Goal: Task Accomplishment & Management: Use online tool/utility

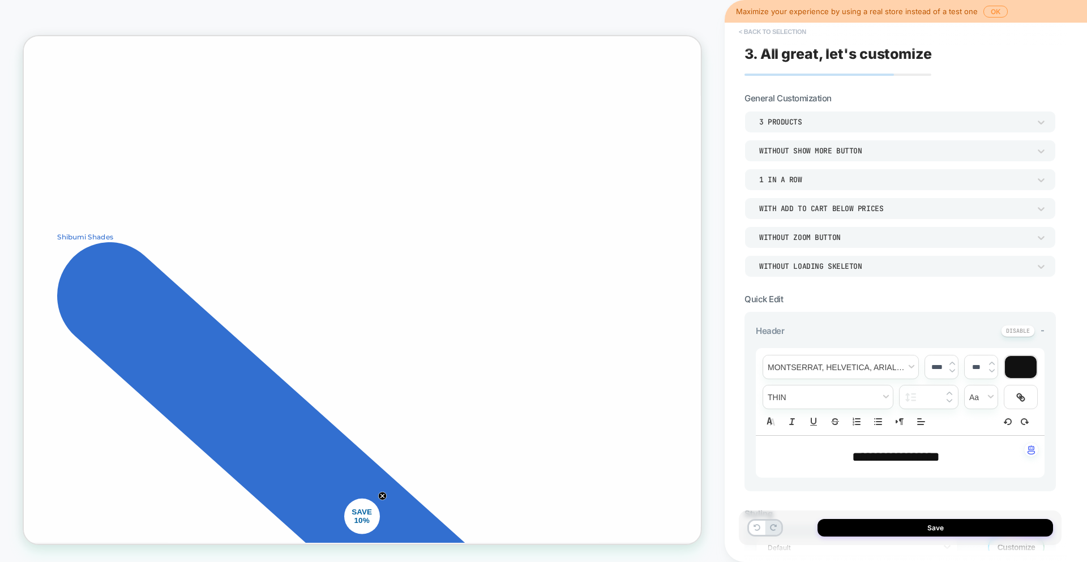
click at [781, 33] on button "< Back to selection" at bounding box center [772, 32] width 79 height 18
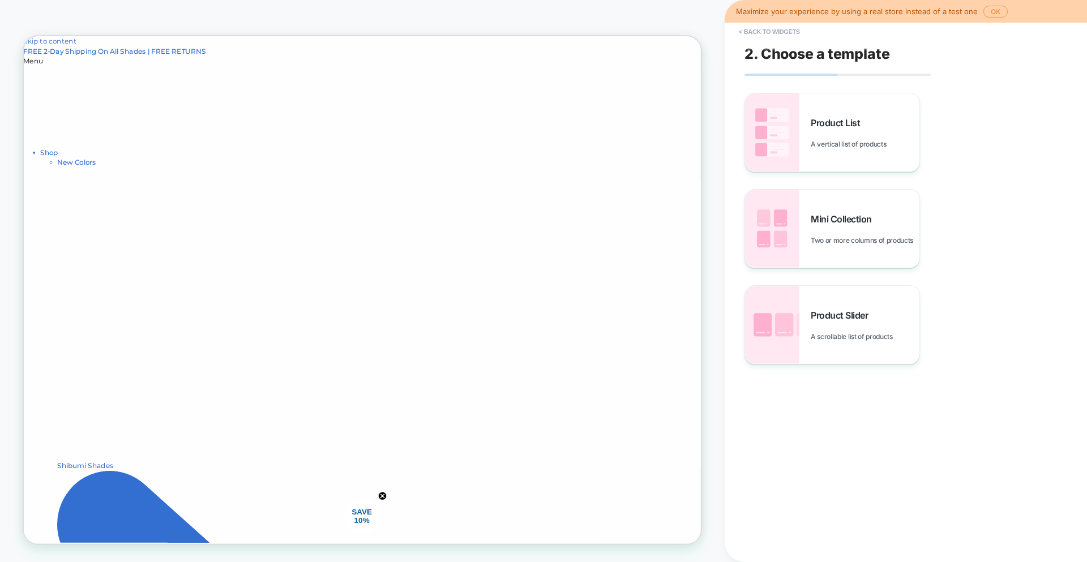
click at [997, 5] on div "Maximize your experience by using a real store instead of a test one OK" at bounding box center [906, 11] width 362 height 23
click at [997, 10] on button "OK" at bounding box center [996, 12] width 24 height 12
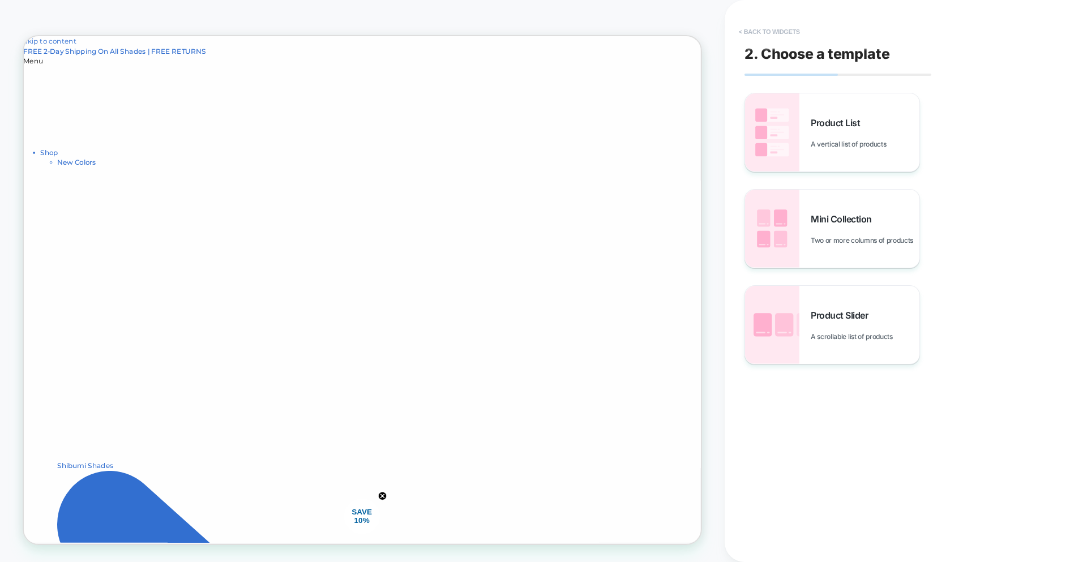
click at [765, 29] on button "< Back to widgets" at bounding box center [769, 32] width 72 height 18
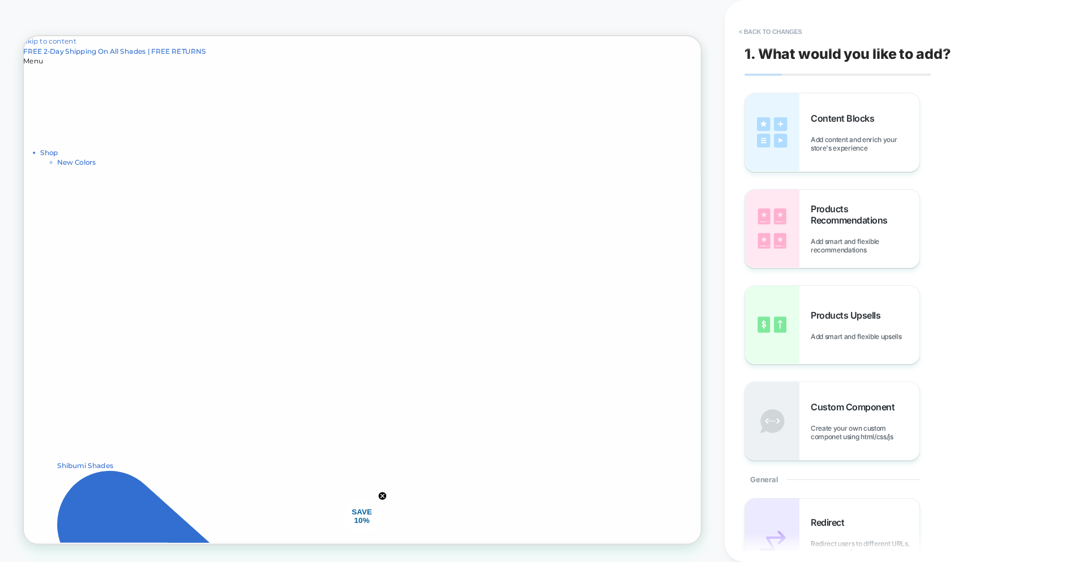
click at [765, 29] on button "< Back to changes" at bounding box center [770, 32] width 75 height 18
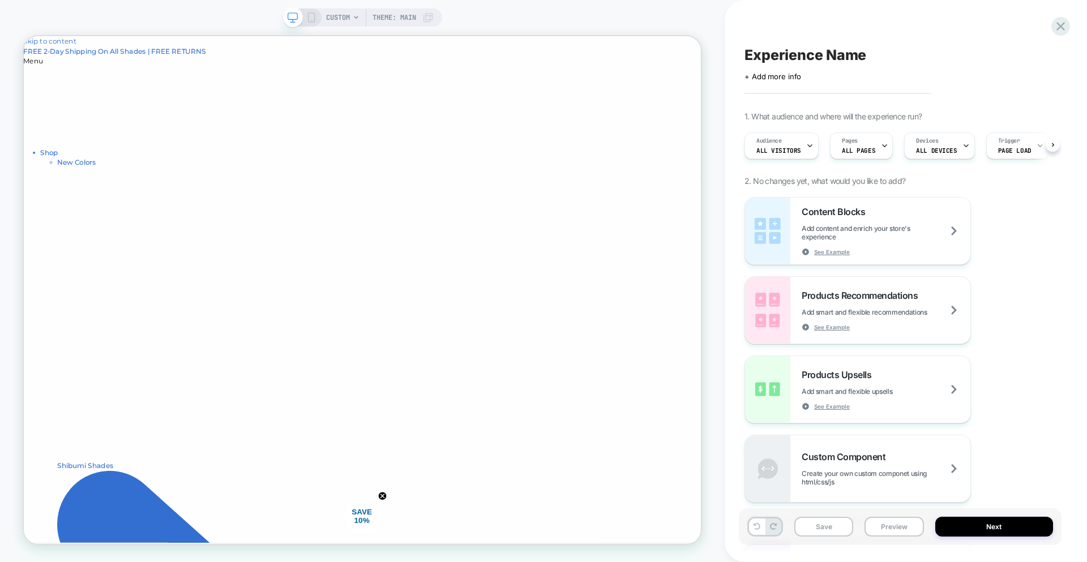
scroll to position [0, 1]
click at [1069, 23] on div at bounding box center [1060, 26] width 23 height 23
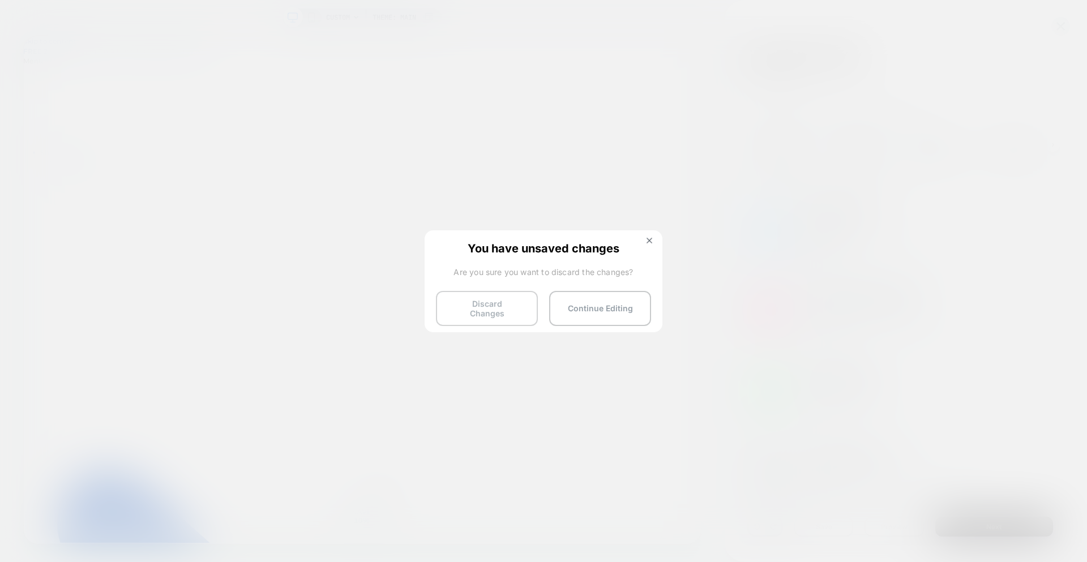
click at [476, 300] on button "Discard Changes" at bounding box center [487, 308] width 102 height 35
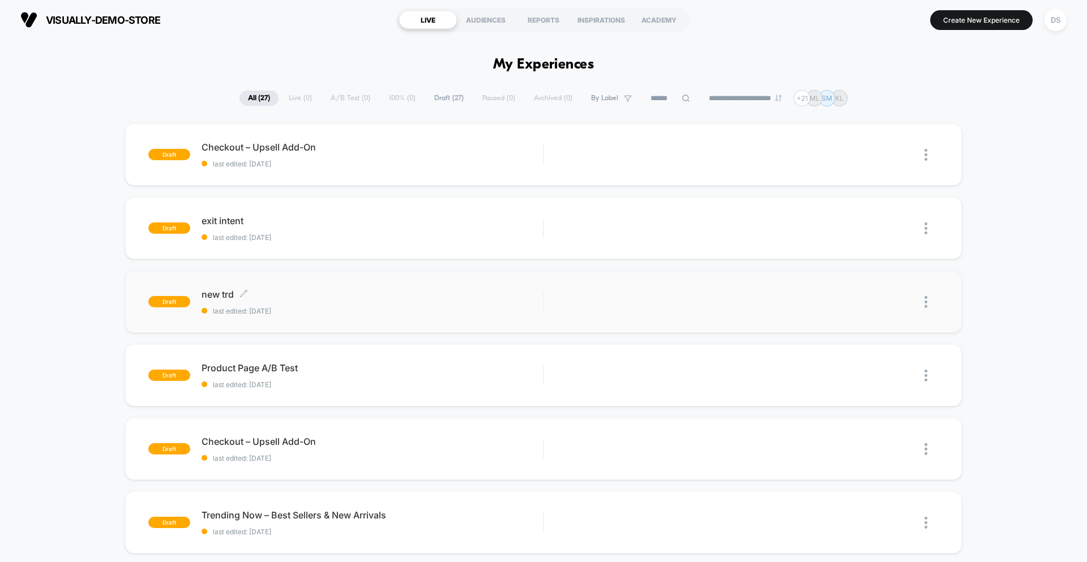
click at [212, 299] on span "new trd Click to edit experience details" at bounding box center [372, 294] width 341 height 11
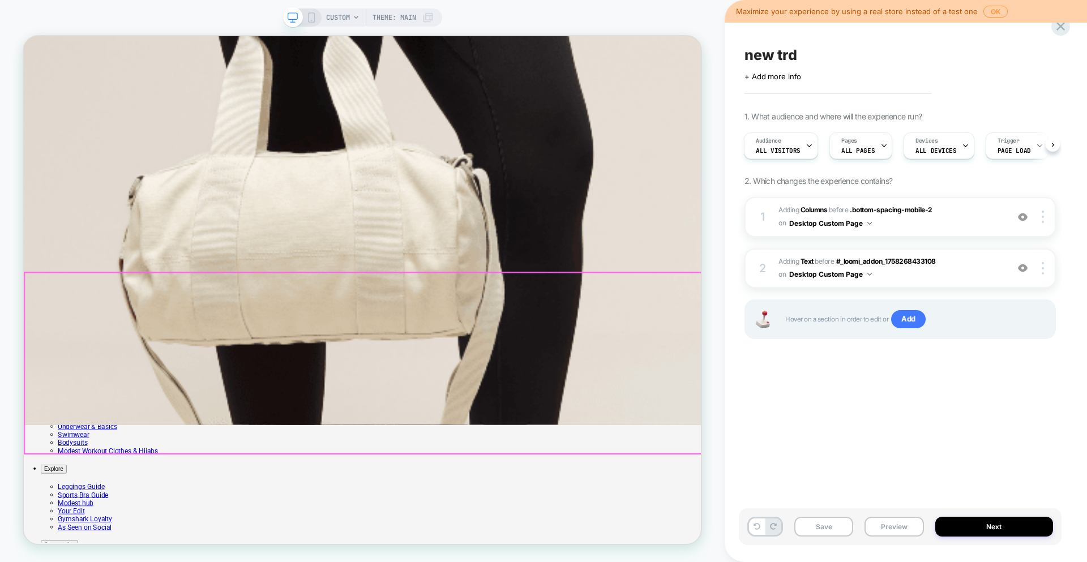
scroll to position [169, 0]
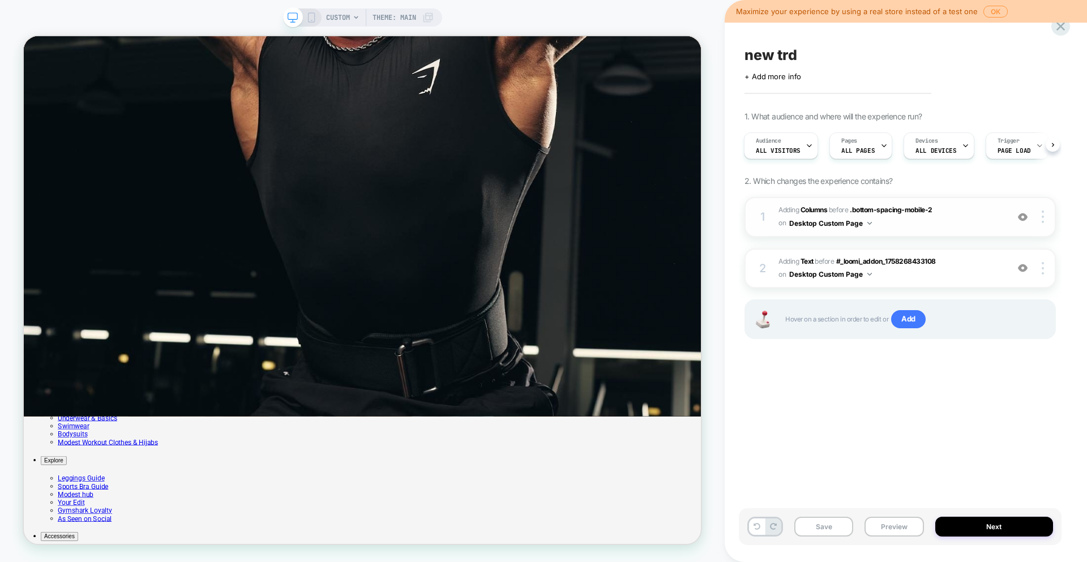
click at [845, 223] on button "Desktop Custom Page" at bounding box center [830, 223] width 83 height 14
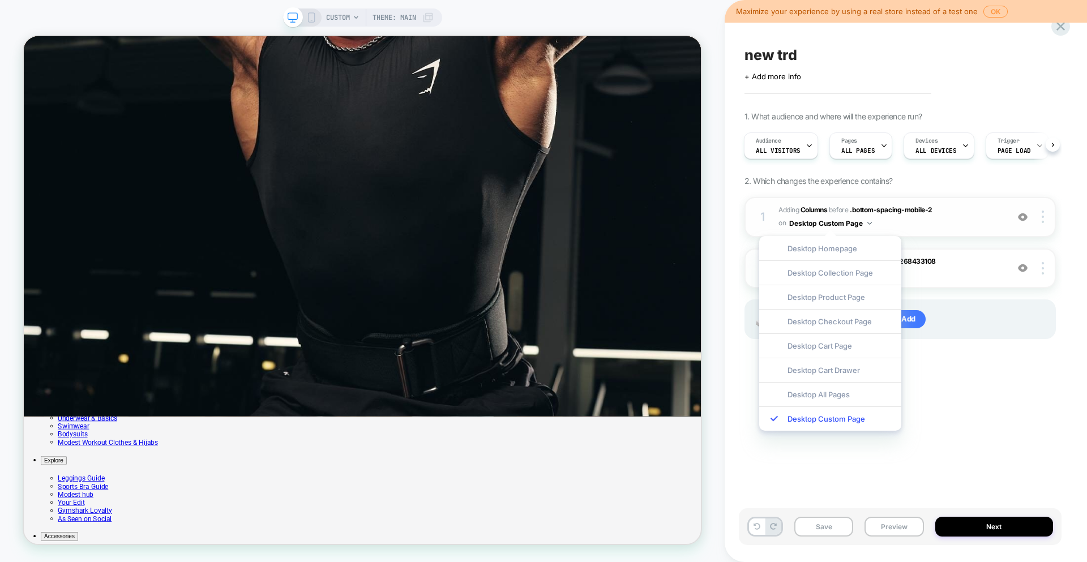
click at [930, 215] on span "#_loomi_addon_1758268433108 Adding Columns BEFORE .bottom-spacing-mobile-2 .bot…" at bounding box center [891, 217] width 224 height 27
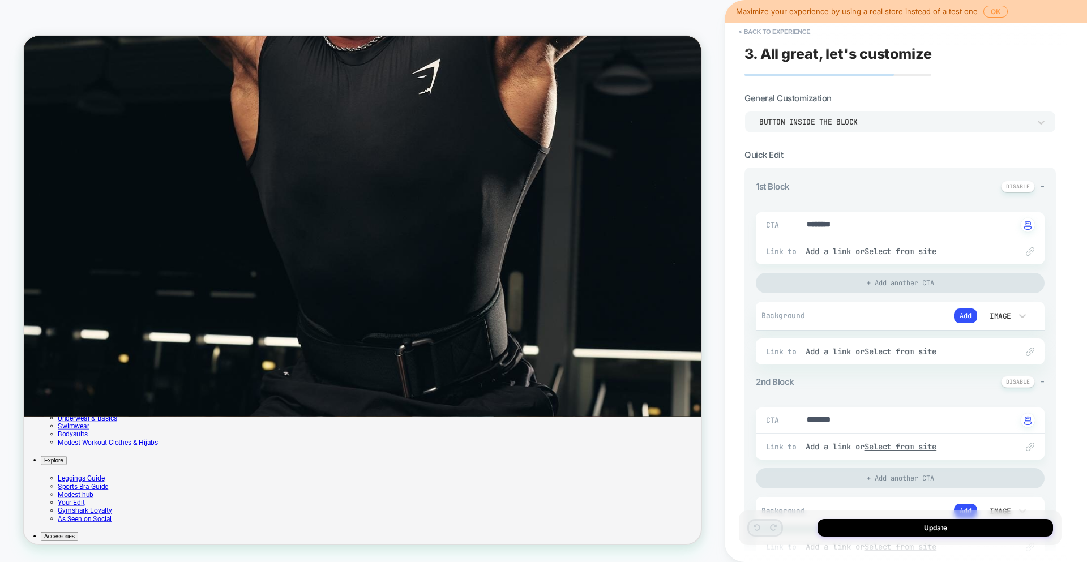
scroll to position [216, 0]
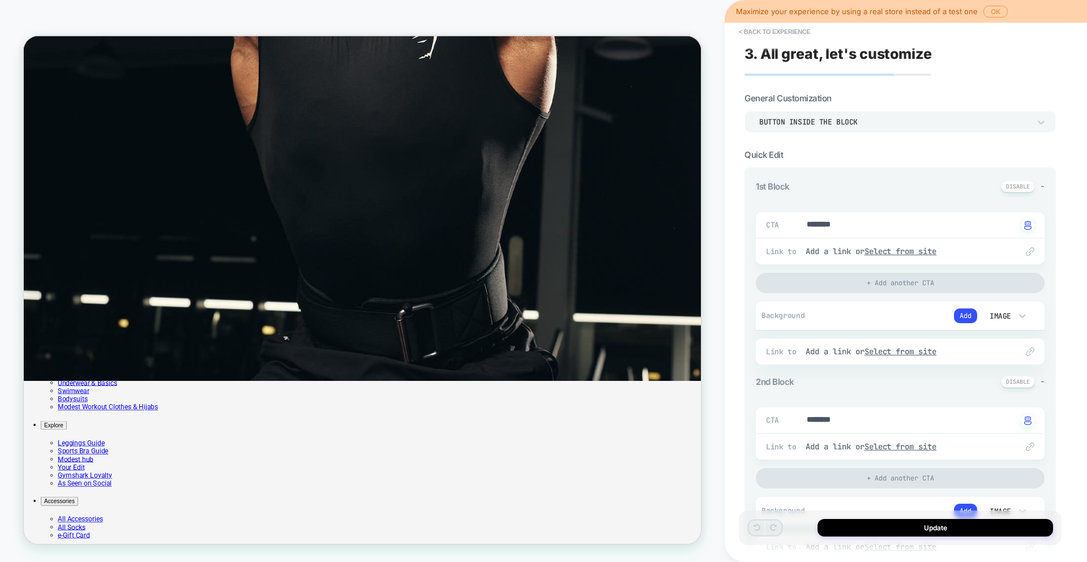
type textarea "*"
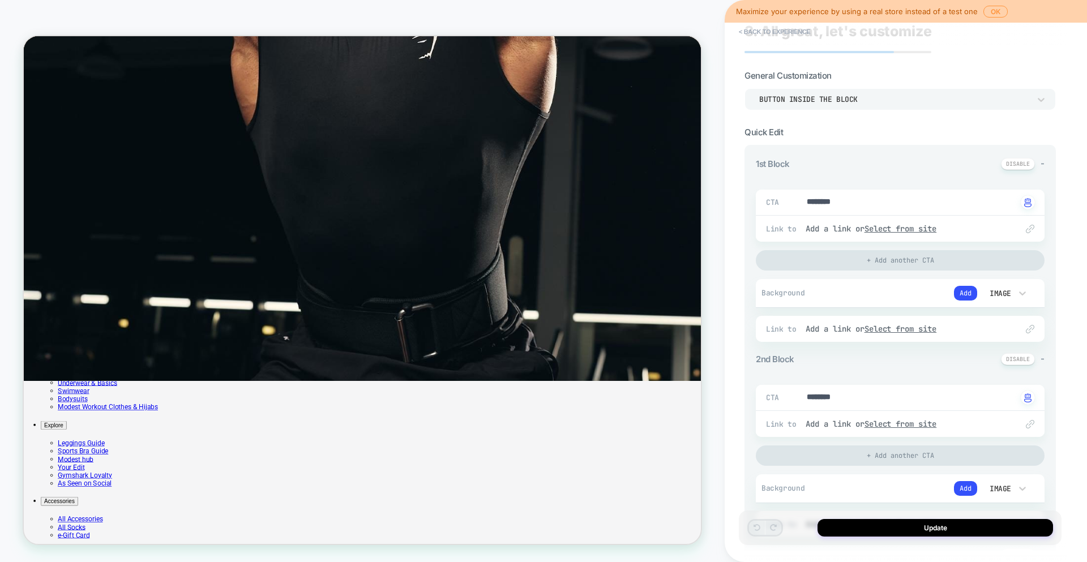
scroll to position [0, 0]
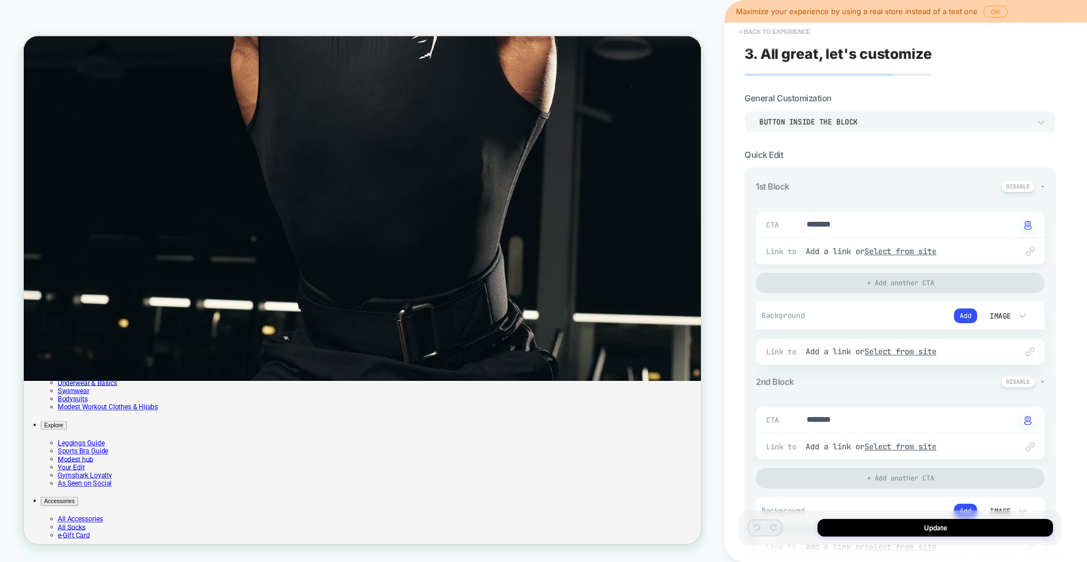
click at [792, 35] on button "< Back to experience" at bounding box center [774, 32] width 83 height 18
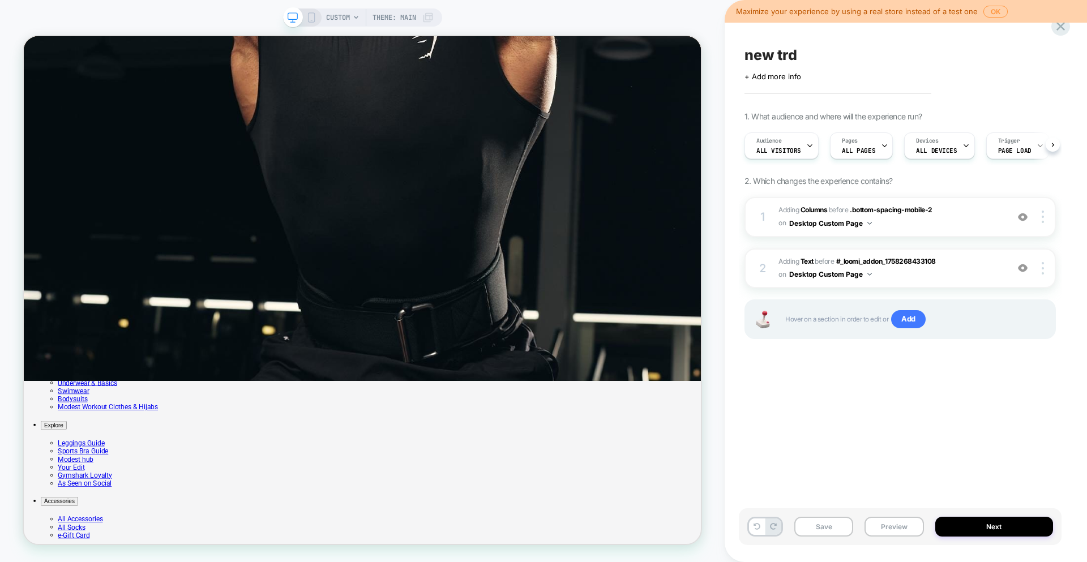
scroll to position [0, 1]
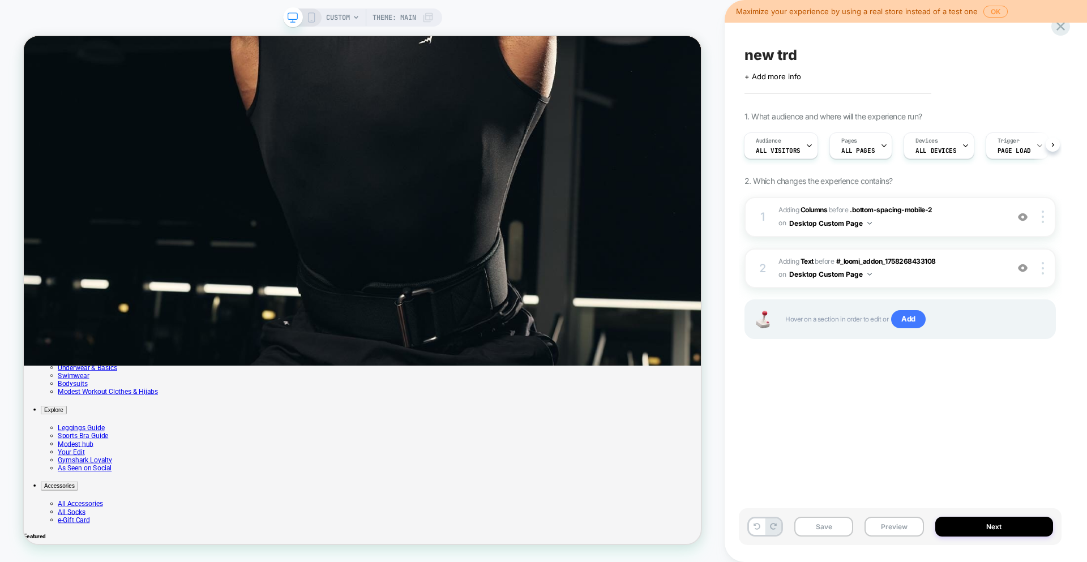
scroll to position [307, 0]
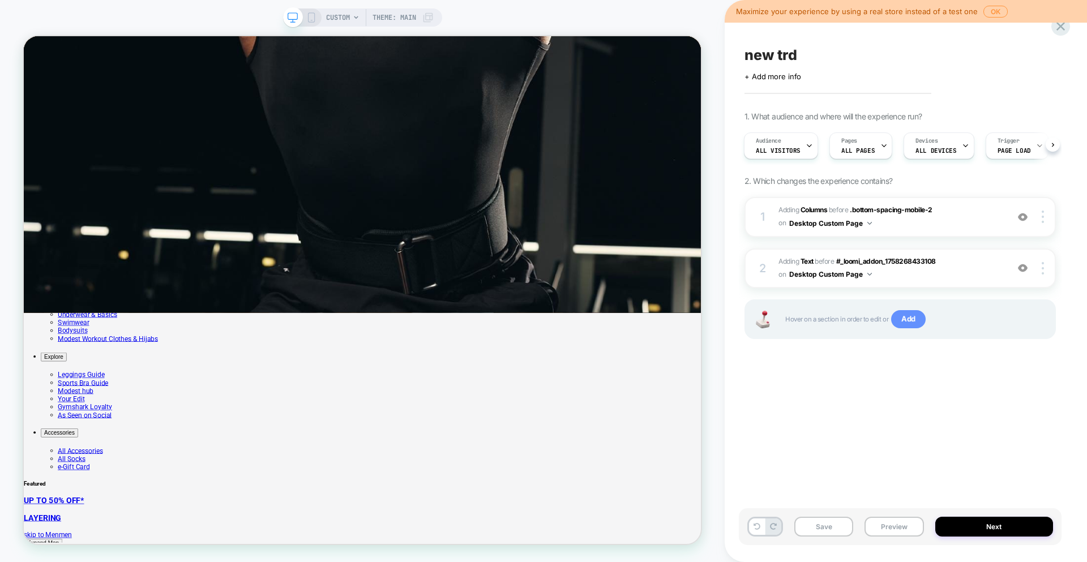
click at [914, 322] on span "Add" at bounding box center [908, 319] width 35 height 18
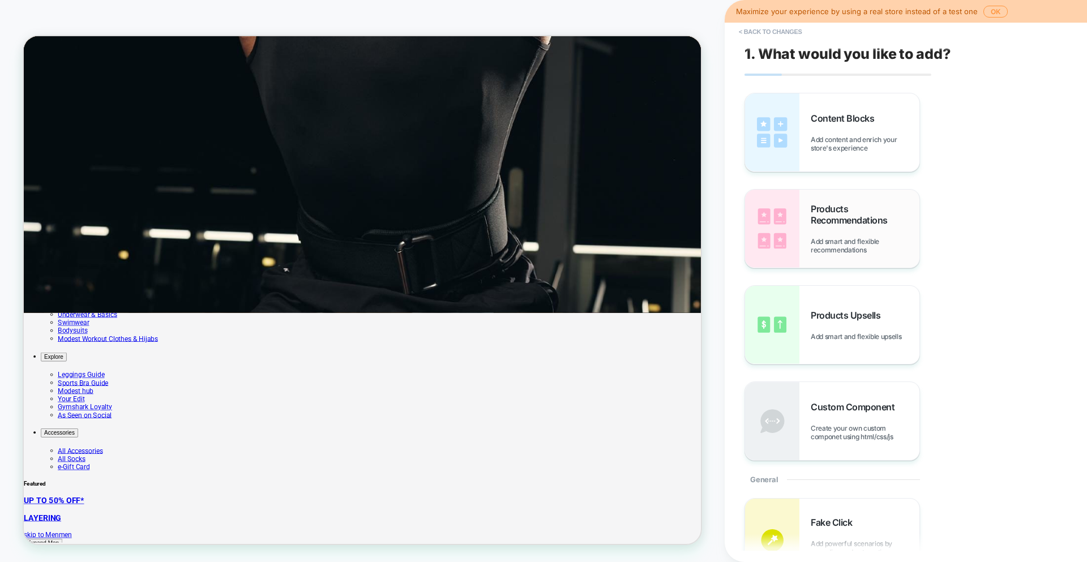
click at [821, 215] on span "Products Recommendations" at bounding box center [865, 214] width 109 height 23
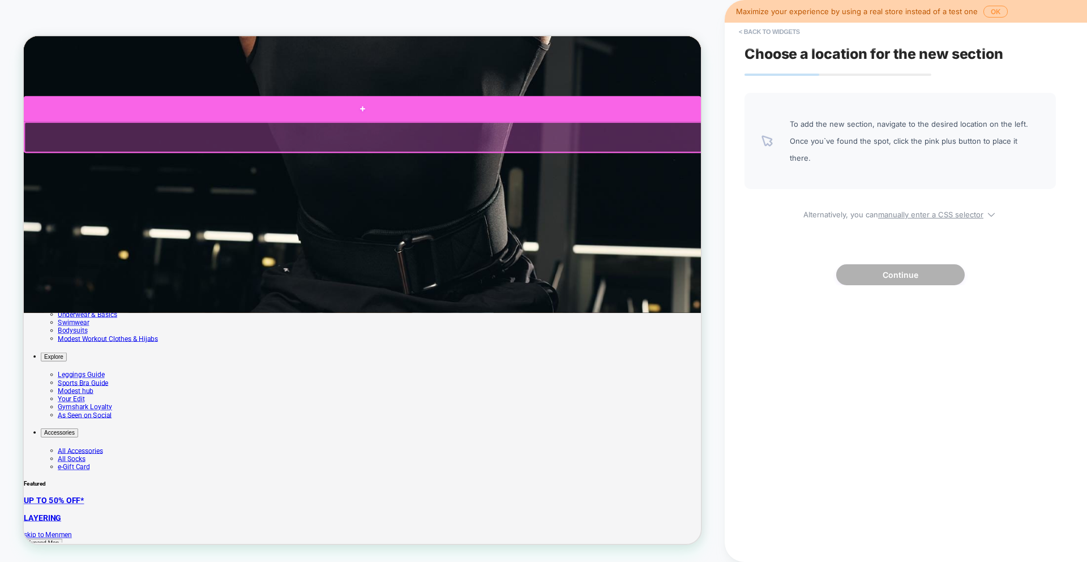
click at [503, 136] on div at bounding box center [475, 133] width 903 height 34
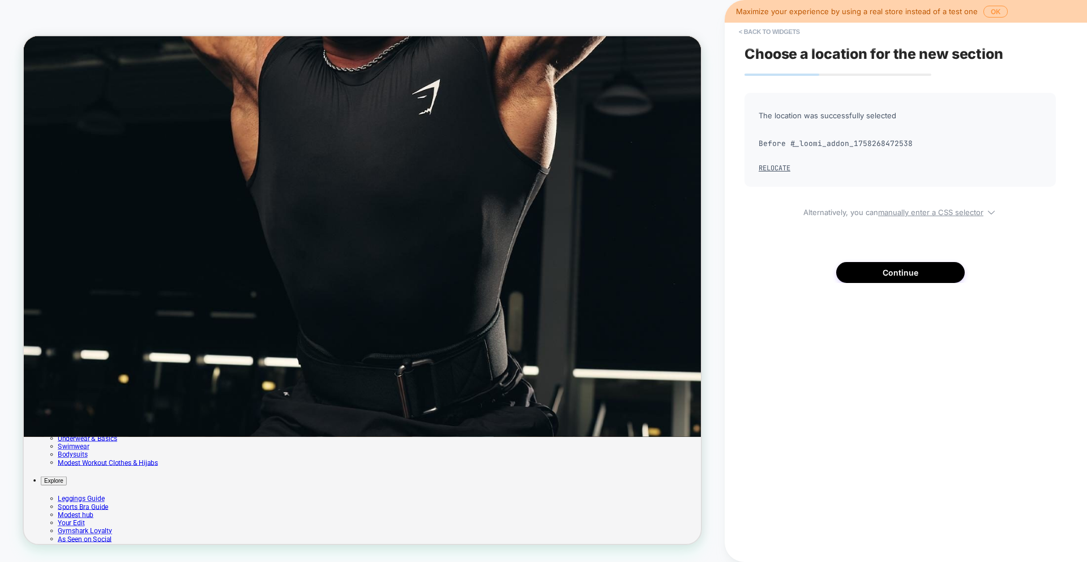
scroll to position [49, 0]
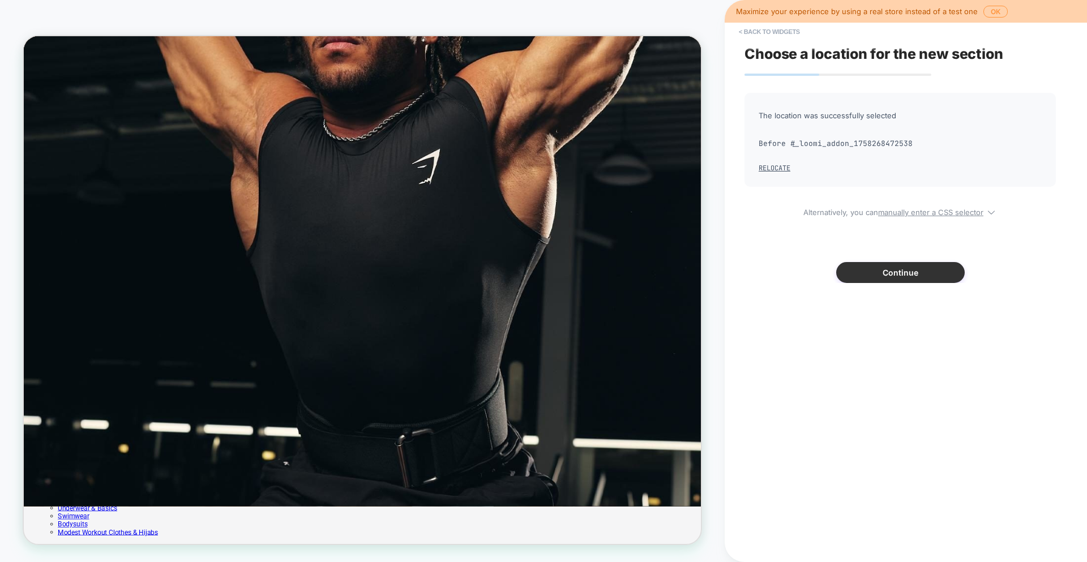
click at [861, 277] on button "Continue" at bounding box center [900, 272] width 129 height 21
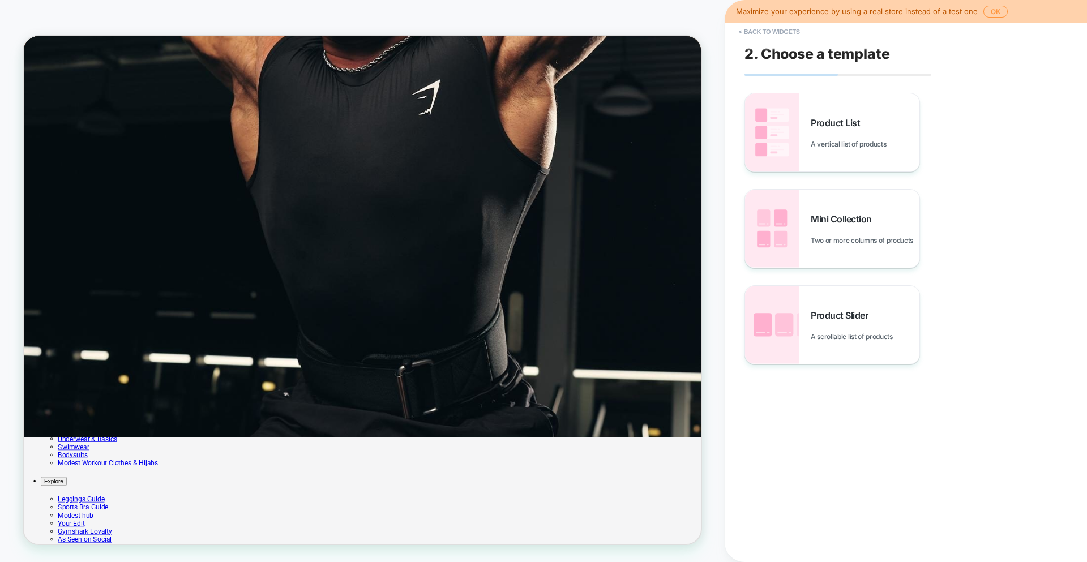
scroll to position [155, 0]
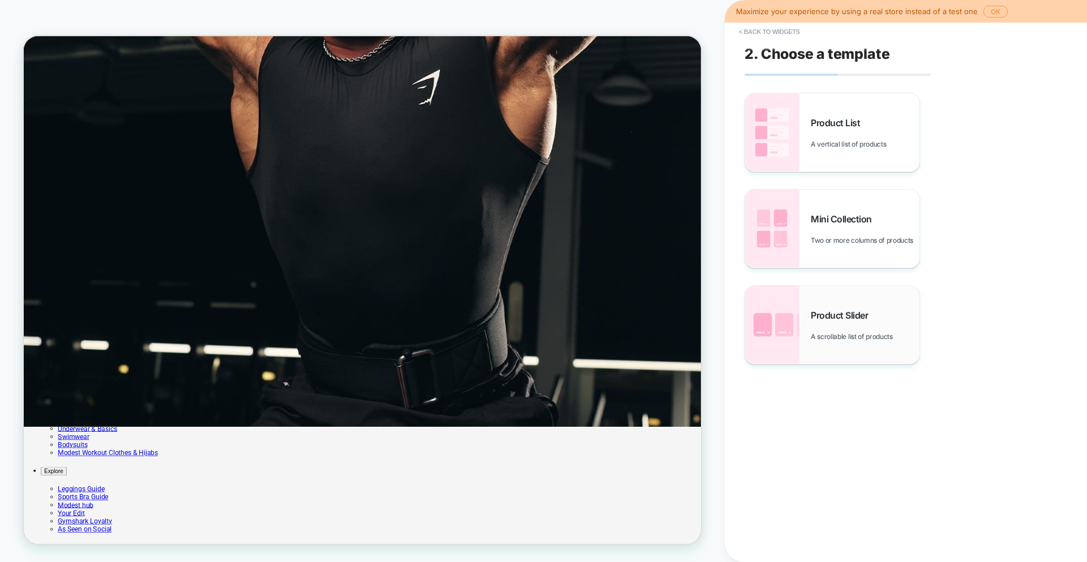
click at [778, 331] on img at bounding box center [772, 325] width 54 height 78
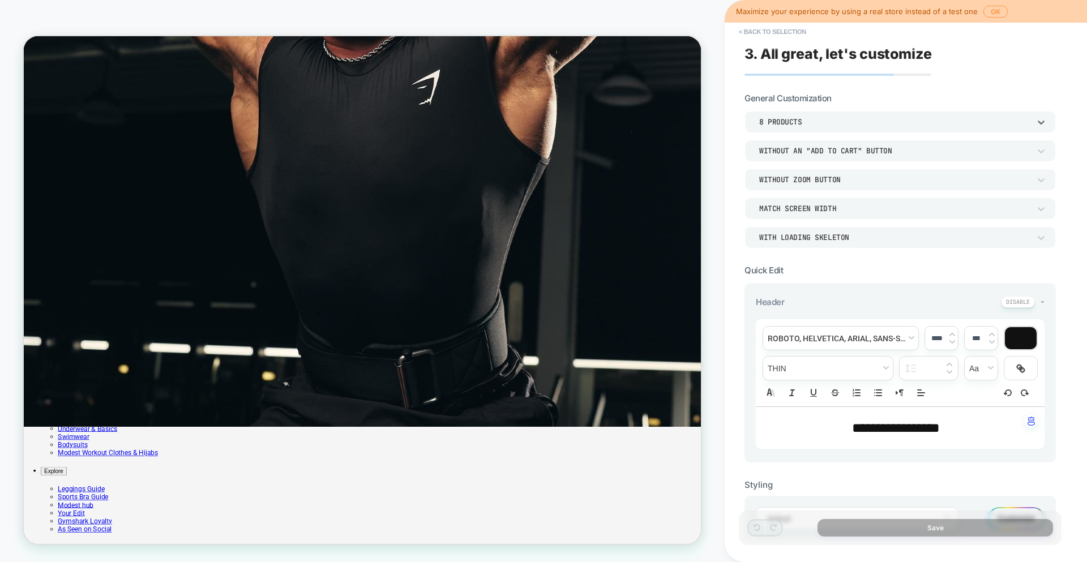
click at [778, 126] on div "8 Products" at bounding box center [894, 122] width 271 height 10
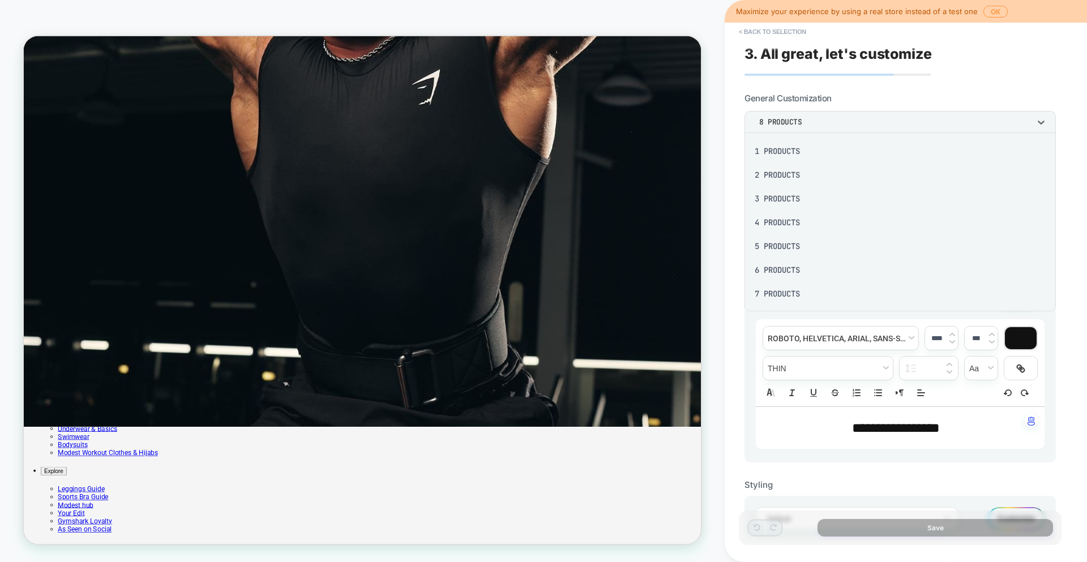
click at [778, 126] on div at bounding box center [543, 281] width 1087 height 562
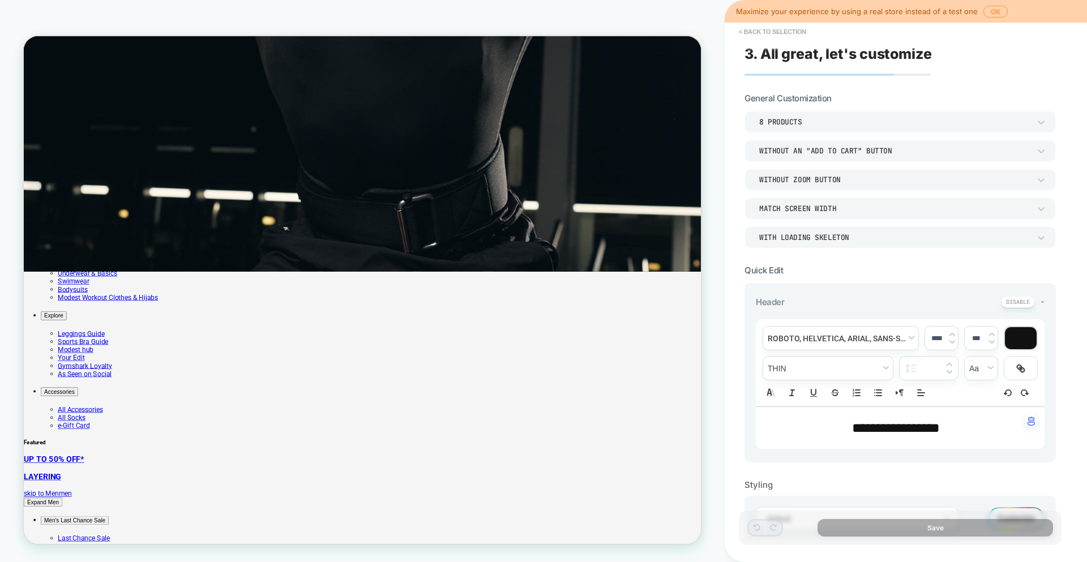
scroll to position [0, 0]
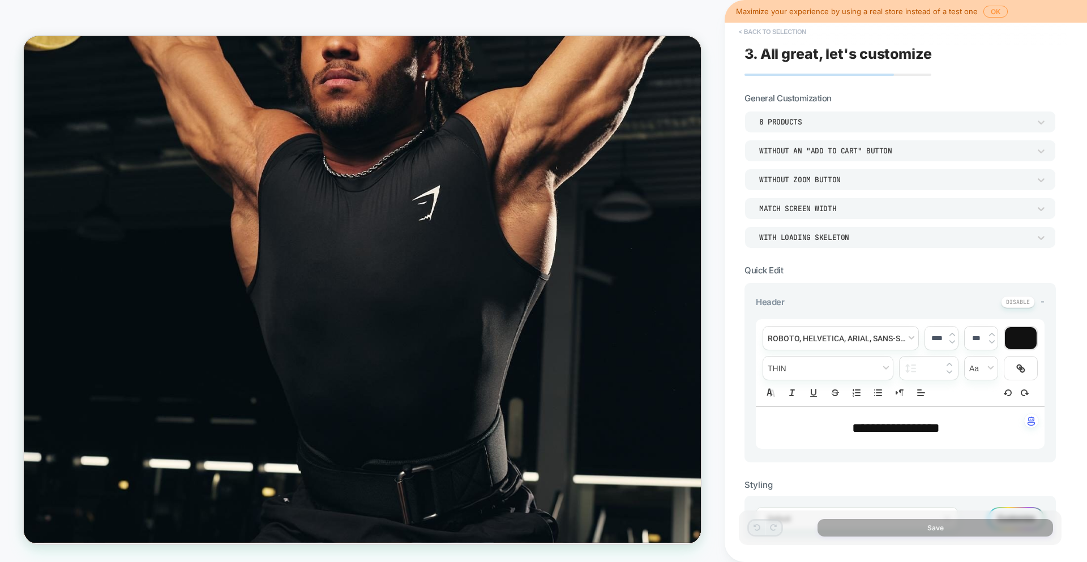
click at [776, 40] on button "< Back to selection" at bounding box center [772, 32] width 79 height 18
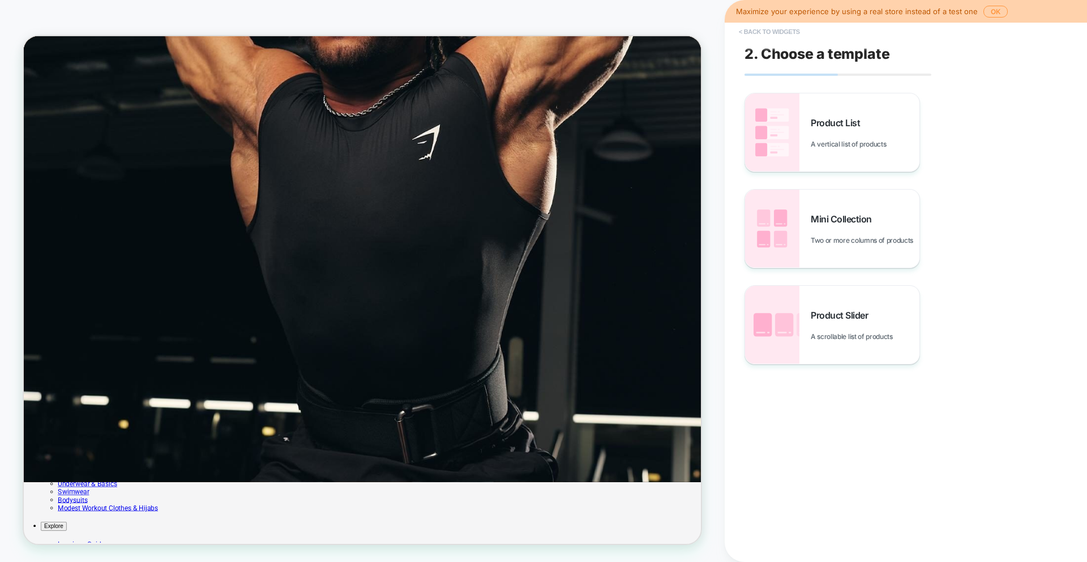
click at [782, 31] on button "< Back to widgets" at bounding box center [769, 32] width 72 height 18
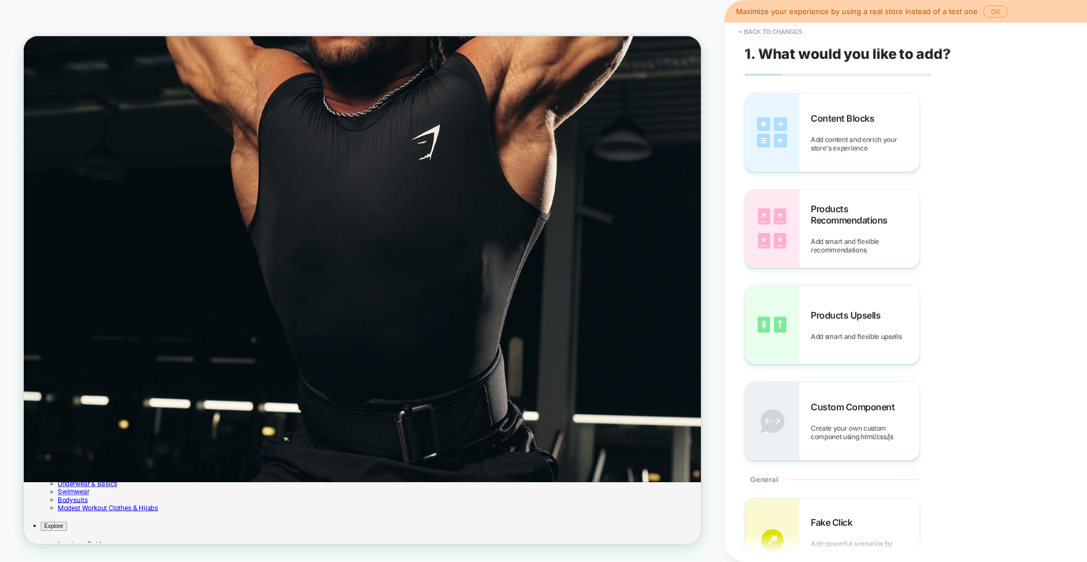
scroll to position [44, 0]
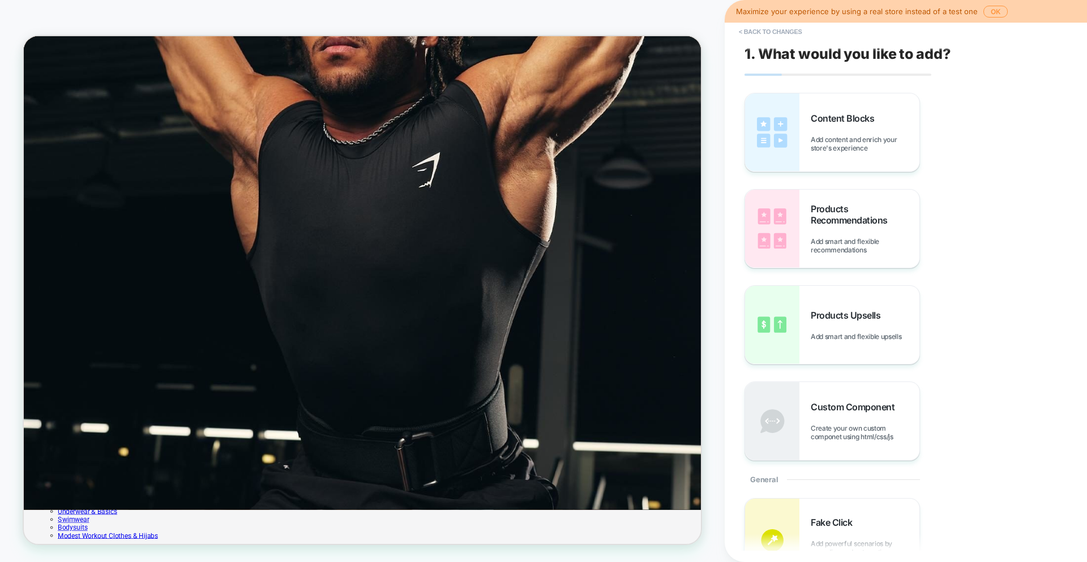
click at [782, 31] on button "< Back to changes" at bounding box center [770, 32] width 75 height 18
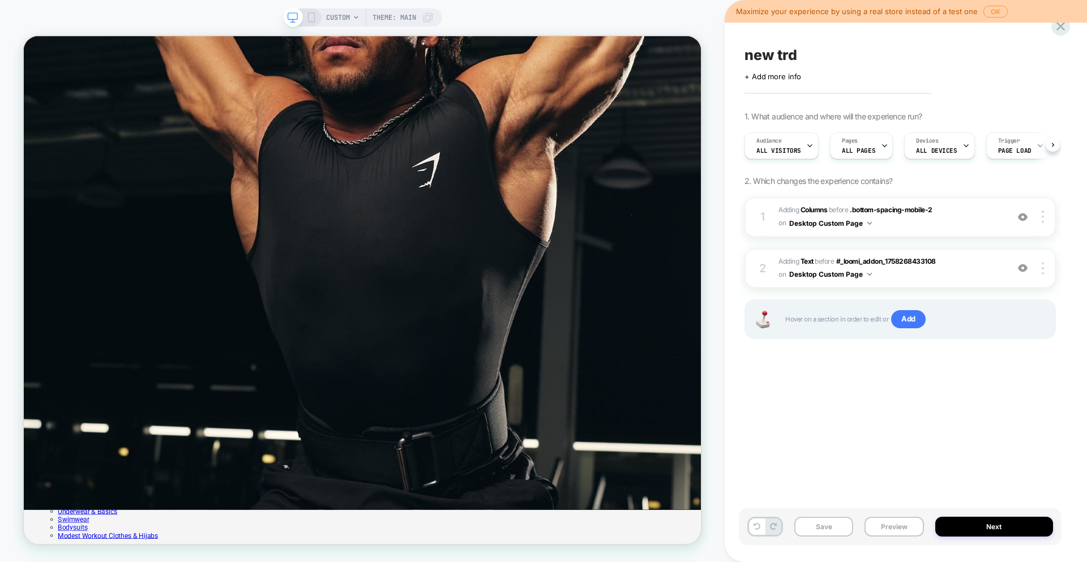
scroll to position [0, 1]
click at [860, 141] on div "Pages ALL PAGES" at bounding box center [858, 145] width 56 height 25
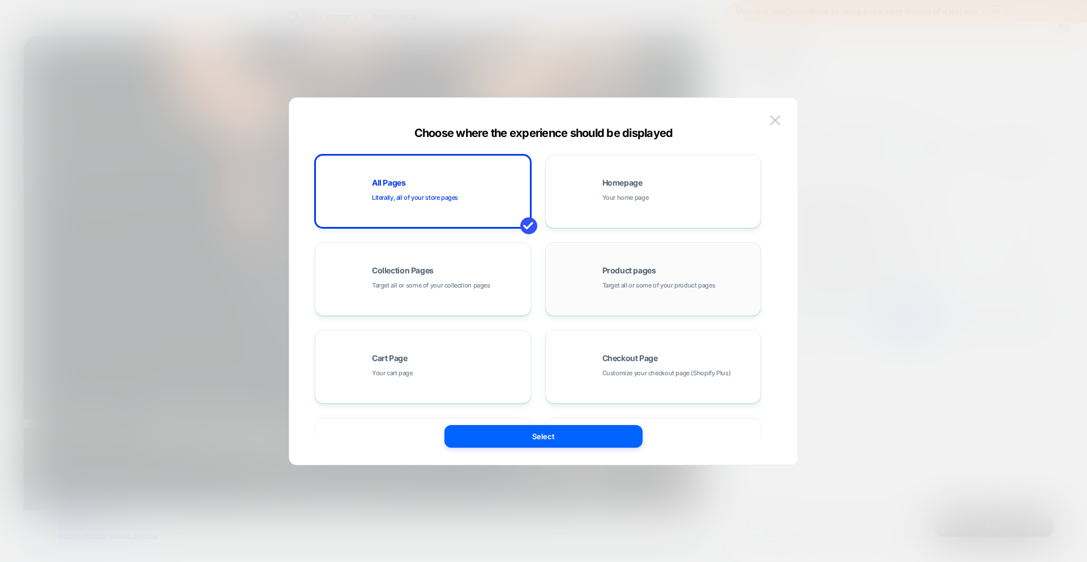
click at [629, 296] on div "Product pages Target all or some of your product pages" at bounding box center [654, 279] width 204 height 62
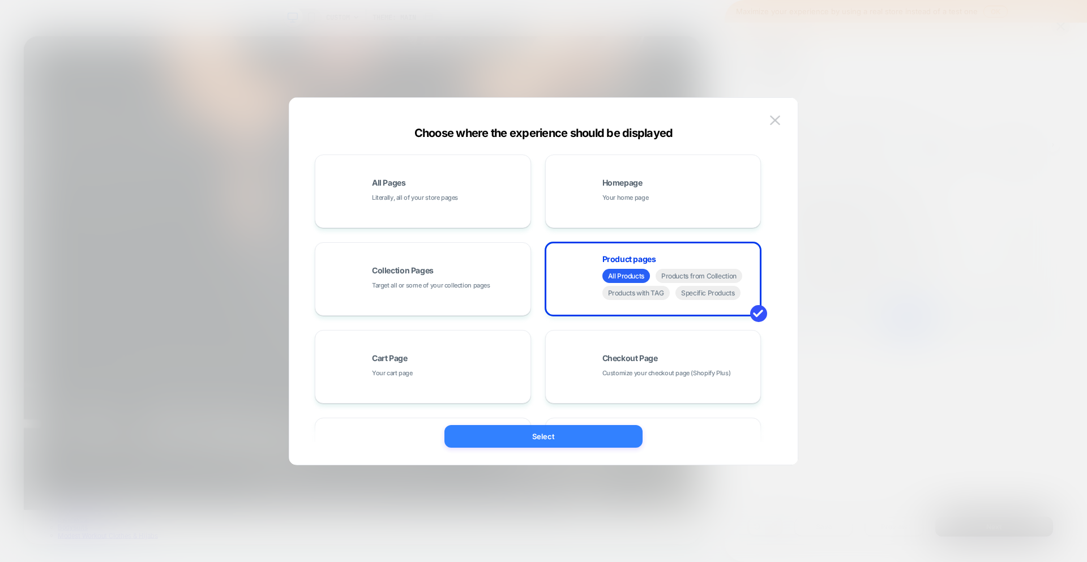
click at [590, 435] on button "Select" at bounding box center [544, 436] width 198 height 23
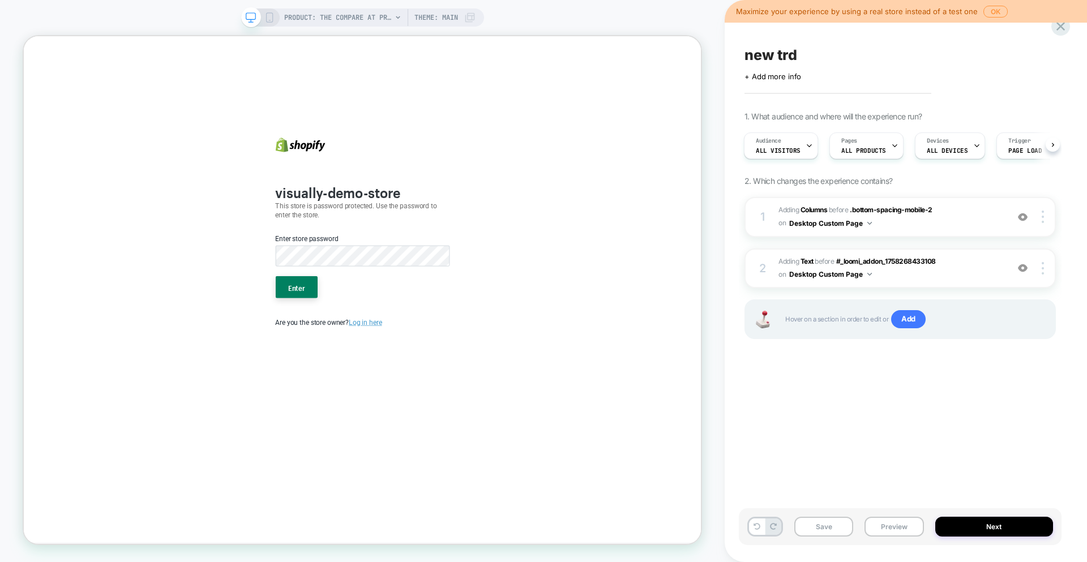
scroll to position [0, 1]
click at [410, 387] on form "Enter store password Enter" at bounding box center [476, 344] width 232 height 99
click at [408, 381] on button "Enter" at bounding box center [388, 370] width 56 height 29
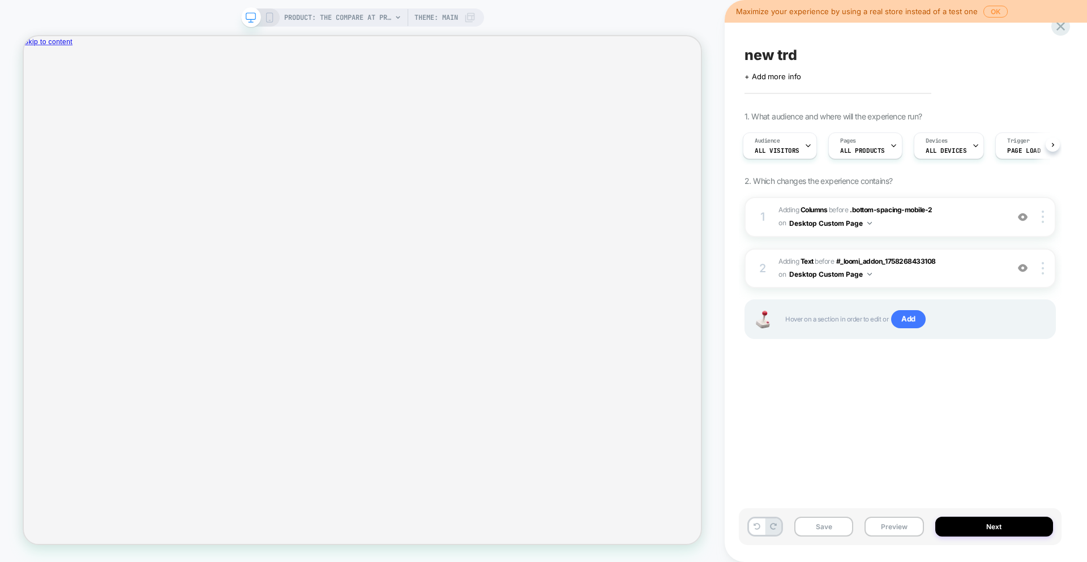
scroll to position [0, 0]
click at [374, 22] on span "PRODUCT: The Compare at Price Snowboard" at bounding box center [338, 17] width 108 height 18
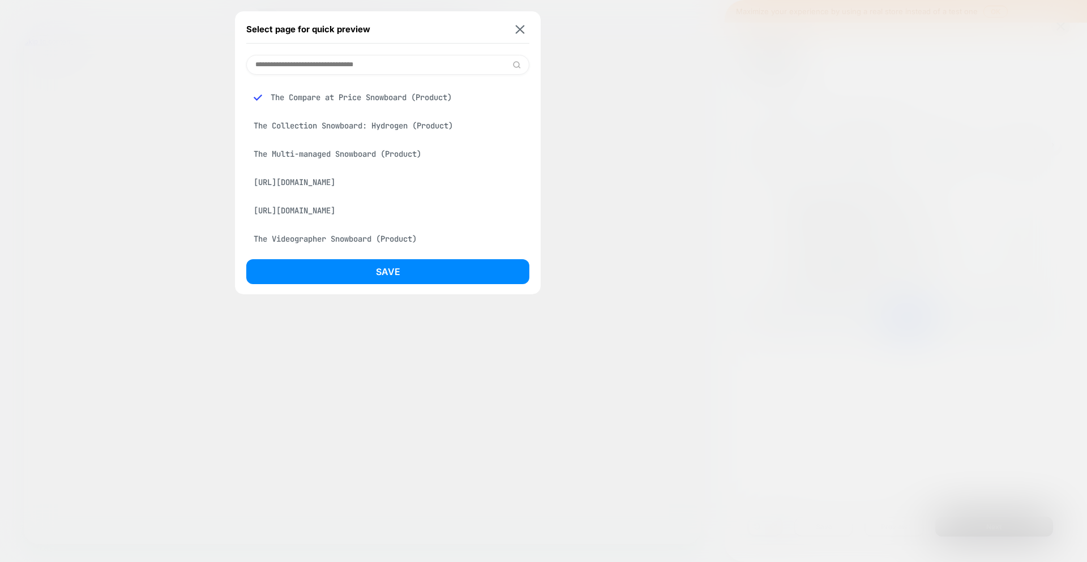
scroll to position [562, 0]
click at [311, 70] on input at bounding box center [387, 65] width 283 height 20
paste input "**********"
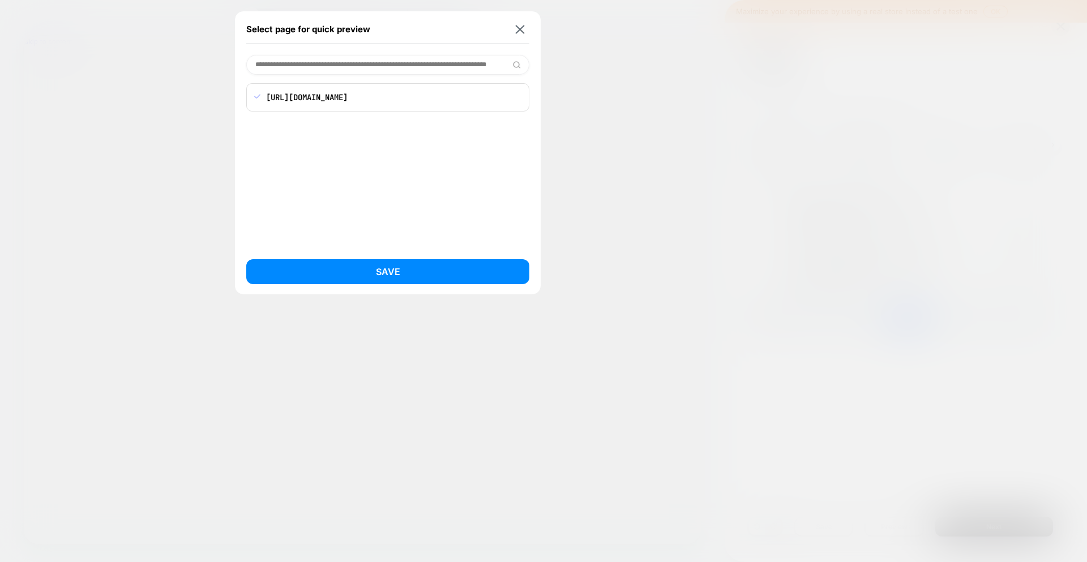
scroll to position [0, 0]
type input "**********"
click at [335, 98] on p "[URL][DOMAIN_NAME]" at bounding box center [395, 97] width 251 height 10
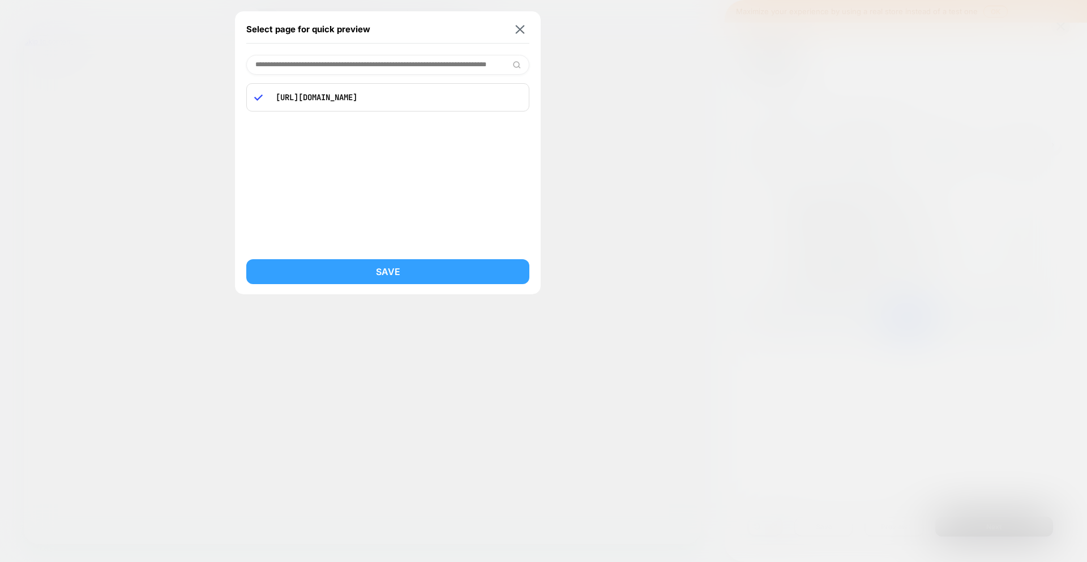
click at [419, 271] on button "Save" at bounding box center [387, 271] width 283 height 25
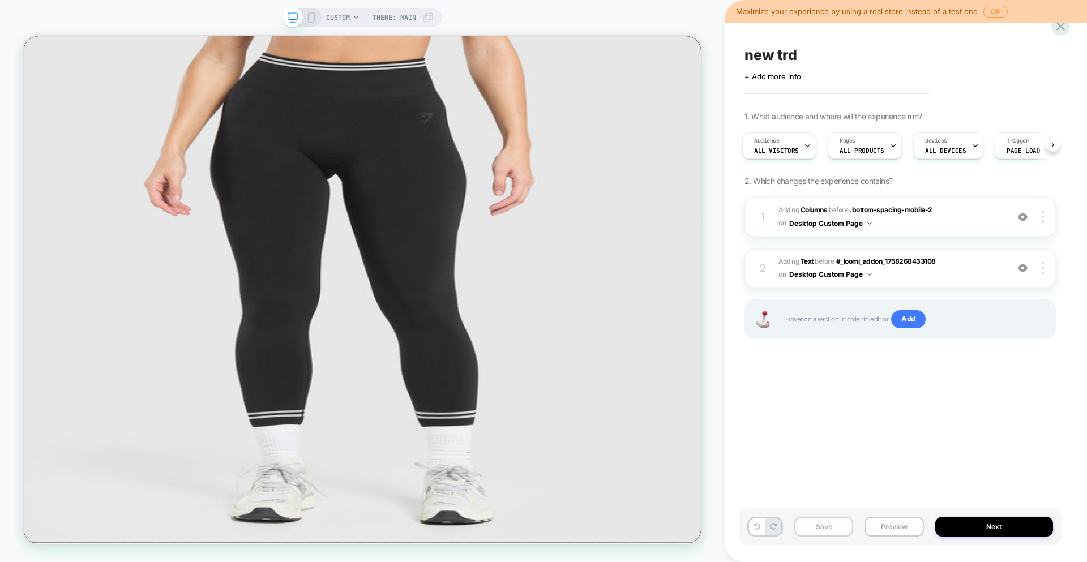
click at [823, 532] on button "Save" at bounding box center [823, 527] width 59 height 20
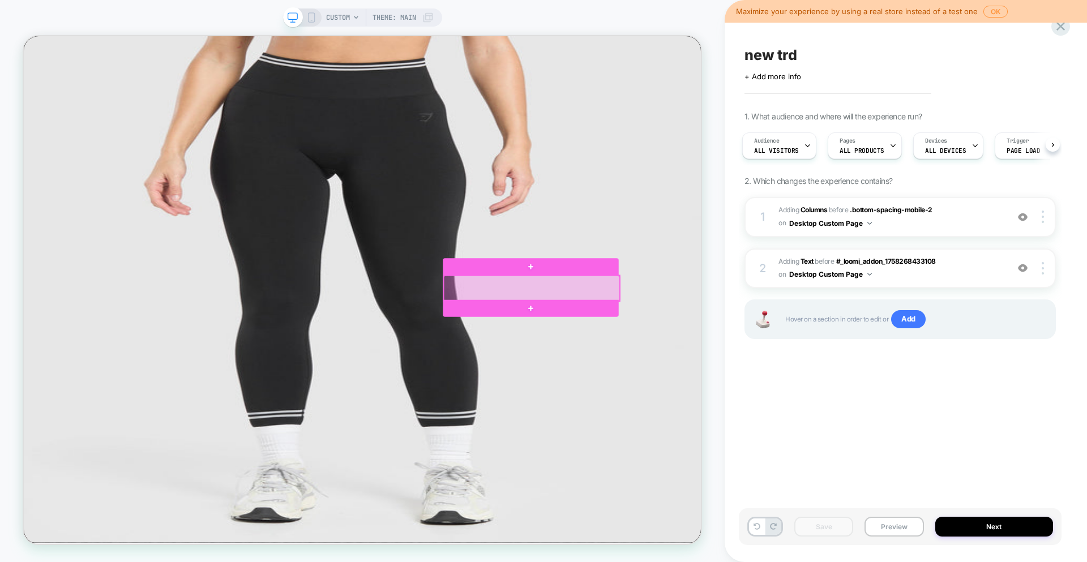
click at [732, 374] on div at bounding box center [701, 373] width 234 height 34
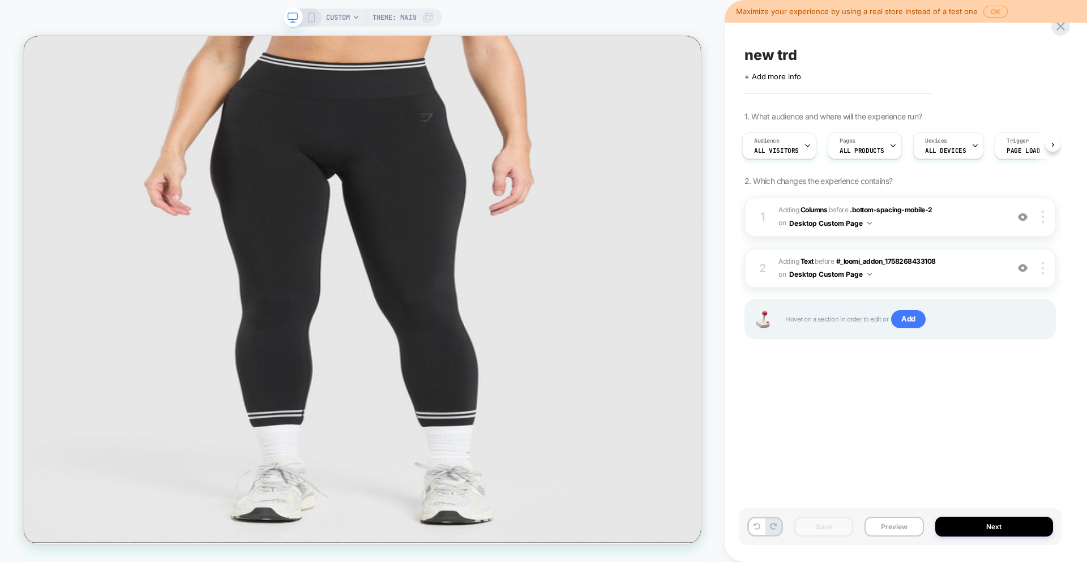
click at [339, 15] on span "CUSTOM" at bounding box center [338, 17] width 24 height 18
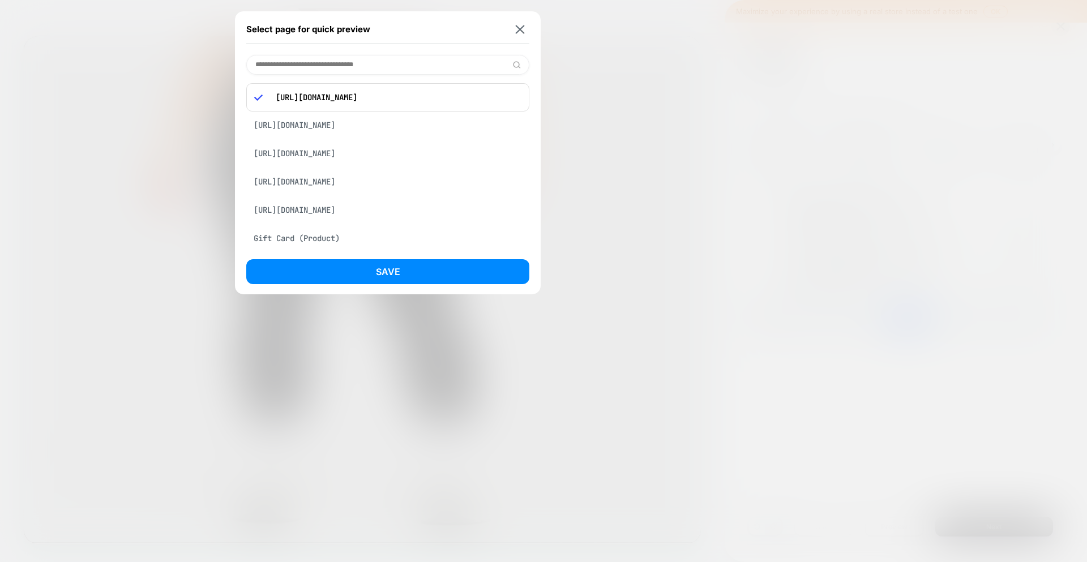
scroll to position [364, 0]
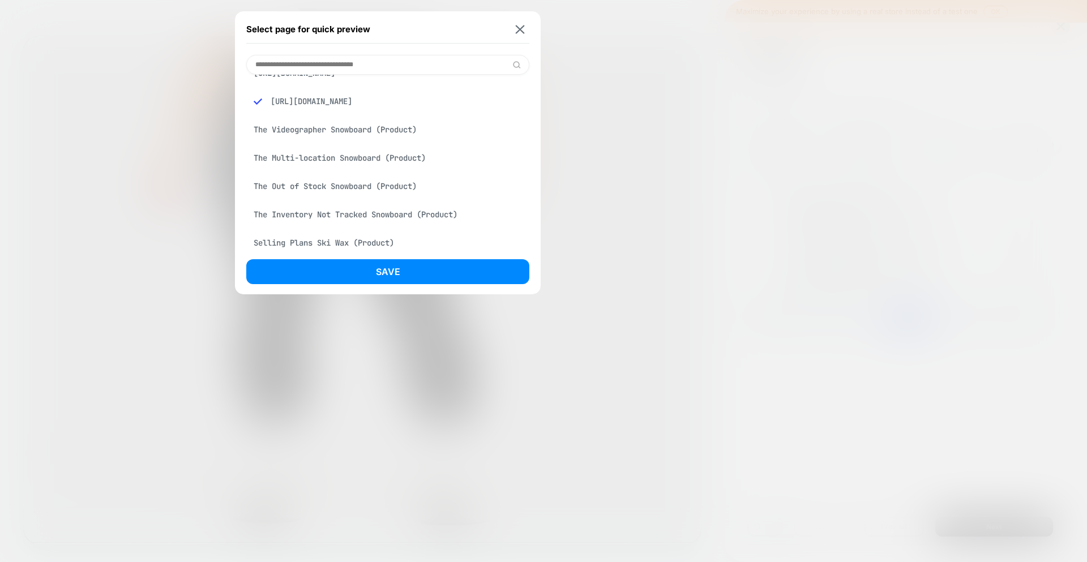
click at [382, 140] on div "The Videographer Snowboard (Product)" at bounding box center [387, 130] width 283 height 22
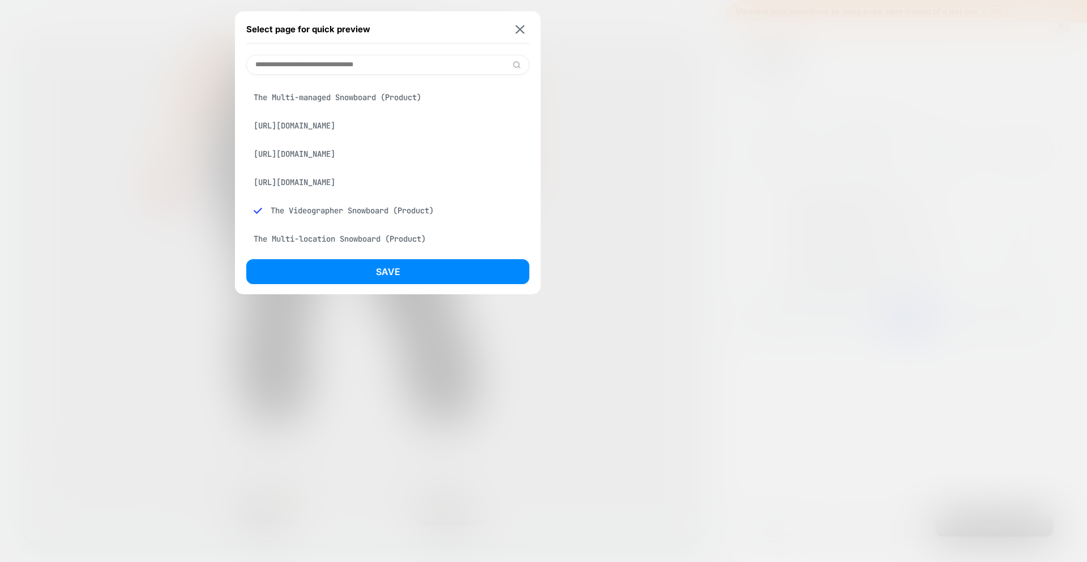
scroll to position [0, 0]
click at [408, 162] on div "[URL][DOMAIN_NAME]" at bounding box center [387, 154] width 283 height 22
click at [409, 99] on div "[URL][DOMAIN_NAME]" at bounding box center [387, 94] width 283 height 22
click at [520, 29] on img at bounding box center [520, 29] width 9 height 8
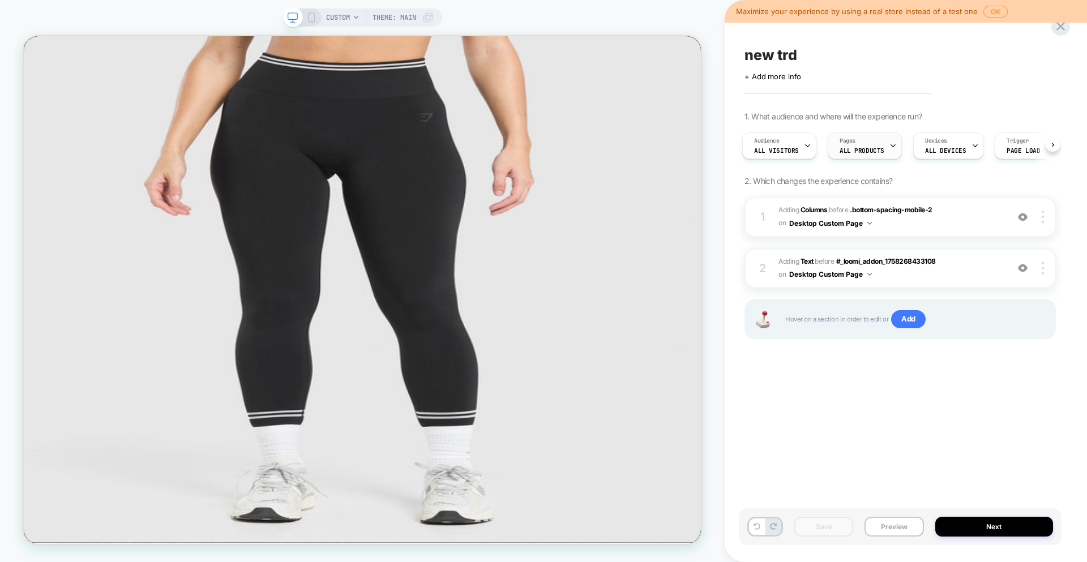
click at [855, 143] on div "Pages ALL PRODUCTS" at bounding box center [861, 145] width 67 height 25
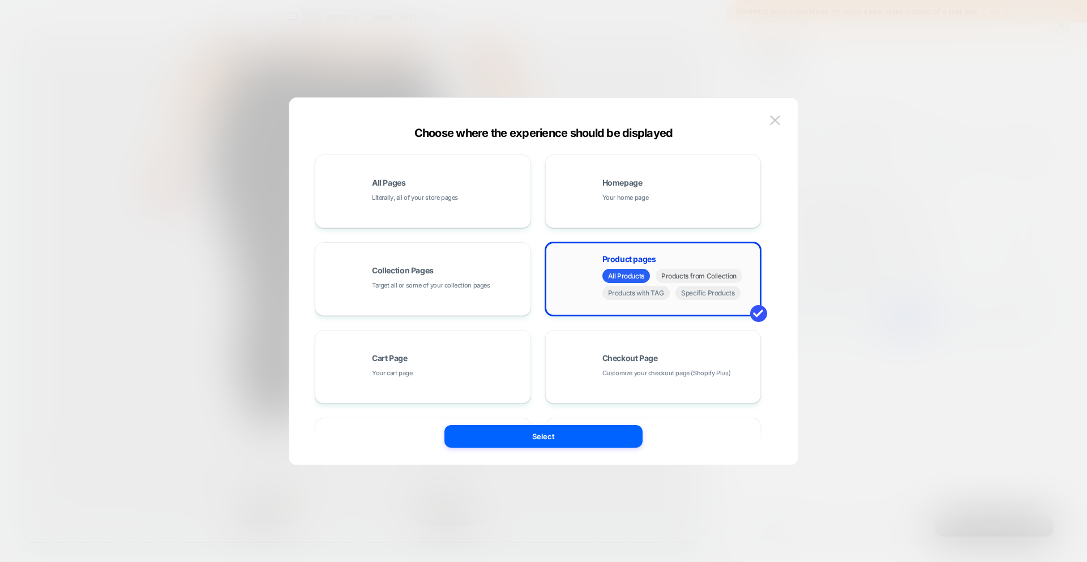
click at [677, 276] on span "Products from Collection" at bounding box center [699, 276] width 87 height 14
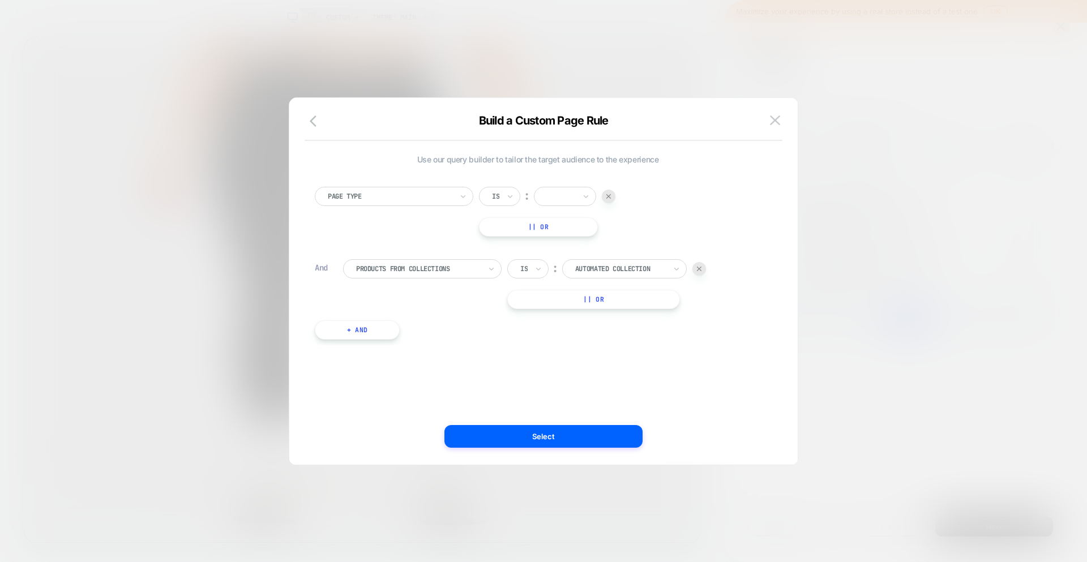
click at [415, 199] on div at bounding box center [390, 196] width 125 height 10
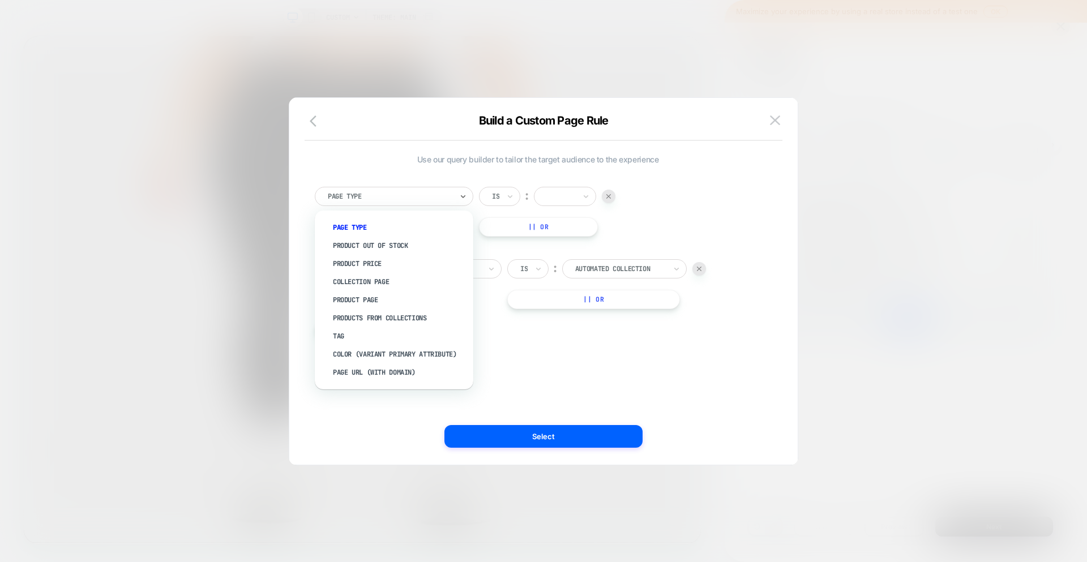
click at [415, 199] on div at bounding box center [390, 196] width 125 height 10
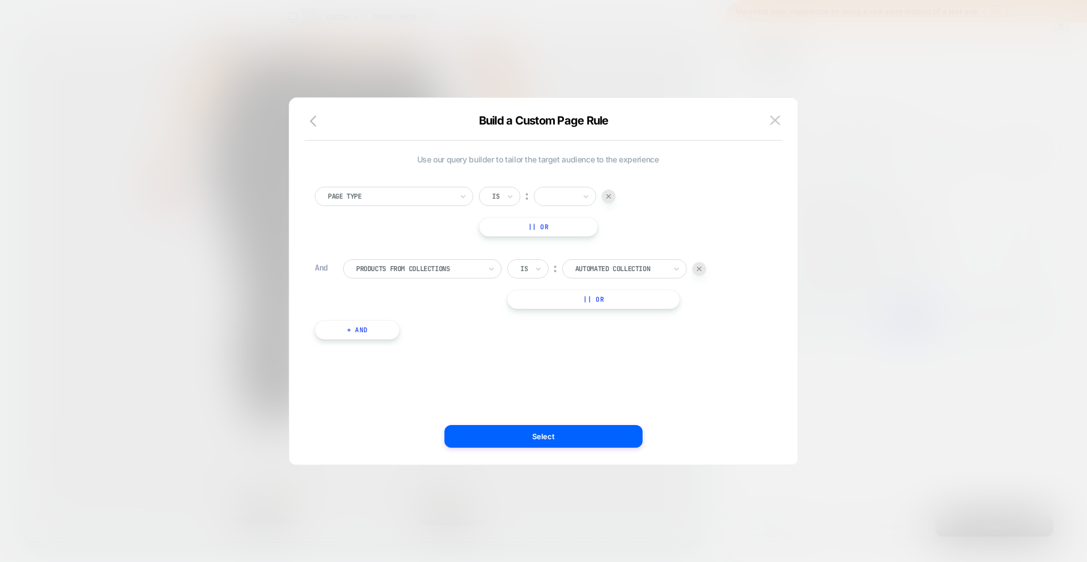
click at [596, 200] on div "Is ︰" at bounding box center [547, 196] width 136 height 19
click at [587, 198] on icon at bounding box center [586, 196] width 8 height 11
click at [774, 123] on img at bounding box center [775, 121] width 10 height 10
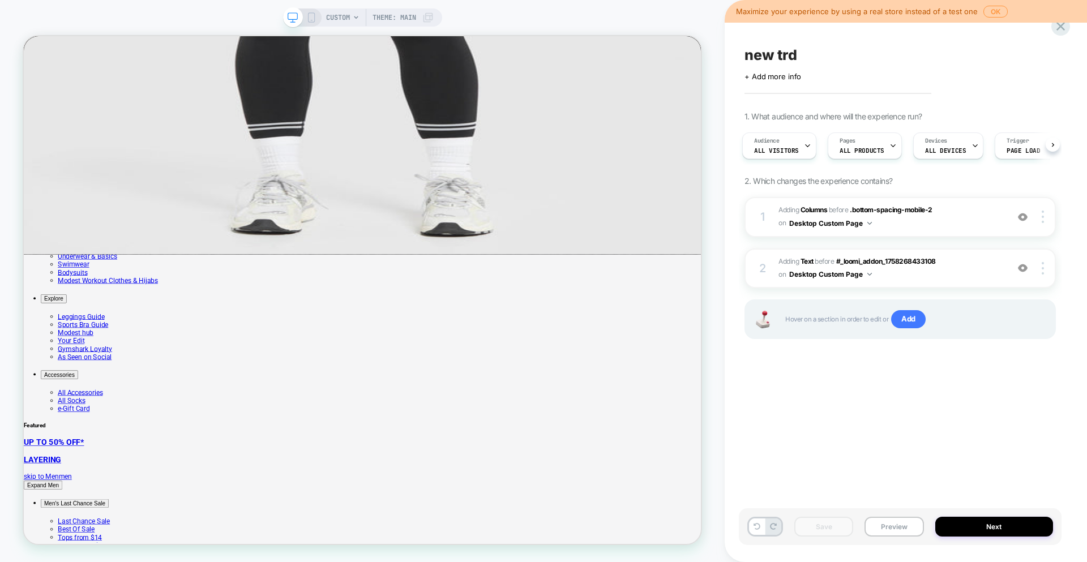
scroll to position [0, 0]
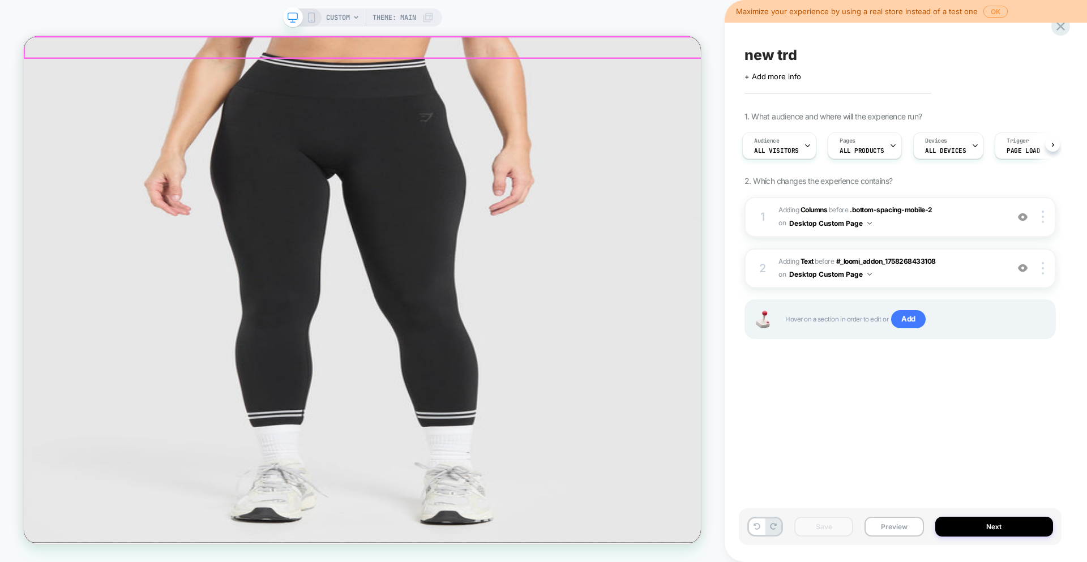
click at [839, 57] on div "Pause slide rotation Get 10% off your first order when you sign up to our email…" at bounding box center [475, 79] width 903 height 87
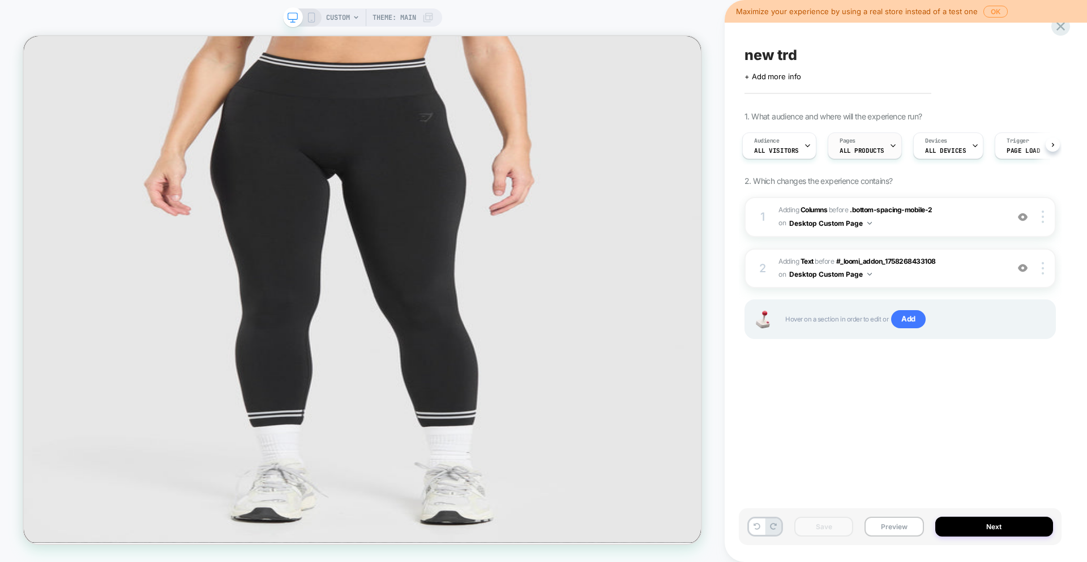
click at [870, 144] on div "Pages ALL PRODUCTS" at bounding box center [861, 145] width 67 height 25
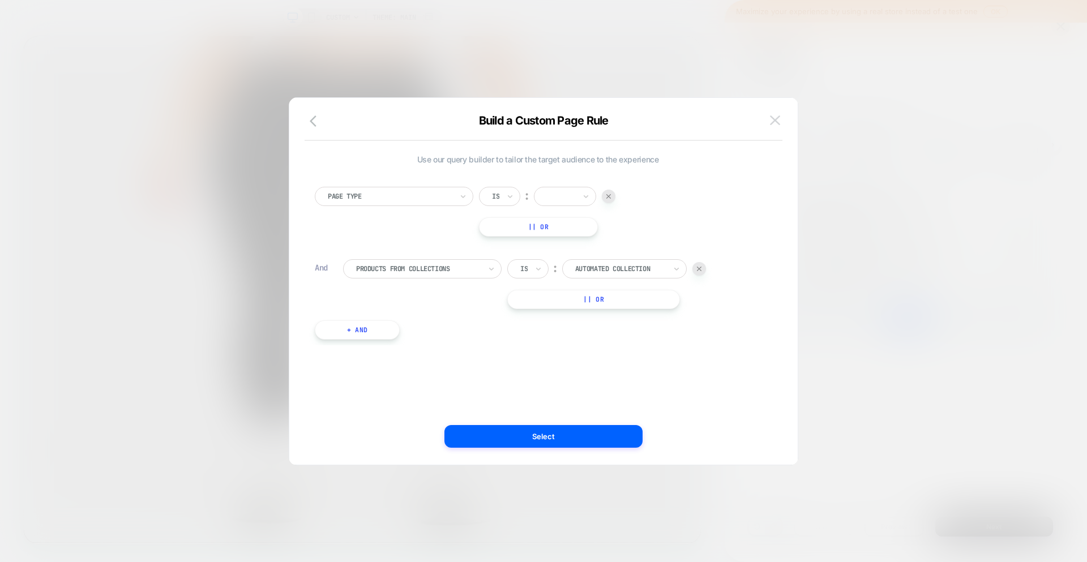
click at [767, 128] on button at bounding box center [775, 120] width 17 height 17
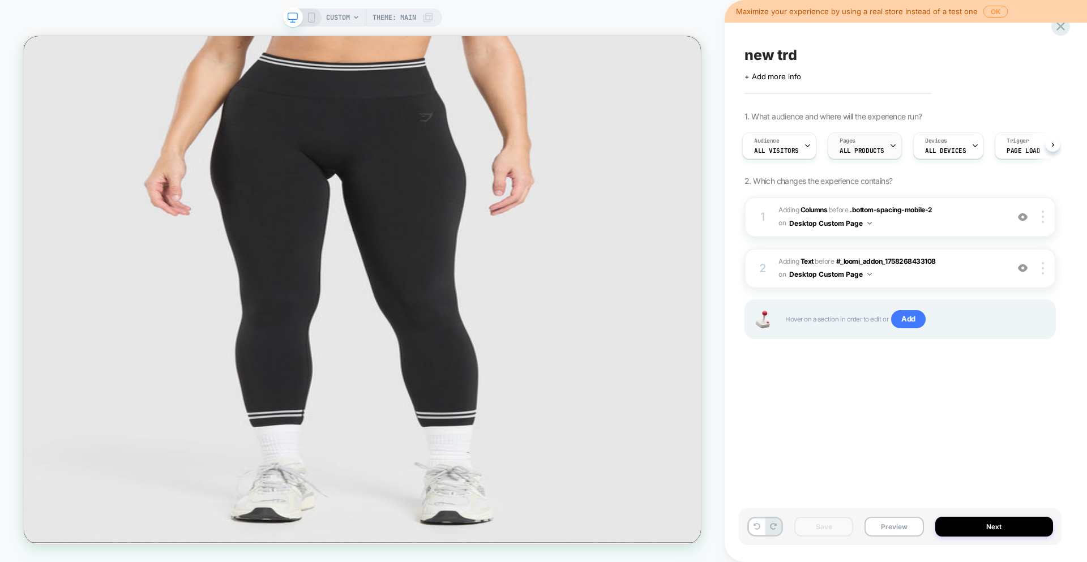
click at [849, 141] on span "Pages" at bounding box center [848, 141] width 16 height 8
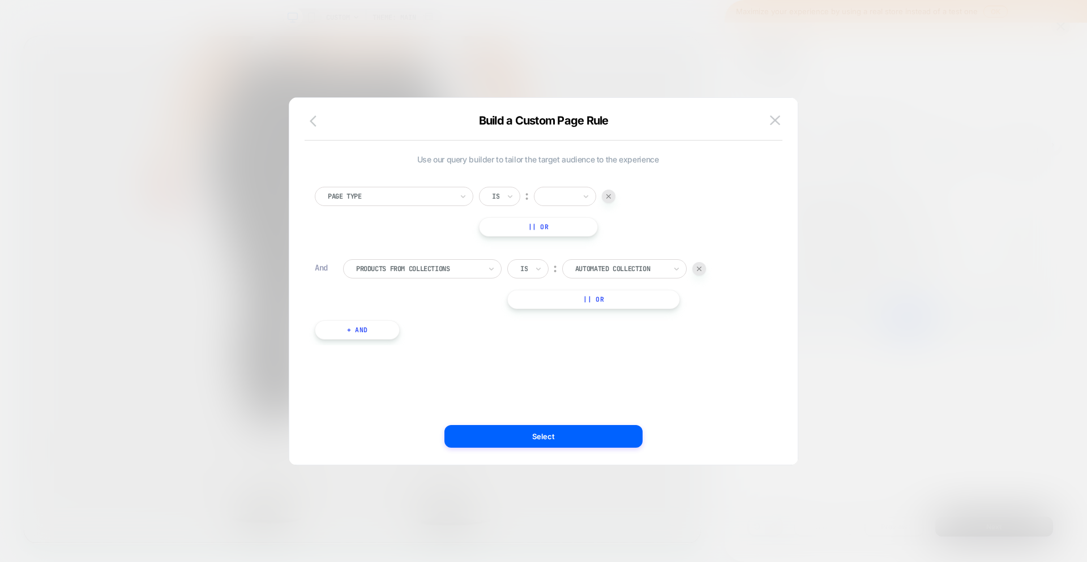
click at [320, 122] on icon "button" at bounding box center [317, 121] width 14 height 14
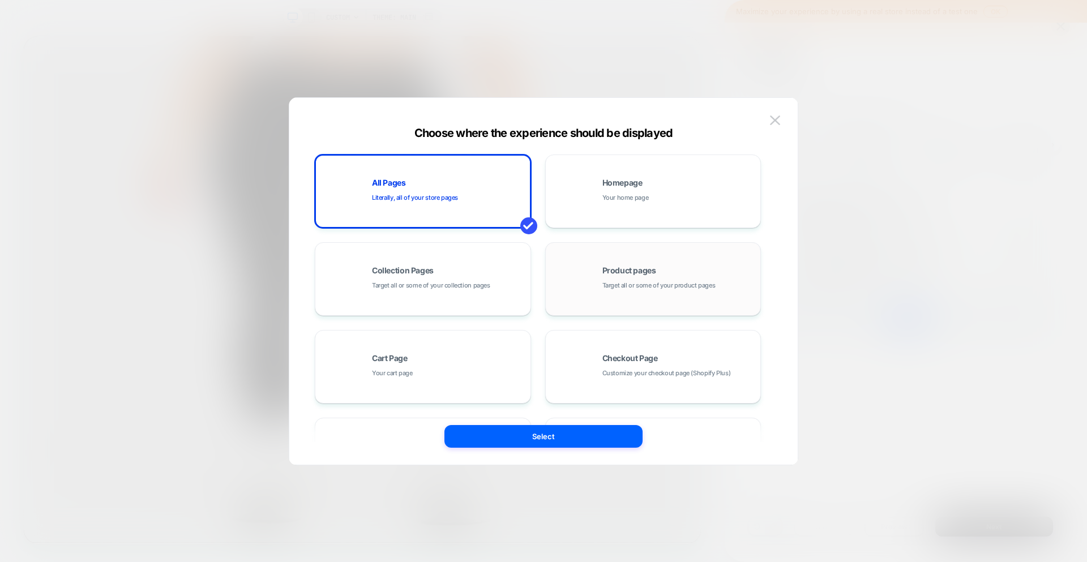
click at [673, 279] on div "Product pages Target all or some of your product pages" at bounding box center [679, 279] width 153 height 24
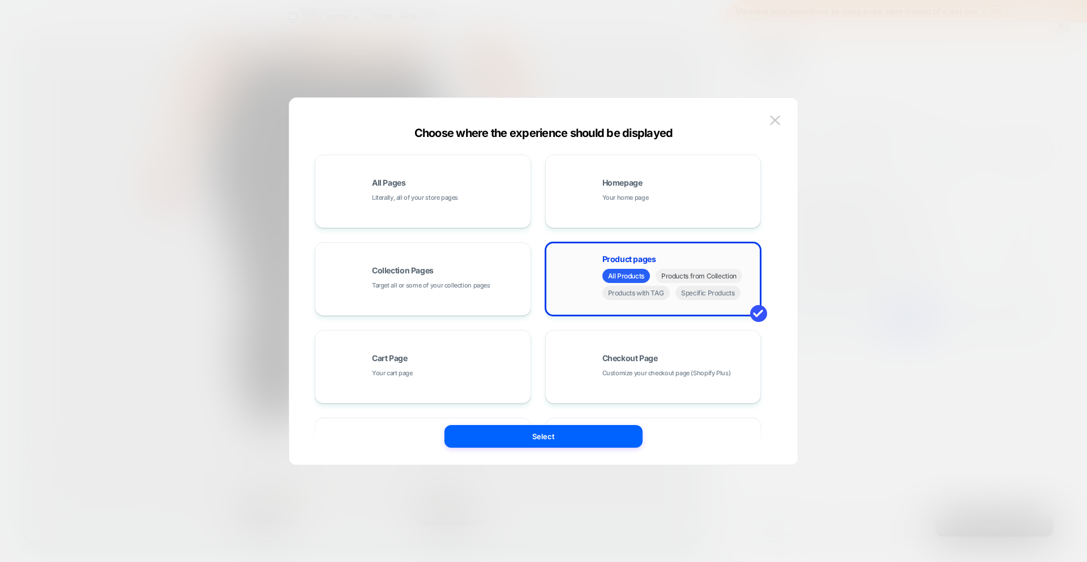
click at [682, 280] on span "Products from Collection" at bounding box center [699, 276] width 87 height 14
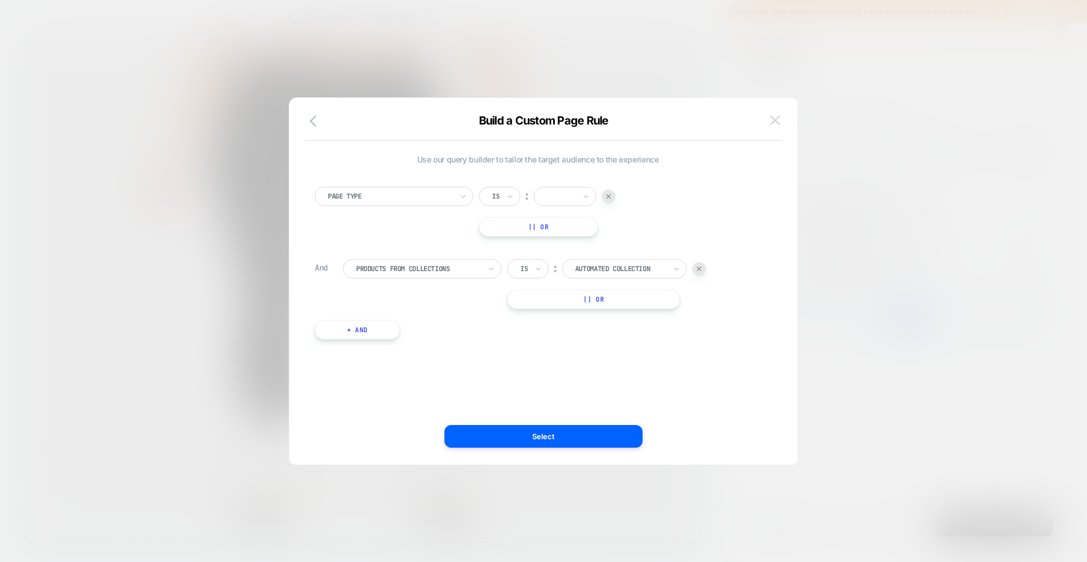
click at [776, 117] on img at bounding box center [775, 121] width 10 height 10
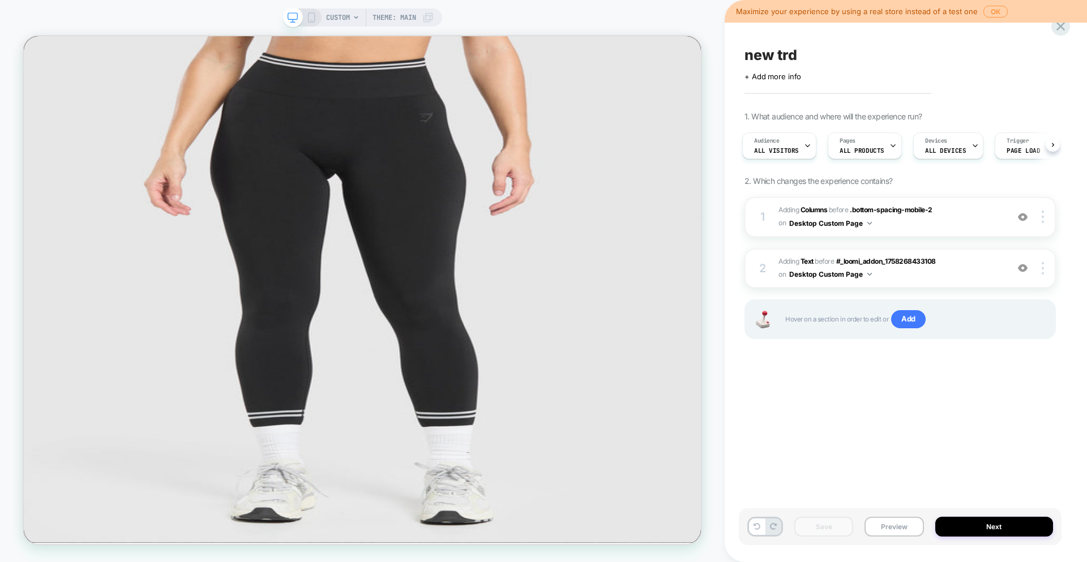
scroll to position [0, 5]
click at [1063, 26] on icon at bounding box center [1060, 26] width 15 height 15
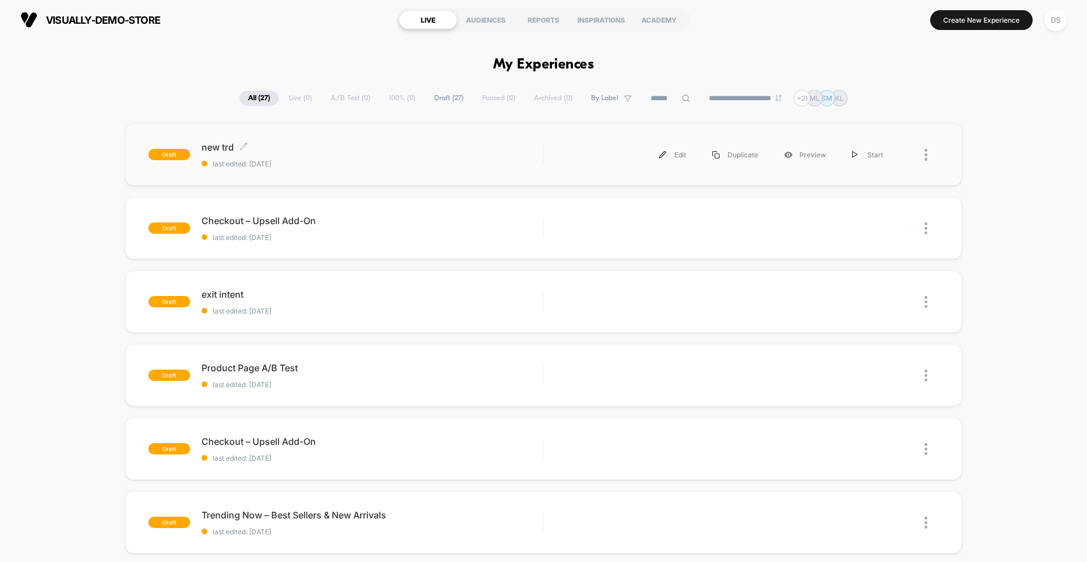
click at [297, 163] on span "last edited: [DATE]" at bounding box center [372, 164] width 341 height 8
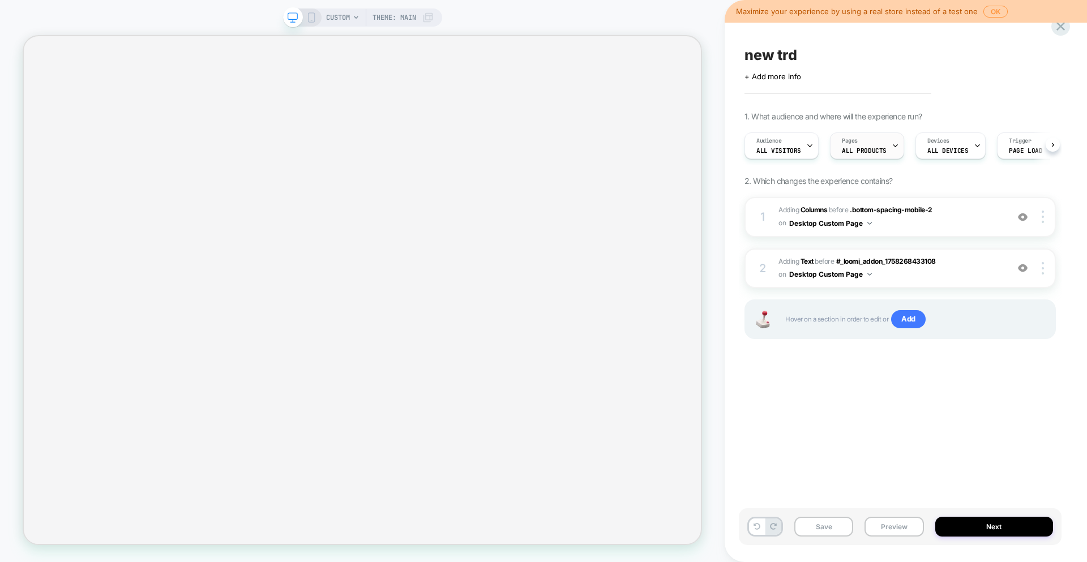
scroll to position [0, 1]
click at [860, 148] on span "ALL PRODUCTS" at bounding box center [863, 151] width 45 height 8
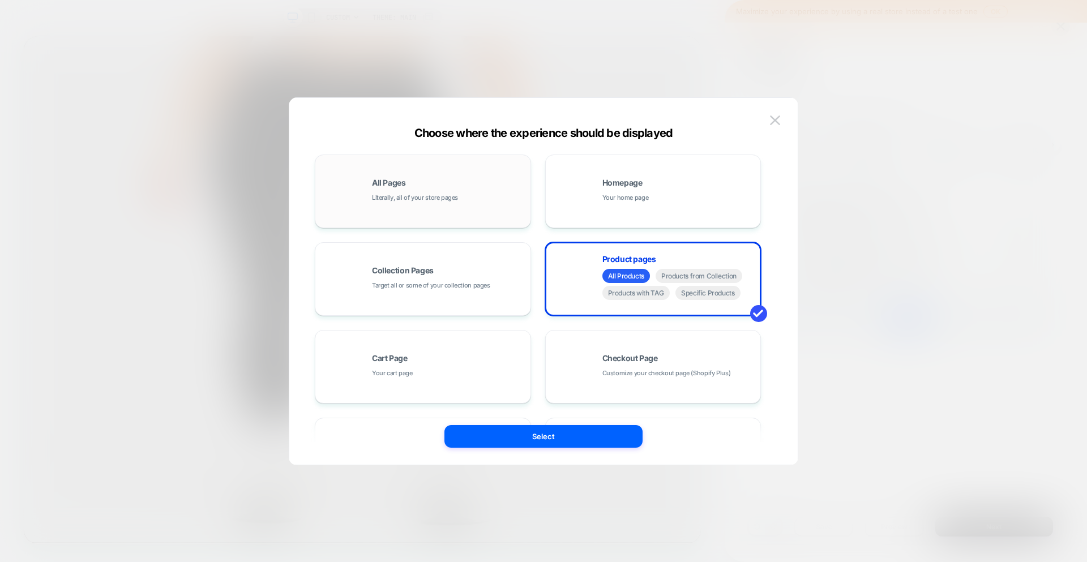
scroll to position [0, 0]
click at [672, 196] on div "Homepage Your home page" at bounding box center [679, 191] width 153 height 24
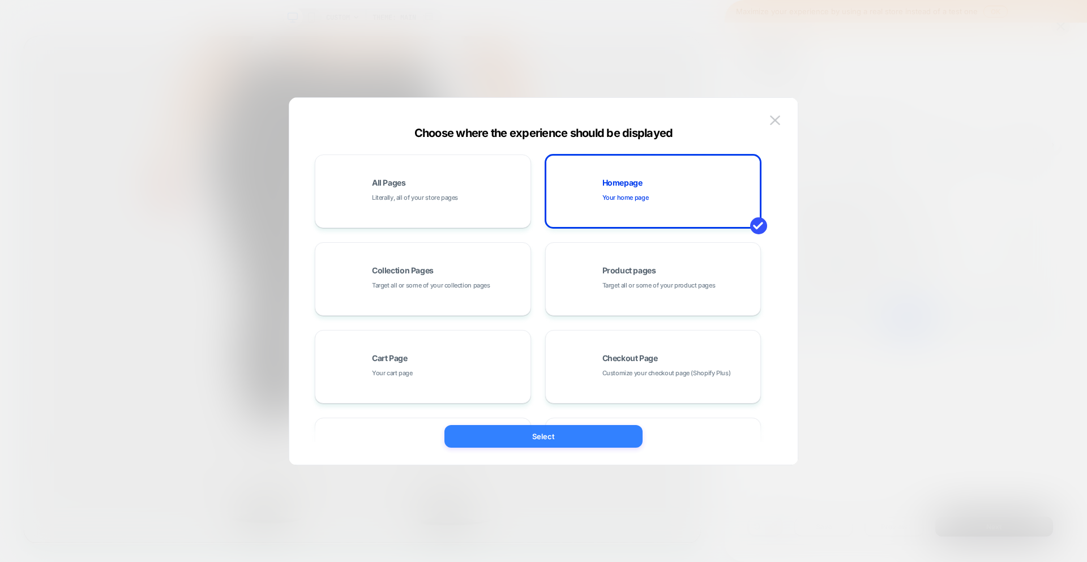
click at [539, 438] on button "Select" at bounding box center [544, 436] width 198 height 23
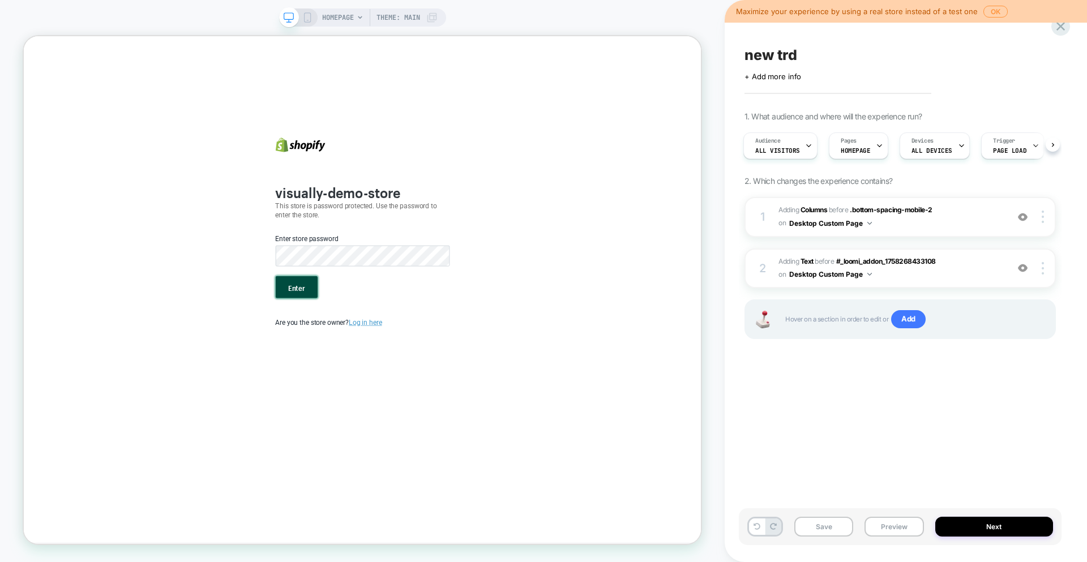
click at [391, 371] on button "Enter" at bounding box center [388, 370] width 56 height 29
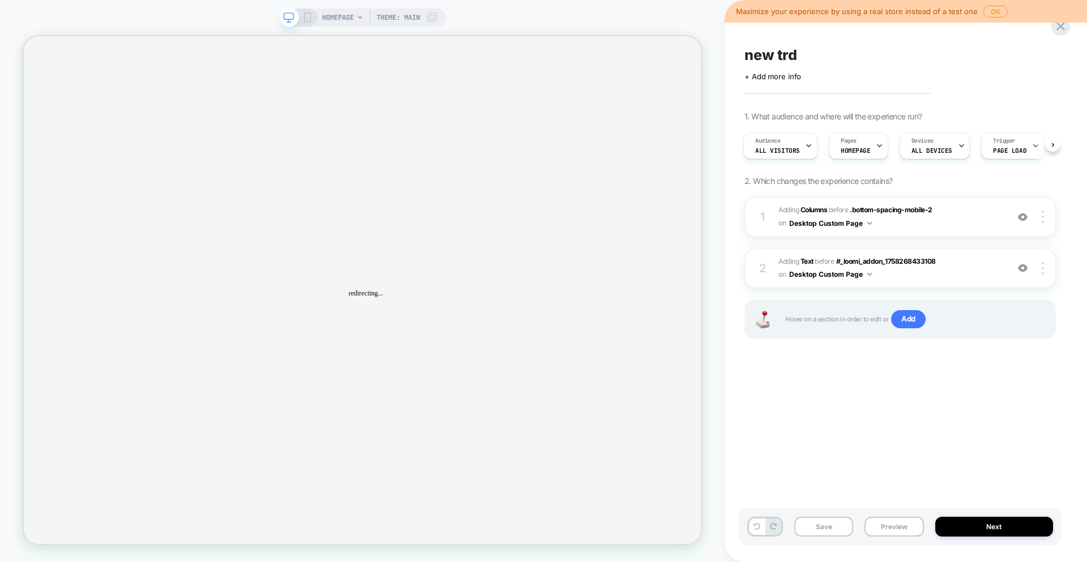
click at [336, 23] on span "HOMEPAGE" at bounding box center [338, 17] width 32 height 18
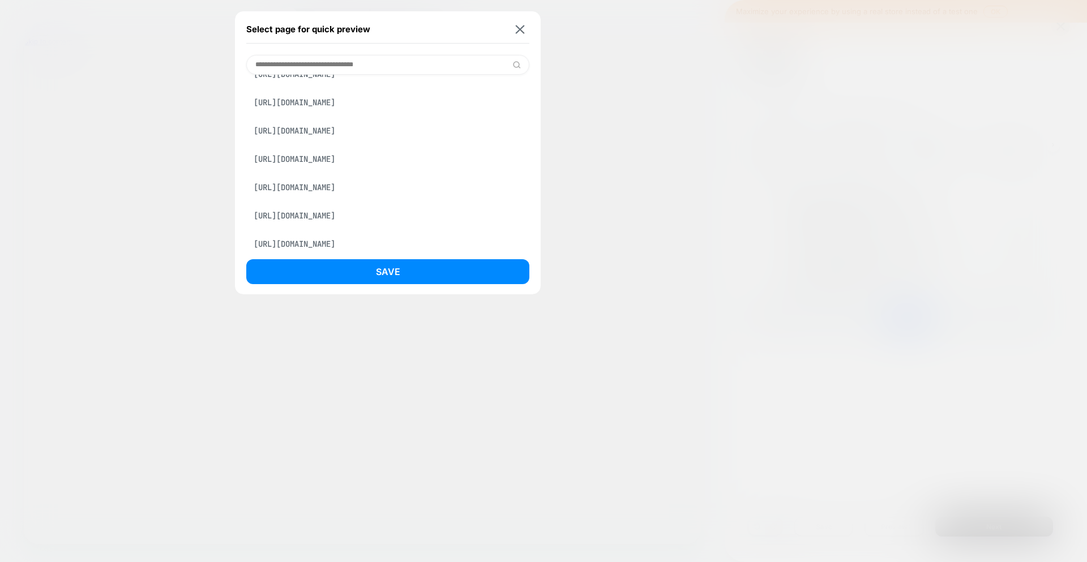
scroll to position [79, 0]
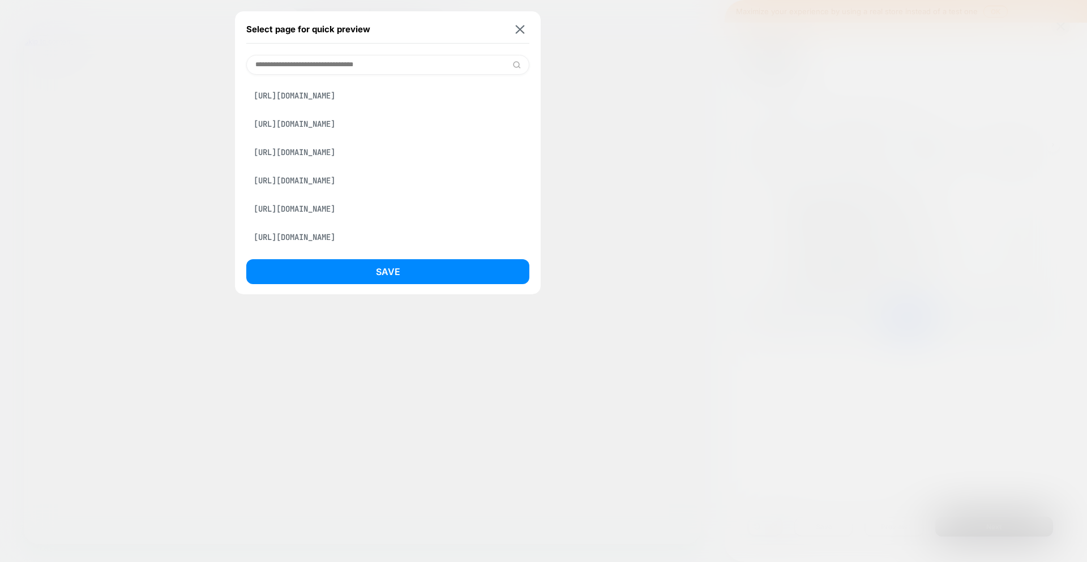
click at [345, 240] on div "[URL][DOMAIN_NAME]" at bounding box center [387, 238] width 283 height 22
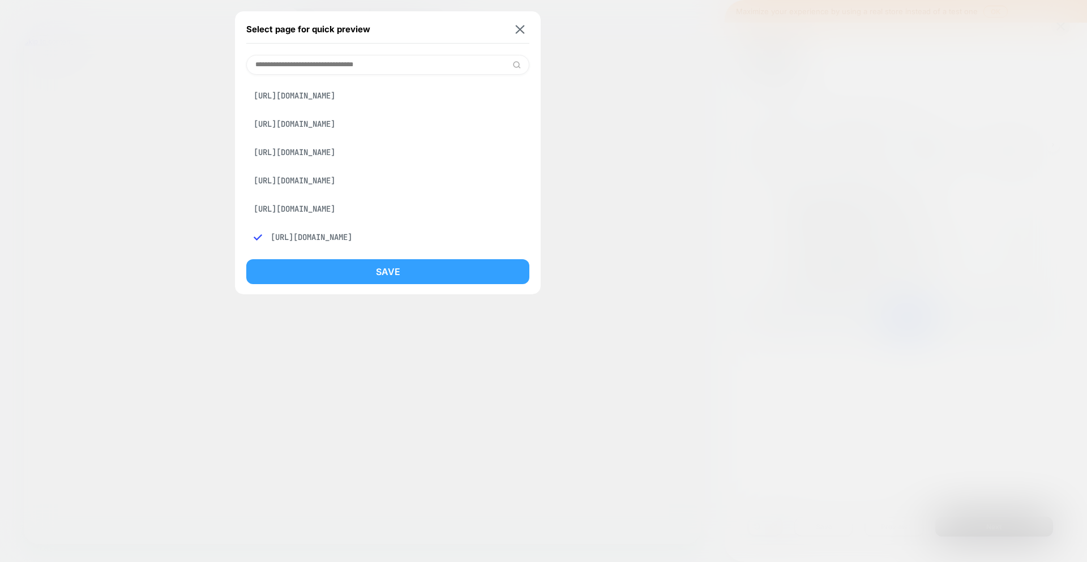
click at [373, 279] on button "Save" at bounding box center [387, 271] width 283 height 25
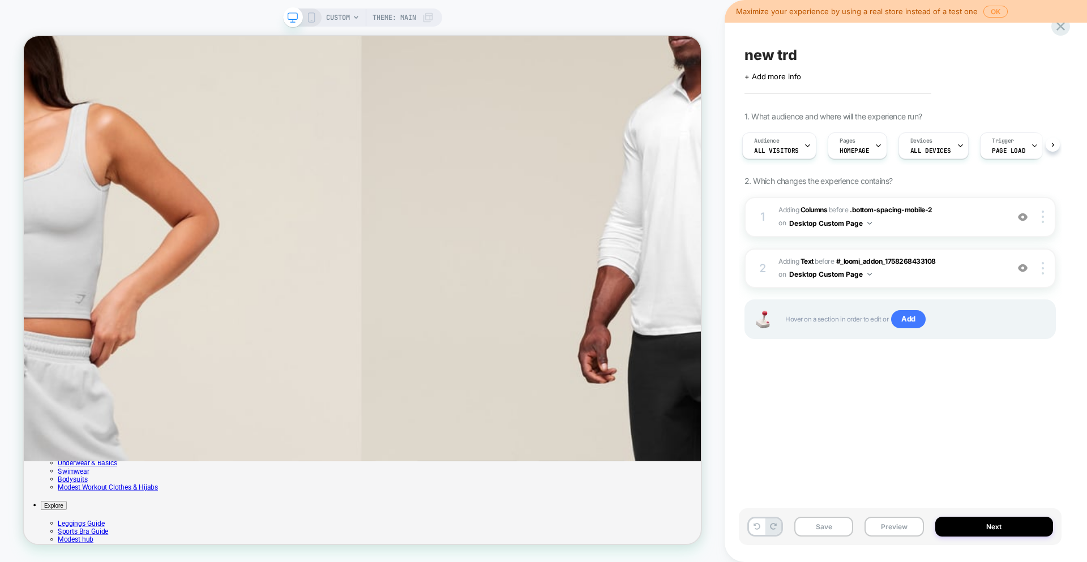
scroll to position [177, 0]
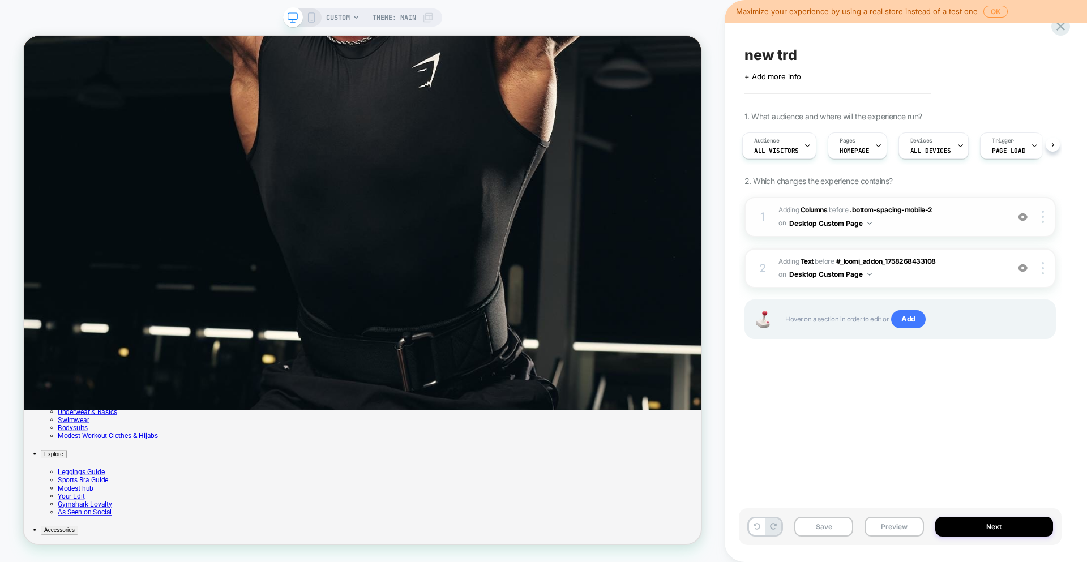
click at [921, 222] on span "#_loomi_addon_1758268433108 Adding Columns BEFORE .bottom-spacing-mobile-2 .bot…" at bounding box center [891, 217] width 224 height 27
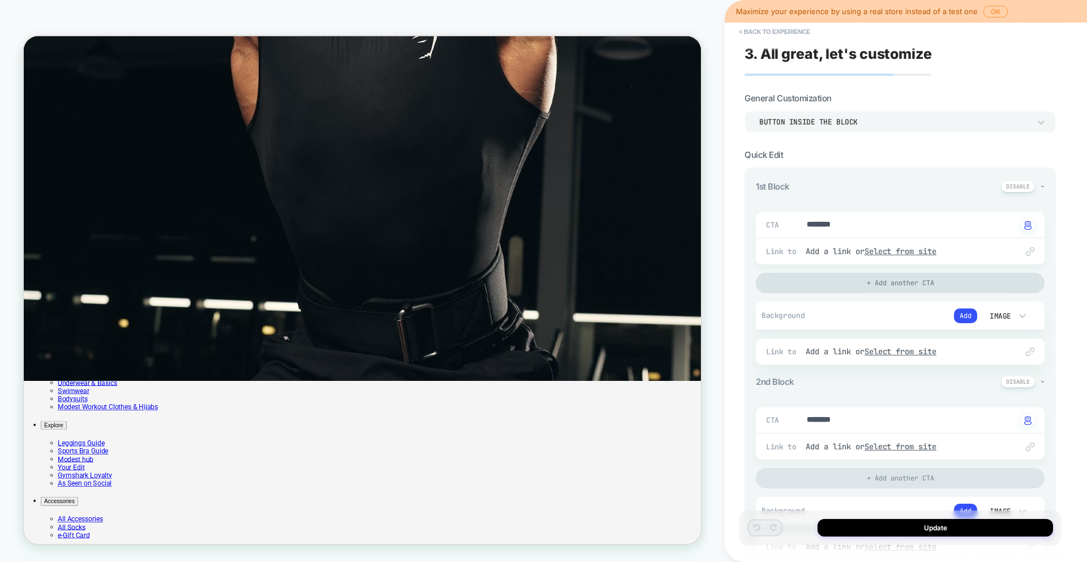
scroll to position [2, 0]
click at [916, 250] on u "Select from site" at bounding box center [901, 249] width 72 height 10
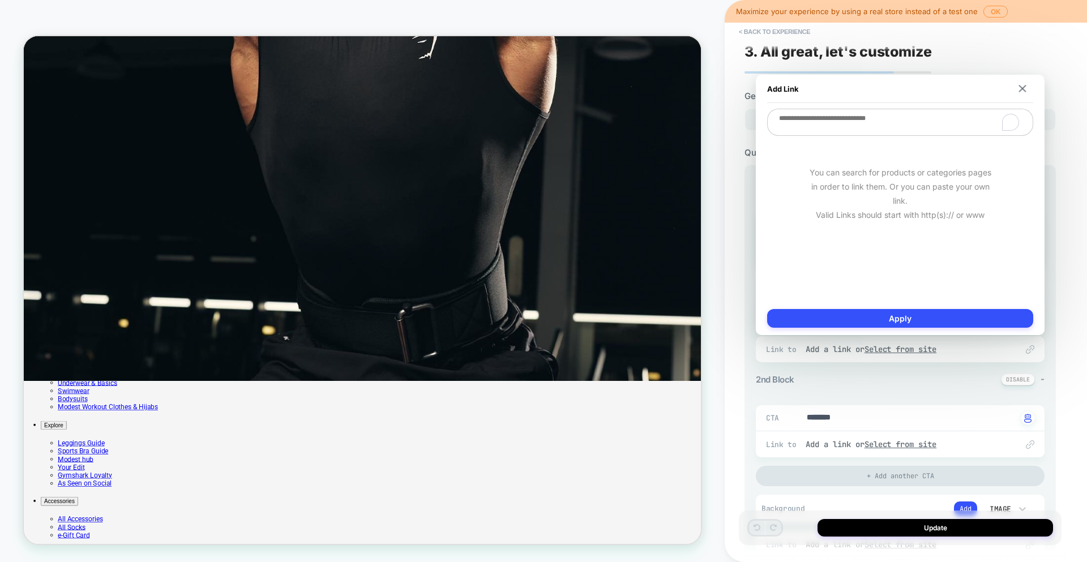
paste textarea "**********"
type textarea "*"
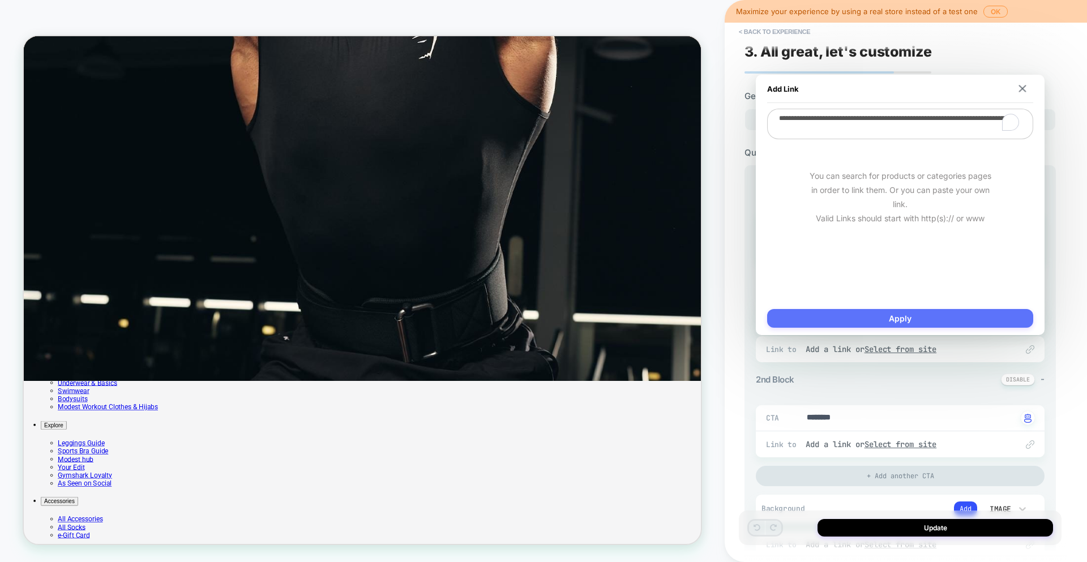
type textarea "**********"
click at [931, 323] on button "Apply" at bounding box center [900, 318] width 266 height 19
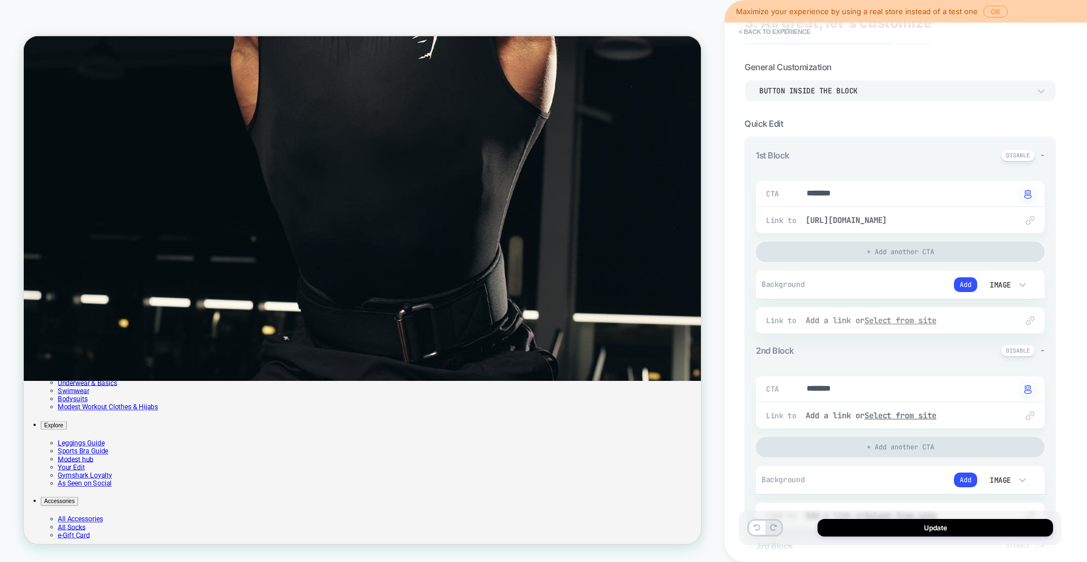
scroll to position [32, 0]
click at [891, 317] on u "Select from site" at bounding box center [901, 320] width 72 height 10
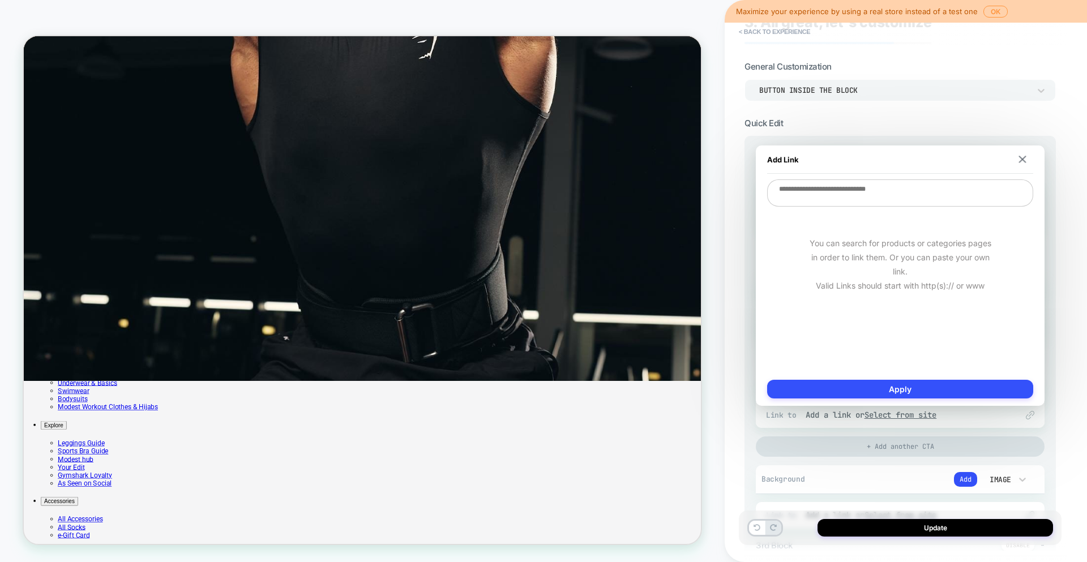
click at [854, 193] on textarea at bounding box center [900, 193] width 266 height 27
paste textarea "**********"
type textarea "*"
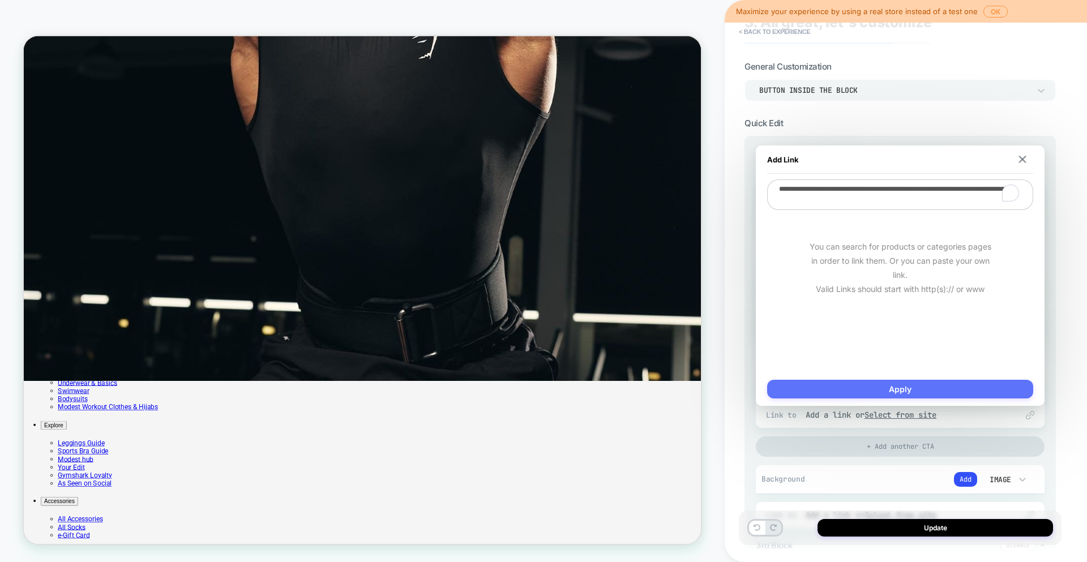
type textarea "**********"
click at [871, 393] on button "Apply" at bounding box center [900, 389] width 266 height 19
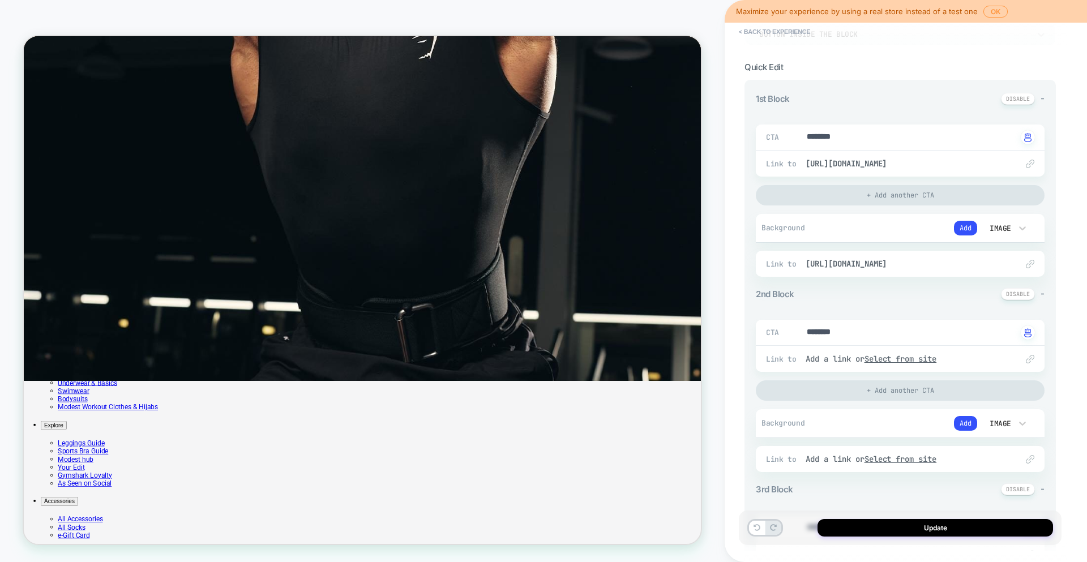
scroll to position [138, 0]
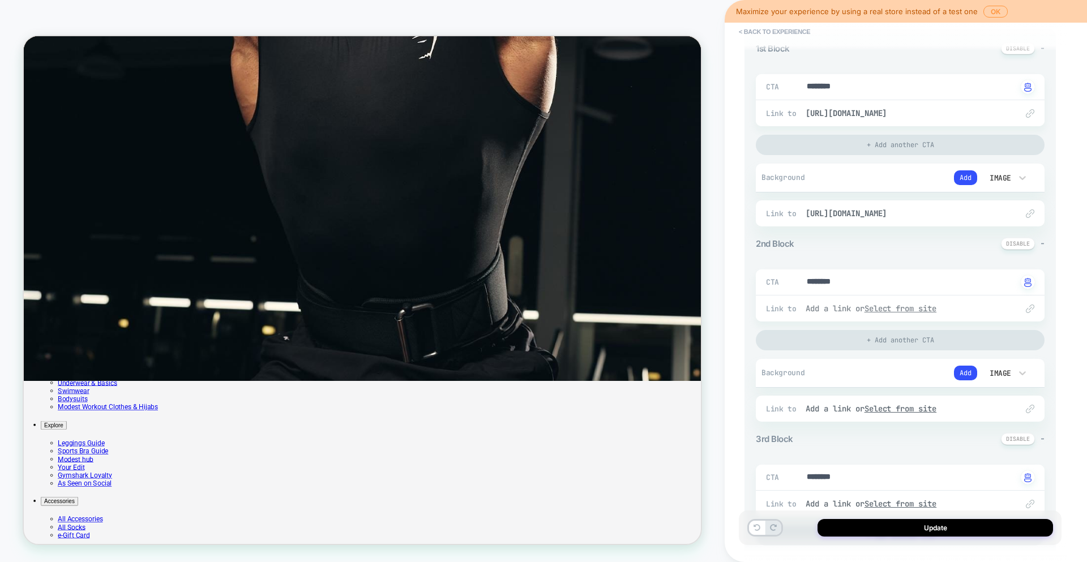
click at [924, 307] on u "Select from site" at bounding box center [901, 309] width 72 height 10
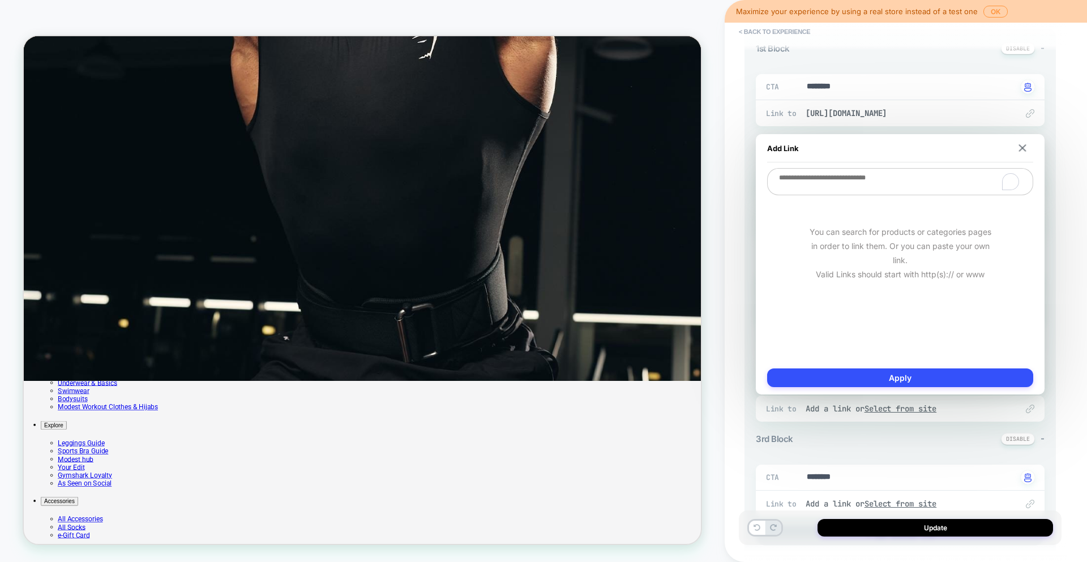
click at [859, 192] on textarea "To enrich screen reader interactions, please activate Accessibility in Grammarl…" at bounding box center [900, 181] width 266 height 27
paste textarea "**********"
type textarea "*"
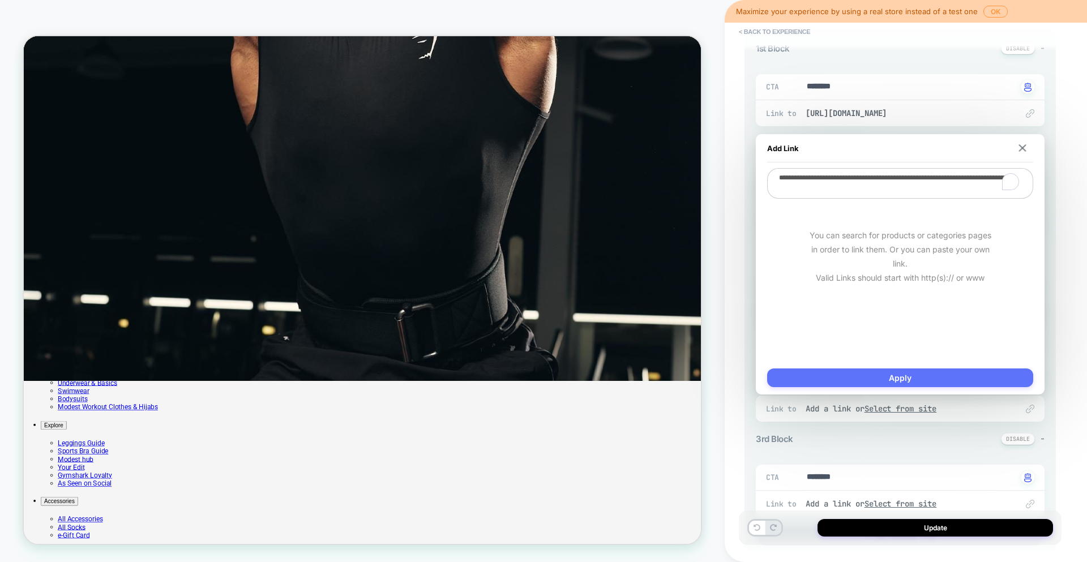
type textarea "**********"
click at [919, 379] on button "Apply" at bounding box center [900, 378] width 266 height 19
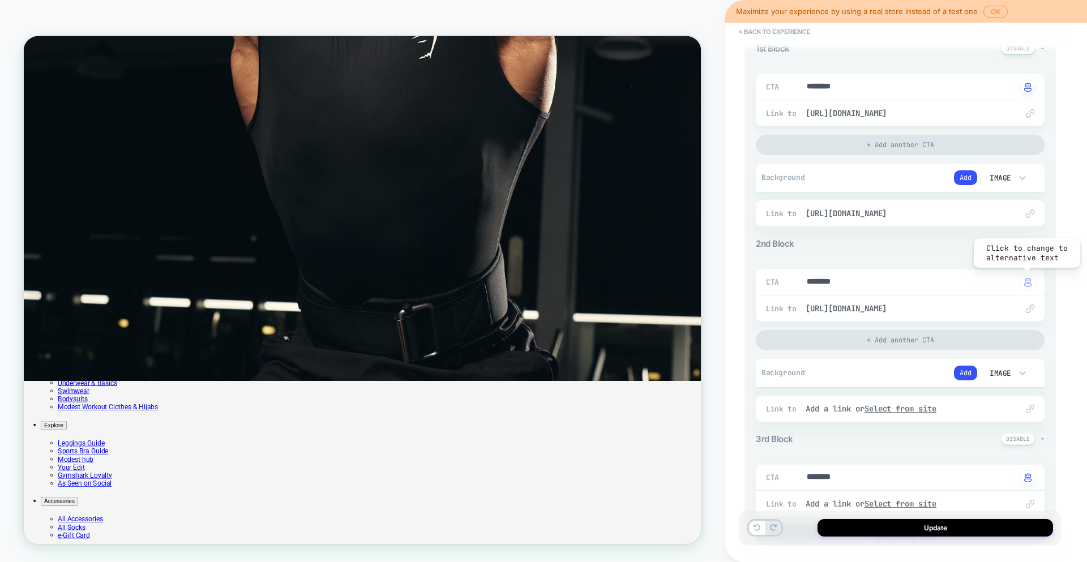
click at [1032, 281] on div "button" at bounding box center [1028, 282] width 14 height 14
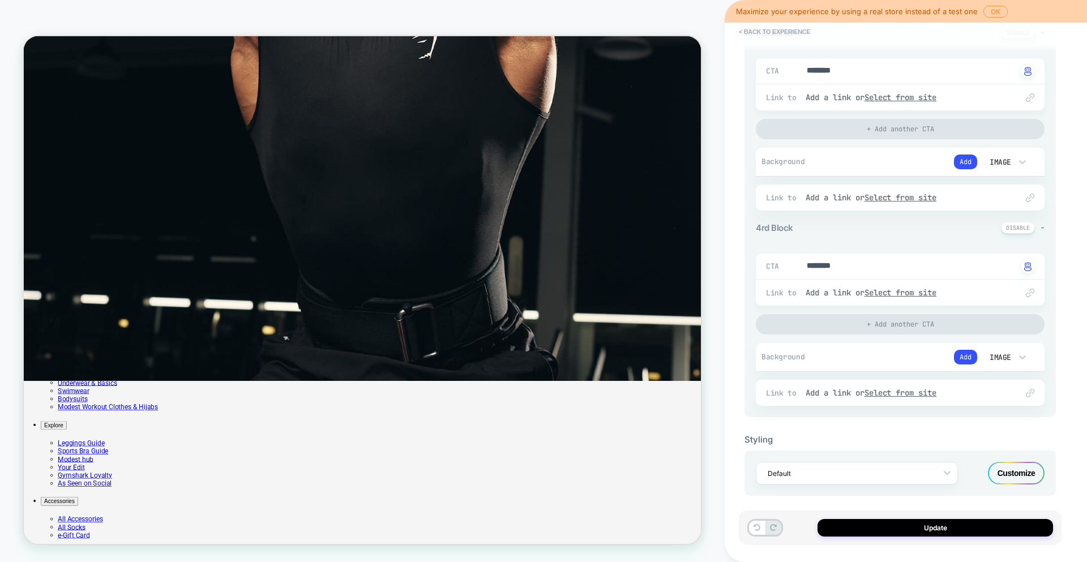
scroll to position [552, 0]
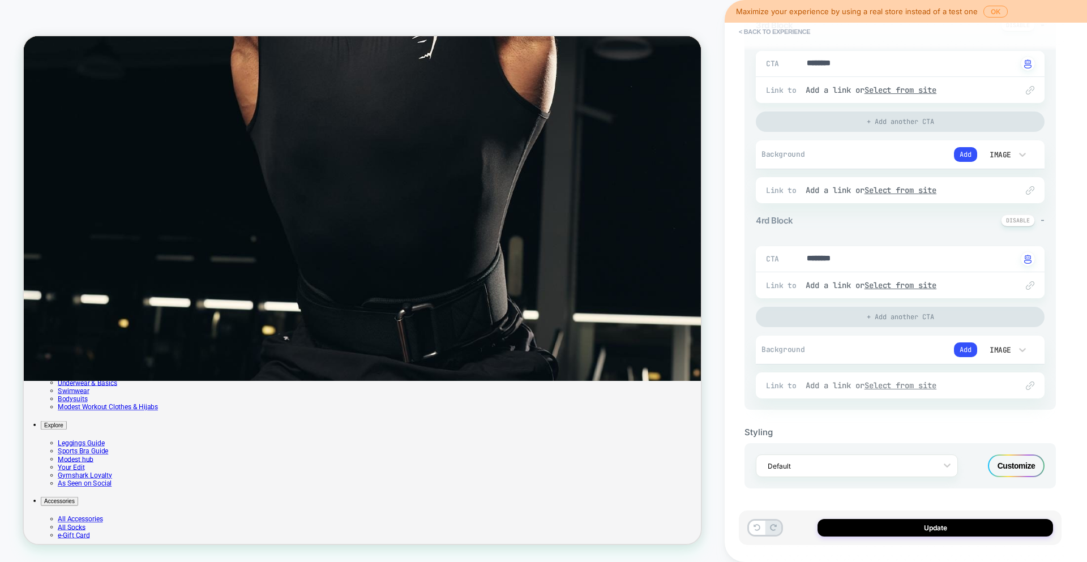
click at [885, 390] on u "Select from site" at bounding box center [901, 386] width 72 height 10
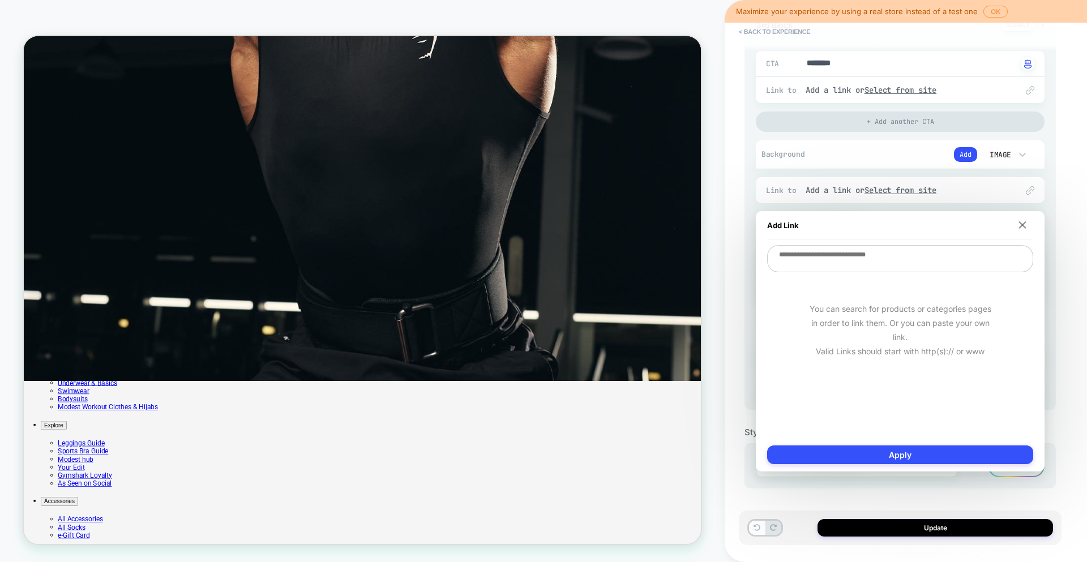
click at [891, 237] on div "Add Link" at bounding box center [900, 225] width 266 height 28
click at [891, 265] on textarea "To enrich screen reader interactions, please activate Accessibility in Grammarl…" at bounding box center [900, 258] width 266 height 27
paste textarea "**********"
type textarea "*"
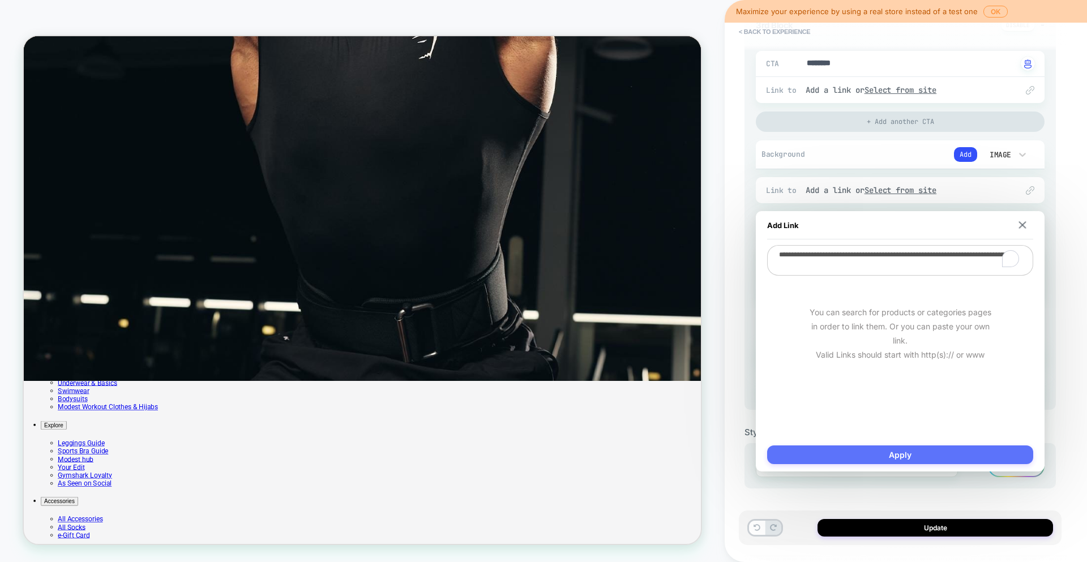
type textarea "**********"
click at [964, 448] on button "Apply" at bounding box center [900, 455] width 266 height 19
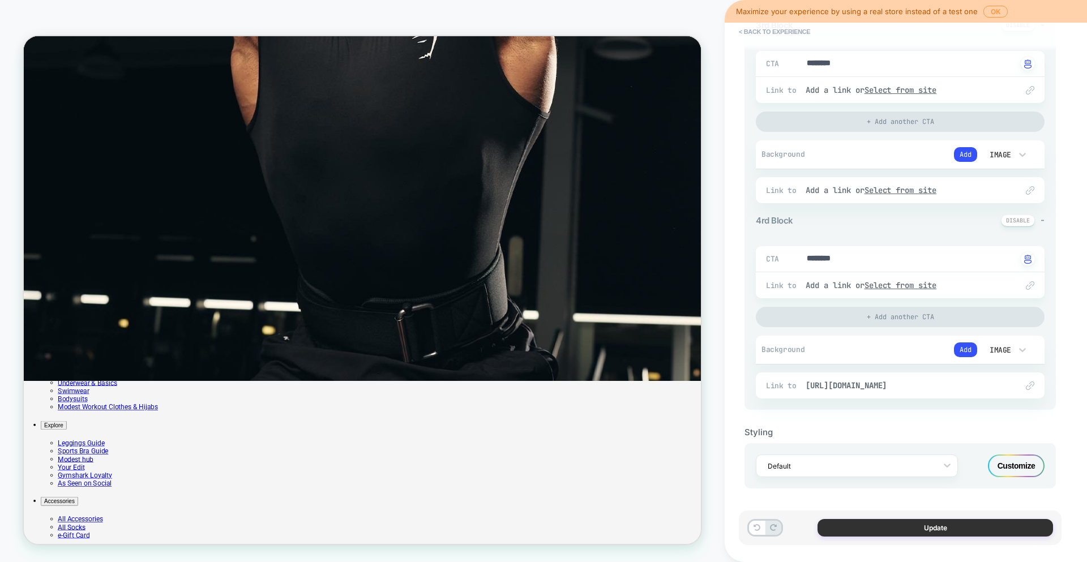
click at [963, 529] on button "Update" at bounding box center [936, 528] width 236 height 18
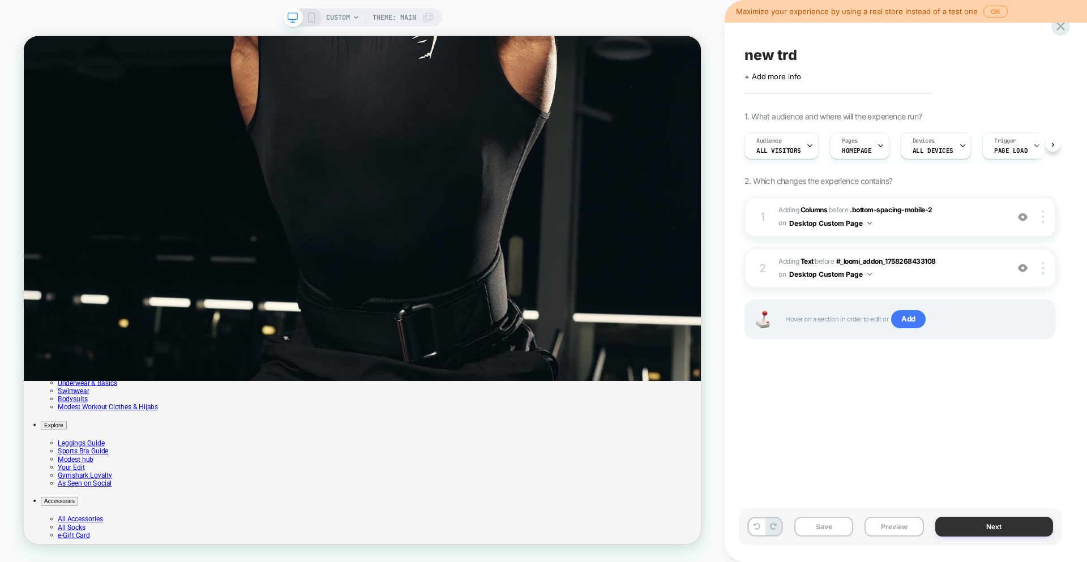
scroll to position [0, 1]
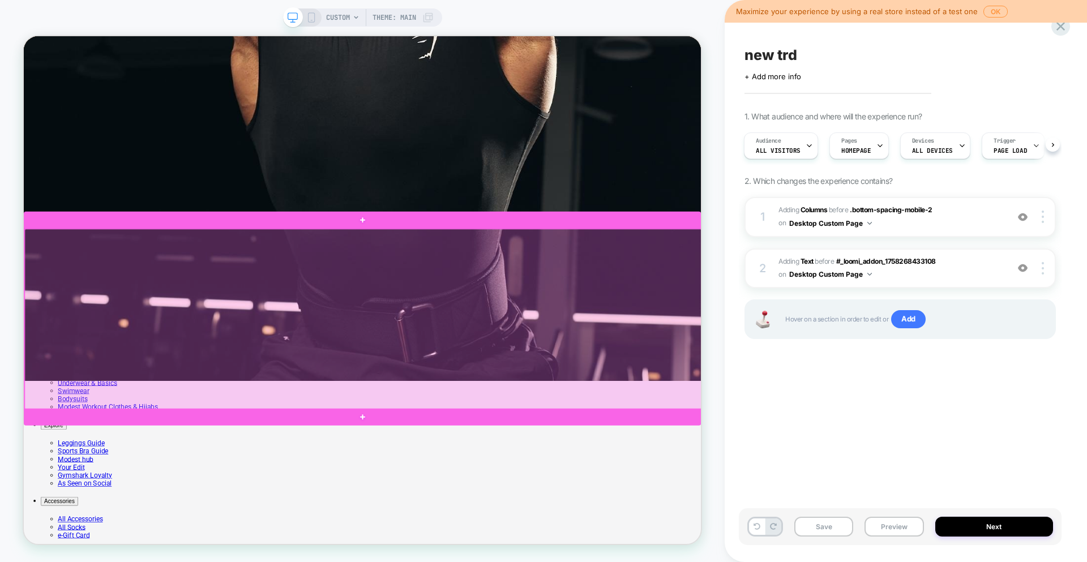
click at [130, 378] on div at bounding box center [476, 413] width 903 height 241
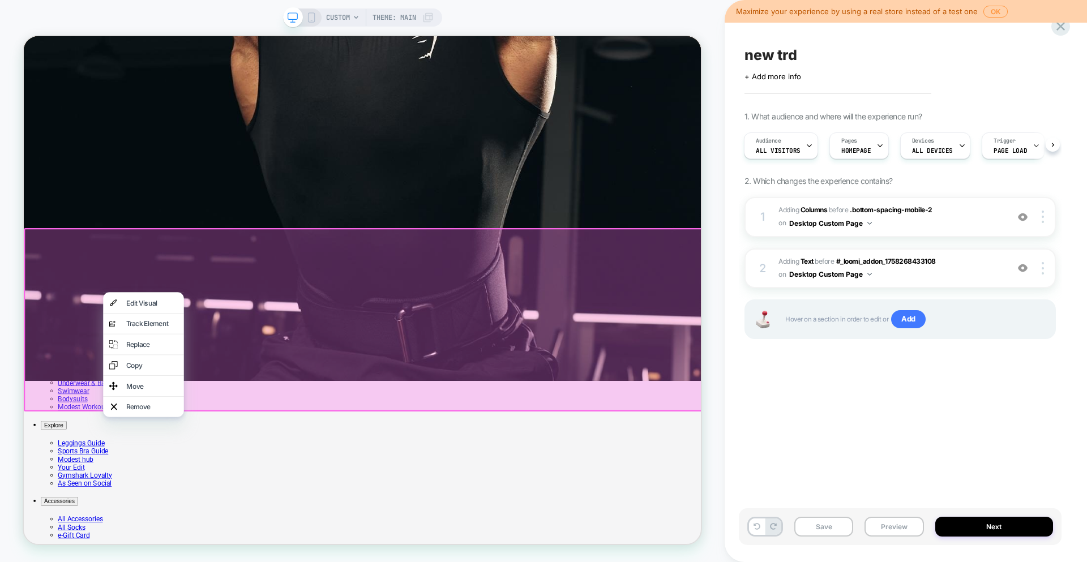
click at [130, 378] on div at bounding box center [184, 378] width 108 height 1
click at [153, 389] on div "Edit Visual" at bounding box center [184, 391] width 108 height 27
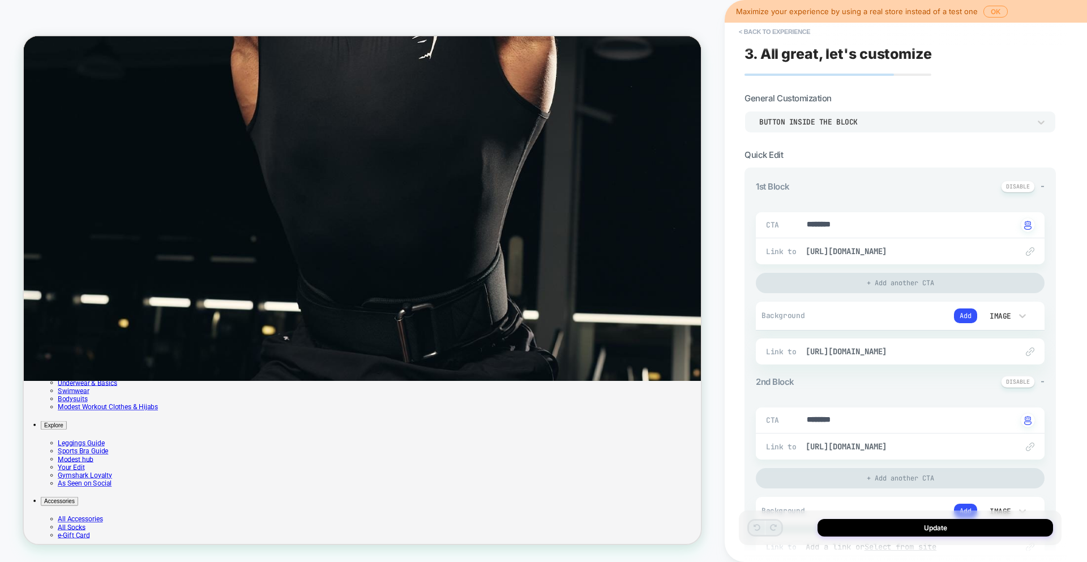
click at [1035, 251] on div "Link to https://row.gymshark.com/products/gymshark-contrast-seamless-sports-bra…" at bounding box center [900, 251] width 289 height 26
click at [1004, 313] on div "Image" at bounding box center [1000, 316] width 24 height 10
click at [1005, 398] on div "Image" at bounding box center [1005, 393] width 48 height 24
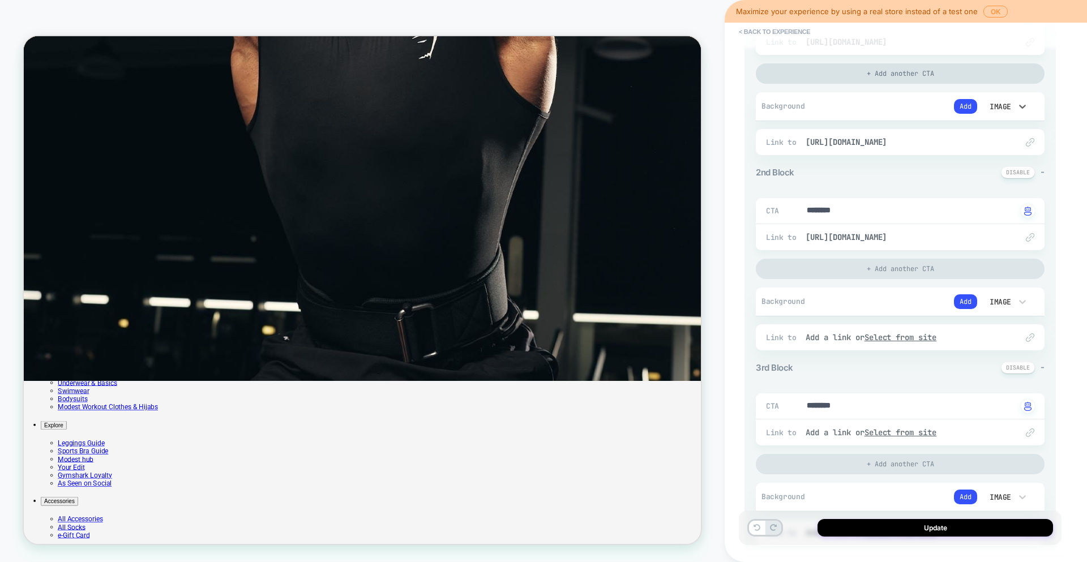
scroll to position [0, 0]
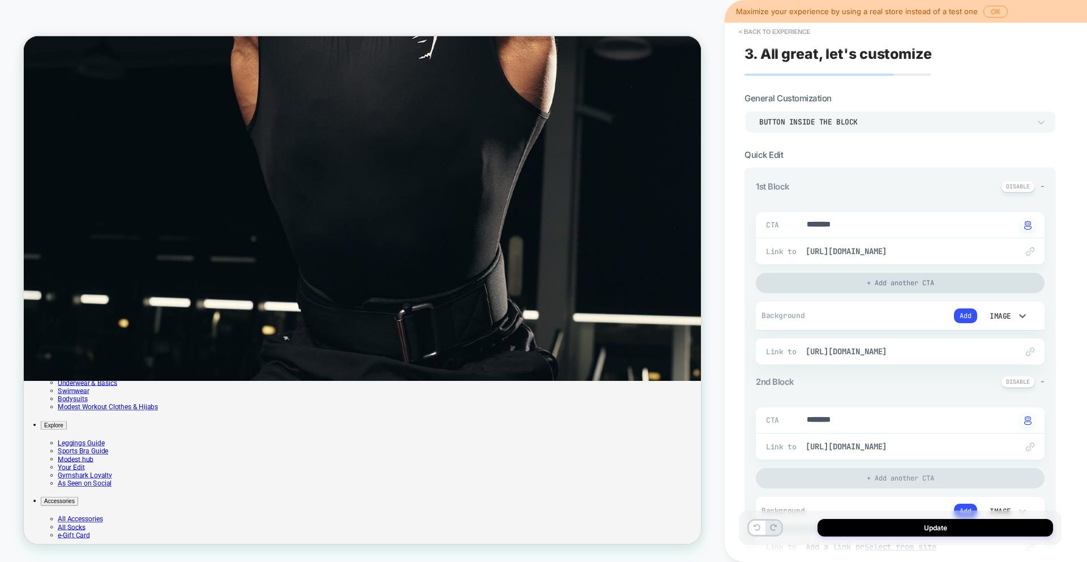
click at [920, 277] on div "+ Add another CTA" at bounding box center [900, 283] width 289 height 20
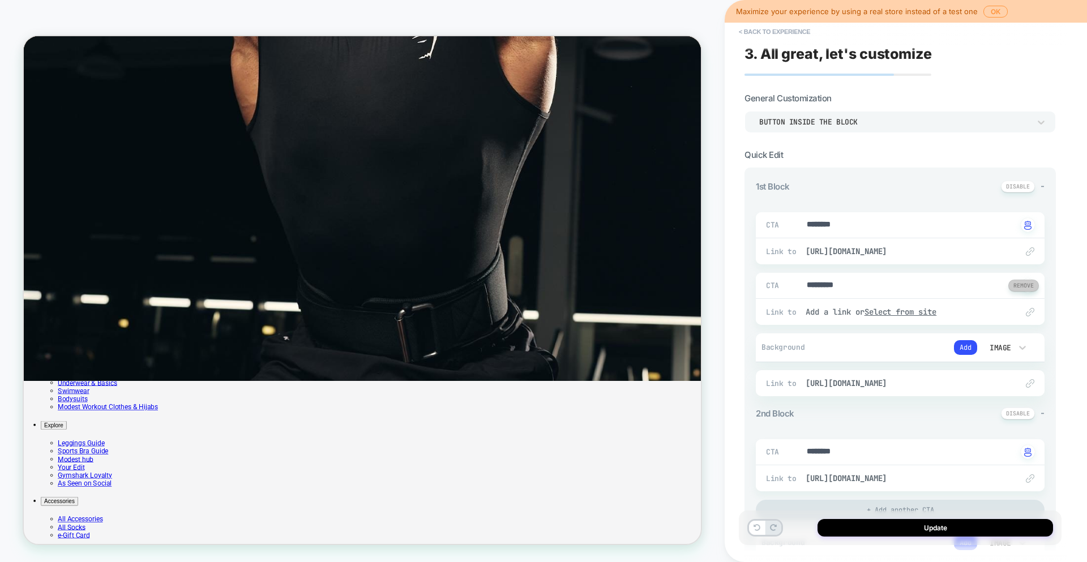
click at [1019, 289] on button at bounding box center [1024, 286] width 31 height 12
type textarea "*"
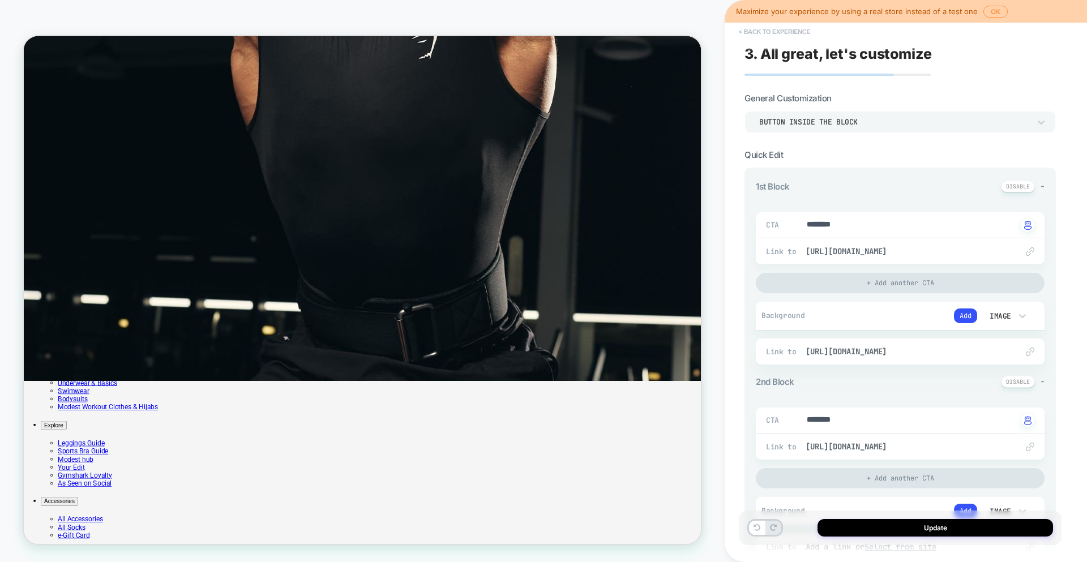
click at [769, 36] on button "< Back to experience" at bounding box center [774, 32] width 83 height 18
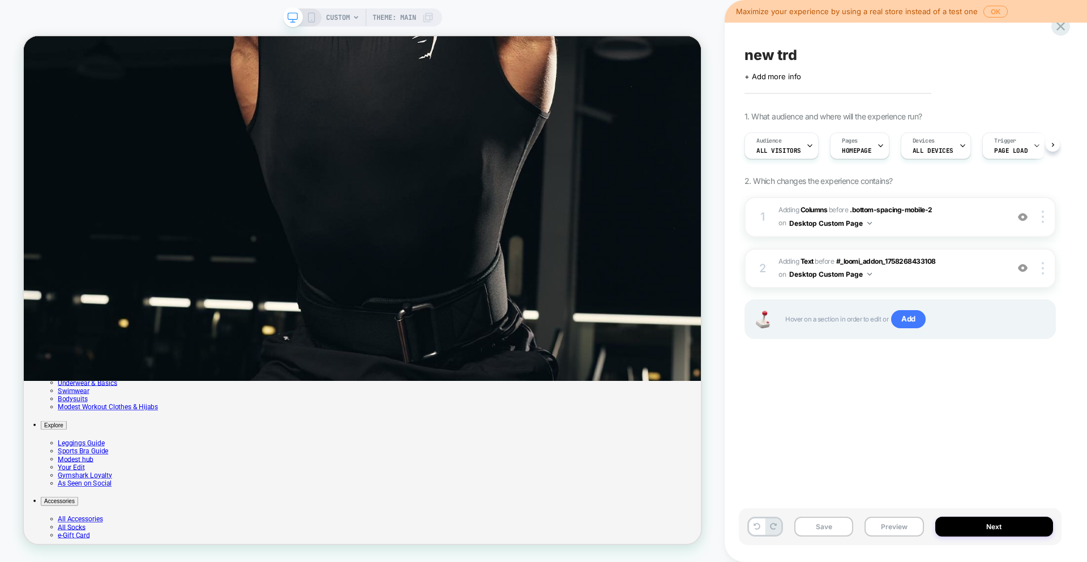
scroll to position [0, 1]
click at [345, 15] on span "CUSTOM" at bounding box center [338, 17] width 24 height 18
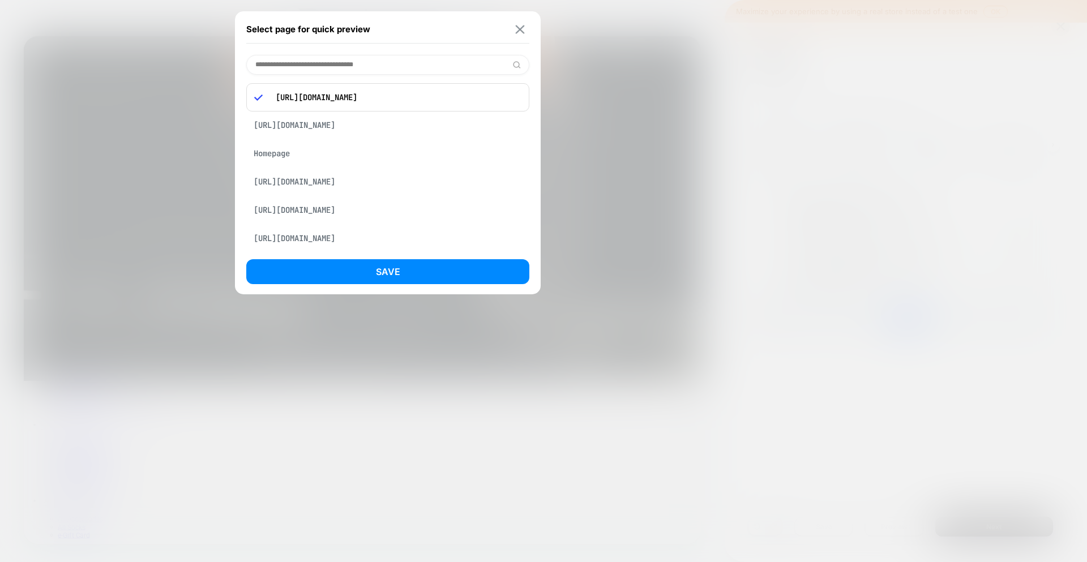
click at [525, 25] on button at bounding box center [520, 29] width 14 height 10
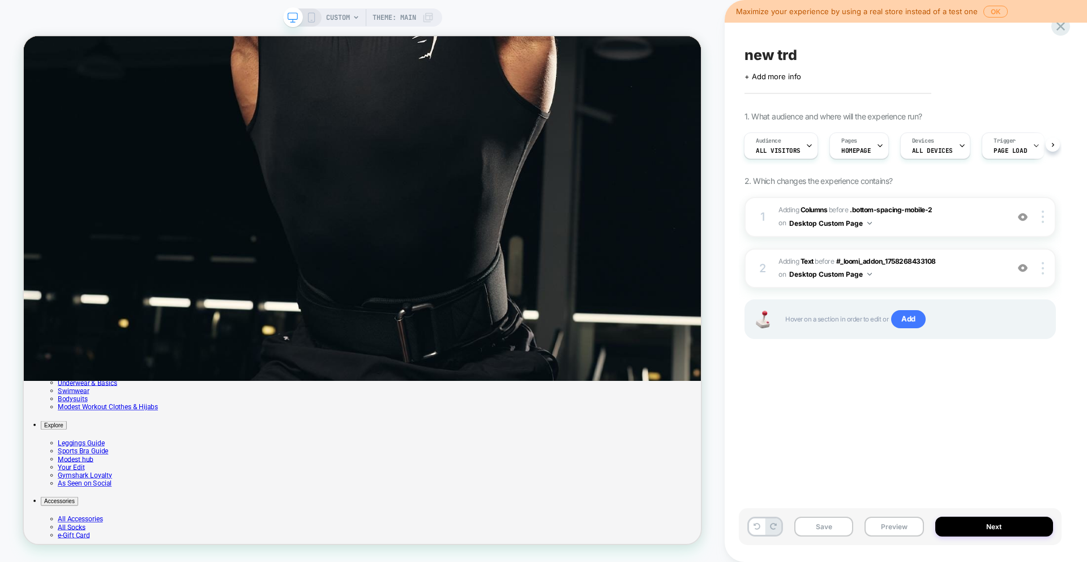
click at [412, 11] on span "Theme: MAIN" at bounding box center [395, 17] width 44 height 18
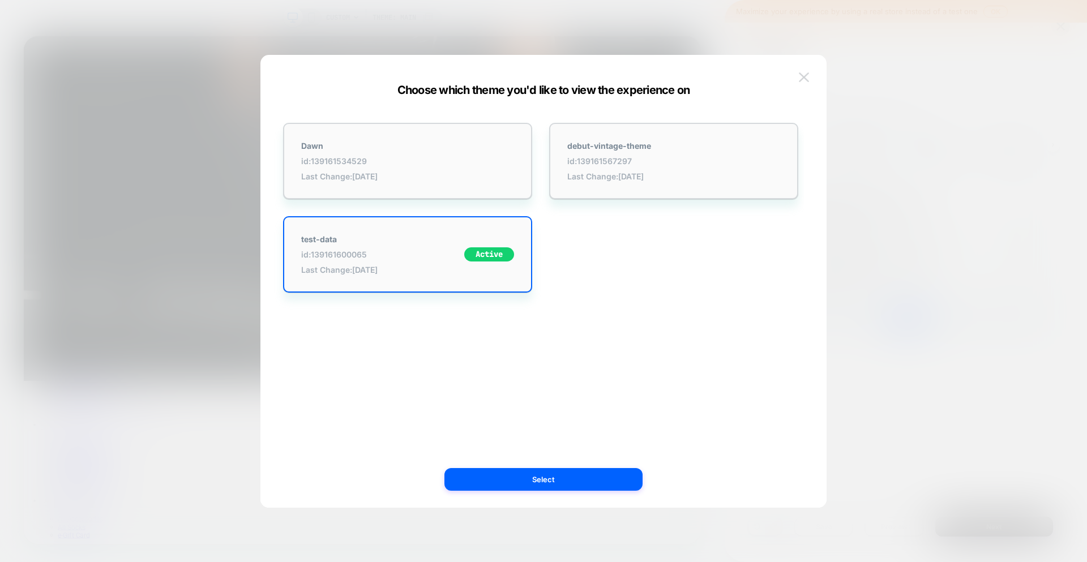
click at [805, 75] on img at bounding box center [804, 77] width 10 height 10
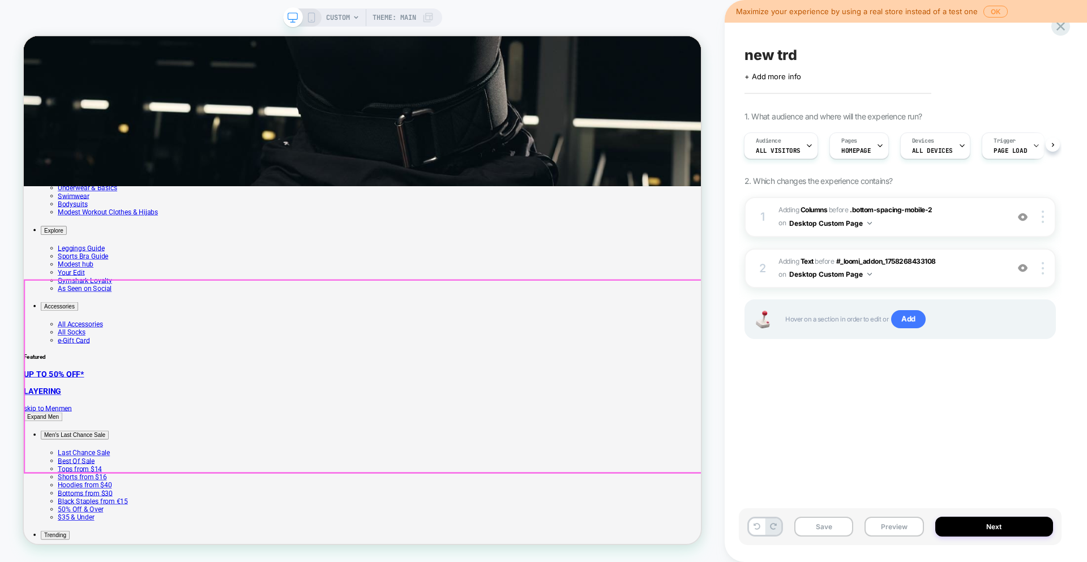
scroll to position [523, 0]
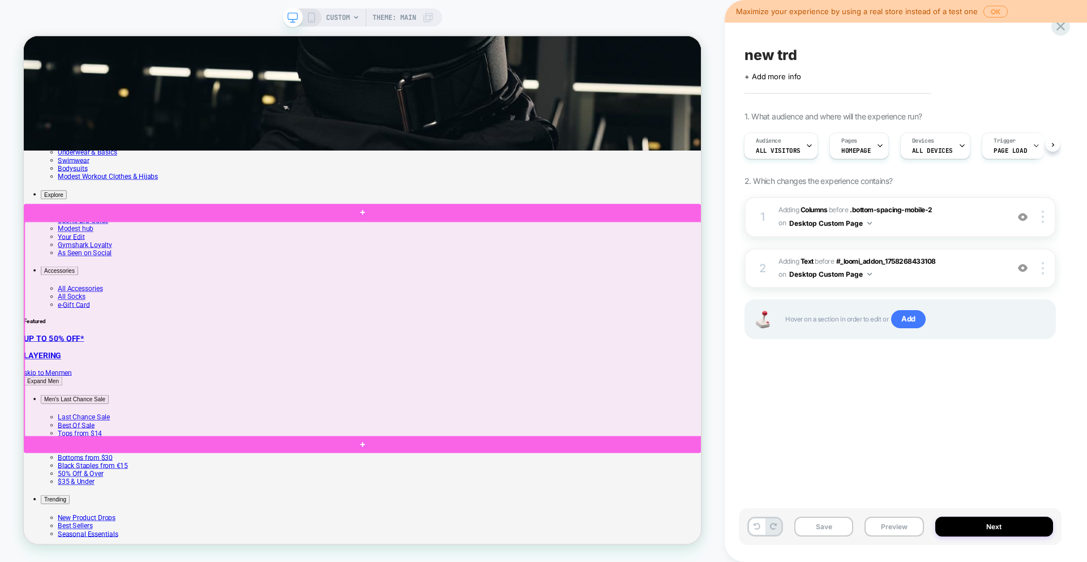
click at [543, 341] on div at bounding box center [476, 427] width 903 height 287
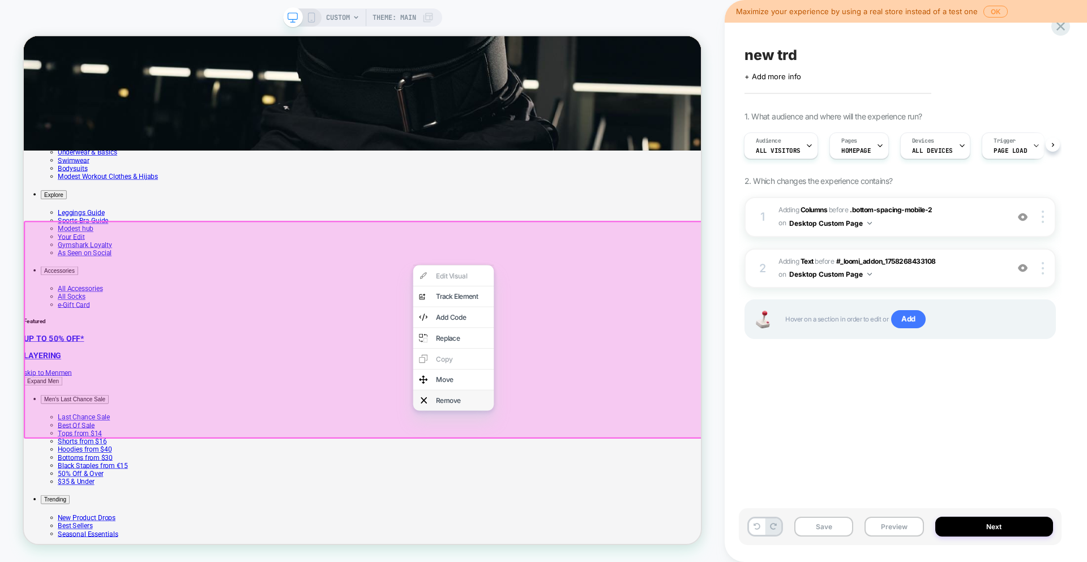
click at [571, 519] on div "Remove" at bounding box center [597, 522] width 108 height 27
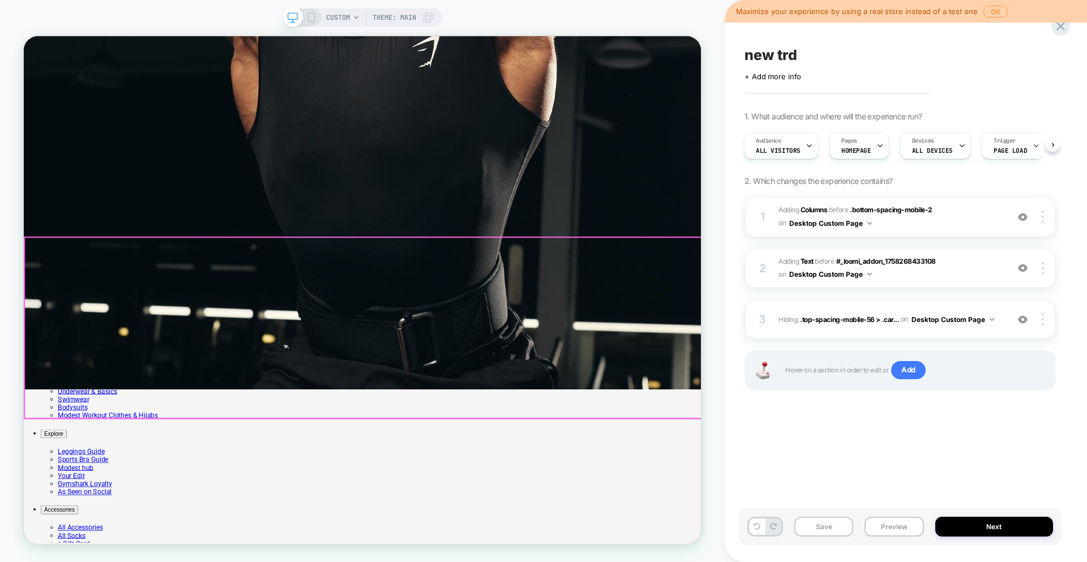
scroll to position [207, 0]
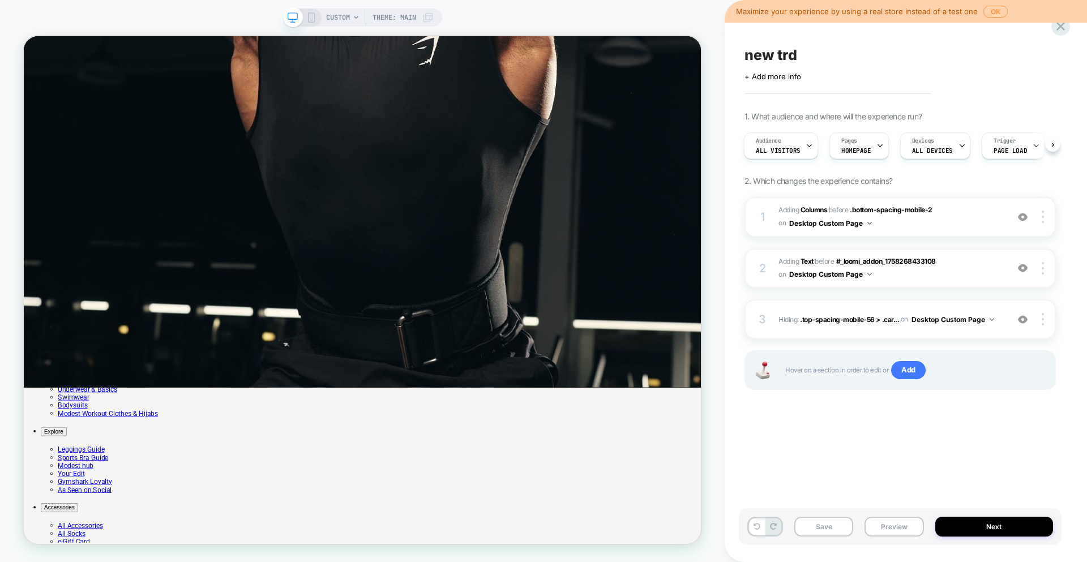
click at [1061, 36] on div "new trd Click to edit experience details + Add more info 1. What audience and w…" at bounding box center [900, 281] width 323 height 540
click at [1061, 30] on icon at bounding box center [1060, 26] width 15 height 15
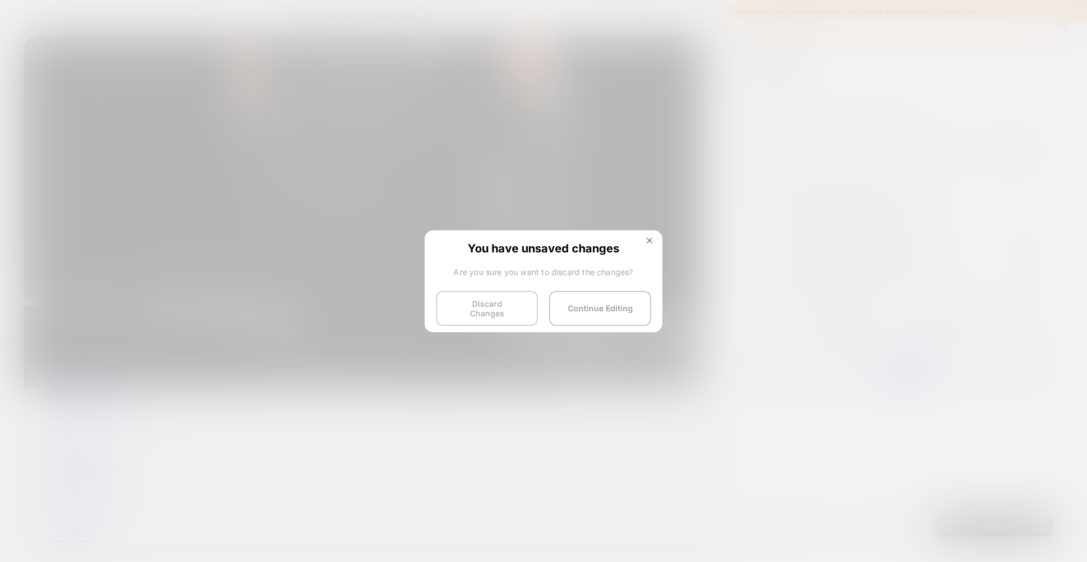
drag, startPoint x: 464, startPoint y: 321, endPoint x: 468, endPoint y: 314, distance: 7.9
click at [463, 321] on div "You have unsaved changes Are you sure you want to discard the changes? Discard …" at bounding box center [544, 280] width 238 height 100
click at [472, 310] on button "Discard Changes" at bounding box center [487, 308] width 102 height 35
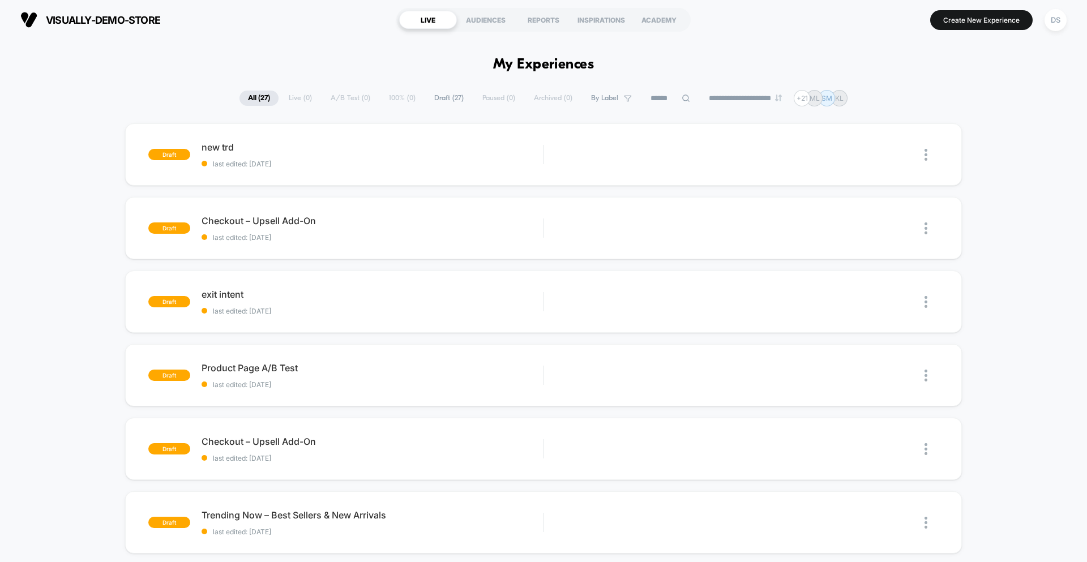
click at [609, 96] on span "By Label" at bounding box center [604, 98] width 27 height 8
click at [862, 156] on div "Start" at bounding box center [867, 154] width 57 height 25
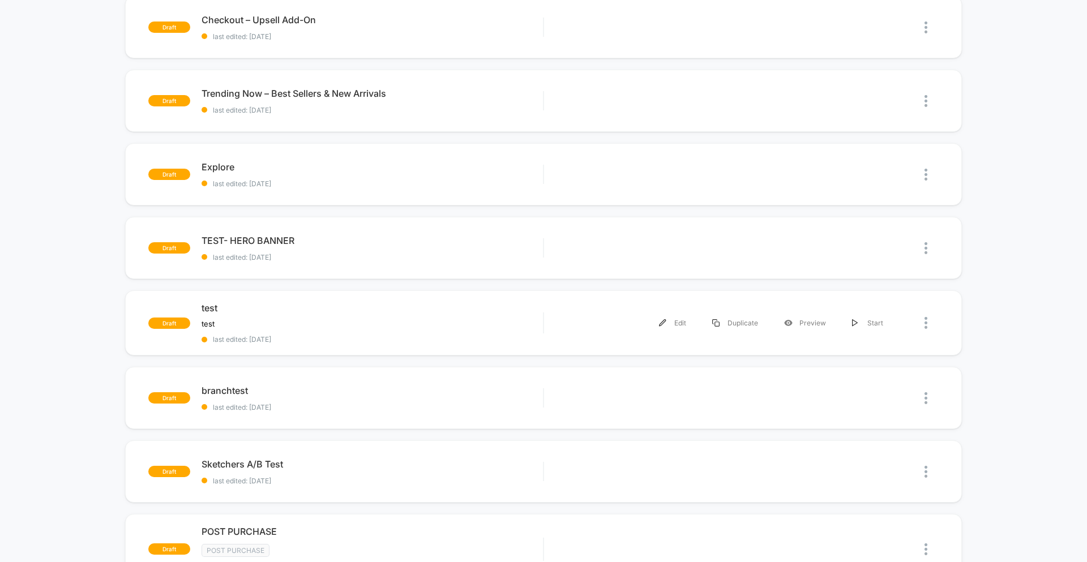
scroll to position [478, 0]
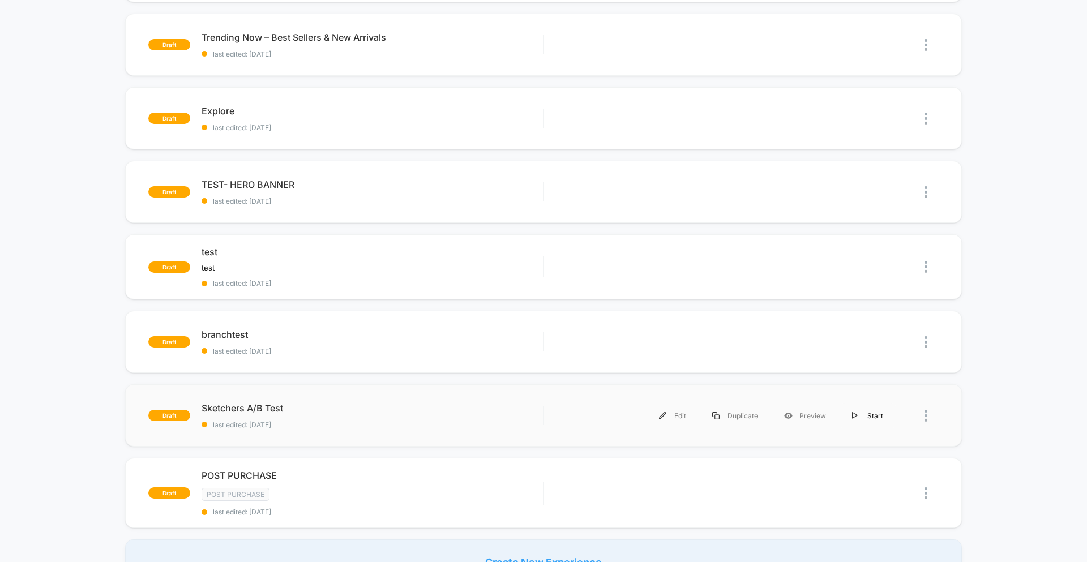
click at [876, 412] on div "Start" at bounding box center [867, 415] width 57 height 25
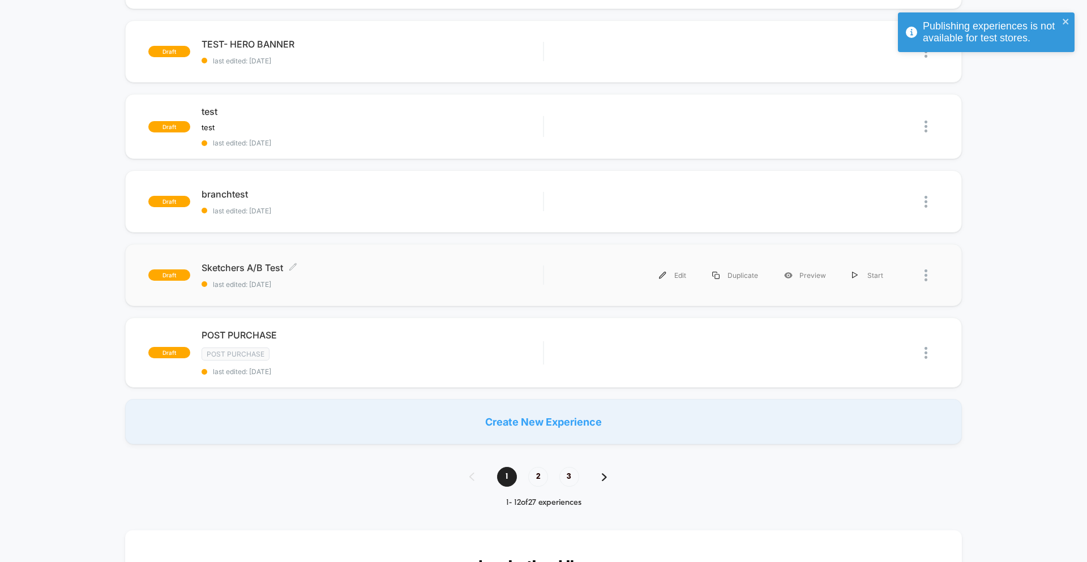
scroll to position [724, 0]
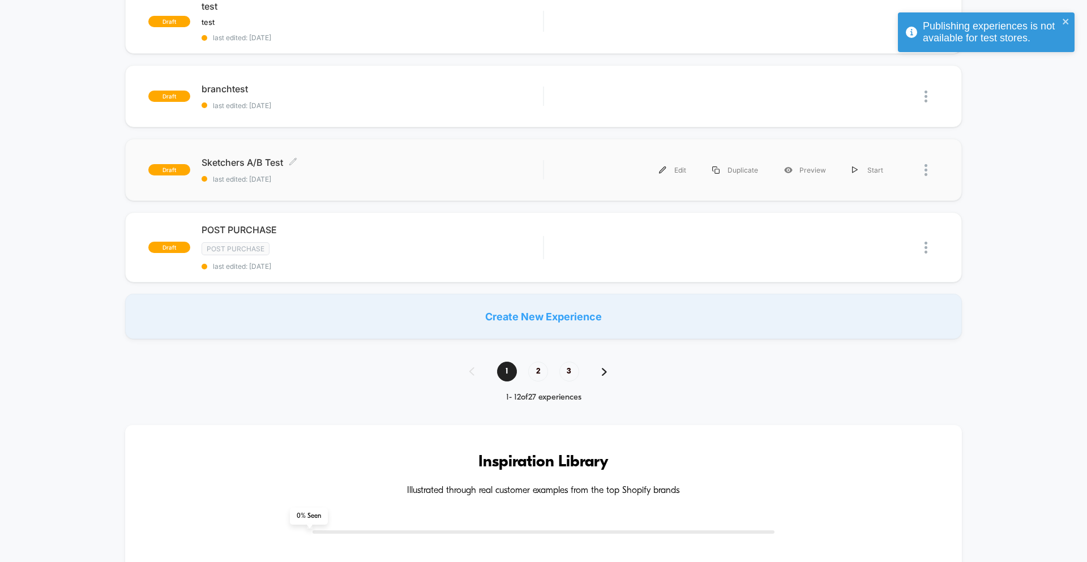
click at [356, 170] on div "Sketchers A/B Test Click to edit experience details Click to edit experience de…" at bounding box center [372, 170] width 341 height 27
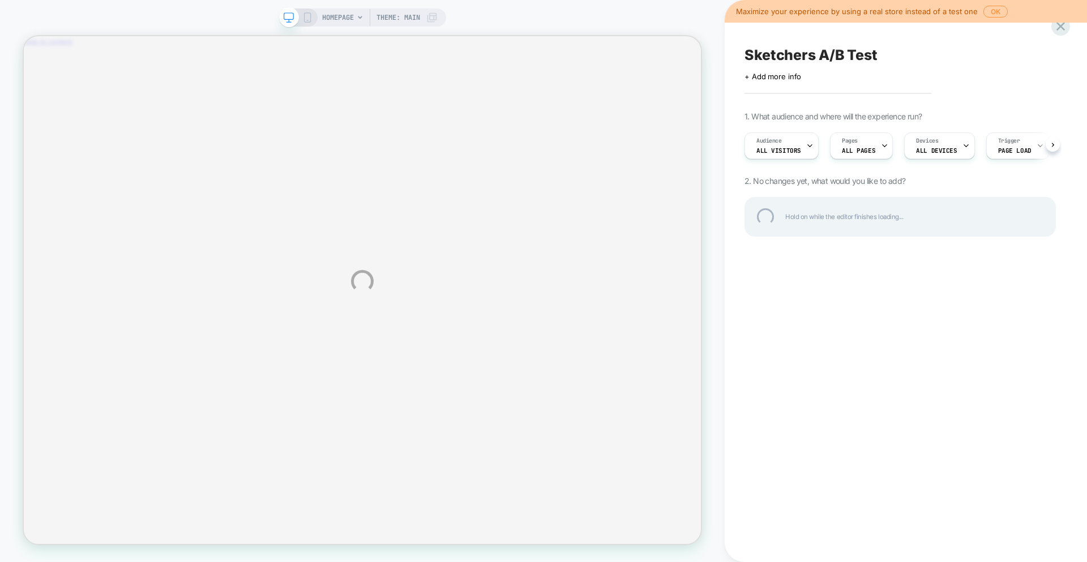
click at [985, 12] on div "HOMEPAGE Theme: MAIN Maximize your experience by using a real store instead of …" at bounding box center [543, 281] width 1087 height 562
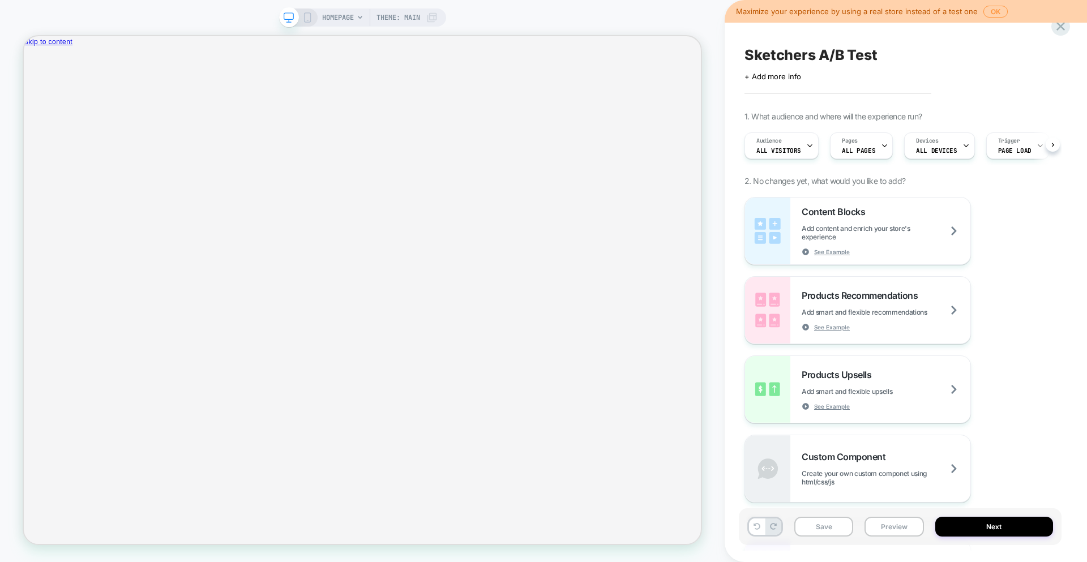
scroll to position [0, 1]
click at [353, 22] on div "HOMEPAGE Theme: MAIN" at bounding box center [380, 17] width 116 height 18
click at [988, 11] on button "OK" at bounding box center [996, 12] width 24 height 12
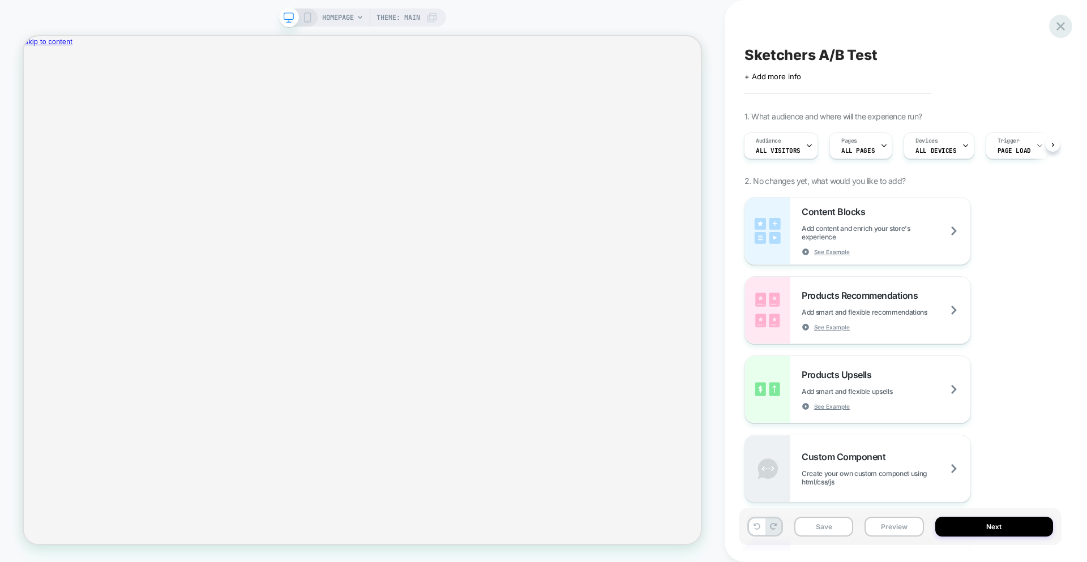
click at [1061, 28] on icon at bounding box center [1060, 26] width 15 height 15
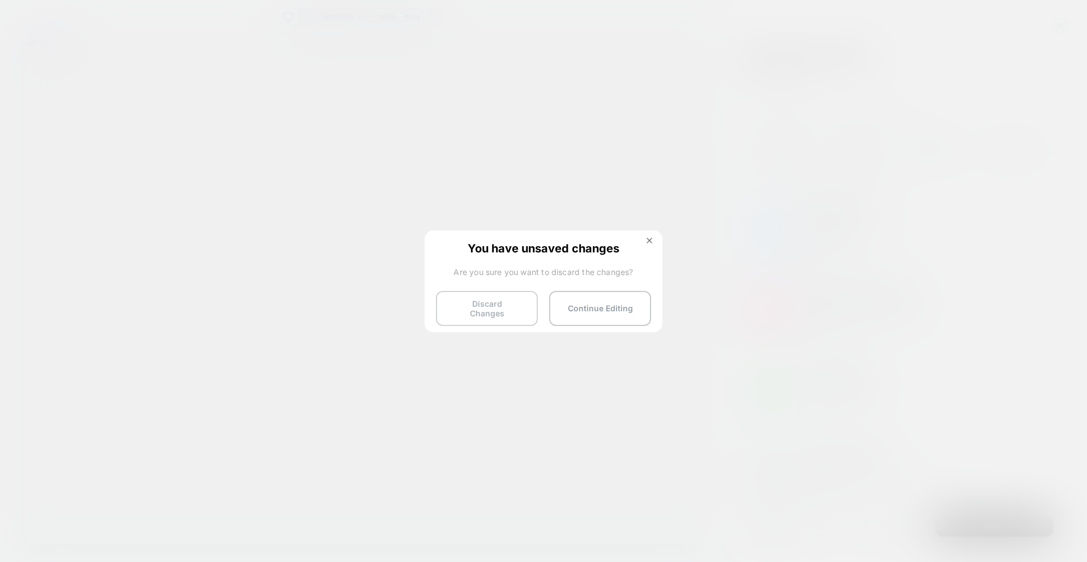
click at [451, 313] on button "Discard Changes" at bounding box center [487, 308] width 102 height 35
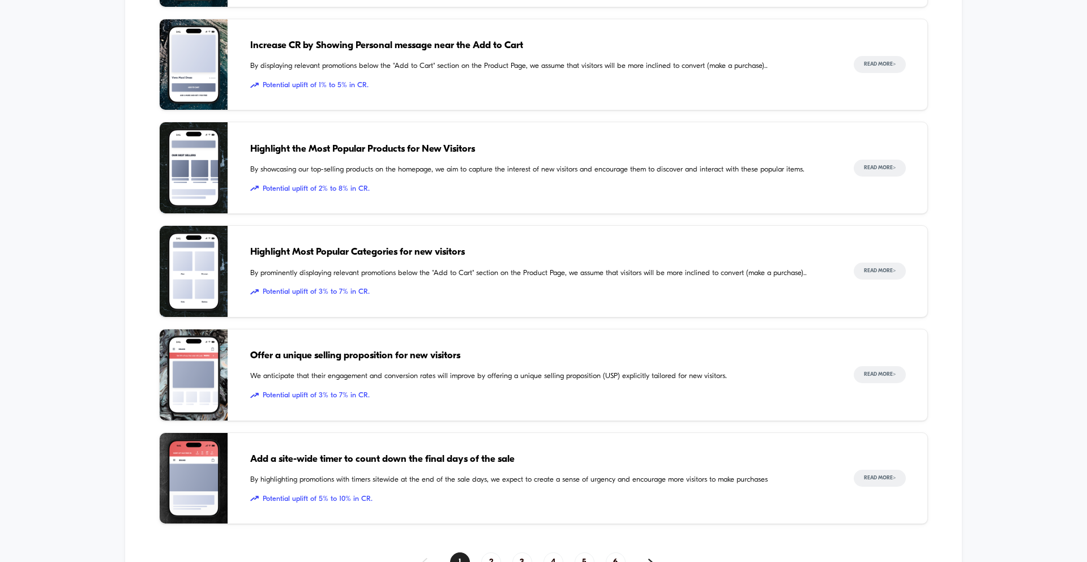
scroll to position [1528, 0]
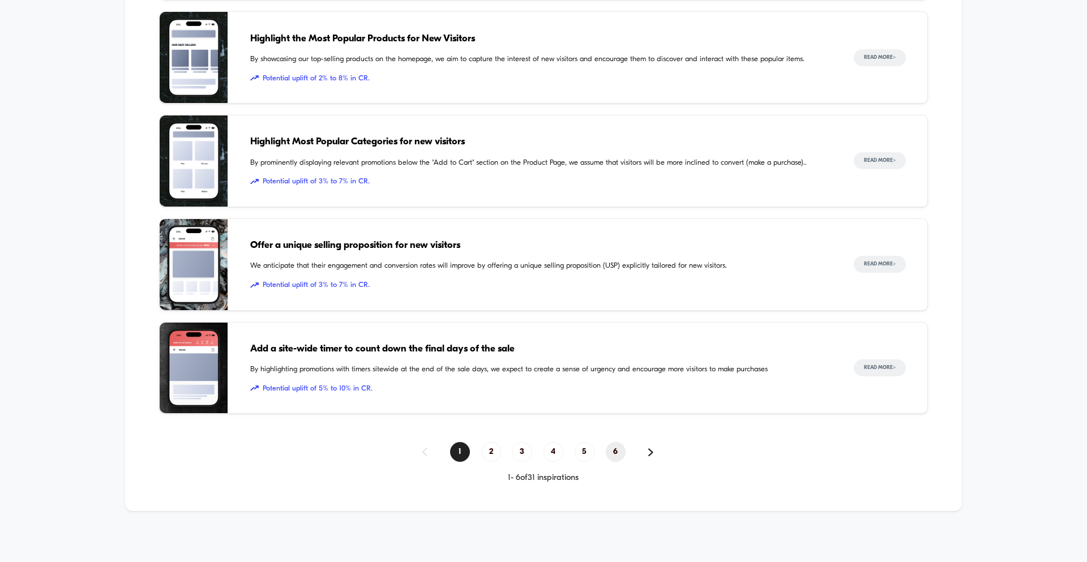
click at [617, 448] on span "6" at bounding box center [616, 452] width 20 height 20
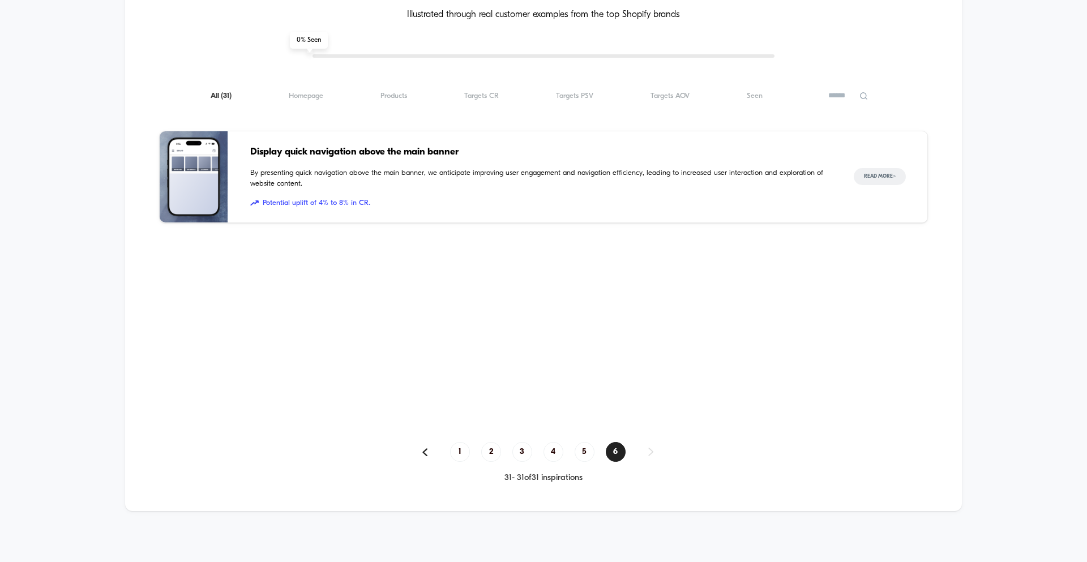
click at [387, 155] on span "Display quick navigation above the main banner" at bounding box center [540, 152] width 581 height 15
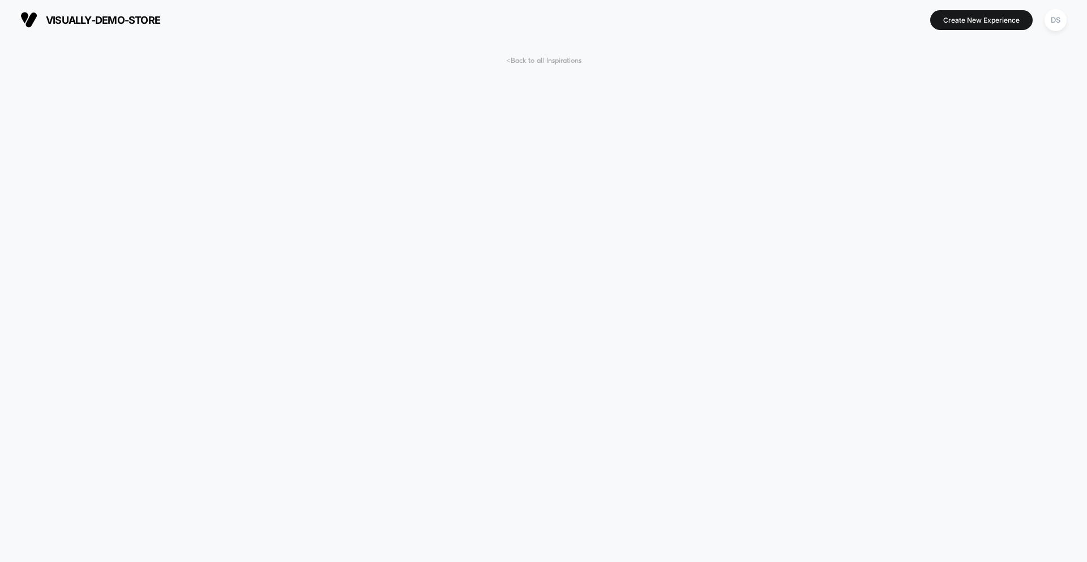
click at [556, 61] on span "< Back to all Inspirations" at bounding box center [543, 61] width 75 height 8
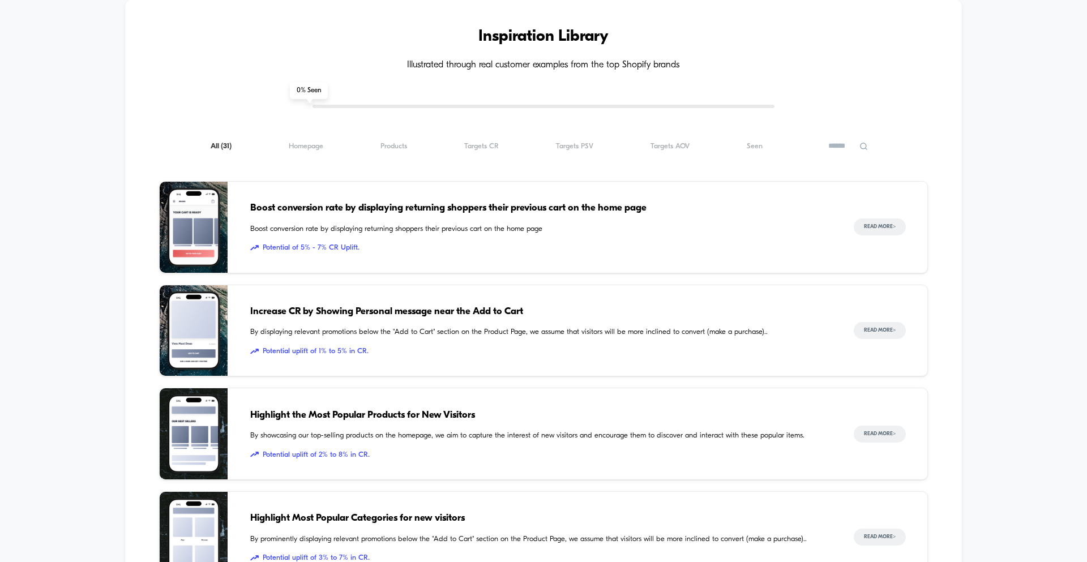
scroll to position [1150, 0]
click at [755, 149] on span "Seen ( 31 )" at bounding box center [755, 146] width 16 height 8
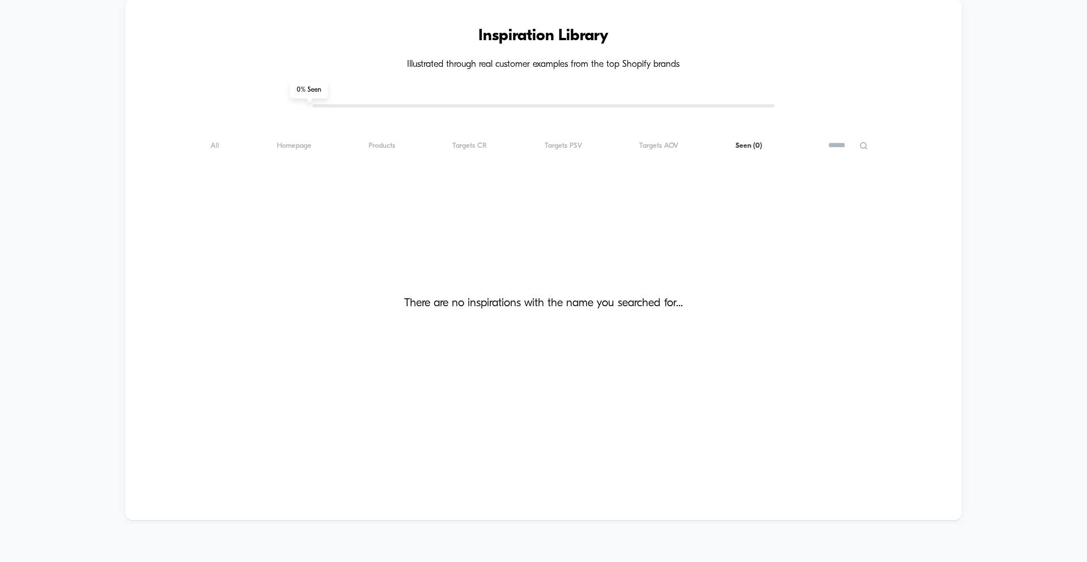
click at [556, 140] on div "All ( 0 ) Homepage ( 0 ) Products ( 0 ) Targets CR ( 0 ) Targets PSV ( 0 ) Targ…" at bounding box center [543, 146] width 769 height 14
click at [557, 145] on span "Targets PSV ( 0 )" at bounding box center [563, 146] width 37 height 8
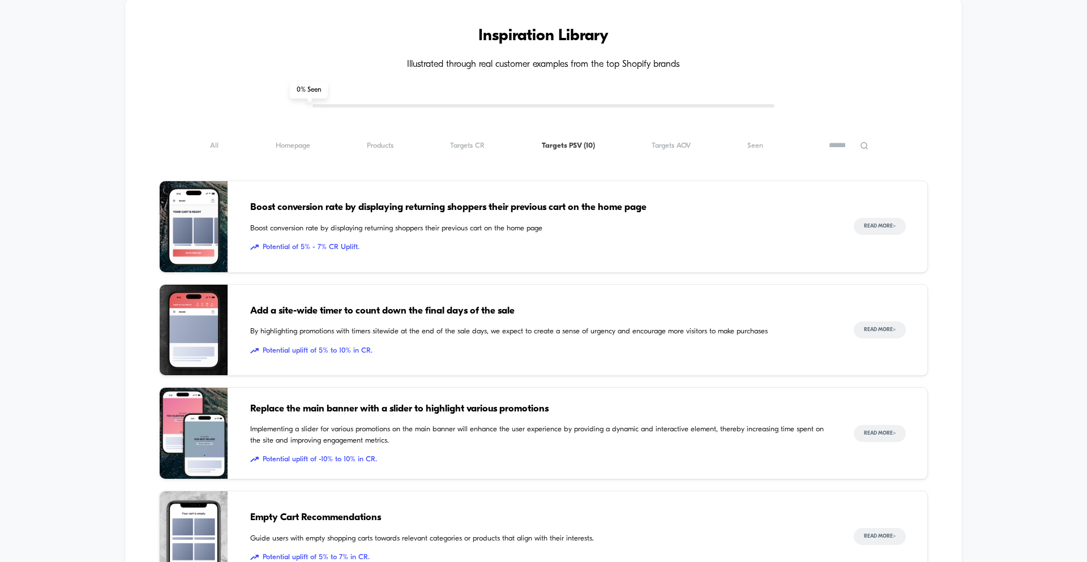
scroll to position [1528, 0]
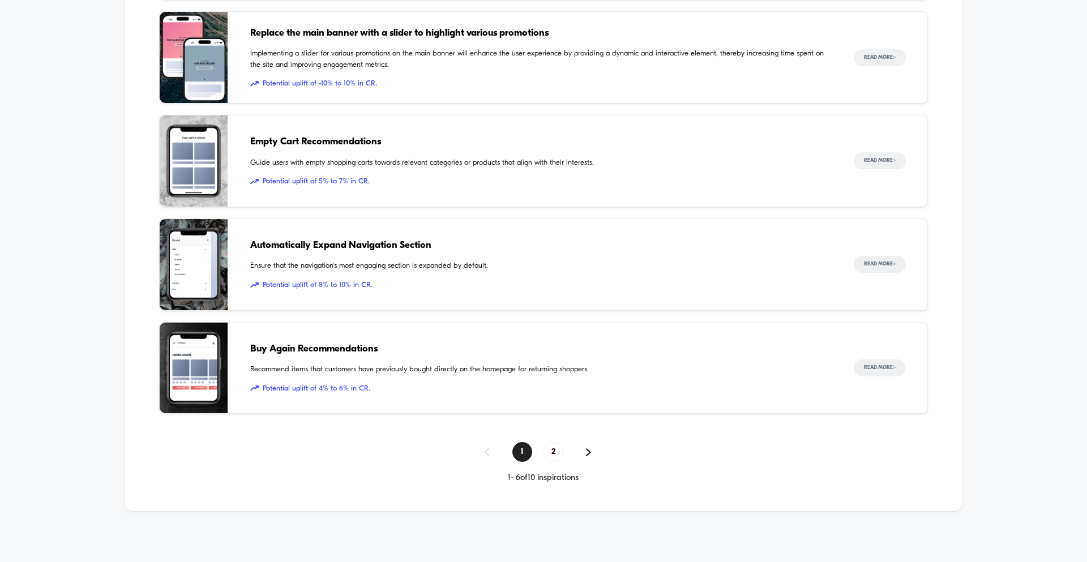
click at [425, 149] on div "Empty Cart Recommendations Guide users with empty shopping carts towards releva…" at bounding box center [540, 161] width 581 height 91
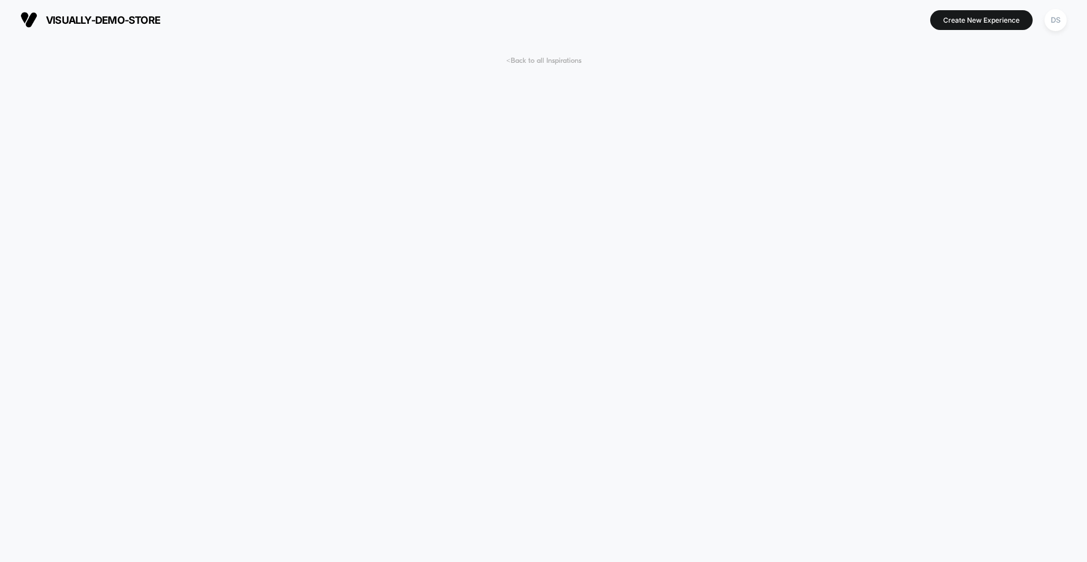
click at [540, 60] on span "< Back to all Inspirations" at bounding box center [543, 61] width 75 height 8
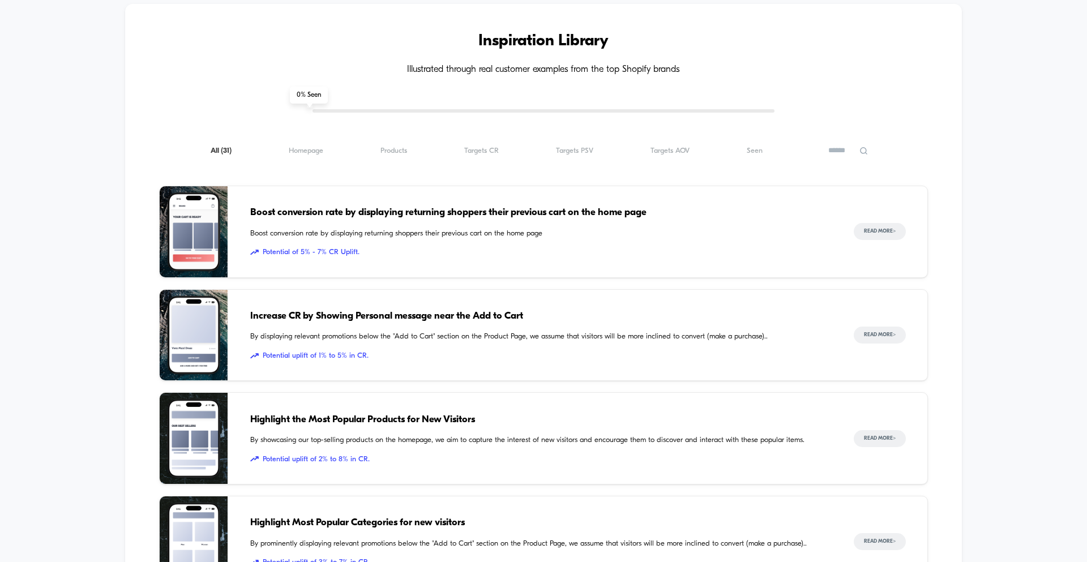
scroll to position [1150, 0]
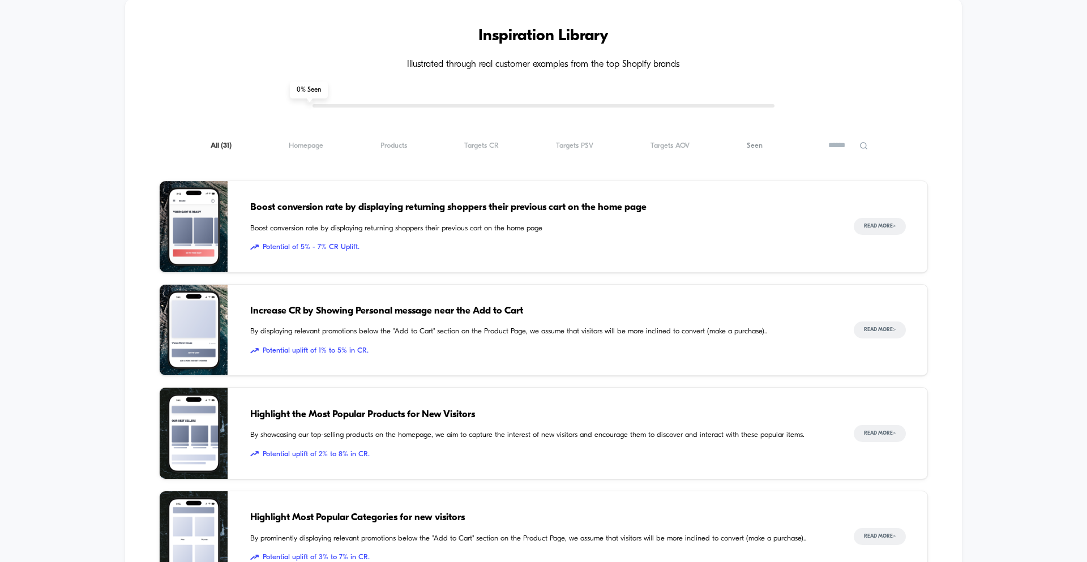
click at [757, 147] on span "Seen ( 31 )" at bounding box center [755, 146] width 16 height 8
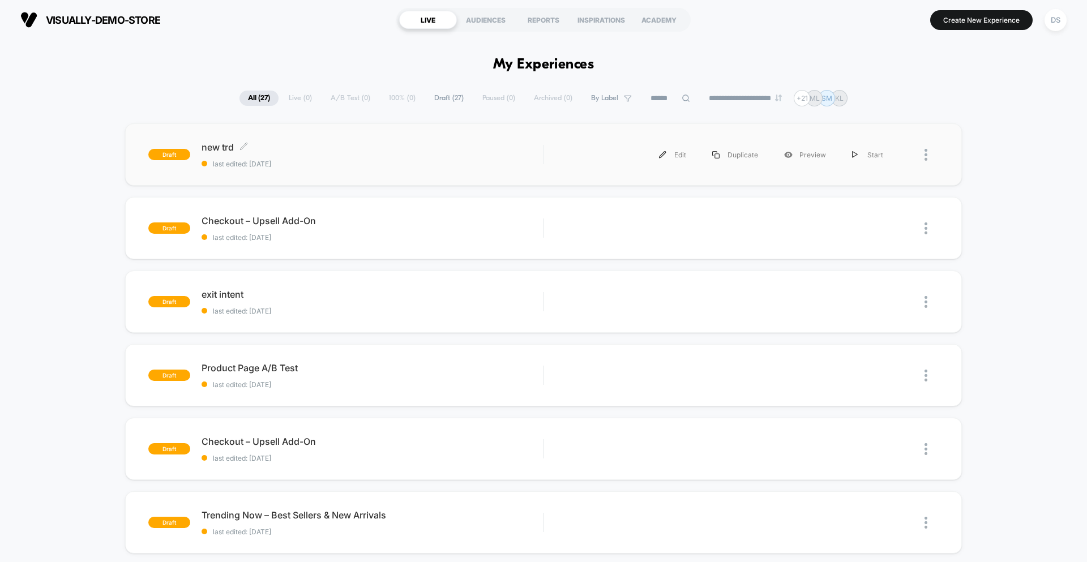
click at [313, 160] on span "last edited: [DATE]" at bounding box center [372, 164] width 341 height 8
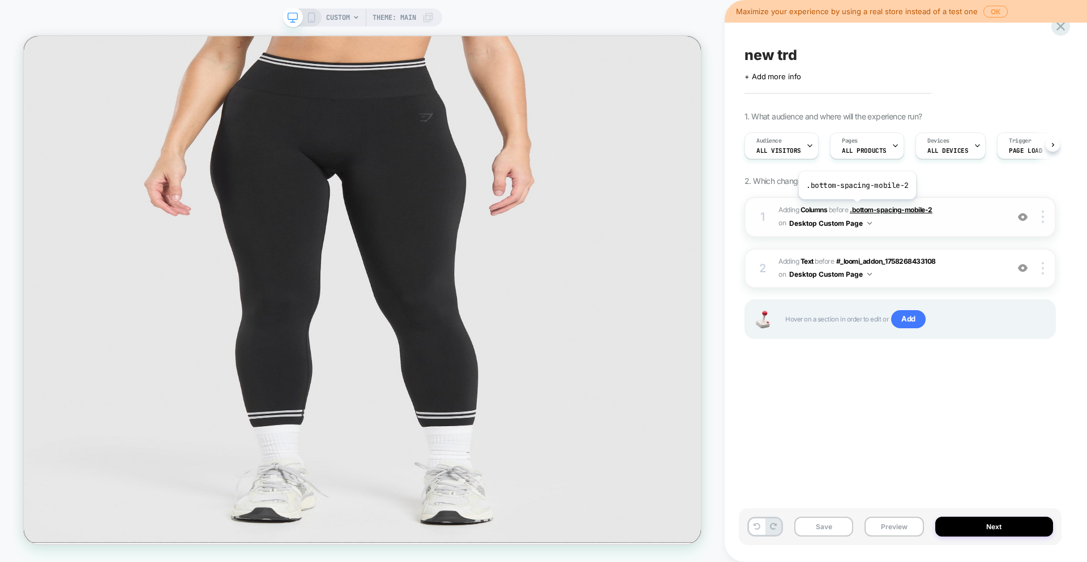
scroll to position [0, 1]
click at [858, 148] on span "ALL PRODUCTS" at bounding box center [863, 151] width 45 height 8
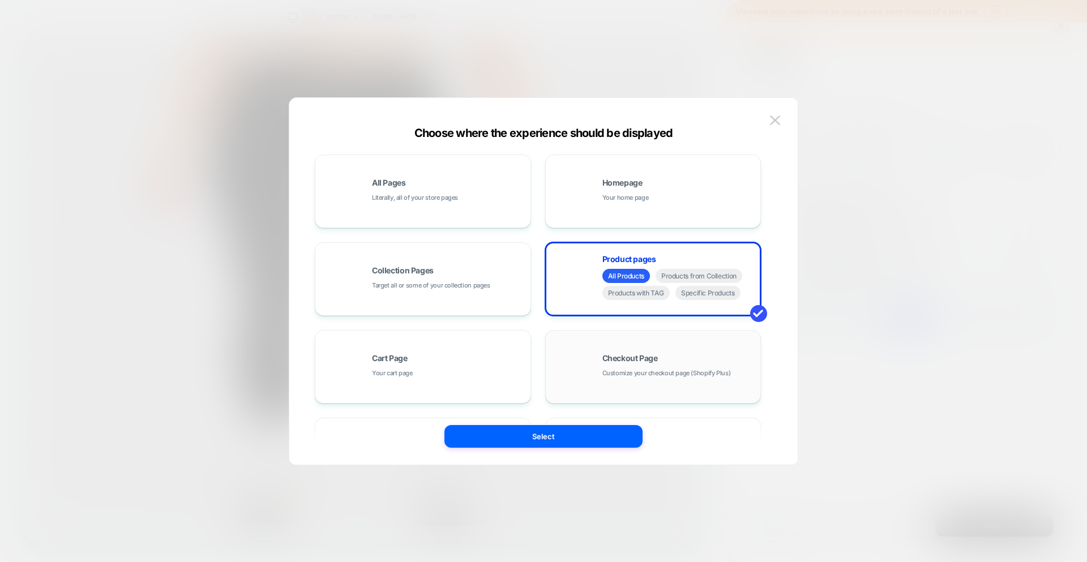
scroll to position [171, 0]
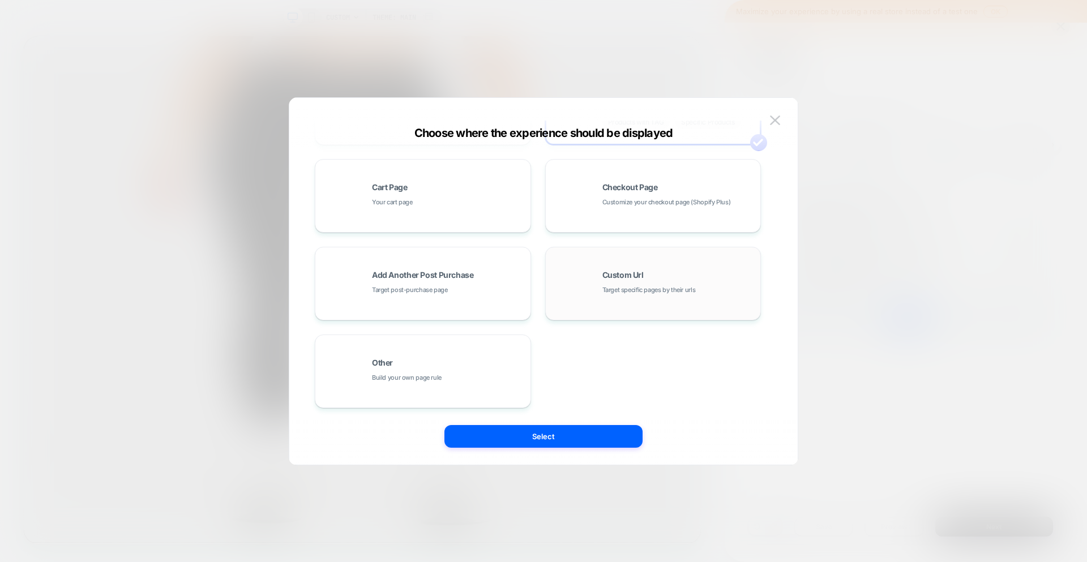
click at [644, 299] on div "Custom Url Target specific pages by their urls" at bounding box center [654, 284] width 204 height 62
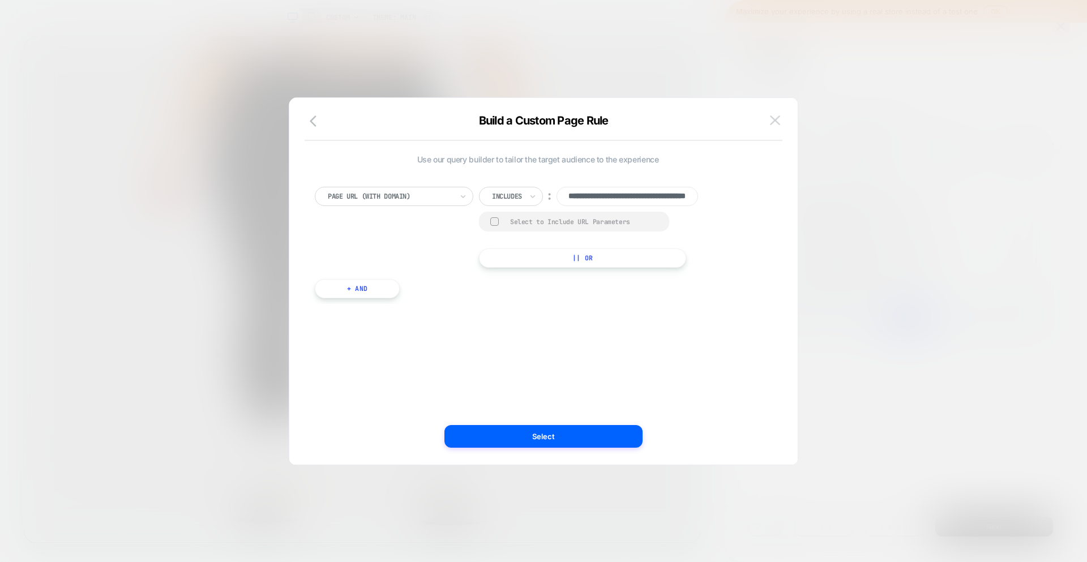
scroll to position [0, 0]
click at [779, 120] on img at bounding box center [775, 121] width 10 height 10
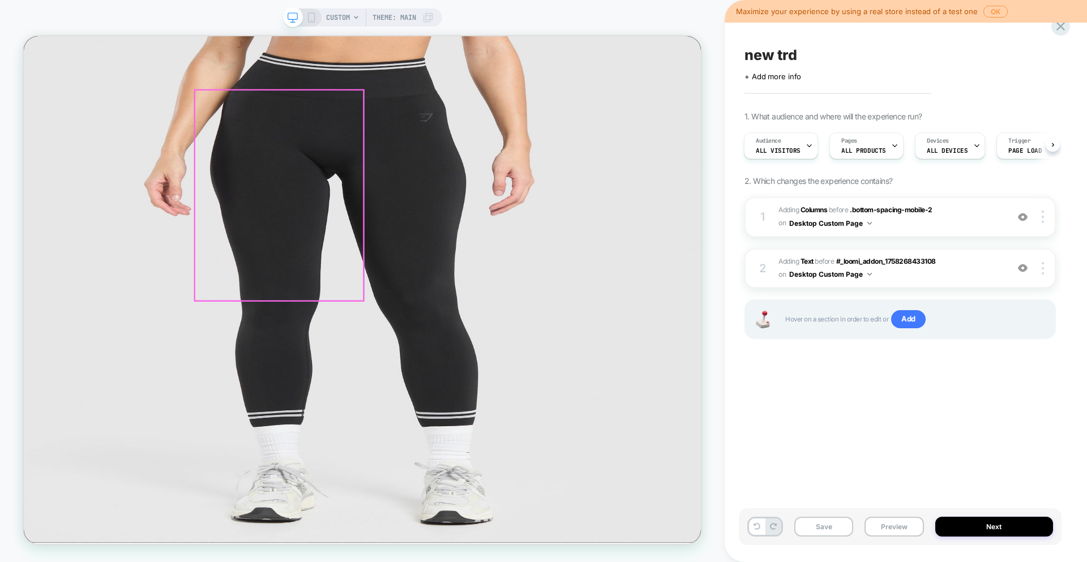
click at [416, 226] on img "Image Gallery Carousel" at bounding box center [475, 374] width 903 height 676
click at [390, 159] on img "Image Gallery Carousel" at bounding box center [475, 374] width 903 height 676
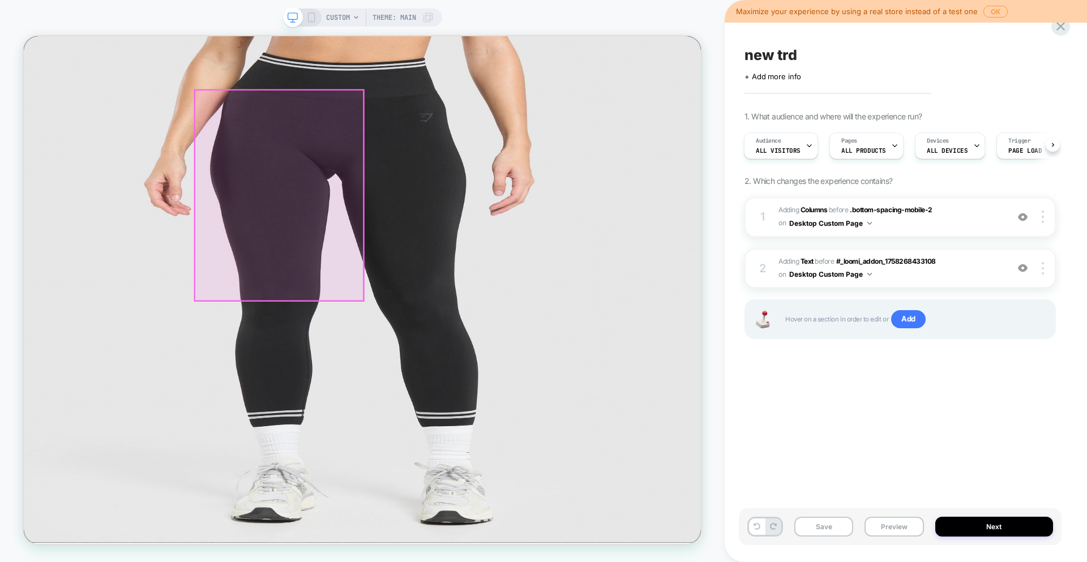
click at [390, 159] on img "Image Gallery Carousel" at bounding box center [475, 374] width 903 height 676
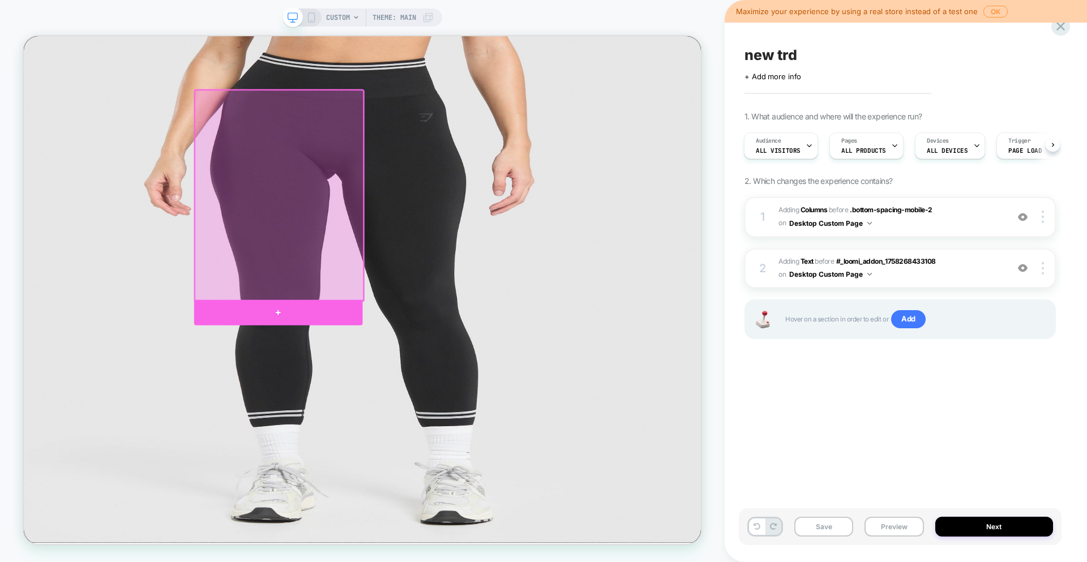
click at [373, 405] on div at bounding box center [363, 405] width 225 height 34
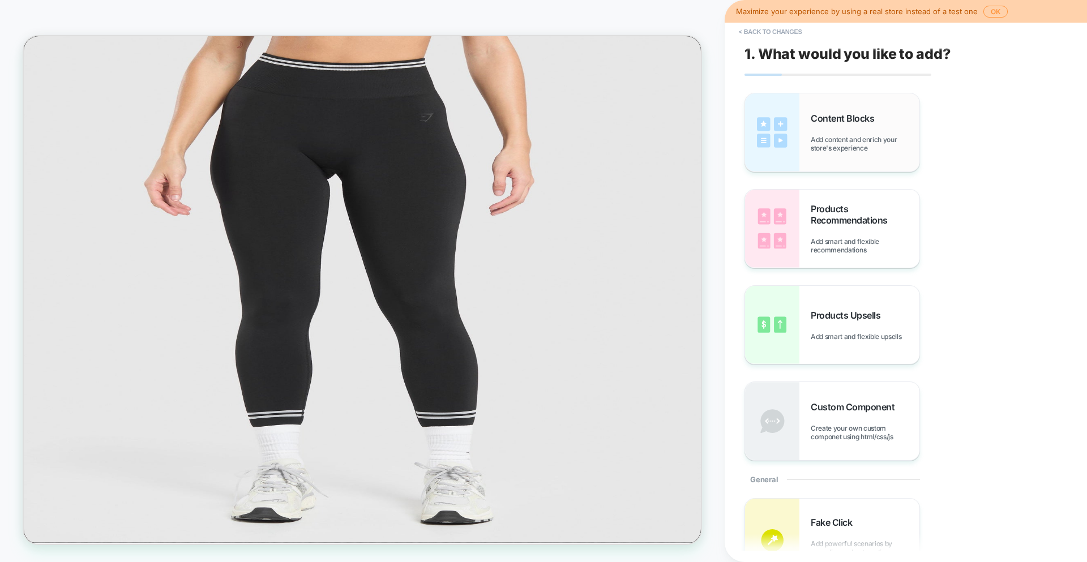
click at [750, 133] on img at bounding box center [772, 132] width 54 height 78
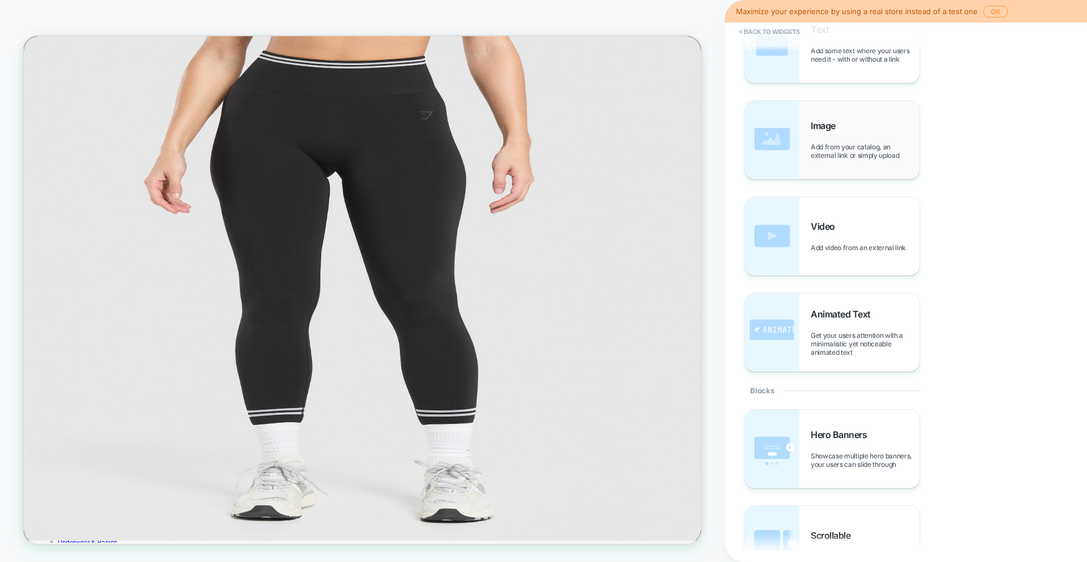
scroll to position [18, 0]
click at [772, 142] on img at bounding box center [772, 140] width 54 height 78
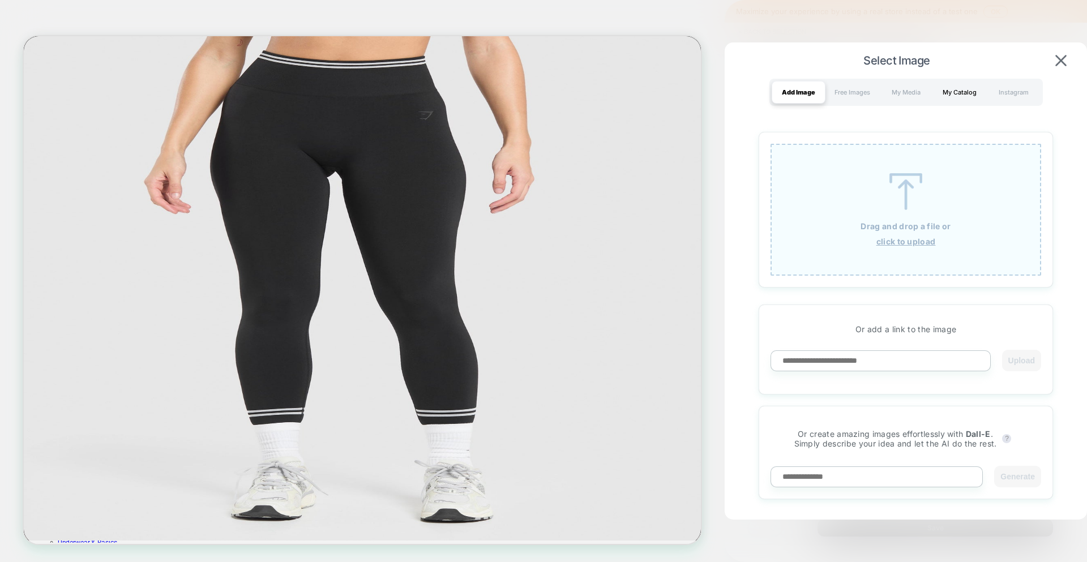
click at [954, 91] on div "My Catalog" at bounding box center [960, 92] width 54 height 23
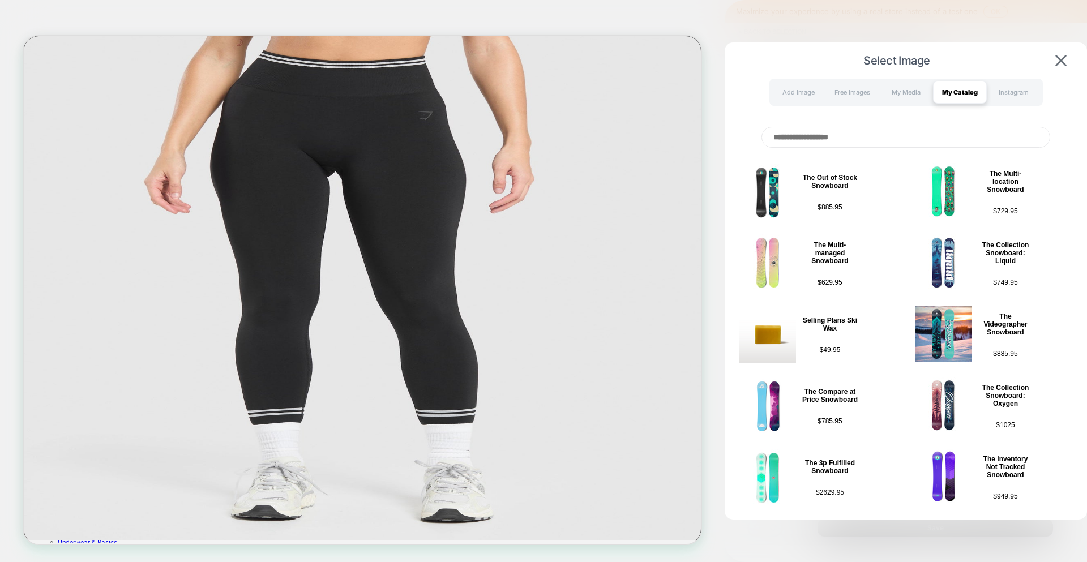
scroll to position [1, 0]
click at [839, 130] on input at bounding box center [906, 137] width 289 height 21
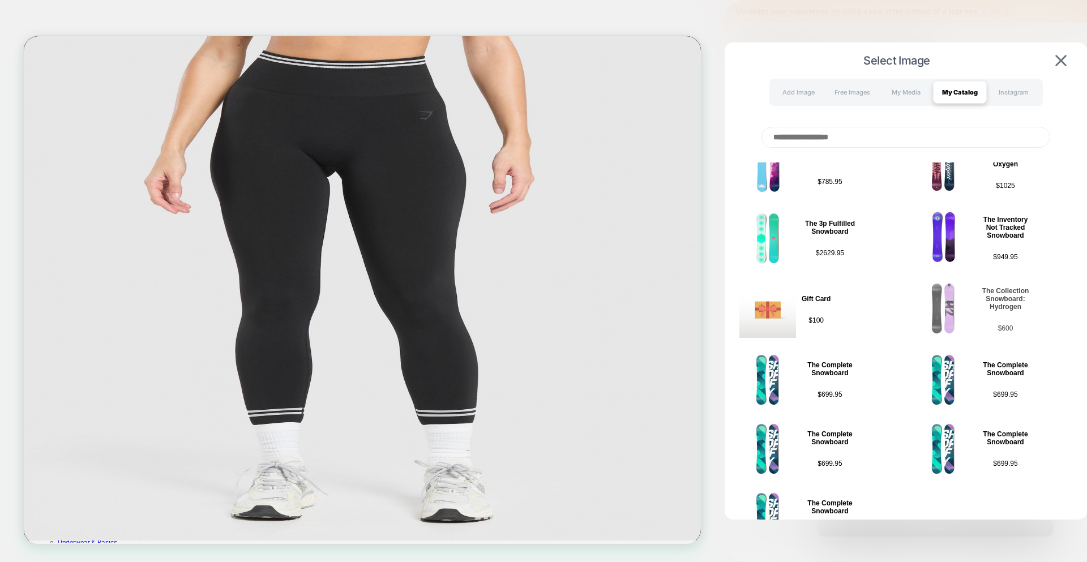
click at [939, 300] on img at bounding box center [943, 308] width 57 height 57
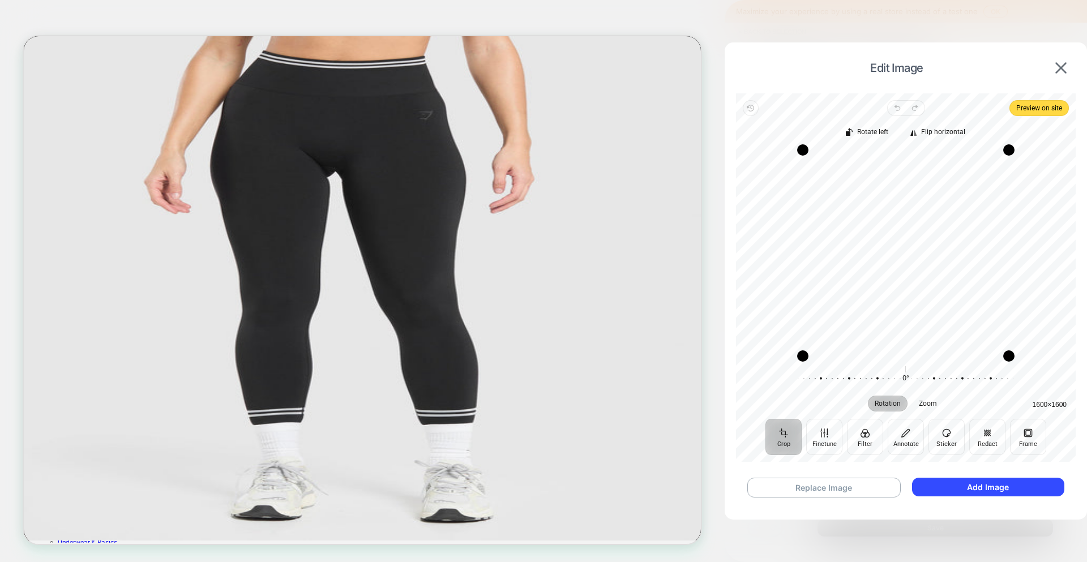
scroll to position [18, 0]
click at [1063, 69] on img at bounding box center [1061, 67] width 11 height 11
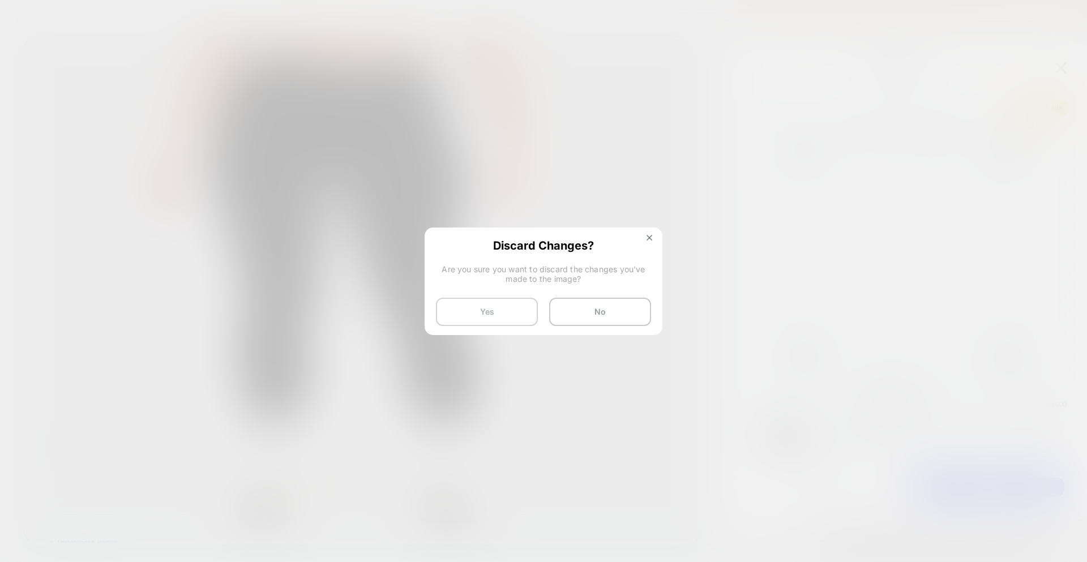
click at [512, 310] on button "Yes" at bounding box center [487, 312] width 102 height 28
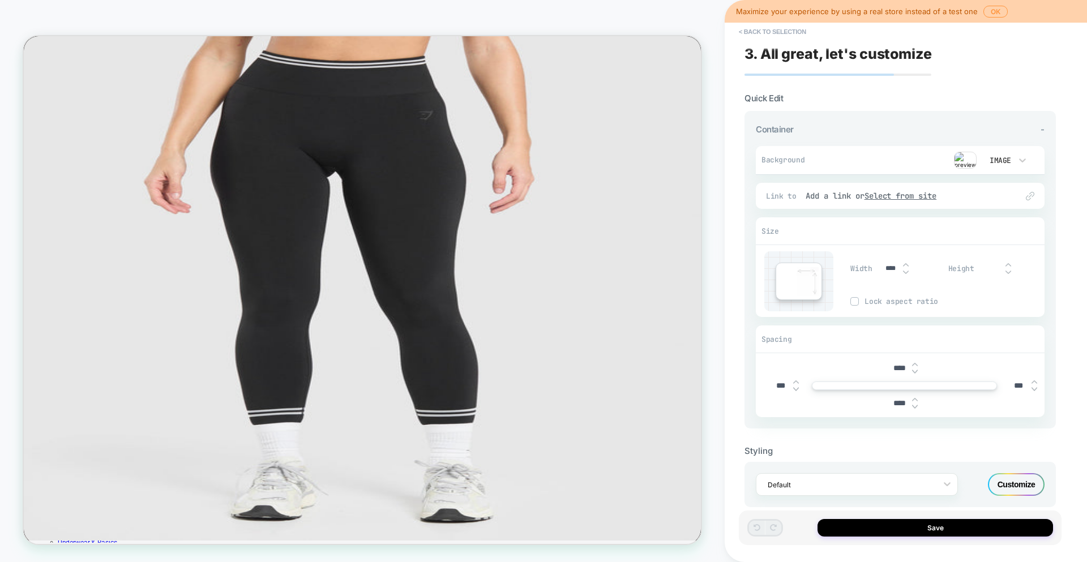
click at [968, 165] on img at bounding box center [965, 160] width 23 height 17
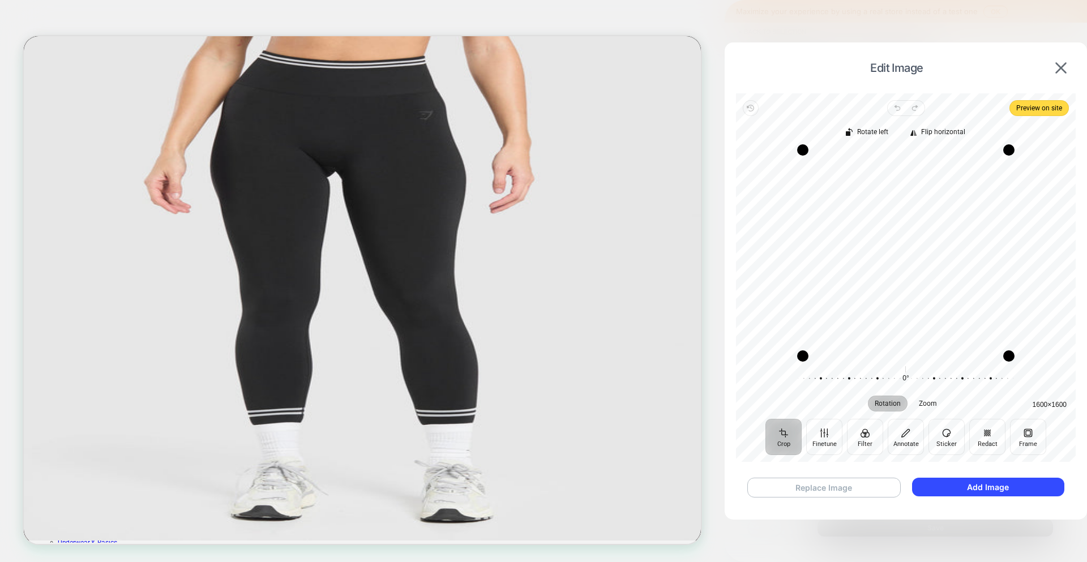
click at [832, 485] on button "Replace Image" at bounding box center [823, 488] width 153 height 20
click at [1022, 484] on button "Add Image" at bounding box center [988, 487] width 152 height 19
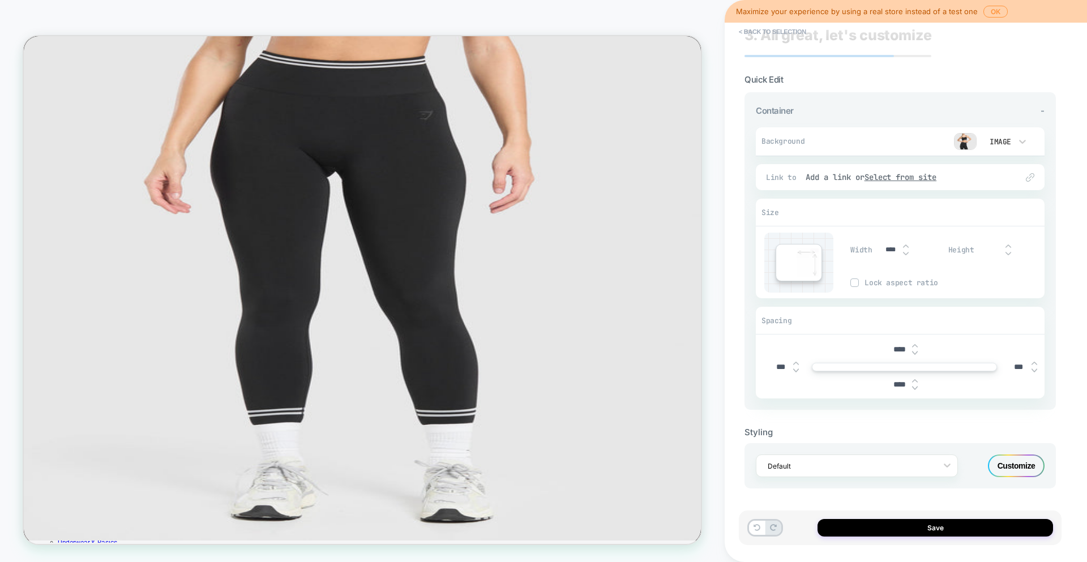
scroll to position [0, 0]
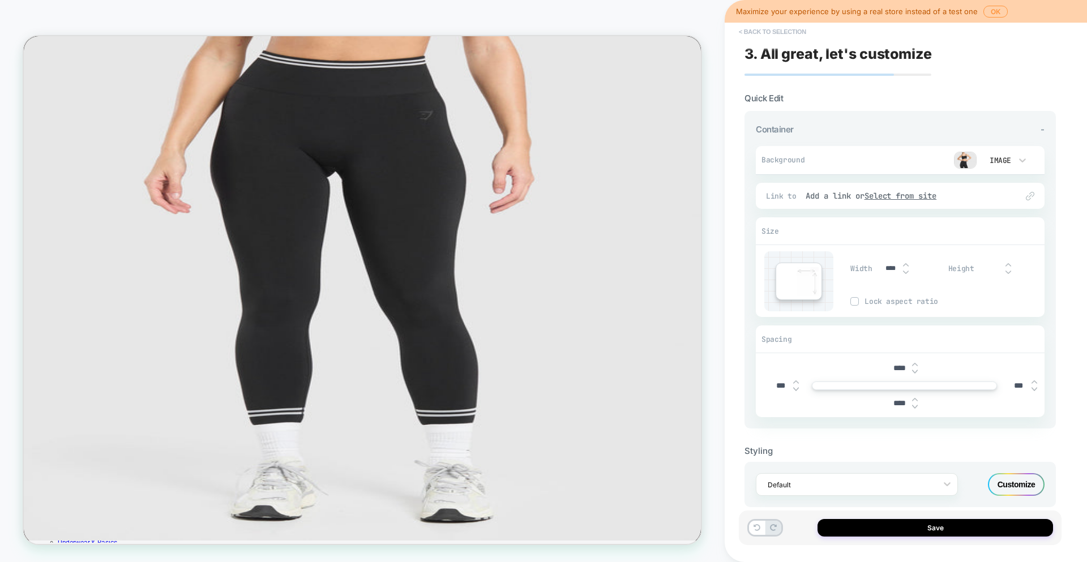
click at [757, 25] on button "< Back to selection" at bounding box center [772, 32] width 79 height 18
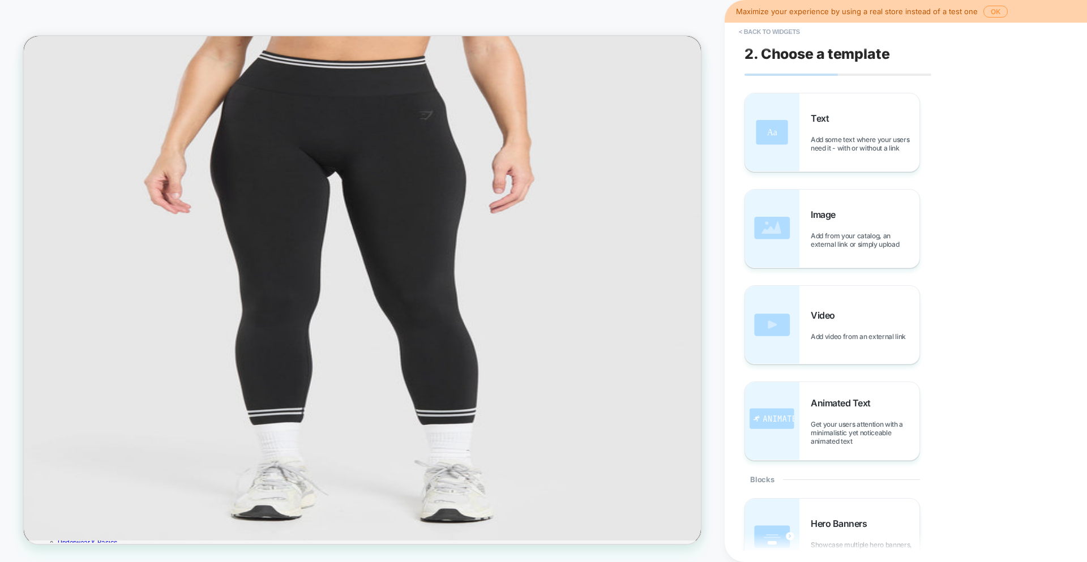
scroll to position [23, 0]
click at [757, 25] on button "< Back to widgets" at bounding box center [769, 32] width 72 height 18
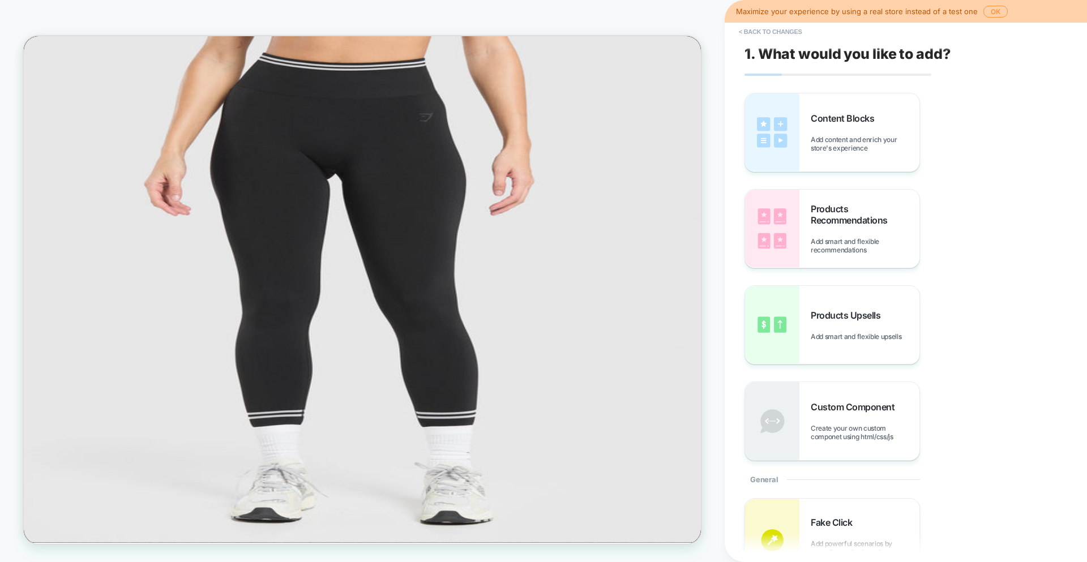
scroll to position [0, 0]
click at [757, 25] on button "< Back to changes" at bounding box center [770, 32] width 75 height 18
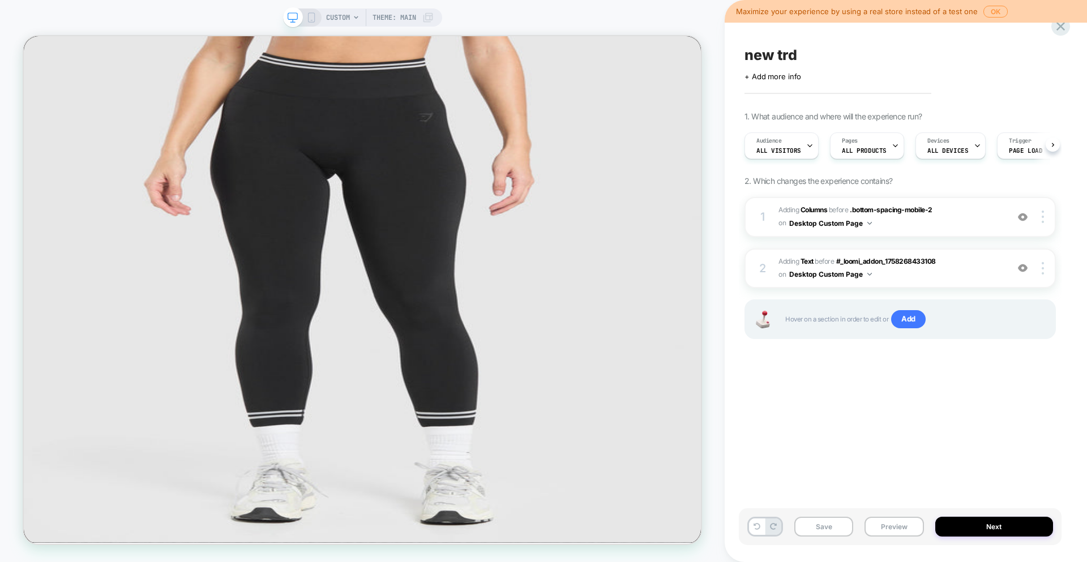
scroll to position [0, 1]
click at [873, 155] on div "Pages ALL PRODUCTS" at bounding box center [863, 145] width 67 height 25
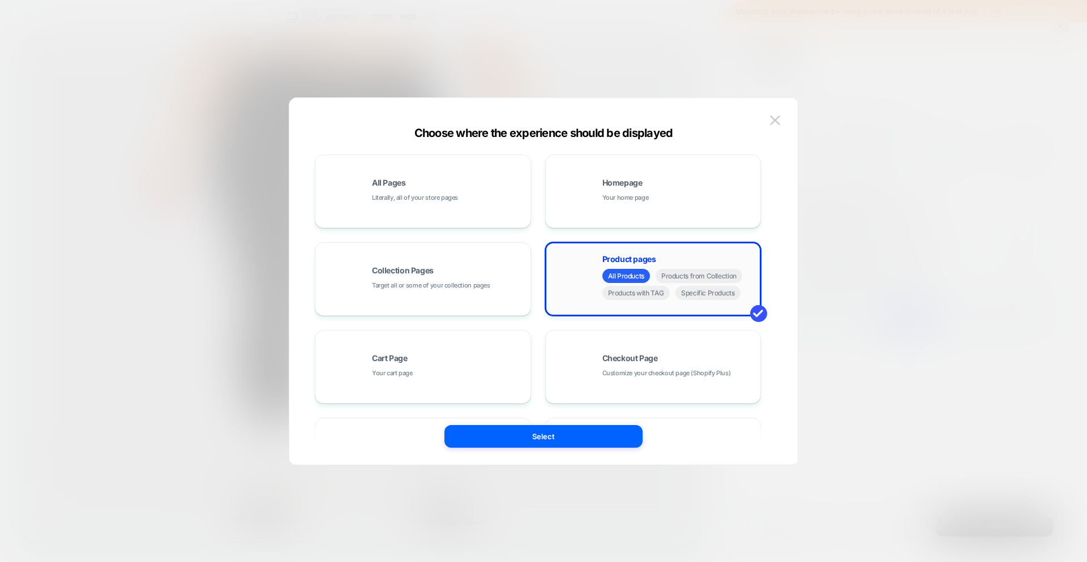
click at [632, 279] on span "All Products" at bounding box center [627, 276] width 48 height 14
click at [590, 440] on button "Select" at bounding box center [544, 436] width 198 height 23
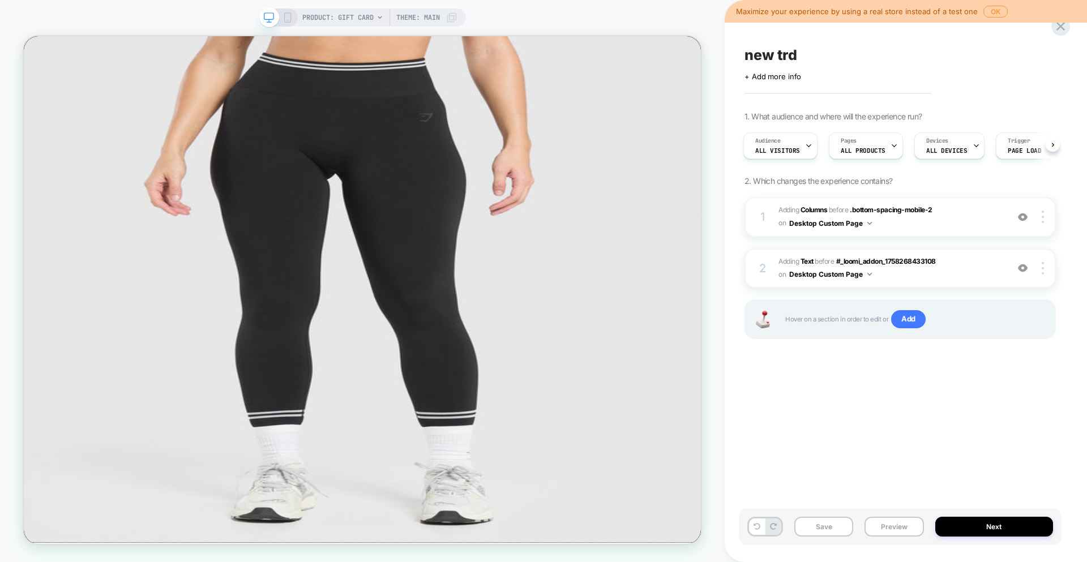
scroll to position [0, 2]
click at [853, 146] on div "Pages ALL PRODUCTS" at bounding box center [862, 145] width 67 height 25
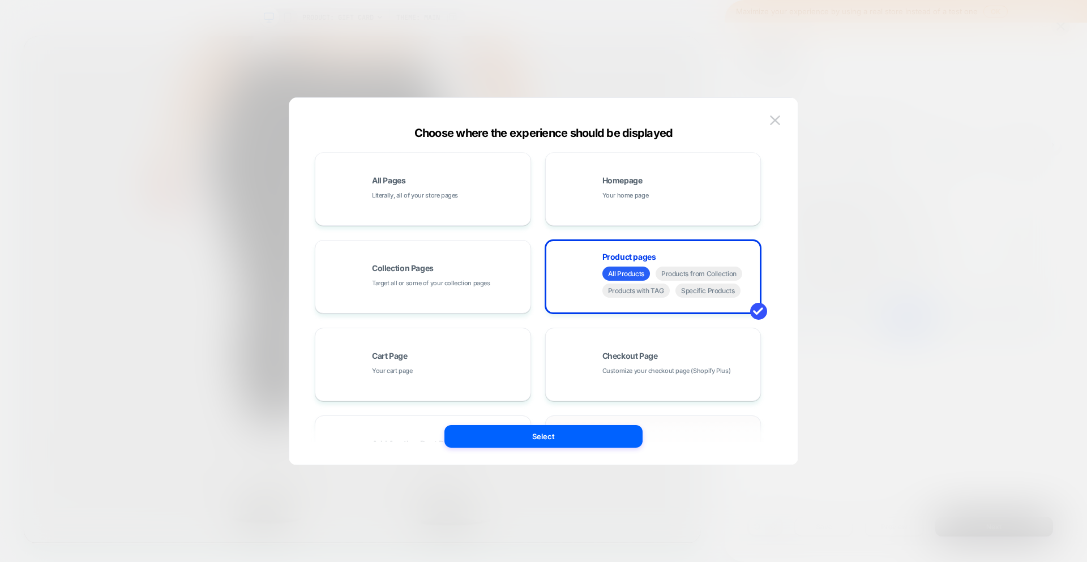
scroll to position [0, 0]
click at [697, 277] on span "Products from Collection" at bounding box center [699, 276] width 87 height 14
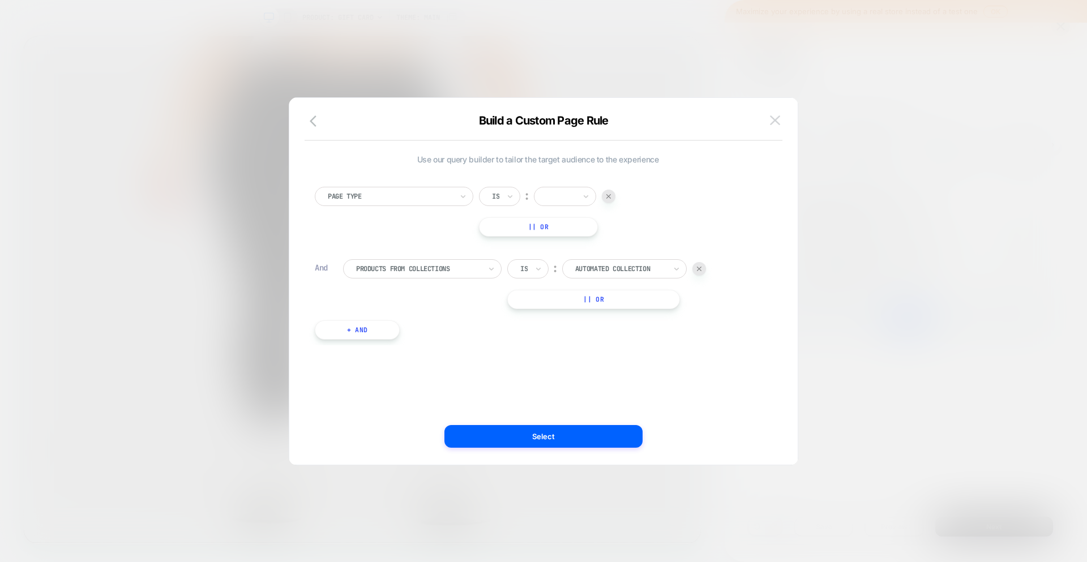
click at [769, 124] on button at bounding box center [775, 120] width 17 height 17
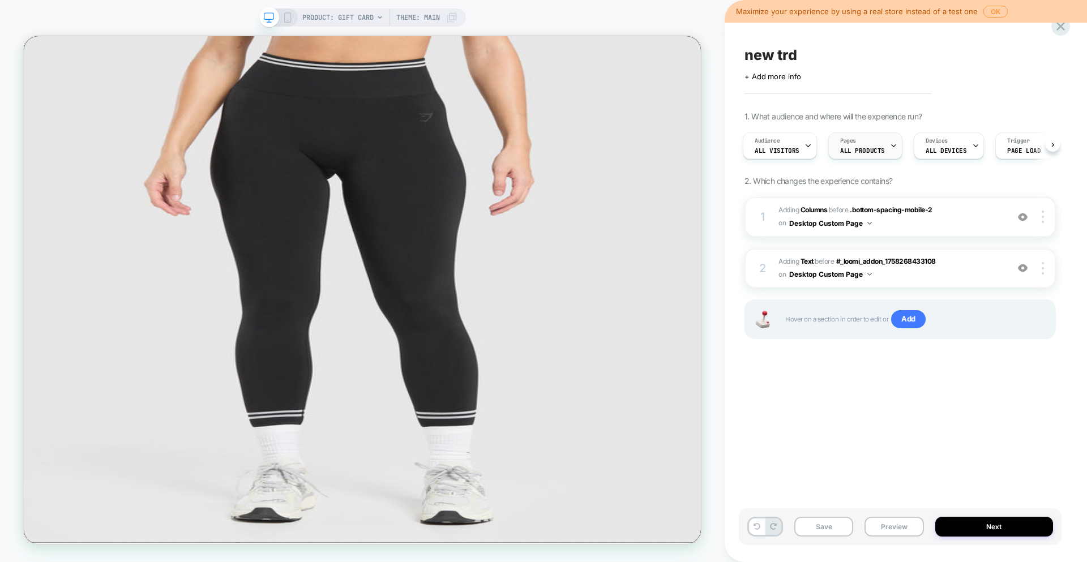
click at [844, 150] on span "ALL PRODUCTS" at bounding box center [862, 151] width 45 height 8
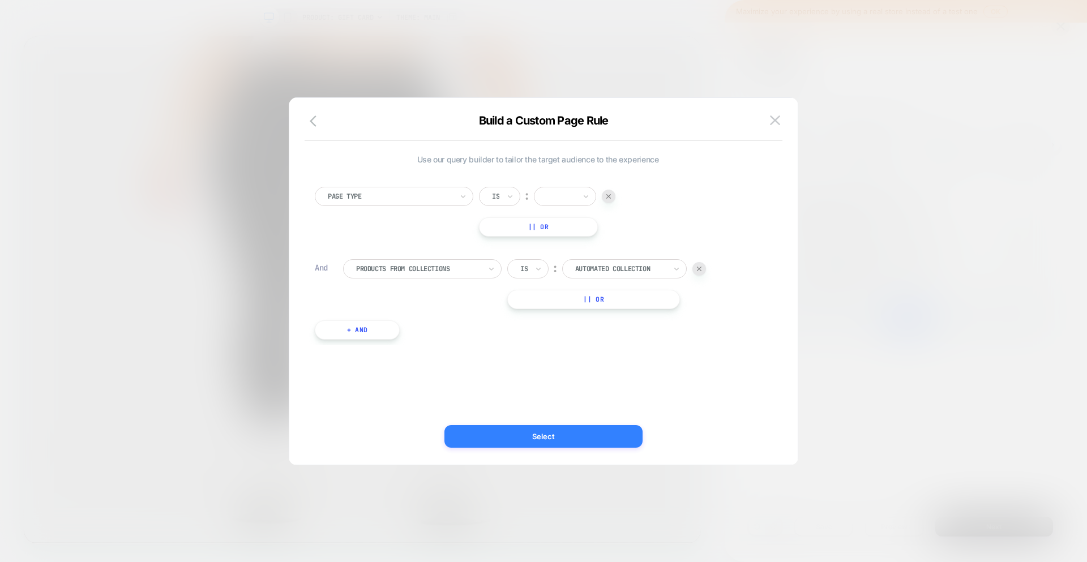
click at [542, 432] on button "Select" at bounding box center [544, 436] width 198 height 23
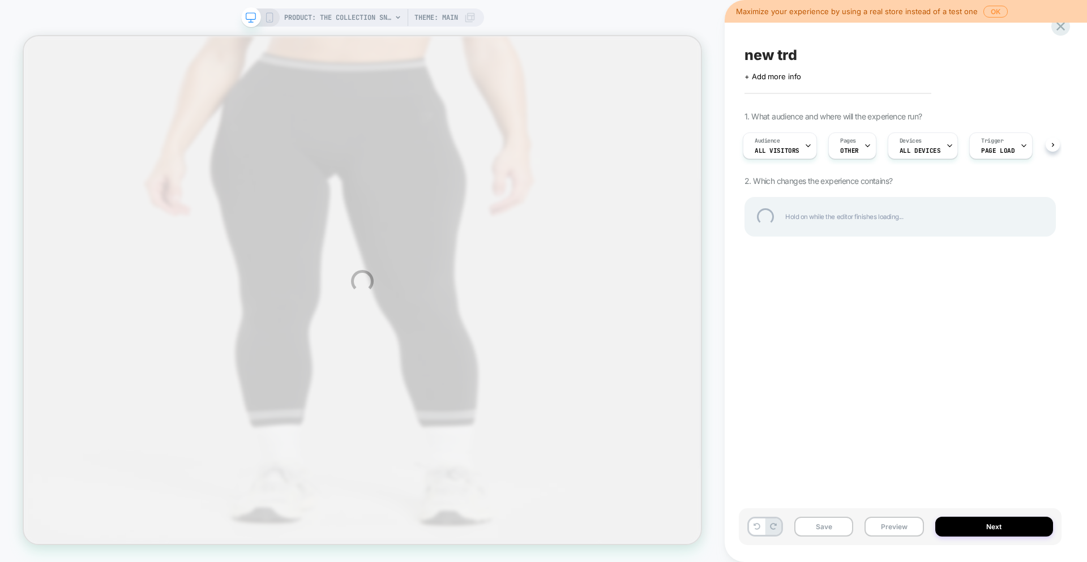
click at [992, 10] on div "PRODUCT: The Collection Snowboard: Hydrogen PRODUCT: The Collection Snowboard: …" at bounding box center [543, 281] width 1087 height 562
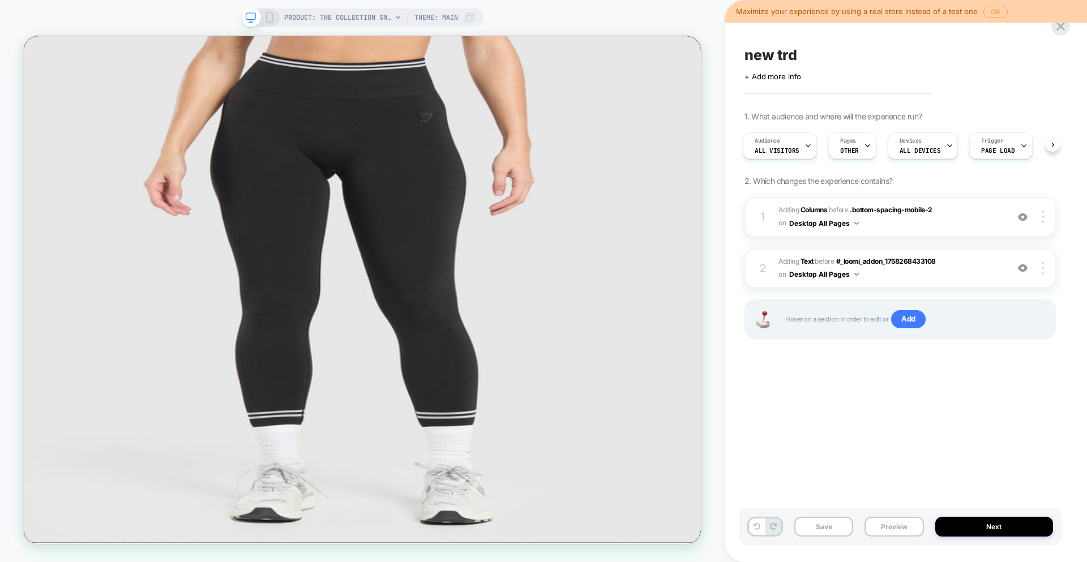
scroll to position [0, 2]
click at [986, 14] on button "OK" at bounding box center [996, 12] width 24 height 12
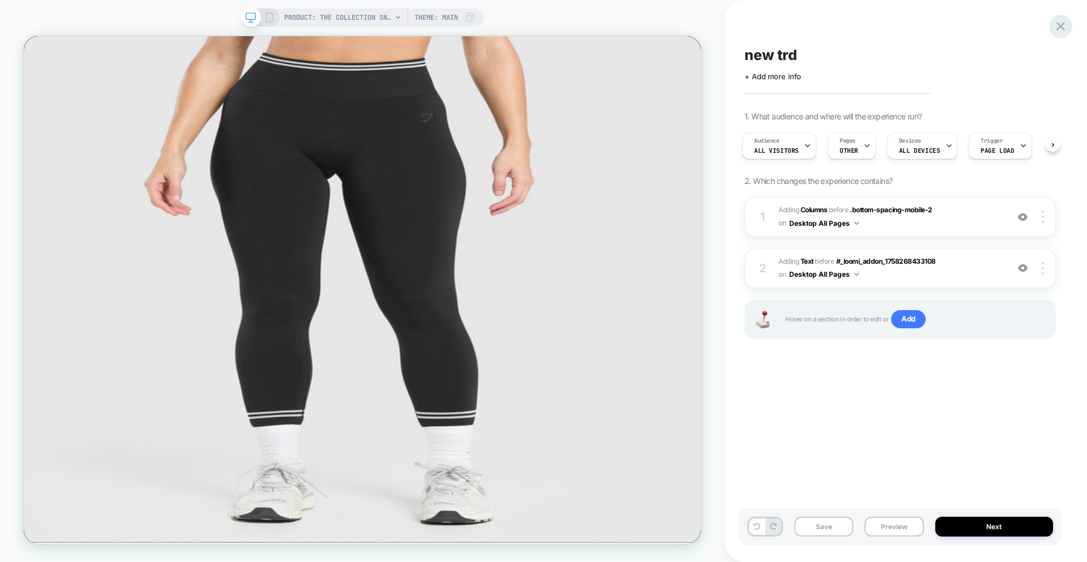
click at [1066, 25] on icon at bounding box center [1060, 26] width 15 height 15
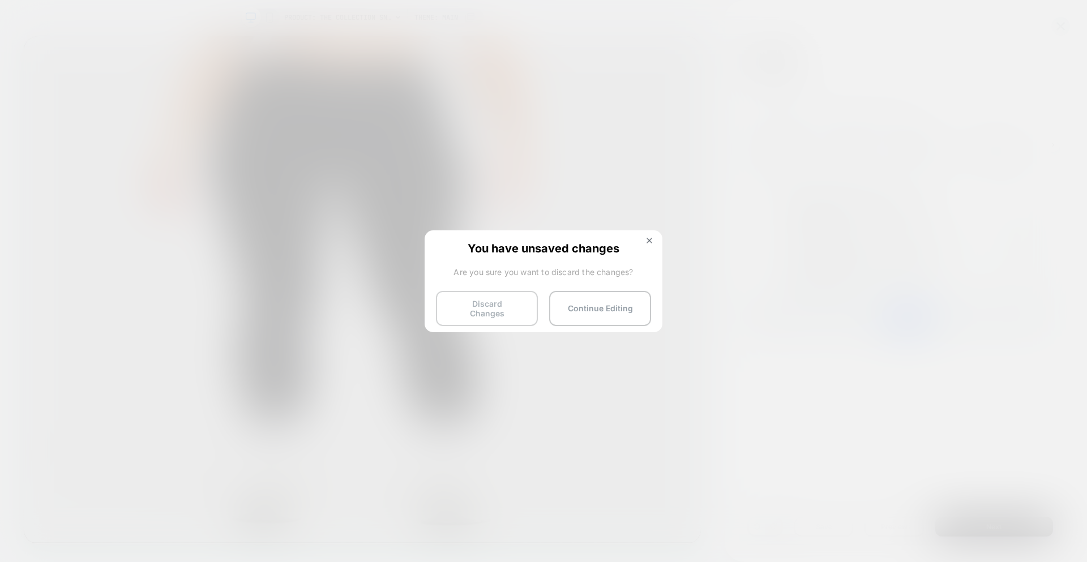
click at [491, 307] on button "Discard Changes" at bounding box center [487, 308] width 102 height 35
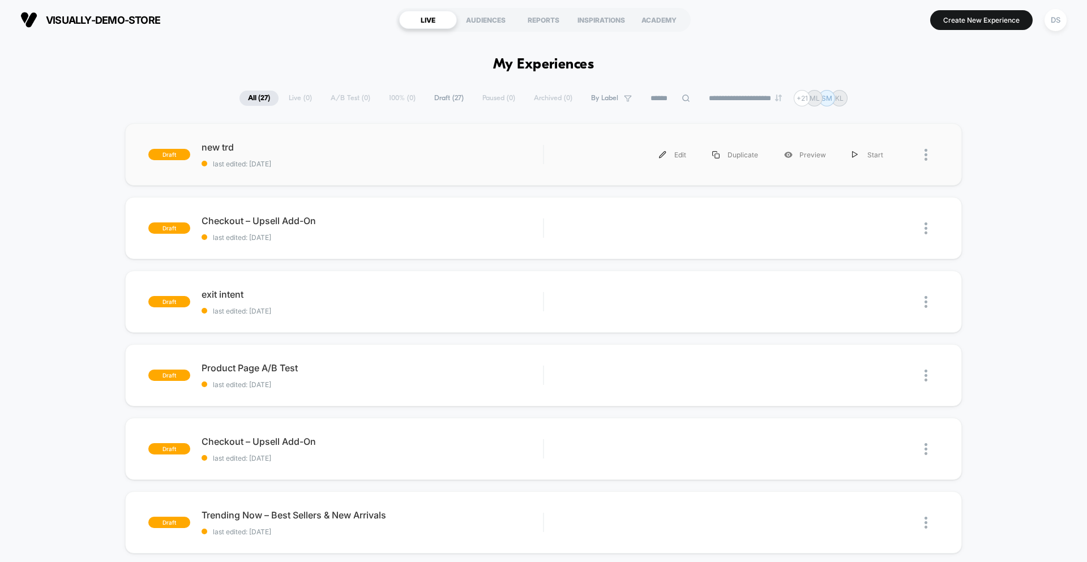
click at [315, 140] on div "draft new trd last edited: [DATE] Edit Duplicate Preview Start" at bounding box center [543, 154] width 837 height 62
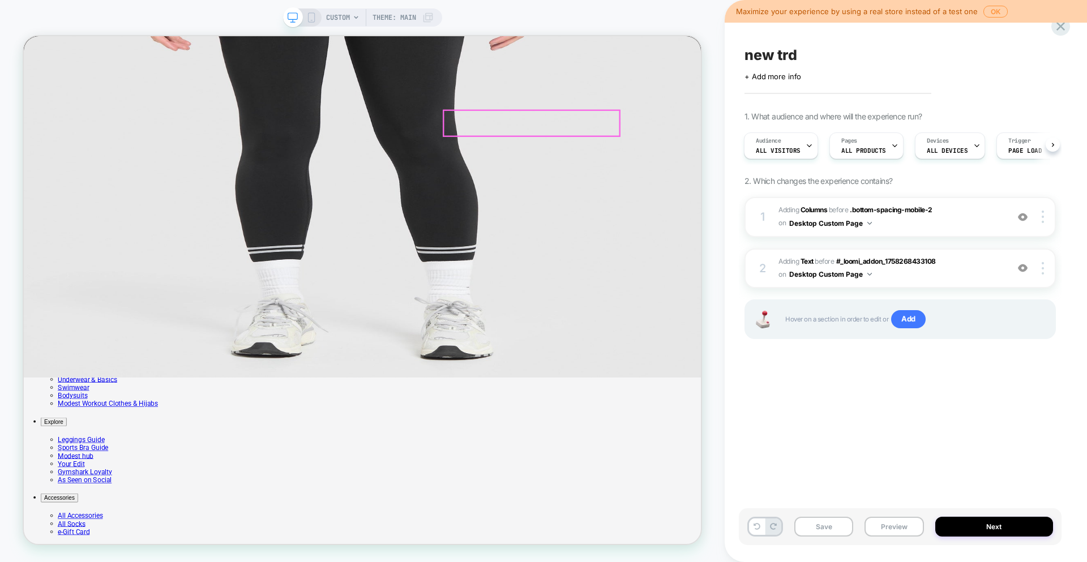
click at [741, 167] on img "Contrast Seamless Sports Bra in Strong Pink" at bounding box center [475, 154] width 903 height 676
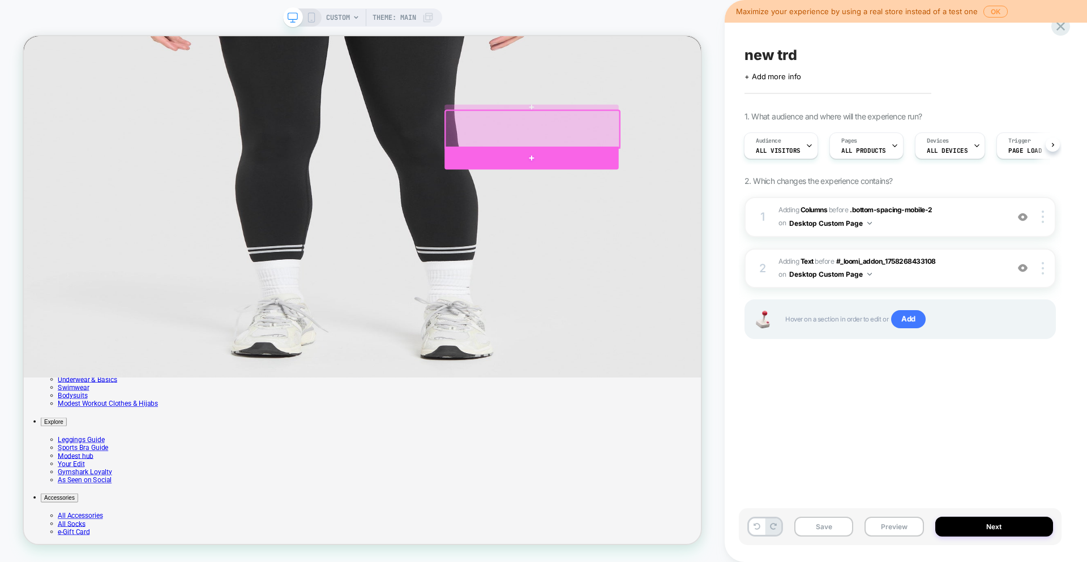
click at [728, 197] on div at bounding box center [701, 198] width 232 height 31
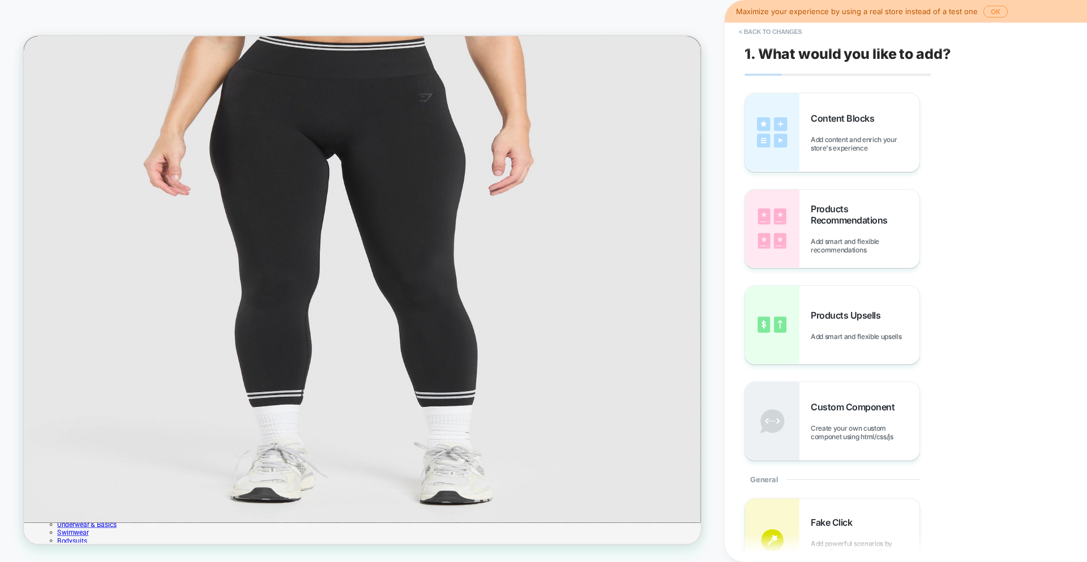
scroll to position [18, 0]
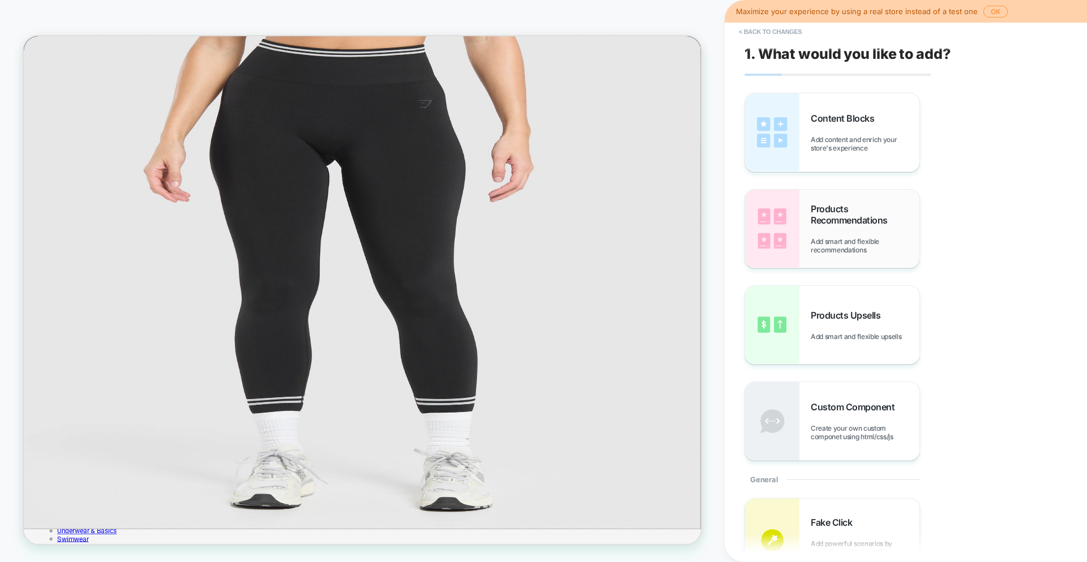
click at [789, 229] on img at bounding box center [772, 229] width 54 height 78
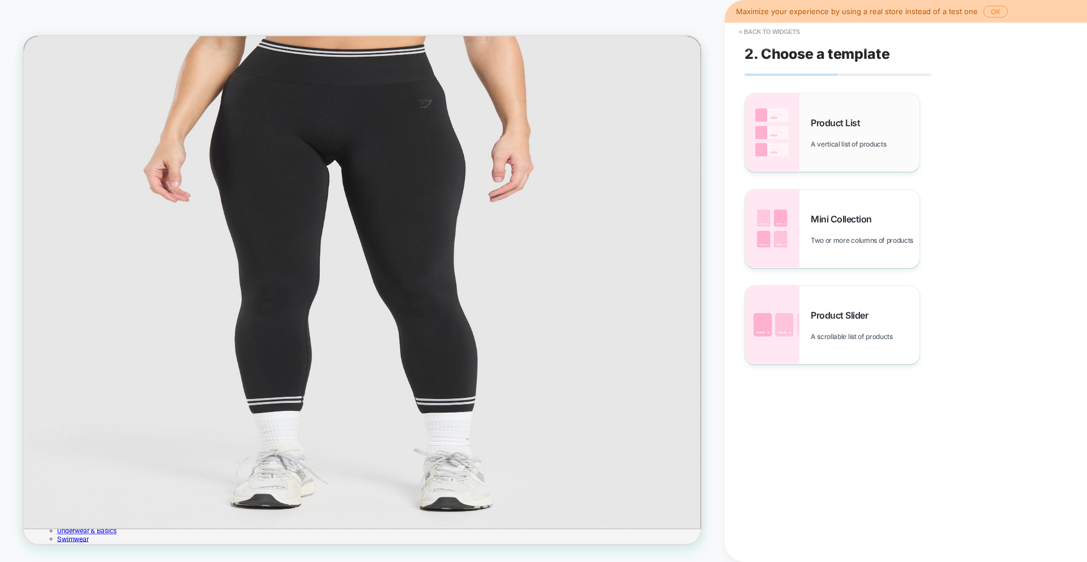
click at [771, 150] on img at bounding box center [772, 132] width 54 height 78
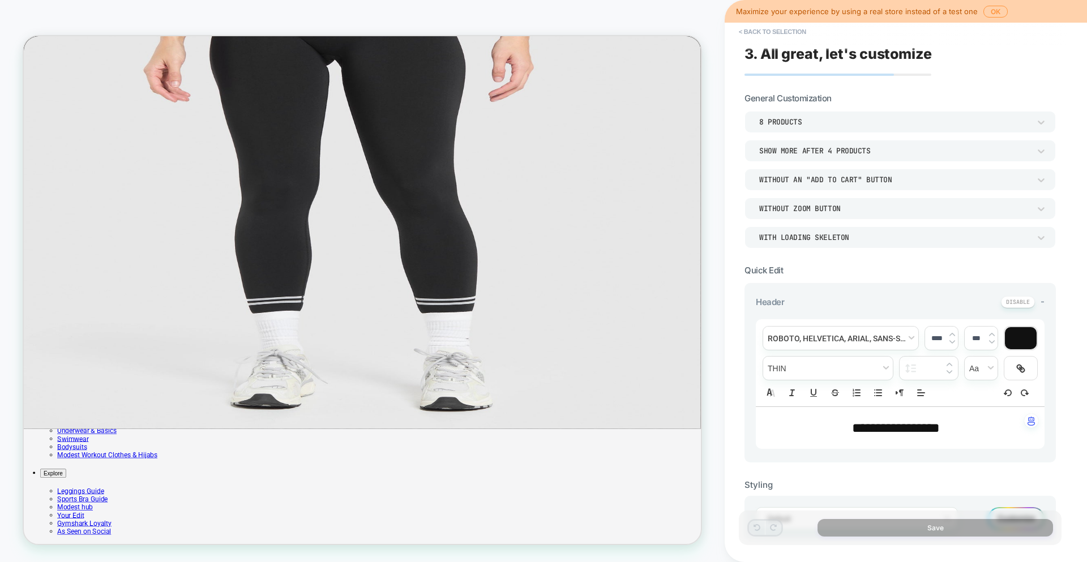
scroll to position [155, 0]
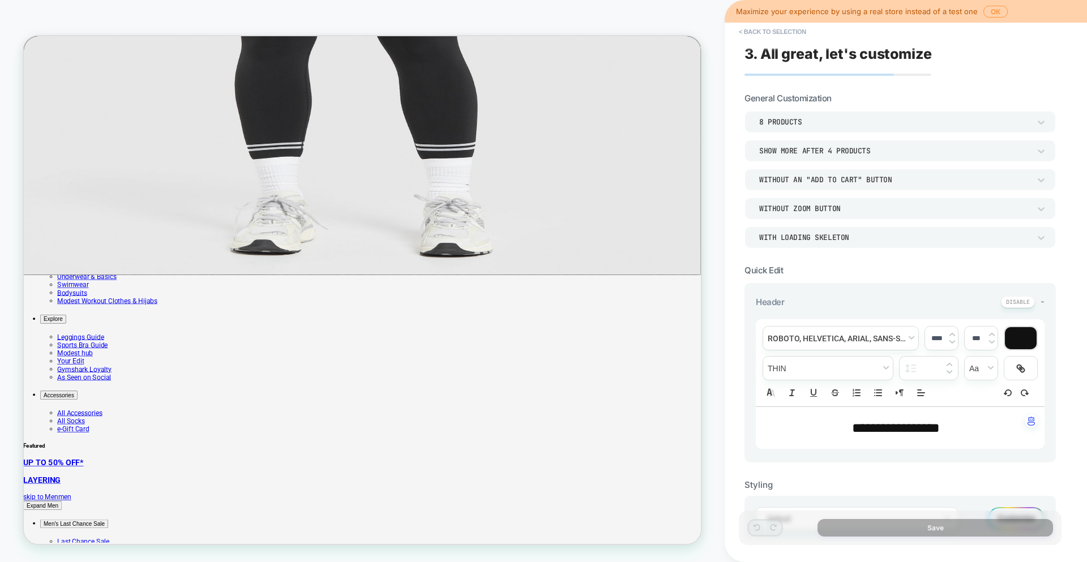
scroll to position [358, 0]
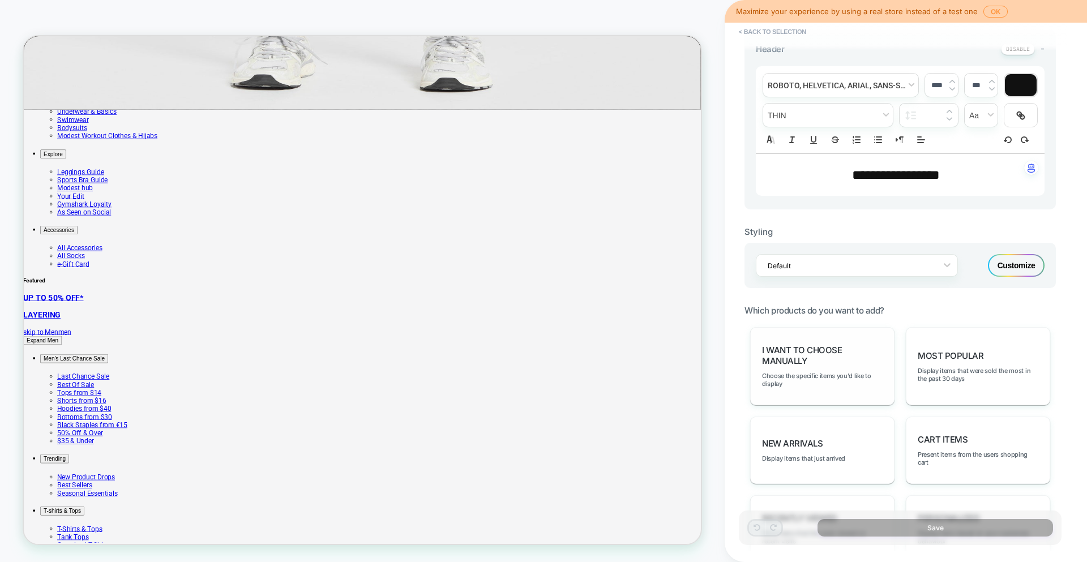
scroll to position [445, 0]
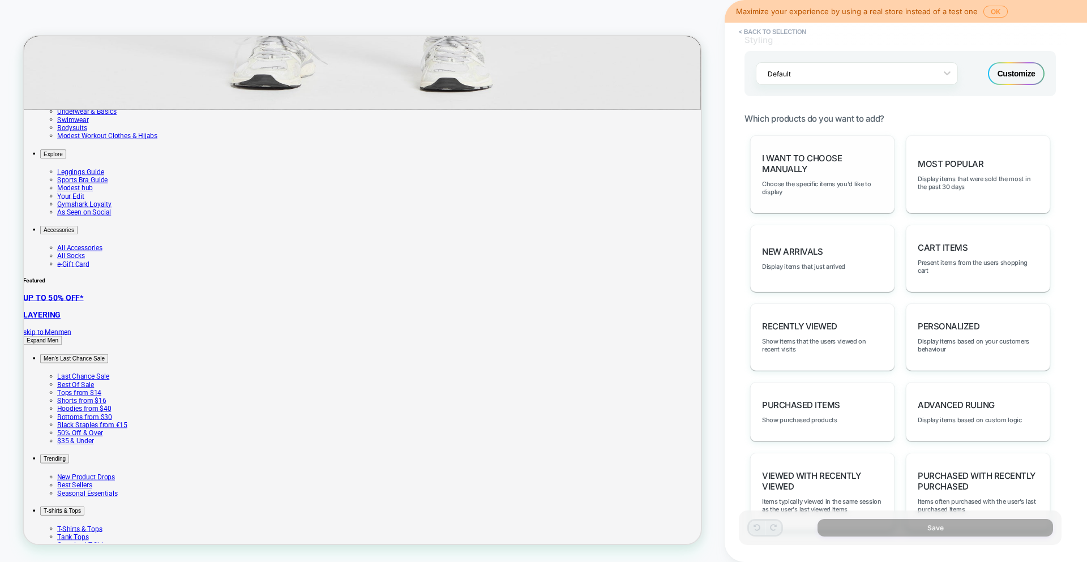
click at [858, 173] on span "I want to choose manually" at bounding box center [822, 164] width 121 height 22
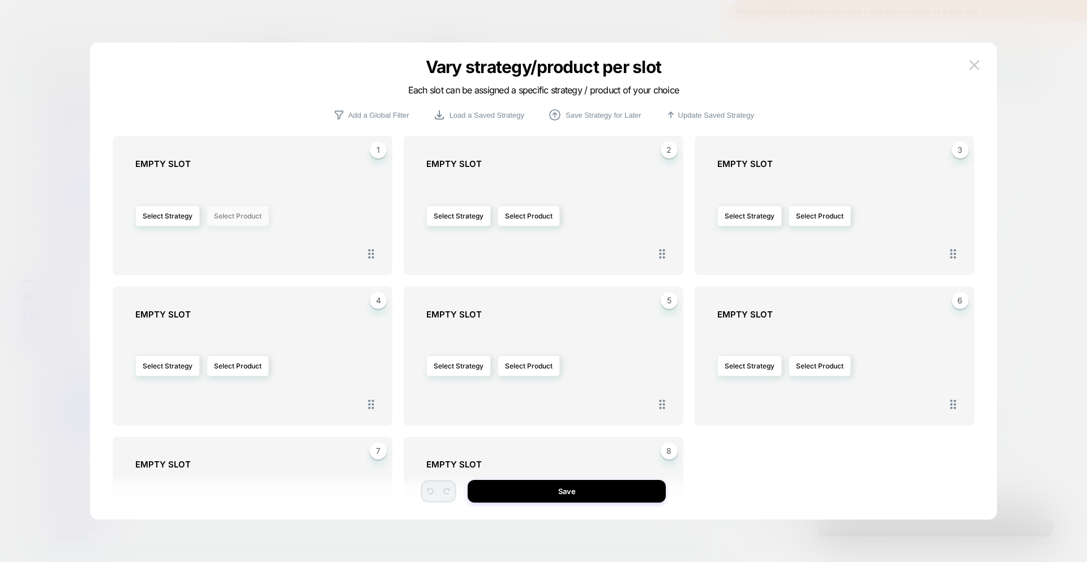
click at [236, 224] on button "Select Product" at bounding box center [238, 216] width 62 height 21
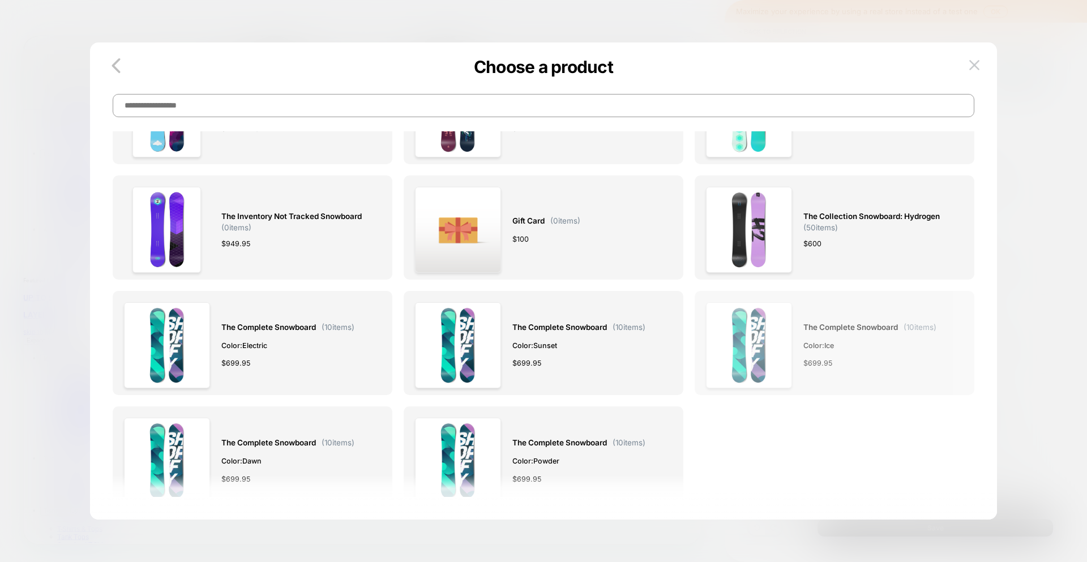
scroll to position [0, 0]
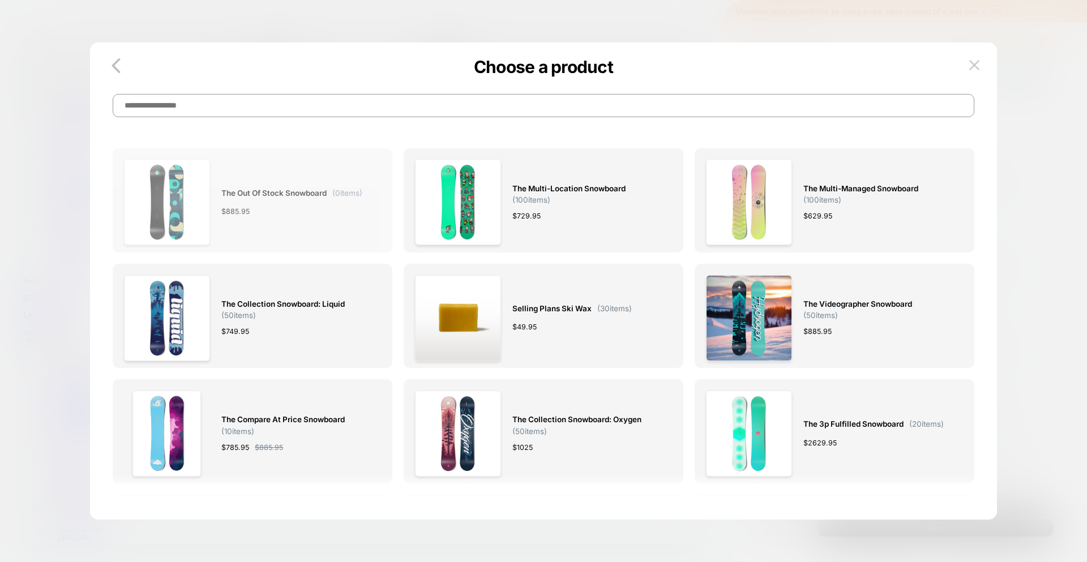
click at [193, 193] on img at bounding box center [167, 202] width 86 height 86
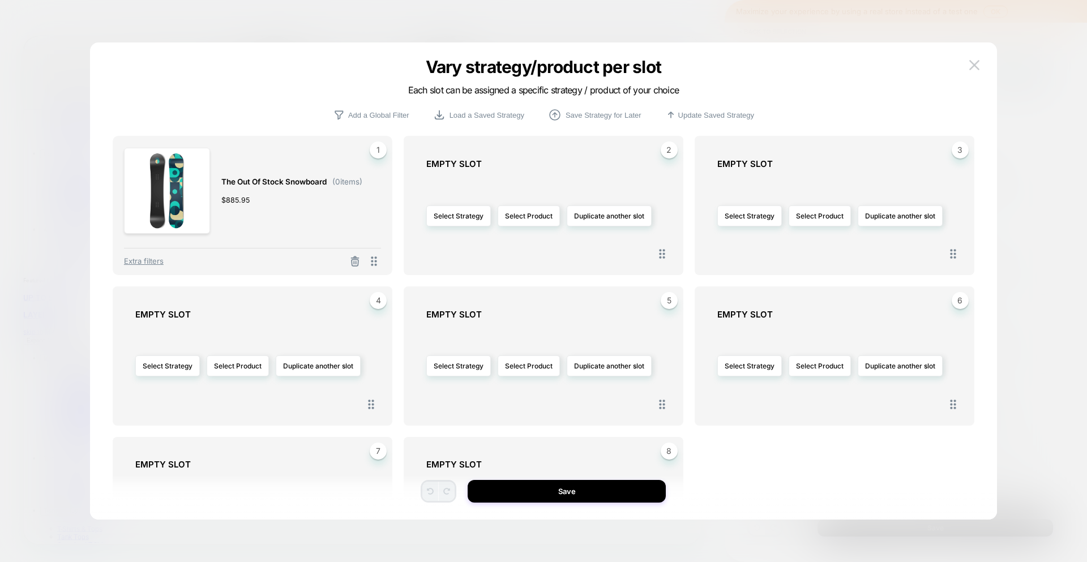
click at [185, 192] on img at bounding box center [167, 191] width 86 height 86
click at [144, 259] on span "Extra filters" at bounding box center [144, 261] width 40 height 9
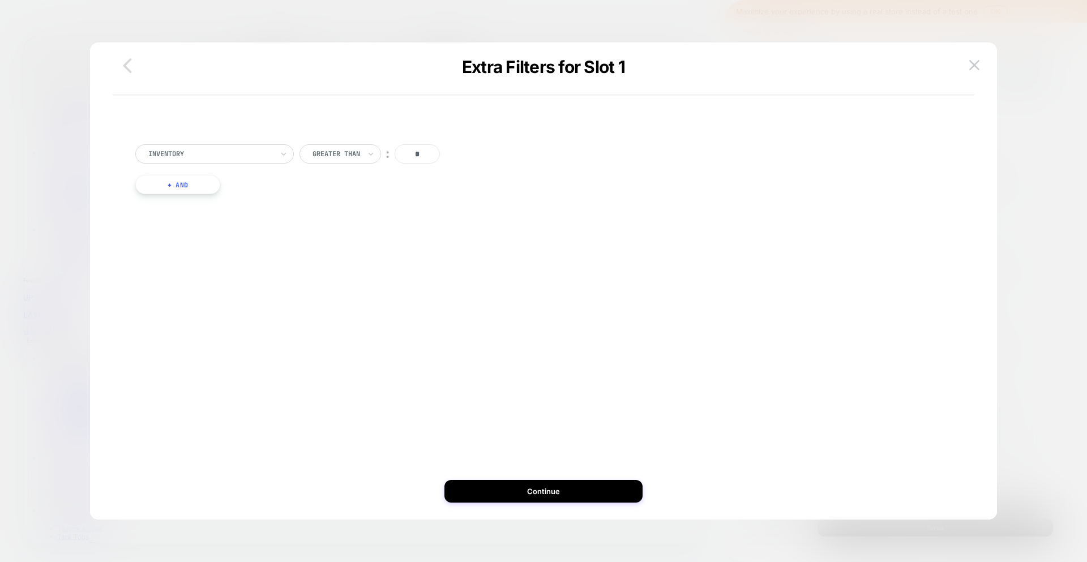
click at [133, 69] on icon "button" at bounding box center [127, 65] width 23 height 23
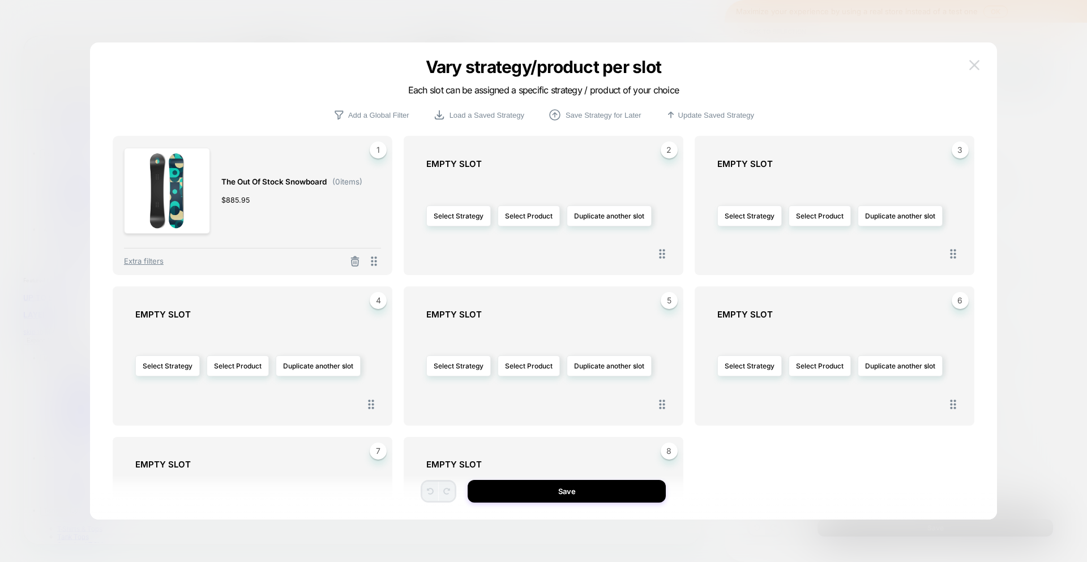
click at [977, 63] on img at bounding box center [974, 65] width 10 height 10
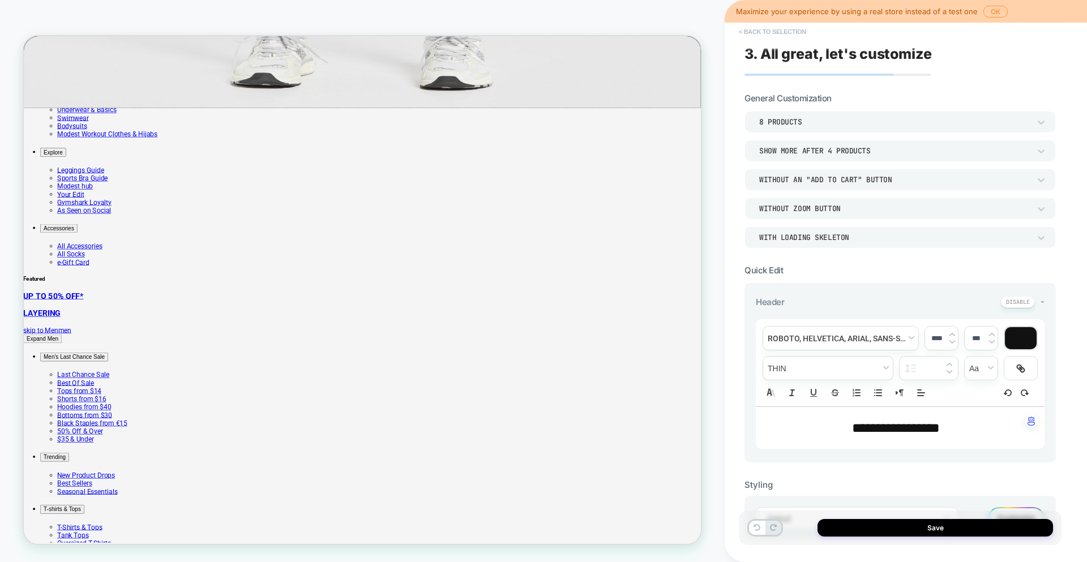
click at [768, 24] on button "< Back to selection" at bounding box center [772, 32] width 79 height 18
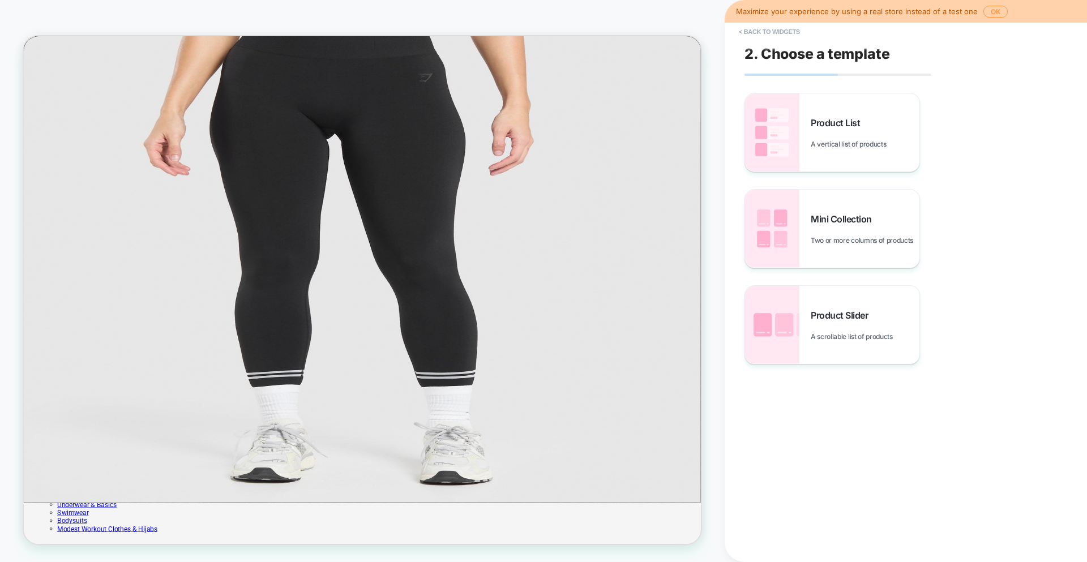
scroll to position [52, 0]
click at [794, 339] on img at bounding box center [772, 325] width 54 height 78
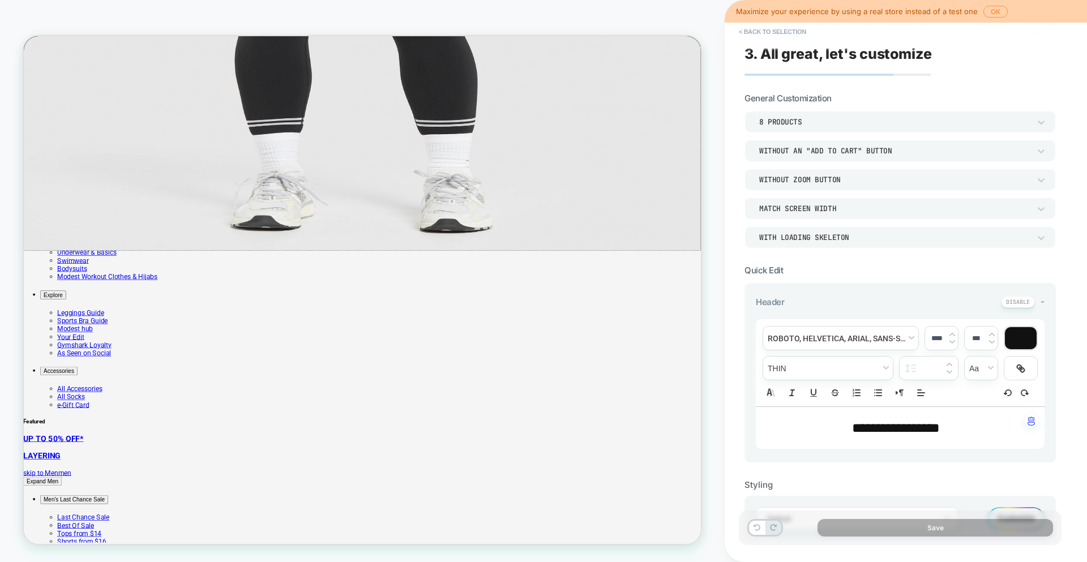
scroll to position [259, 0]
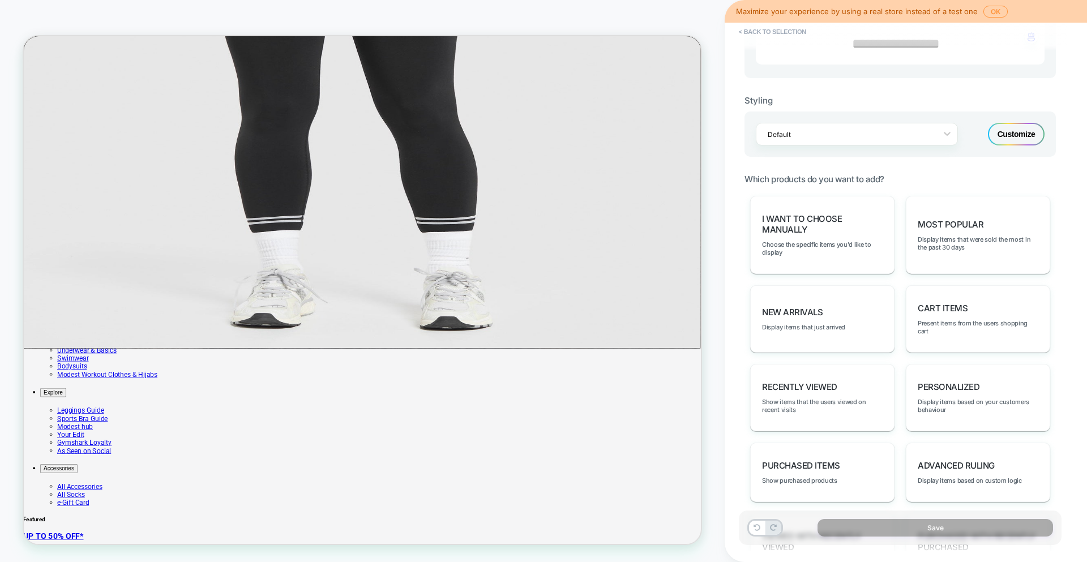
scroll to position [0, 0]
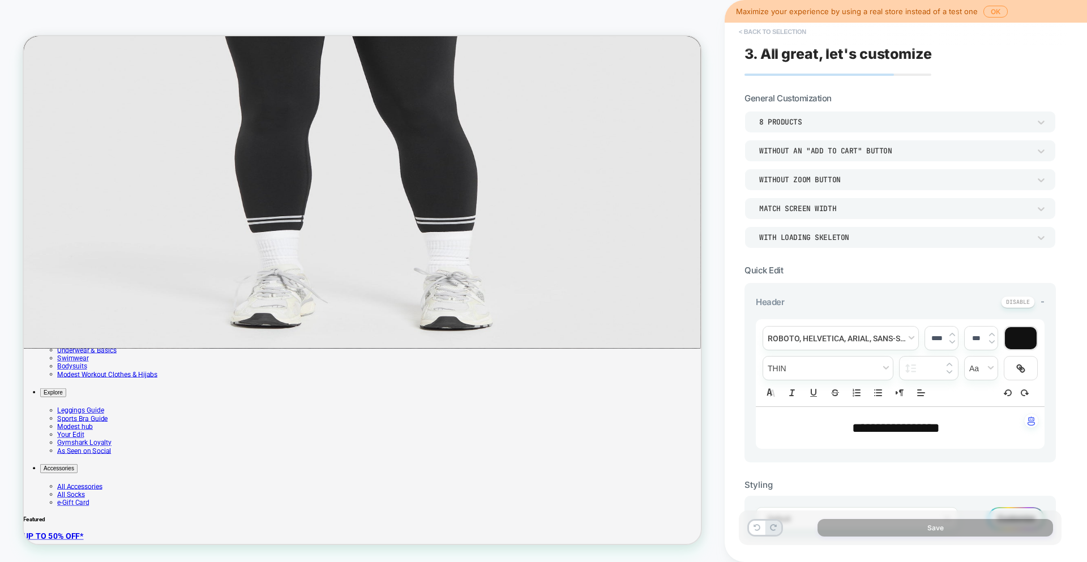
click at [793, 32] on button "< Back to selection" at bounding box center [772, 32] width 79 height 18
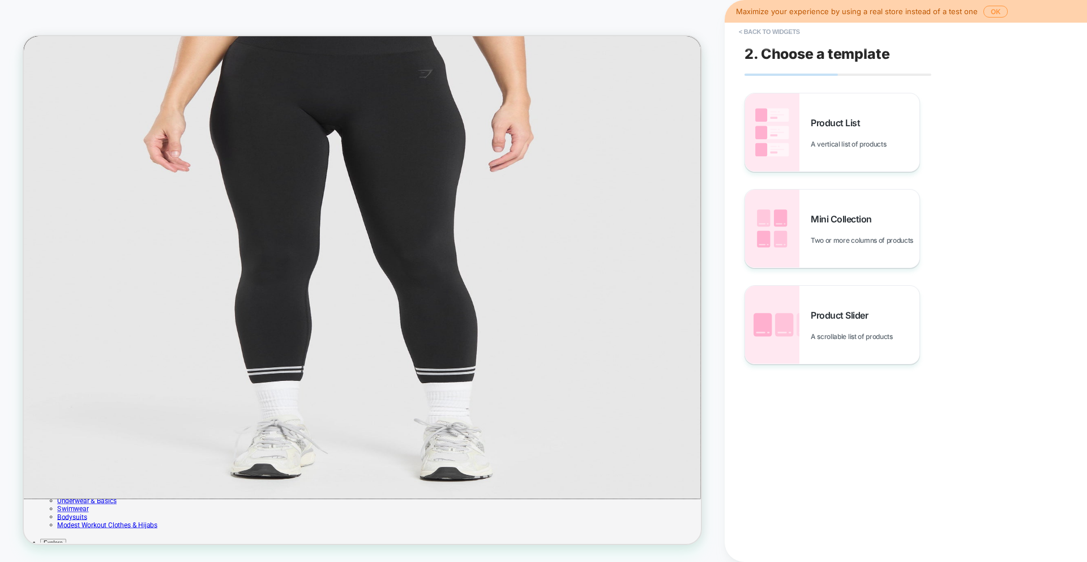
scroll to position [52, 0]
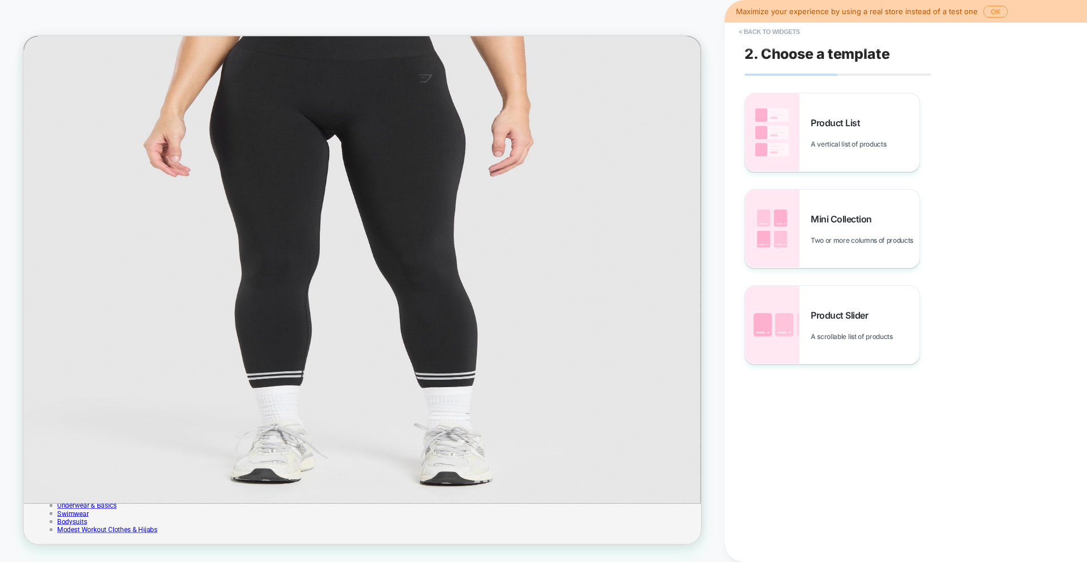
click at [793, 32] on button "< Back to widgets" at bounding box center [769, 32] width 72 height 18
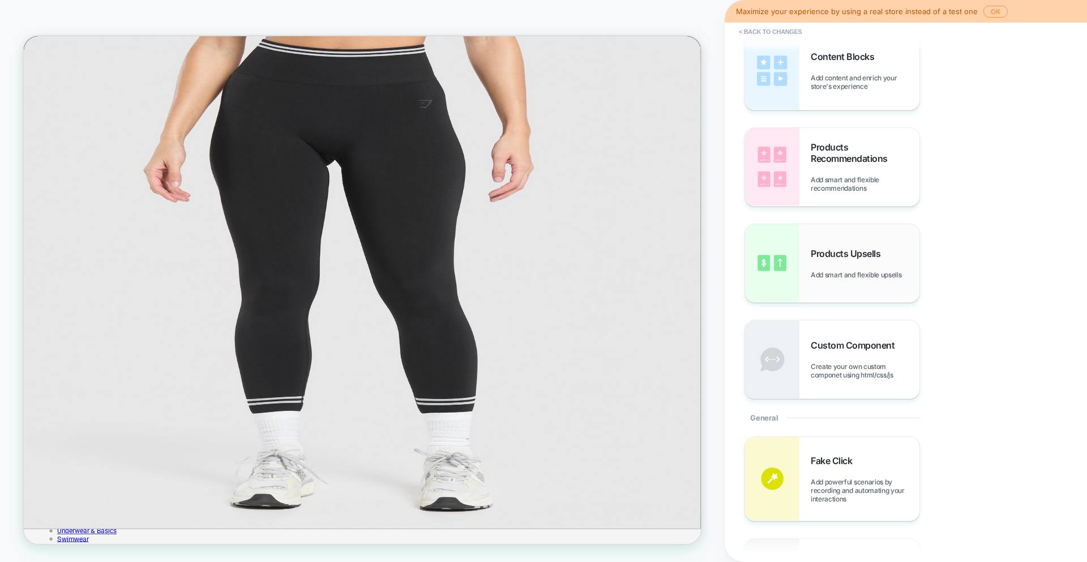
scroll to position [0, 0]
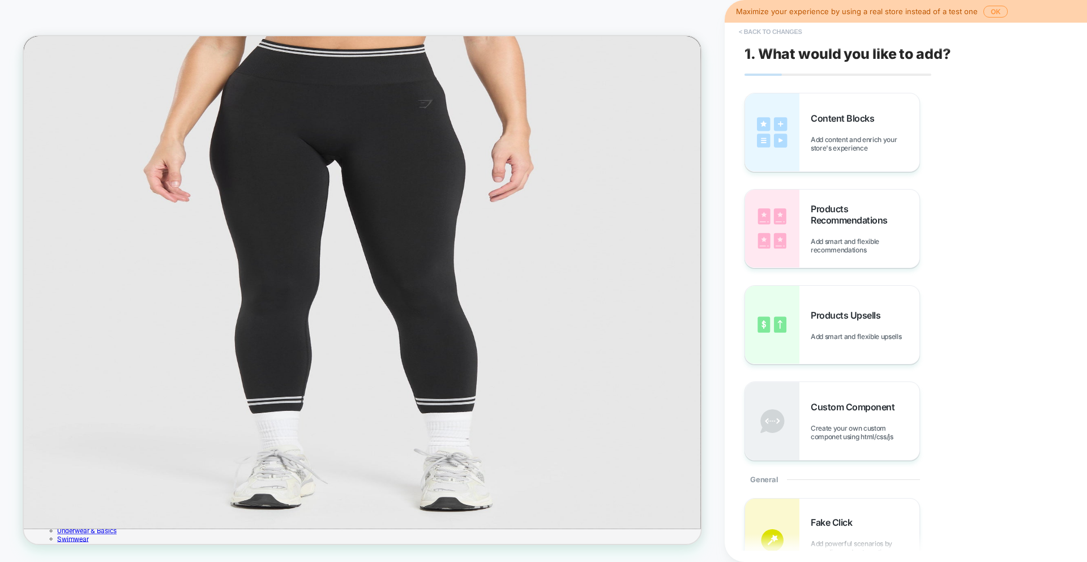
click at [755, 29] on button "< Back to changes" at bounding box center [770, 32] width 75 height 18
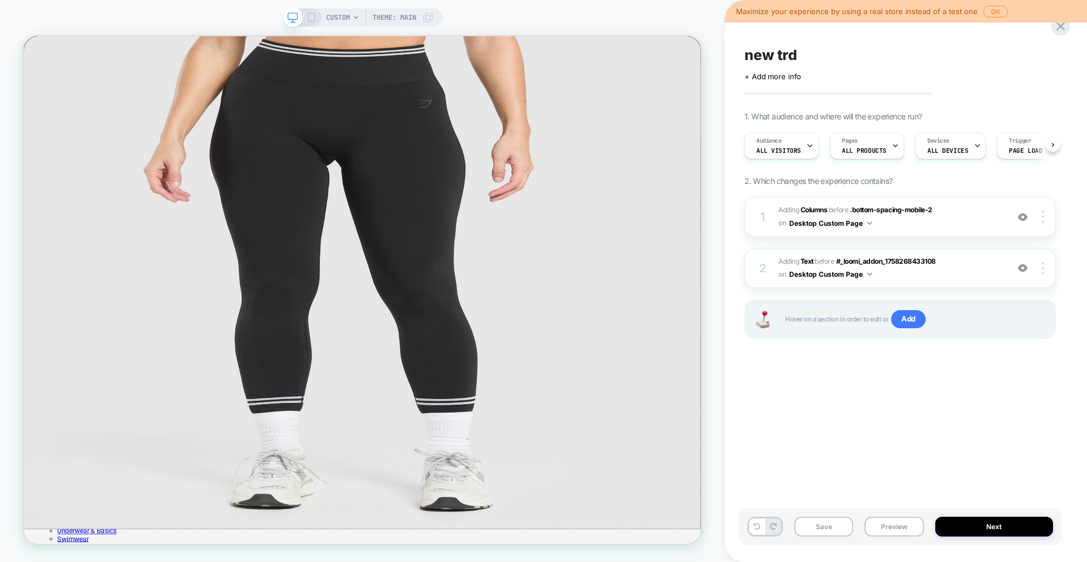
scroll to position [0, 1]
click at [873, 146] on div "Pages ALL PRODUCTS" at bounding box center [863, 145] width 67 height 25
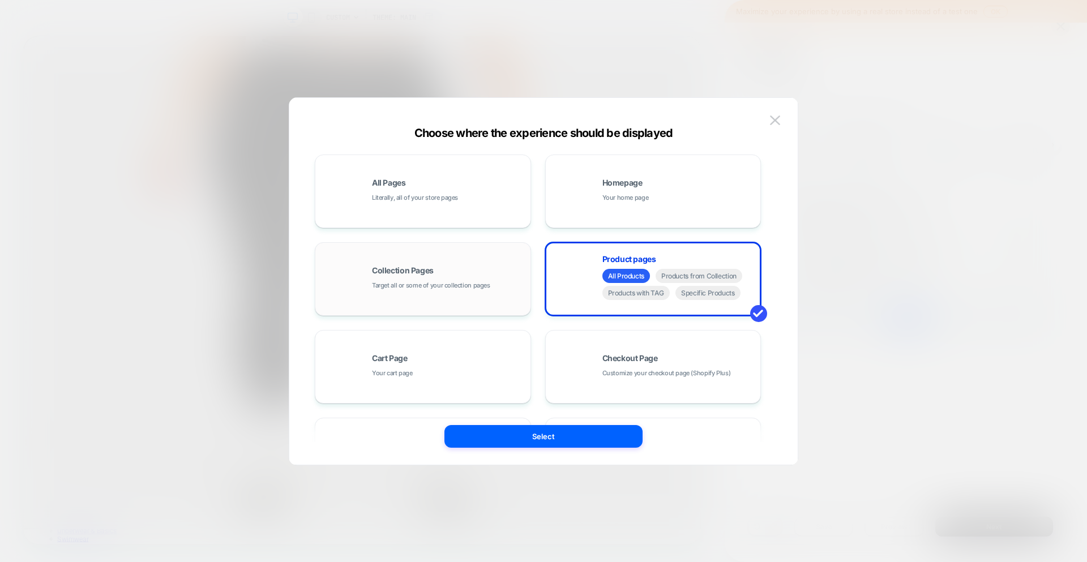
click at [387, 290] on span "Target all or some of your collection pages" at bounding box center [431, 285] width 118 height 11
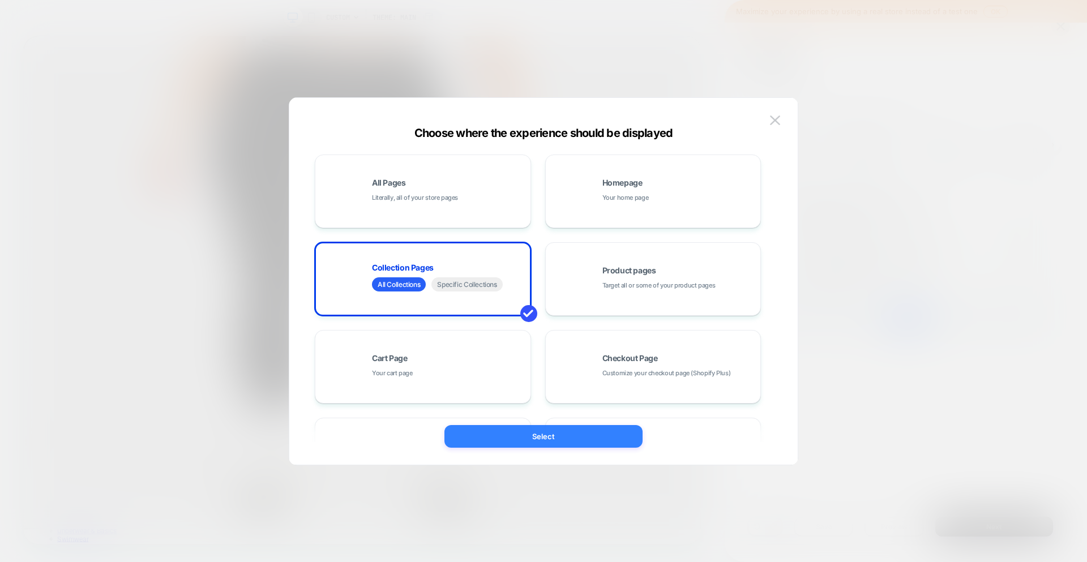
click at [501, 442] on button "Select" at bounding box center [544, 436] width 198 height 23
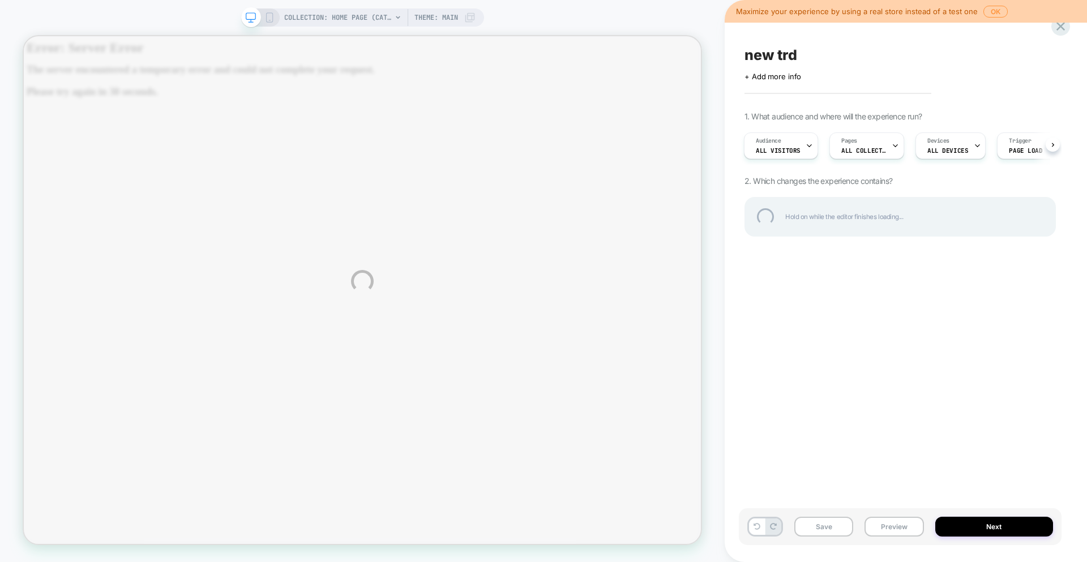
scroll to position [0, 0]
click at [1061, 26] on div at bounding box center [1060, 26] width 23 height 23
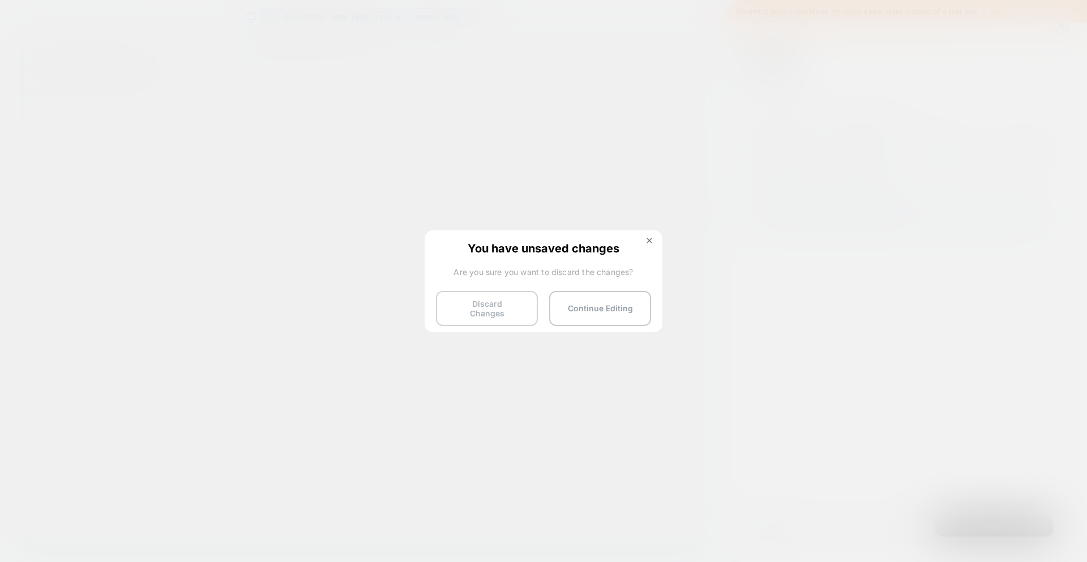
click at [454, 305] on button "Discard Changes" at bounding box center [487, 308] width 102 height 35
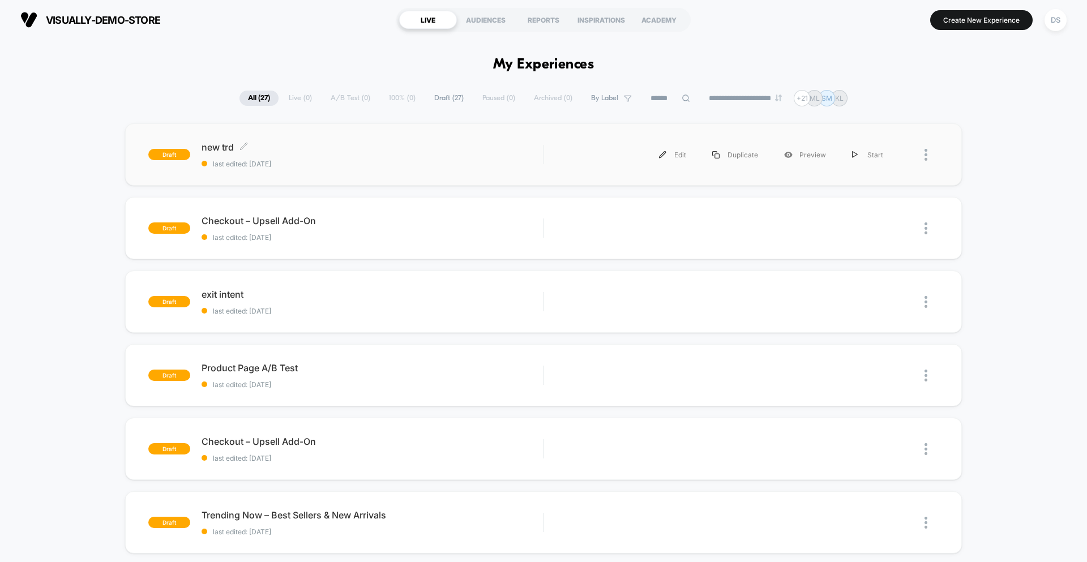
click at [262, 147] on span "new trd Click to edit experience details" at bounding box center [372, 147] width 341 height 11
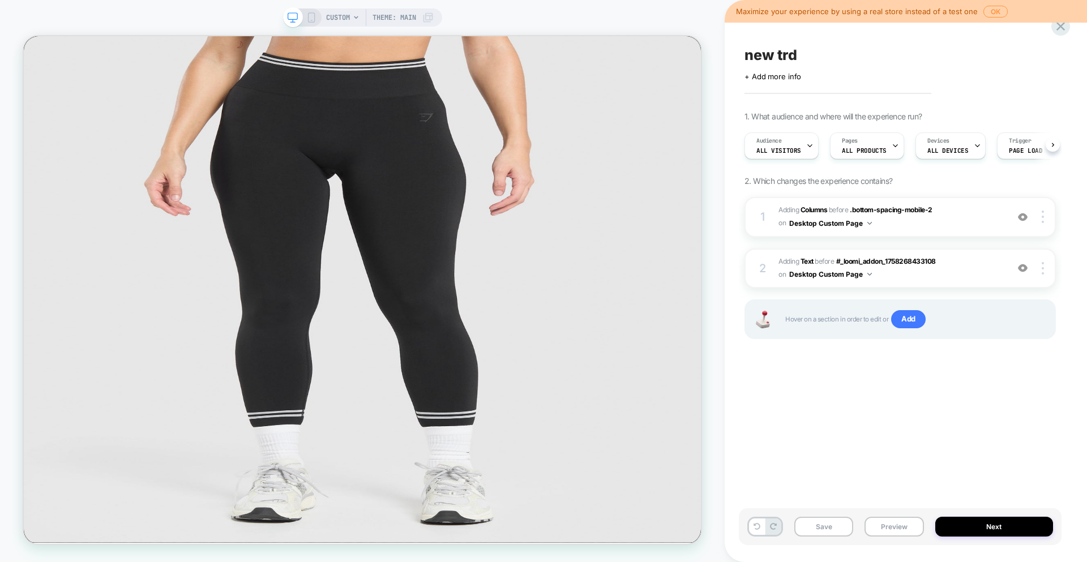
scroll to position [0, 1]
click at [883, 148] on div "Pages ALL PRODUCTS" at bounding box center [863, 145] width 67 height 25
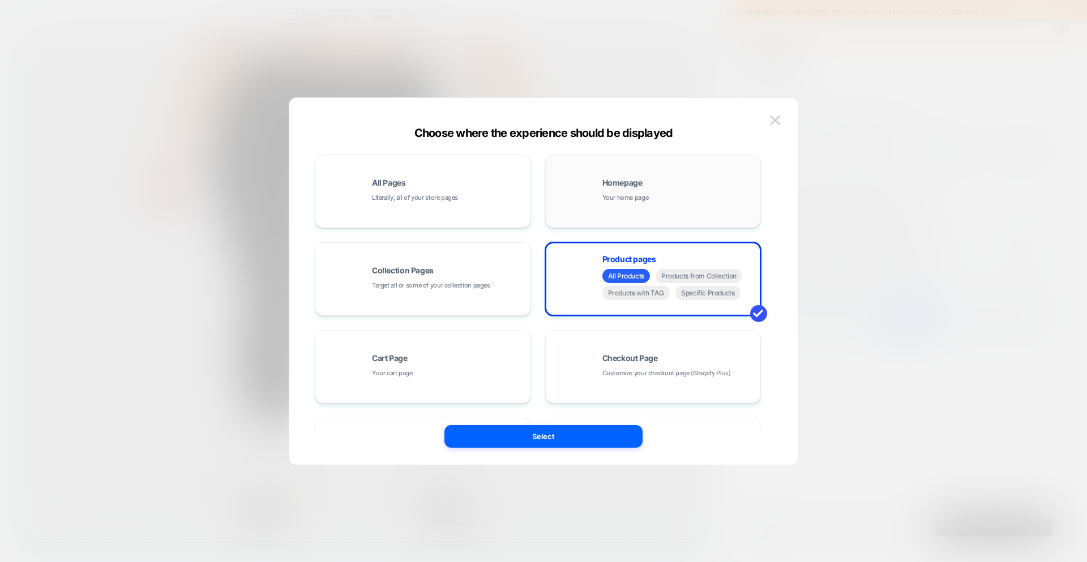
click at [603, 170] on div "Homepage Your home page" at bounding box center [654, 191] width 204 height 62
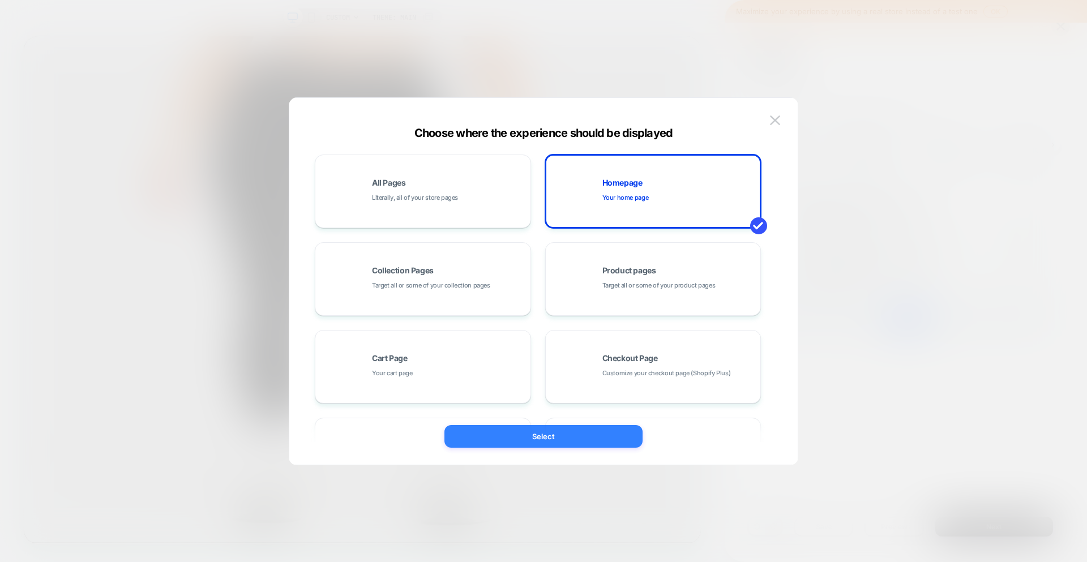
click at [575, 436] on button "Select" at bounding box center [544, 436] width 198 height 23
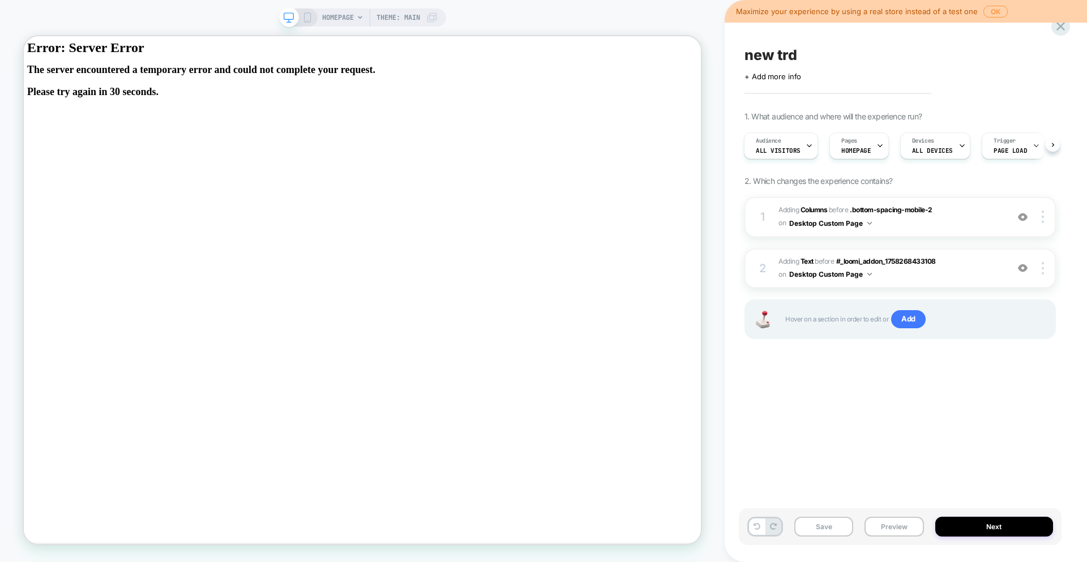
scroll to position [0, 1]
click at [340, 24] on span "HOMEPAGE" at bounding box center [338, 17] width 32 height 18
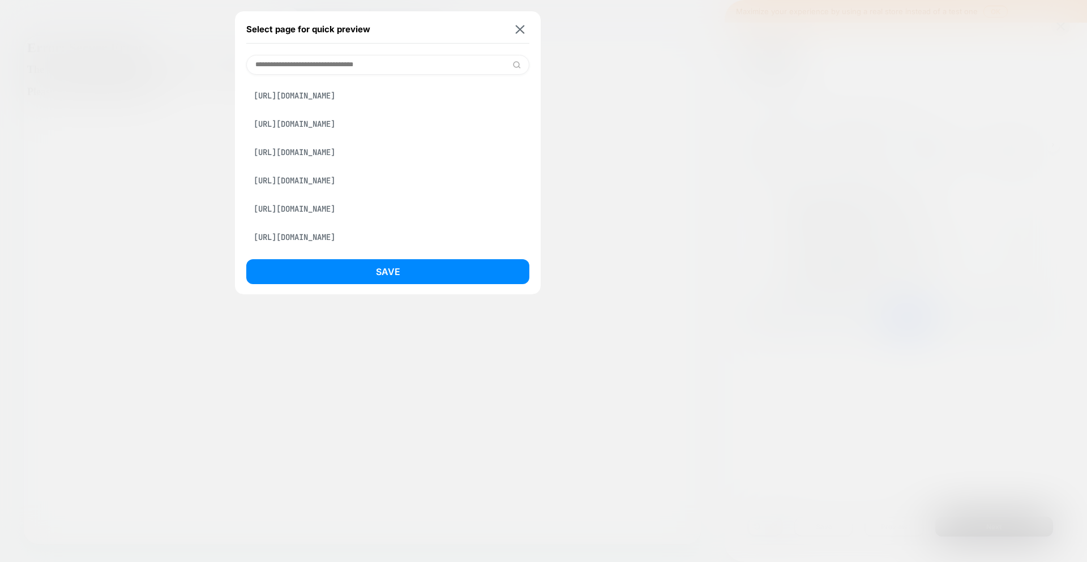
scroll to position [460, 0]
click at [352, 237] on div "[URL][DOMAIN_NAME]" at bounding box center [387, 238] width 283 height 22
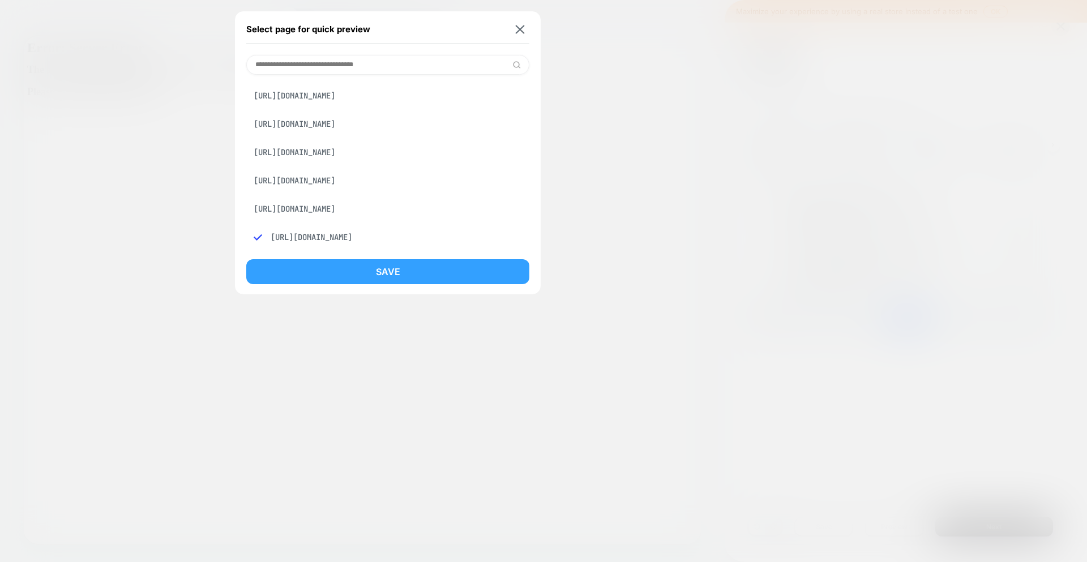
click at [421, 275] on button "Save" at bounding box center [387, 271] width 283 height 25
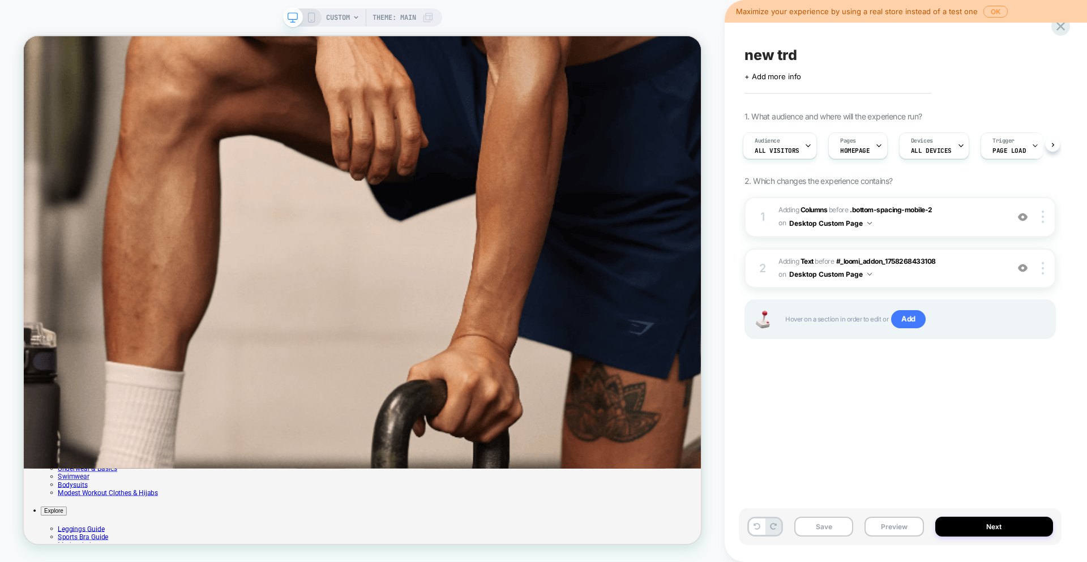
scroll to position [219, 0]
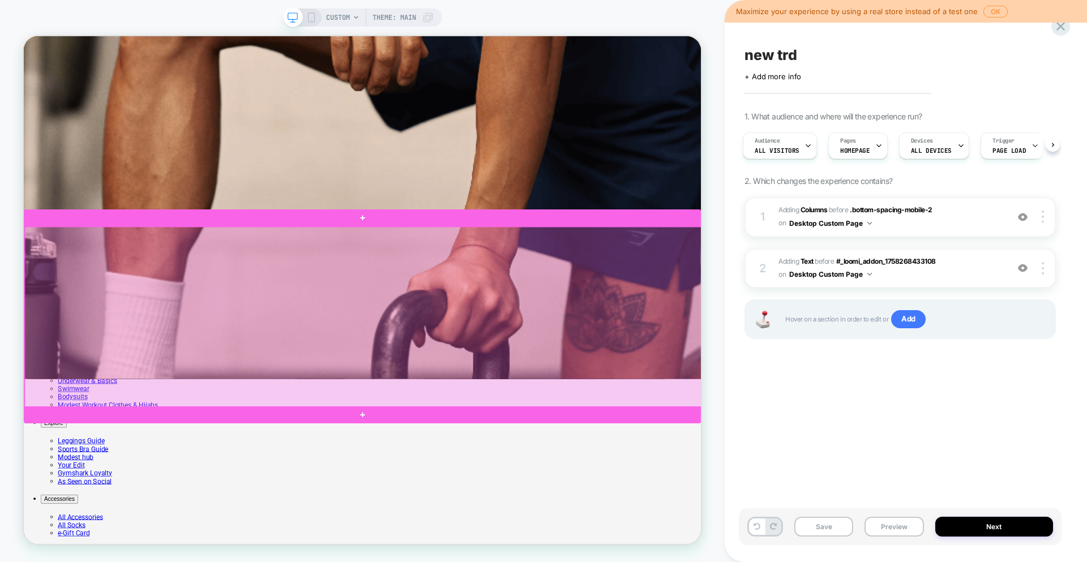
click at [403, 299] on div at bounding box center [476, 410] width 903 height 241
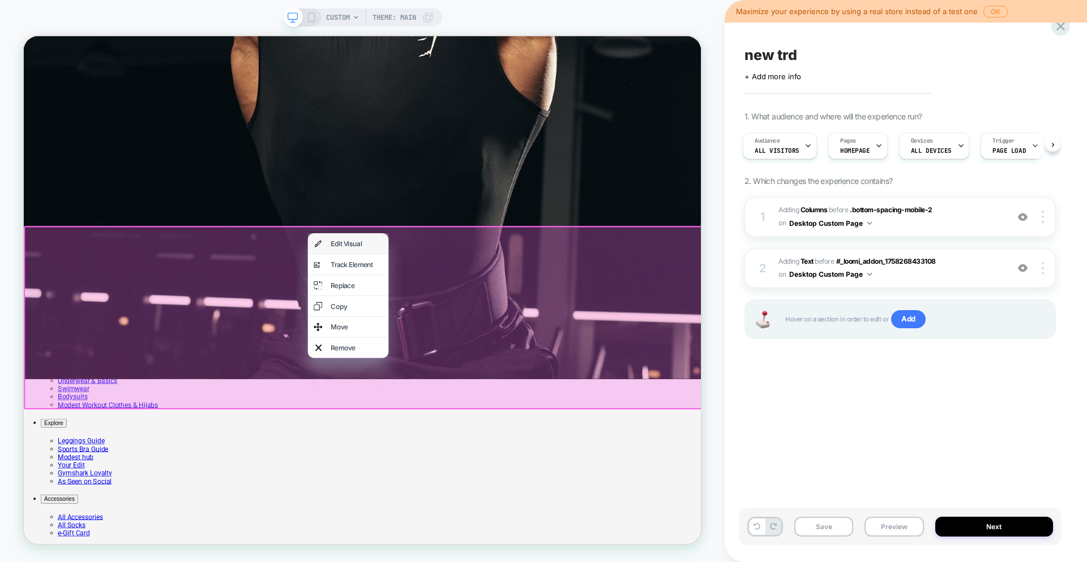
click at [433, 315] on div "Edit Visual" at bounding box center [467, 312] width 69 height 11
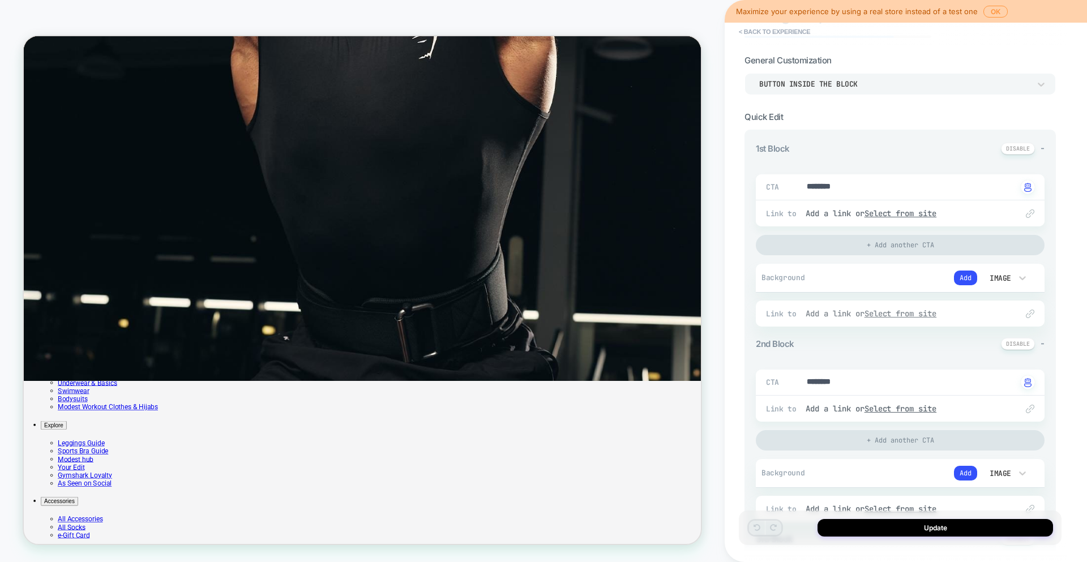
scroll to position [48, 0]
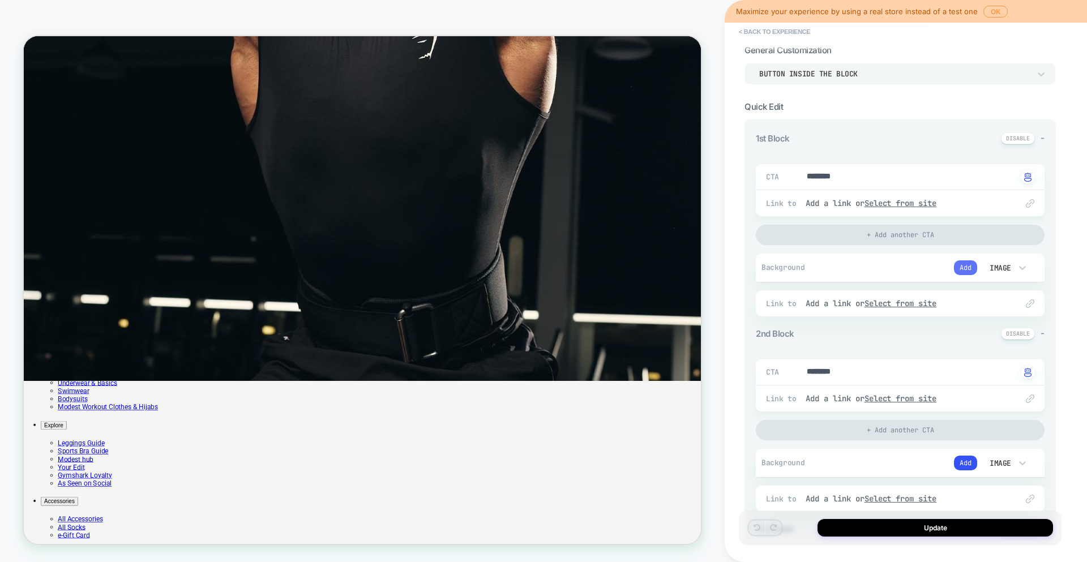
click at [966, 262] on button "Add" at bounding box center [965, 267] width 23 height 15
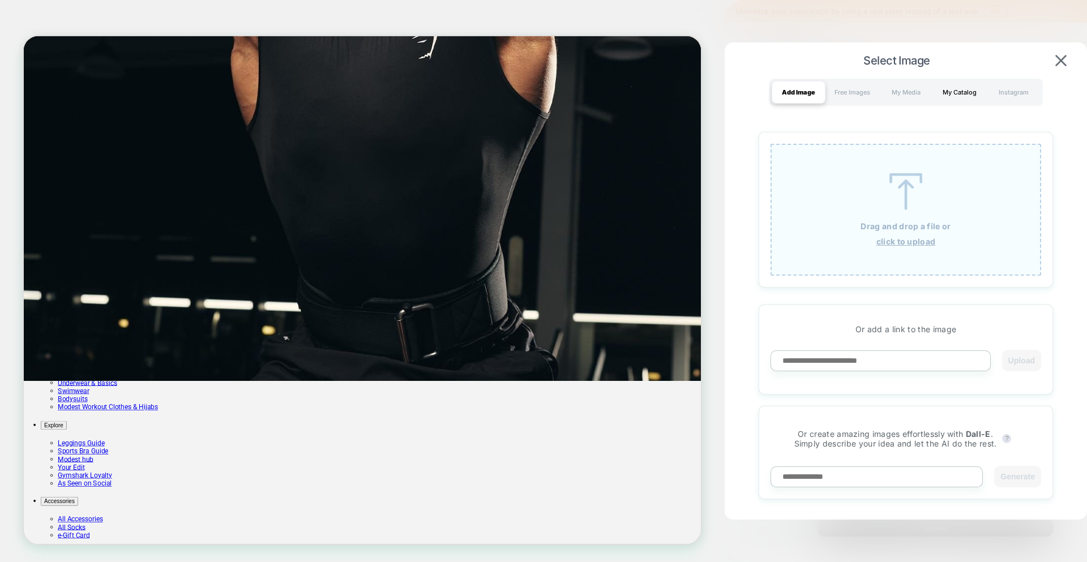
click at [948, 93] on div "My Catalog" at bounding box center [960, 92] width 54 height 23
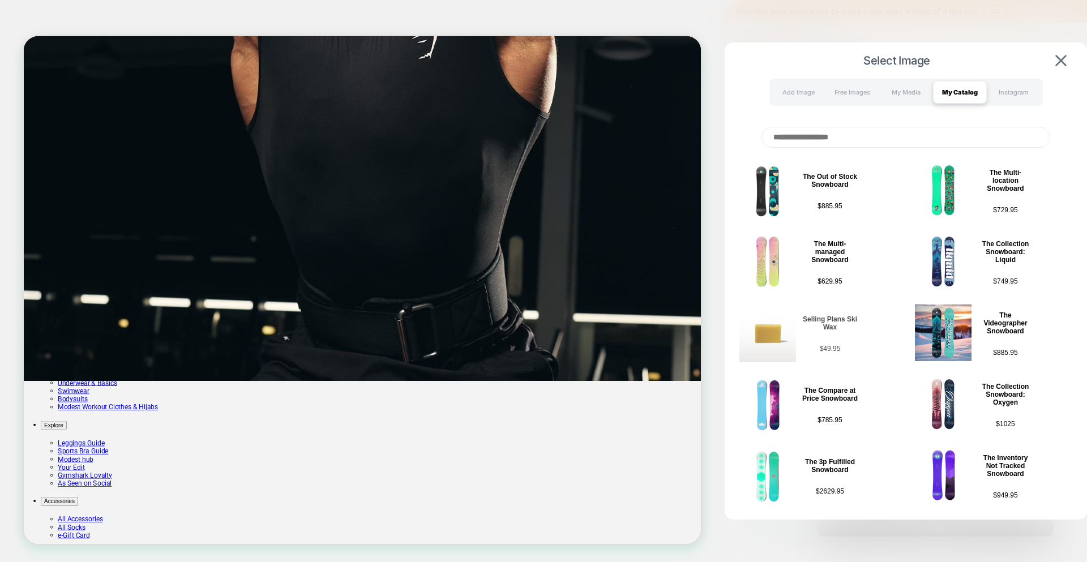
scroll to position [0, 0]
click at [900, 92] on div "My Media" at bounding box center [906, 92] width 54 height 23
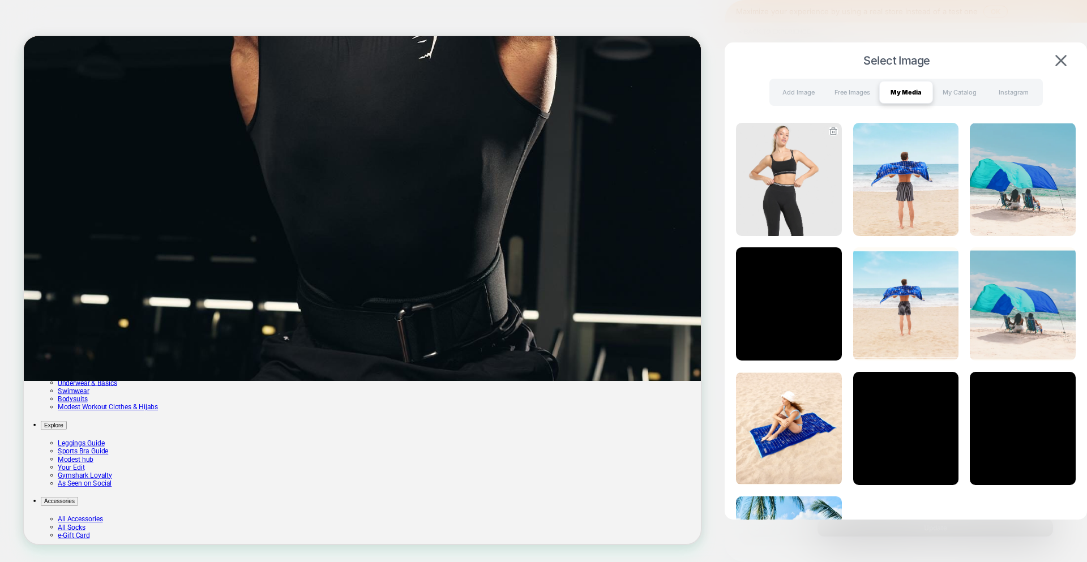
click at [804, 153] on img at bounding box center [789, 179] width 106 height 113
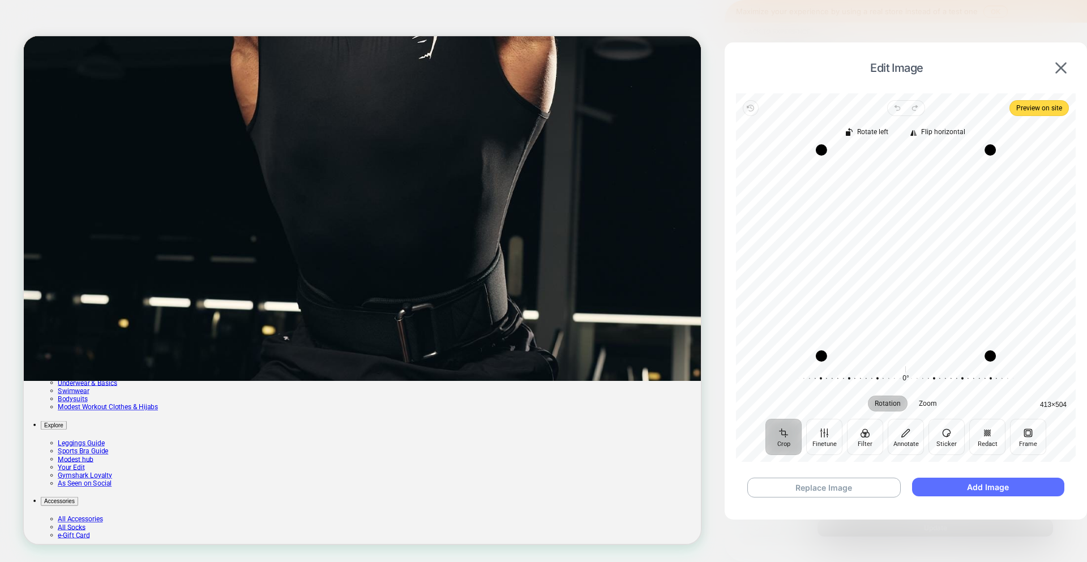
click at [990, 484] on button "Add Image" at bounding box center [988, 487] width 152 height 19
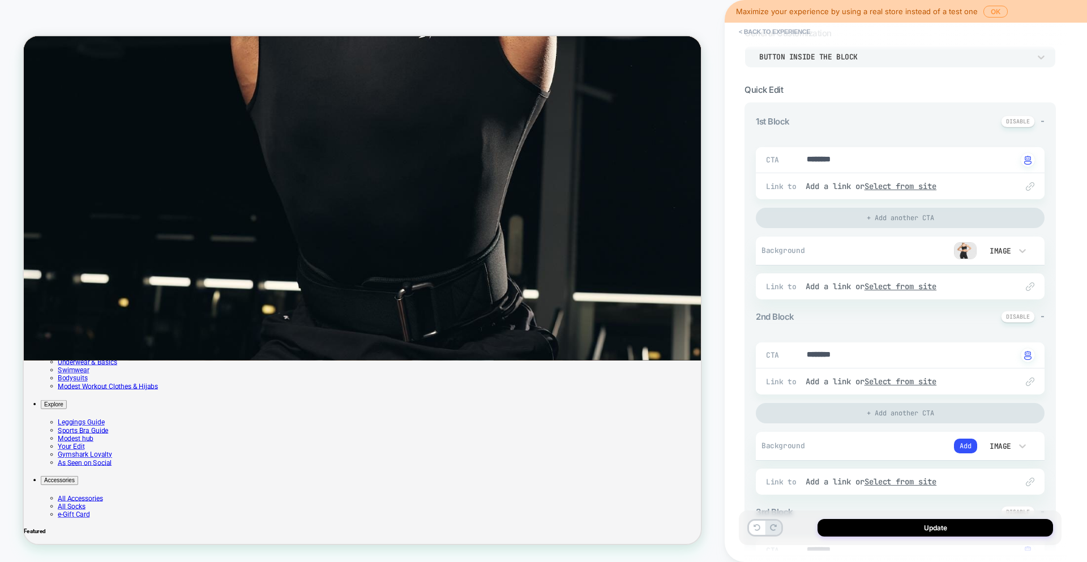
scroll to position [115, 0]
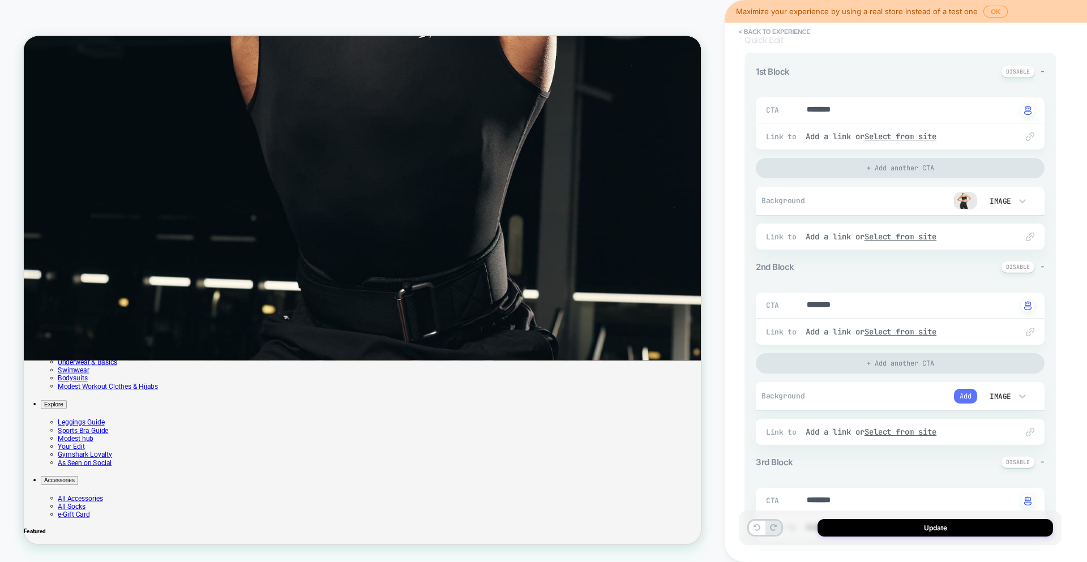
click at [961, 395] on button "Add" at bounding box center [965, 396] width 23 height 15
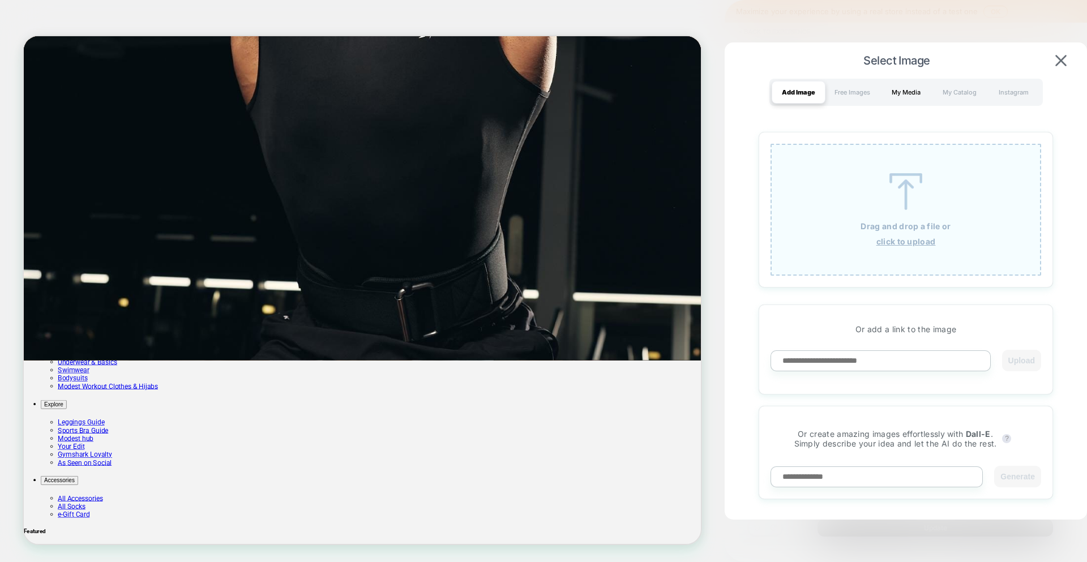
click at [895, 92] on div "My Media" at bounding box center [906, 92] width 54 height 23
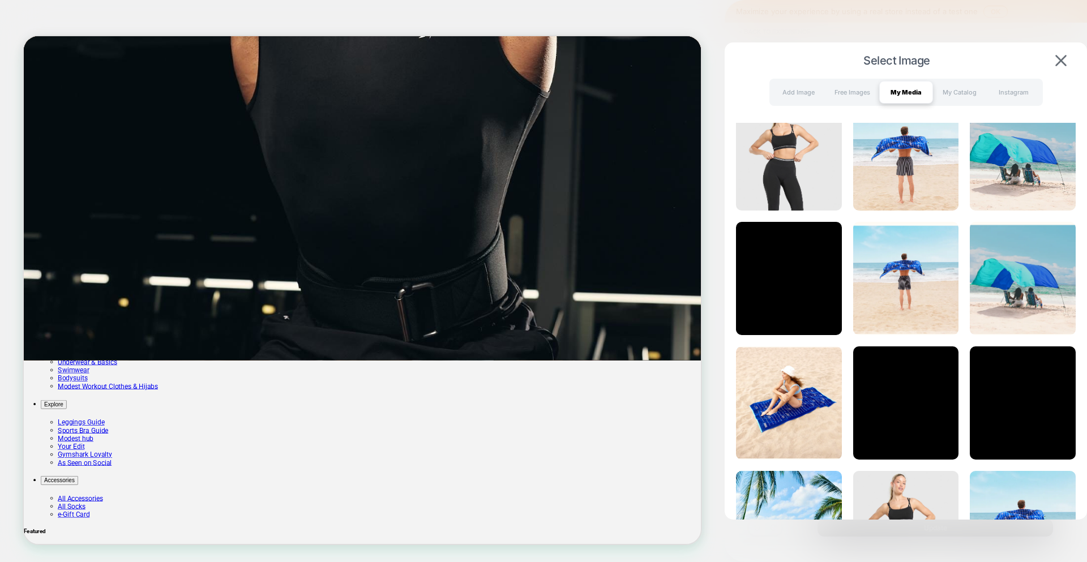
scroll to position [0, 0]
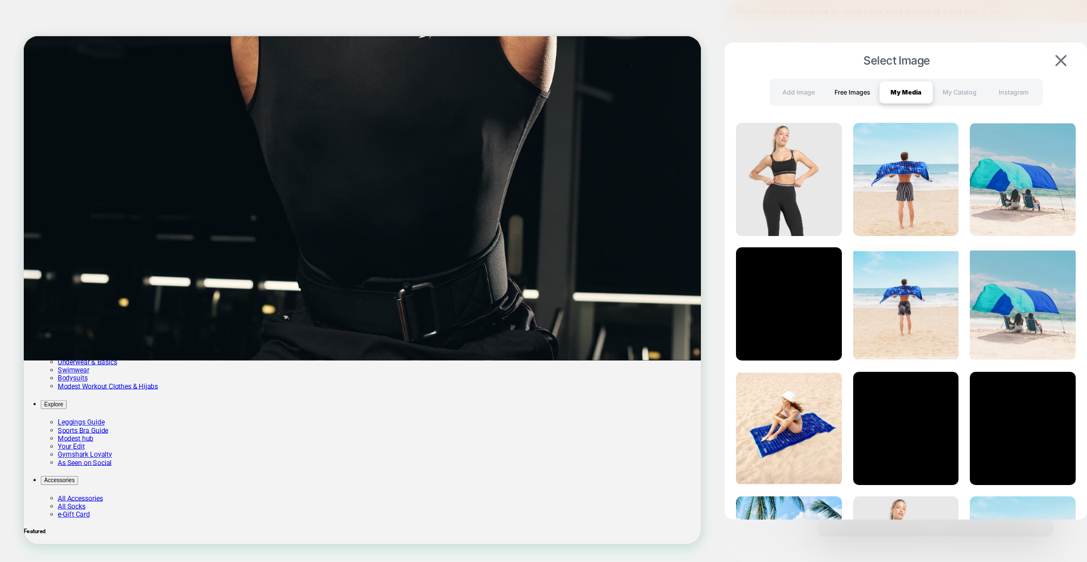
click at [863, 91] on div "Free Images" at bounding box center [853, 92] width 54 height 23
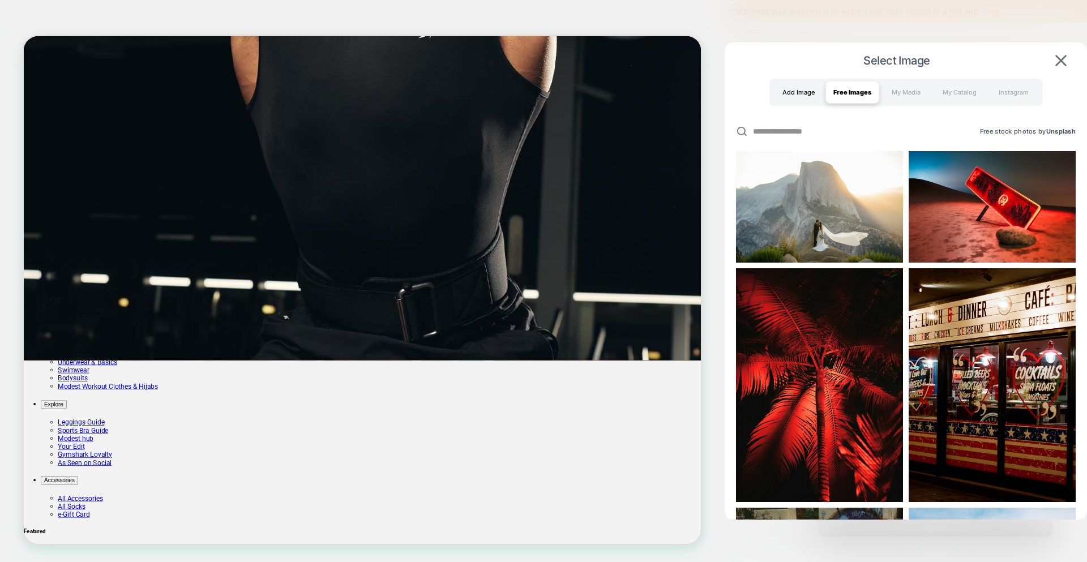
click at [810, 90] on div "Add Image" at bounding box center [799, 92] width 54 height 23
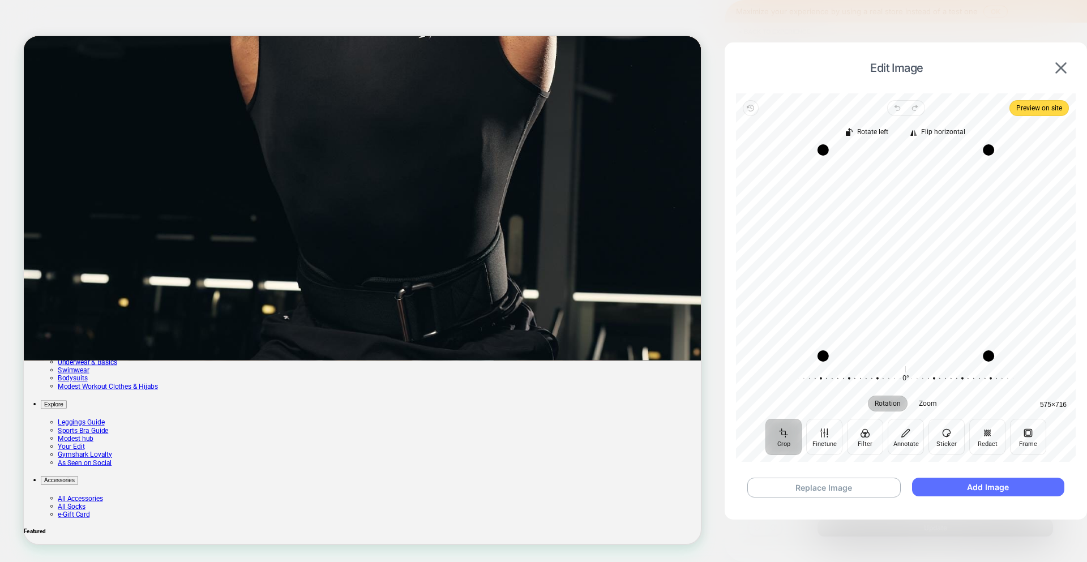
click at [999, 485] on button "Add Image" at bounding box center [988, 487] width 152 height 19
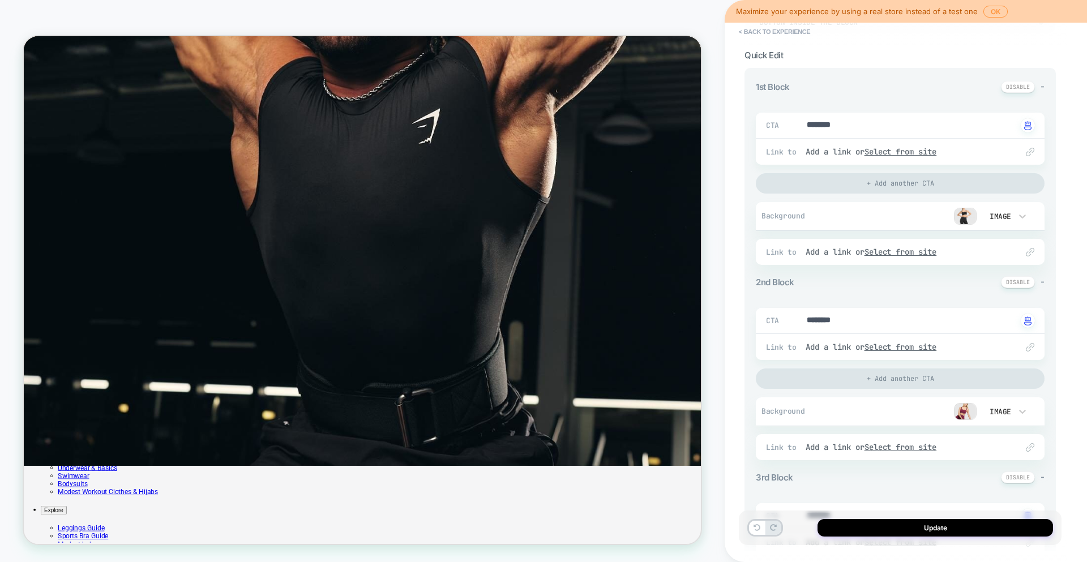
scroll to position [296, 0]
click at [968, 413] on button "Add" at bounding box center [965, 410] width 23 height 15
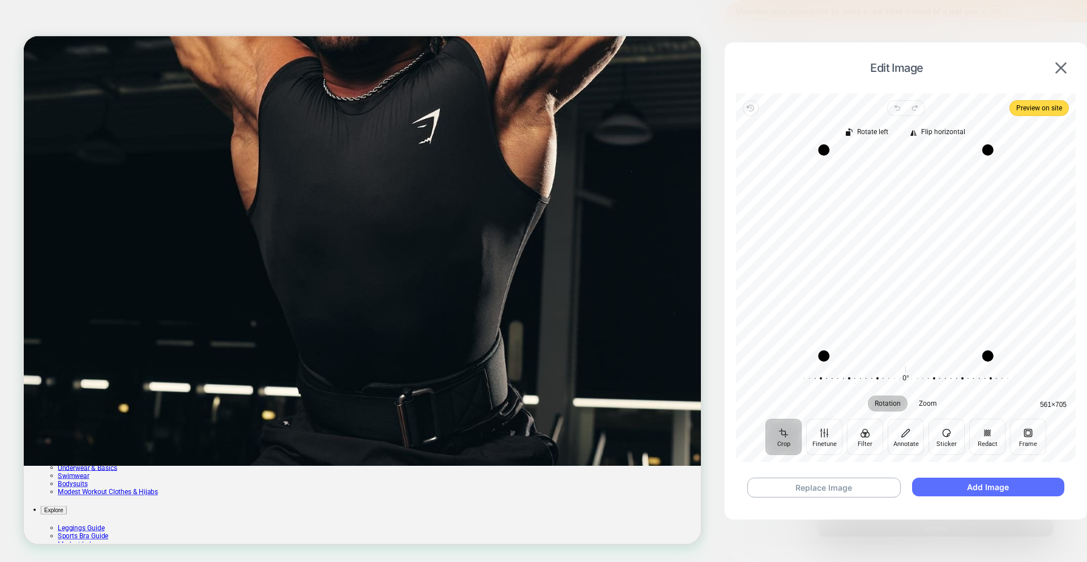
click at [995, 488] on button "Add Image" at bounding box center [988, 487] width 152 height 19
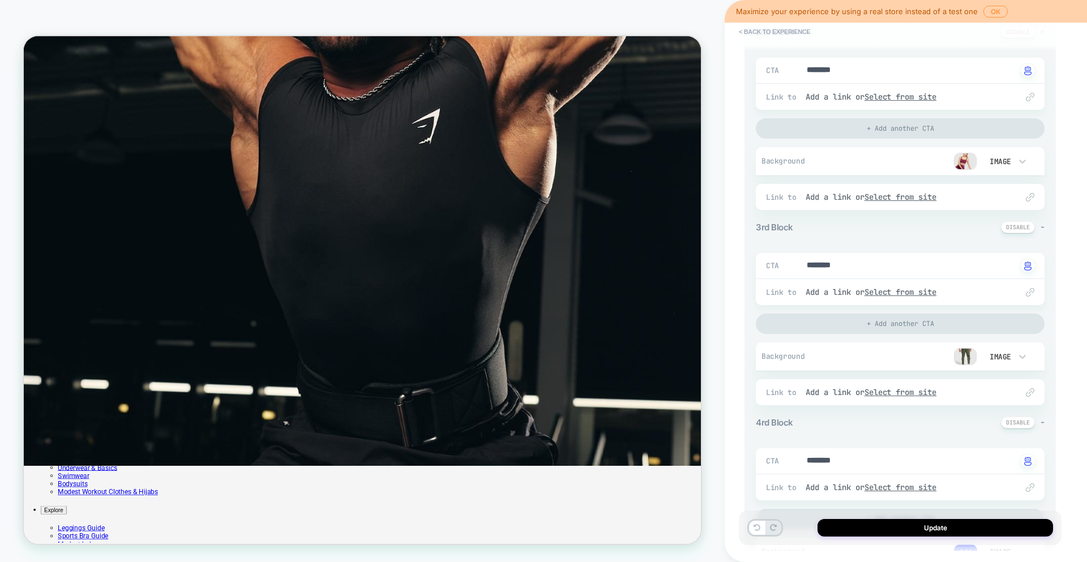
scroll to position [519, 0]
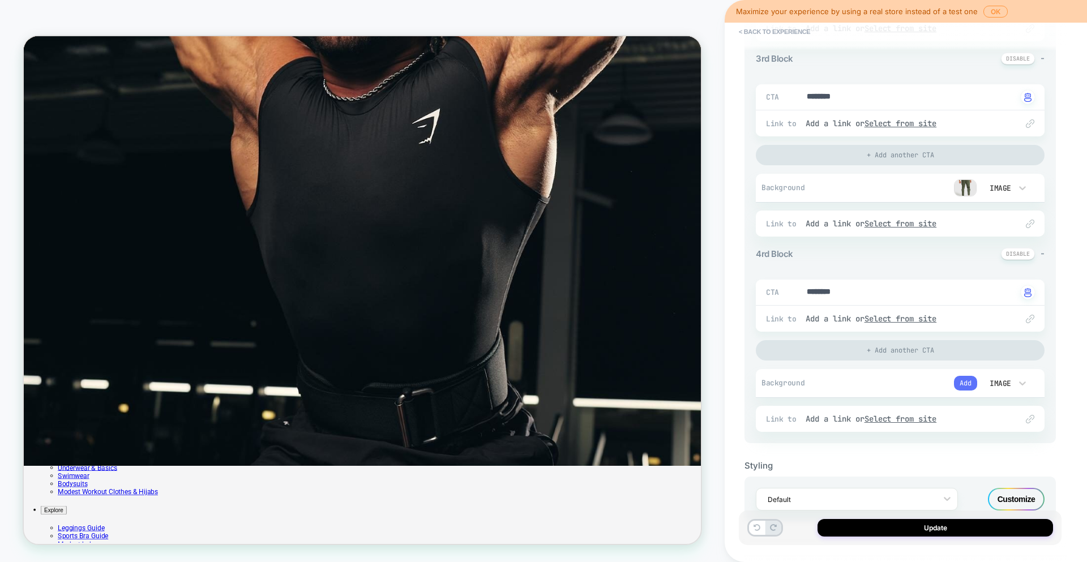
click at [965, 380] on button "Add" at bounding box center [965, 383] width 23 height 15
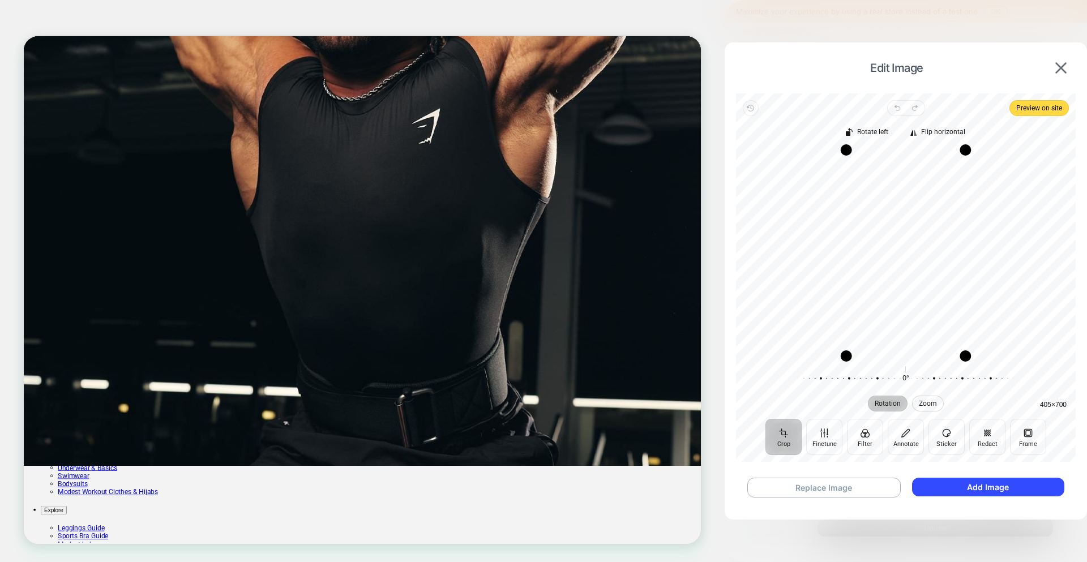
click at [928, 400] on span "Zoom" at bounding box center [928, 403] width 18 height 7
drag, startPoint x: 927, startPoint y: 378, endPoint x: 999, endPoint y: 378, distance: 71.9
click at [999, 378] on div at bounding box center [1028, 379] width 217 height 32
drag, startPoint x: 944, startPoint y: 375, endPoint x: 1011, endPoint y: 374, distance: 67.4
click at [1011, 374] on div at bounding box center [1027, 379] width 217 height 32
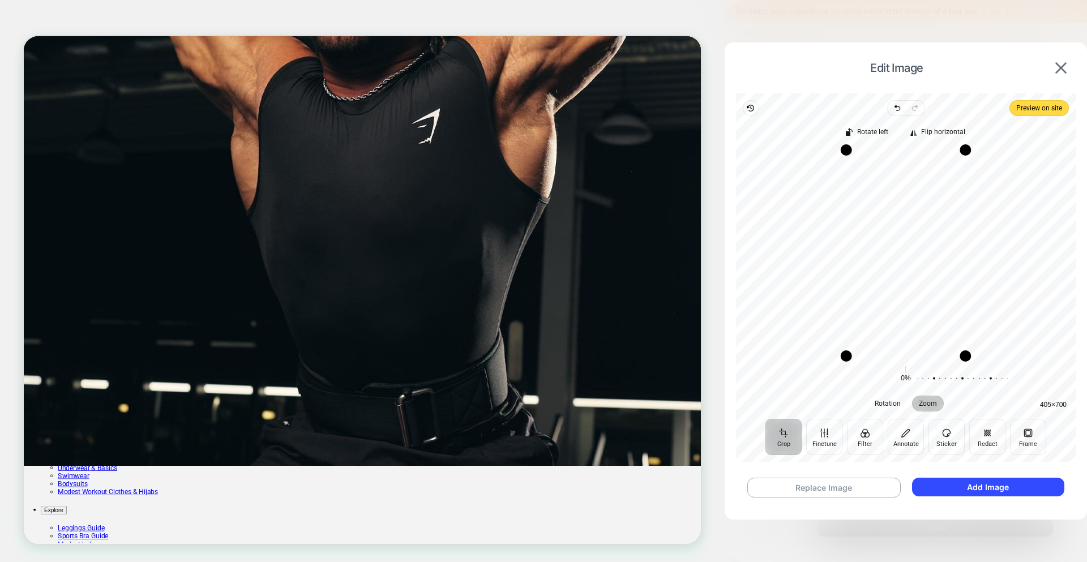
drag, startPoint x: 922, startPoint y: 256, endPoint x: 920, endPoint y: 387, distance: 130.8
click at [920, 387] on div "Rotate left Flip horizontal Recenter 405 × 700 Rotation Zoom 0° Reset 0% Reset" at bounding box center [906, 267] width 340 height 303
click at [778, 441] on button "Crop" at bounding box center [784, 437] width 36 height 36
drag, startPoint x: 965, startPoint y: 358, endPoint x: 967, endPoint y: 261, distance: 97.4
click at [967, 261] on div "Drag corner br" at bounding box center [967, 258] width 11 height 11
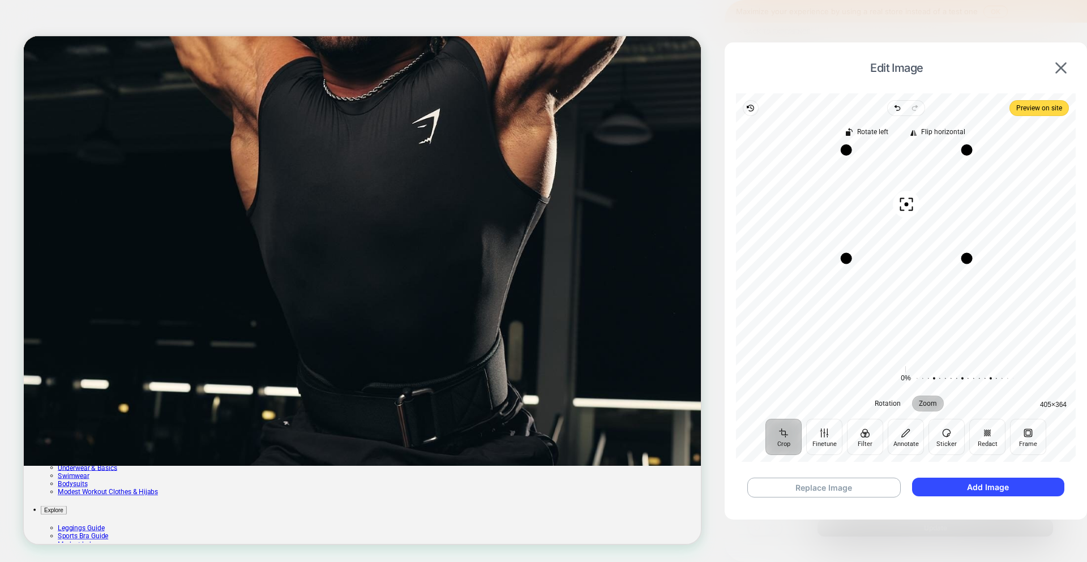
click at [768, 435] on button "Crop" at bounding box center [784, 437] width 36 height 36
click at [907, 207] on icon "button" at bounding box center [907, 205] width 14 height 14
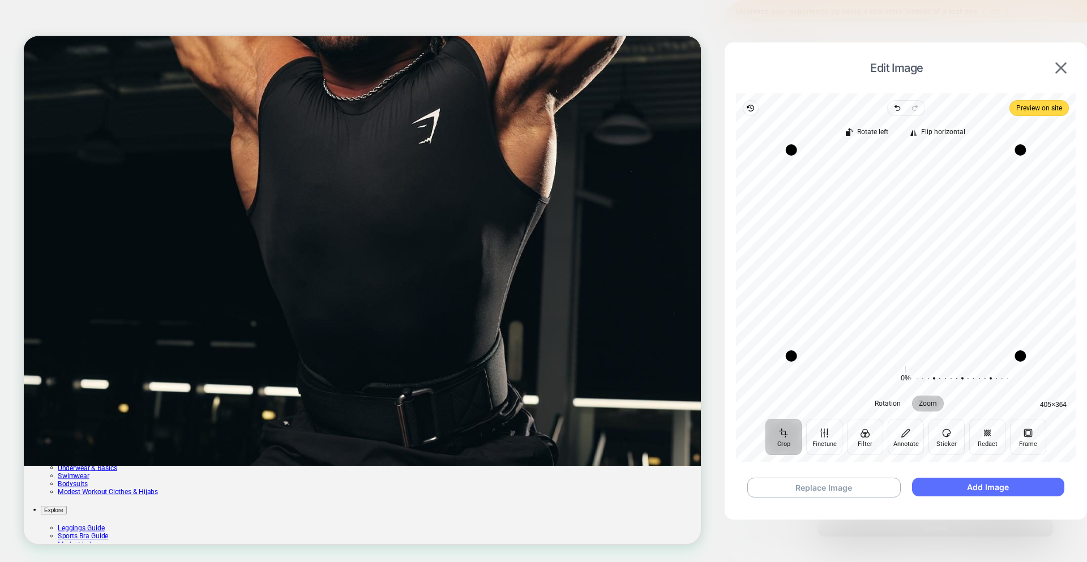
click at [955, 489] on button "Add Image" at bounding box center [988, 487] width 152 height 19
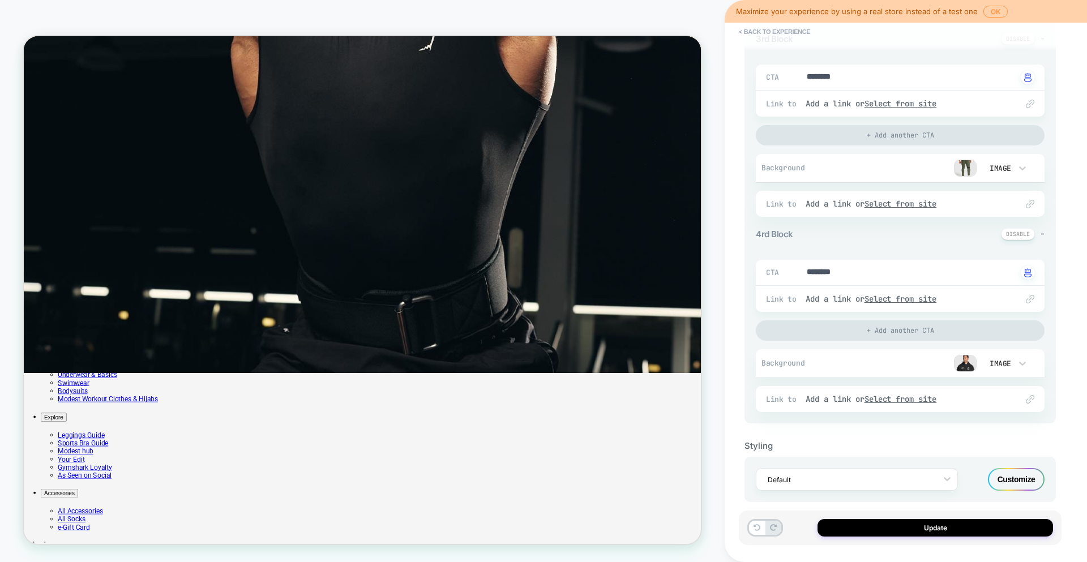
scroll to position [552, 0]
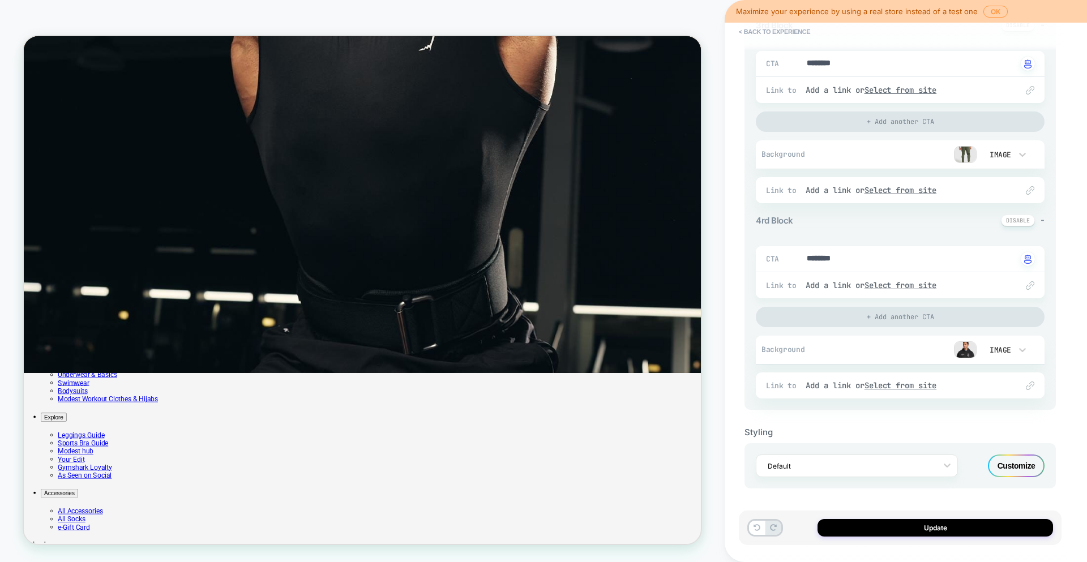
click at [1008, 463] on div "Customize" at bounding box center [1016, 466] width 57 height 23
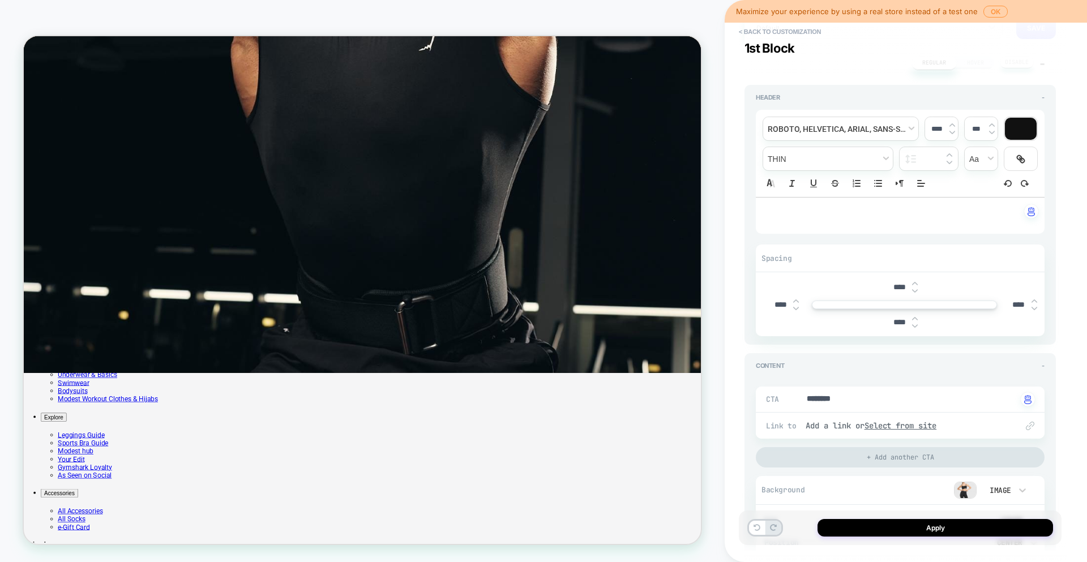
scroll to position [286, 0]
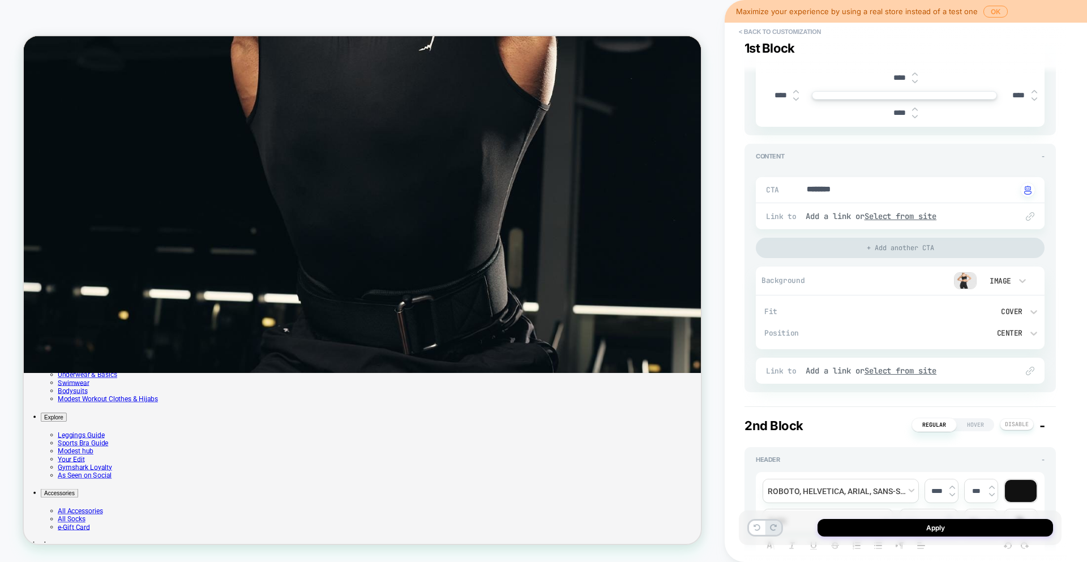
click at [1020, 331] on div "Center" at bounding box center [970, 333] width 108 height 10
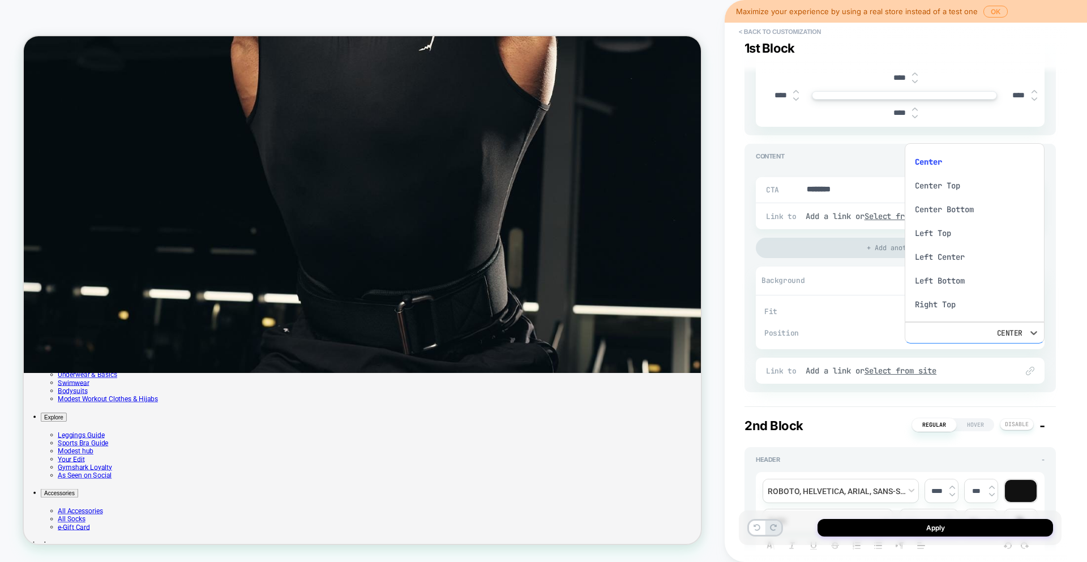
click at [1020, 331] on div at bounding box center [543, 281] width 1087 height 562
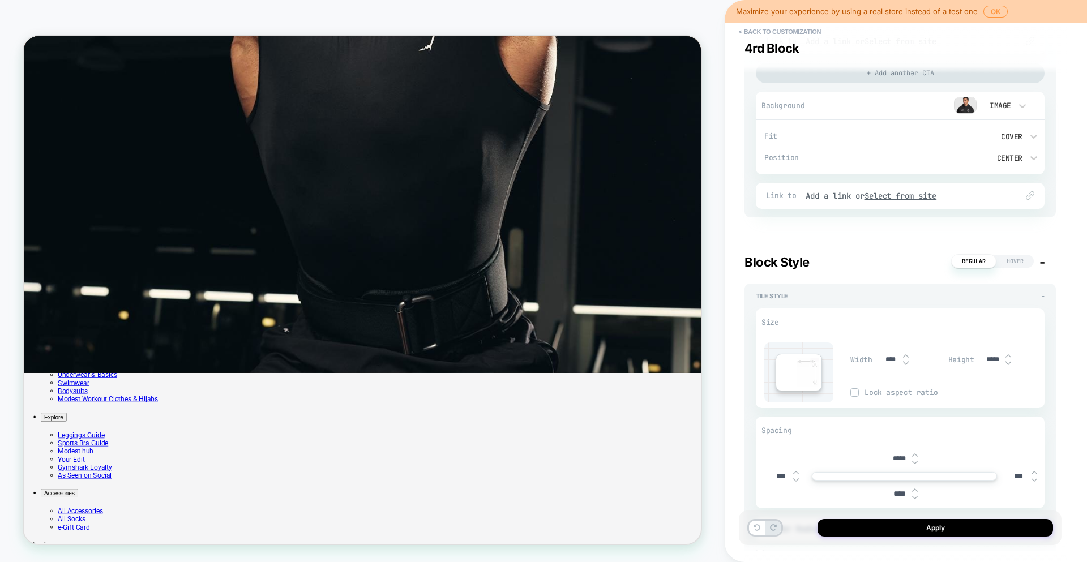
scroll to position [2215, 0]
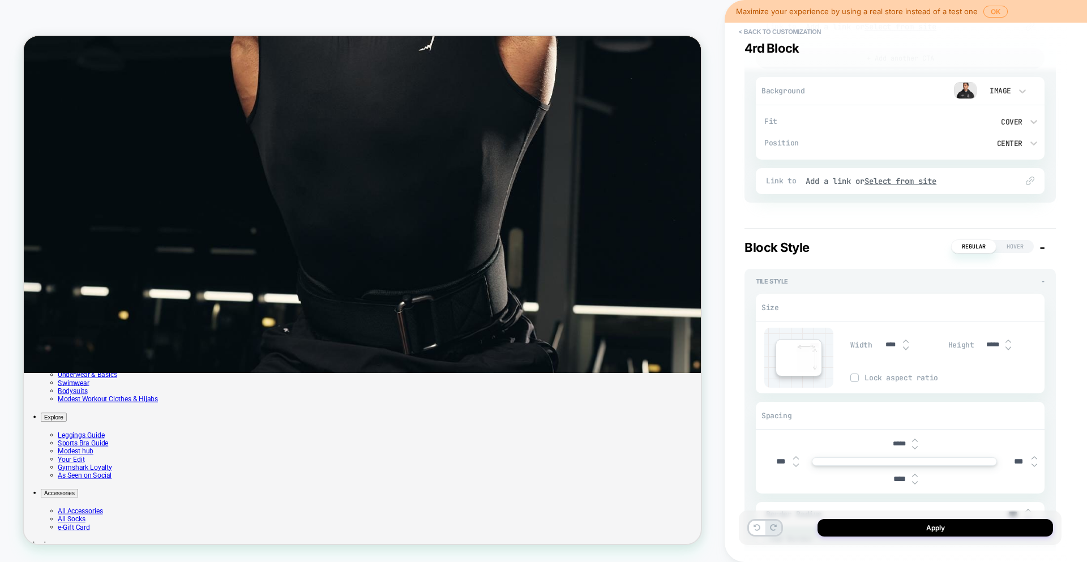
click at [1022, 243] on span "Hover" at bounding box center [1015, 246] width 37 height 13
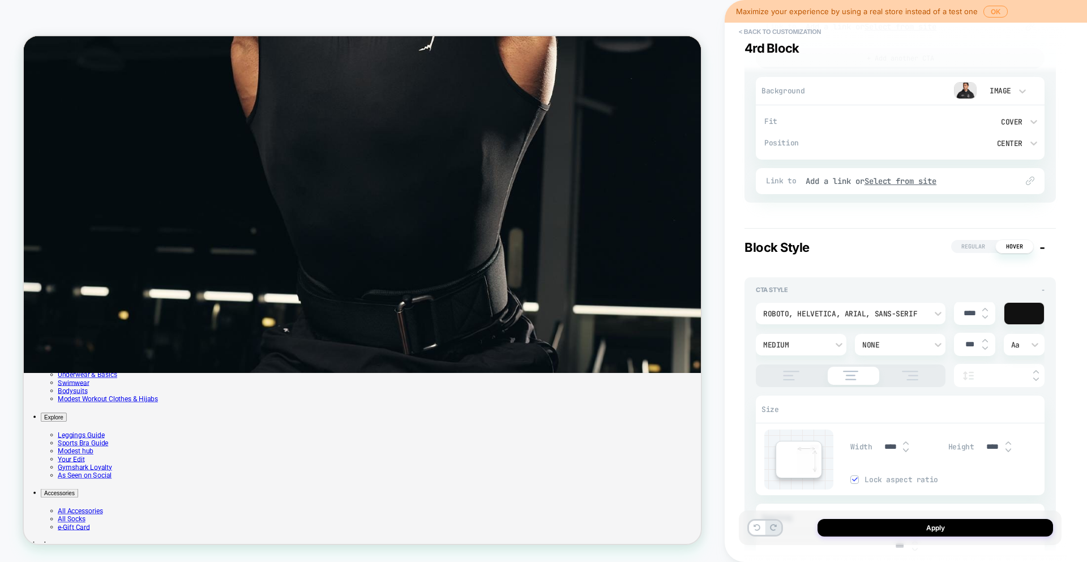
click at [1003, 247] on span "Hover" at bounding box center [1014, 247] width 39 height 14
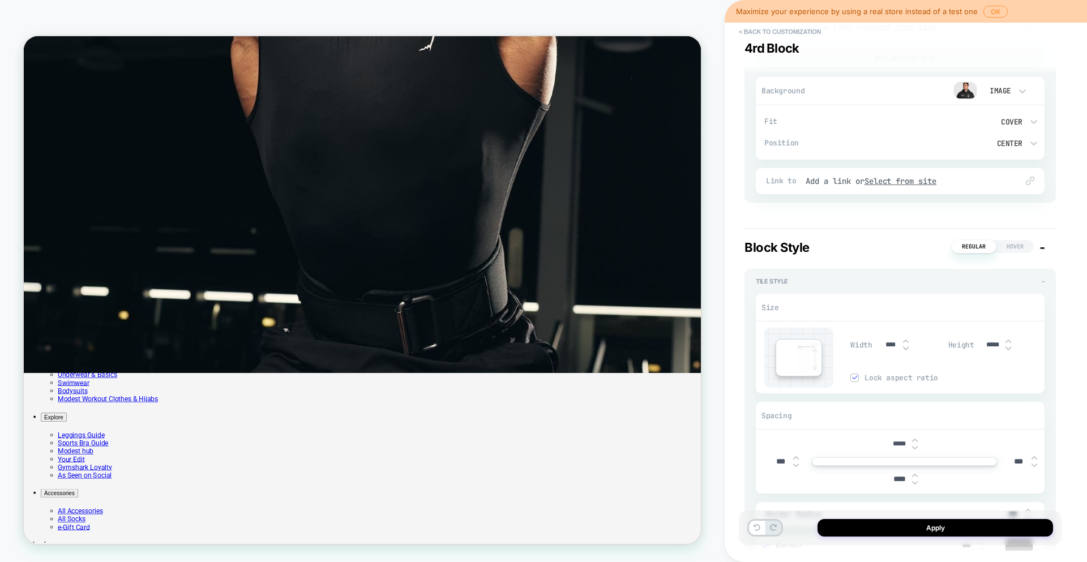
click at [980, 250] on span "Regular" at bounding box center [973, 247] width 45 height 14
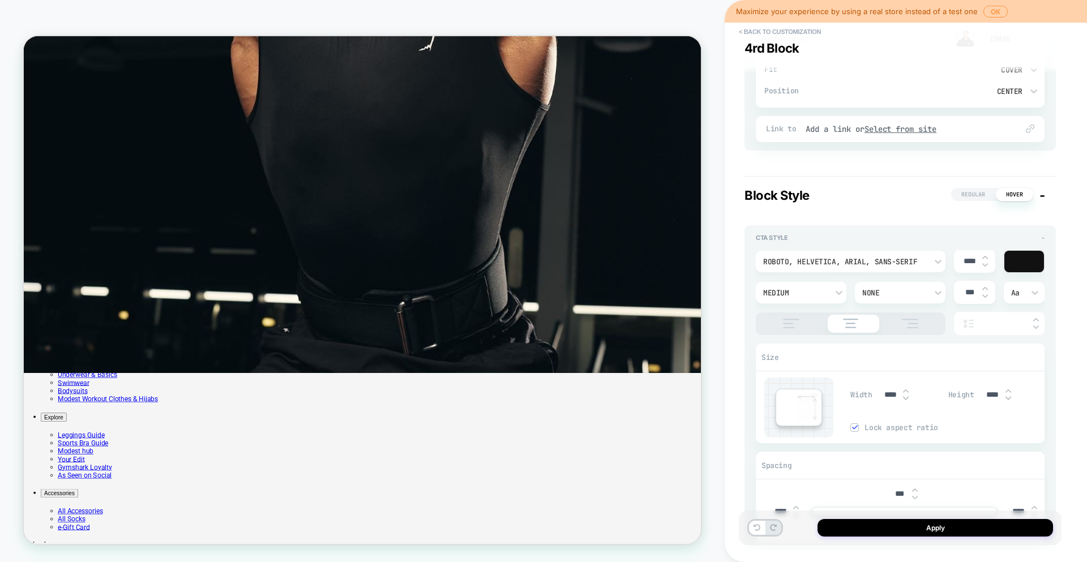
scroll to position [2272, 0]
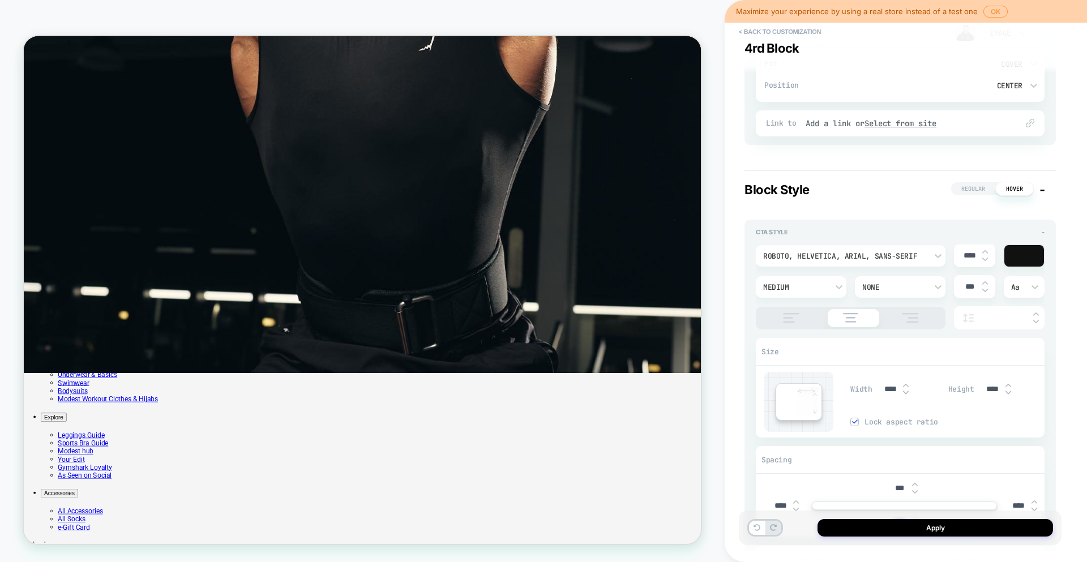
click at [799, 309] on div at bounding box center [851, 318] width 190 height 23
click at [794, 324] on div at bounding box center [851, 318] width 190 height 23
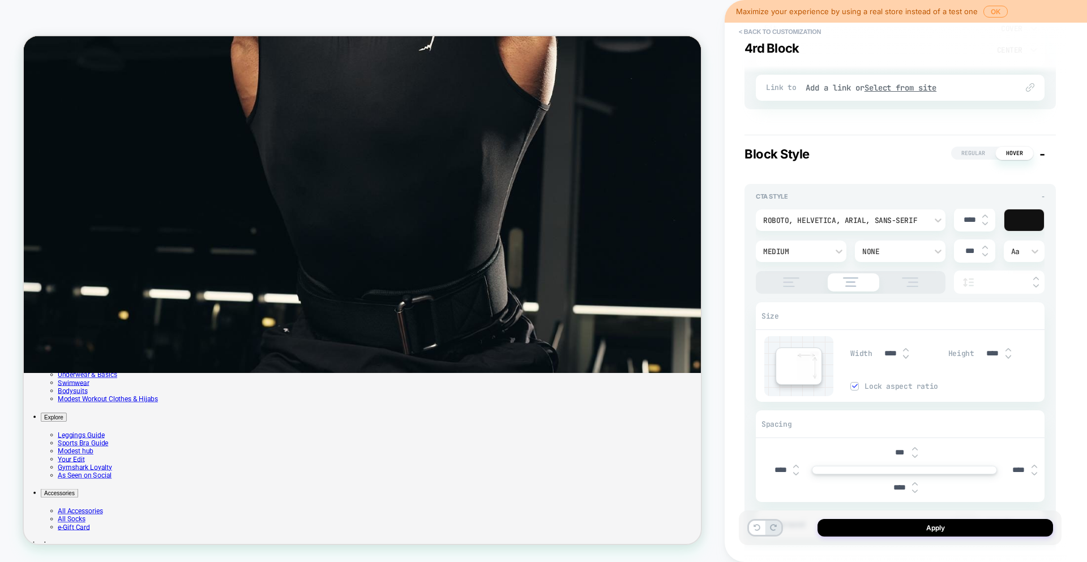
scroll to position [2343, 0]
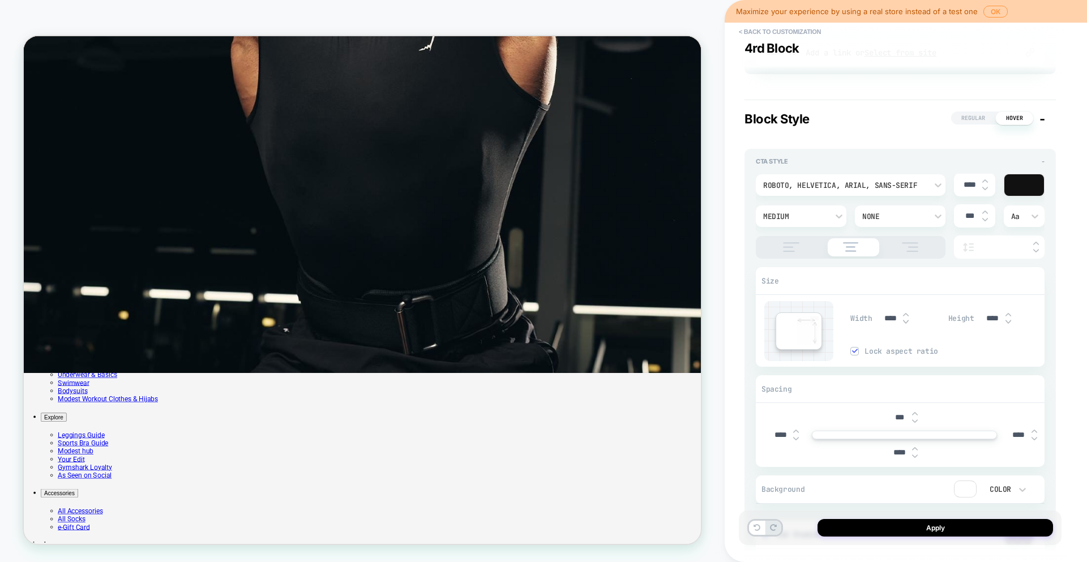
click at [973, 118] on span "Regular" at bounding box center [973, 118] width 44 height 13
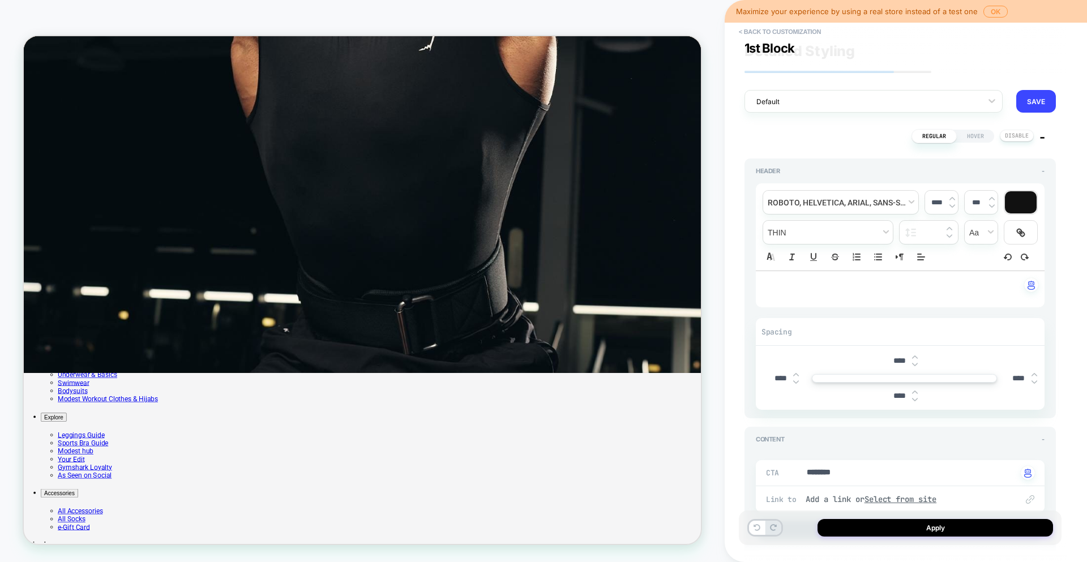
scroll to position [0, 0]
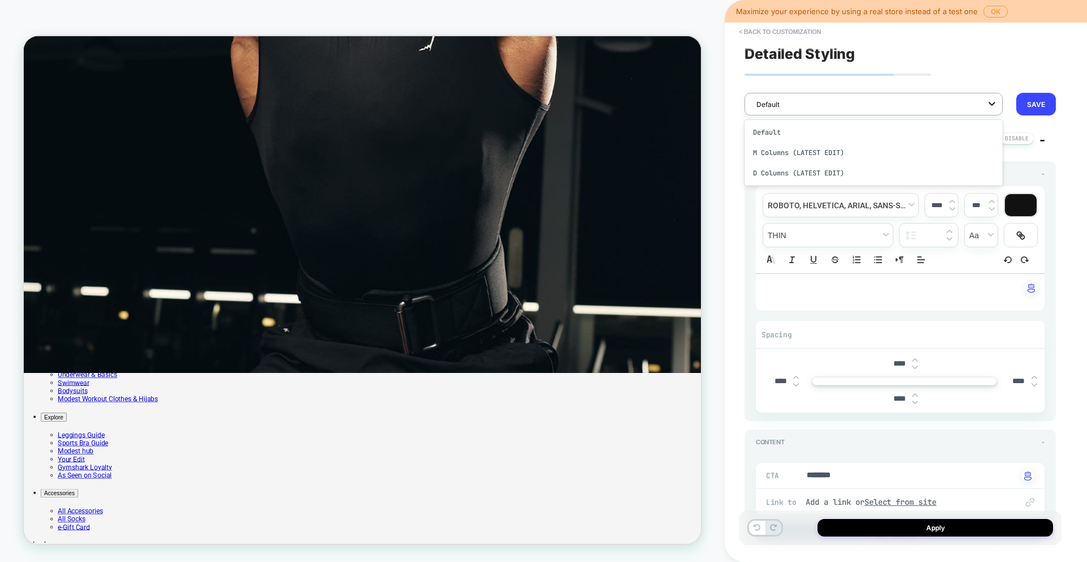
click at [989, 104] on icon at bounding box center [991, 103] width 11 height 11
click at [1045, 67] on div "**********" at bounding box center [900, 281] width 323 height 540
click at [795, 31] on button "< Back to customization" at bounding box center [779, 32] width 93 height 18
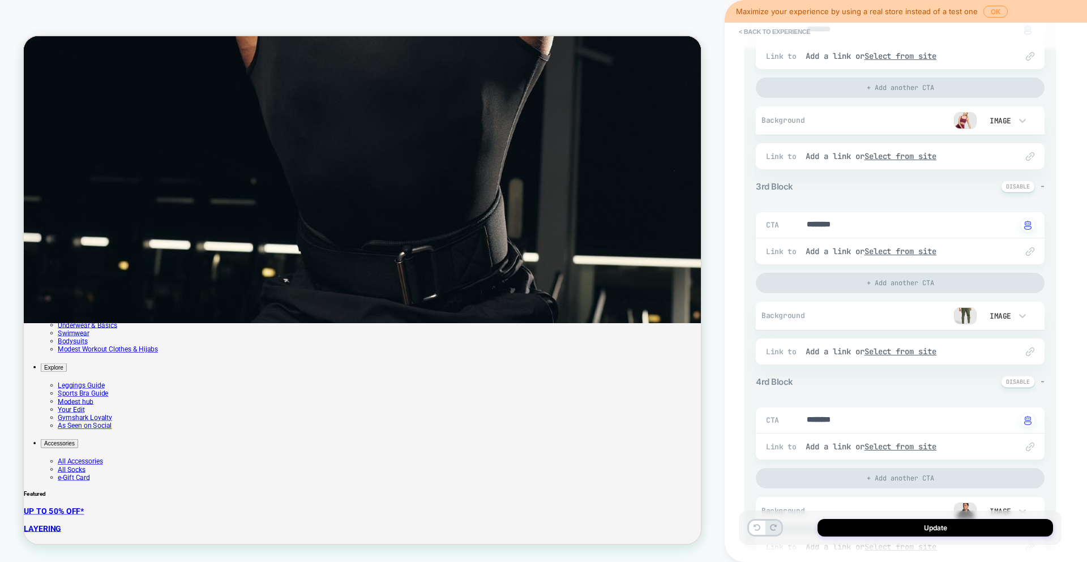
scroll to position [247, 0]
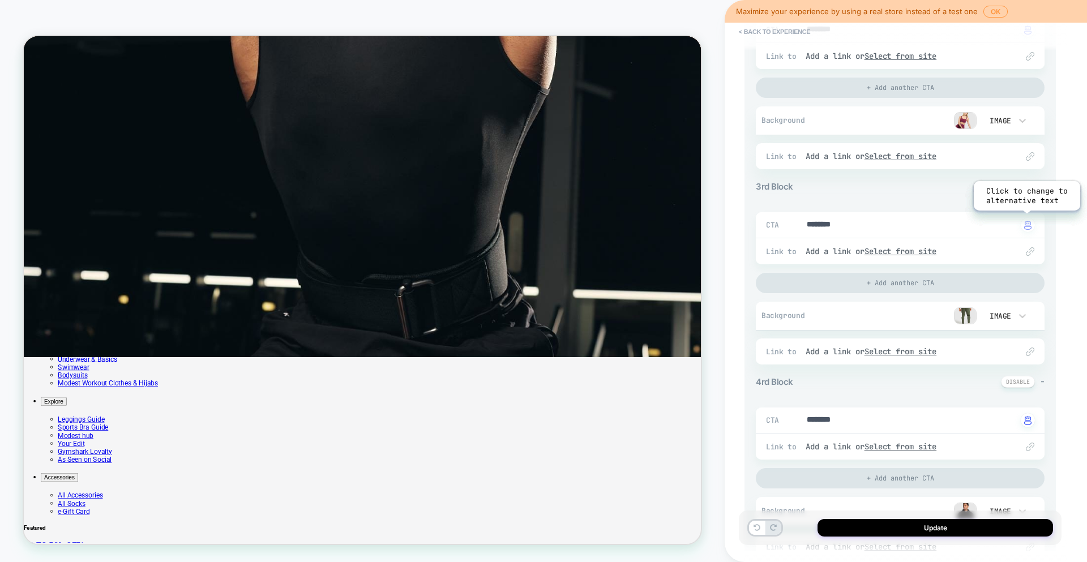
click at [1027, 224] on img "button" at bounding box center [1027, 225] width 7 height 9
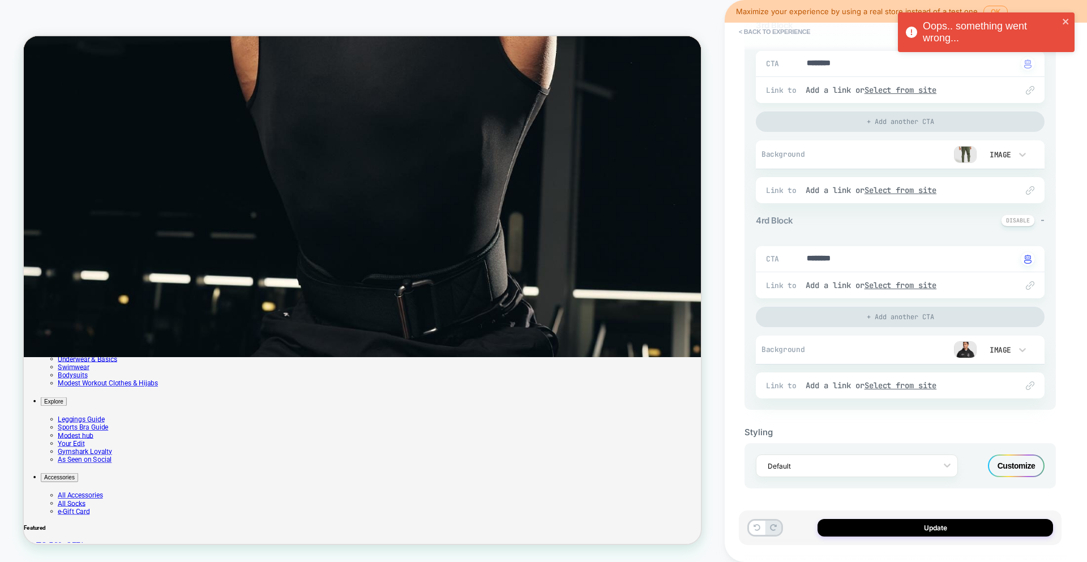
scroll to position [5, 0]
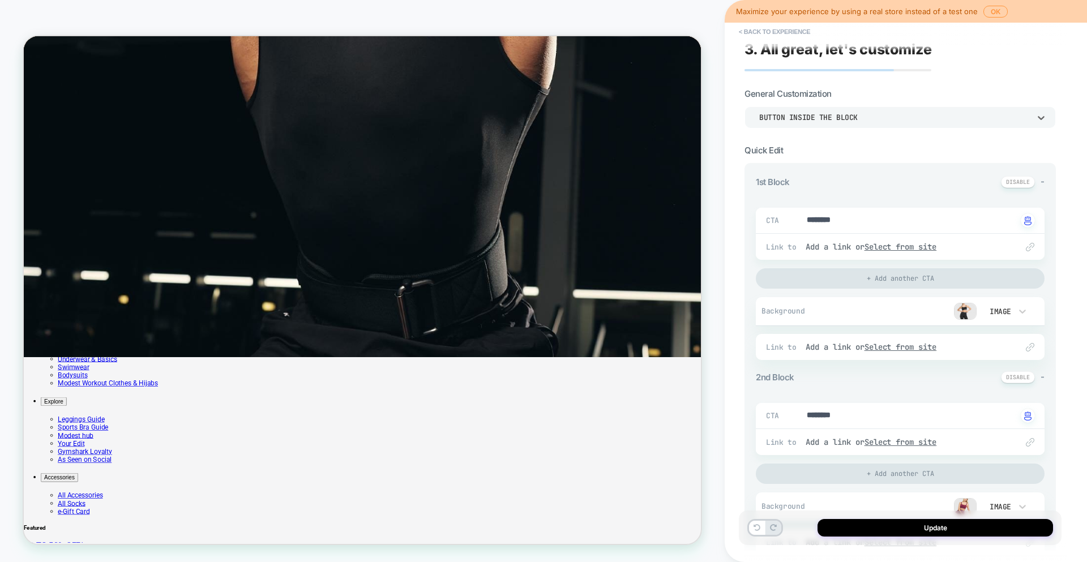
click at [966, 118] on div "Button inside the block" at bounding box center [894, 118] width 271 height 10
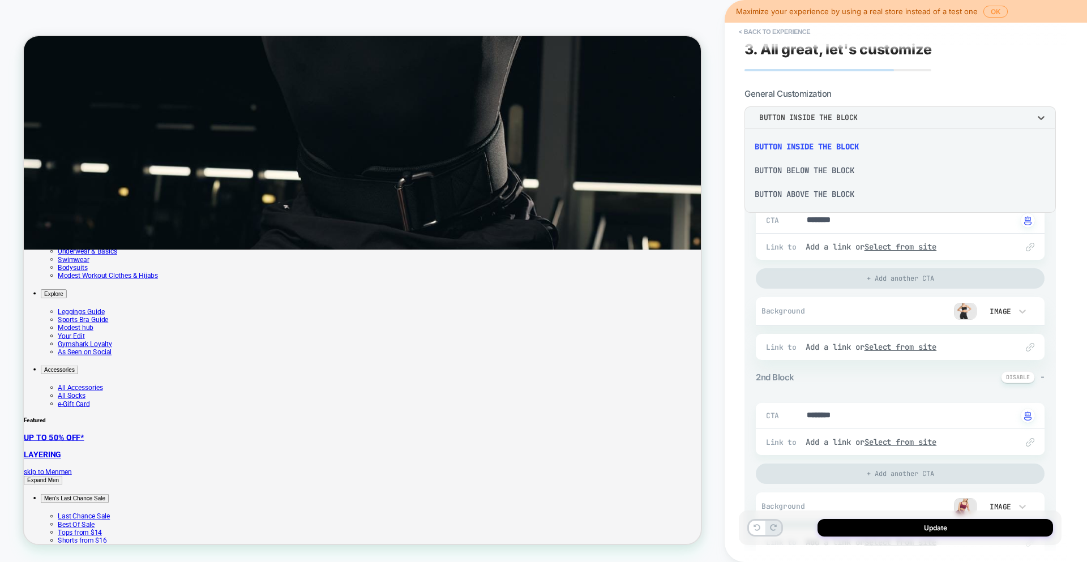
scroll to position [111, 0]
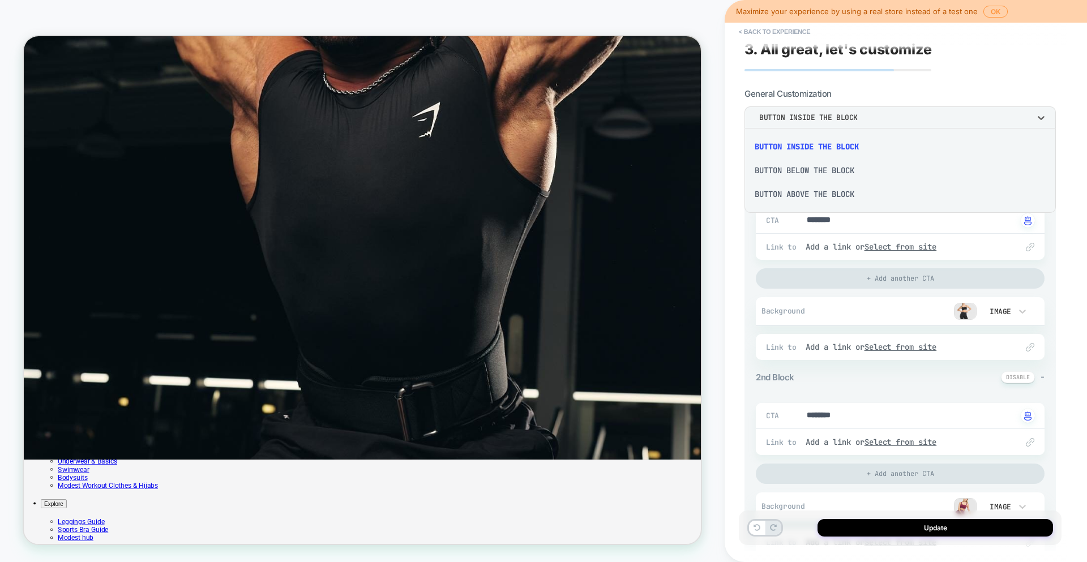
click at [844, 172] on div "Button below the block" at bounding box center [900, 171] width 302 height 24
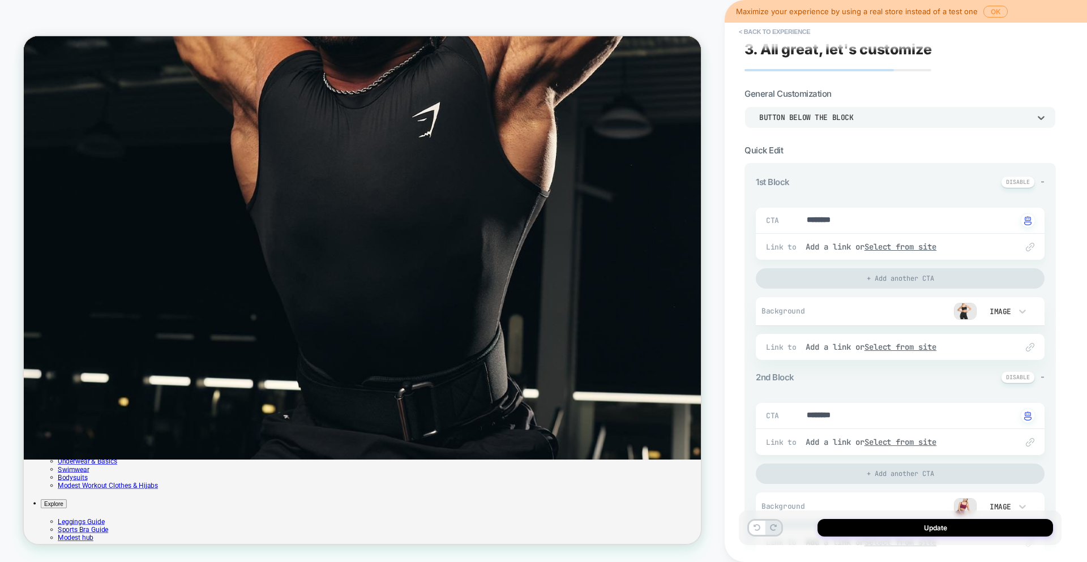
click at [821, 121] on div "Button below the block" at bounding box center [894, 118] width 271 height 10
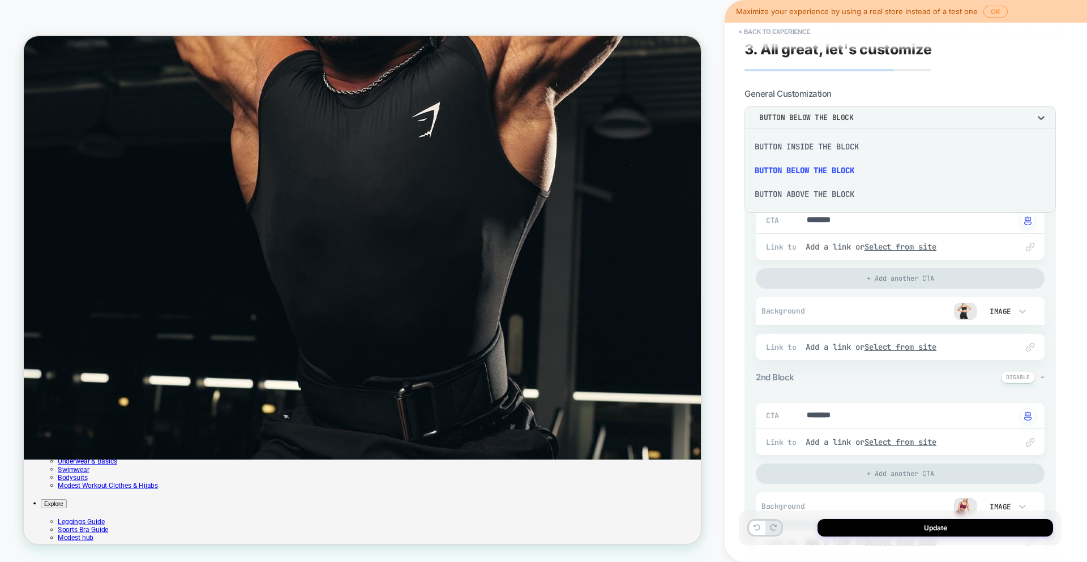
click at [815, 199] on div "Button above the block" at bounding box center [900, 194] width 302 height 24
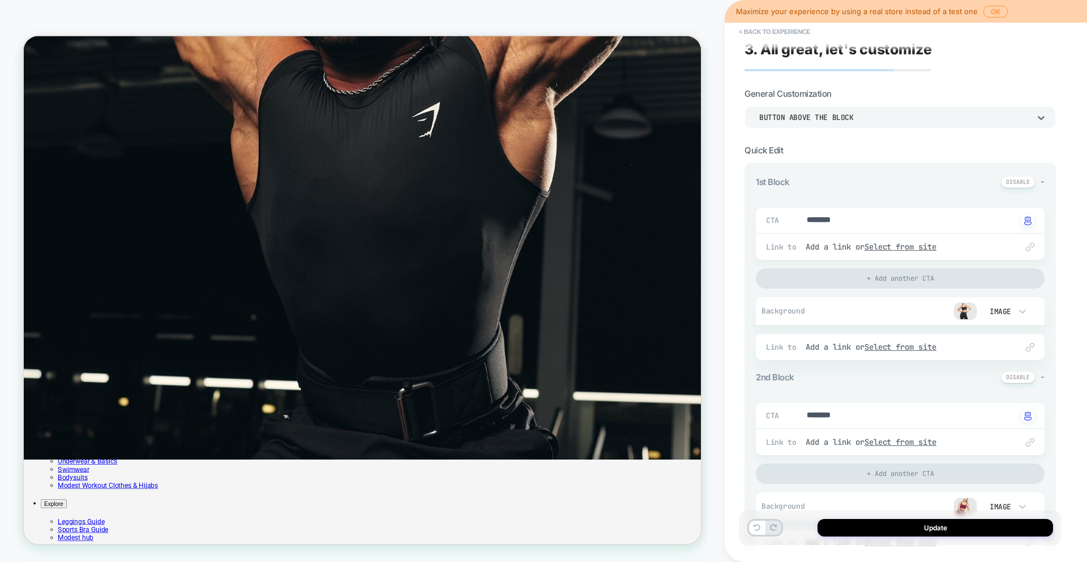
click at [816, 117] on div "Button above the block" at bounding box center [894, 118] width 271 height 10
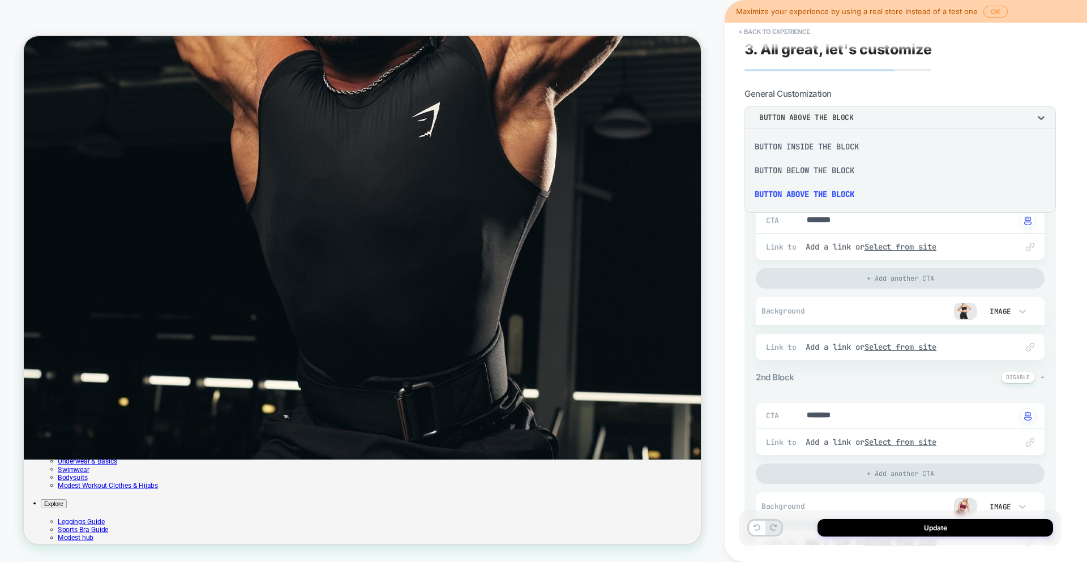
click at [819, 144] on div "Button inside the block" at bounding box center [900, 147] width 302 height 24
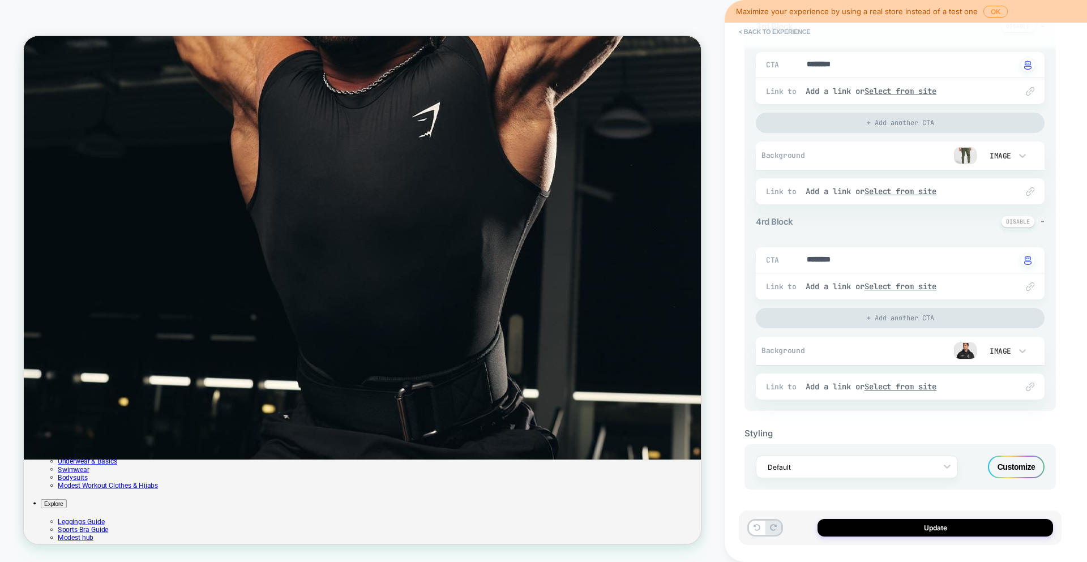
scroll to position [552, 0]
click at [930, 469] on div at bounding box center [850, 466] width 164 height 11
click at [1019, 463] on div "Customize" at bounding box center [1016, 466] width 57 height 23
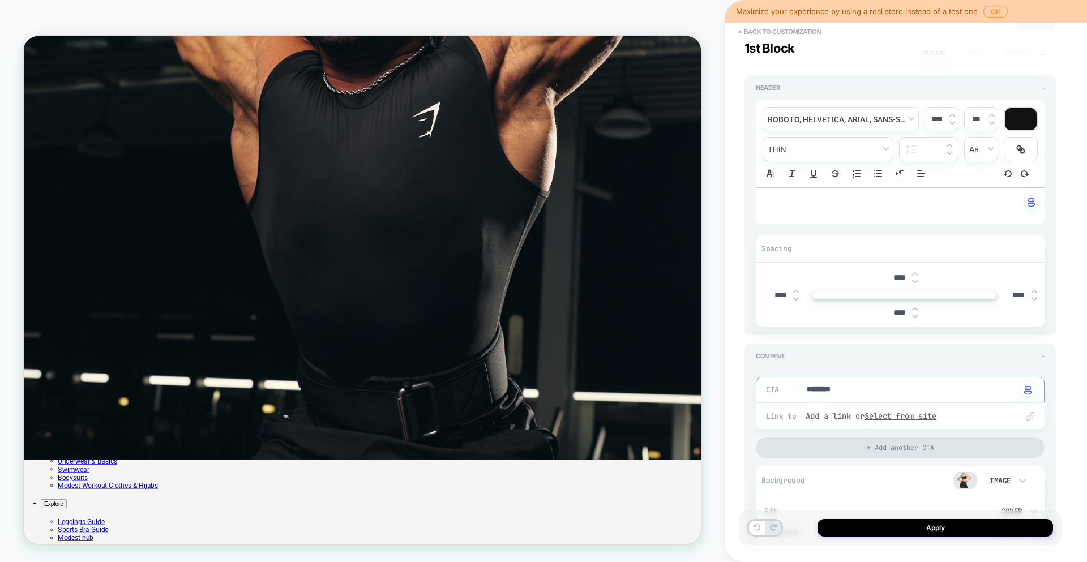
scroll to position [170, 0]
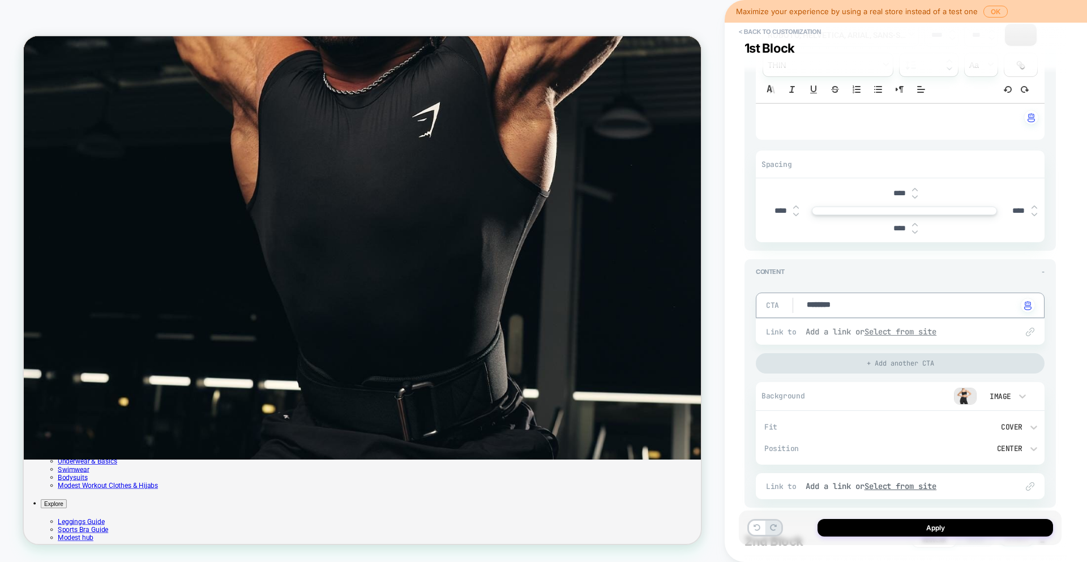
click at [918, 330] on u "Select from site" at bounding box center [901, 332] width 72 height 10
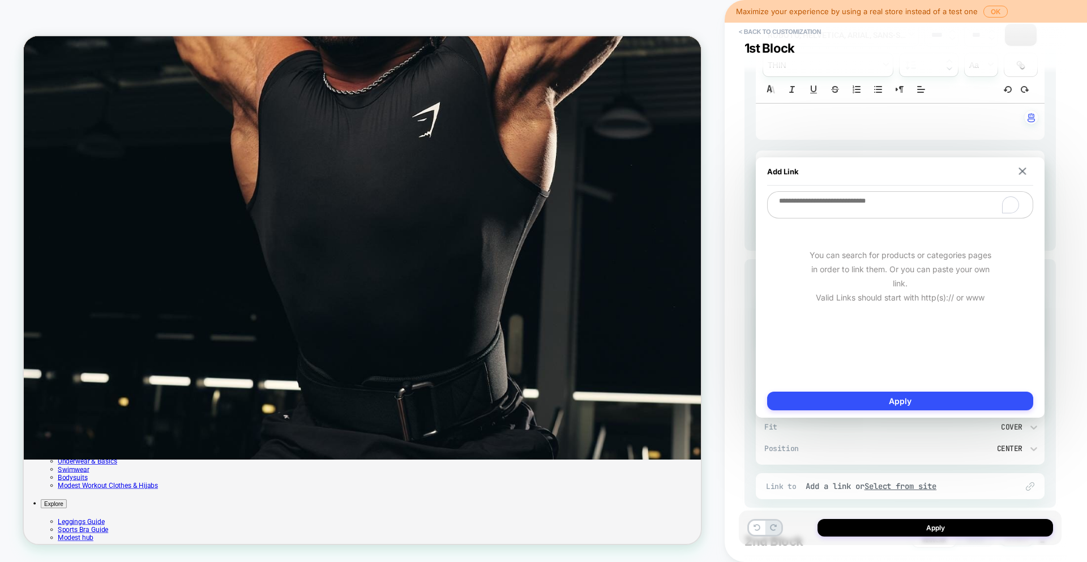
click at [843, 199] on textarea "To enrich screen reader interactions, please activate Accessibility in Grammarl…" at bounding box center [900, 204] width 266 height 27
paste textarea "**********"
type textarea "*"
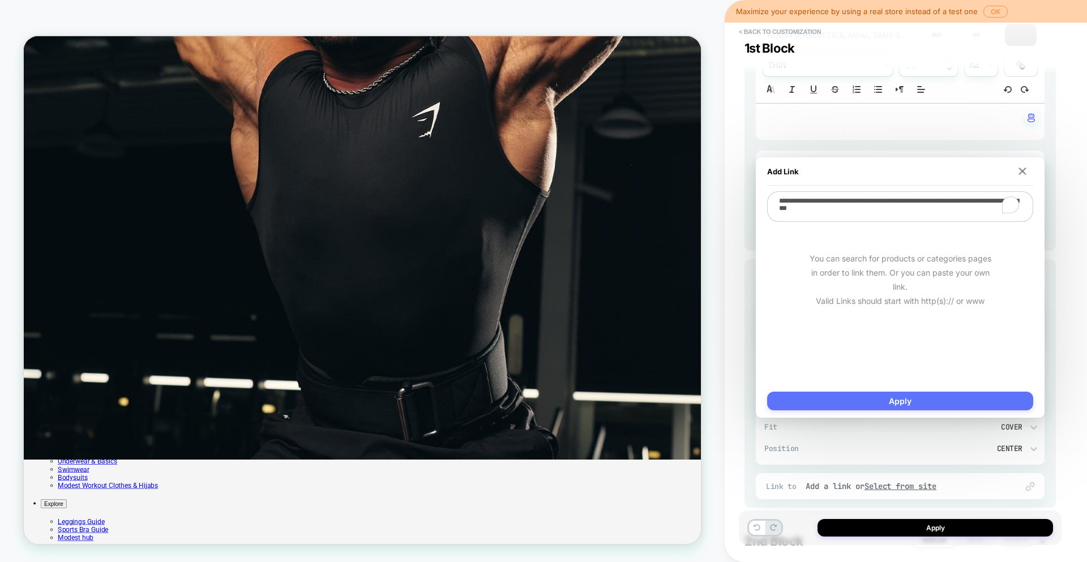
type textarea "**********"
click at [928, 404] on button "Apply" at bounding box center [900, 401] width 266 height 19
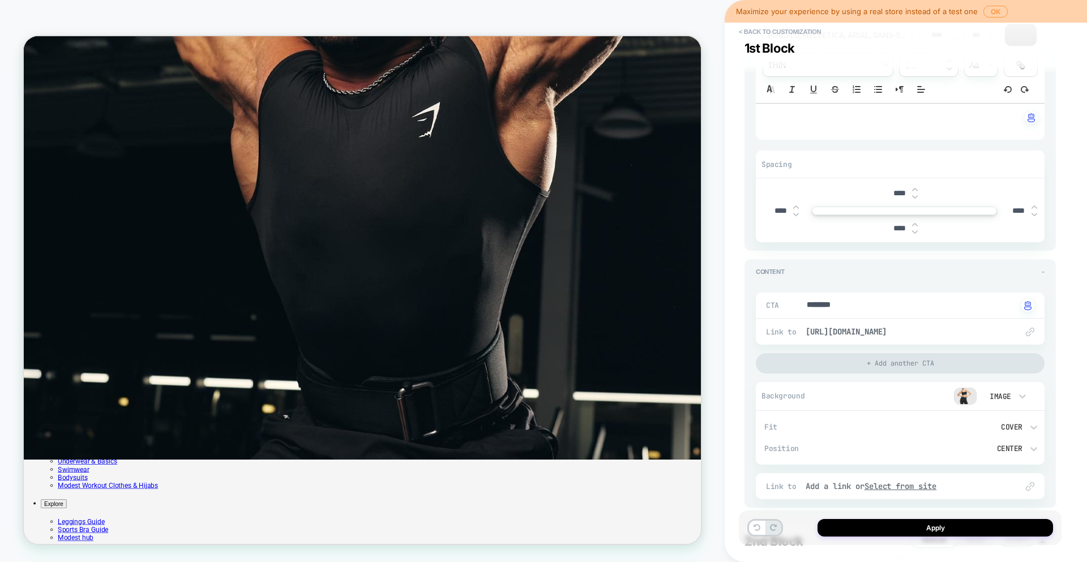
click at [777, 31] on button "< Back to customization" at bounding box center [779, 32] width 93 height 18
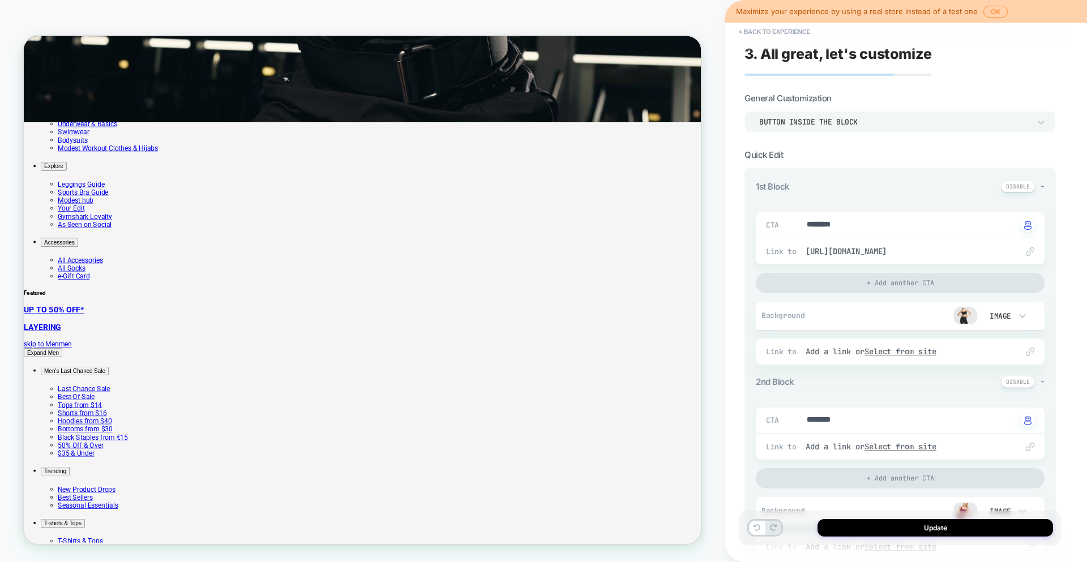
scroll to position [711, 0]
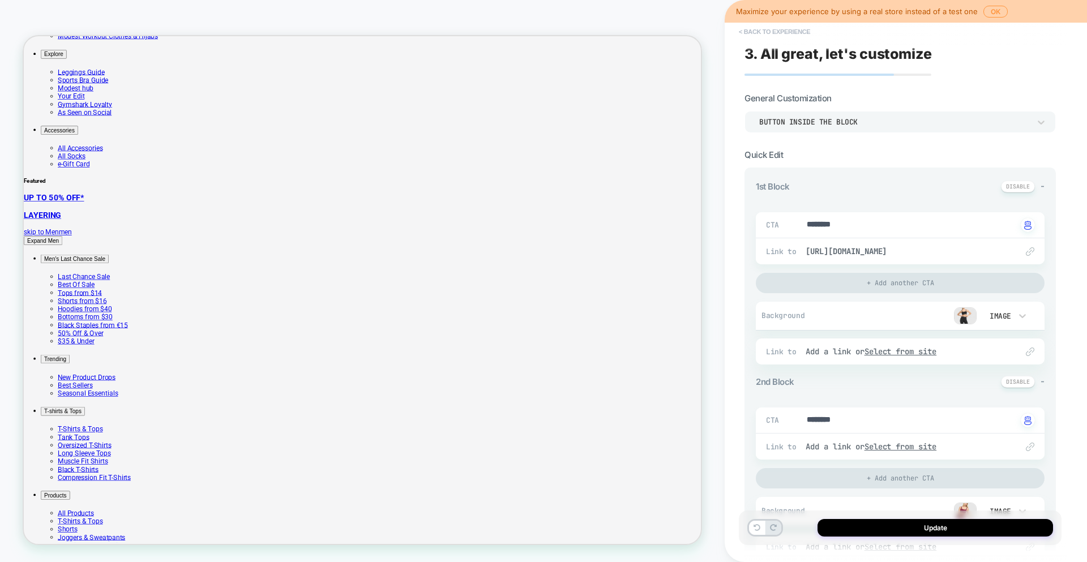
click at [781, 28] on button "< Back to experience" at bounding box center [774, 32] width 83 height 18
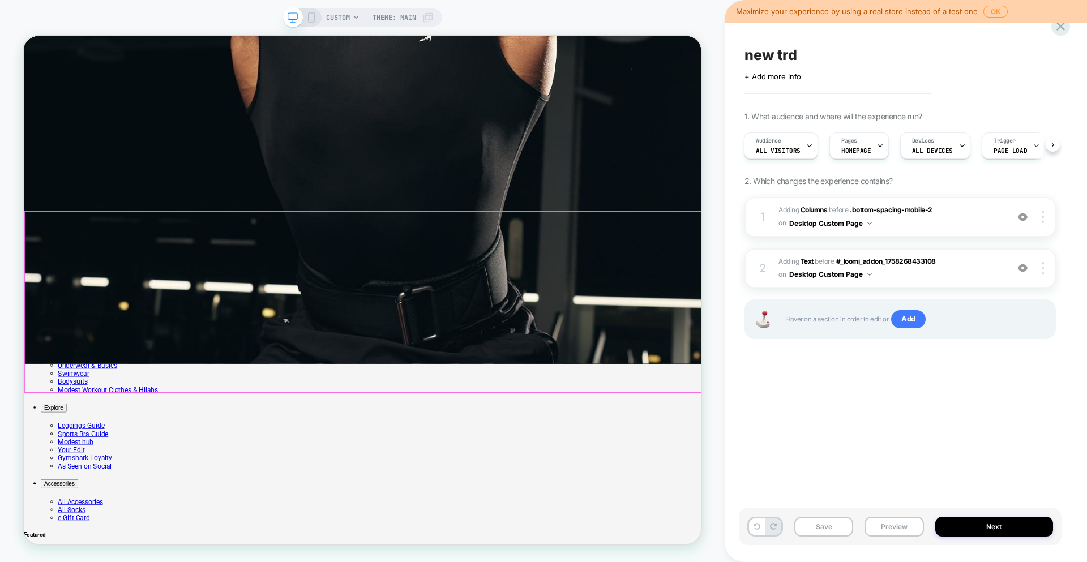
scroll to position [190, 0]
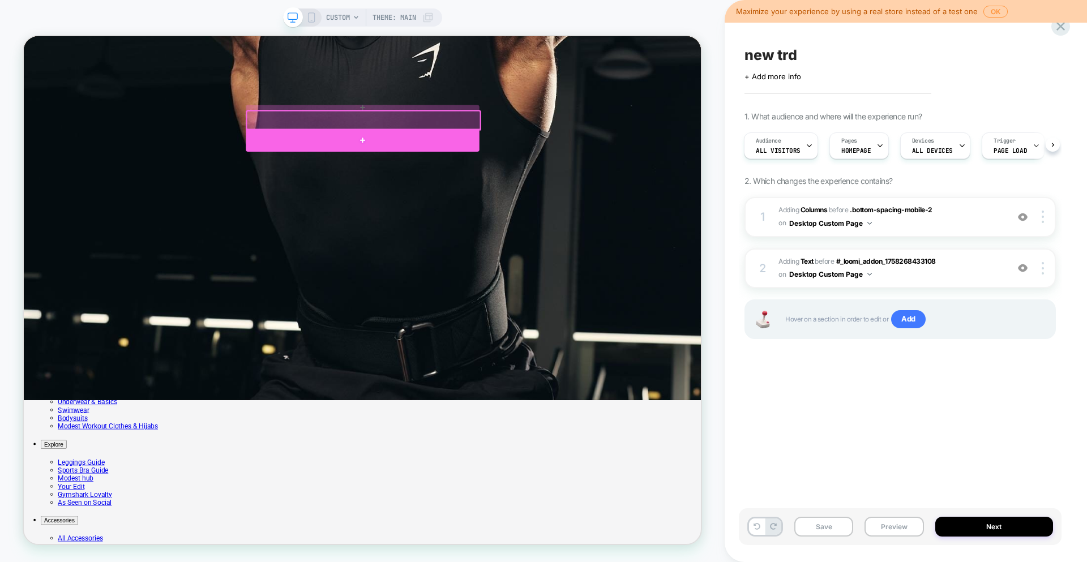
click at [532, 163] on div at bounding box center [475, 175] width 311 height 31
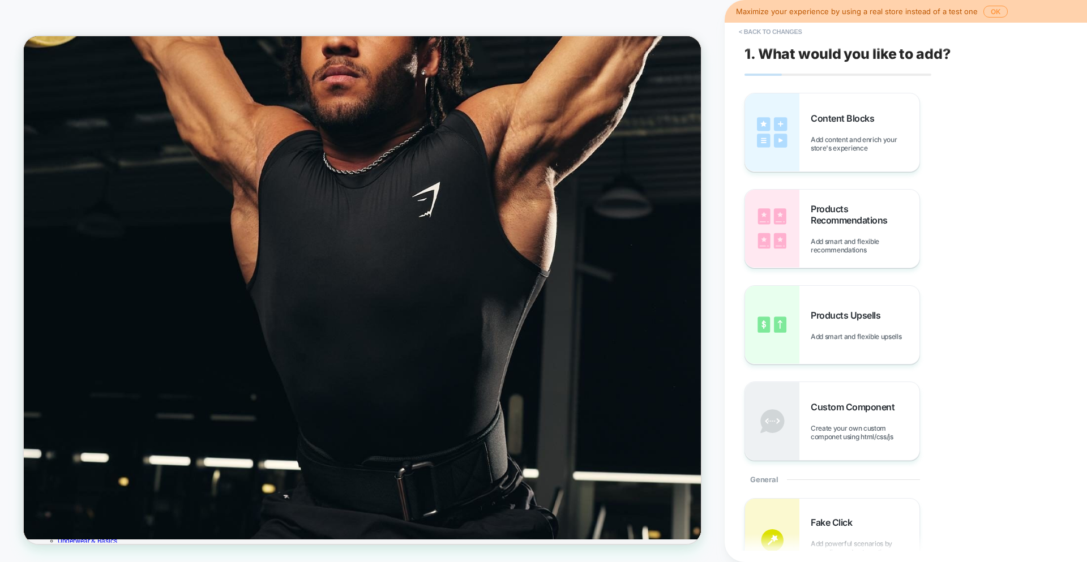
scroll to position [0, 0]
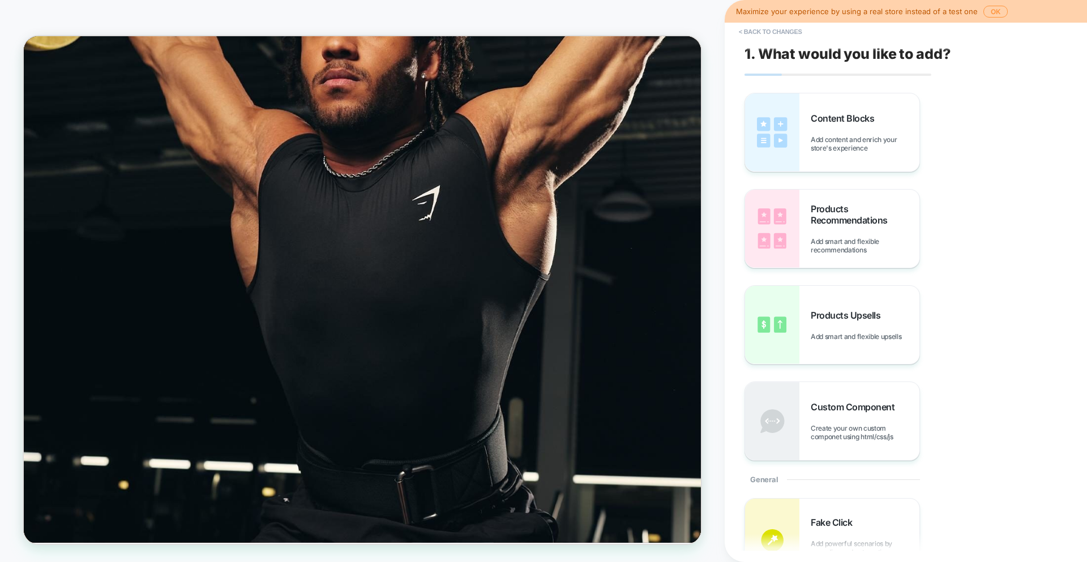
click at [775, 31] on button "< Back to changes" at bounding box center [770, 32] width 75 height 18
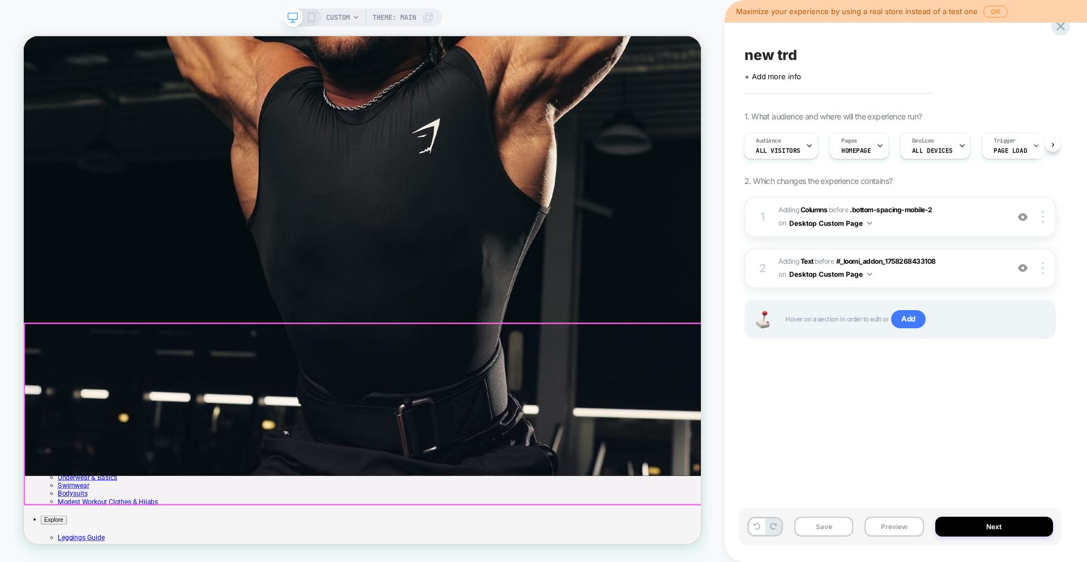
scroll to position [142, 0]
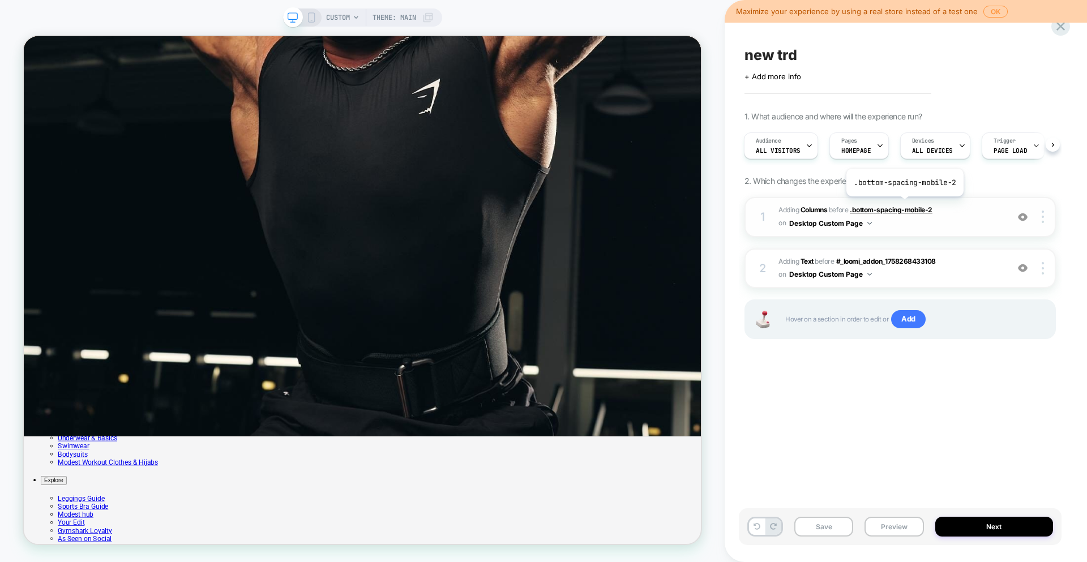
click at [904, 206] on span ".bottom-spacing-mobile-2" at bounding box center [891, 210] width 83 height 8
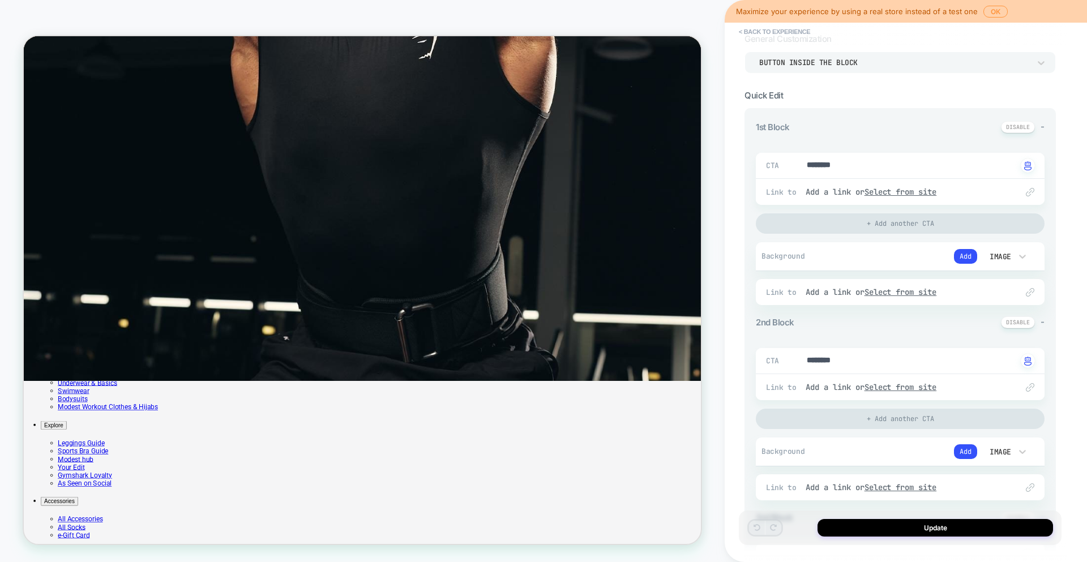
scroll to position [69, 0]
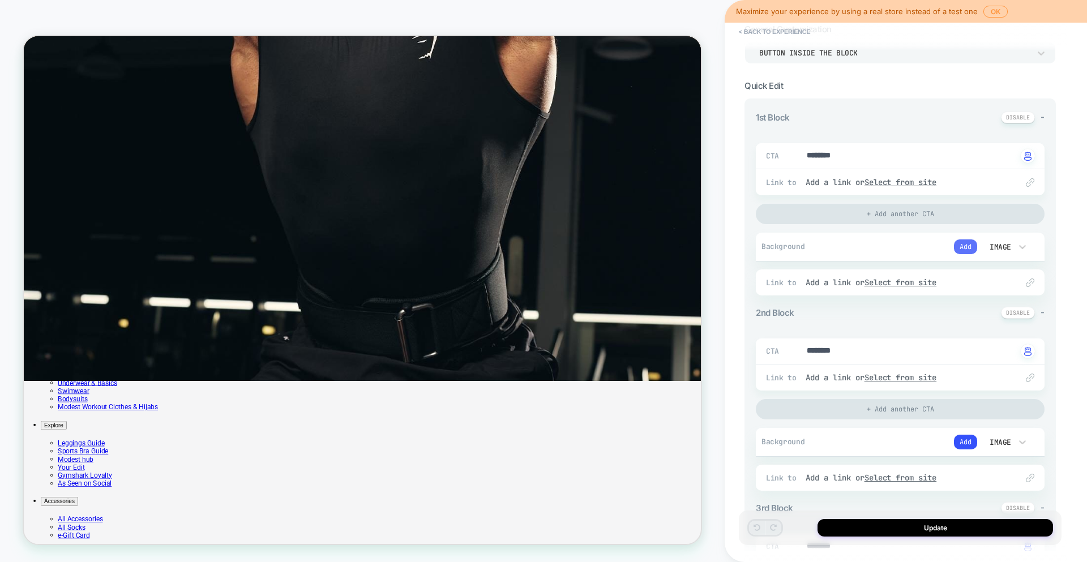
click at [969, 241] on button "Add" at bounding box center [965, 247] width 23 height 15
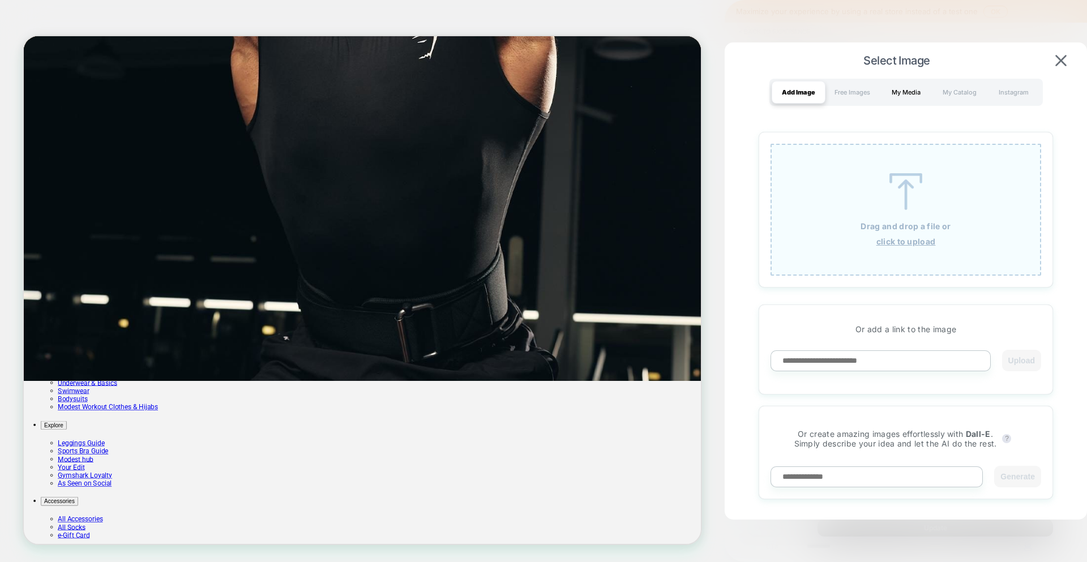
click at [916, 91] on div "My Media" at bounding box center [906, 92] width 54 height 23
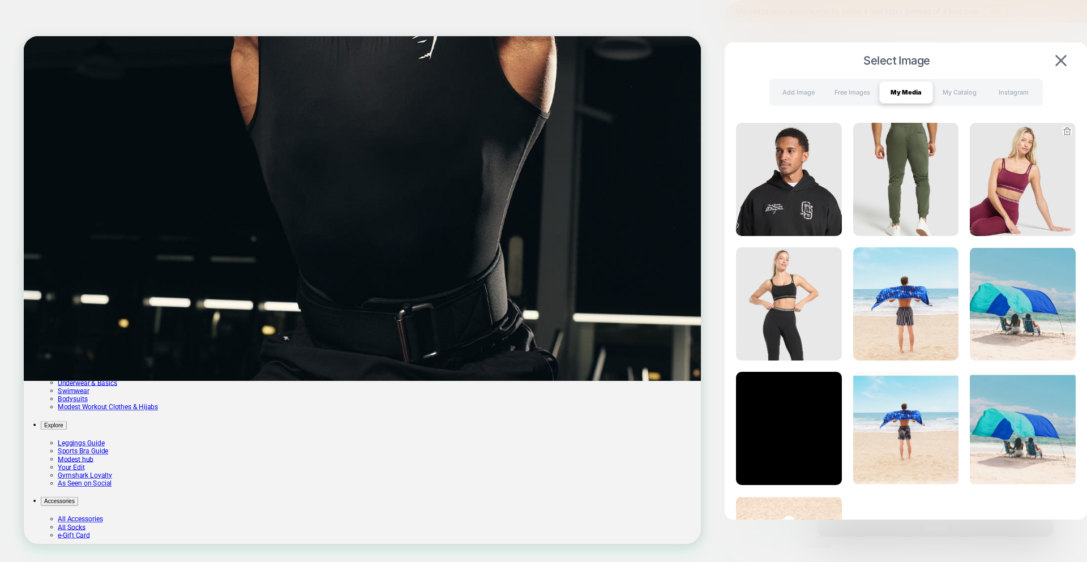
click at [1016, 213] on img at bounding box center [1023, 179] width 106 height 113
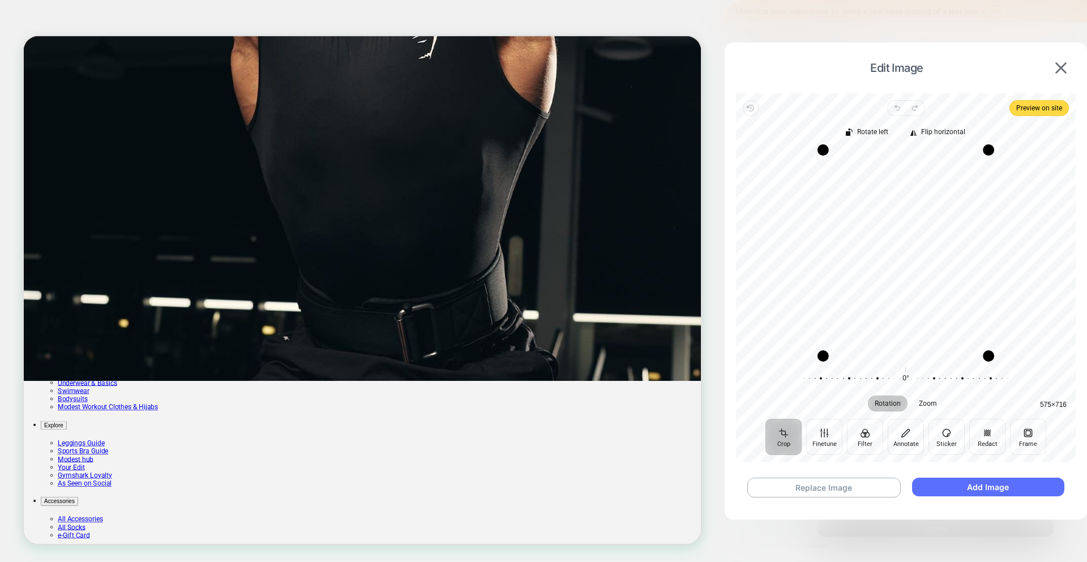
click at [949, 488] on button "Add Image" at bounding box center [988, 487] width 152 height 19
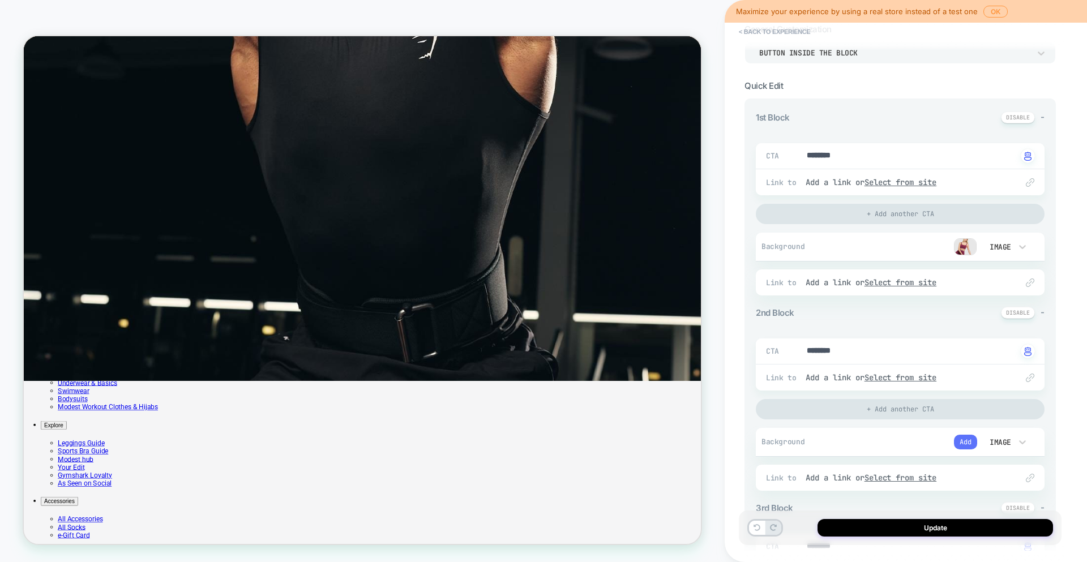
click at [973, 442] on button "Add" at bounding box center [965, 442] width 23 height 15
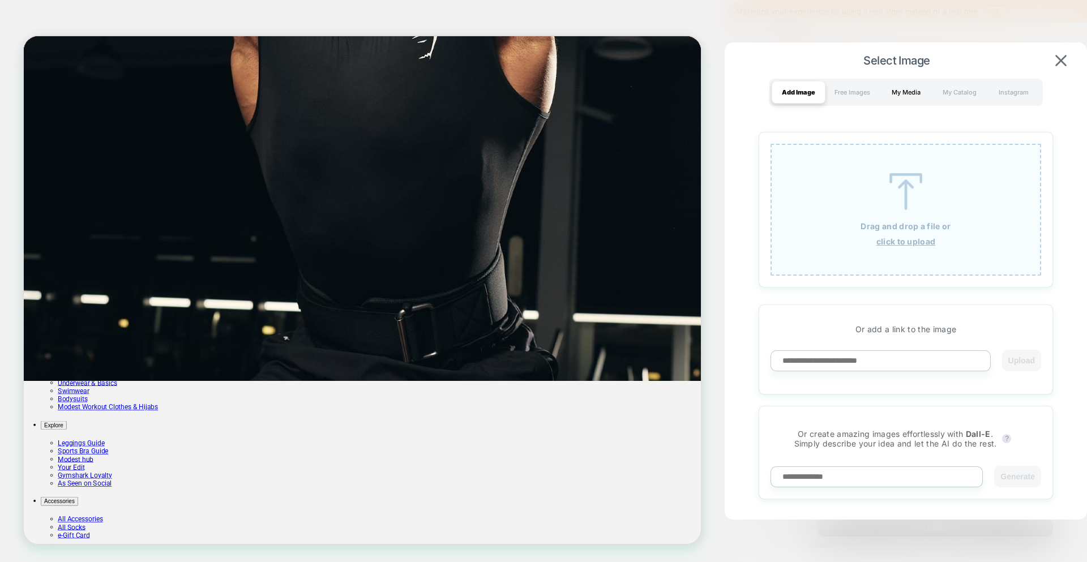
click at [905, 95] on div "My Media" at bounding box center [906, 92] width 54 height 23
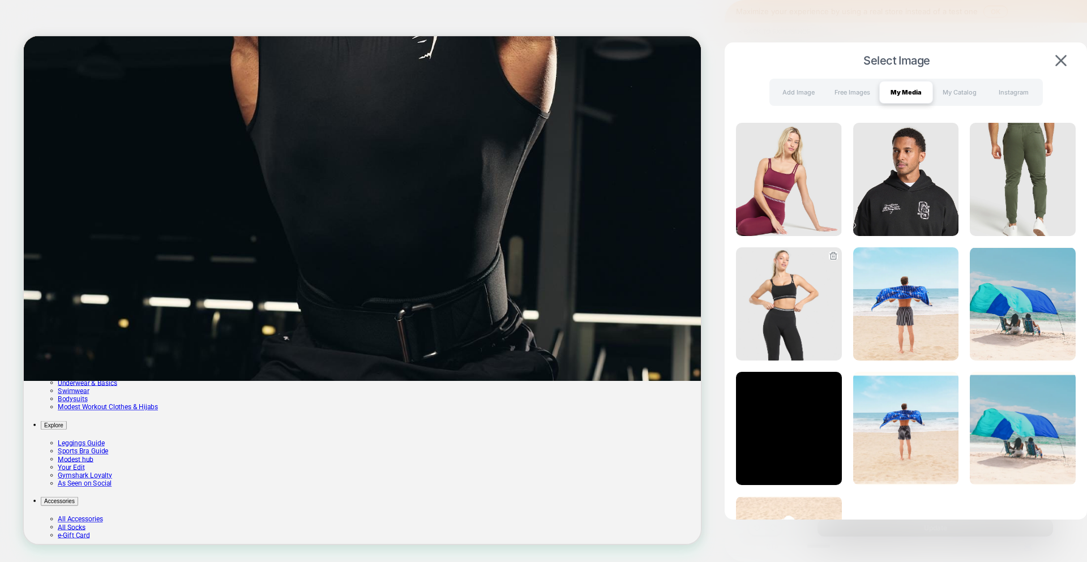
click at [789, 315] on img at bounding box center [789, 303] width 106 height 113
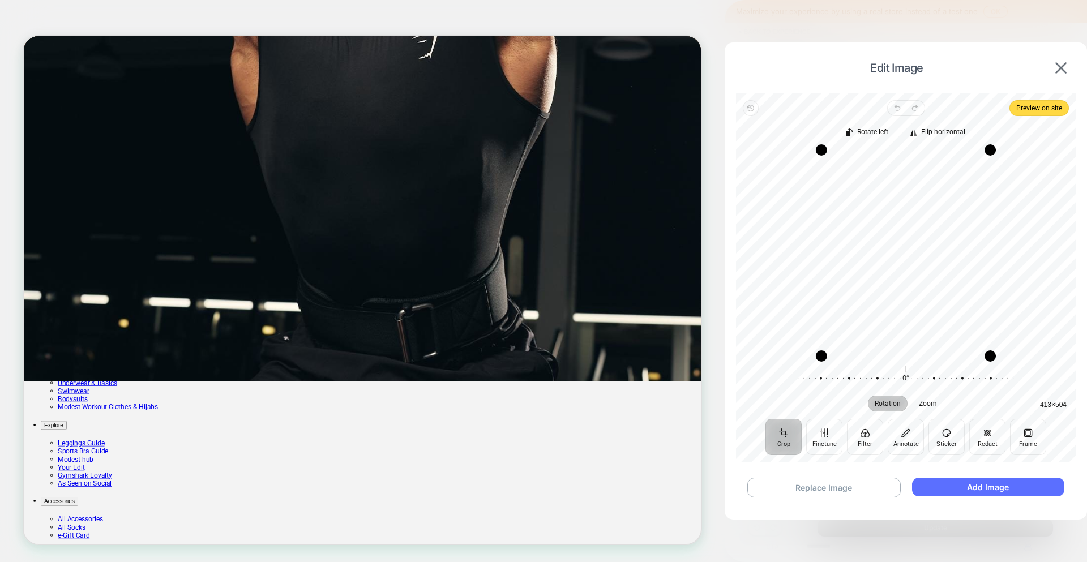
click at [945, 488] on button "Add Image" at bounding box center [988, 487] width 152 height 19
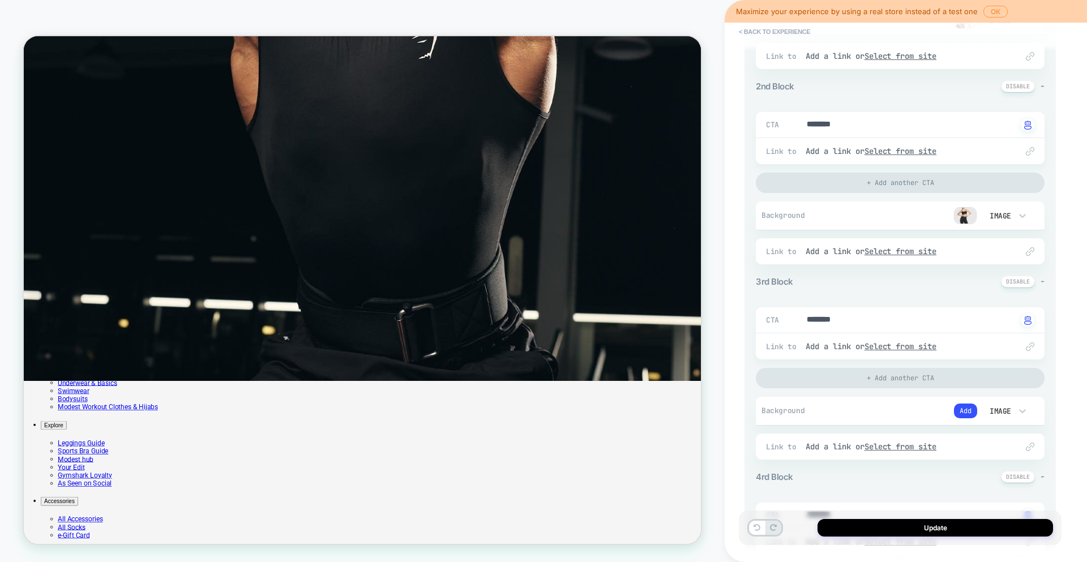
scroll to position [319, 0]
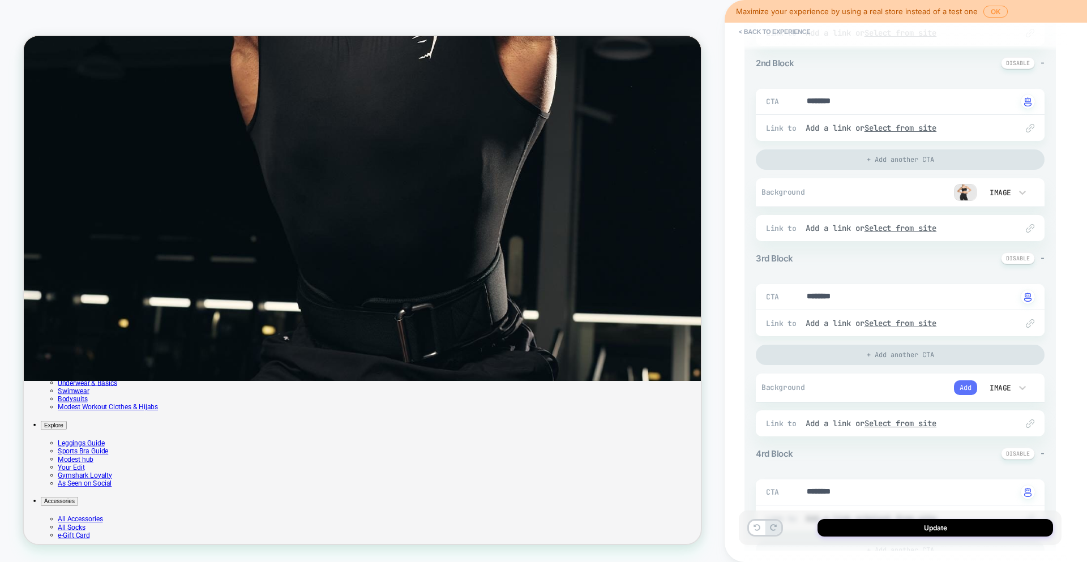
click at [963, 389] on button "Add" at bounding box center [965, 388] width 23 height 15
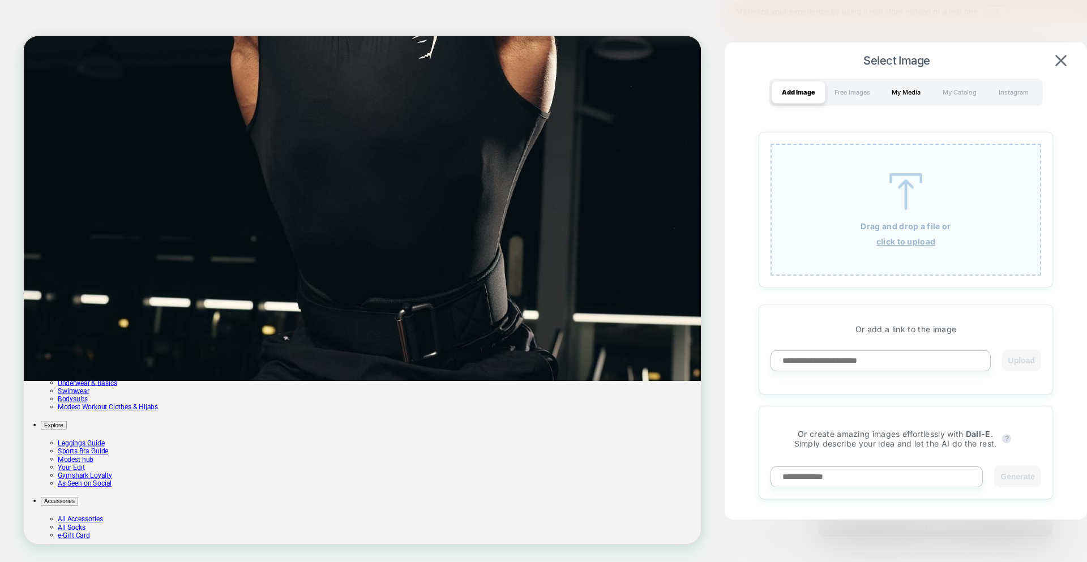
click at [907, 89] on div "My Media" at bounding box center [906, 92] width 54 height 23
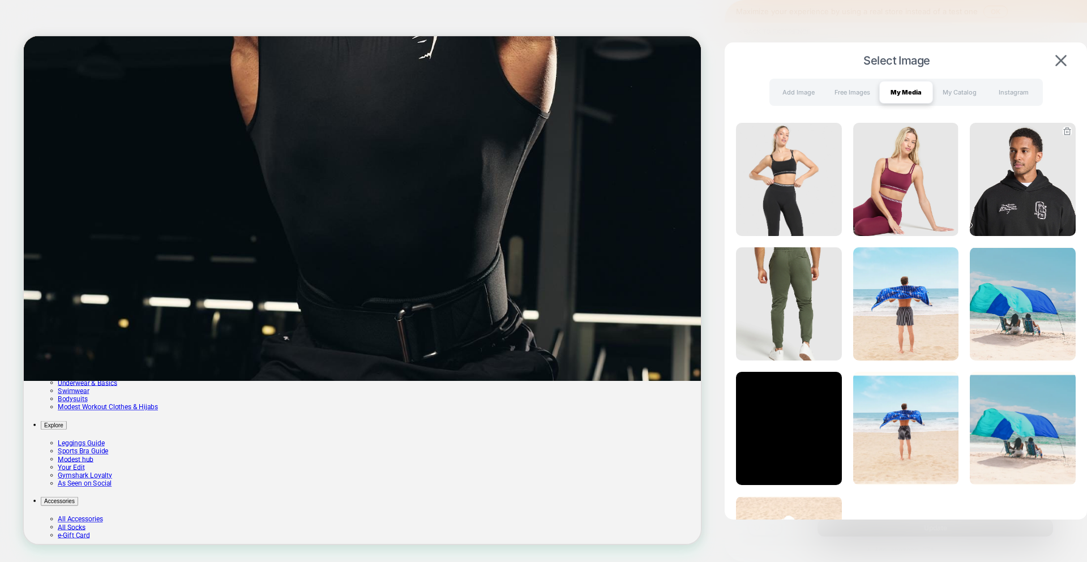
click at [1001, 207] on img at bounding box center [1023, 179] width 106 height 113
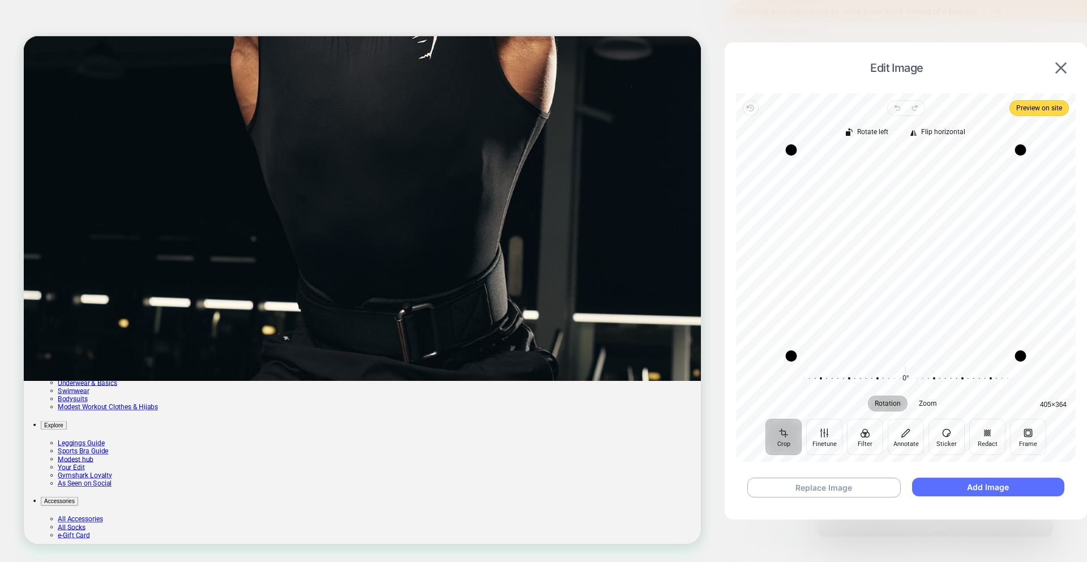
click at [960, 484] on button "Add Image" at bounding box center [988, 487] width 152 height 19
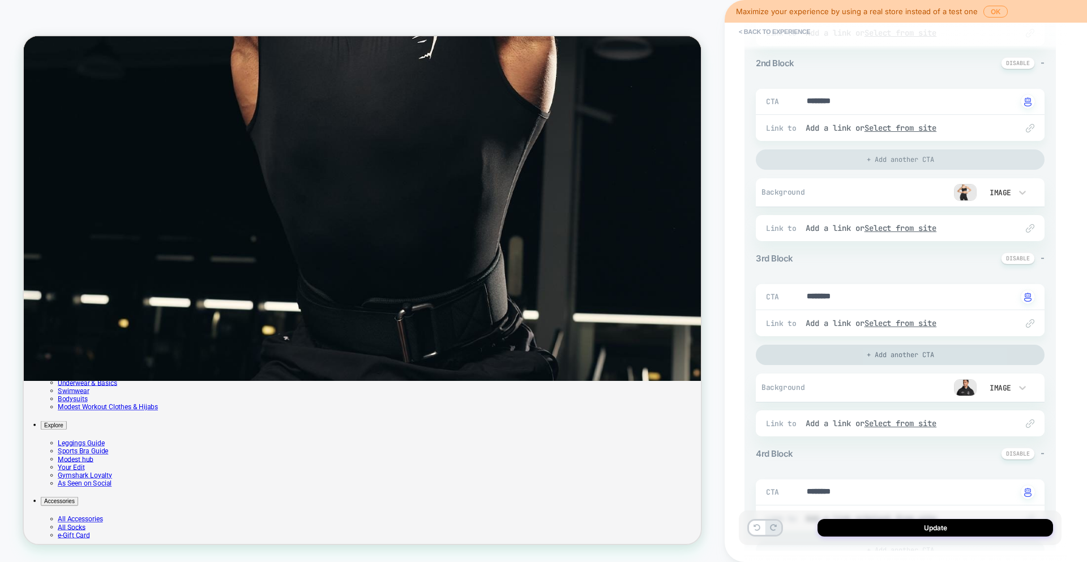
scroll to position [552, 0]
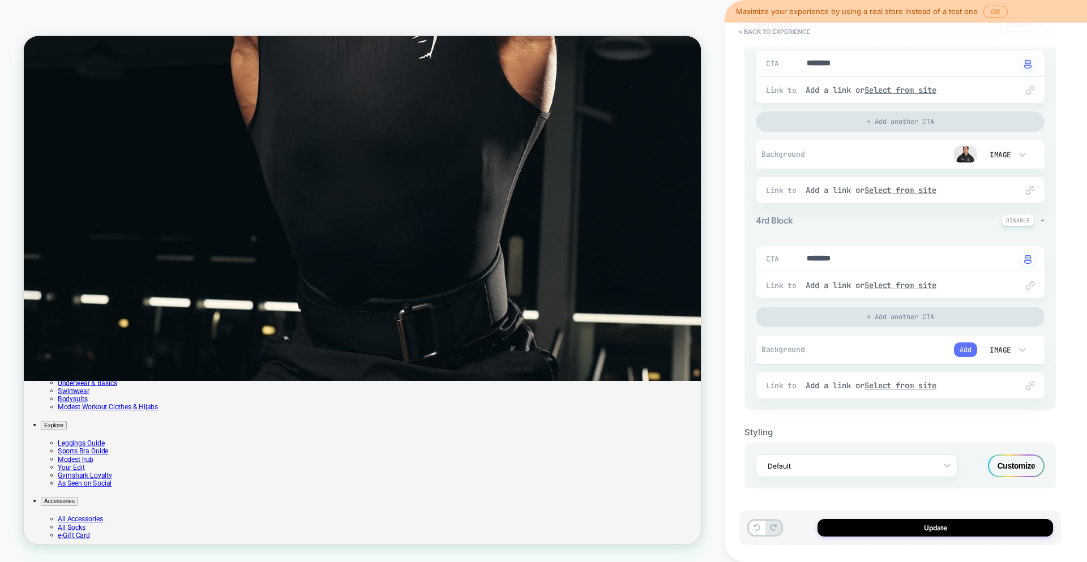
click at [973, 351] on button "Add" at bounding box center [965, 350] width 23 height 15
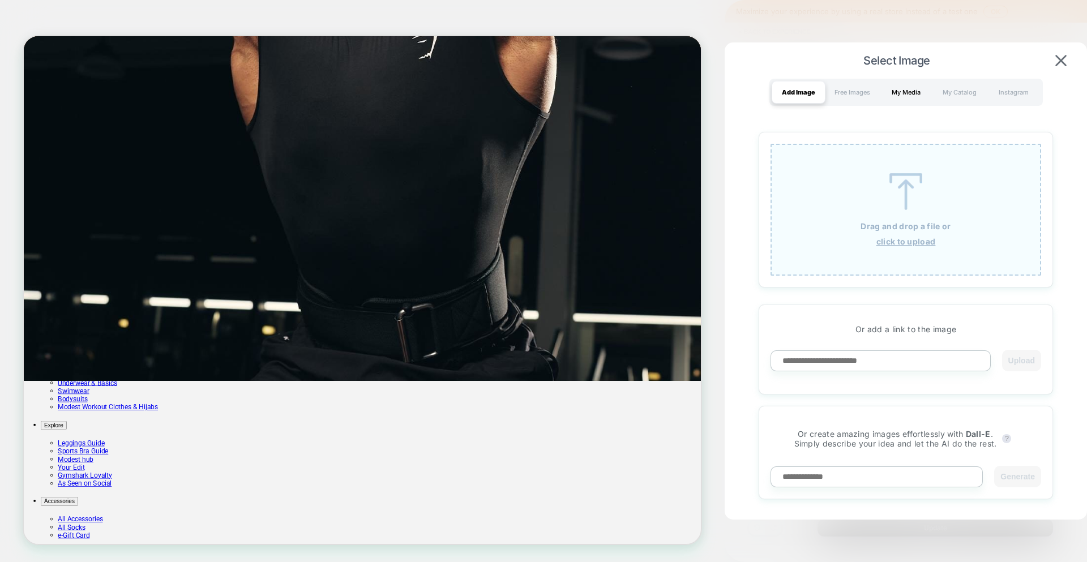
click at [911, 94] on div "My Media" at bounding box center [906, 92] width 54 height 23
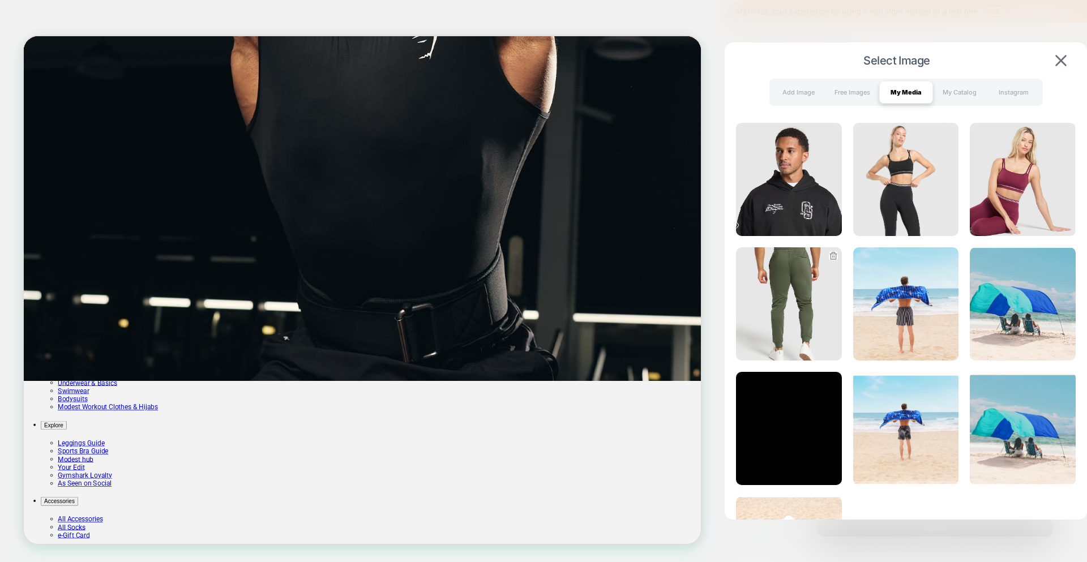
click at [796, 328] on img at bounding box center [789, 303] width 106 height 113
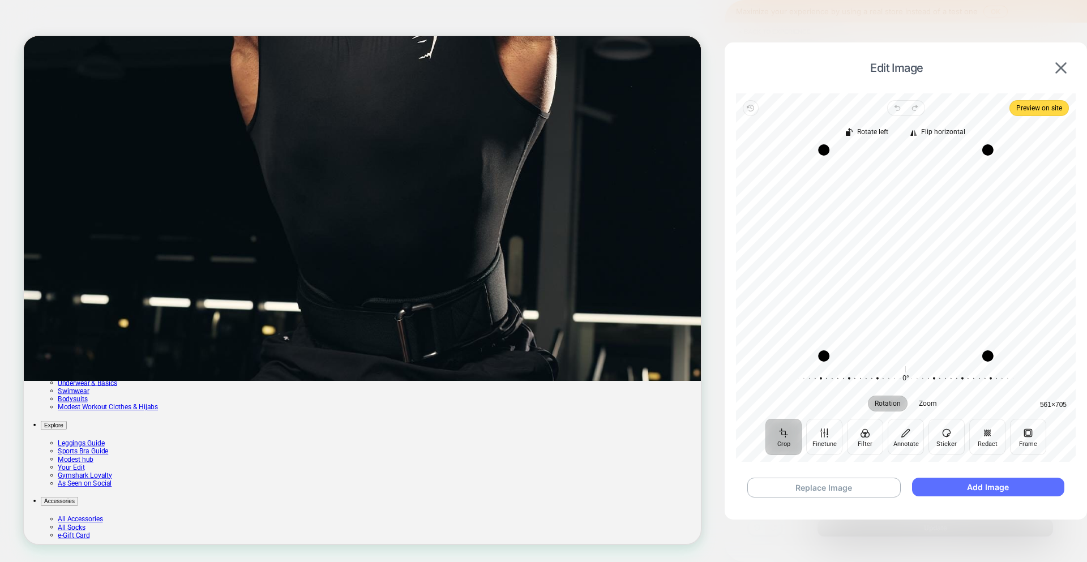
click at [972, 486] on button "Add Image" at bounding box center [988, 487] width 152 height 19
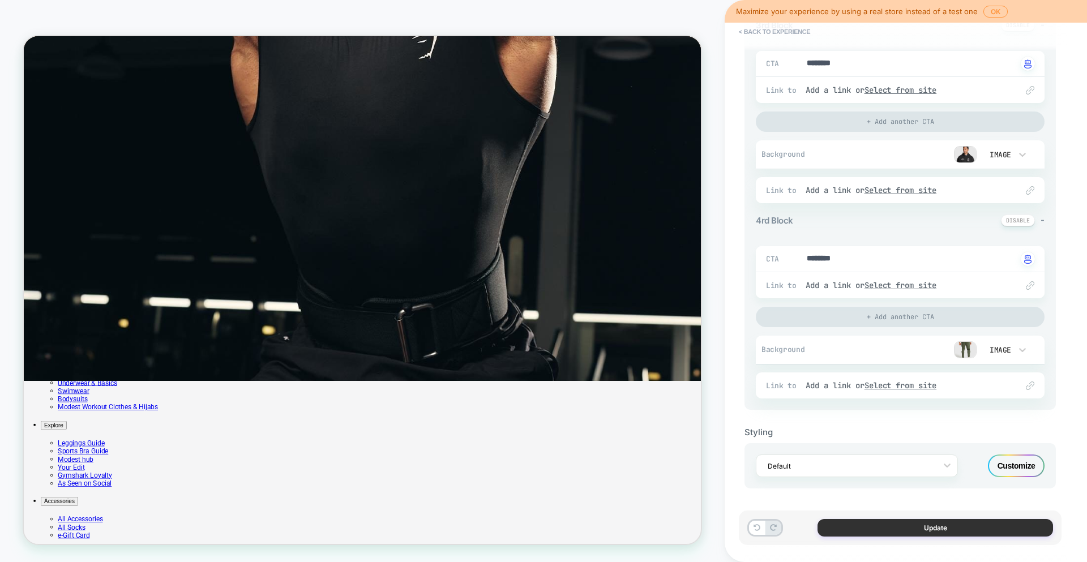
click at [908, 522] on button "Update" at bounding box center [936, 528] width 236 height 18
type textarea "*"
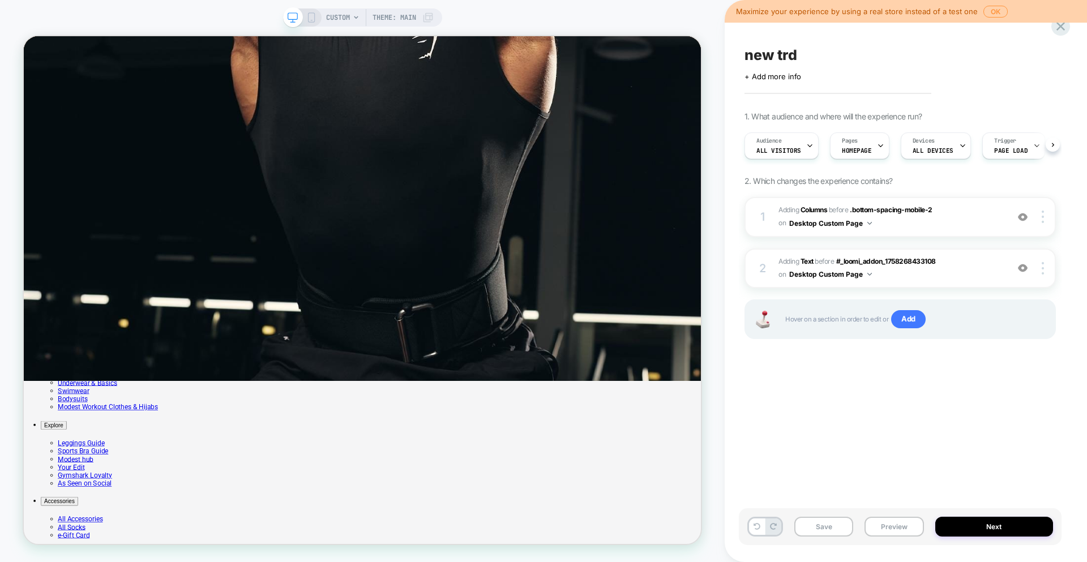
scroll to position [0, 1]
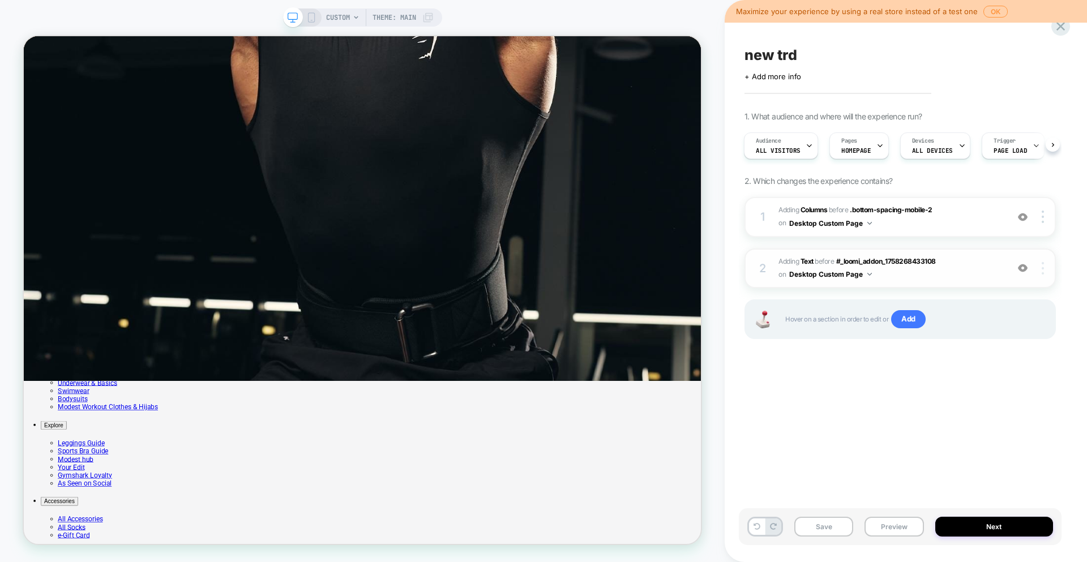
click at [1045, 270] on div at bounding box center [1045, 268] width 22 height 12
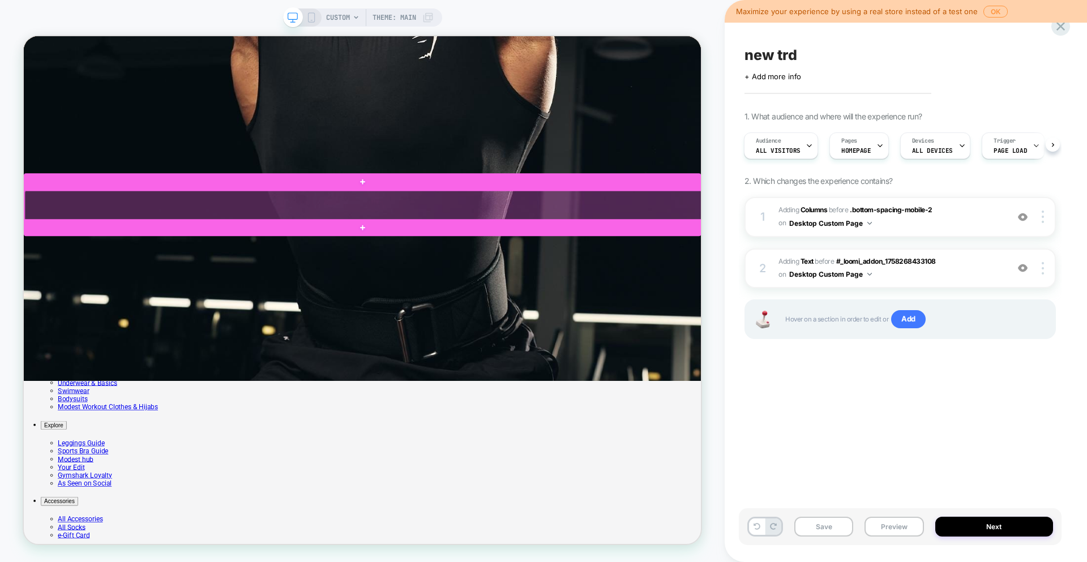
click at [462, 257] on div at bounding box center [476, 262] width 903 height 40
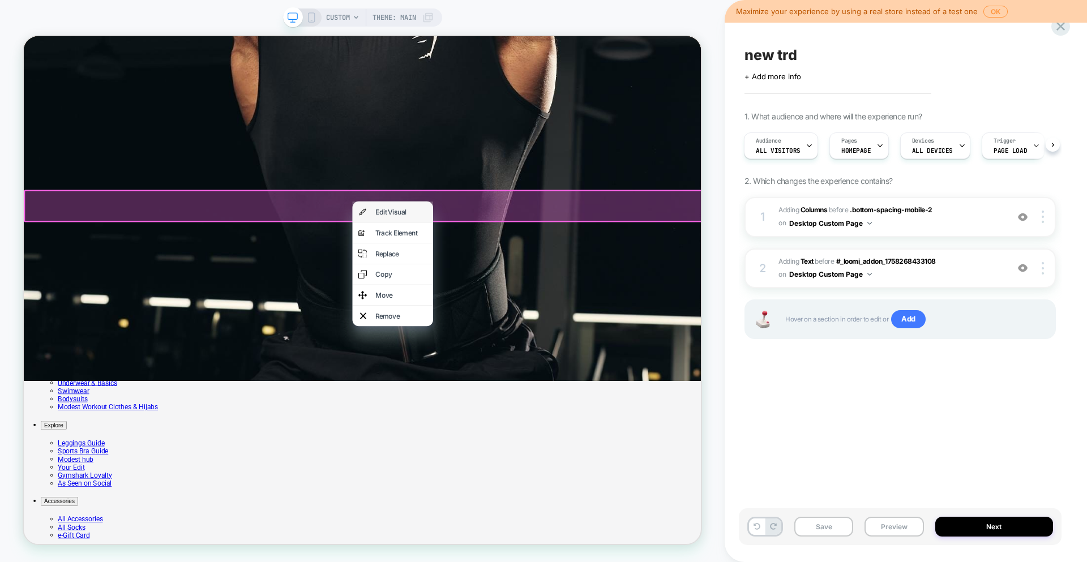
click at [510, 270] on div "Edit Visual" at bounding box center [527, 270] width 69 height 11
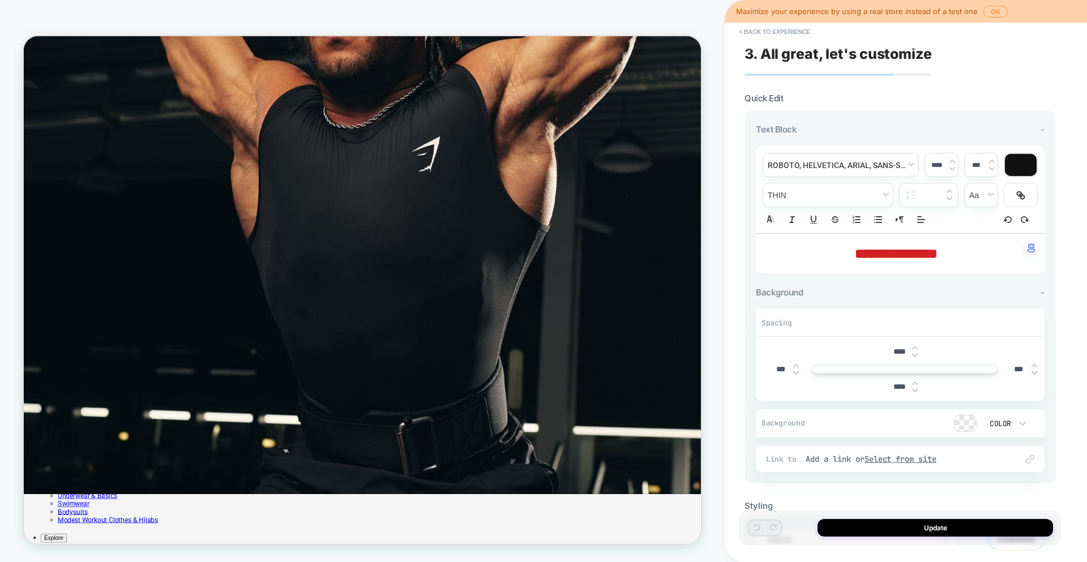
click at [927, 251] on strong "**********" at bounding box center [896, 254] width 83 height 14
click at [855, 252] on strong "**********" at bounding box center [896, 254] width 83 height 14
type input "****"
type input "******"
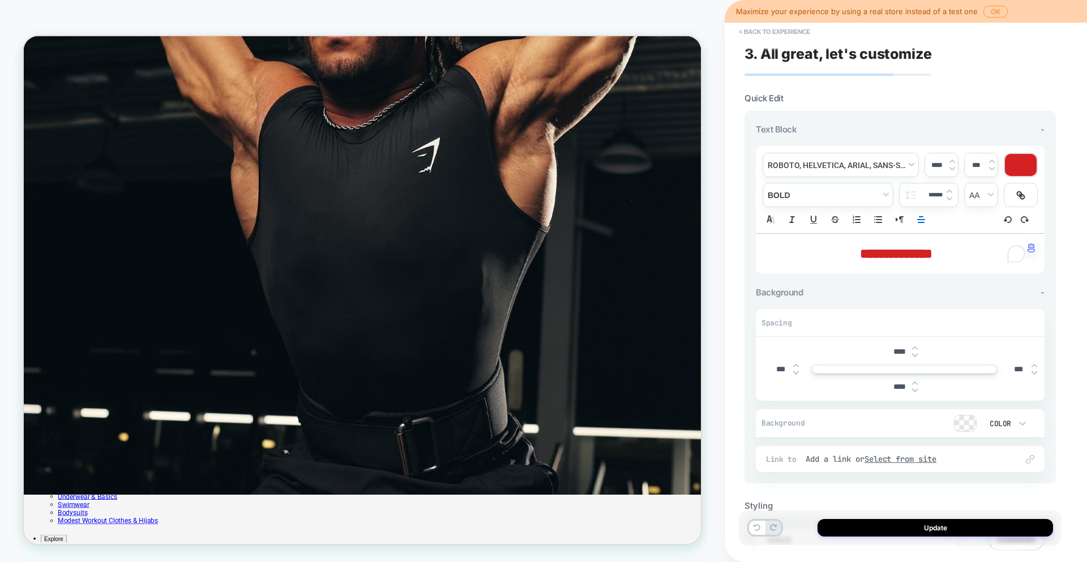
click at [933, 254] on strong "**********" at bounding box center [896, 254] width 72 height 14
drag, startPoint x: 955, startPoint y: 253, endPoint x: 844, endPoint y: 251, distance: 110.4
click at [844, 251] on h3 "**********" at bounding box center [896, 253] width 258 height 17
click at [1024, 166] on div at bounding box center [1021, 165] width 32 height 22
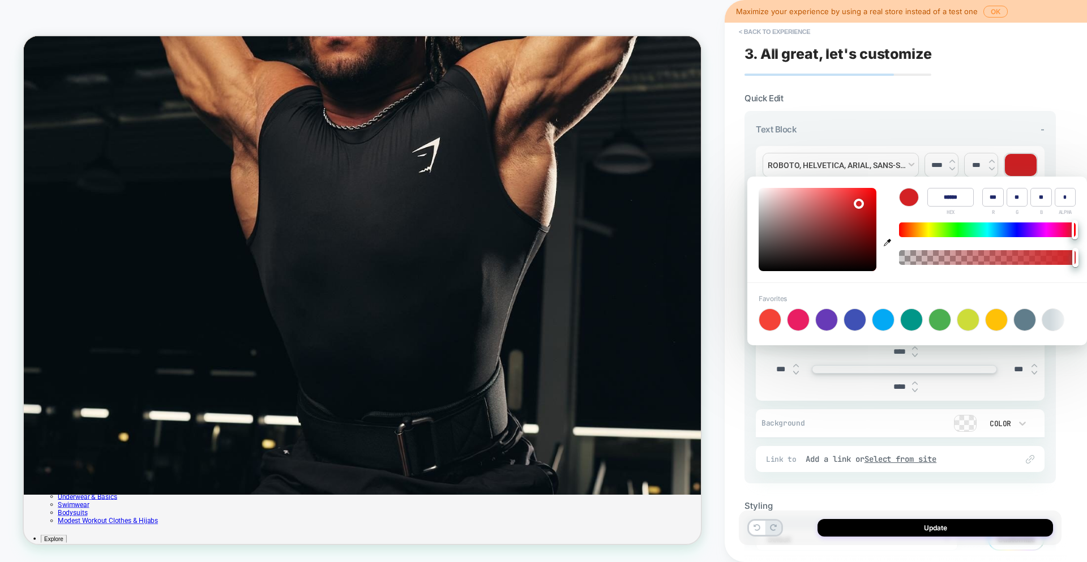
type input "******"
type input "**"
click at [779, 263] on div at bounding box center [818, 229] width 118 height 83
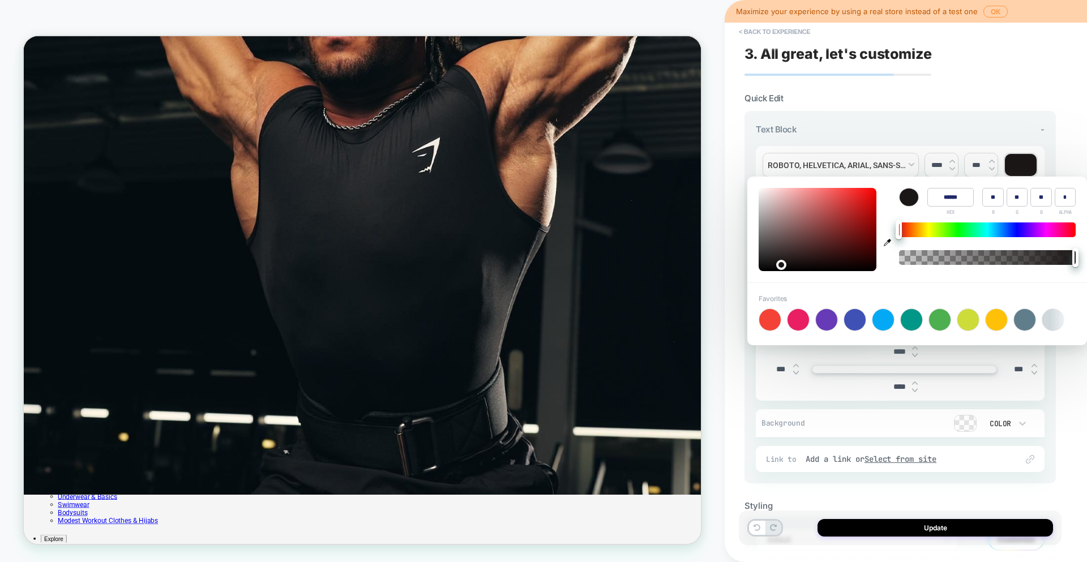
click at [719, 315] on div "CUSTOM Theme: MAIN" at bounding box center [362, 281] width 725 height 540
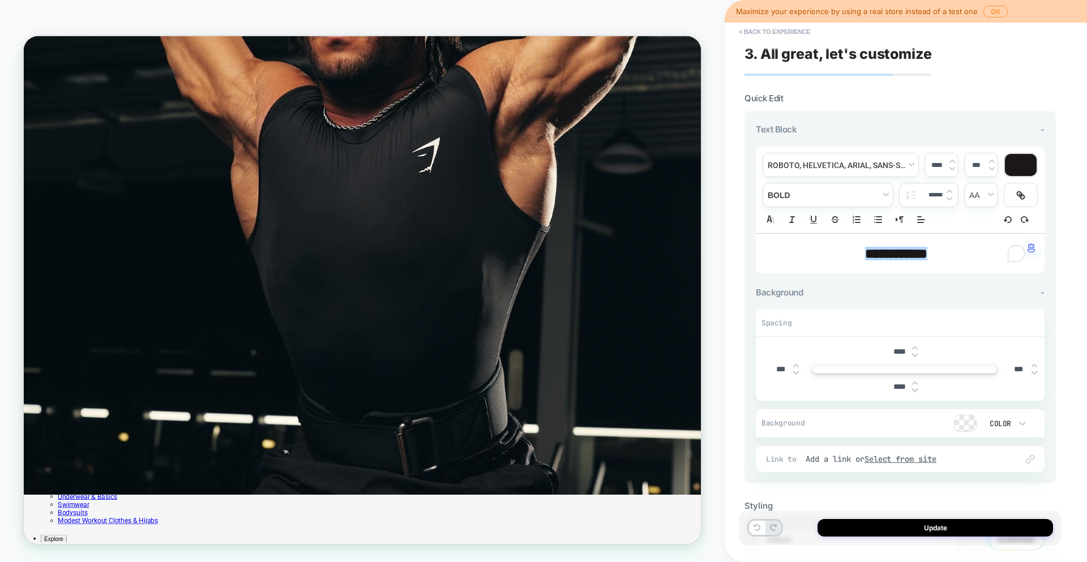
scroll to position [2, 0]
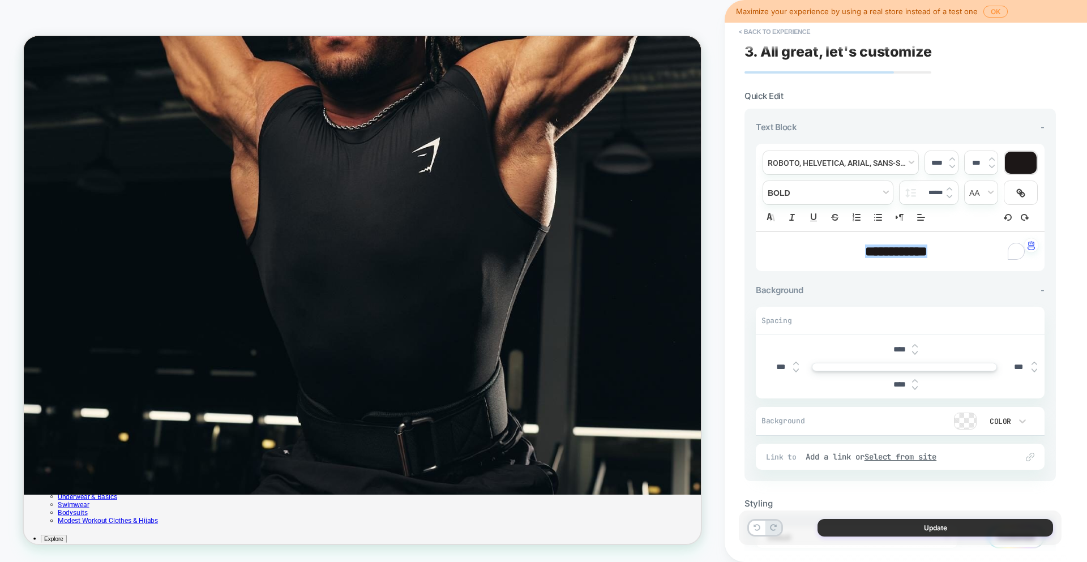
click at [900, 523] on button "Update" at bounding box center [936, 528] width 236 height 18
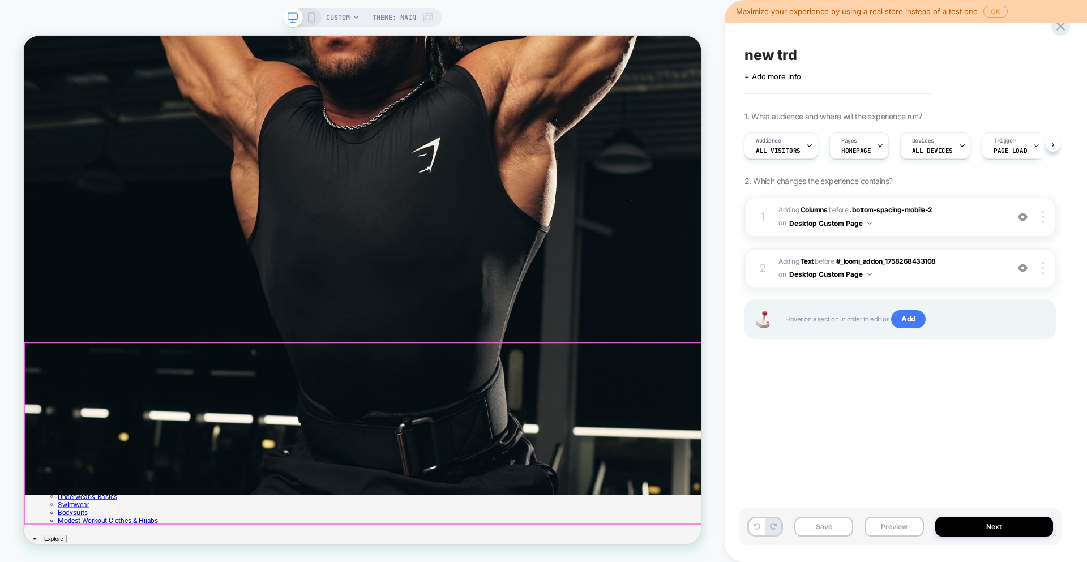
scroll to position [405, 0]
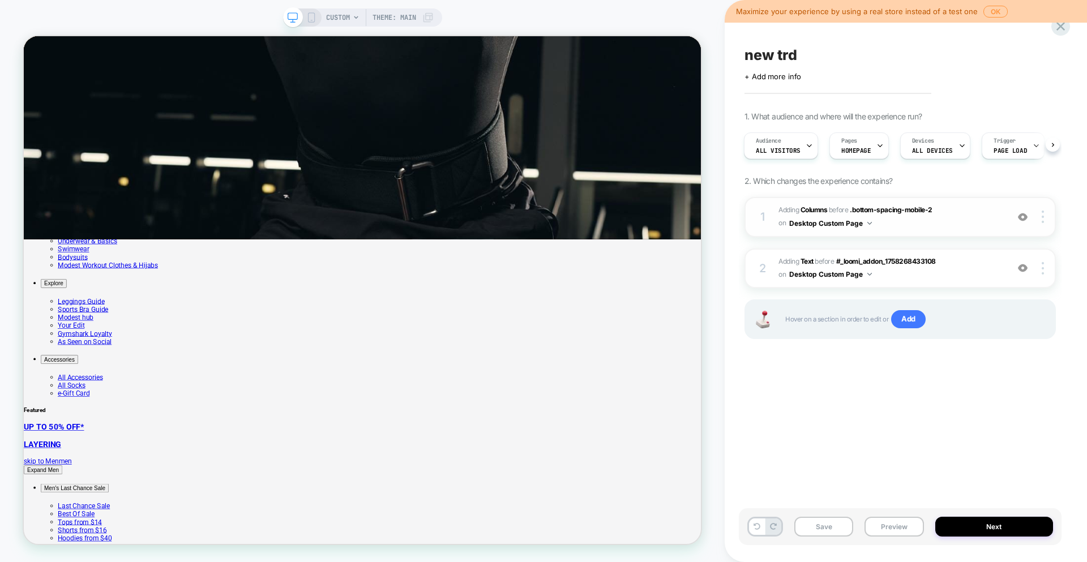
click at [970, 220] on span "#_loomi_addon_1758268433108 Adding Columns BEFORE .bottom-spacing-mobile-2 .bot…" at bounding box center [891, 217] width 224 height 27
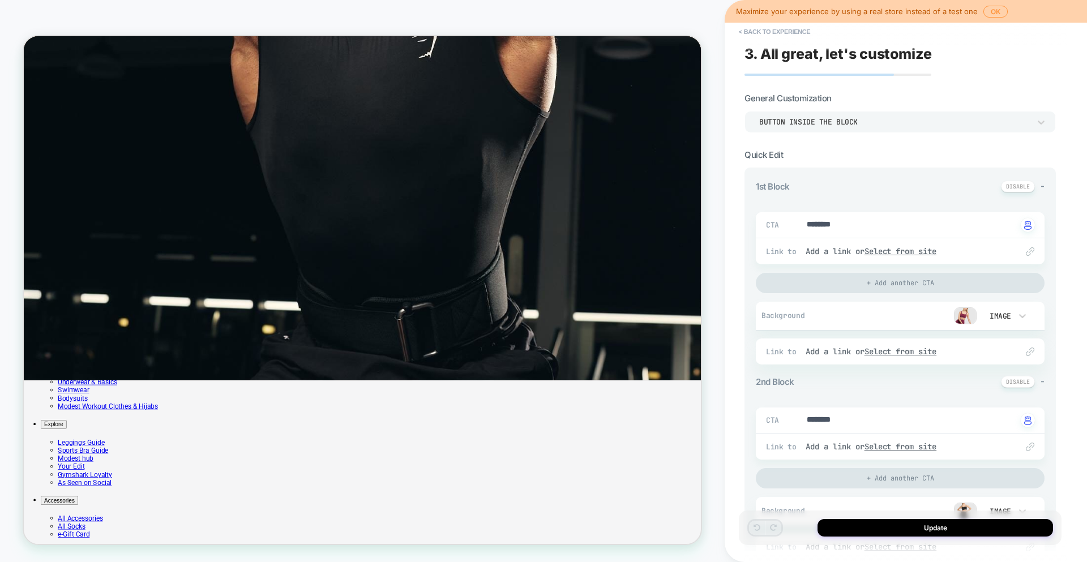
scroll to position [216, 0]
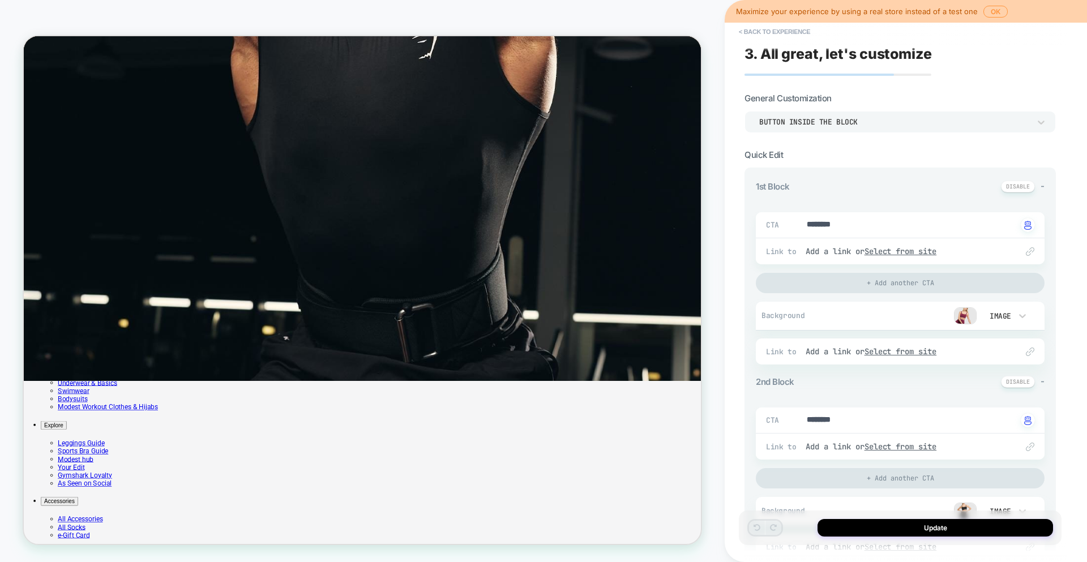
type textarea "*"
click at [903, 249] on u "Select from site" at bounding box center [901, 251] width 72 height 10
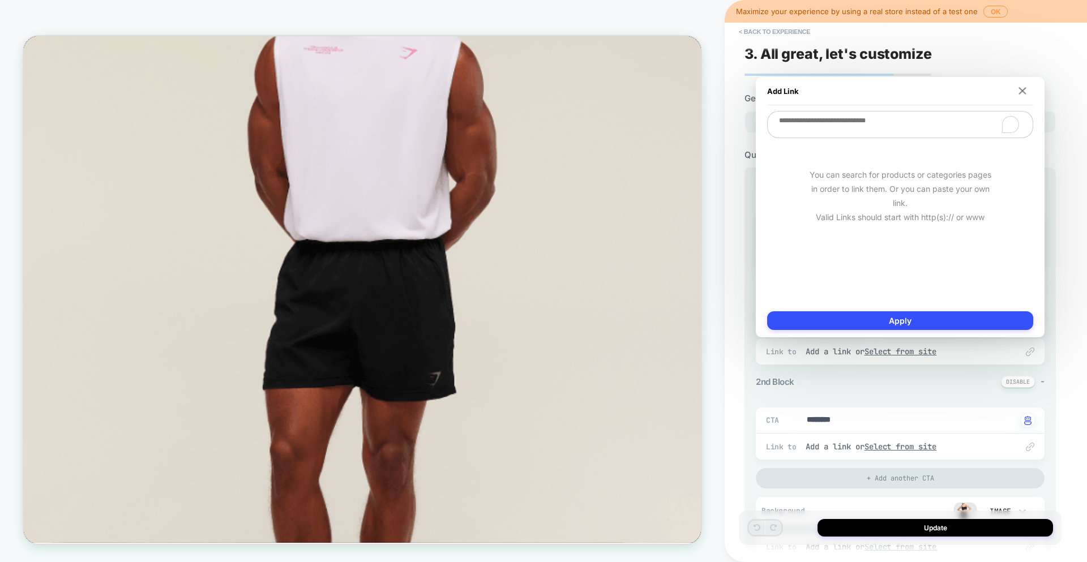
scroll to position [216, 0]
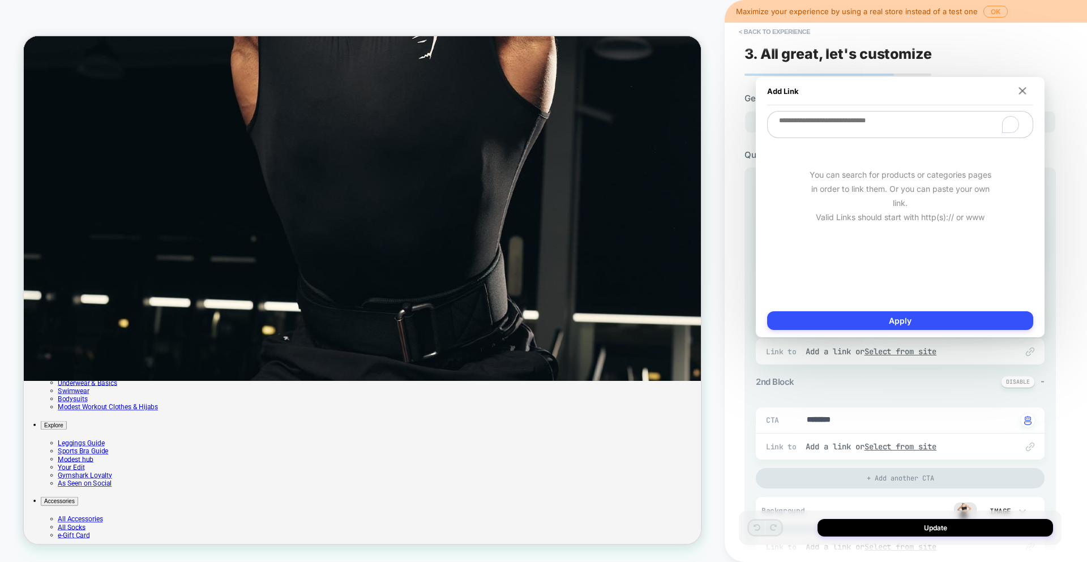
click at [814, 127] on textarea "To enrich screen reader interactions, please activate Accessibility in Grammarl…" at bounding box center [900, 124] width 266 height 27
paste textarea "**********"
type textarea "*"
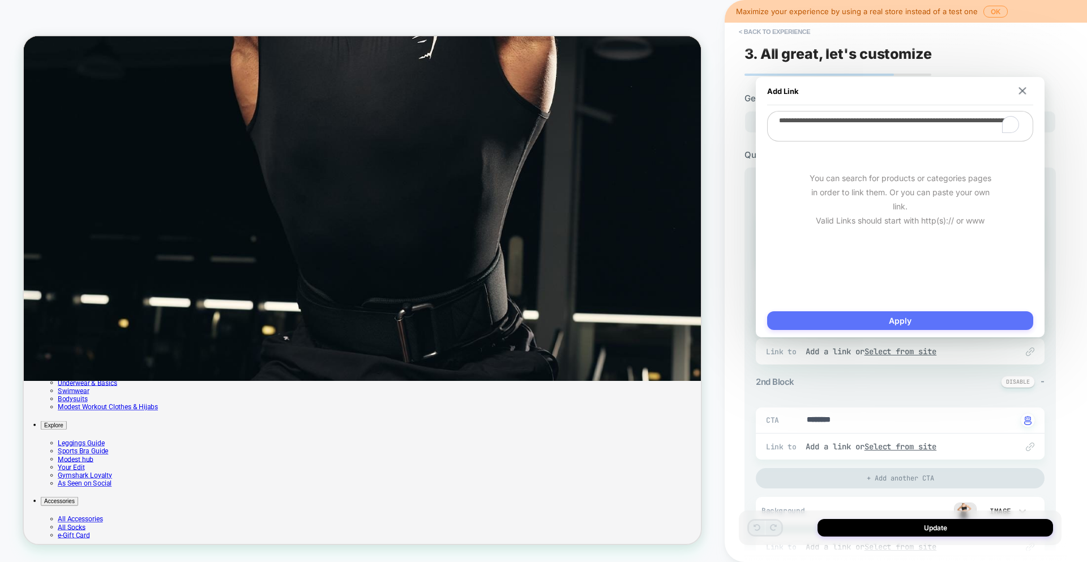
type textarea "**********"
click at [945, 321] on button "Apply" at bounding box center [900, 320] width 266 height 19
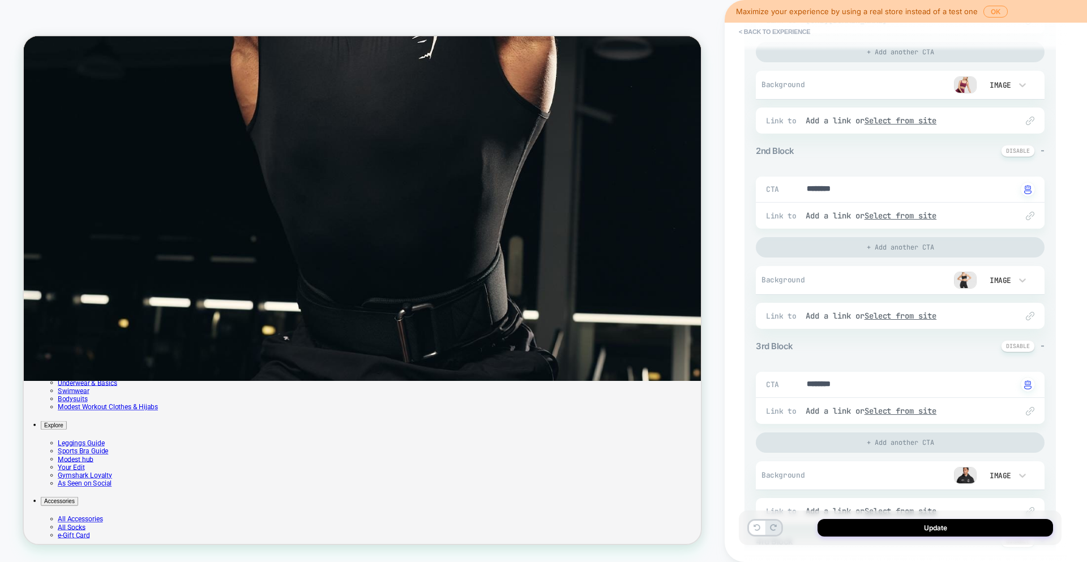
scroll to position [219, 0]
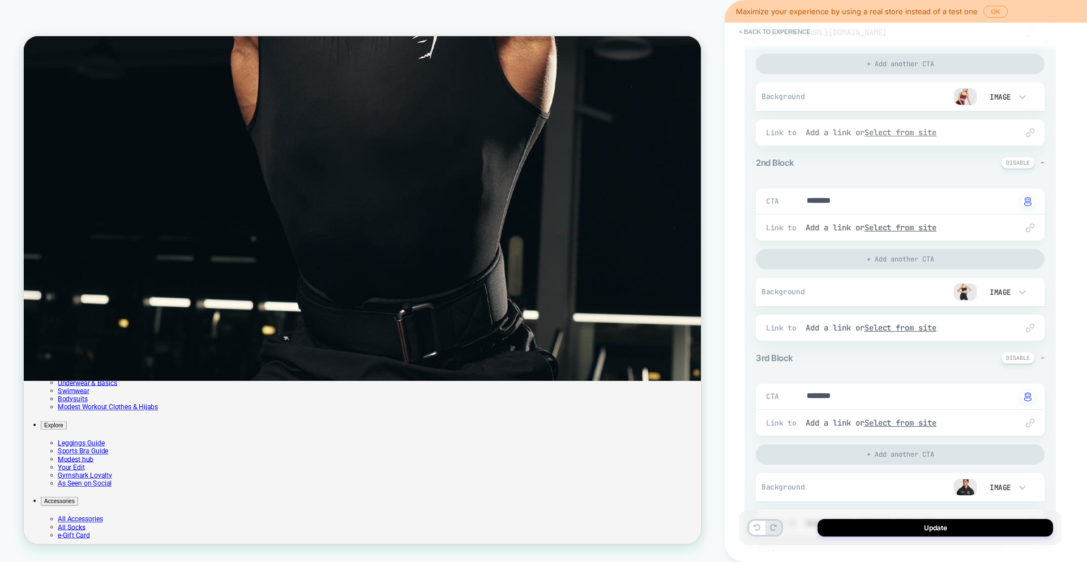
click at [916, 134] on u "Select from site" at bounding box center [901, 132] width 72 height 10
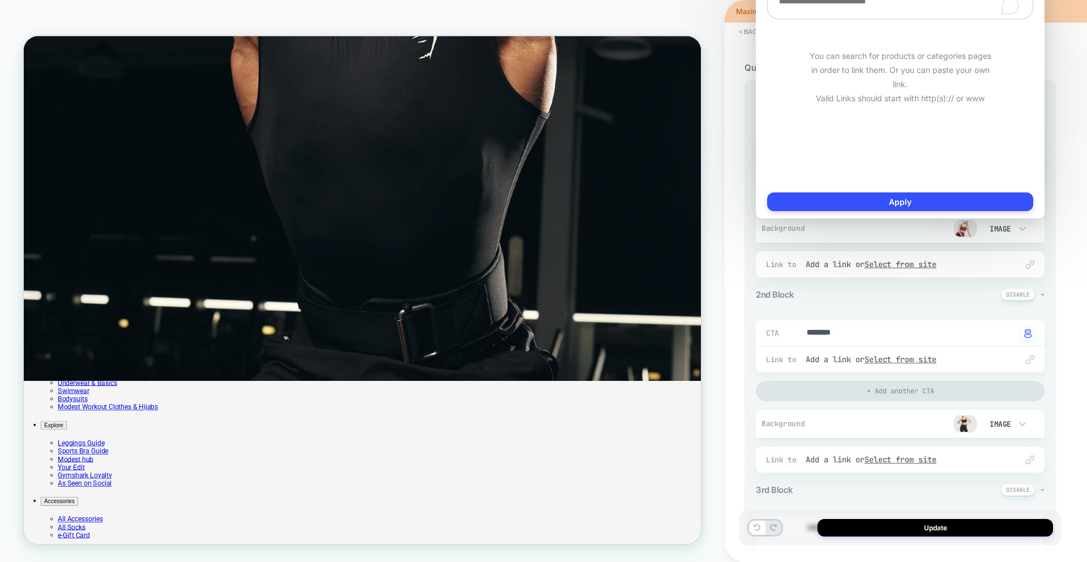
scroll to position [0, 0]
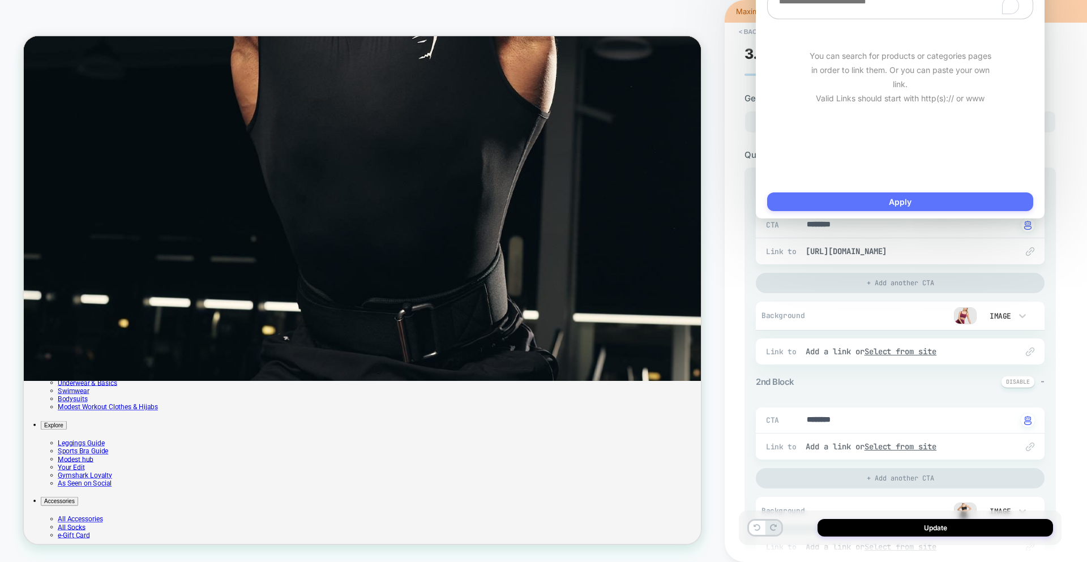
click at [853, 199] on button "Apply" at bounding box center [900, 202] width 266 height 19
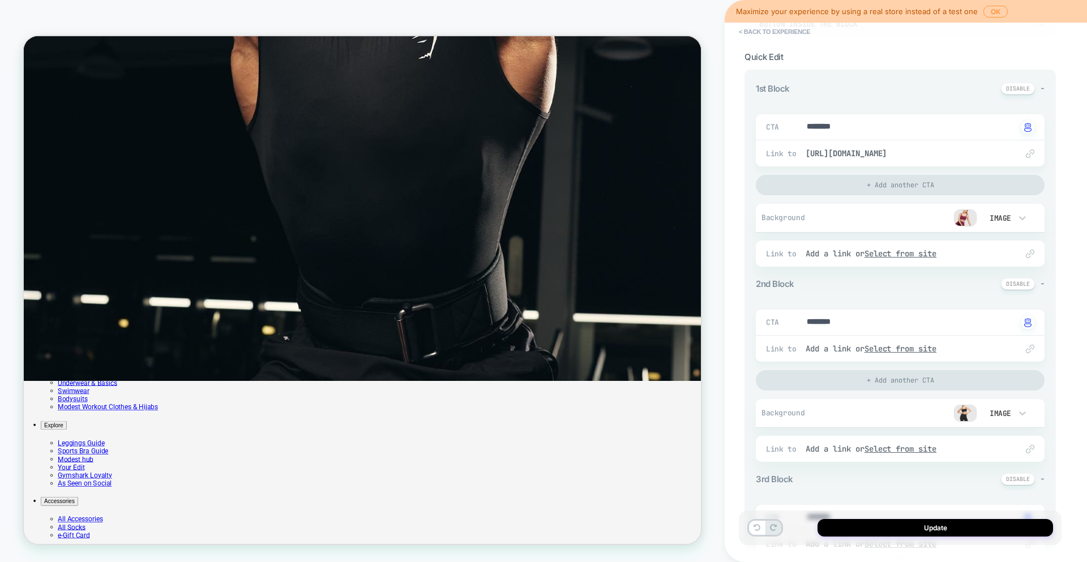
scroll to position [107, 0]
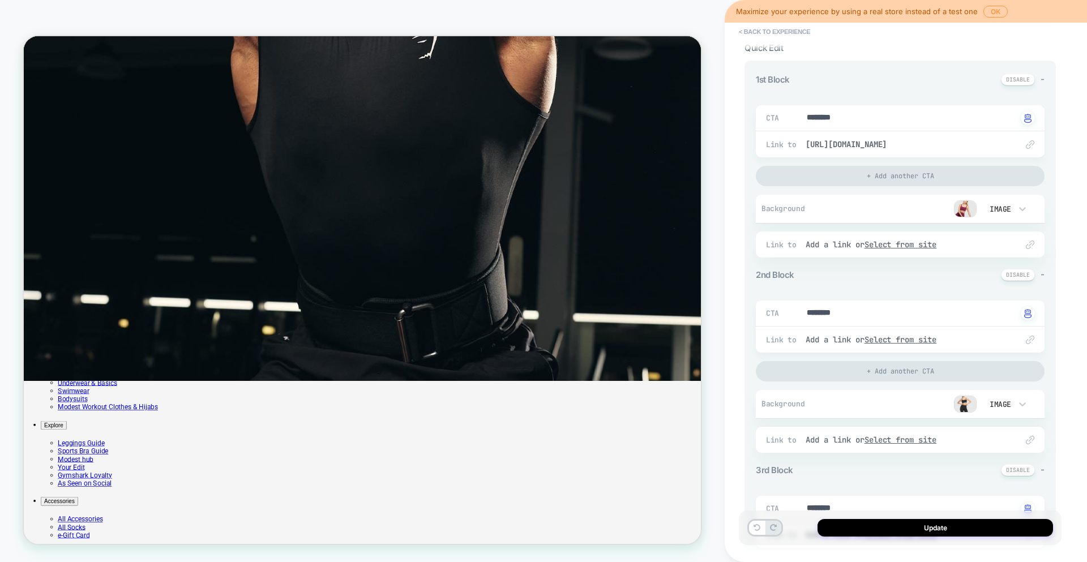
click at [974, 402] on img at bounding box center [965, 404] width 23 height 17
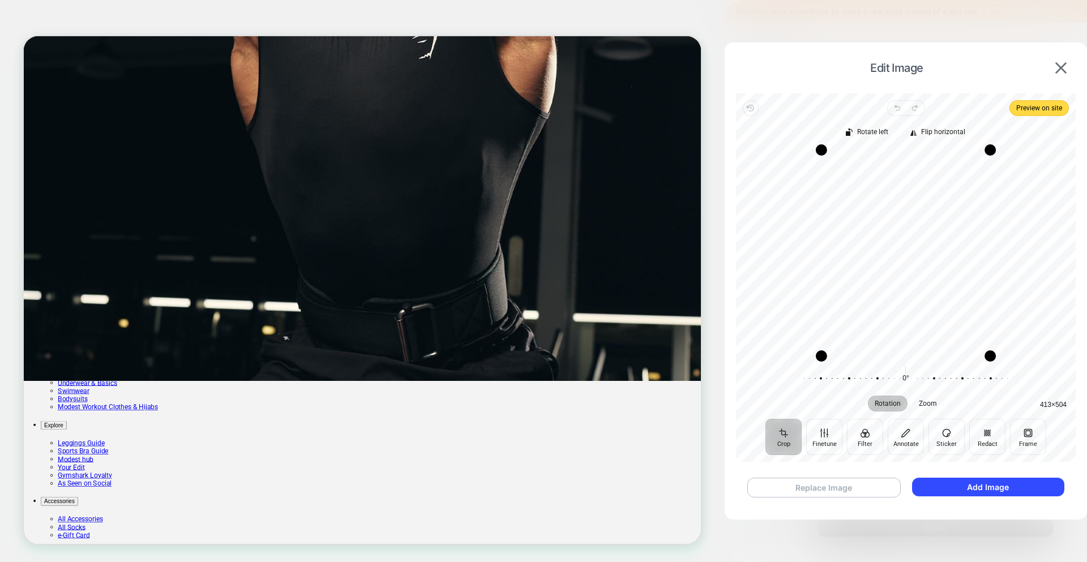
click at [870, 491] on button "Replace Image" at bounding box center [823, 488] width 153 height 20
drag, startPoint x: 833, startPoint y: 357, endPoint x: 763, endPoint y: 307, distance: 86.1
click at [763, 307] on div "Drag corner bl" at bounding box center [765, 306] width 11 height 11
drag, startPoint x: 762, startPoint y: 151, endPoint x: 765, endPoint y: 172, distance: 21.7
click at [765, 172] on div "Drag corner tl" at bounding box center [768, 170] width 11 height 11
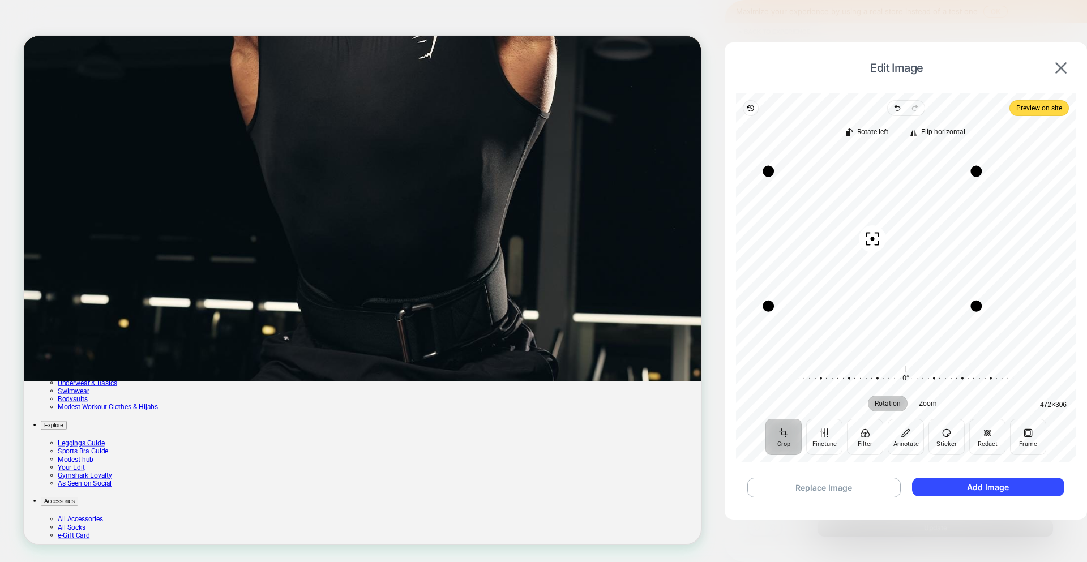
drag, startPoint x: 868, startPoint y: 238, endPoint x: 864, endPoint y: 328, distance: 90.1
click at [864, 328] on div "Recenter" at bounding box center [906, 253] width 322 height 206
drag, startPoint x: 976, startPoint y: 169, endPoint x: 973, endPoint y: 119, distance: 50.5
click at [977, 117] on div "Rotate left Flip horizontal Recenter 476 × 355 Rotation Zoom 0° Reset" at bounding box center [906, 267] width 340 height 303
drag, startPoint x: 873, startPoint y: 229, endPoint x: 864, endPoint y: 290, distance: 61.3
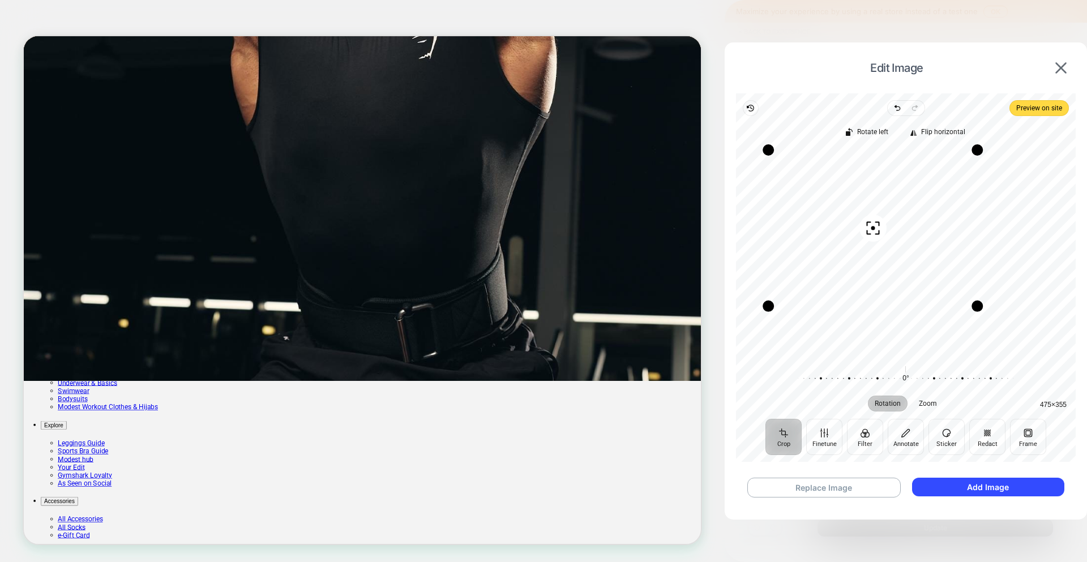
click at [863, 294] on div "Recenter" at bounding box center [906, 253] width 322 height 206
click at [800, 426] on button "Crop" at bounding box center [784, 437] width 36 height 36
click at [785, 430] on button "Crop" at bounding box center [784, 437] width 36 height 36
click at [1004, 310] on div "Recenter" at bounding box center [906, 253] width 322 height 206
click at [751, 104] on icon "button" at bounding box center [750, 108] width 9 height 9
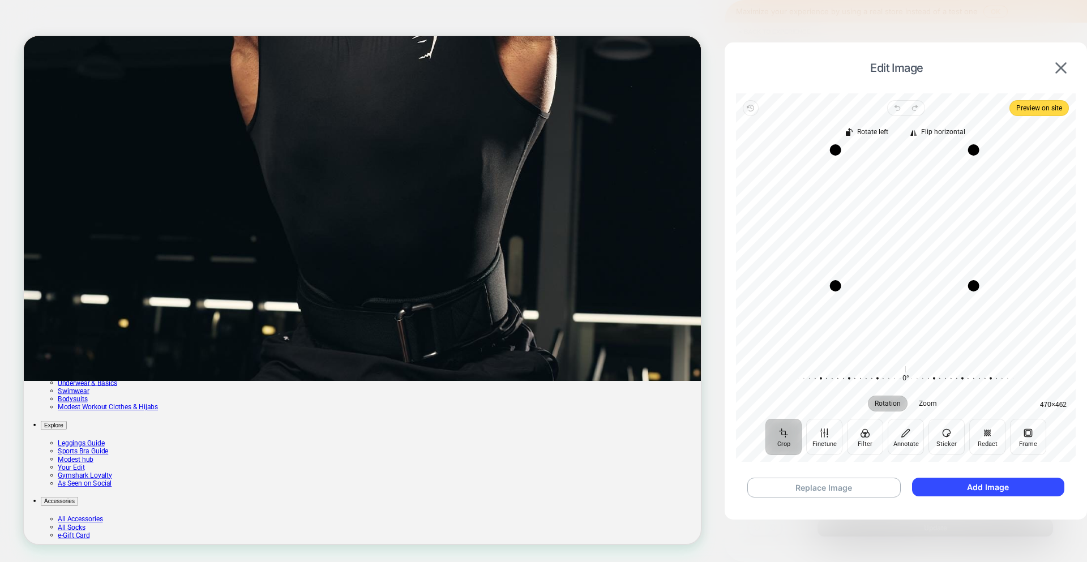
drag, startPoint x: 975, startPoint y: 357, endPoint x: 972, endPoint y: 287, distance: 70.3
click at [972, 287] on div "Drag corner br" at bounding box center [973, 285] width 11 height 11
click at [775, 436] on button "Crop" at bounding box center [784, 437] width 36 height 36
click at [784, 433] on button "Crop" at bounding box center [784, 437] width 36 height 36
click at [903, 219] on circle "button" at bounding box center [905, 218] width 4 height 4
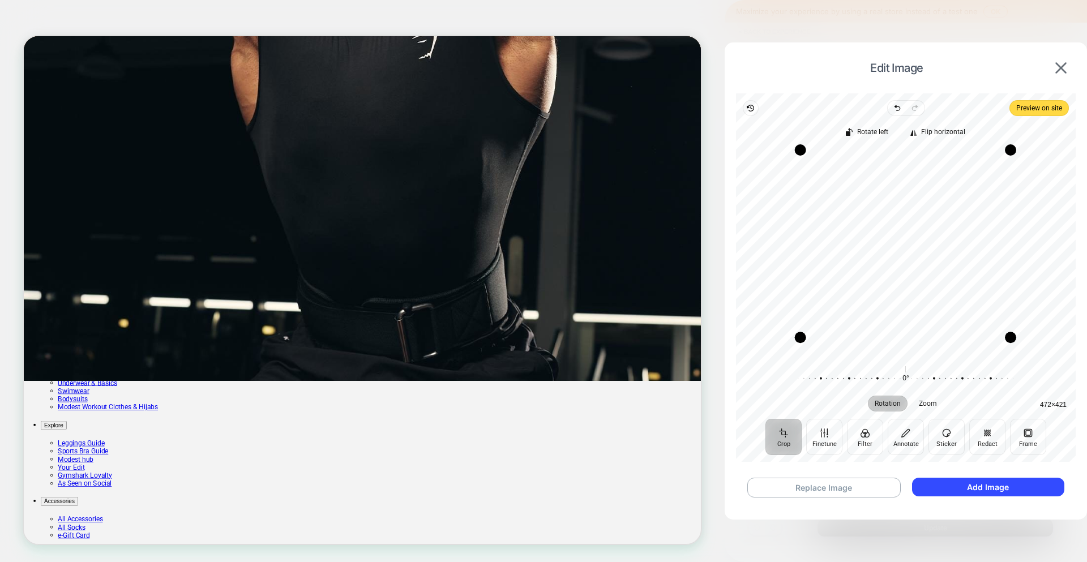
drag, startPoint x: 798, startPoint y: 357, endPoint x: 798, endPoint y: 338, distance: 18.7
click at [798, 338] on div "Drag corner bl" at bounding box center [800, 337] width 11 height 11
click at [1015, 484] on button "Add Image" at bounding box center [988, 487] width 152 height 19
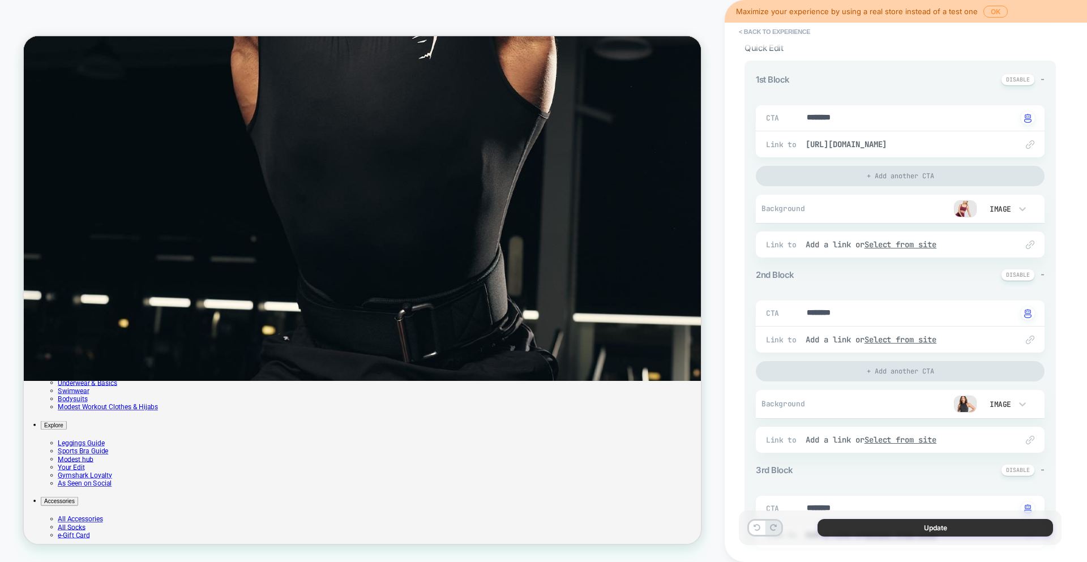
click at [941, 522] on button "Update" at bounding box center [936, 528] width 236 height 18
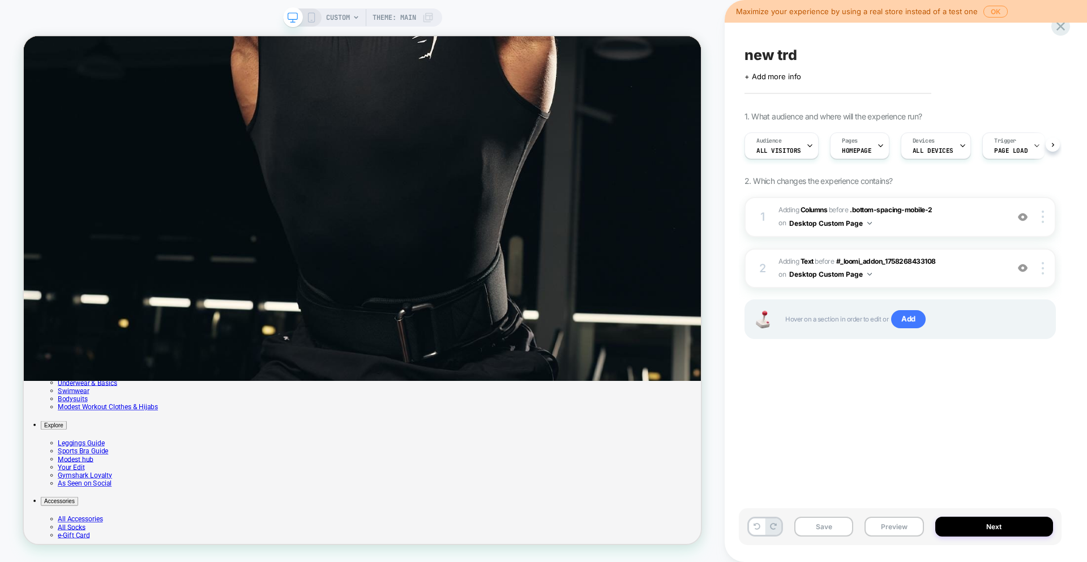
scroll to position [0, 1]
click at [838, 526] on button "Save" at bounding box center [823, 527] width 59 height 20
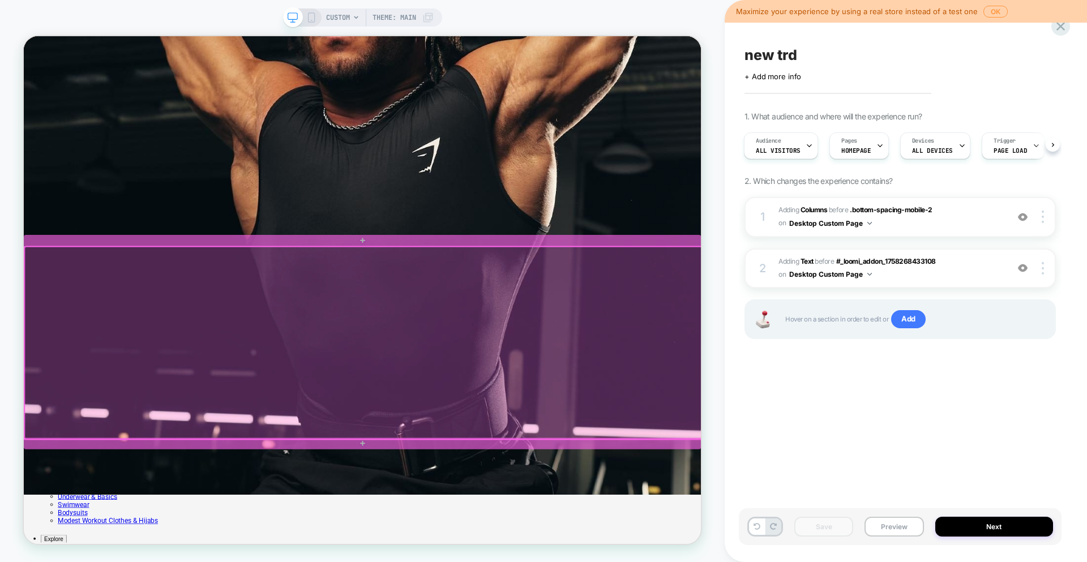
scroll to position [110, 0]
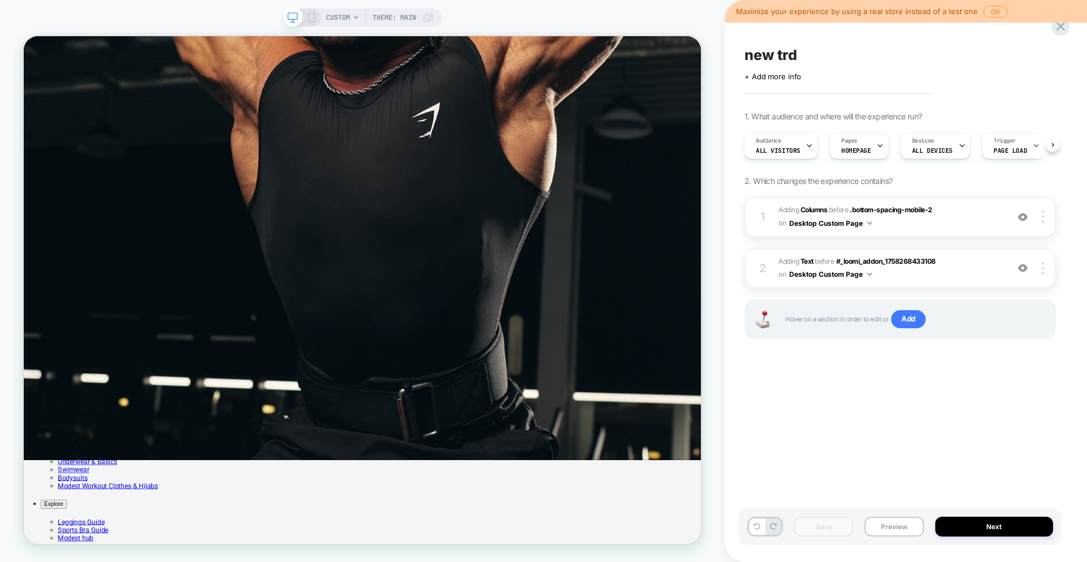
click at [977, 221] on span "#_loomi_addon_1758268433108 Adding Columns BEFORE .bottom-spacing-mobile-2 .bot…" at bounding box center [891, 217] width 224 height 27
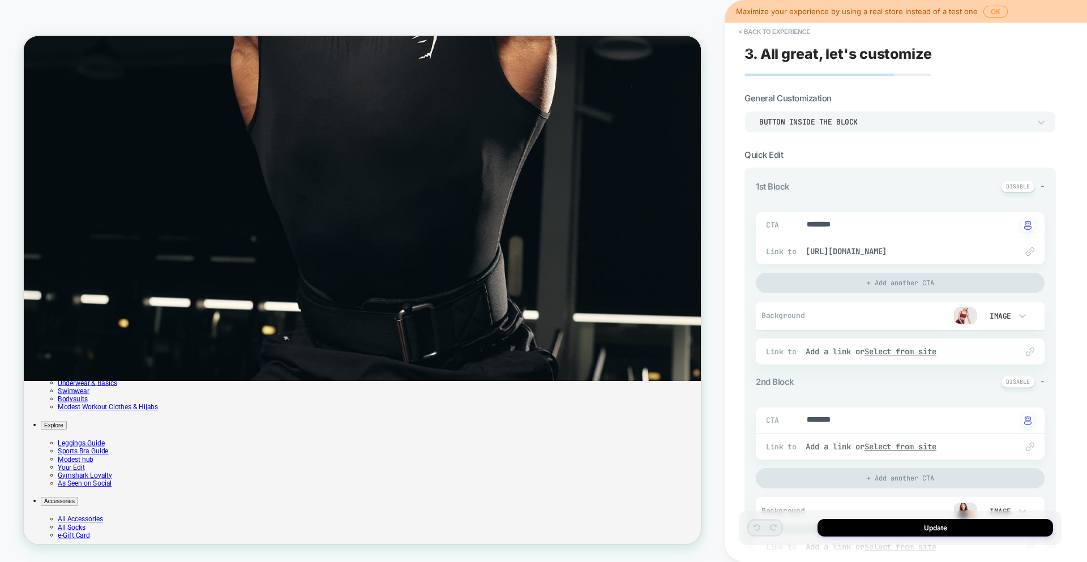
scroll to position [495, 0]
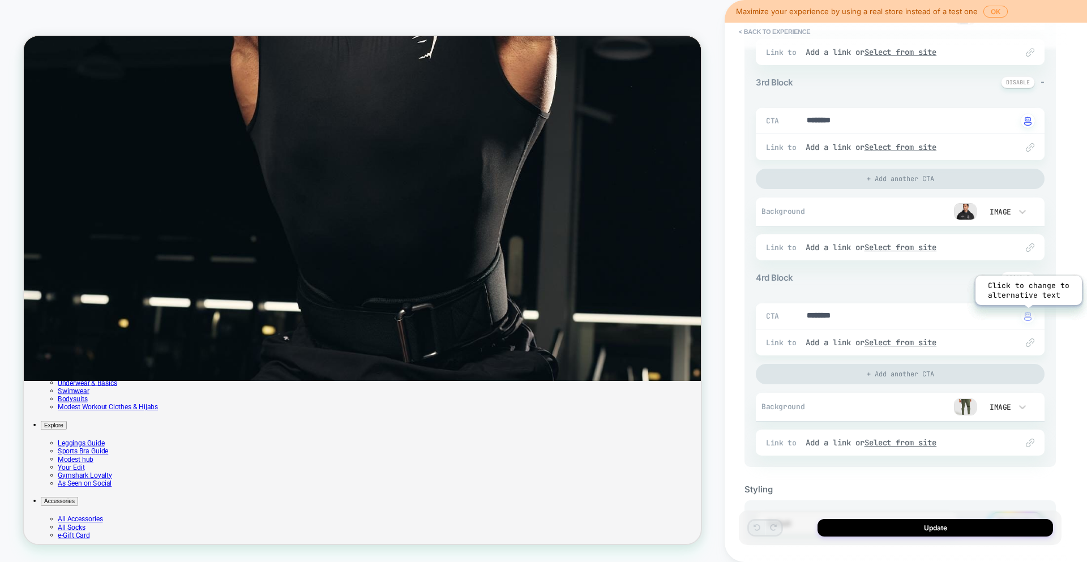
click at [1028, 314] on img "button" at bounding box center [1027, 316] width 7 height 9
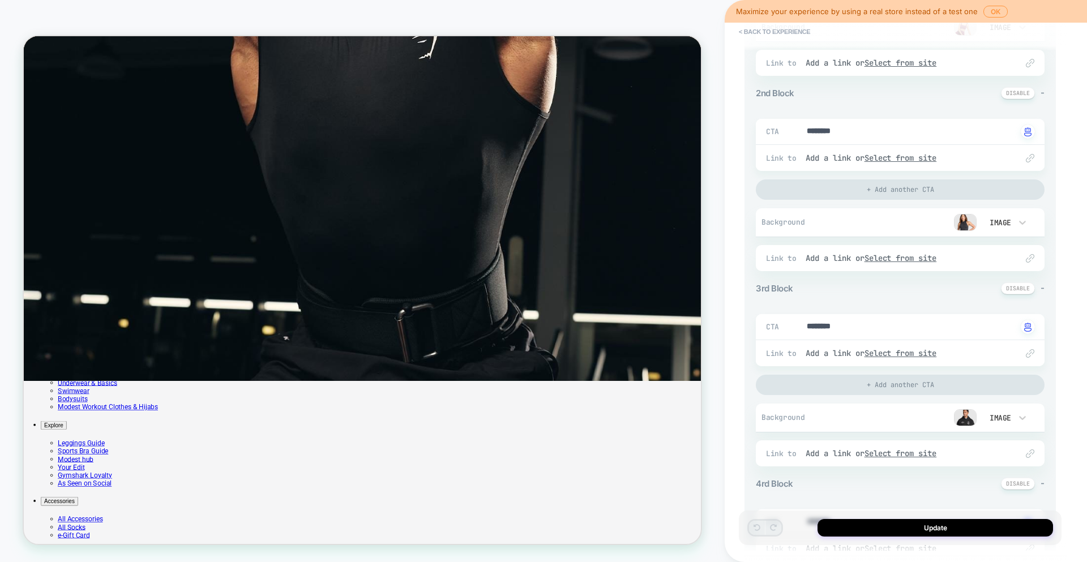
scroll to position [552, 0]
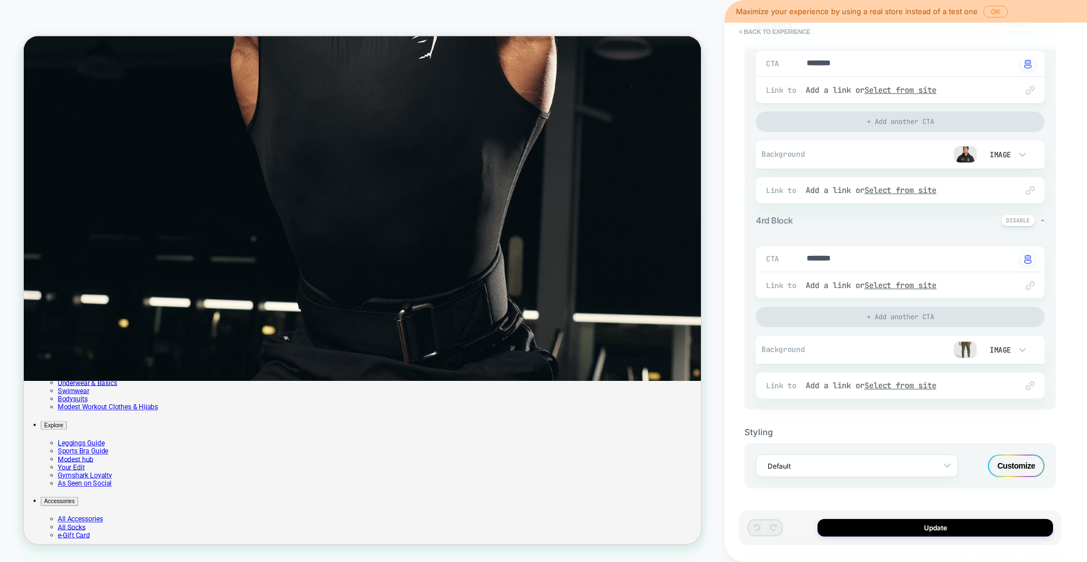
click at [1020, 467] on div "Customize" at bounding box center [1016, 466] width 57 height 23
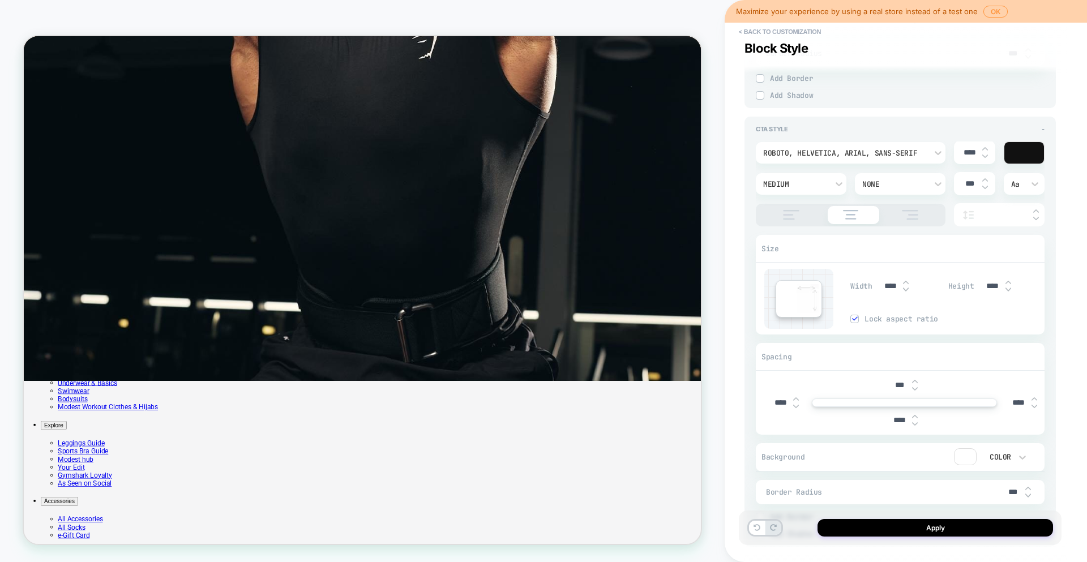
scroll to position [2291, 0]
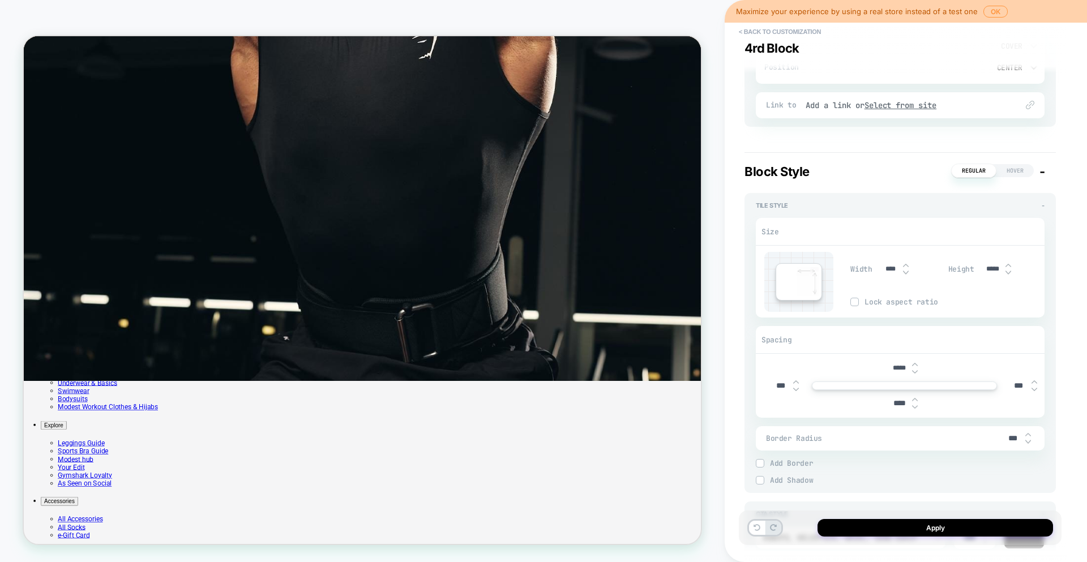
click at [854, 300] on img at bounding box center [855, 302] width 6 height 6
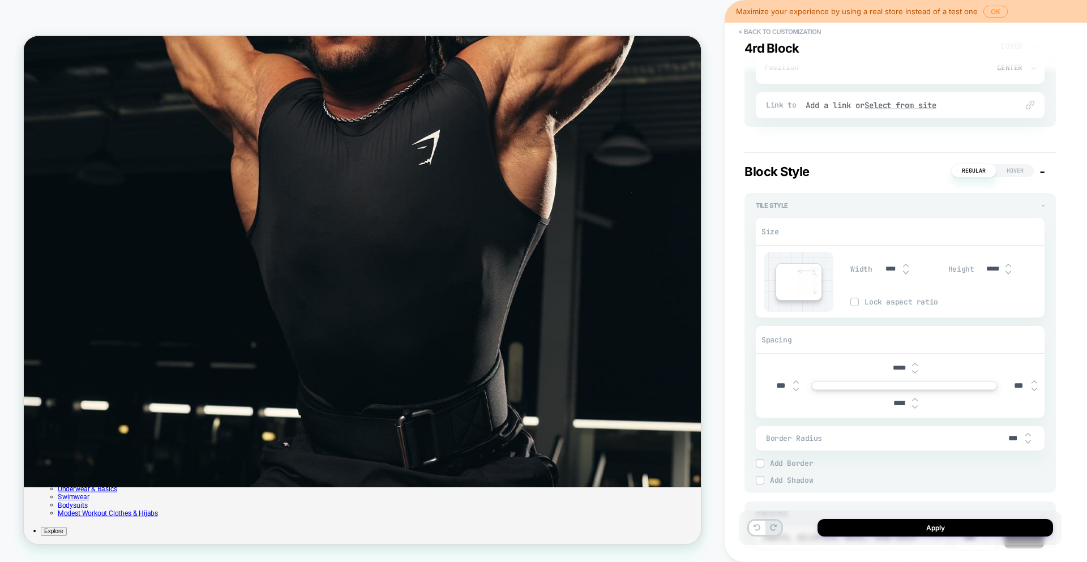
scroll to position [2288, 0]
click at [912, 524] on button "Apply" at bounding box center [936, 528] width 236 height 18
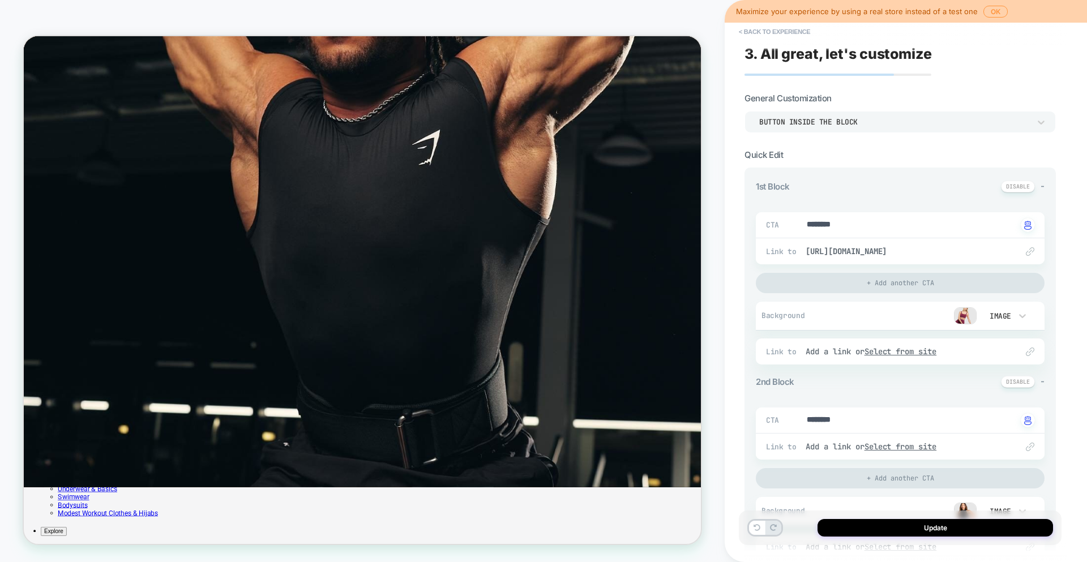
type textarea "*"
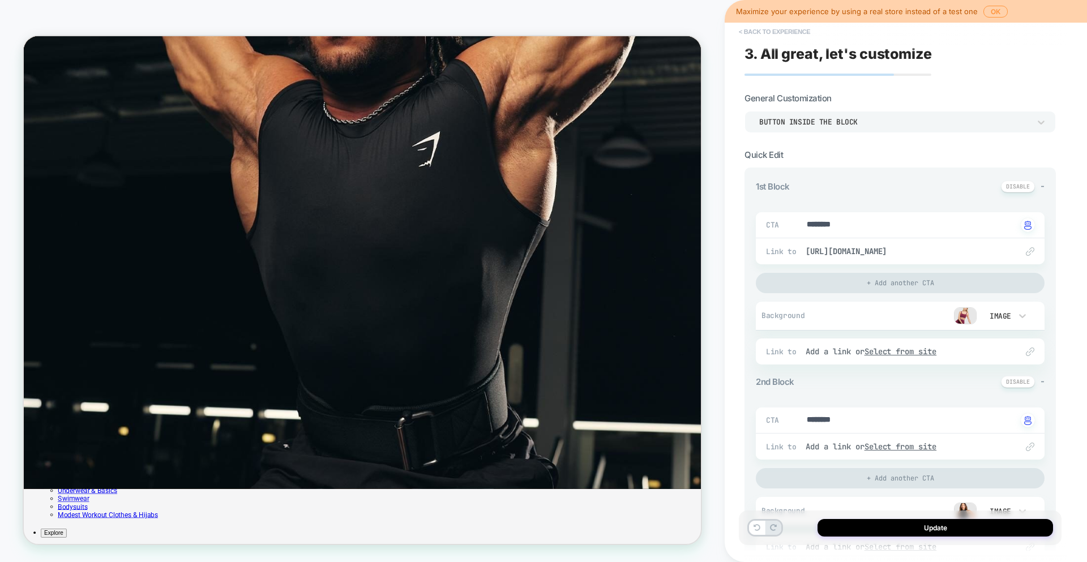
click at [760, 35] on button "< Back to experience" at bounding box center [774, 32] width 83 height 18
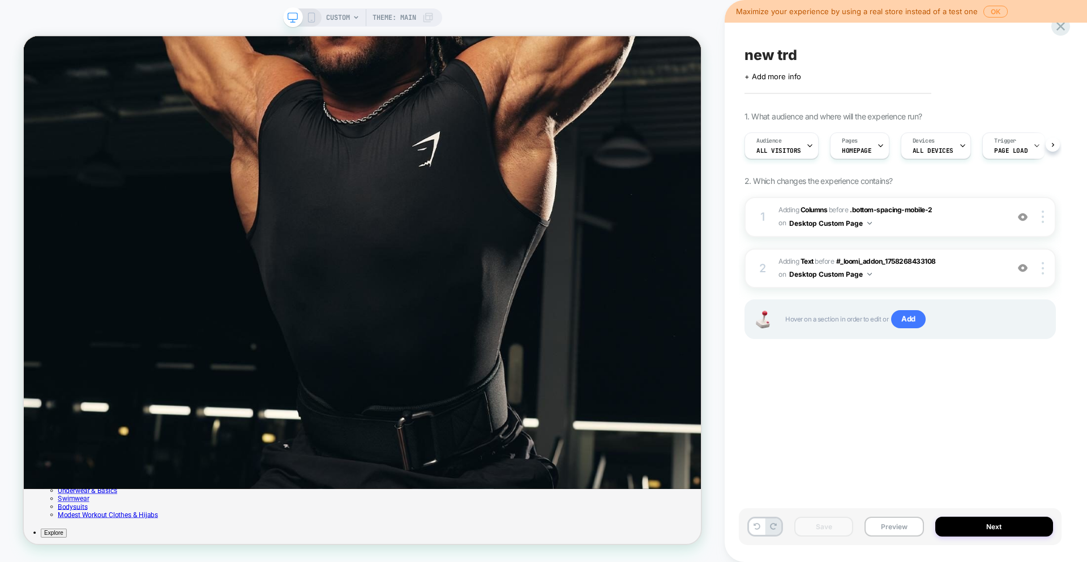
scroll to position [0, 1]
click at [779, 57] on span "new trd" at bounding box center [771, 54] width 53 height 17
click at [779, 57] on textarea "*******" at bounding box center [784, 54] width 78 height 17
type textarea "*"
type textarea "**********"
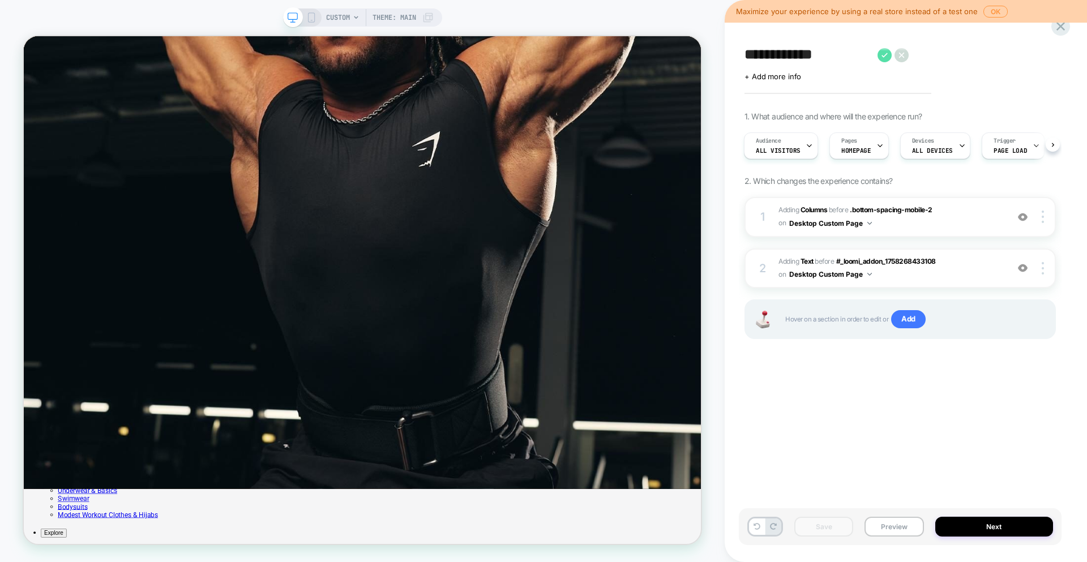
click at [886, 50] on icon at bounding box center [885, 55] width 14 height 14
click at [828, 532] on button "Save" at bounding box center [823, 527] width 59 height 20
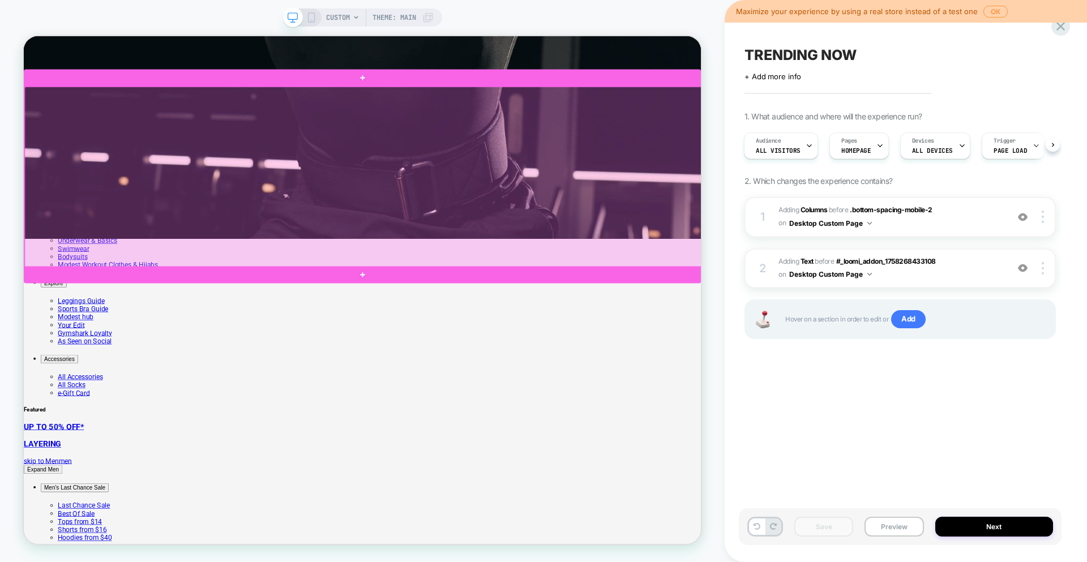
scroll to position [405, 0]
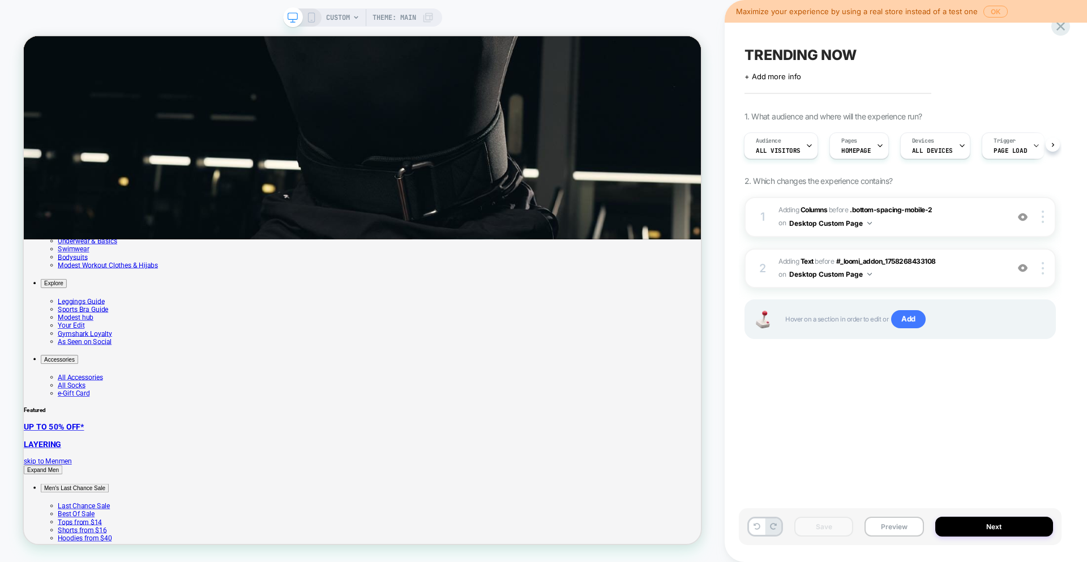
click at [988, 13] on button "OK" at bounding box center [996, 12] width 24 height 12
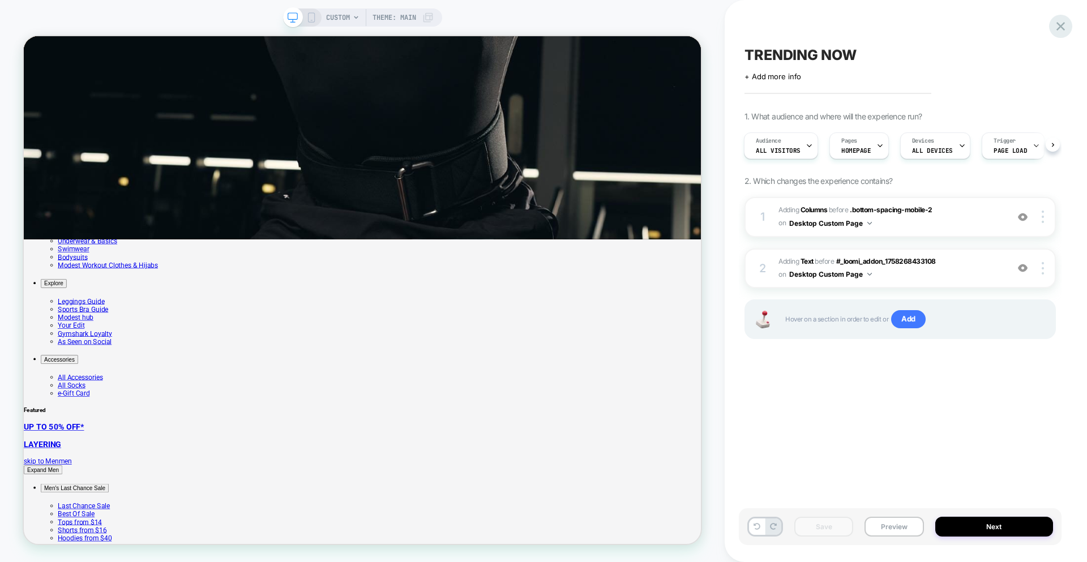
click at [1061, 28] on icon at bounding box center [1060, 26] width 15 height 15
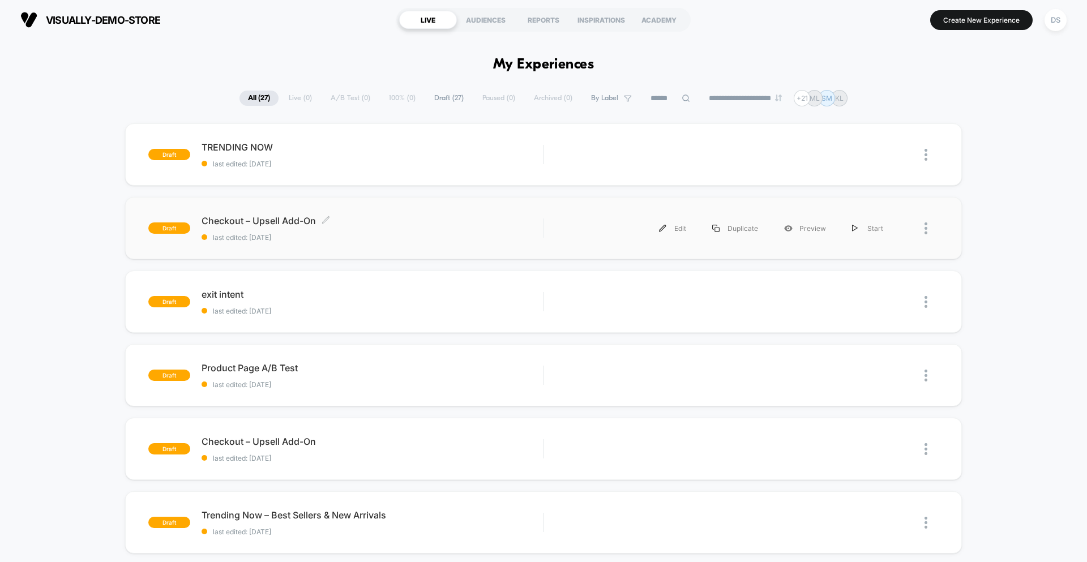
click at [385, 233] on span "last edited: [DATE]" at bounding box center [372, 237] width 341 height 8
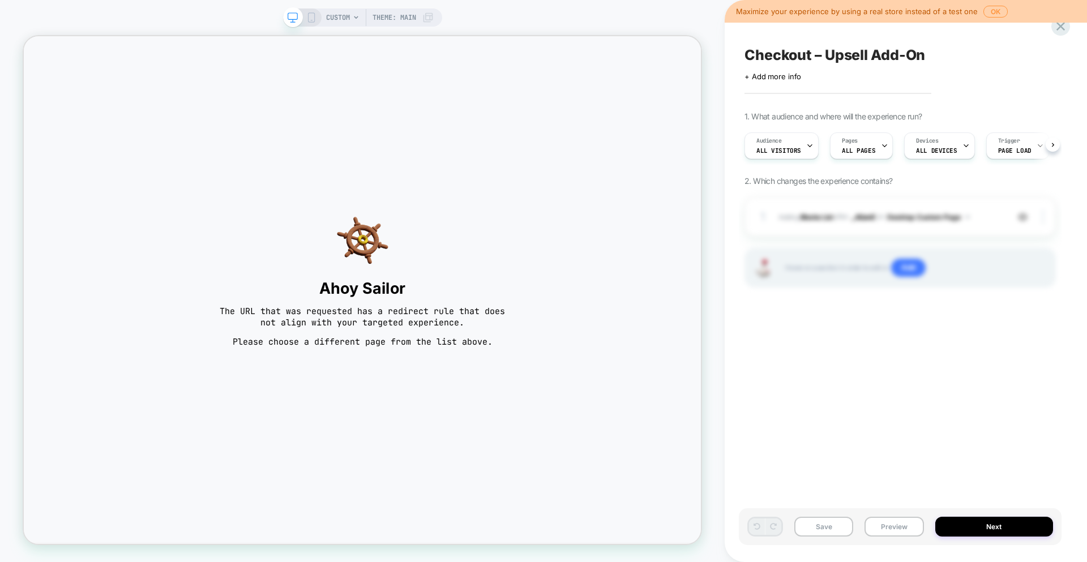
scroll to position [0, 1]
click at [851, 146] on div "Pages ALL PAGES" at bounding box center [858, 145] width 56 height 25
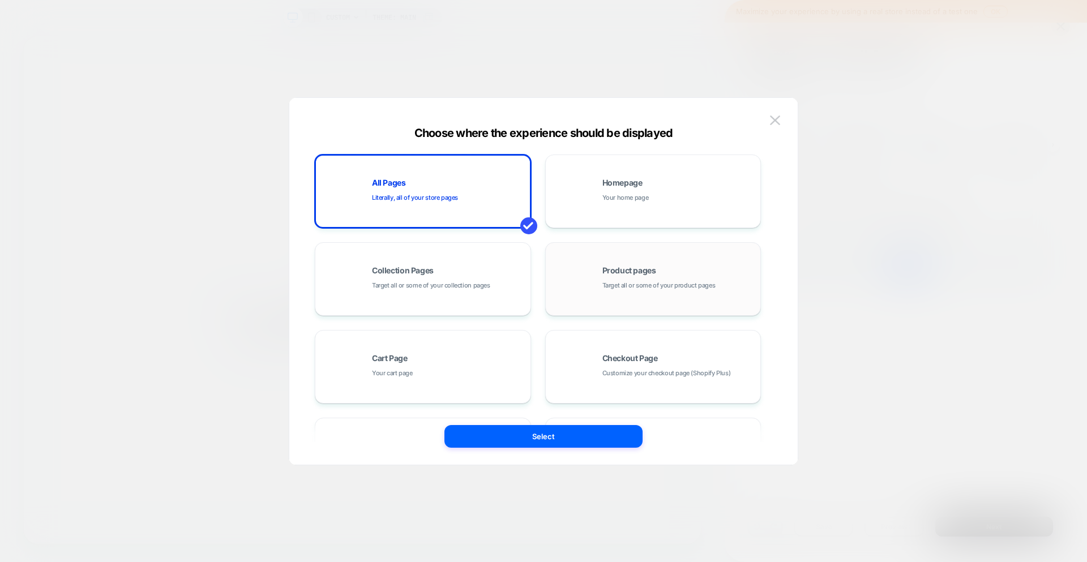
click at [647, 288] on span "Target all or some of your product pages" at bounding box center [659, 285] width 113 height 11
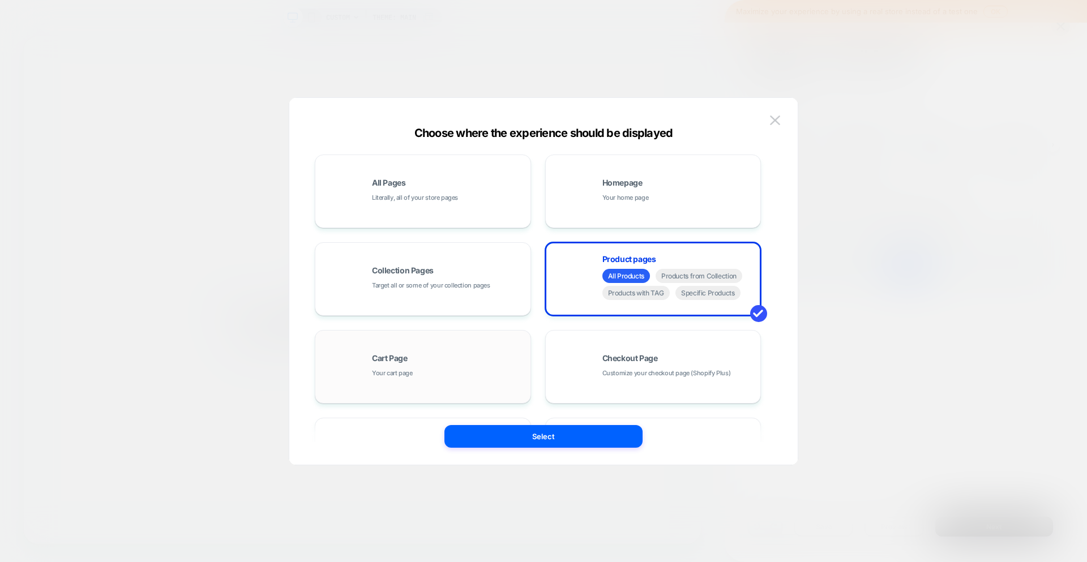
click at [438, 358] on div "Cart Page Your cart page" at bounding box center [448, 366] width 153 height 24
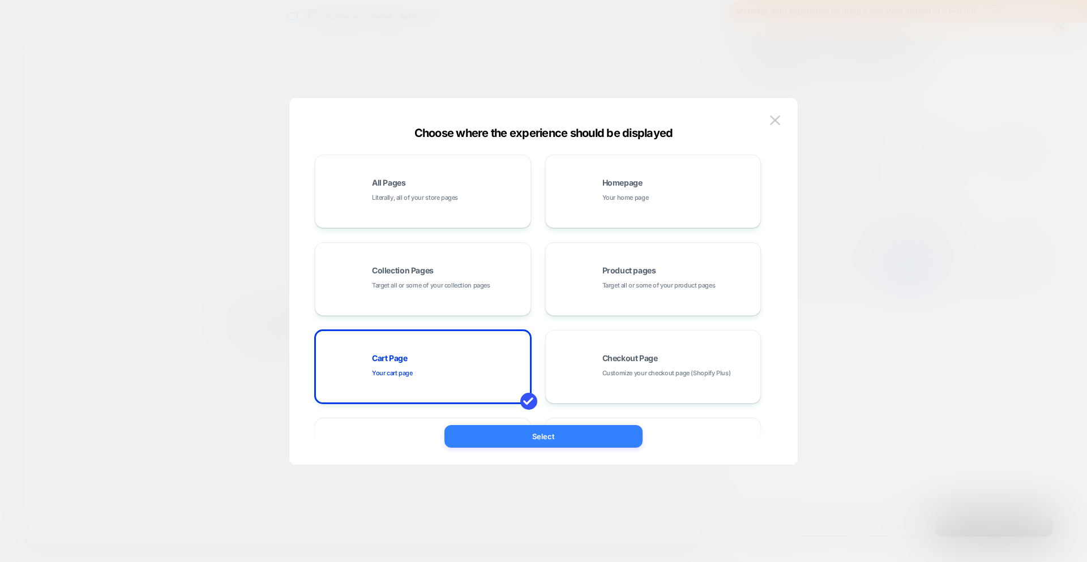
click at [565, 434] on button "Select" at bounding box center [544, 436] width 198 height 23
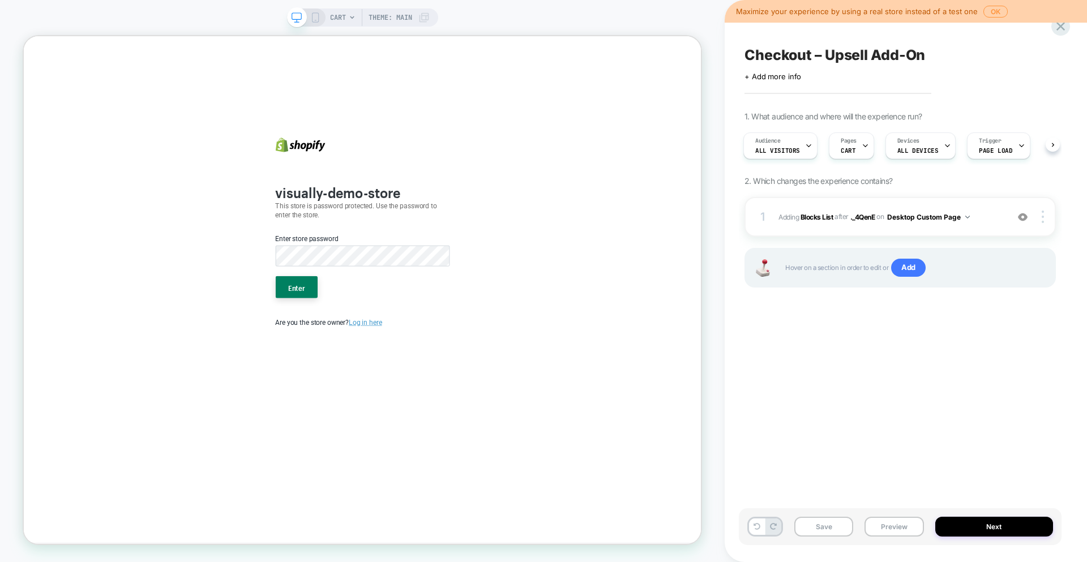
scroll to position [0, 0]
click at [388, 375] on button "Enter" at bounding box center [388, 370] width 56 height 29
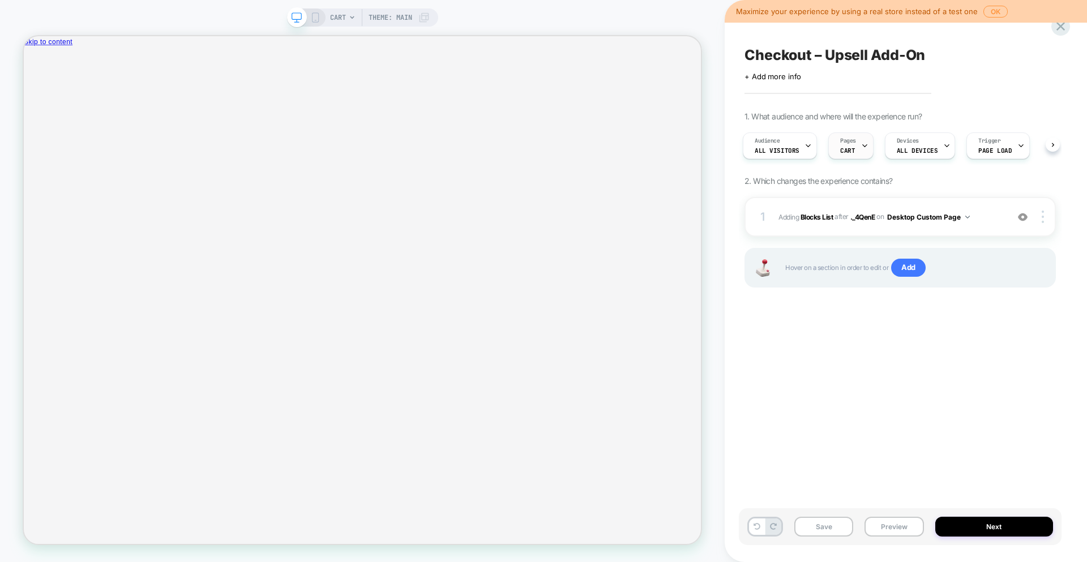
click at [845, 147] on span "CART" at bounding box center [847, 151] width 15 height 8
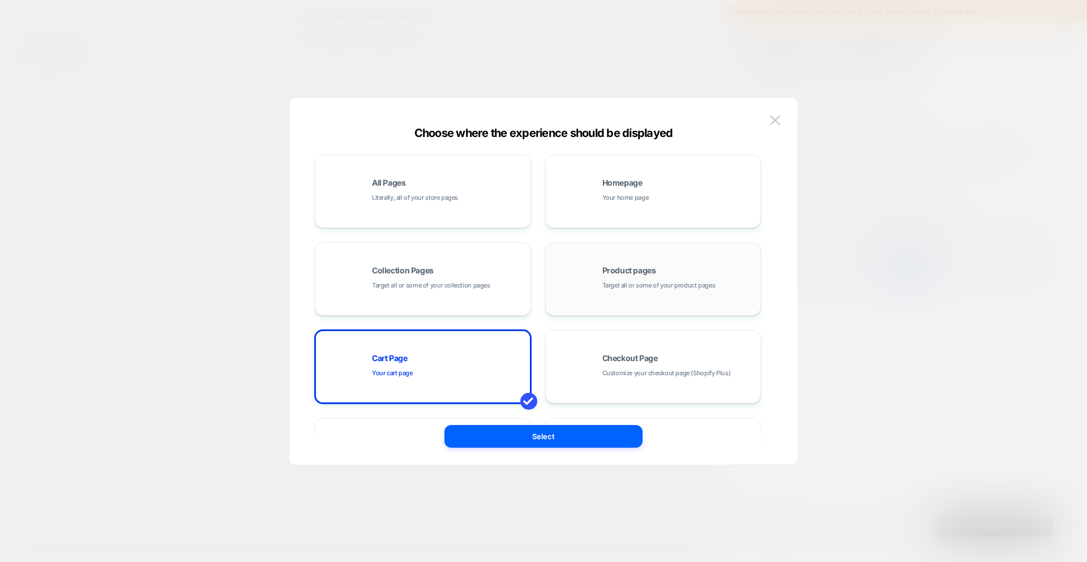
click at [635, 274] on span "Product pages" at bounding box center [630, 271] width 54 height 8
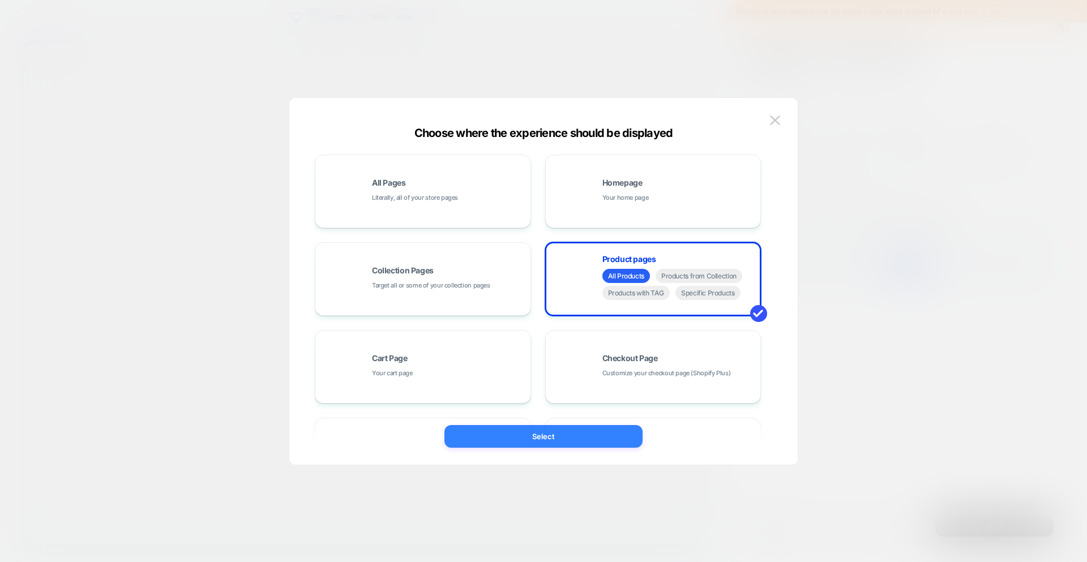
click at [582, 431] on button "Select" at bounding box center [544, 436] width 198 height 23
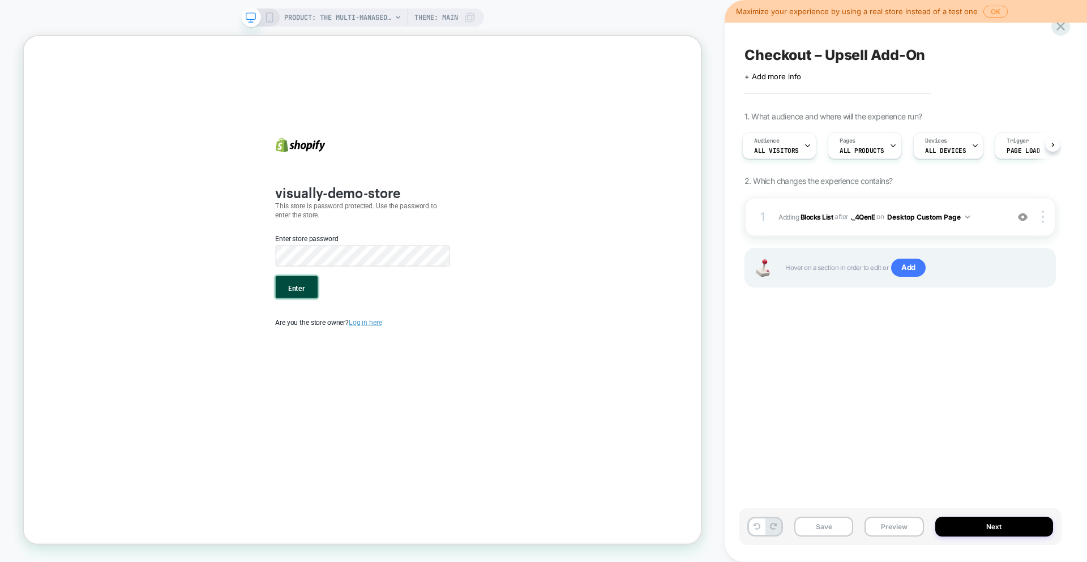
click at [401, 375] on button "Enter" at bounding box center [388, 370] width 56 height 29
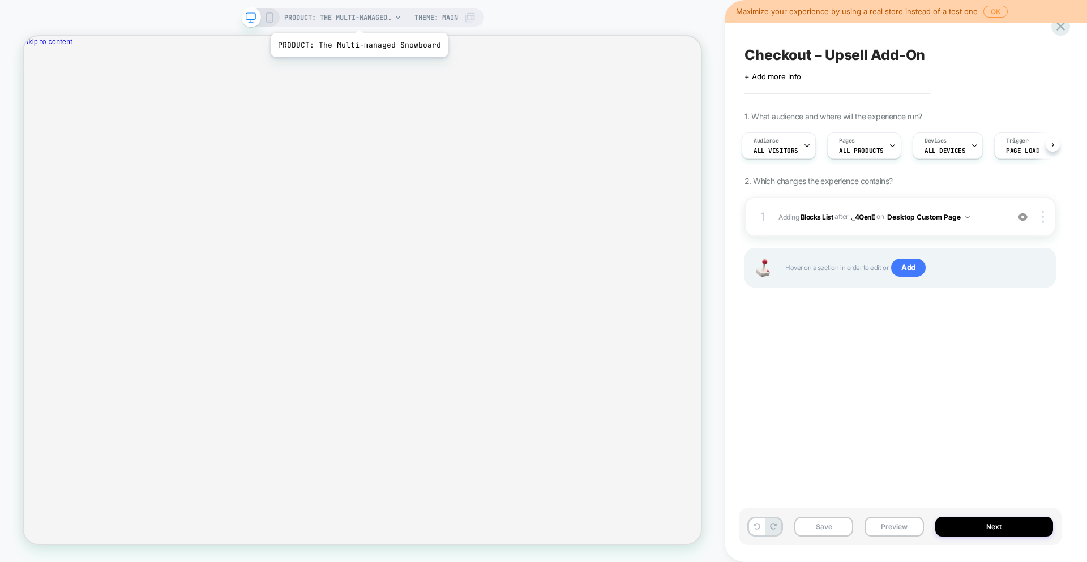
click at [357, 19] on span "PRODUCT: The Multi-managed Snowboard" at bounding box center [338, 17] width 108 height 18
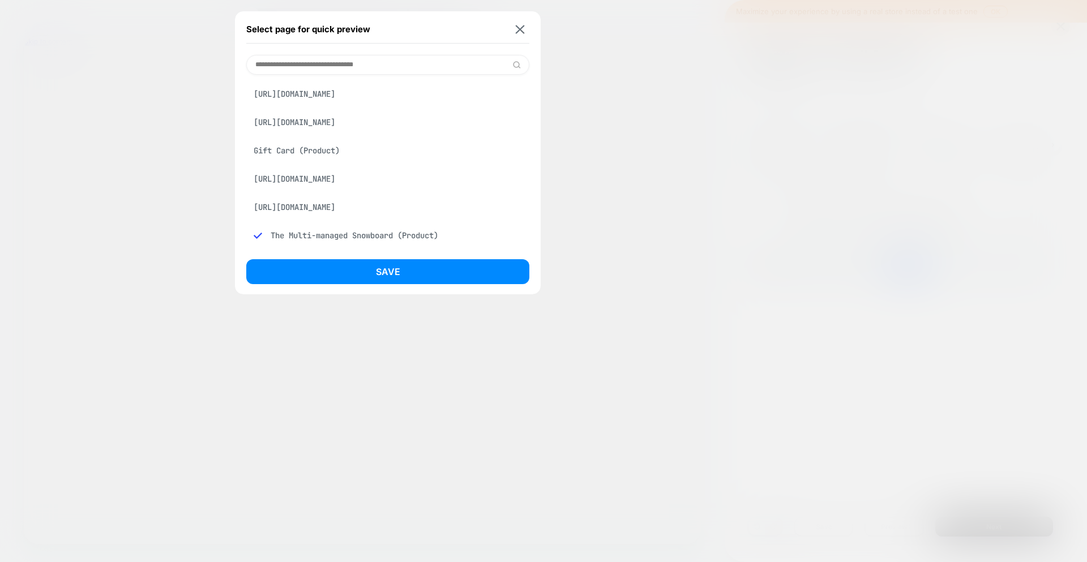
click at [364, 101] on div "[URL][DOMAIN_NAME]" at bounding box center [387, 94] width 283 height 22
click at [362, 130] on div "[URL][DOMAIN_NAME]" at bounding box center [387, 123] width 283 height 22
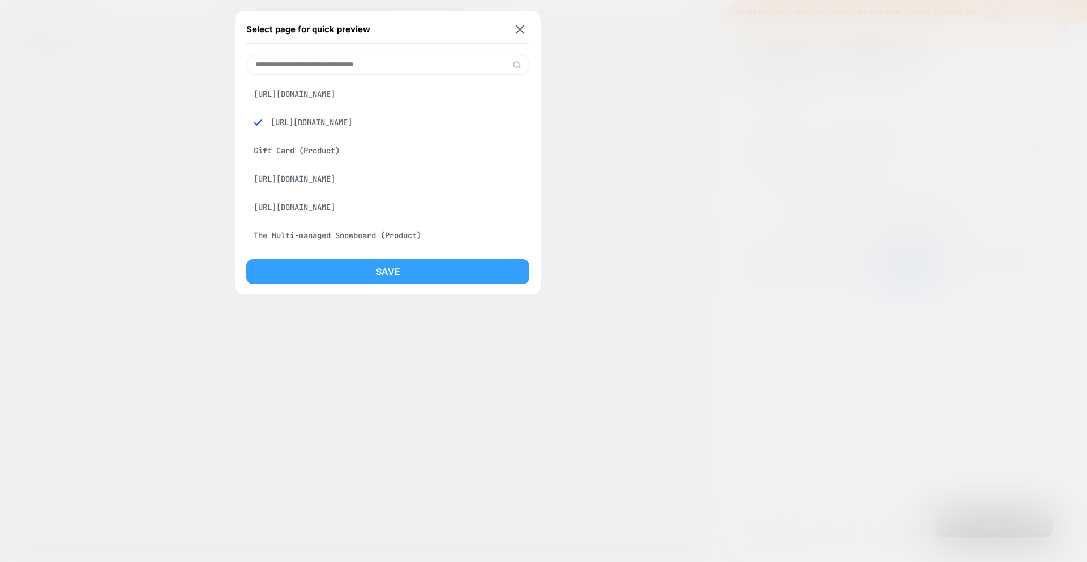
click at [370, 275] on button "Save" at bounding box center [387, 271] width 283 height 25
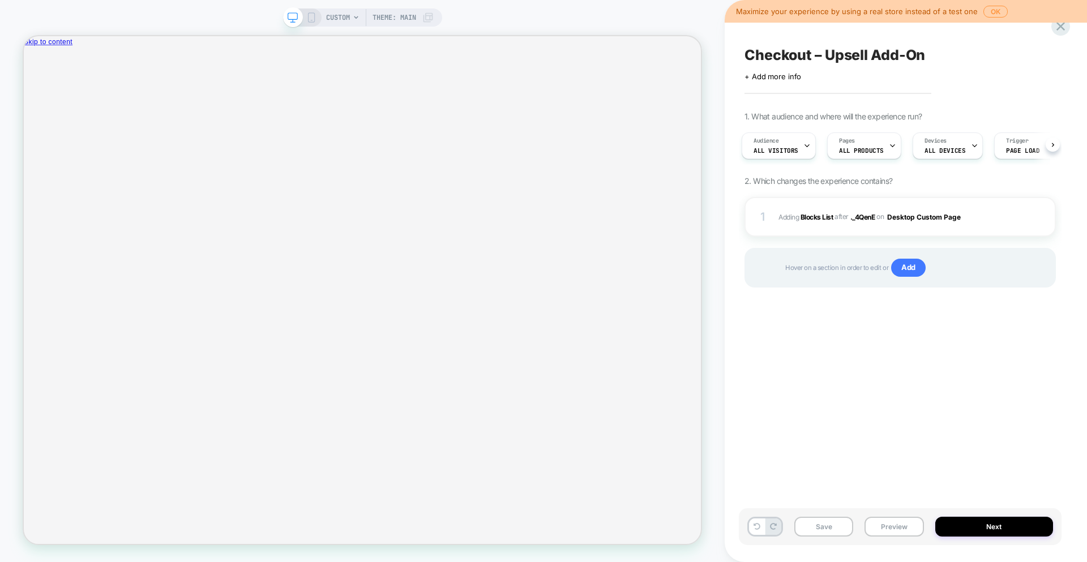
scroll to position [0, 3]
click at [343, 11] on span "CUSTOM" at bounding box center [338, 17] width 24 height 18
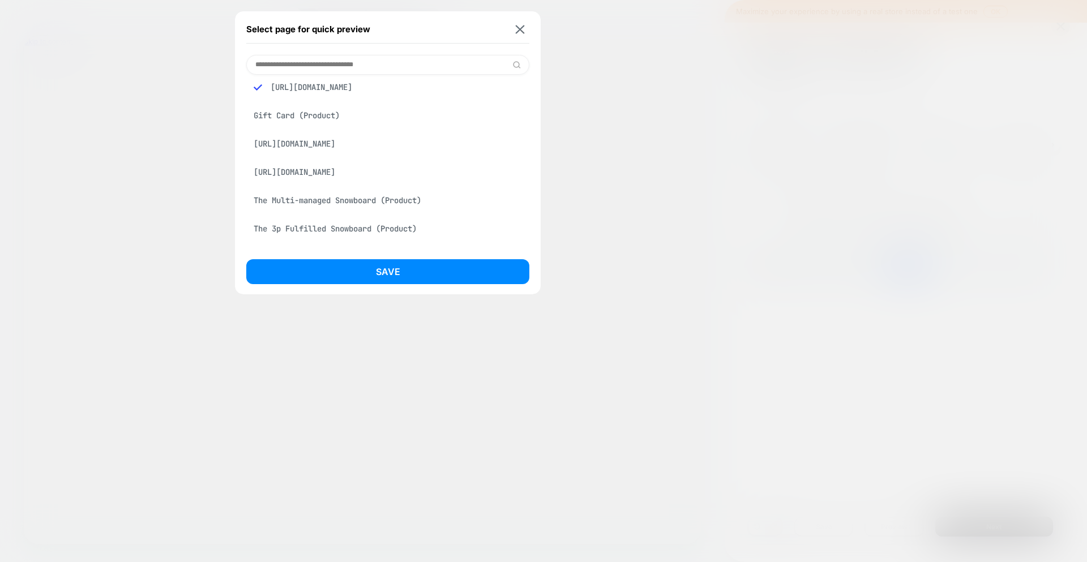
scroll to position [0, 0]
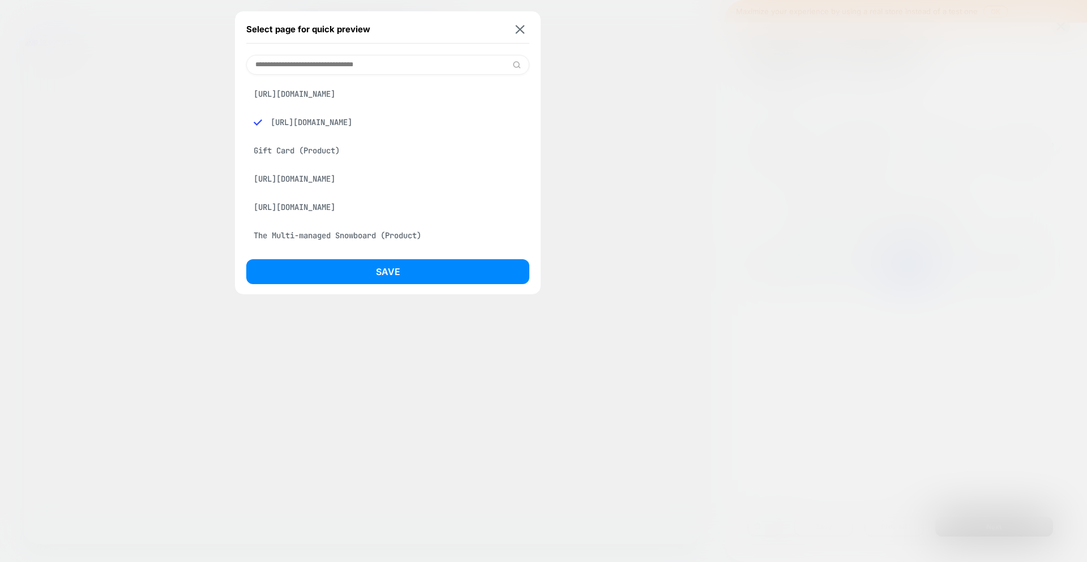
click at [443, 105] on div "[URL][DOMAIN_NAME]" at bounding box center [387, 94] width 283 height 22
click at [443, 99] on div "[URL][DOMAIN_NAME]" at bounding box center [387, 94] width 283 height 22
click at [289, 95] on div "[URL][DOMAIN_NAME]" at bounding box center [387, 94] width 283 height 22
click at [318, 218] on div "[URL][DOMAIN_NAME]" at bounding box center [387, 207] width 283 height 22
click at [313, 218] on div "[URL][DOMAIN_NAME]" at bounding box center [387, 207] width 283 height 22
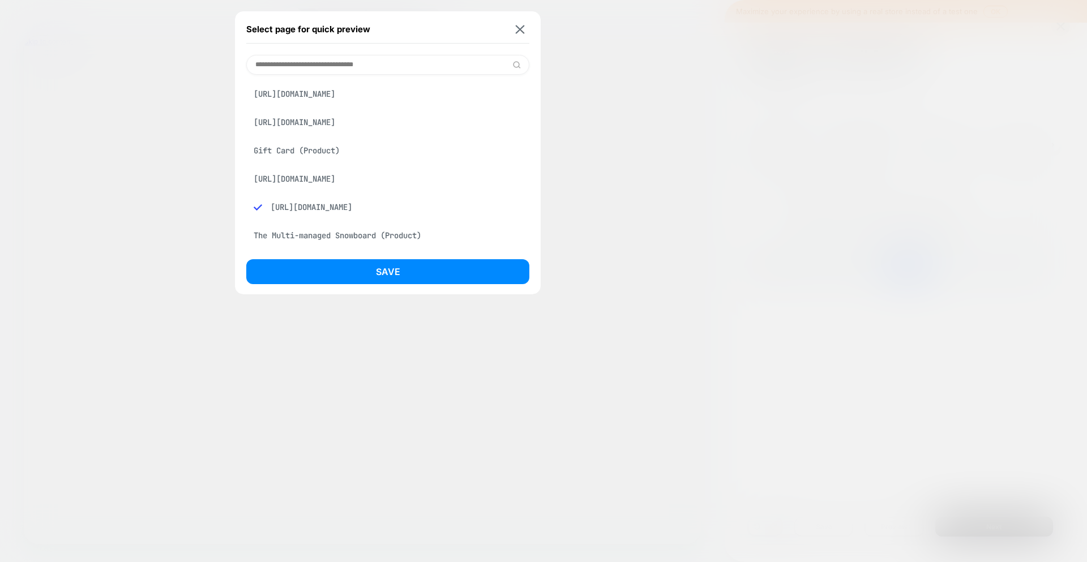
click at [313, 218] on div "[URL][DOMAIN_NAME]" at bounding box center [387, 207] width 283 height 22
click at [452, 218] on div "[URL][DOMAIN_NAME]" at bounding box center [387, 207] width 283 height 22
click at [390, 133] on div "[URL][DOMAIN_NAME]" at bounding box center [387, 123] width 283 height 22
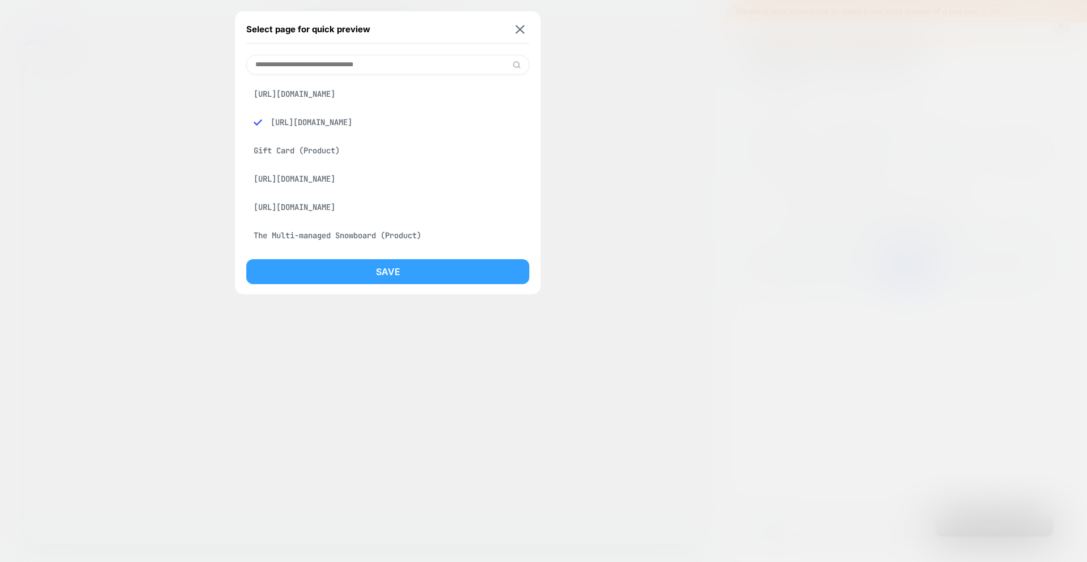
click at [407, 267] on button "Save" at bounding box center [387, 271] width 283 height 25
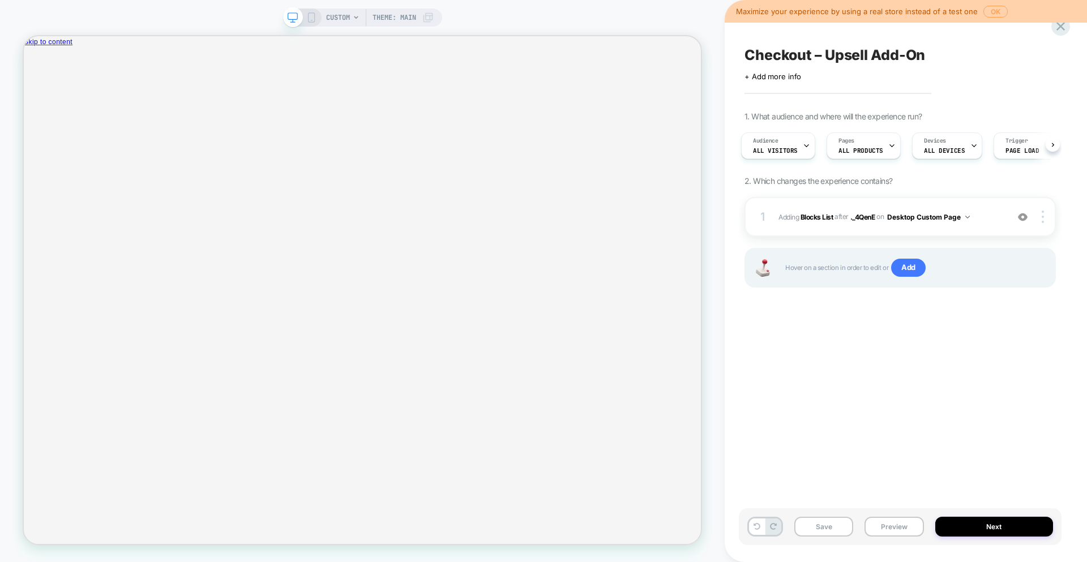
click at [988, 10] on button "OK" at bounding box center [996, 12] width 24 height 12
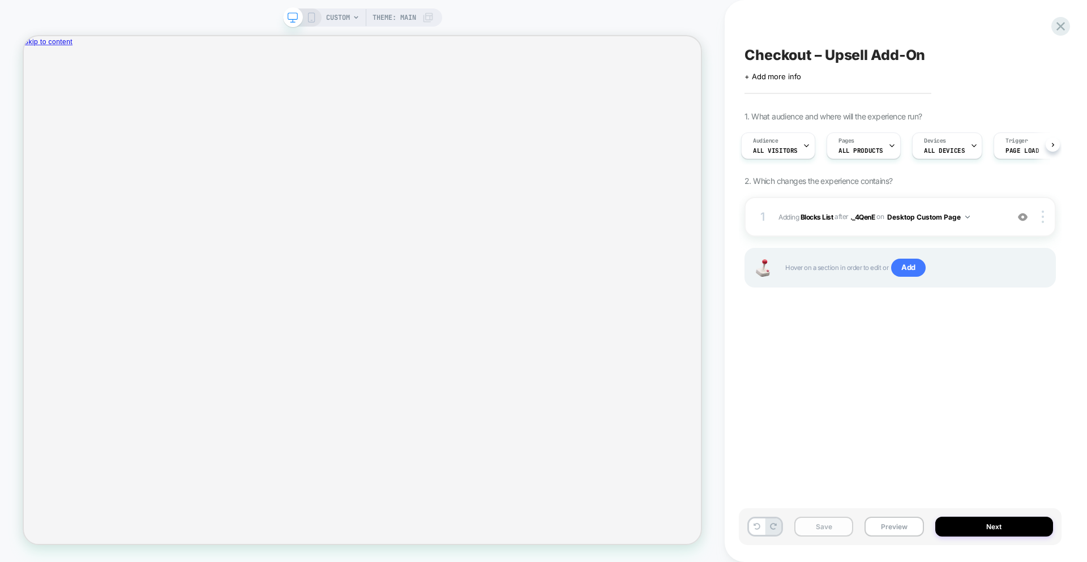
click at [845, 527] on button "Save" at bounding box center [823, 527] width 59 height 20
click at [1058, 27] on icon at bounding box center [1060, 26] width 15 height 15
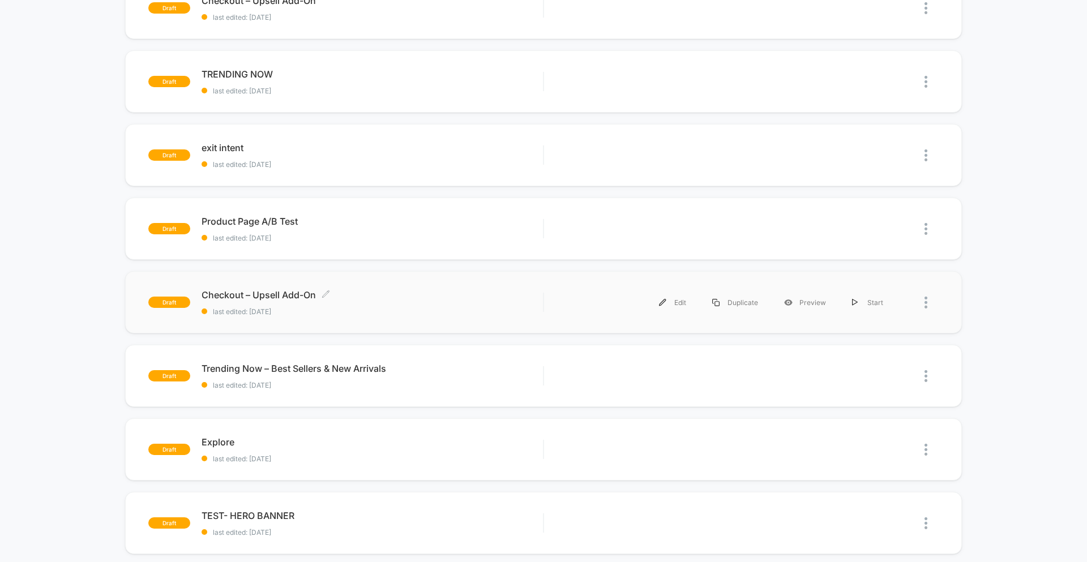
scroll to position [160, 0]
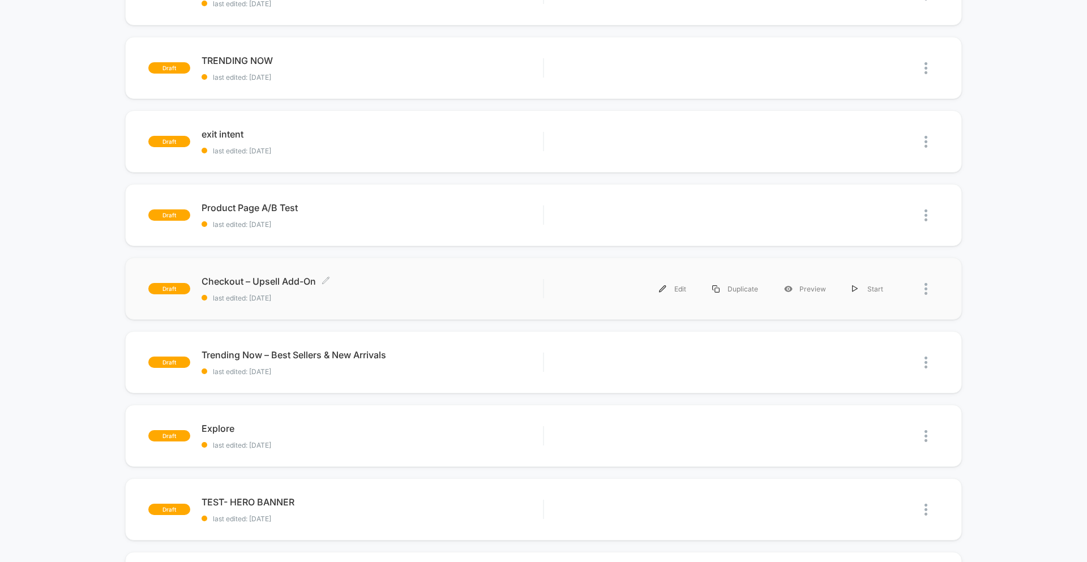
click at [276, 284] on span "Checkout – Upsell Add-On Click to edit experience details" at bounding box center [372, 281] width 341 height 11
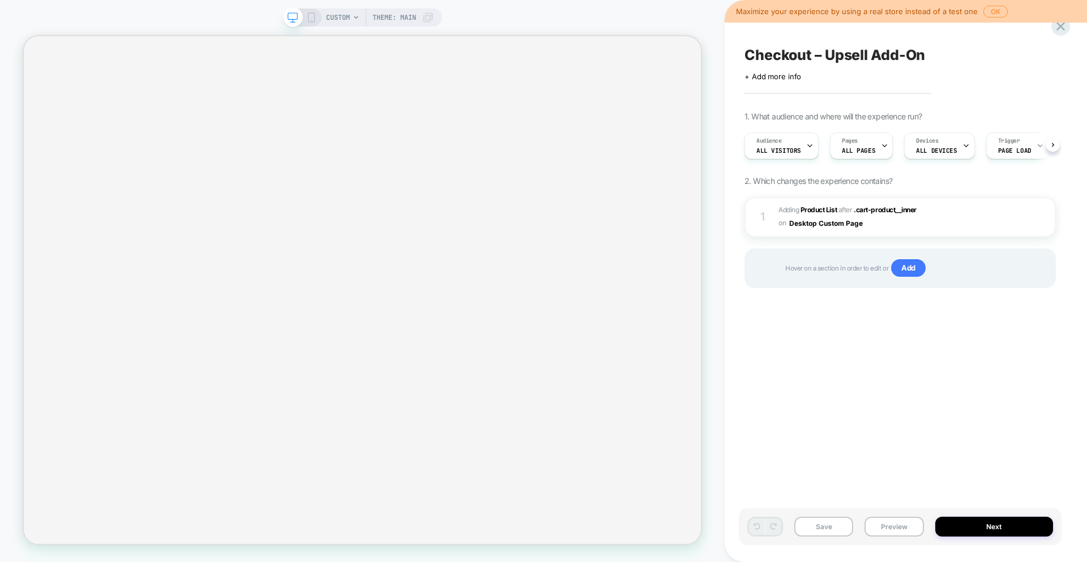
scroll to position [0, 1]
click at [392, 19] on span "Theme: MAIN" at bounding box center [395, 17] width 44 height 18
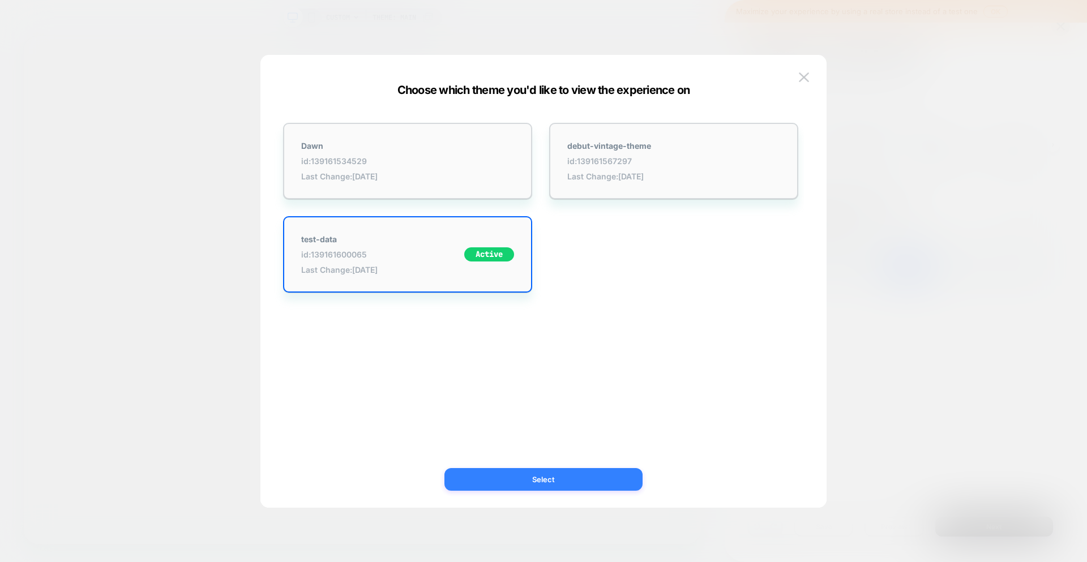
click at [518, 478] on button "Select" at bounding box center [544, 479] width 198 height 23
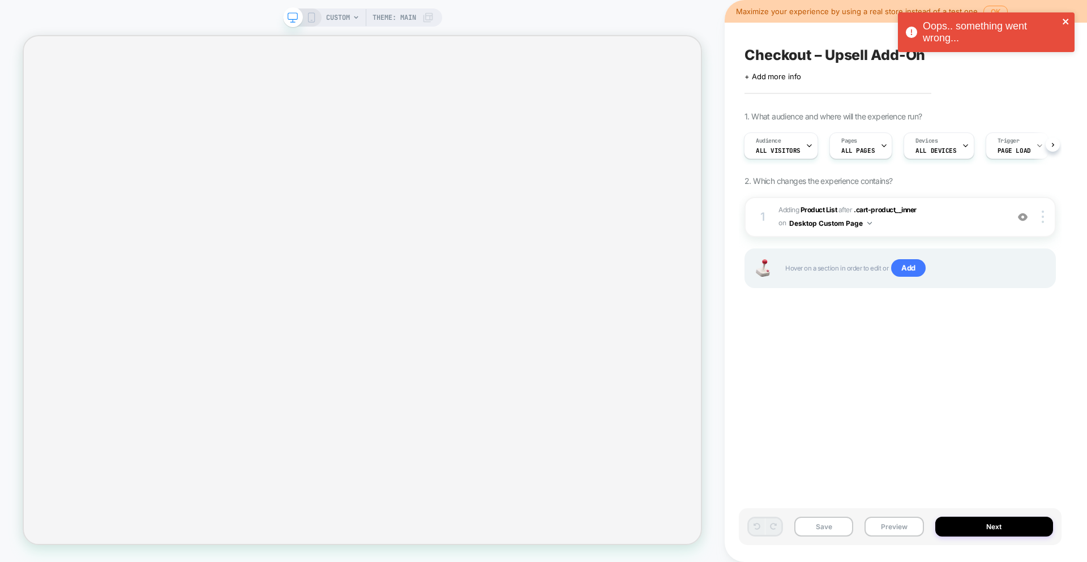
click at [1070, 20] on icon "close" at bounding box center [1066, 21] width 8 height 9
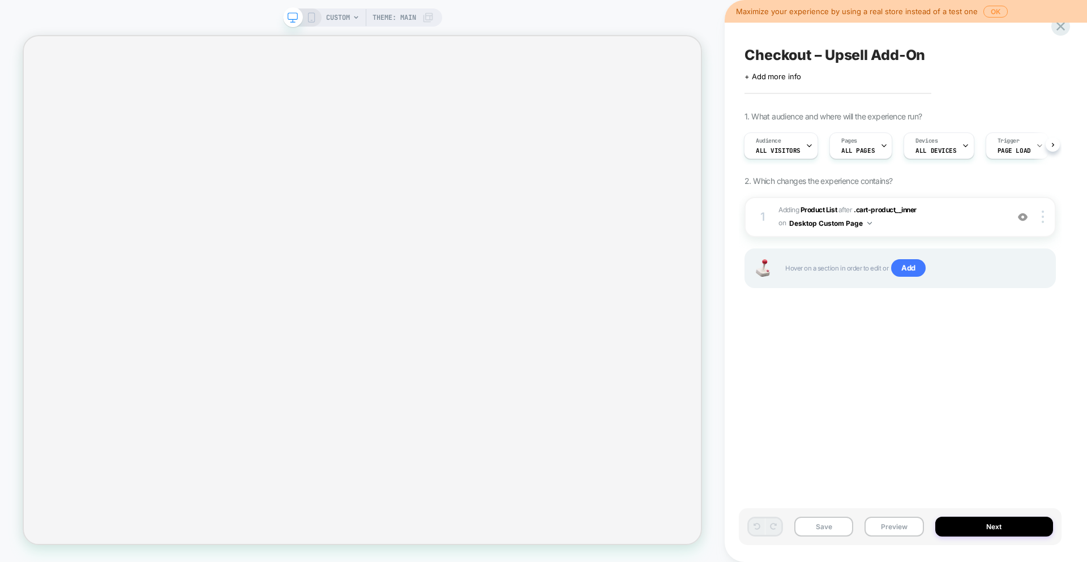
click at [336, 19] on span "CUSTOM" at bounding box center [338, 17] width 24 height 18
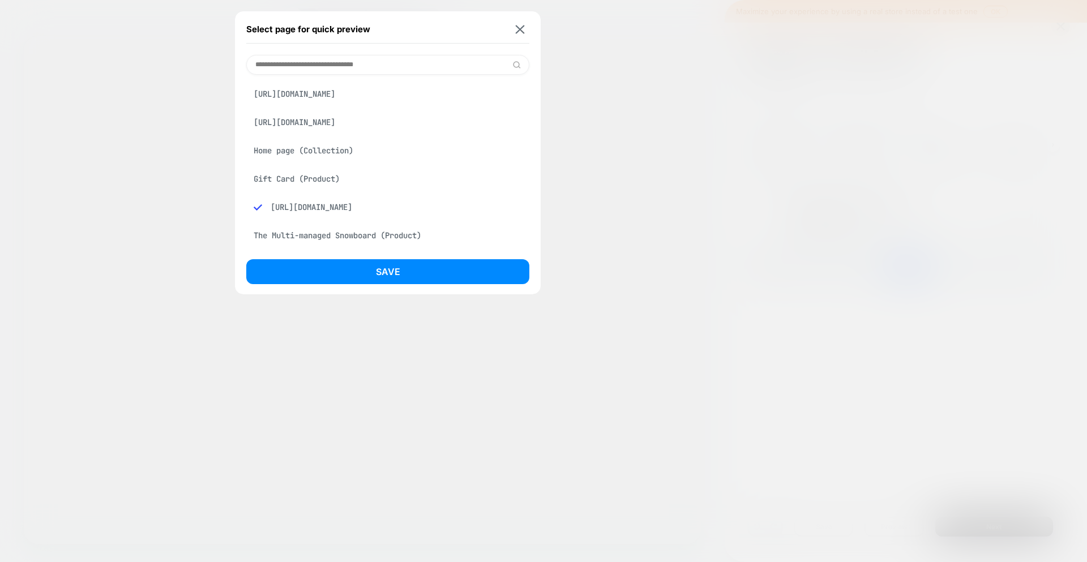
click at [345, 104] on div "[URL][DOMAIN_NAME]" at bounding box center [387, 94] width 283 height 22
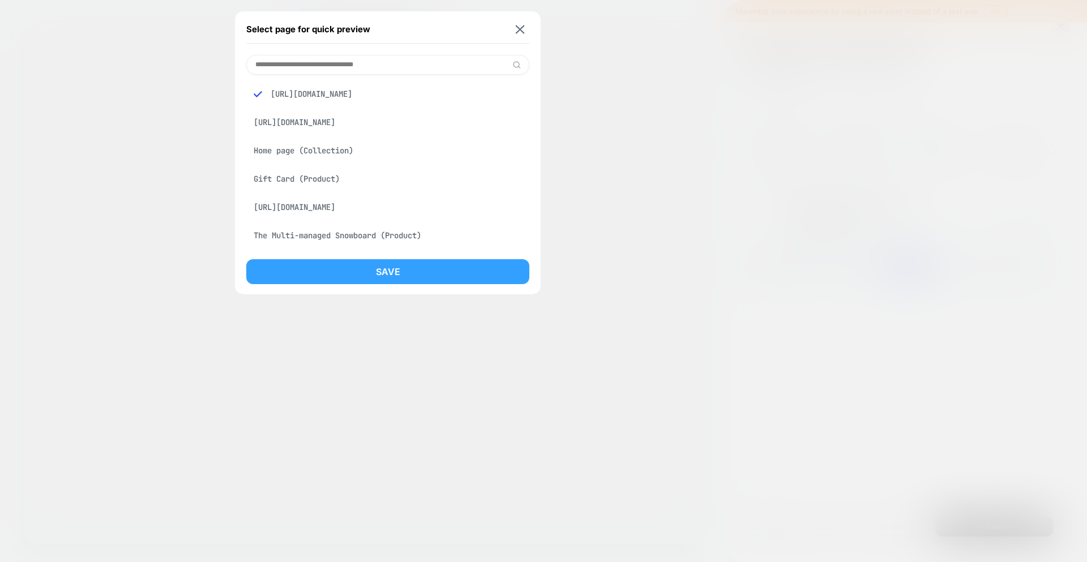
click at [399, 279] on button "Save" at bounding box center [387, 271] width 283 height 25
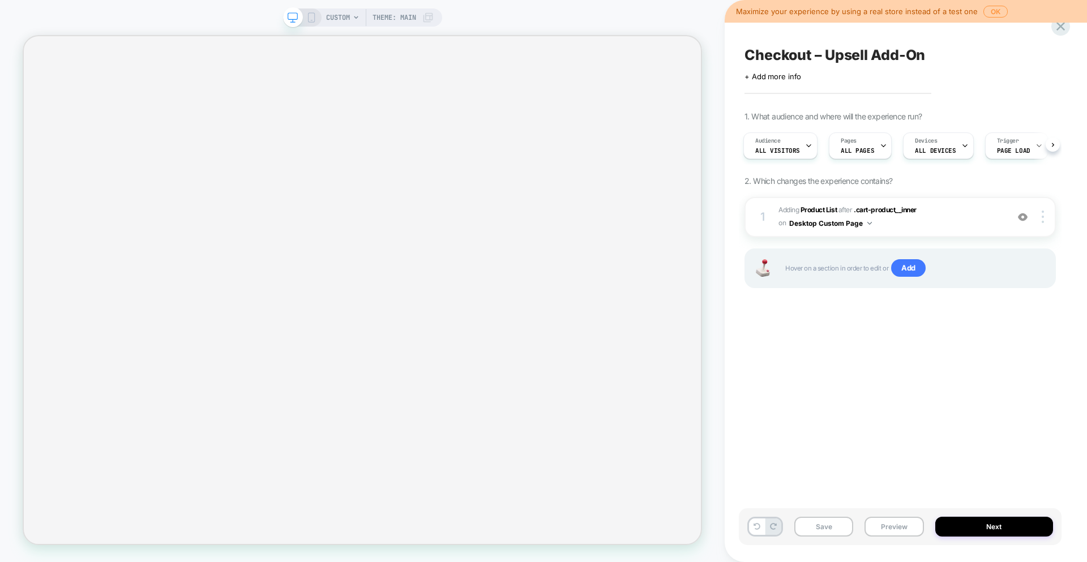
scroll to position [0, 1]
click at [1056, 29] on icon at bounding box center [1060, 26] width 15 height 15
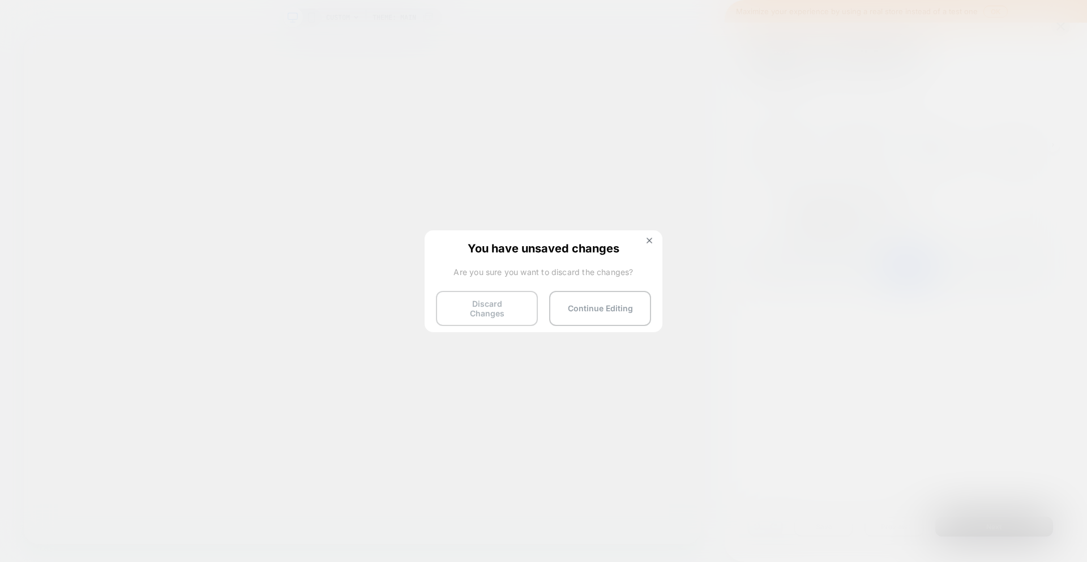
click at [476, 309] on button "Discard Changes" at bounding box center [487, 308] width 102 height 35
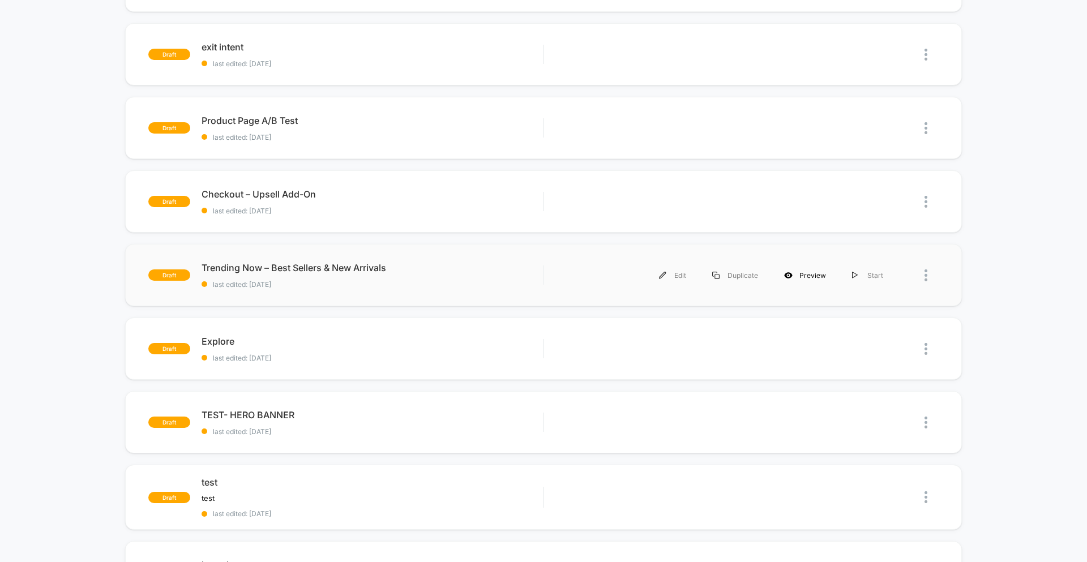
scroll to position [245, 0]
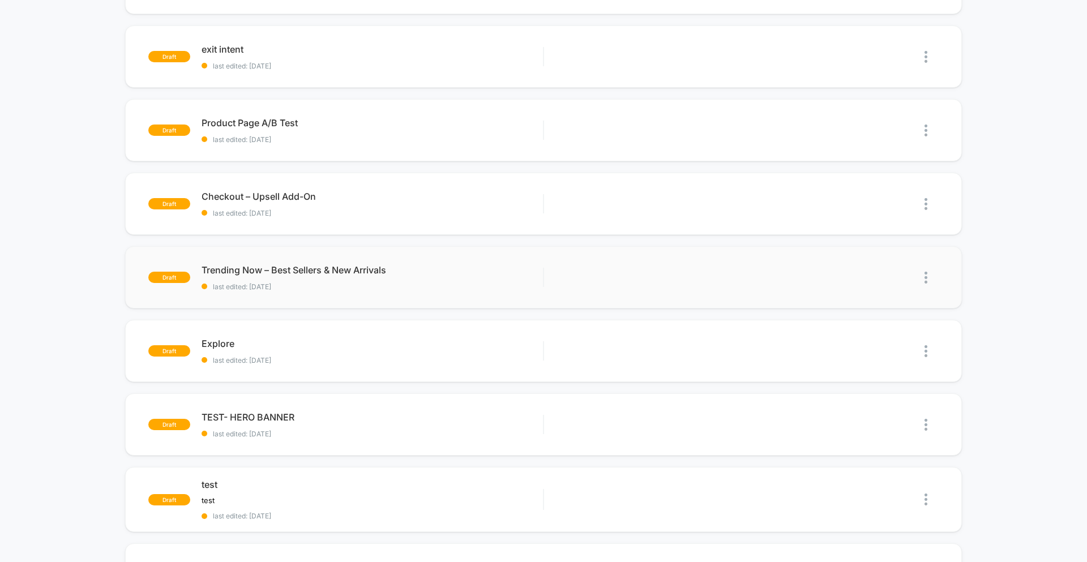
click at [925, 275] on img at bounding box center [926, 278] width 3 height 12
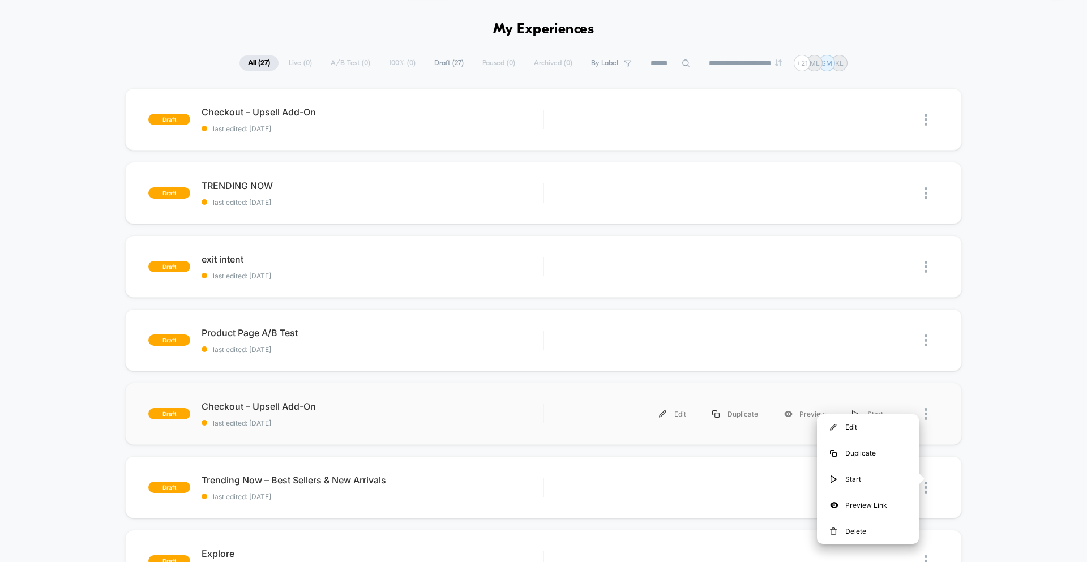
scroll to position [45, 0]
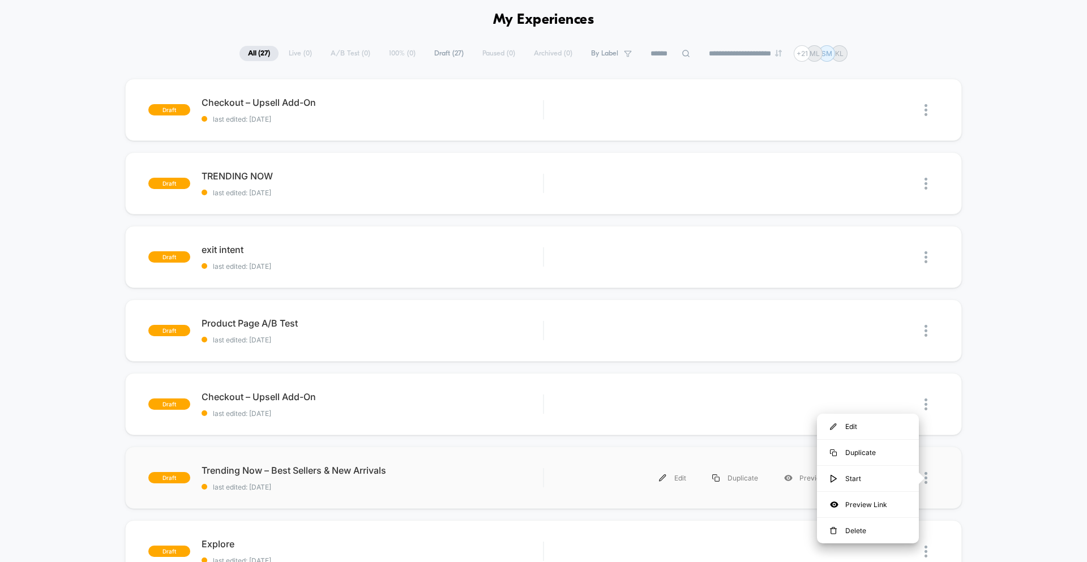
click at [959, 472] on div "draft Trending Now – Best Sellers & New Arrivals last edited: 9/13/2025 Edit Du…" at bounding box center [543, 478] width 837 height 62
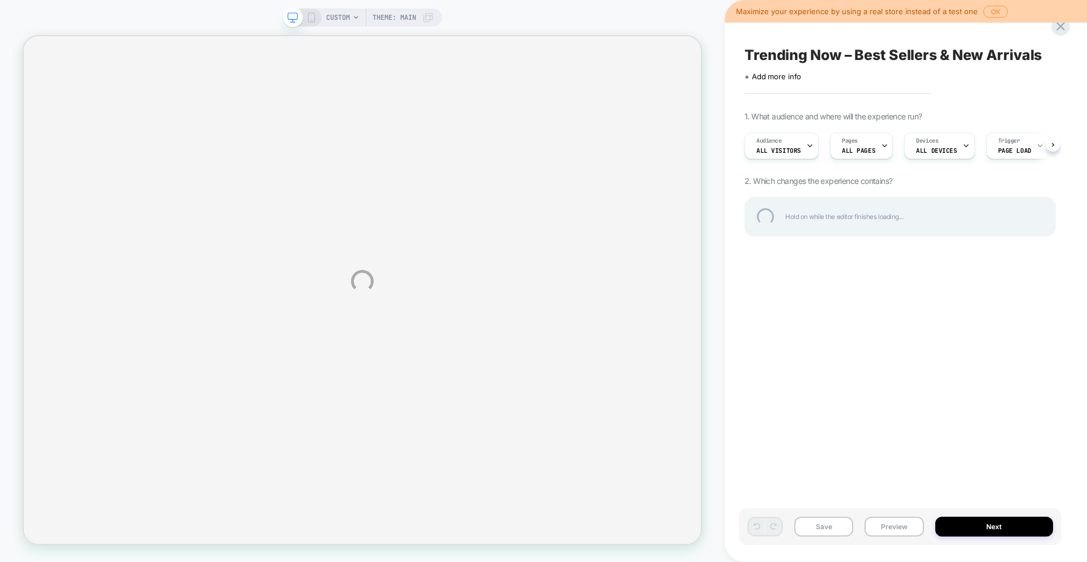
click at [998, 10] on div "CUSTOM Theme: MAIN Maximize your experience by using a real store instead of a …" at bounding box center [543, 281] width 1087 height 562
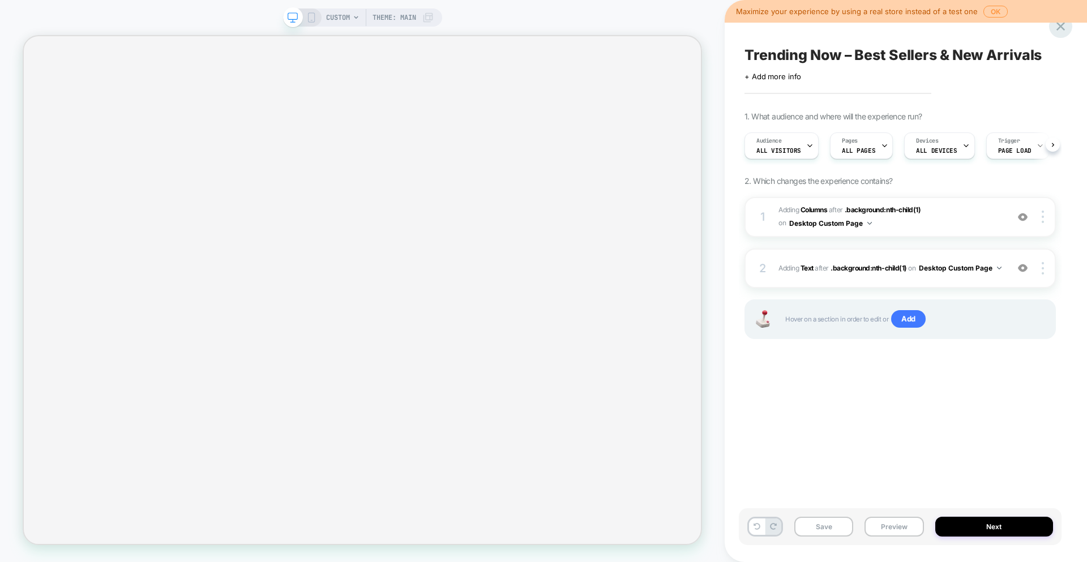
scroll to position [0, 1]
click at [1059, 33] on icon at bounding box center [1060, 26] width 15 height 15
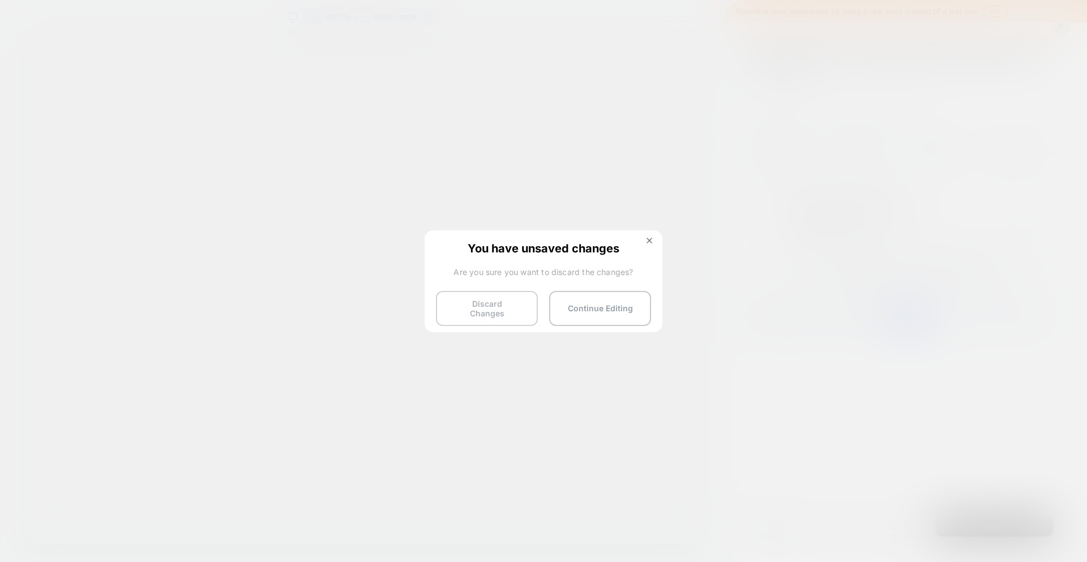
click at [513, 314] on button "Discard Changes" at bounding box center [487, 308] width 102 height 35
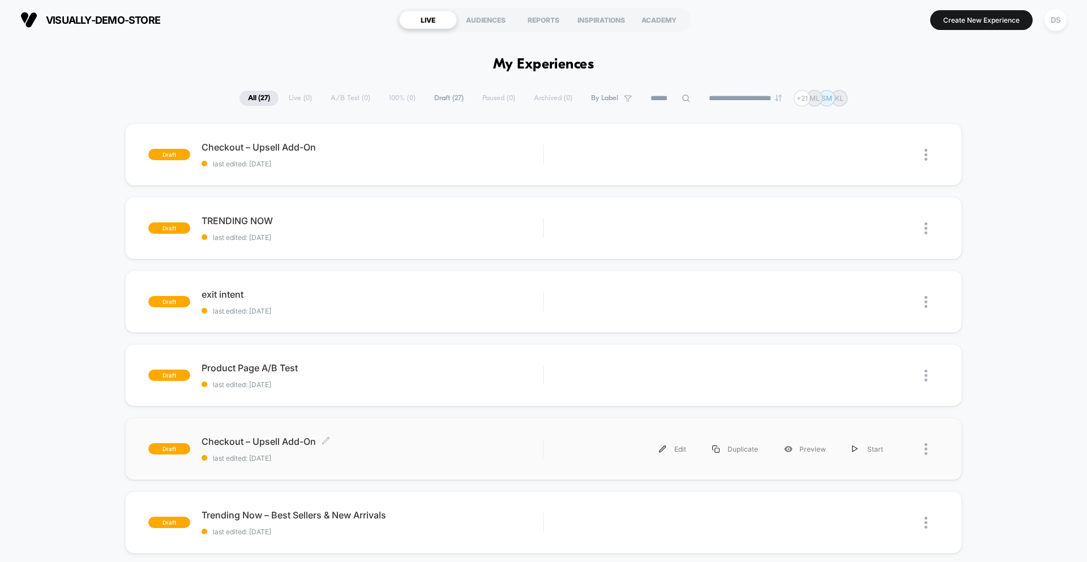
scroll to position [225, 0]
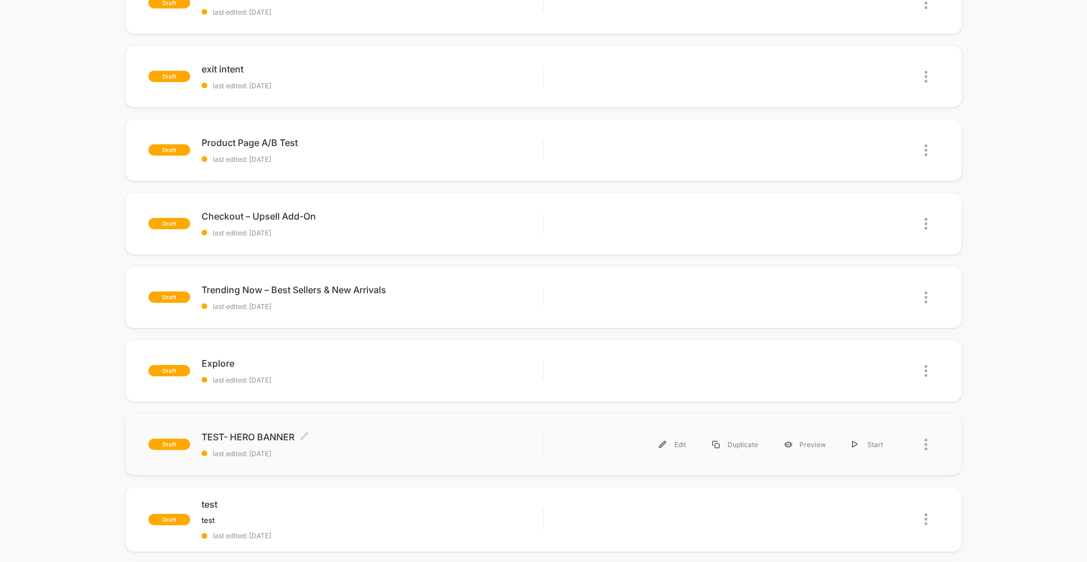
click at [227, 437] on span "TEST- HERO BANNER Click to edit experience details" at bounding box center [372, 436] width 341 height 11
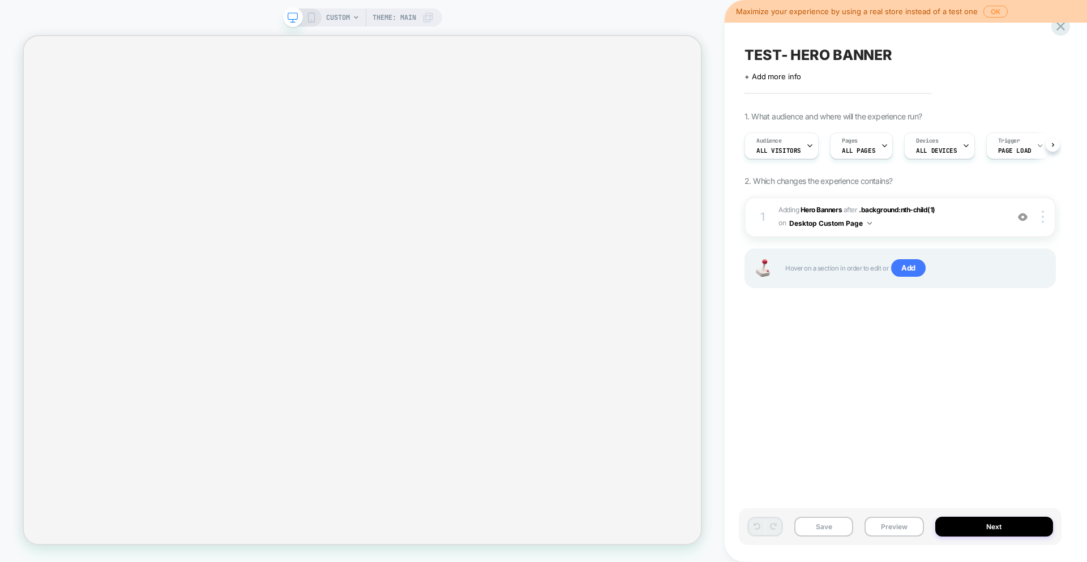
scroll to position [0, 1]
click at [983, 211] on span "#_loomi_addon_1757664007486 Adding Hero Banners AFTER .background:nth-child(1) …" at bounding box center [891, 217] width 224 height 27
click at [337, 29] on div "CUSTOM Theme: MAIN" at bounding box center [362, 281] width 725 height 540
click at [342, 18] on span "CUSTOM" at bounding box center [338, 17] width 24 height 18
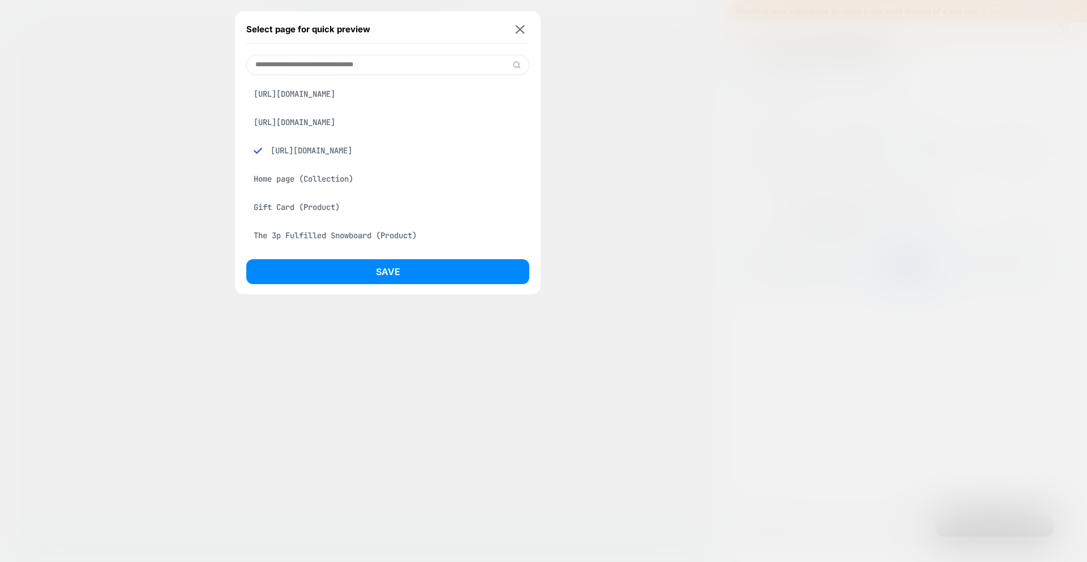
click at [343, 103] on div "[URL][DOMAIN_NAME]" at bounding box center [387, 94] width 283 height 22
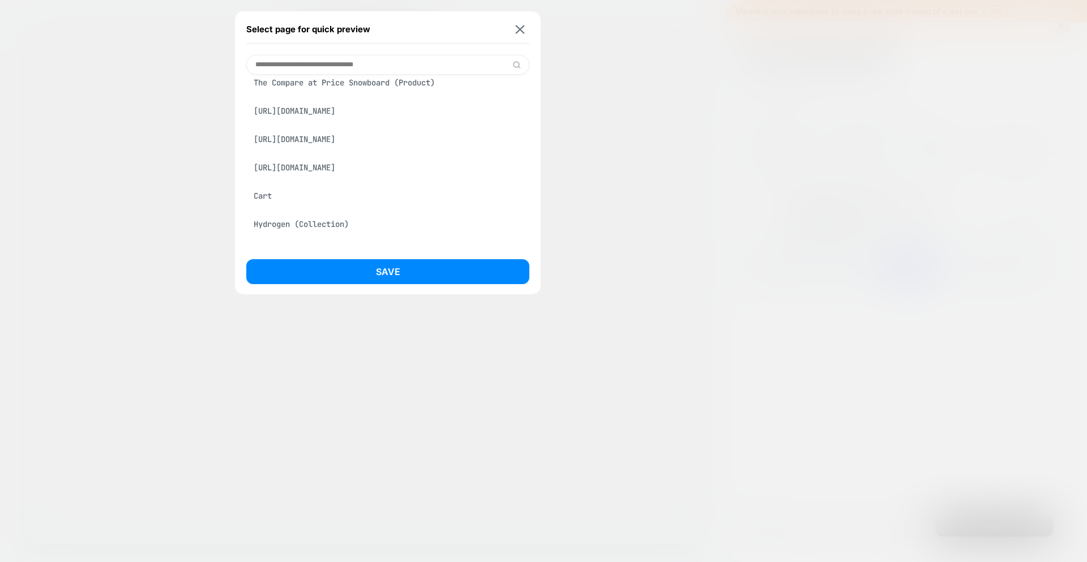
click at [352, 150] on div "[URL][DOMAIN_NAME]" at bounding box center [387, 140] width 283 height 22
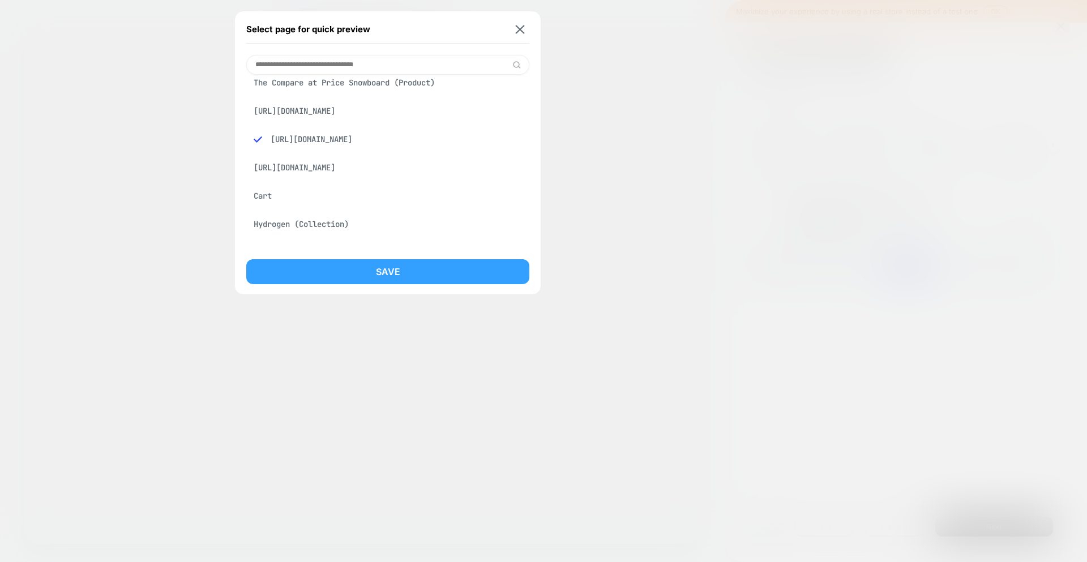
click at [357, 276] on button "Save" at bounding box center [387, 271] width 283 height 25
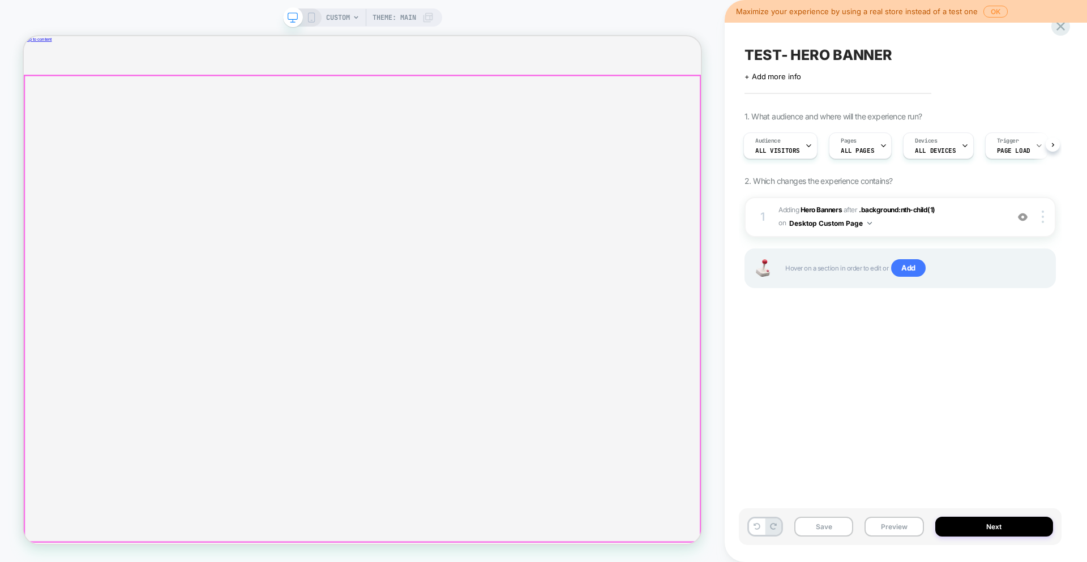
scroll to position [0, 0]
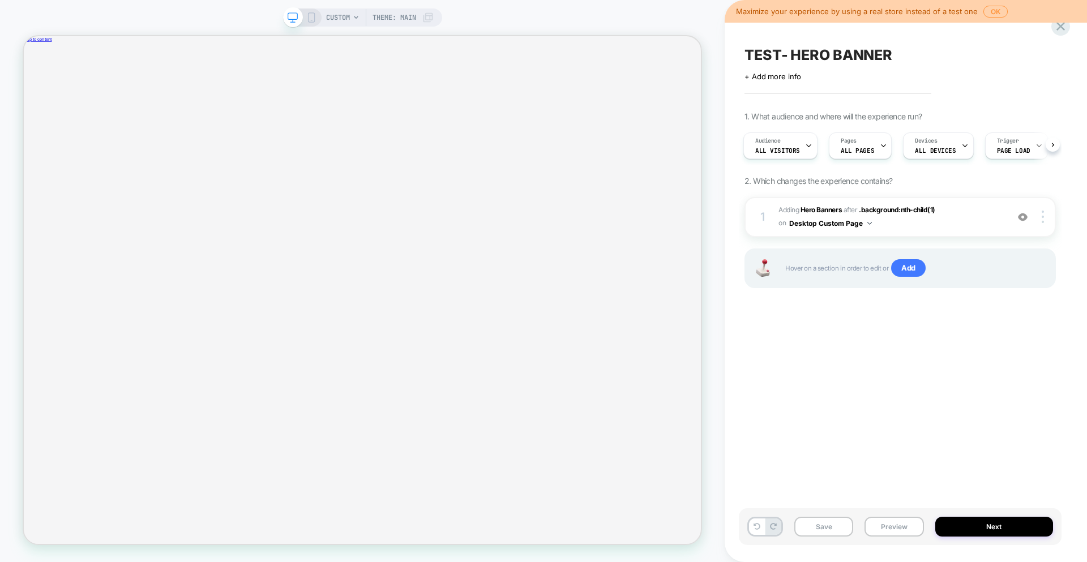
click at [348, 15] on span "CUSTOM" at bounding box center [338, 17] width 24 height 18
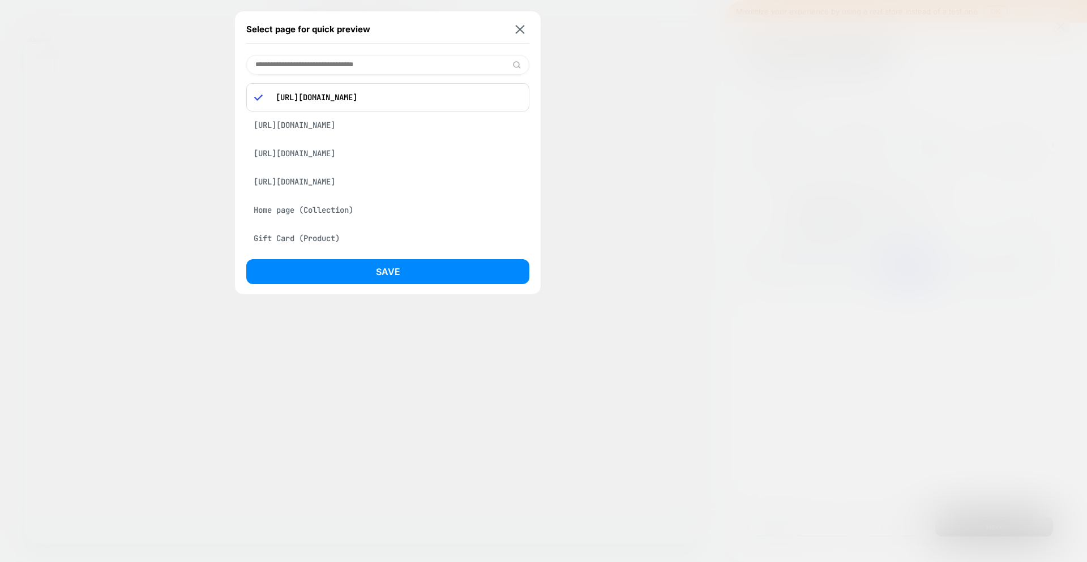
click at [341, 136] on div "[URL][DOMAIN_NAME]" at bounding box center [387, 125] width 283 height 22
click at [344, 101] on div "[URL][DOMAIN_NAME]" at bounding box center [387, 94] width 283 height 22
click at [344, 161] on div "[URL][DOMAIN_NAME]" at bounding box center [387, 151] width 283 height 22
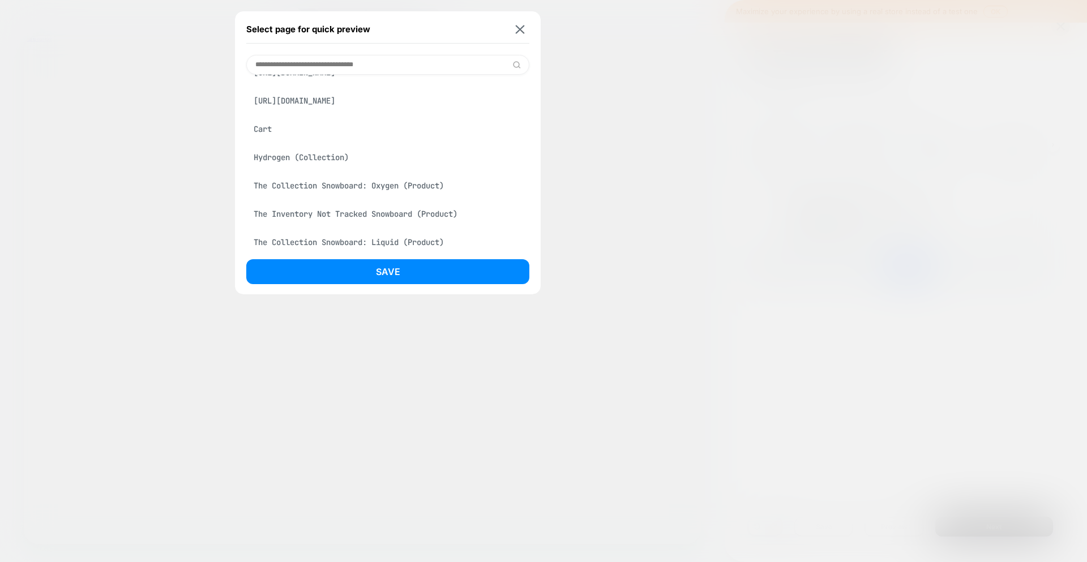
scroll to position [369, 0]
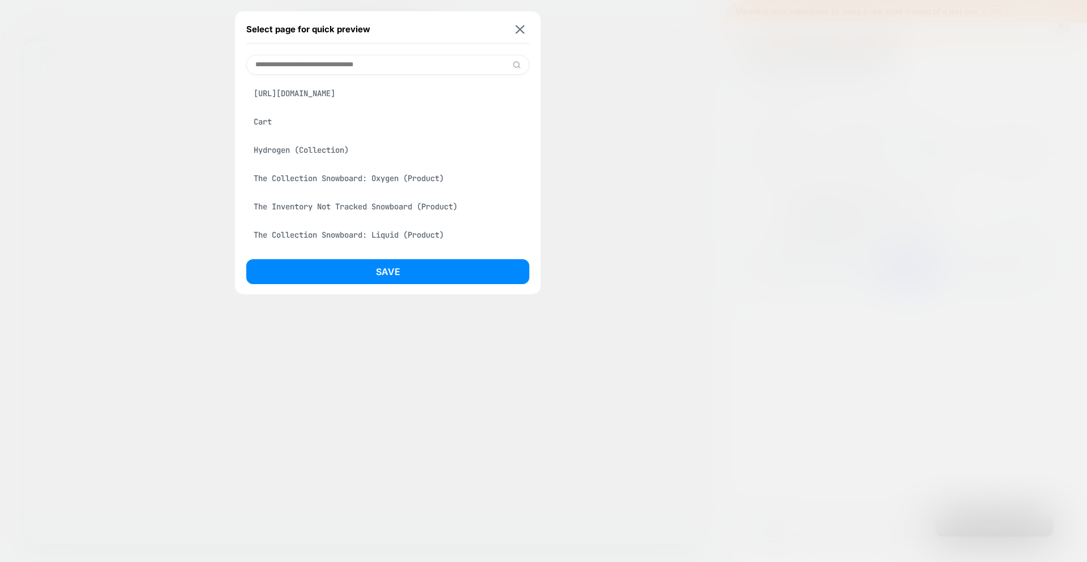
click at [369, 76] on div "[URL][DOMAIN_NAME]" at bounding box center [387, 65] width 283 height 22
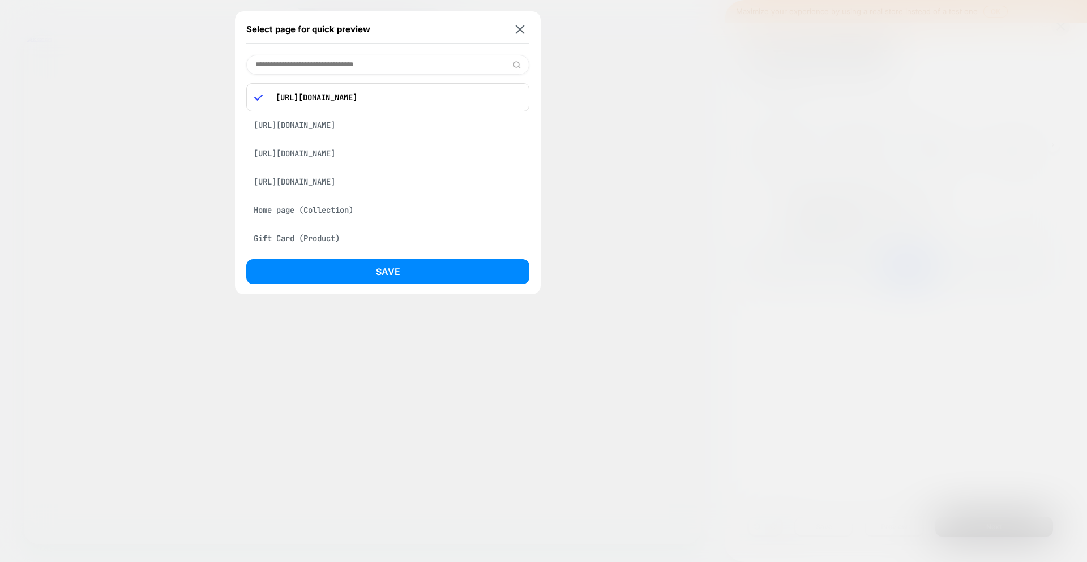
click at [326, 136] on div "[URL][DOMAIN_NAME]" at bounding box center [387, 125] width 283 height 22
click at [327, 105] on div "[URL][DOMAIN_NAME]" at bounding box center [387, 94] width 283 height 22
click at [434, 161] on div "[URL][DOMAIN_NAME]" at bounding box center [387, 151] width 283 height 22
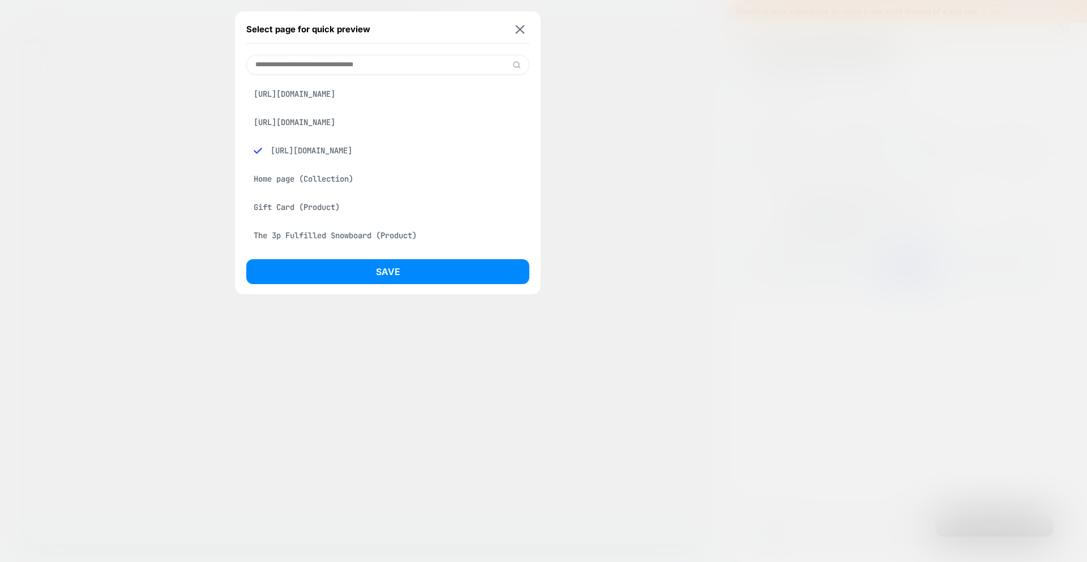
click at [342, 160] on div "[URL][DOMAIN_NAME]" at bounding box center [387, 151] width 283 height 22
drag, startPoint x: 536, startPoint y: 172, endPoint x: 271, endPoint y: 145, distance: 266.4
click at [271, 145] on div "Select page for quick preview https://shibumishade.com/pages/shop?srsltid=AfmBO…" at bounding box center [388, 152] width 306 height 283
copy div "https://shibumishade.com/pages/shop?filter=*&srsltid=AfmBOoq1n5dxMaKBGTLbrVizKd…"
click at [326, 61] on input at bounding box center [387, 65] width 283 height 20
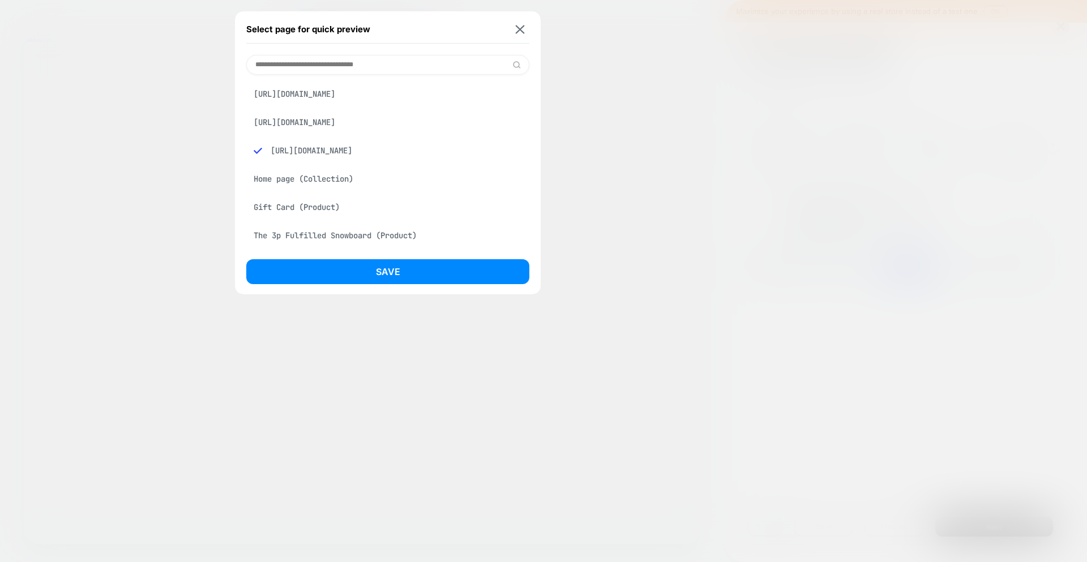
paste input "**********"
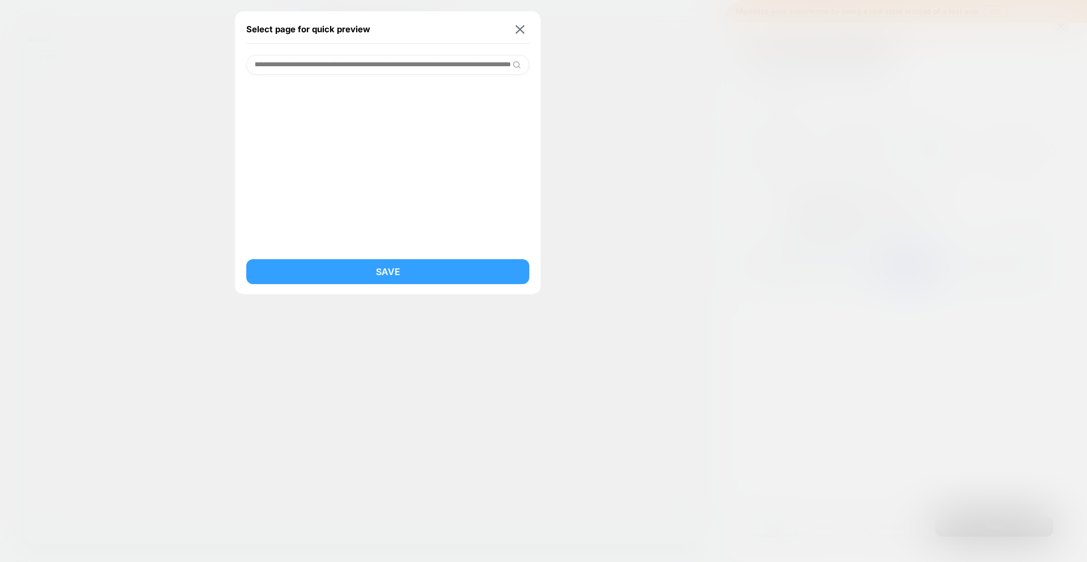
type input "**********"
click at [431, 261] on button "Save" at bounding box center [387, 271] width 283 height 25
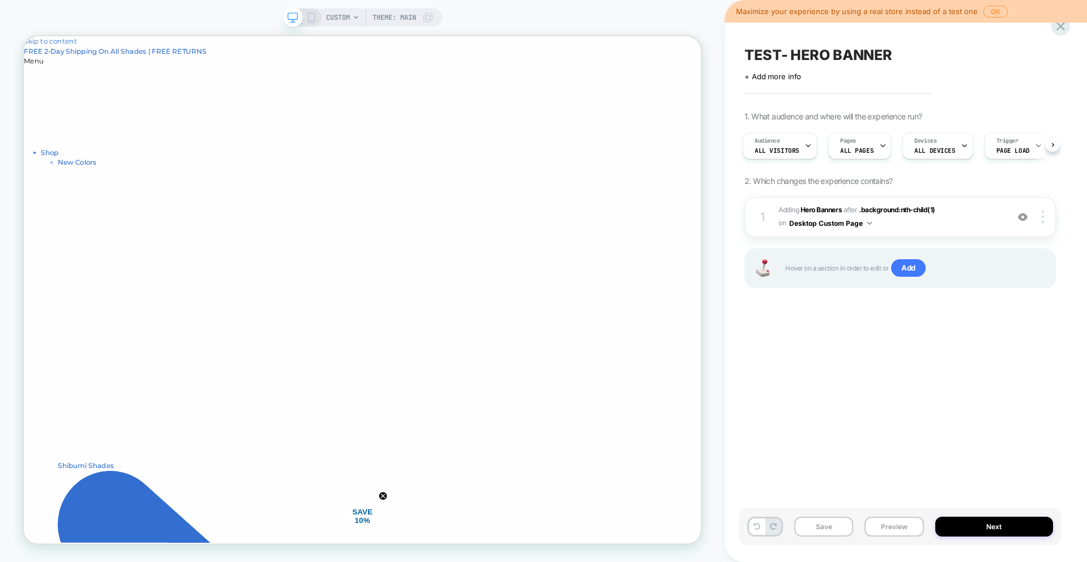
scroll to position [0, 0]
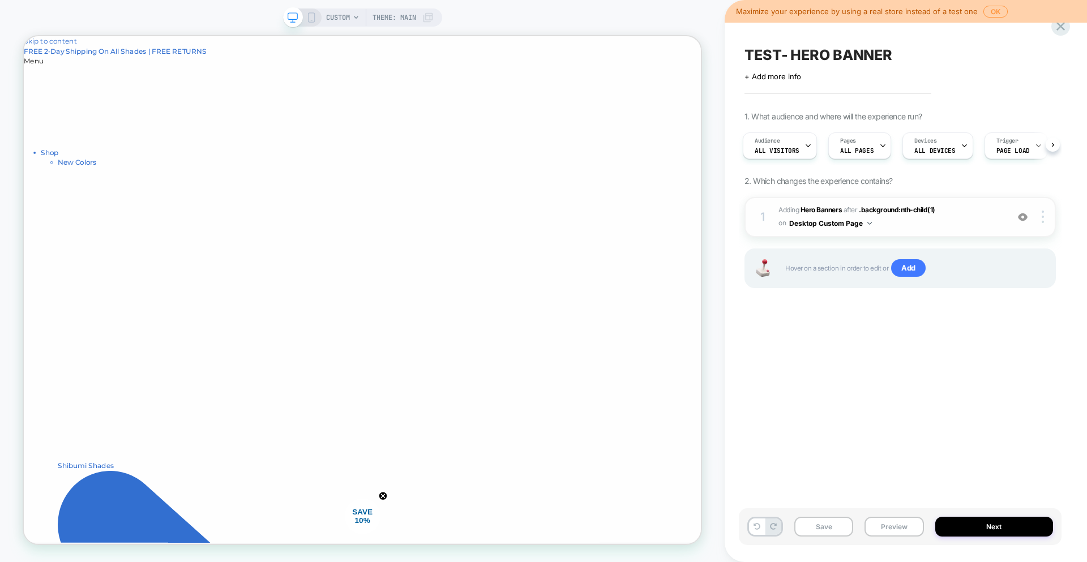
click at [992, 213] on span "#_loomi_addon_1757664007486 Adding Hero Banners AFTER .background:nth-child(1) …" at bounding box center [891, 217] width 224 height 27
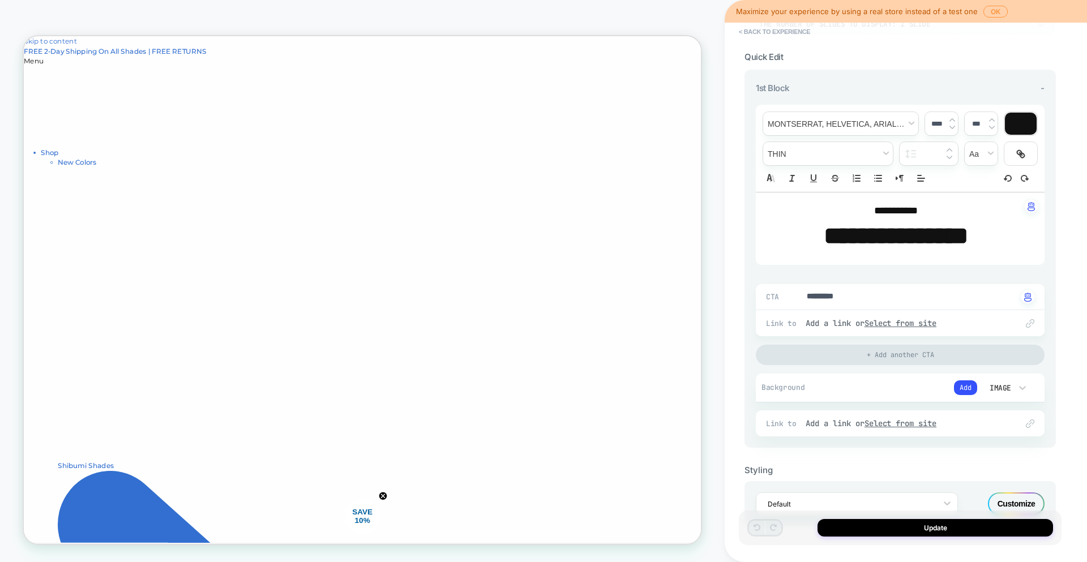
scroll to position [136, 0]
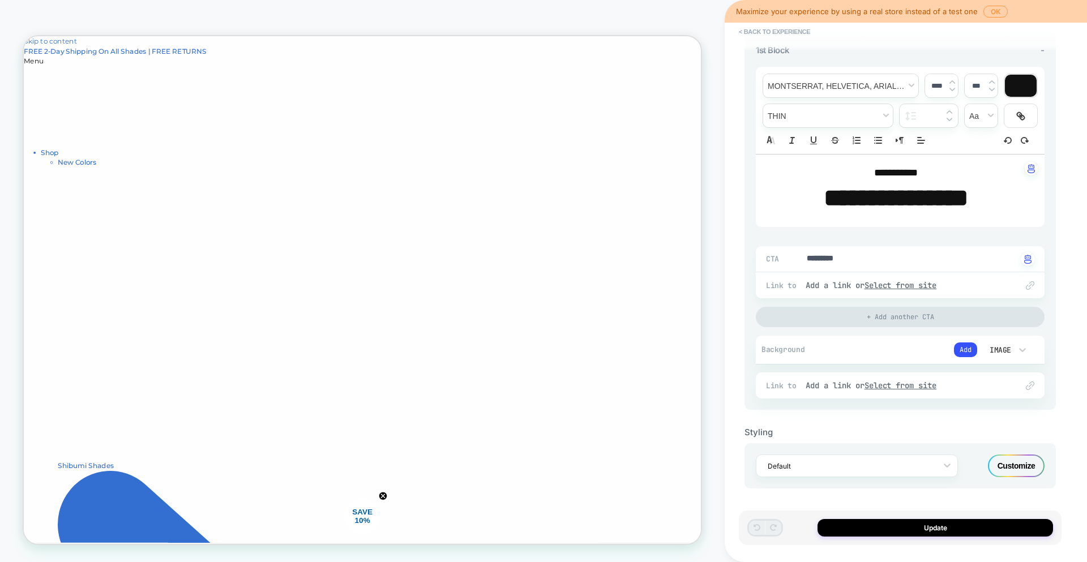
click at [1005, 349] on div "Image" at bounding box center [1000, 350] width 24 height 10
click at [992, 430] on div "Image" at bounding box center [1005, 427] width 48 height 24
click at [976, 349] on button "Add" at bounding box center [965, 350] width 23 height 15
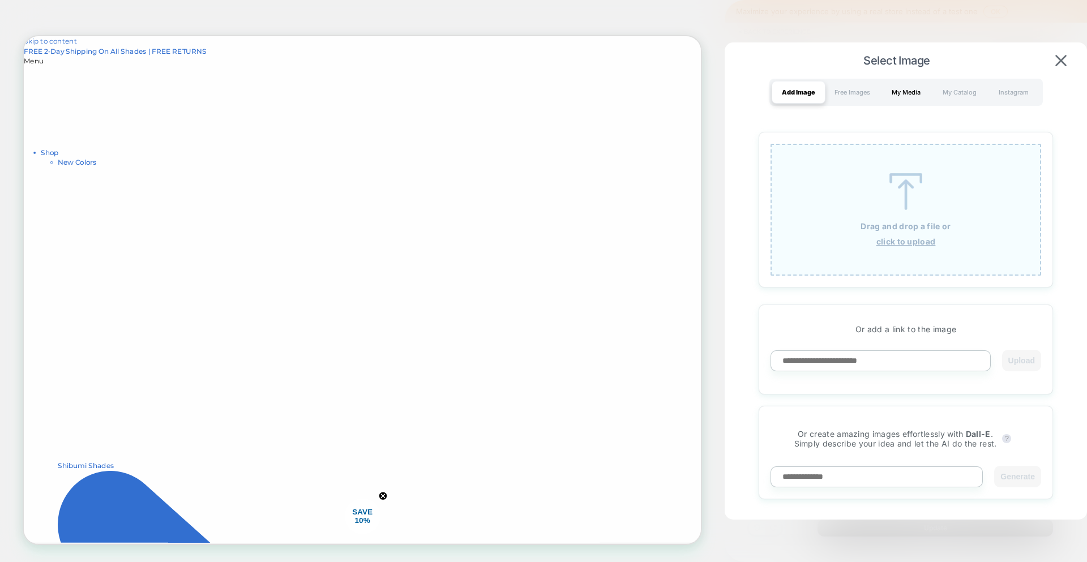
click at [908, 93] on div "My Media" at bounding box center [906, 92] width 54 height 23
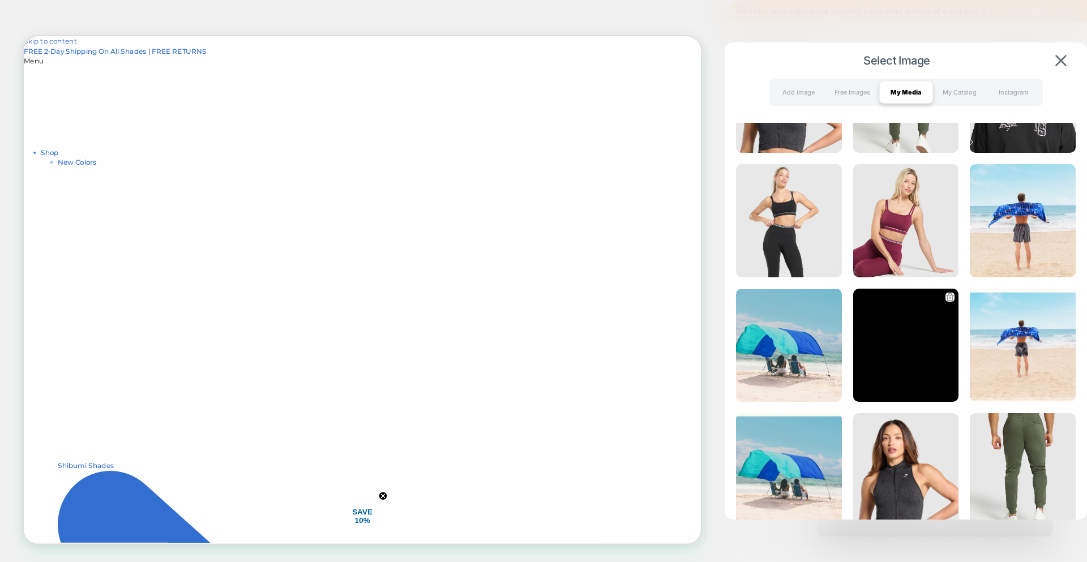
scroll to position [84, 0]
click at [801, 365] on img at bounding box center [789, 344] width 106 height 113
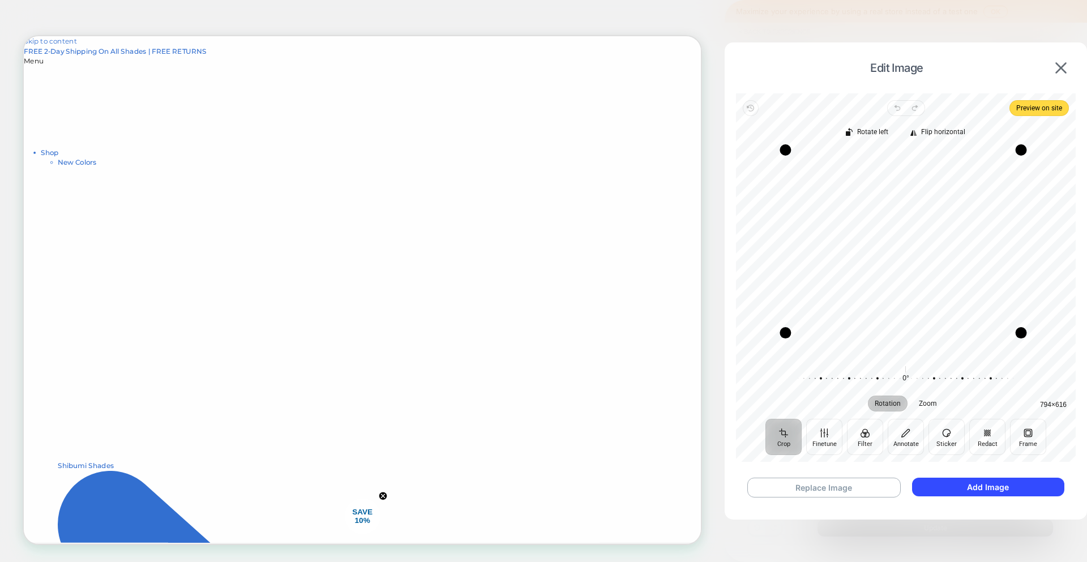
drag, startPoint x: 790, startPoint y: 352, endPoint x: 785, endPoint y: 329, distance: 23.2
click at [785, 329] on div "Drag corner bl" at bounding box center [785, 332] width 11 height 11
drag, startPoint x: 1025, startPoint y: 144, endPoint x: 1019, endPoint y: 202, distance: 58.2
click at [1019, 202] on div "Drag corner tr" at bounding box center [1014, 207] width 11 height 11
click at [774, 435] on button "Crop" at bounding box center [784, 437] width 36 height 36
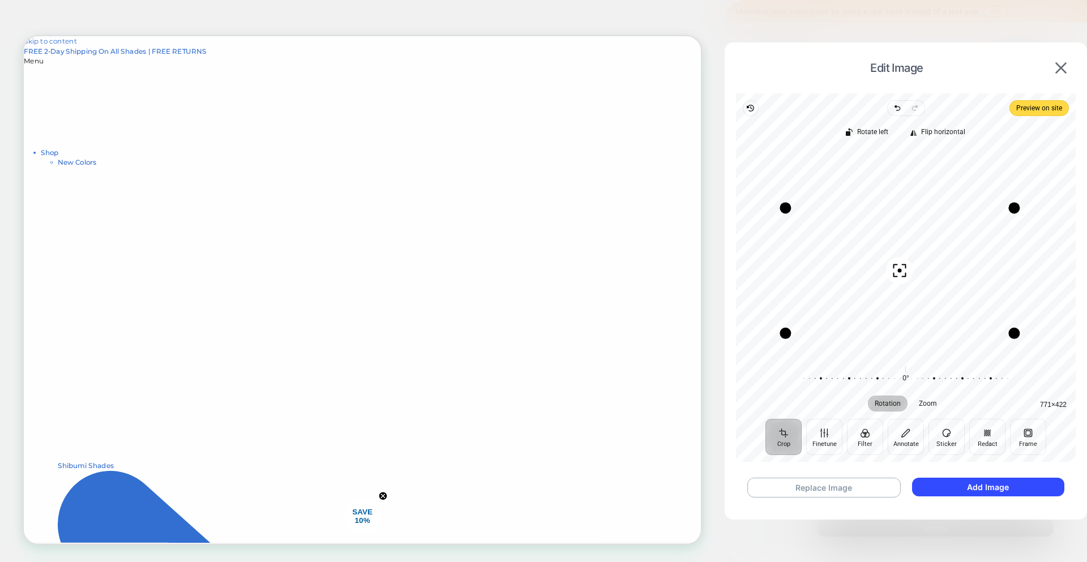
click at [788, 438] on button "Crop" at bounding box center [784, 437] width 36 height 36
click at [893, 272] on icon "button" at bounding box center [900, 271] width 14 height 14
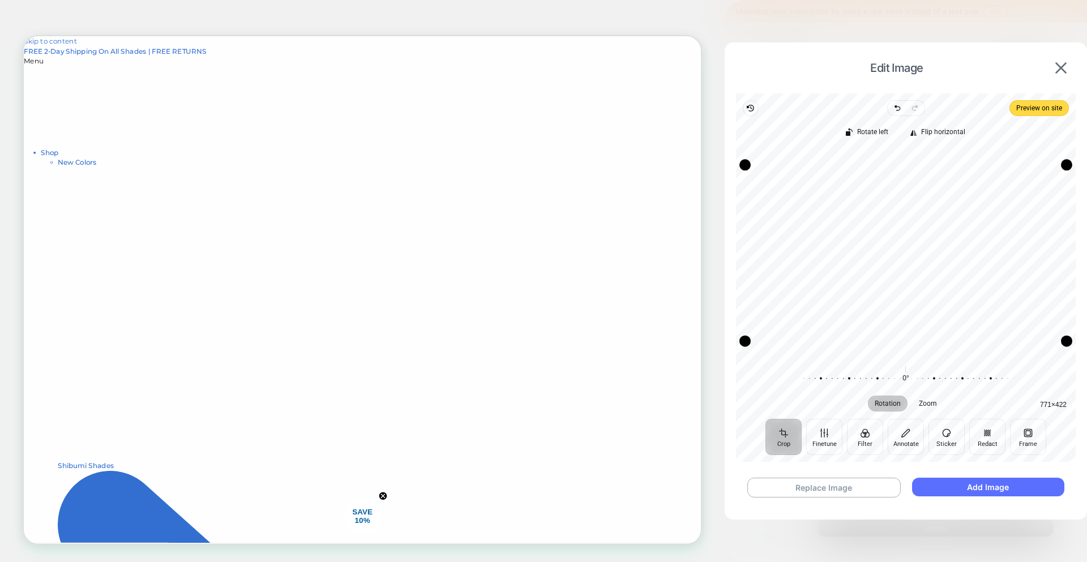
click at [984, 490] on button "Add Image" at bounding box center [988, 487] width 152 height 19
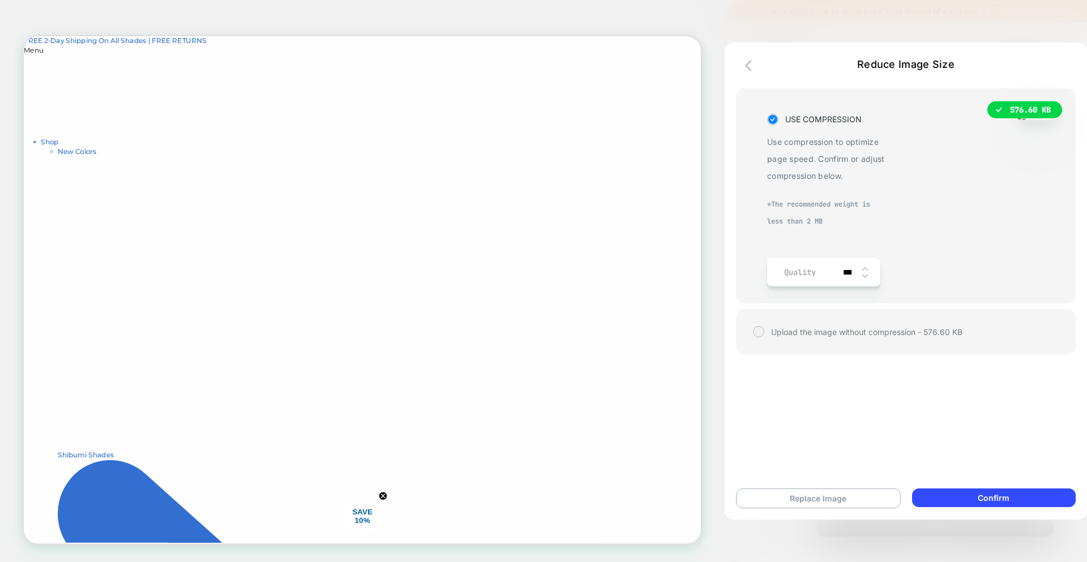
scroll to position [15, 0]
click at [972, 501] on button "Confirm" at bounding box center [994, 498] width 164 height 19
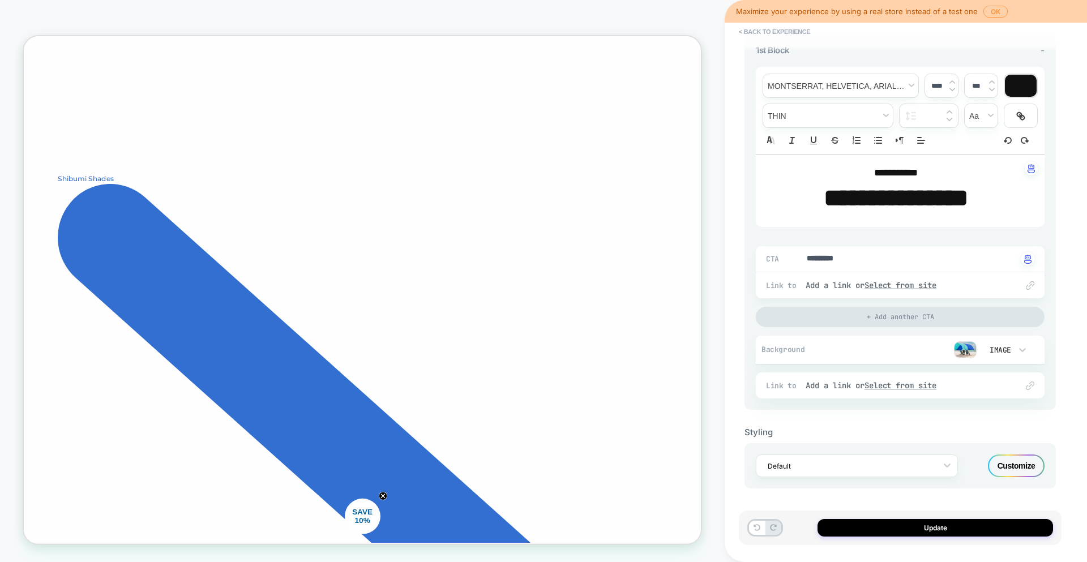
type textarea "*"
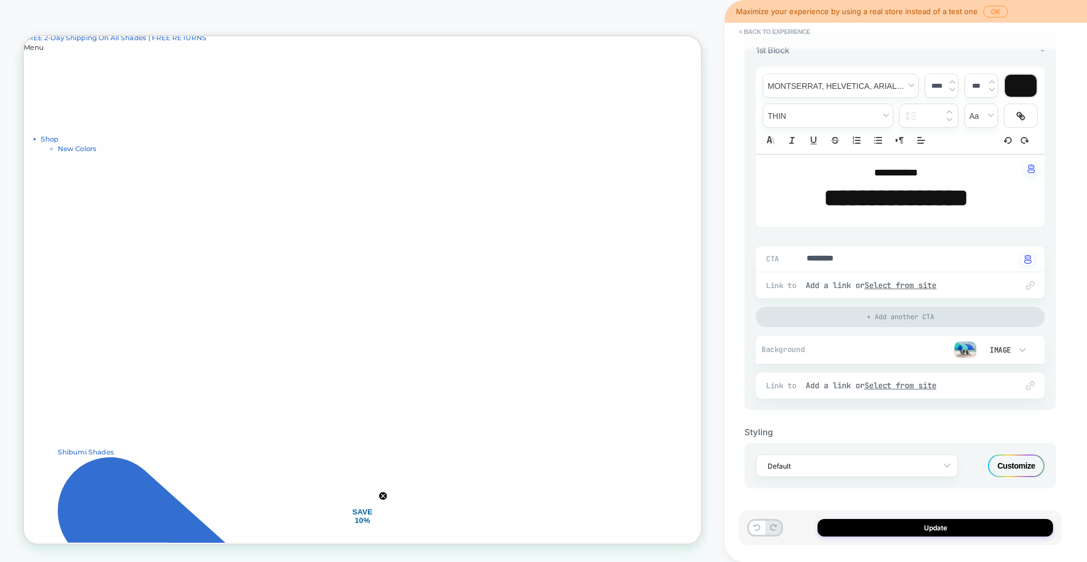
scroll to position [0, 0]
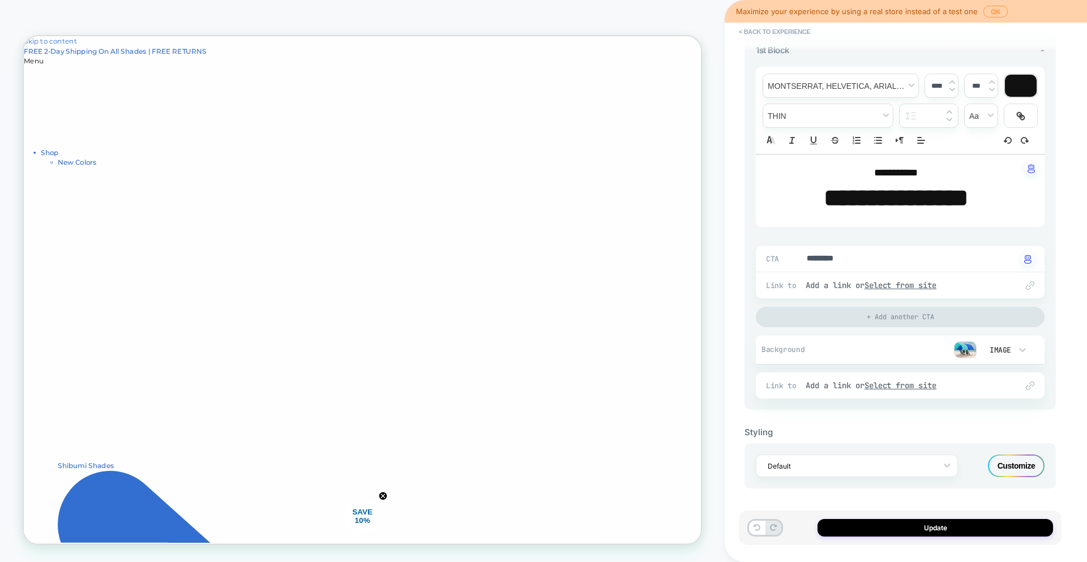
click at [908, 196] on strong "**********" at bounding box center [896, 198] width 144 height 24
type input "****"
type textarea "*"
type input "****"
type textarea "*"
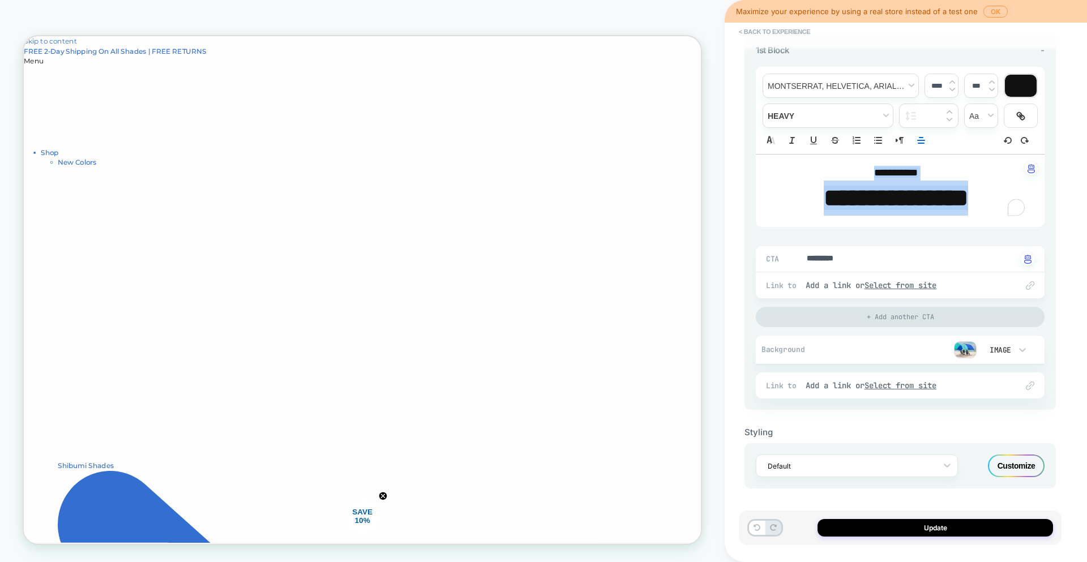
click at [1018, 85] on div at bounding box center [1021, 86] width 32 height 22
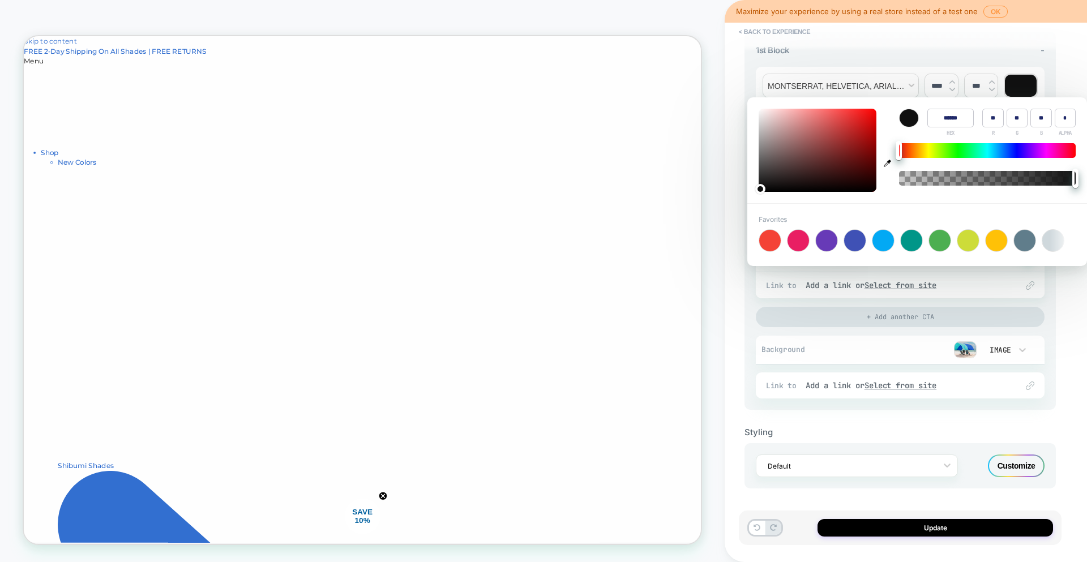
click at [889, 162] on icon "button" at bounding box center [887, 163] width 7 height 7
type input "******"
type input "**"
type input "***"
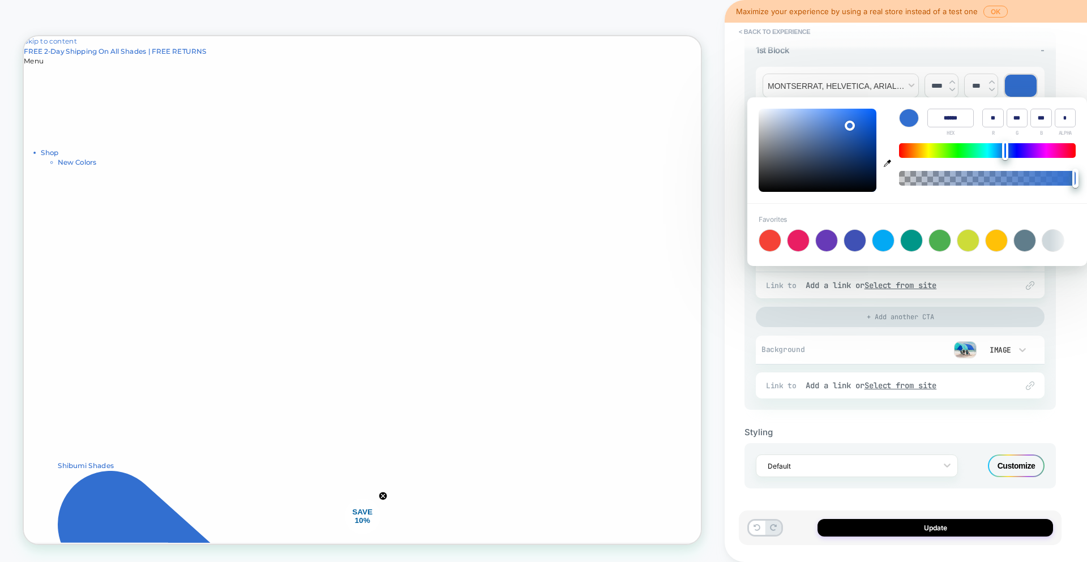
type textarea "*"
click at [890, 165] on icon "button" at bounding box center [887, 163] width 7 height 7
type input "******"
type input "***"
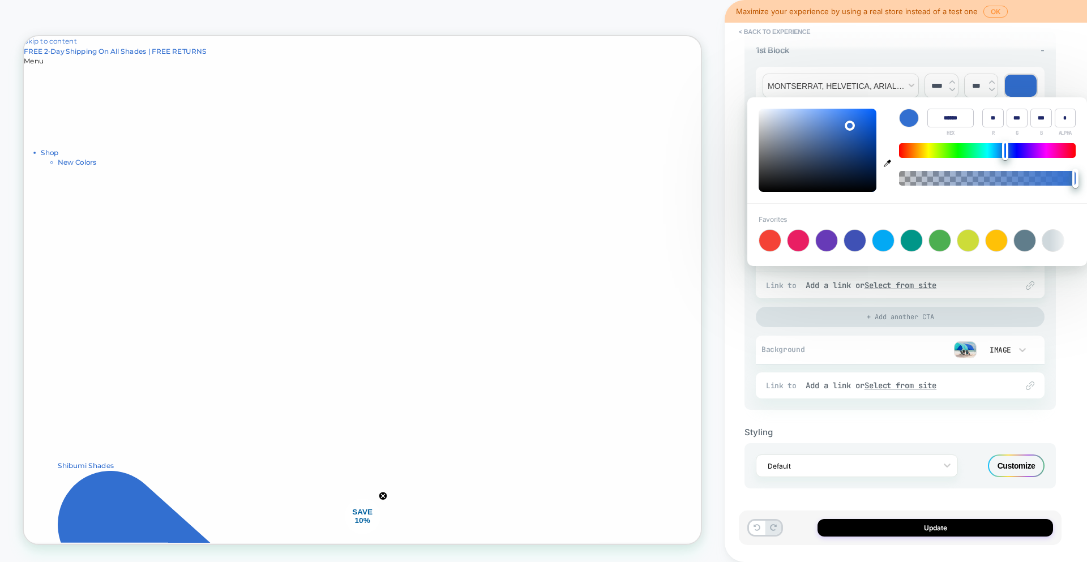
type input "***"
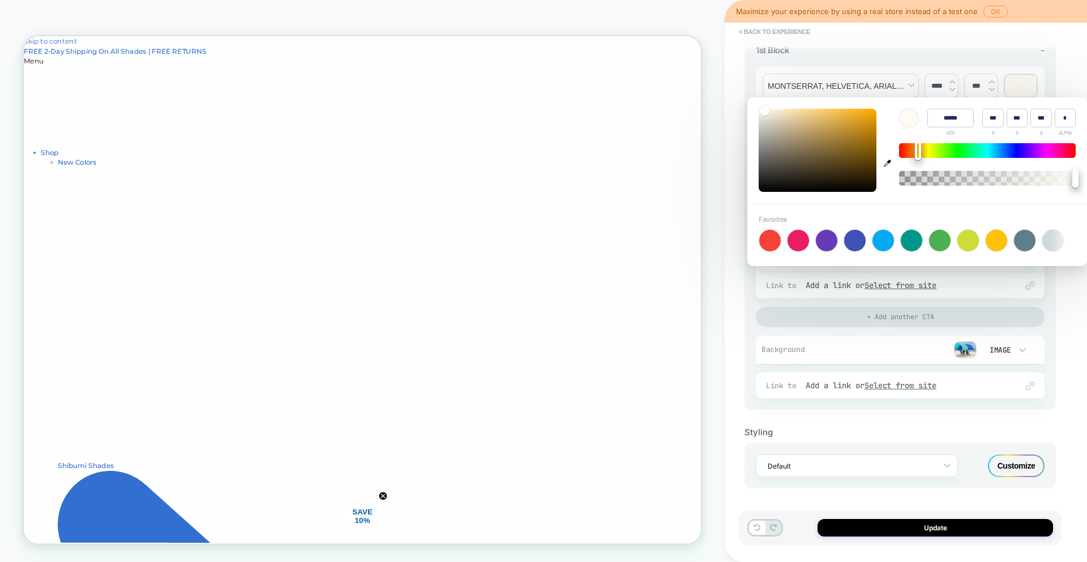
click at [729, 309] on div "**********" at bounding box center [906, 281] width 362 height 562
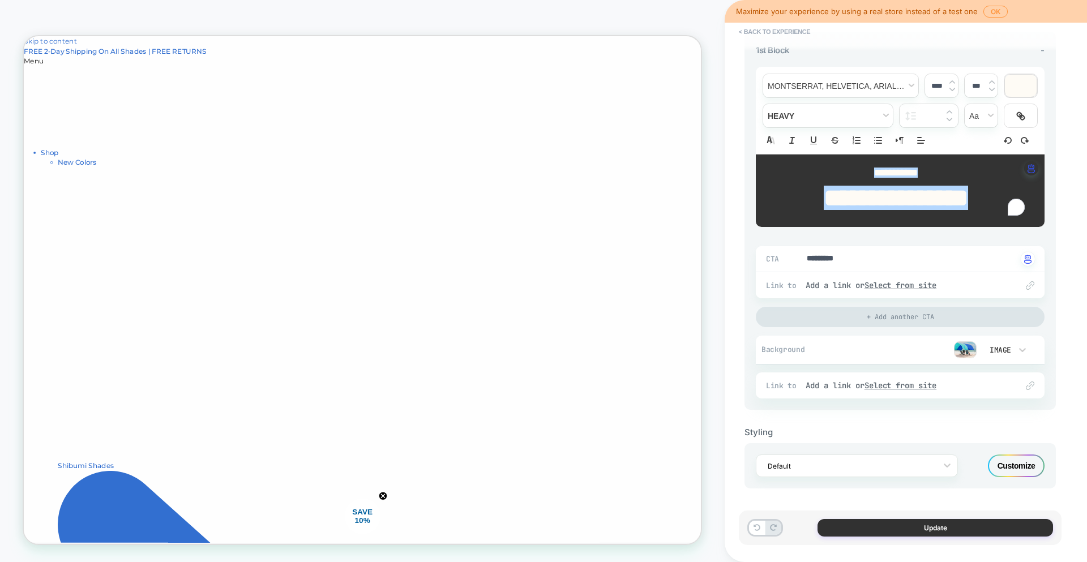
click at [903, 523] on button "Update" at bounding box center [936, 528] width 236 height 18
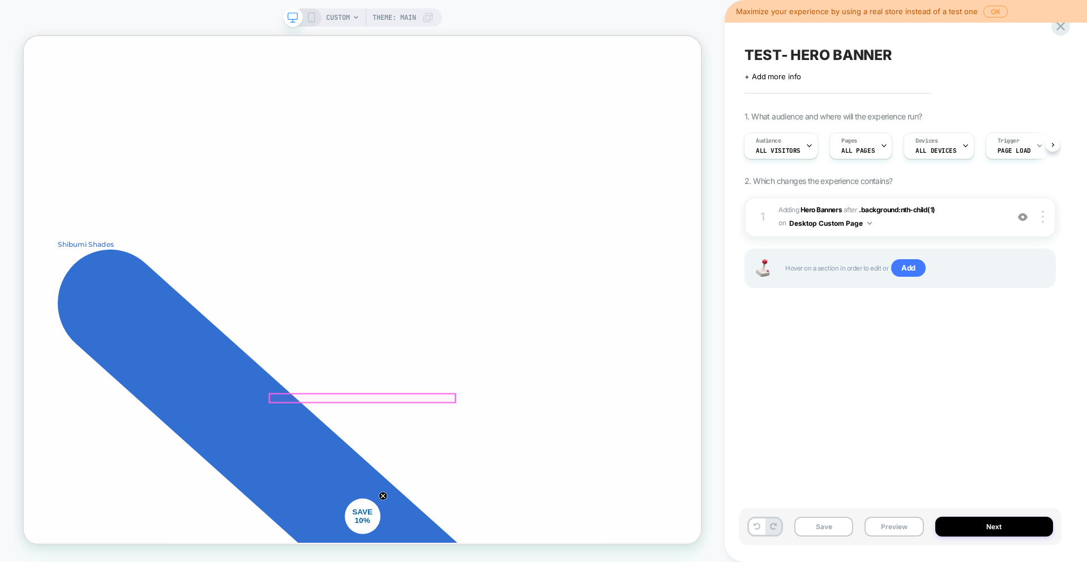
scroll to position [105, 0]
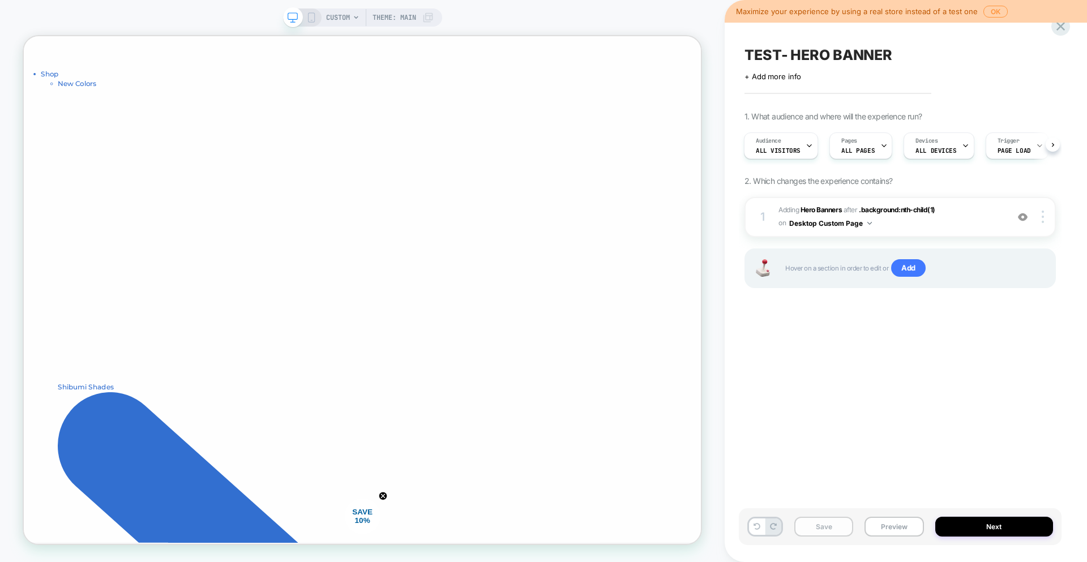
click at [814, 528] on button "Save" at bounding box center [823, 527] width 59 height 20
click at [958, 215] on span "#_loomi_addon_1757664007486 Adding Hero Banners AFTER .background:nth-child(1) …" at bounding box center [891, 217] width 224 height 27
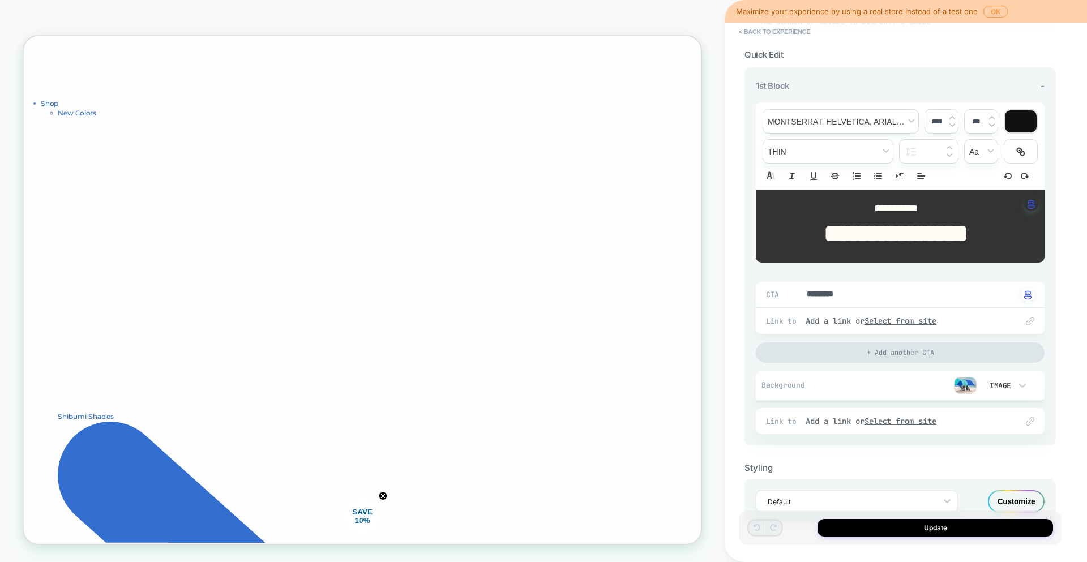
scroll to position [136, 0]
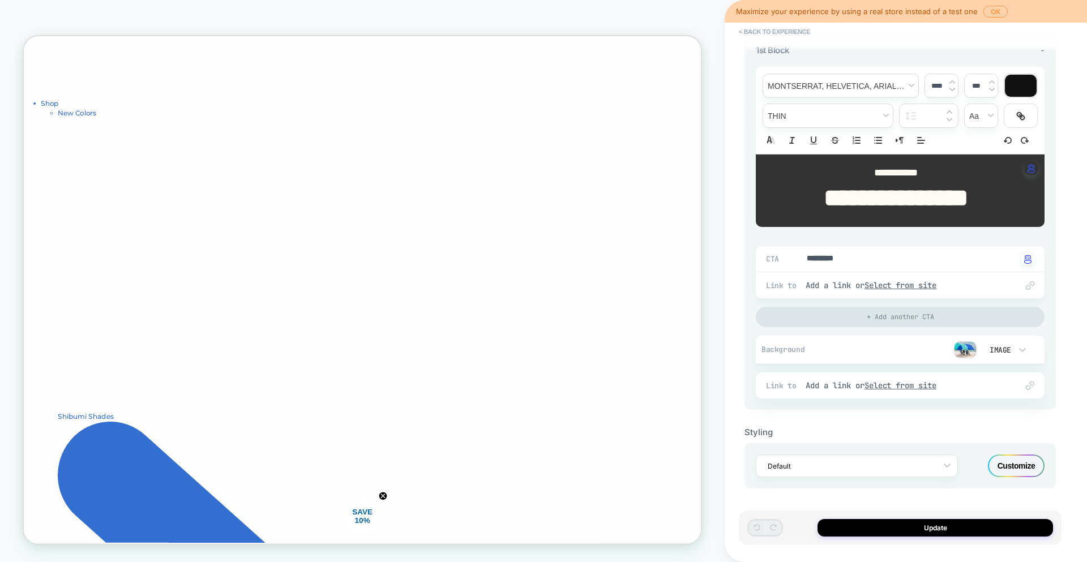
click at [1007, 471] on div "Customize" at bounding box center [1016, 466] width 57 height 23
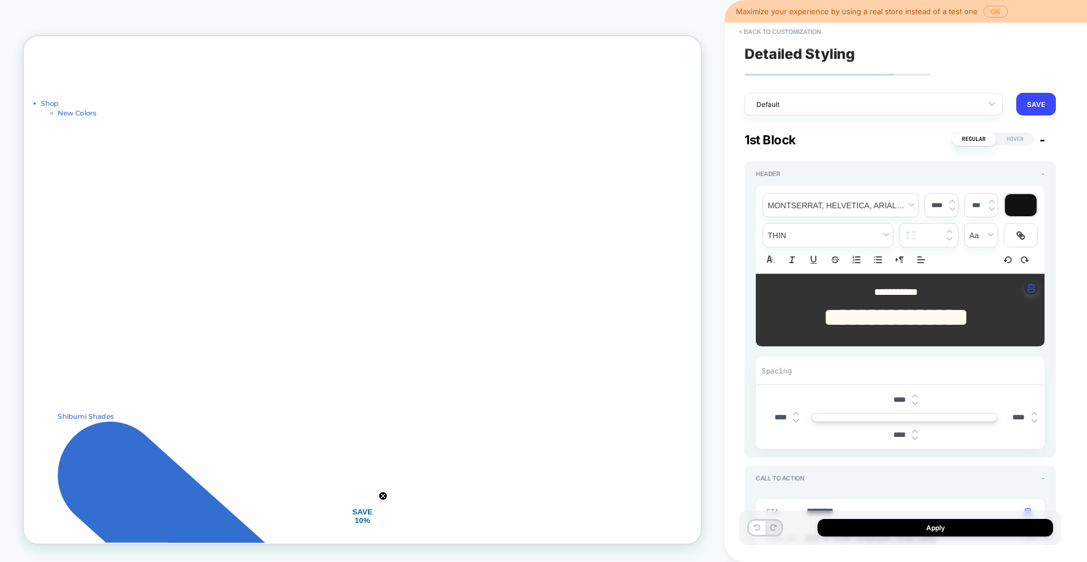
type textarea "*"
click at [886, 317] on strong "**********" at bounding box center [896, 317] width 144 height 24
type input "****"
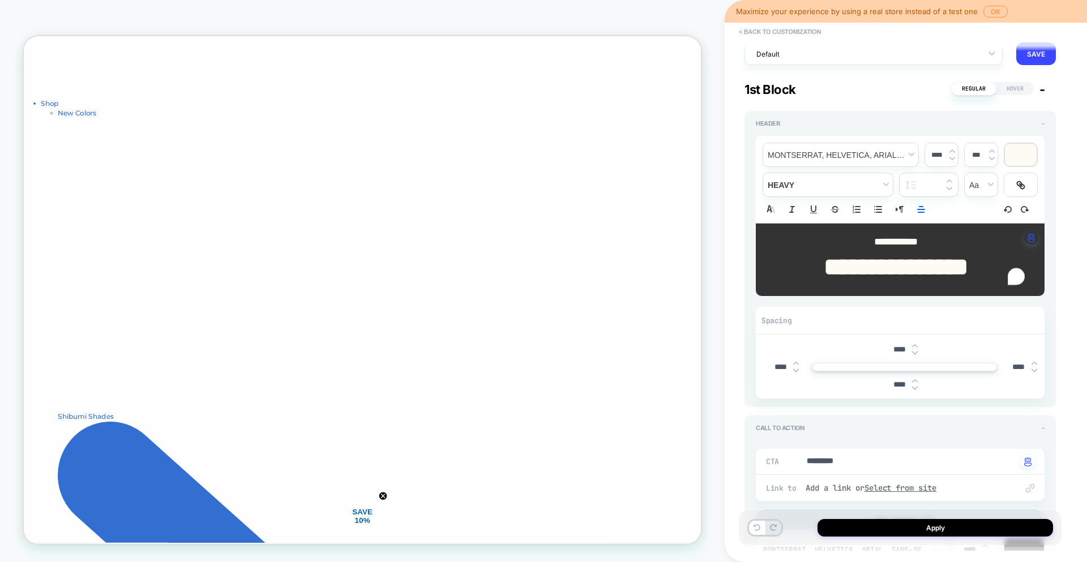
type textarea "*"
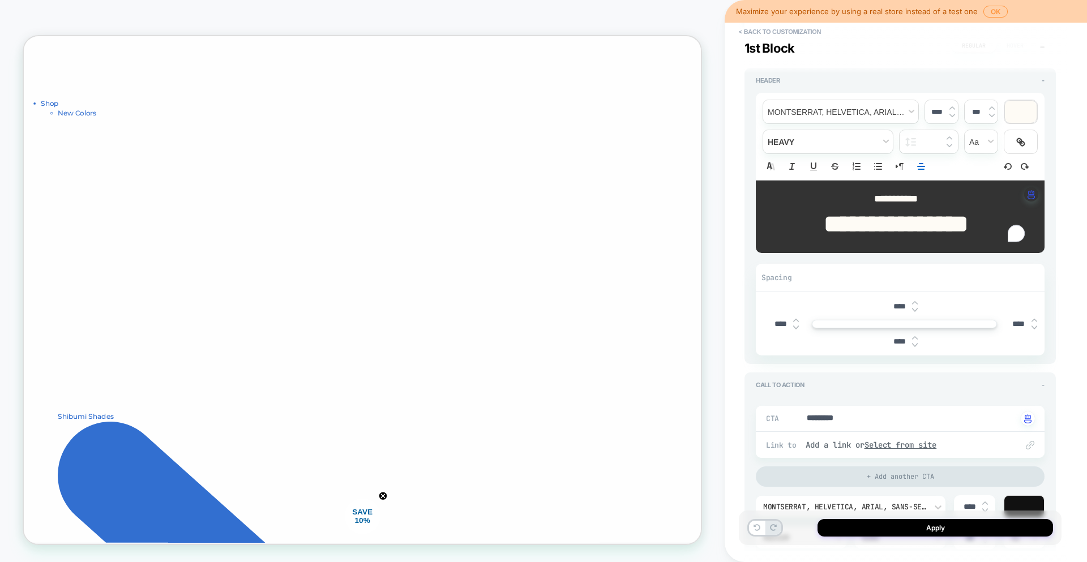
scroll to position [96, 0]
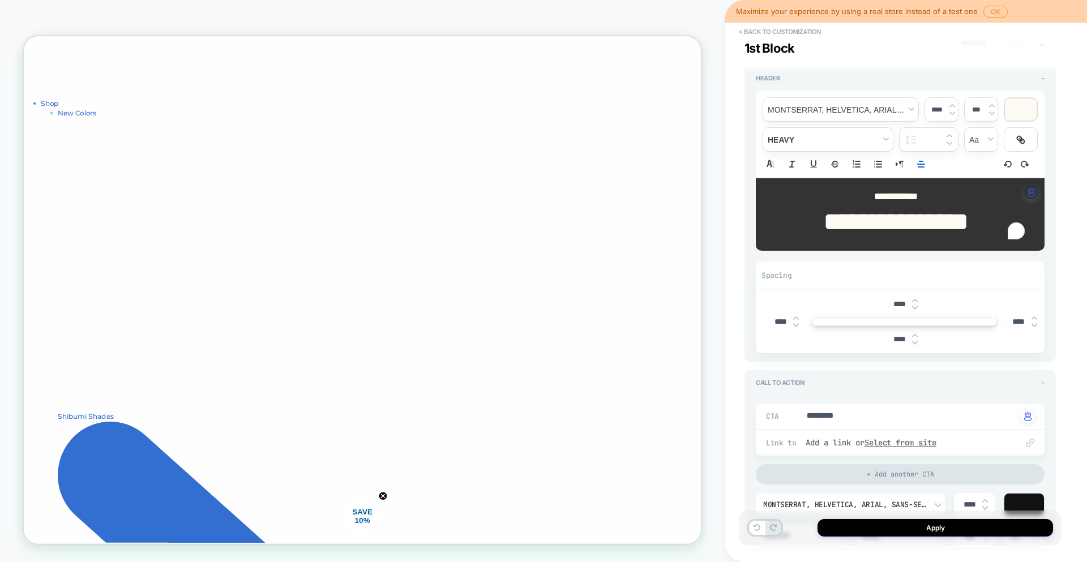
type input "****"
click at [916, 299] on img at bounding box center [915, 300] width 6 height 5
type textarea "*"
type input "****"
click at [916, 299] on img at bounding box center [915, 300] width 6 height 5
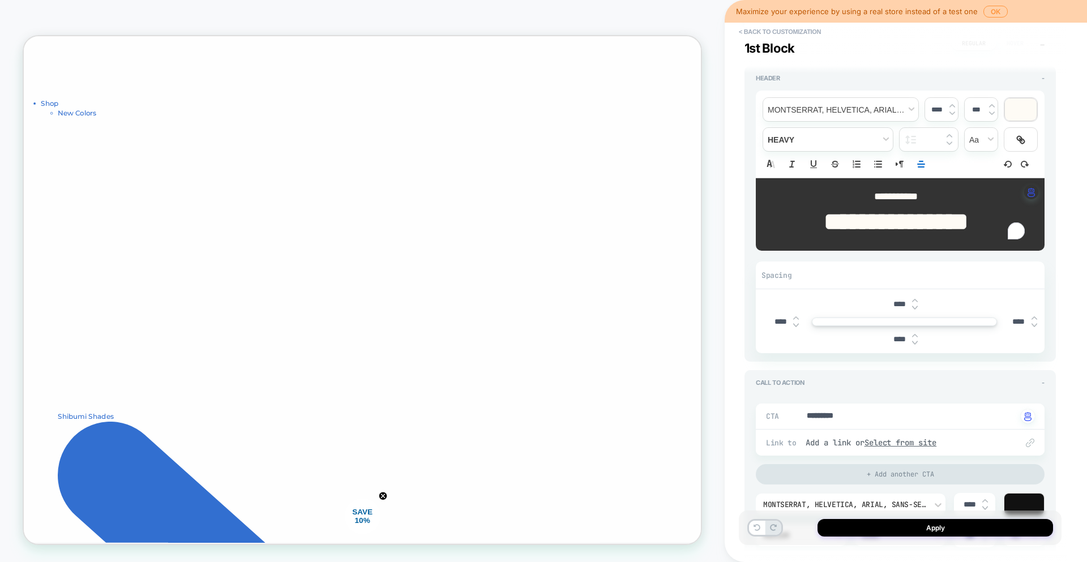
type textarea "*"
type input "****"
click at [916, 299] on img at bounding box center [915, 300] width 6 height 5
type textarea "*"
type input "****"
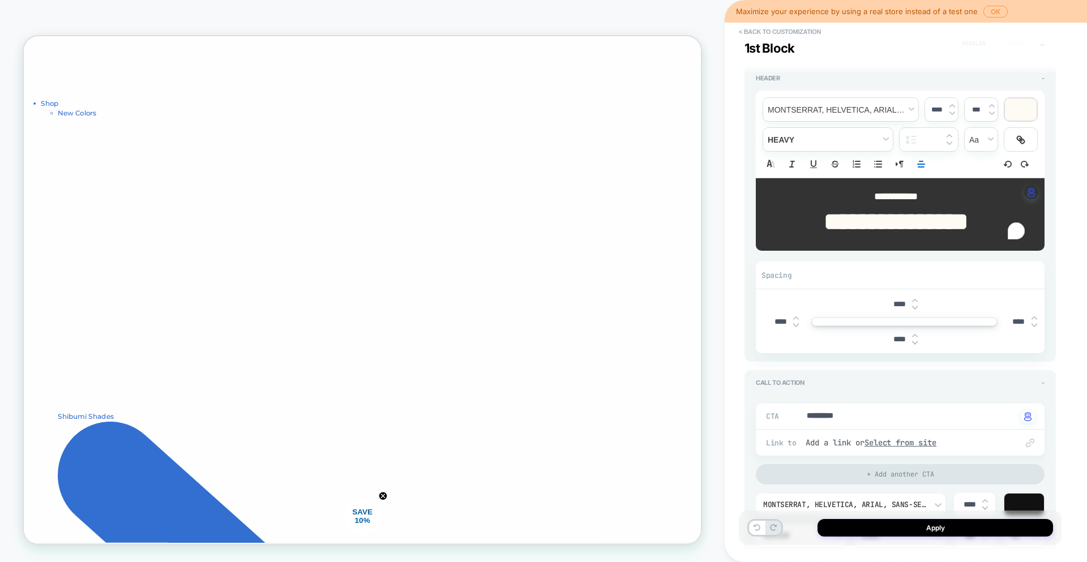
click at [916, 299] on img at bounding box center [915, 300] width 6 height 5
type textarea "*"
type input "****"
click at [916, 299] on img at bounding box center [915, 300] width 6 height 5
type textarea "*"
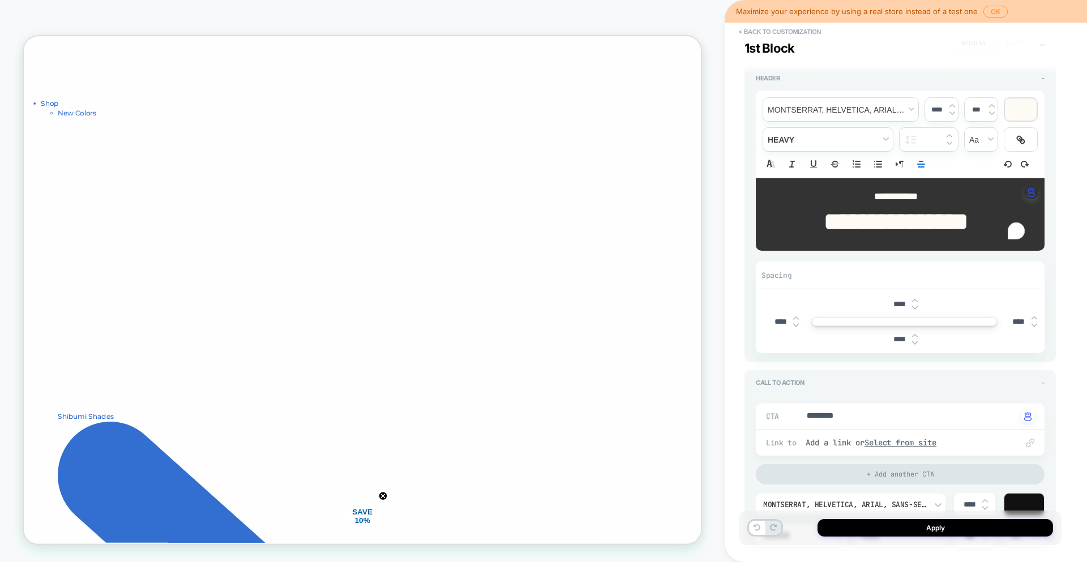
type input "****"
click at [916, 299] on img at bounding box center [915, 300] width 6 height 5
type textarea "*"
type input "****"
click at [898, 304] on input "****" at bounding box center [899, 305] width 25 height 10
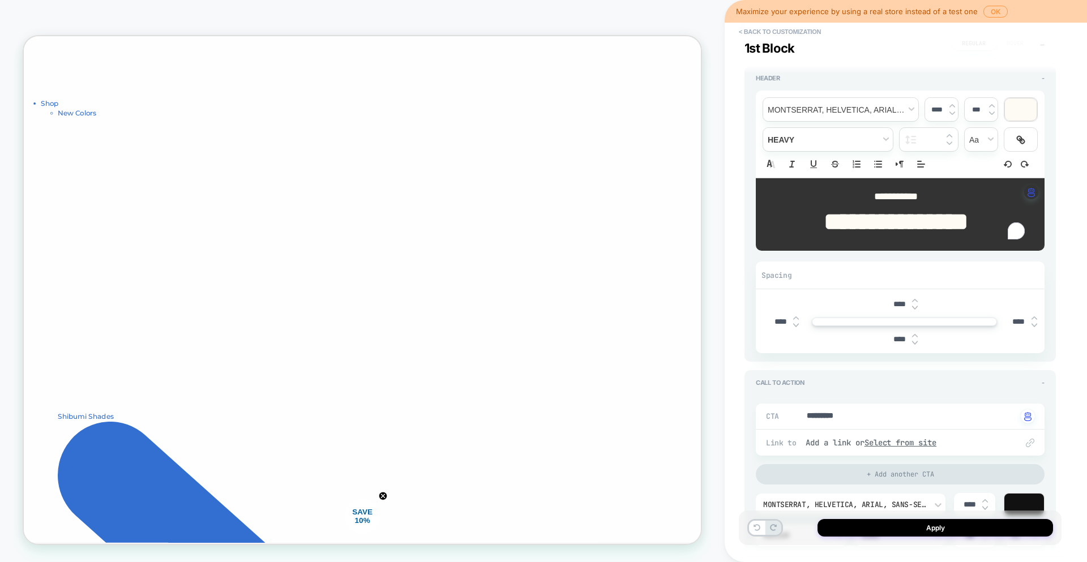
click at [898, 304] on input "****" at bounding box center [899, 305] width 25 height 10
type textarea "*"
type input "***"
type textarea "*"
type input "****"
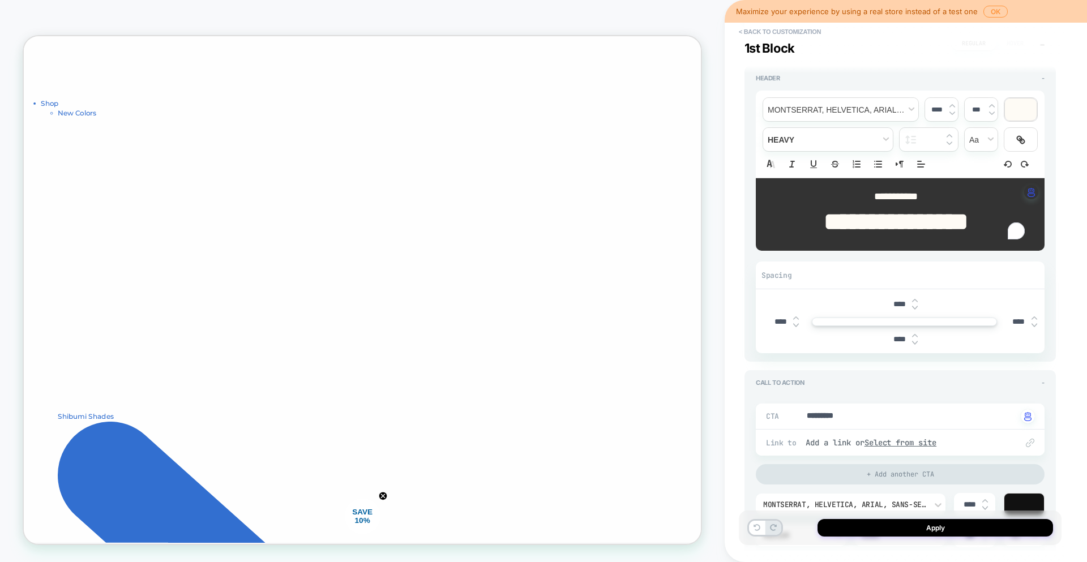
type textarea "*"
type input "****"
click at [894, 341] on input "****" at bounding box center [899, 340] width 25 height 10
type input "***"
type textarea "*"
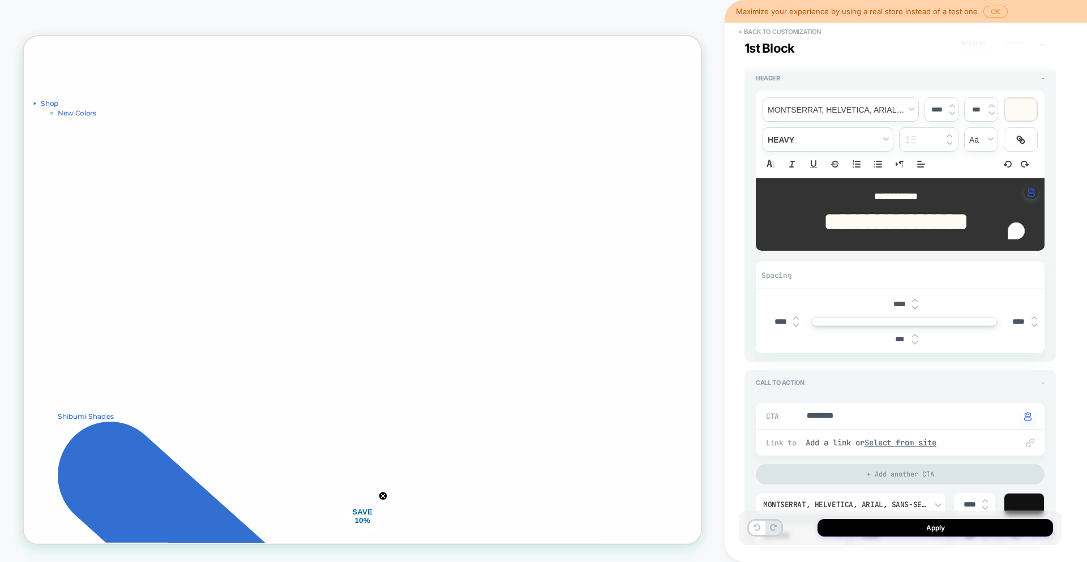
type input "****"
type textarea "*"
type input "****"
click at [911, 220] on strong "**********" at bounding box center [896, 222] width 144 height 24
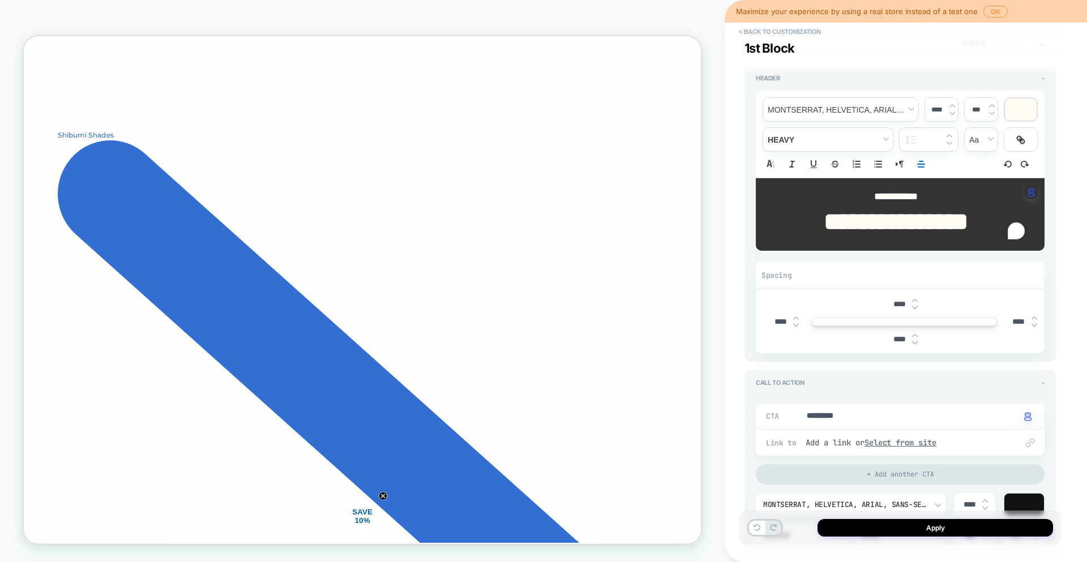
scroll to position [0, 0]
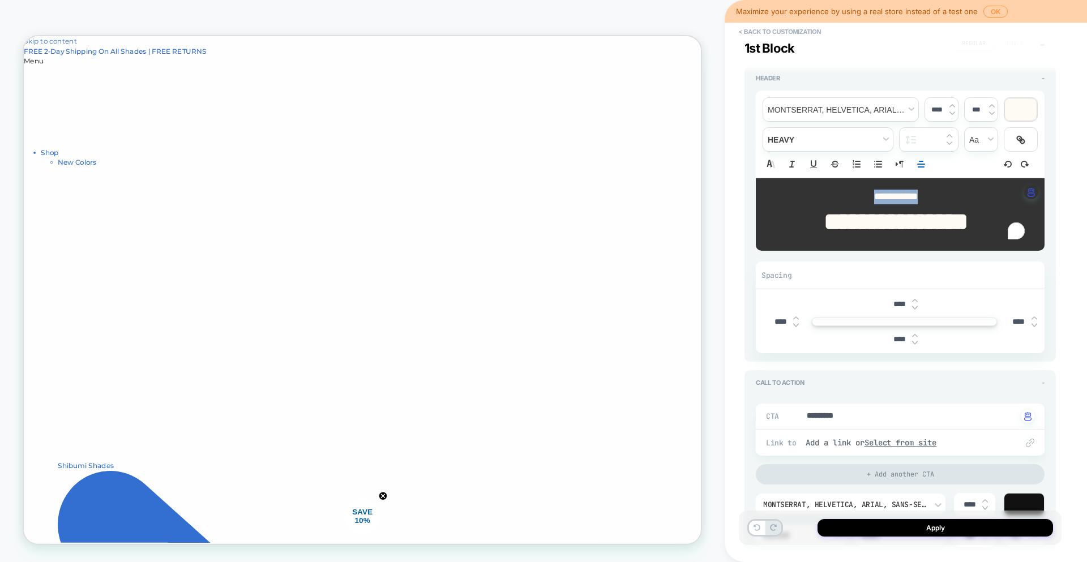
drag, startPoint x: 926, startPoint y: 194, endPoint x: 794, endPoint y: 195, distance: 132.5
click at [794, 195] on p "**********" at bounding box center [896, 197] width 258 height 15
type textarea "*"
type input "****"
type textarea "*"
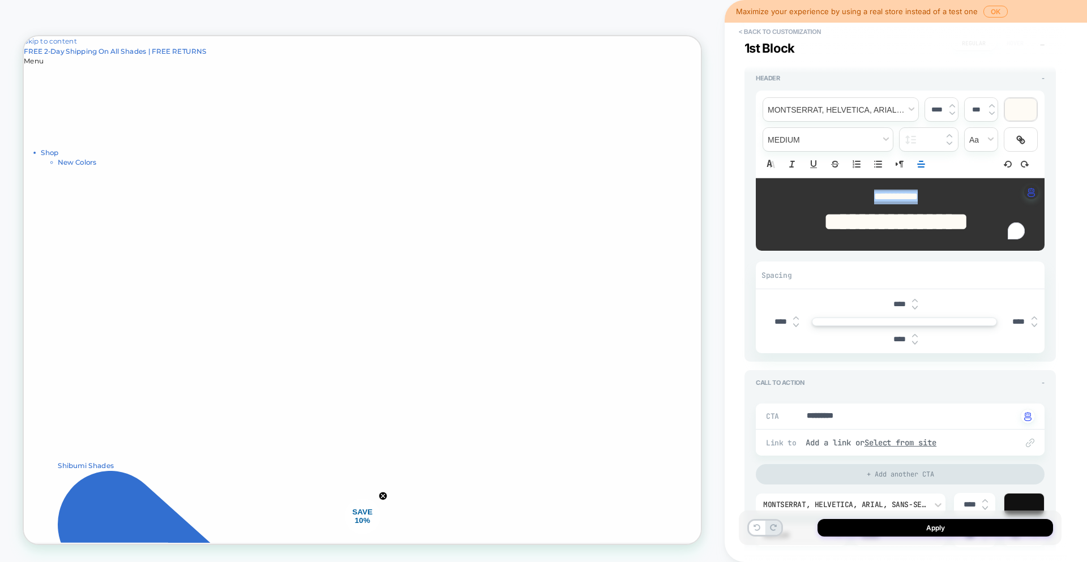
click at [953, 105] on img at bounding box center [953, 106] width 6 height 5
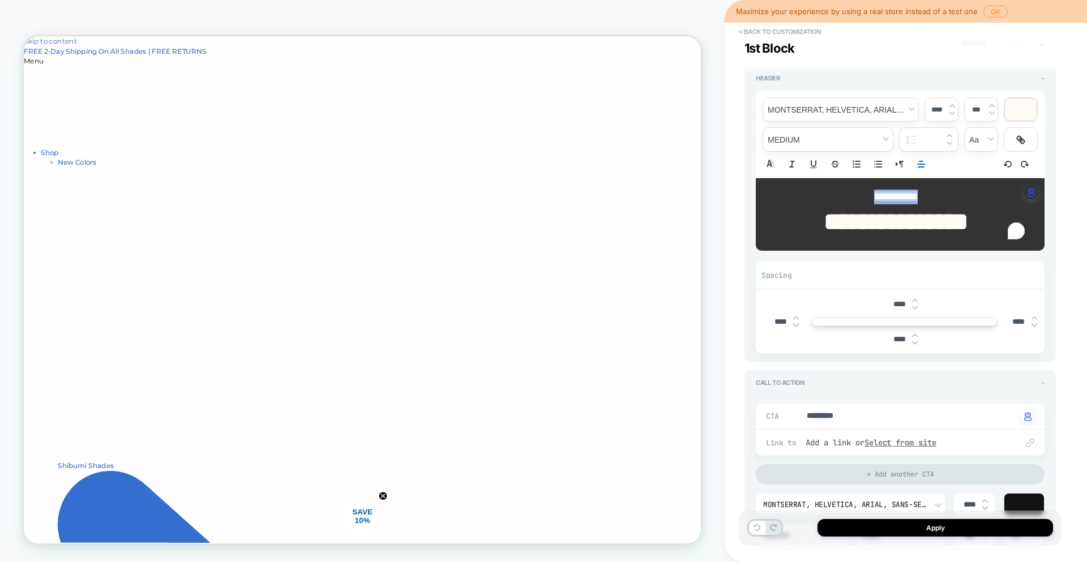
click at [953, 105] on img at bounding box center [953, 106] width 6 height 5
type input "****"
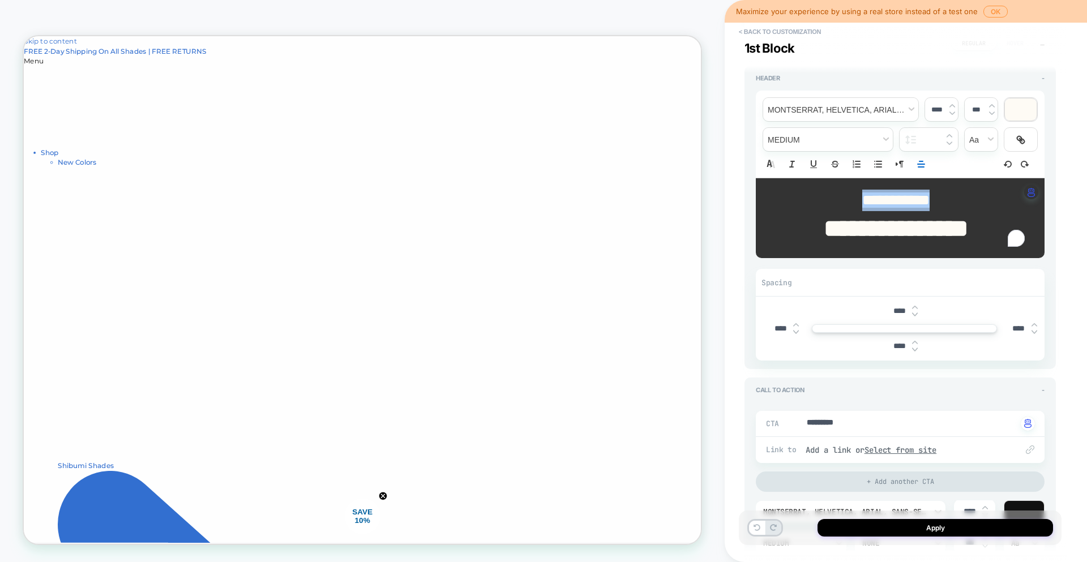
type textarea "*"
click at [953, 105] on img at bounding box center [953, 106] width 6 height 5
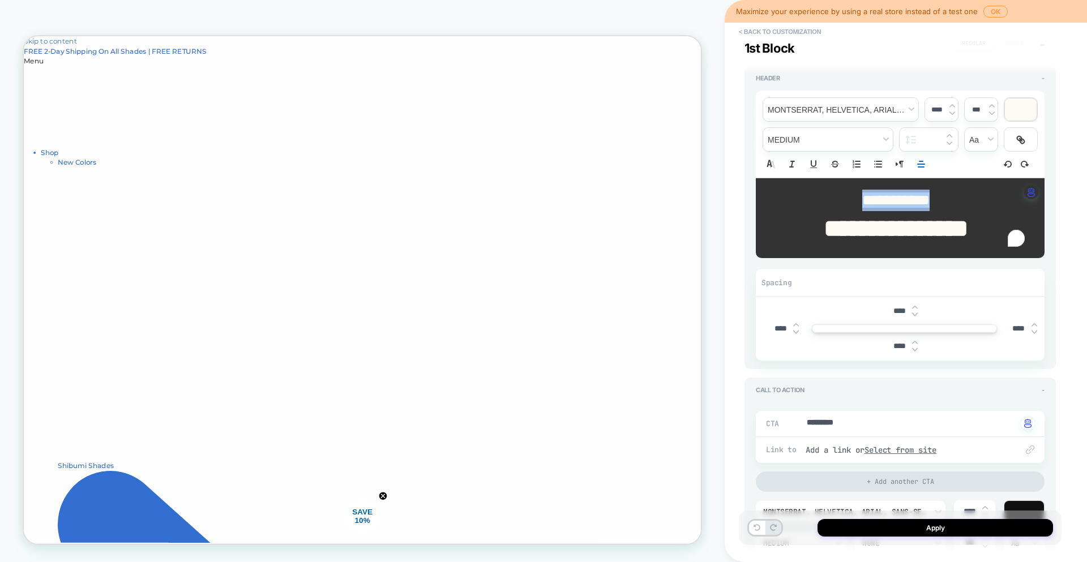
click at [953, 105] on img at bounding box center [953, 106] width 6 height 5
type input "****"
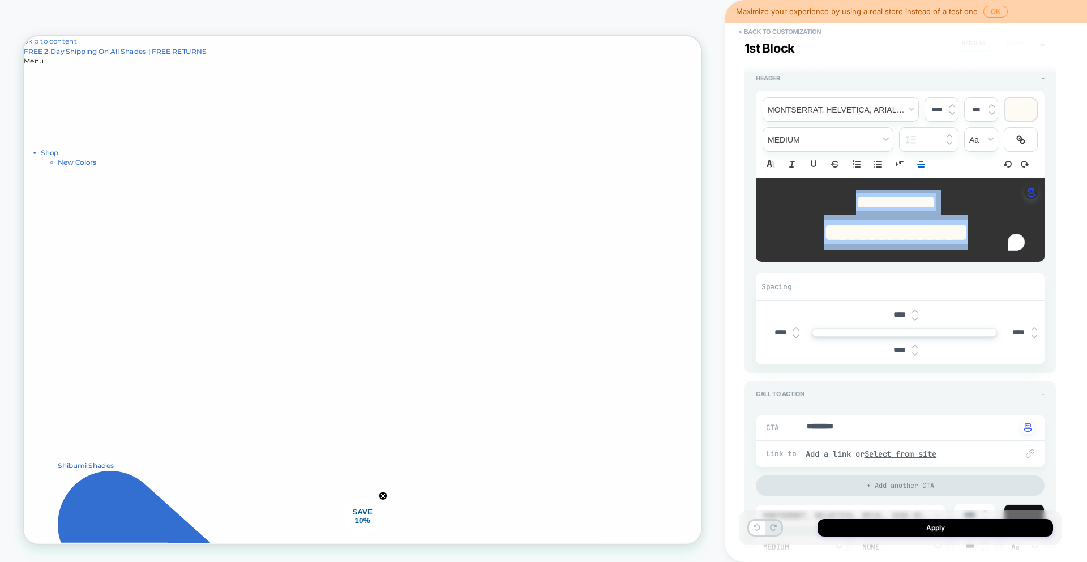
type textarea "*"
click at [1020, 117] on div at bounding box center [1021, 110] width 32 height 22
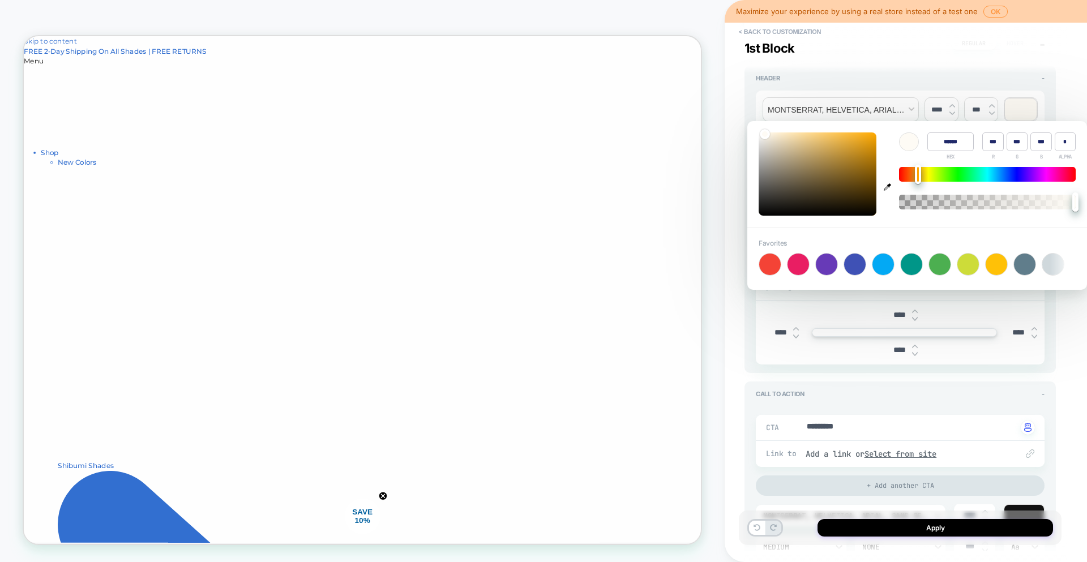
type input "******"
type input "**"
click at [839, 200] on div at bounding box center [818, 174] width 118 height 83
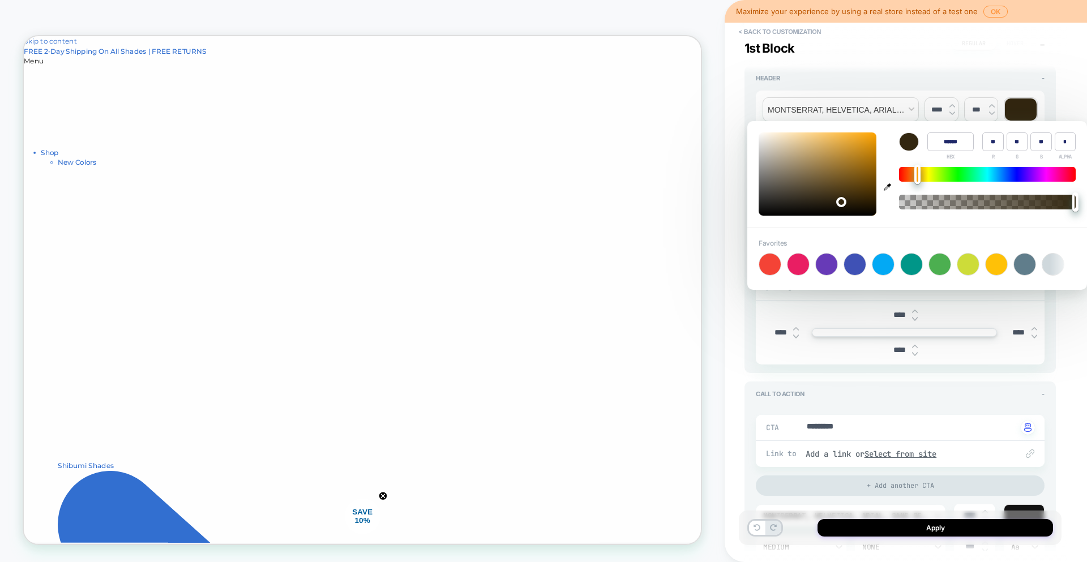
type textarea "*"
type input "******"
type input "**"
type input "******"
type input "**"
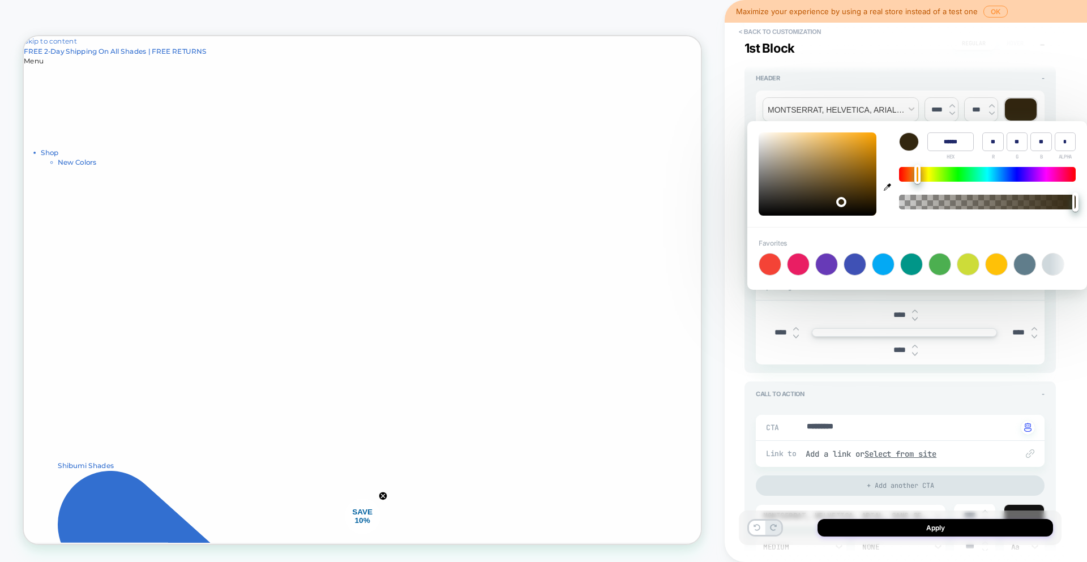
type input "**"
type input "******"
type input "**"
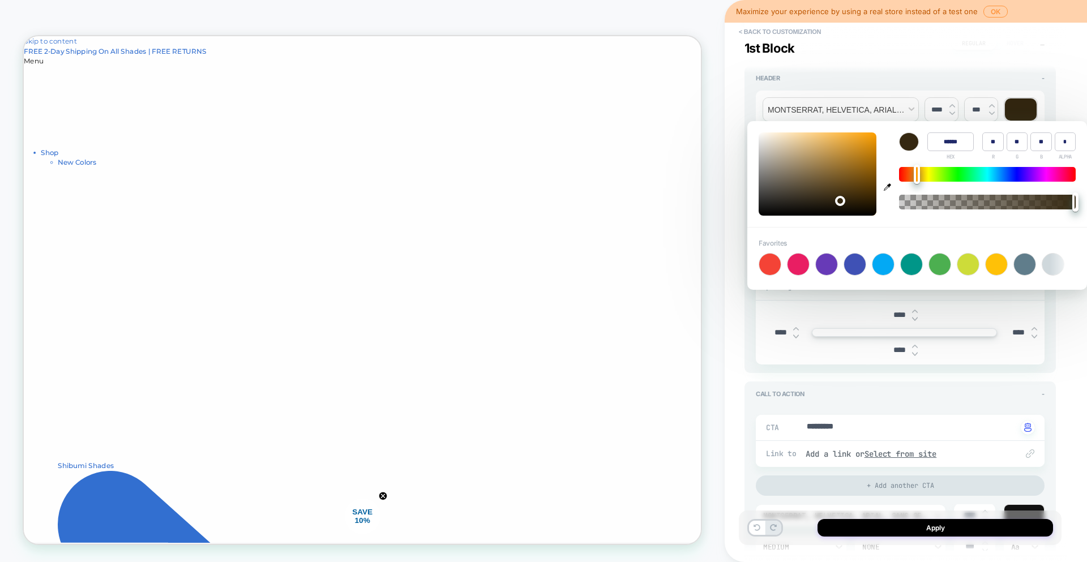
type input "**"
type input "******"
type input "**"
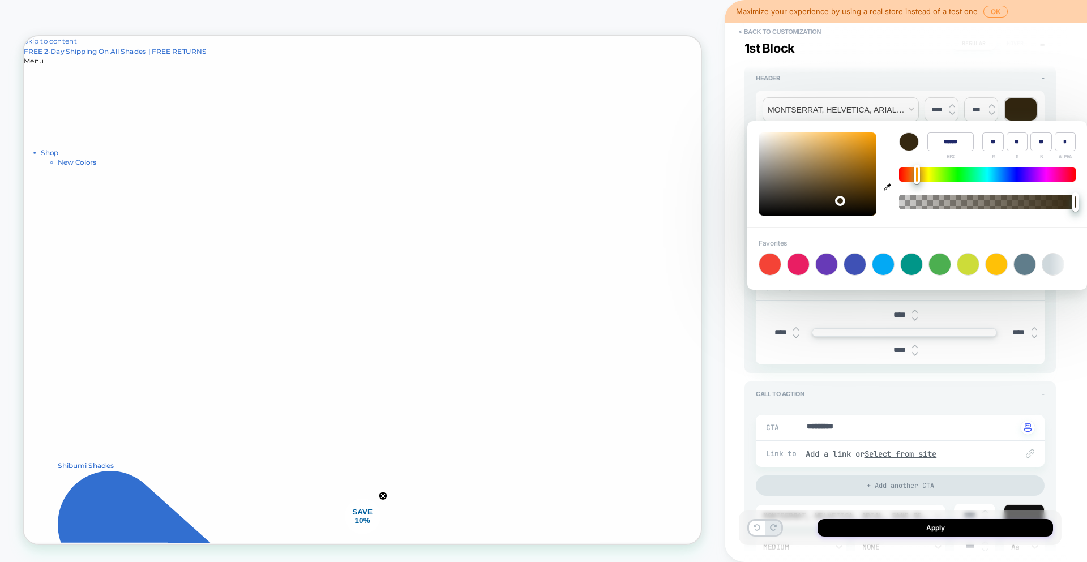
type input "******"
type input "**"
type input "******"
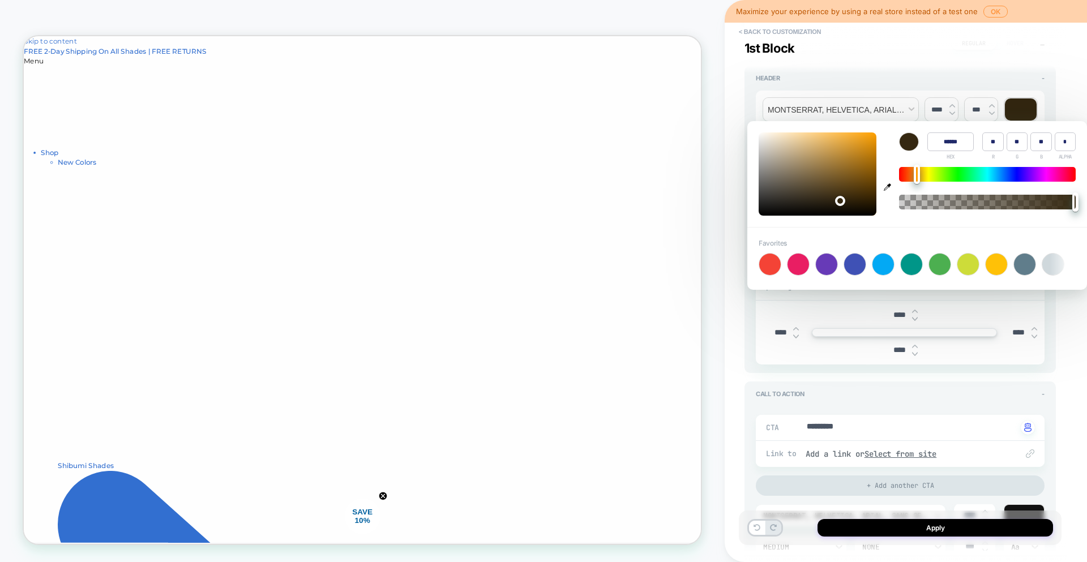
type input "**"
type input "******"
type input "**"
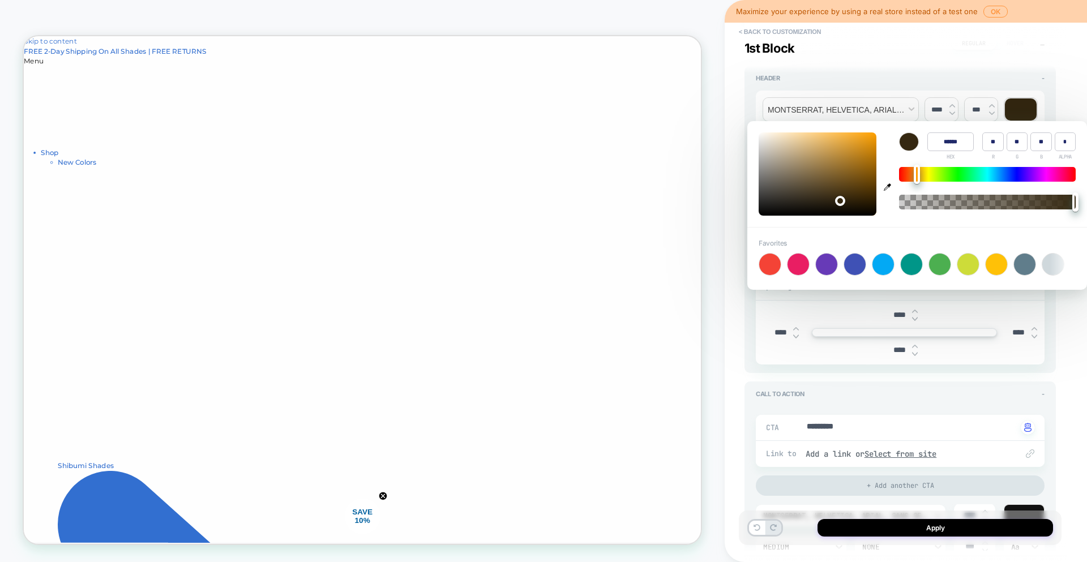
type input "**"
type input "******"
type input "**"
type input "******"
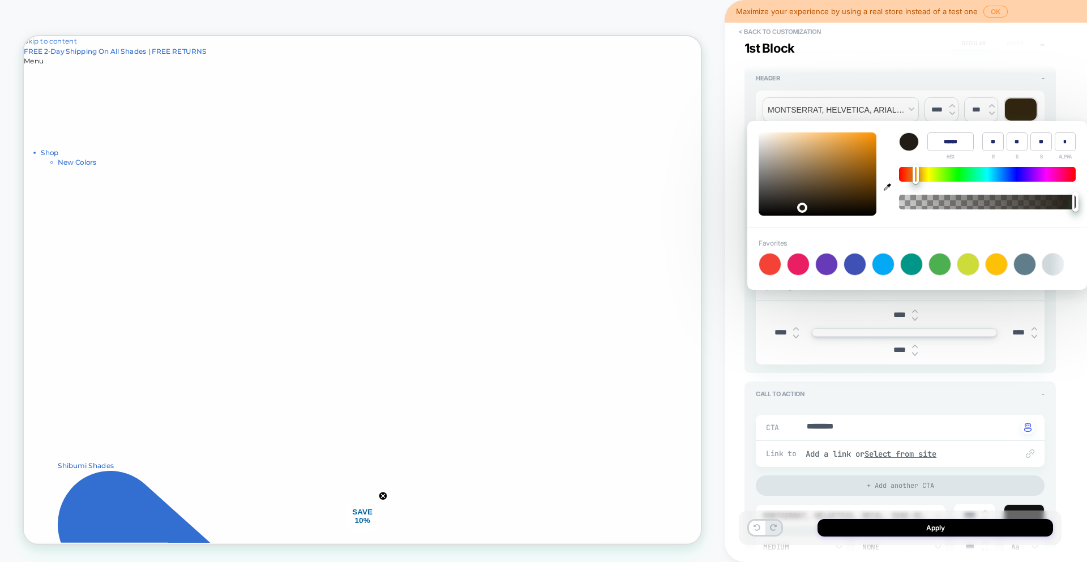
type input "**"
type input "******"
type input "**"
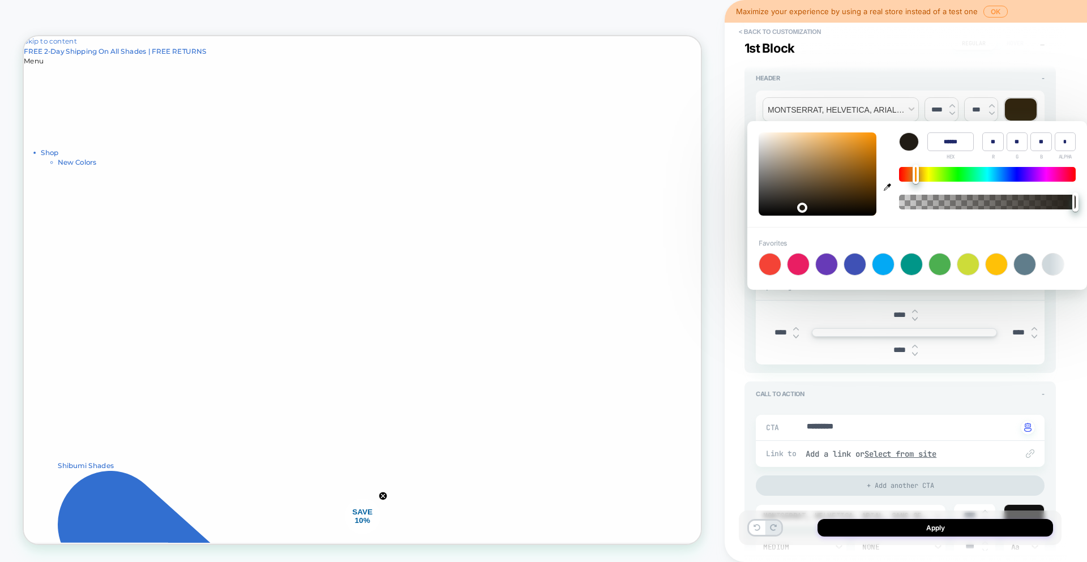
type input "******"
type input "**"
type input "******"
type input "**"
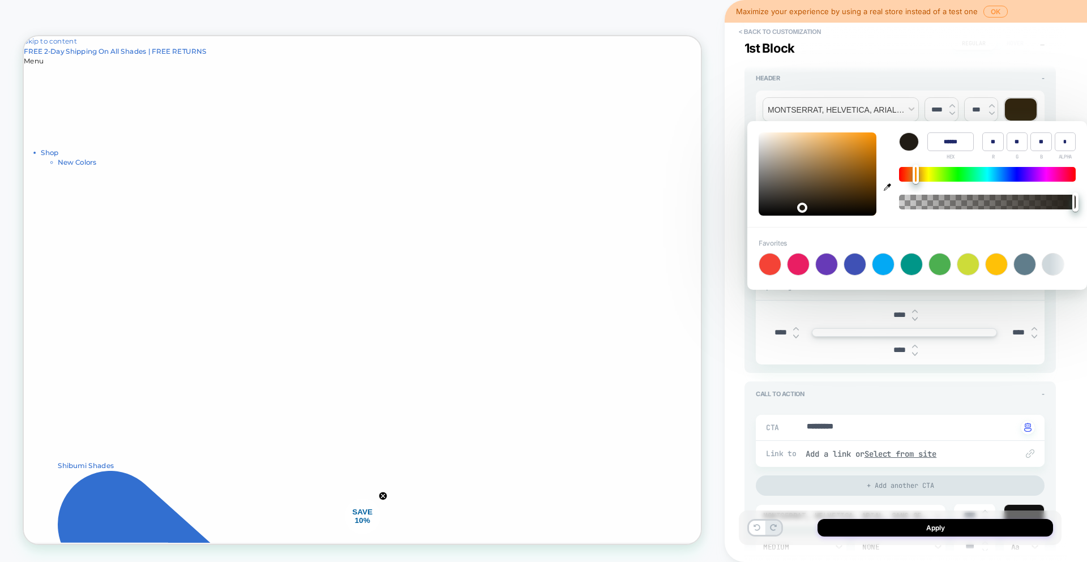
type input "**"
type input "******"
type input "**"
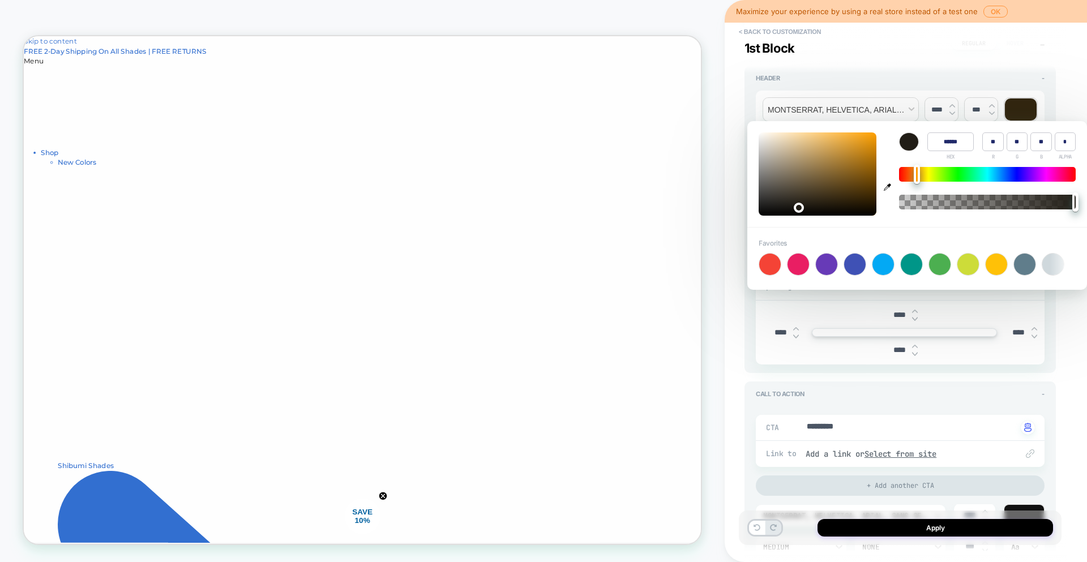
type input "******"
type input "**"
type input "******"
type input "**"
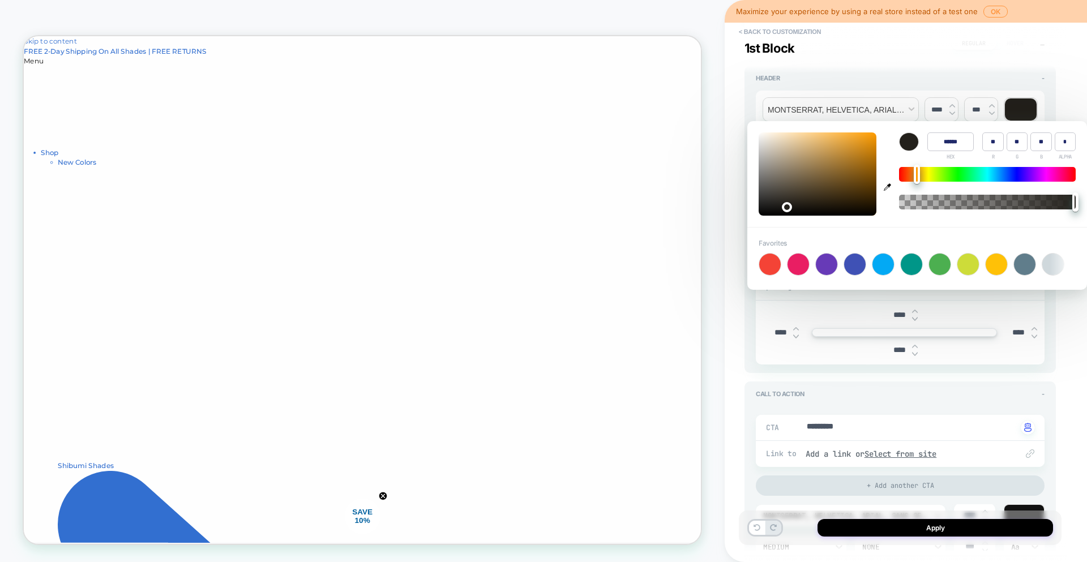
drag, startPoint x: 839, startPoint y: 200, endPoint x: 785, endPoint y: 205, distance: 54.0
click at [785, 205] on div at bounding box center [787, 207] width 10 height 10
click at [892, 33] on span "< Back to customization" at bounding box center [894, 32] width 323 height 18
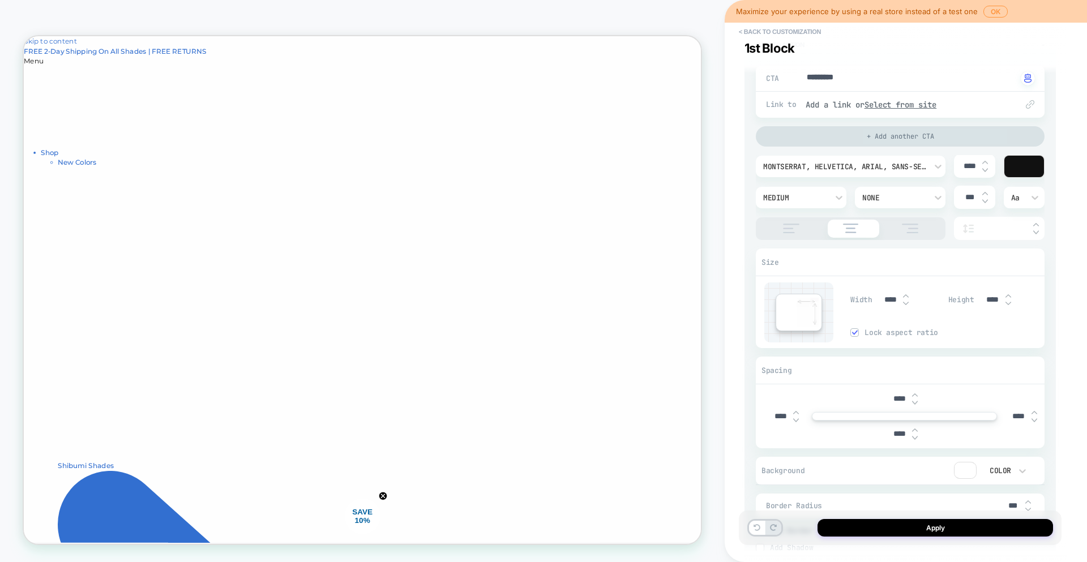
scroll to position [123, 0]
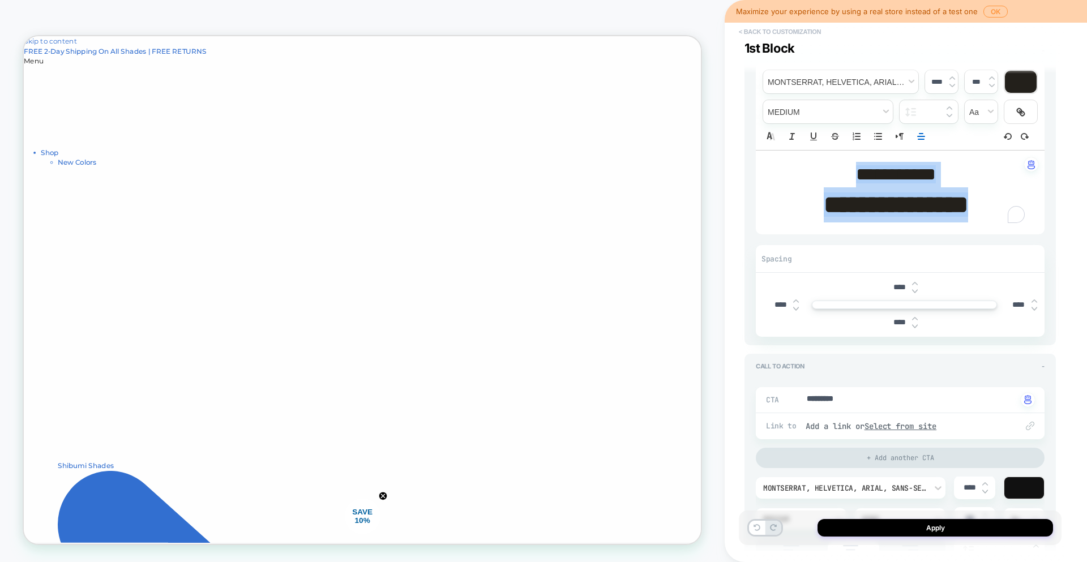
click at [768, 27] on button "< Back to customization" at bounding box center [779, 32] width 93 height 18
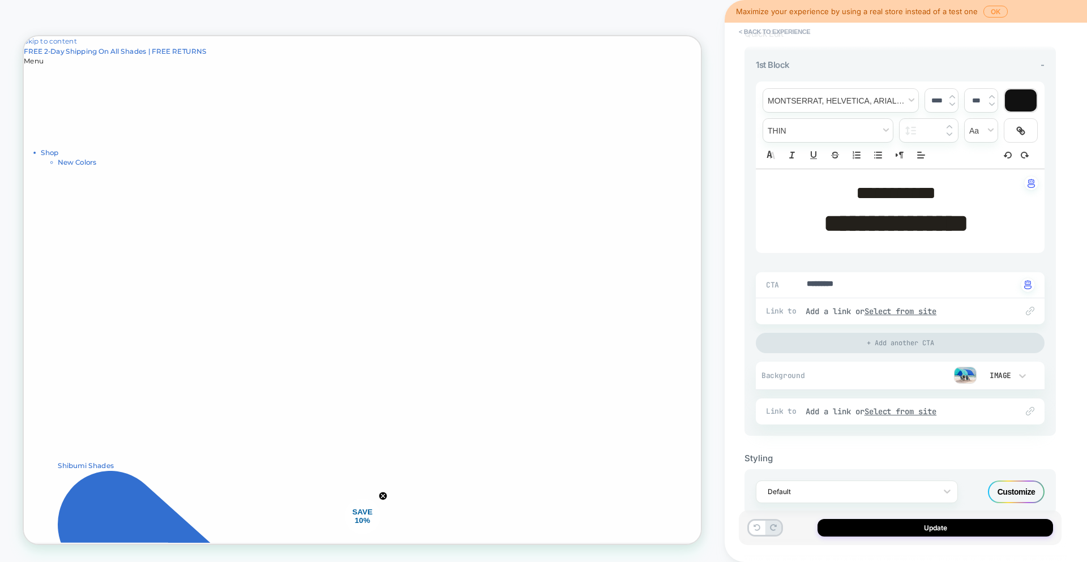
scroll to position [147, 0]
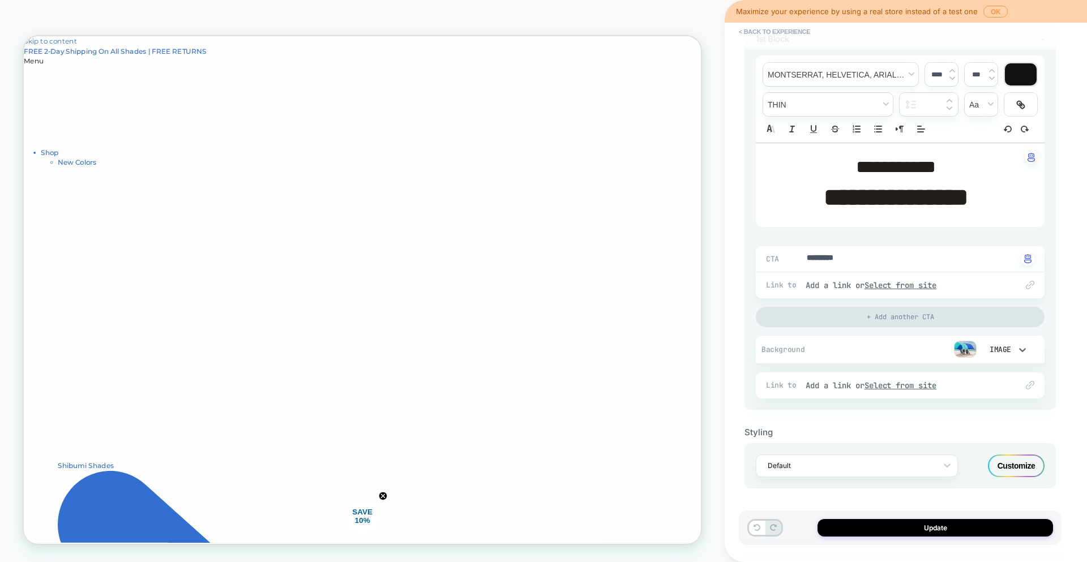
click at [994, 353] on div "Image" at bounding box center [1000, 350] width 24 height 10
click at [1006, 425] on div "Image" at bounding box center [1005, 427] width 48 height 24
click at [962, 351] on img at bounding box center [965, 349] width 23 height 17
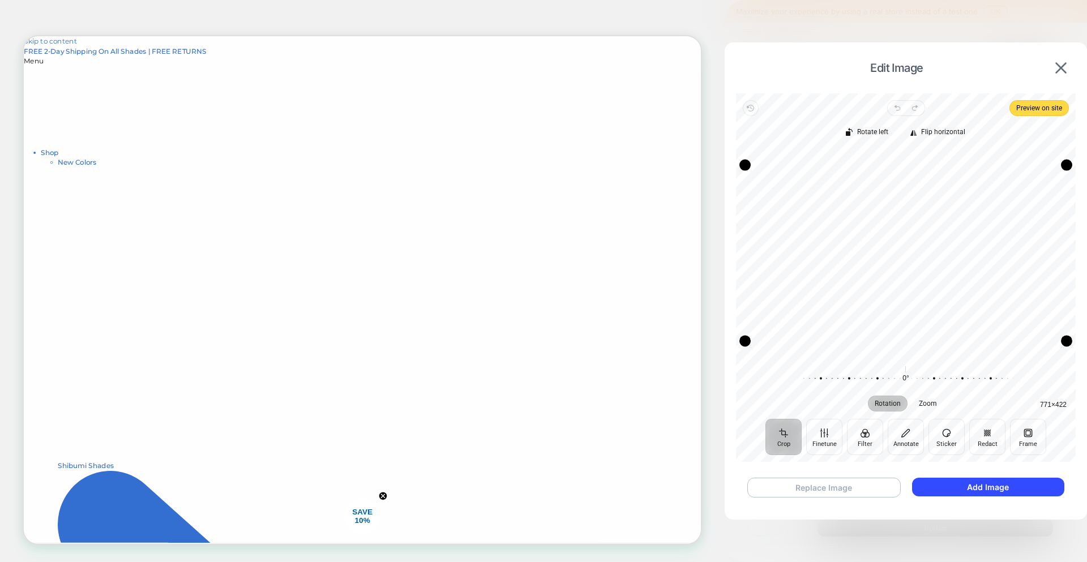
click at [848, 492] on button "Replace Image" at bounding box center [823, 488] width 153 height 20
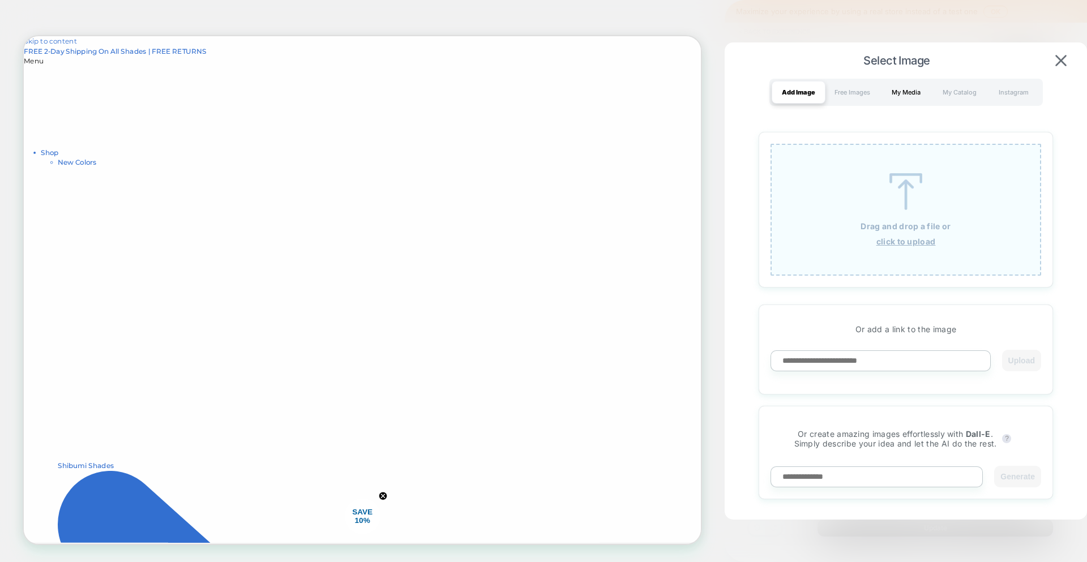
click at [918, 86] on div "My Media" at bounding box center [906, 92] width 54 height 23
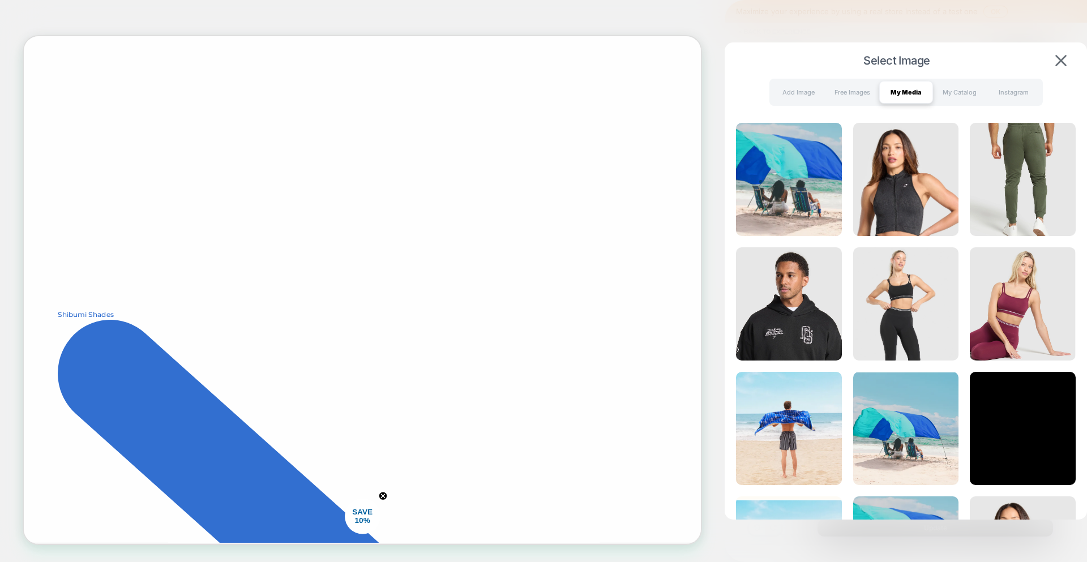
scroll to position [0, 0]
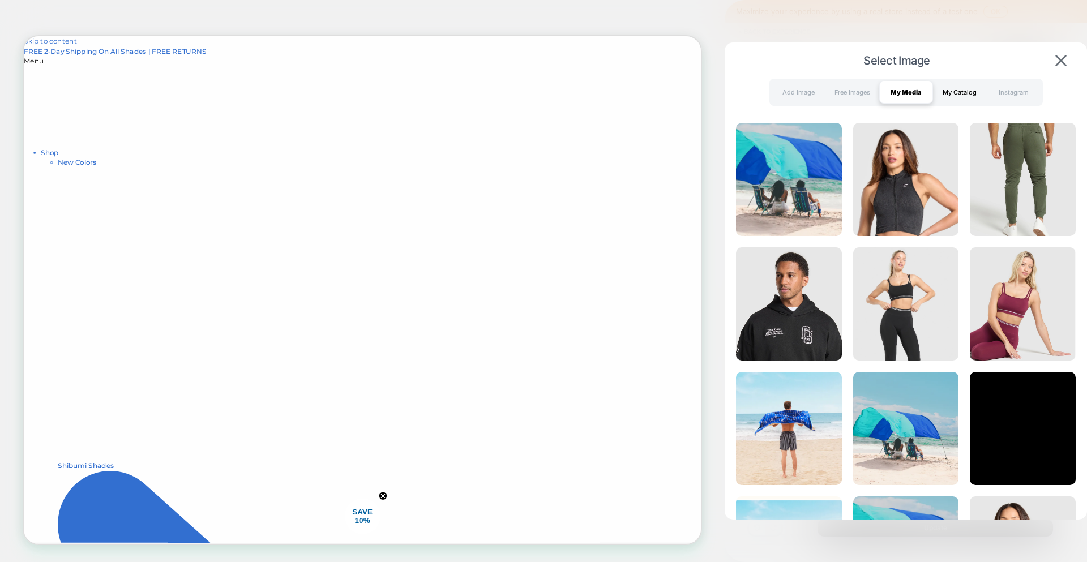
click at [966, 88] on div "My Catalog" at bounding box center [960, 92] width 54 height 23
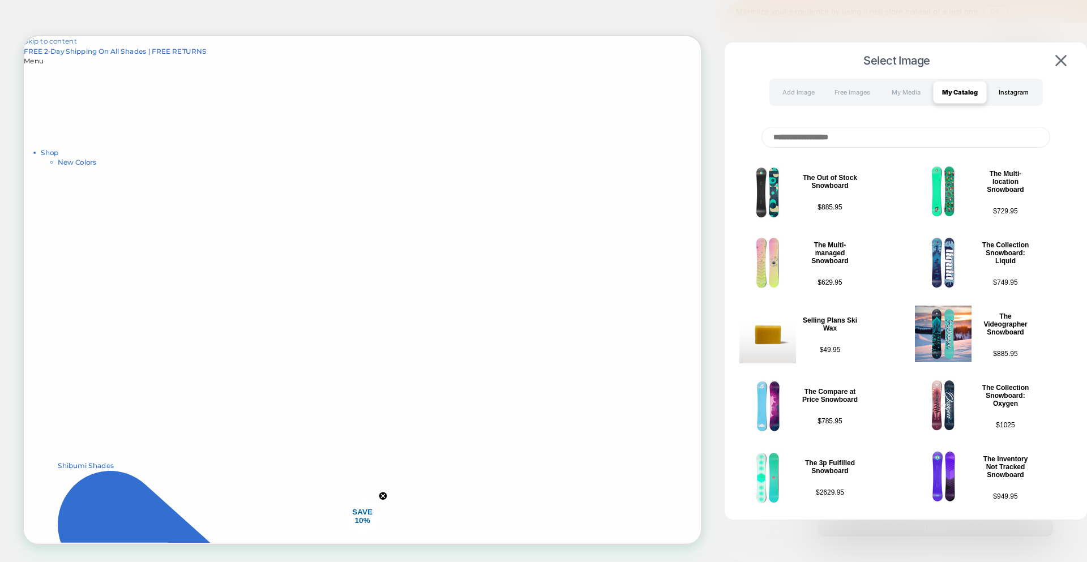
click at [1026, 101] on div "Instagram" at bounding box center [1014, 92] width 54 height 23
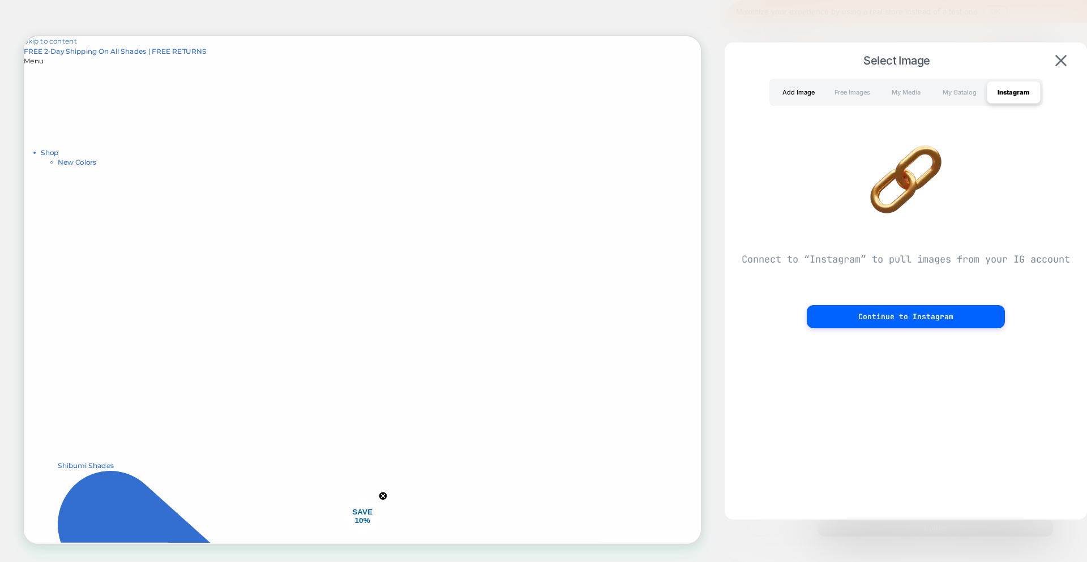
click at [813, 90] on div "Add Image" at bounding box center [799, 92] width 54 height 23
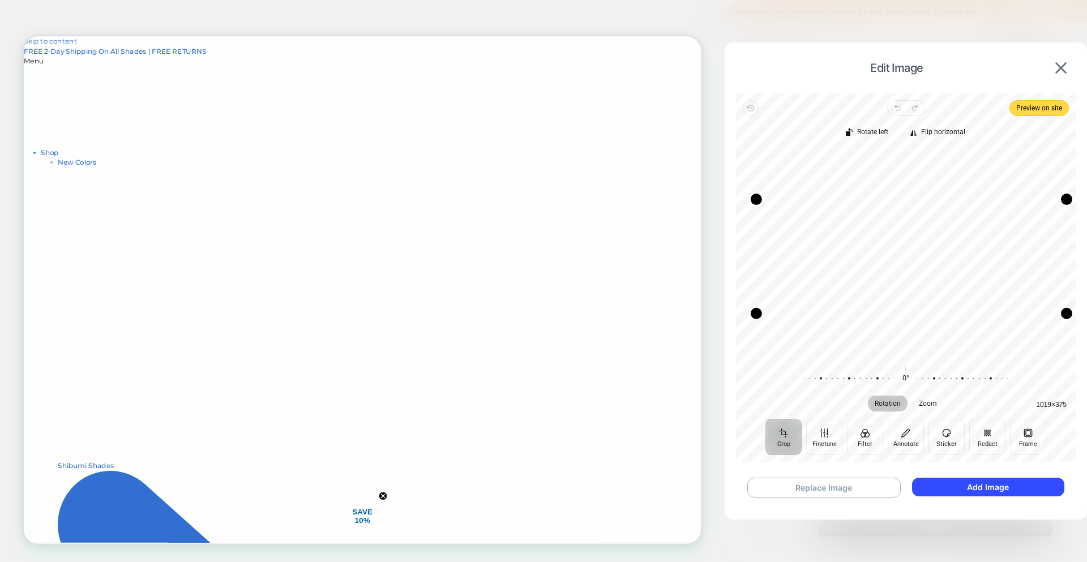
drag, startPoint x: 742, startPoint y: 306, endPoint x: 754, endPoint y: 313, distance: 13.2
click at [754, 313] on div "Drag corner bl" at bounding box center [756, 313] width 11 height 11
click at [1070, 311] on div "Drag corner br" at bounding box center [1066, 309] width 11 height 11
click at [822, 489] on button "Replace Image" at bounding box center [823, 488] width 153 height 20
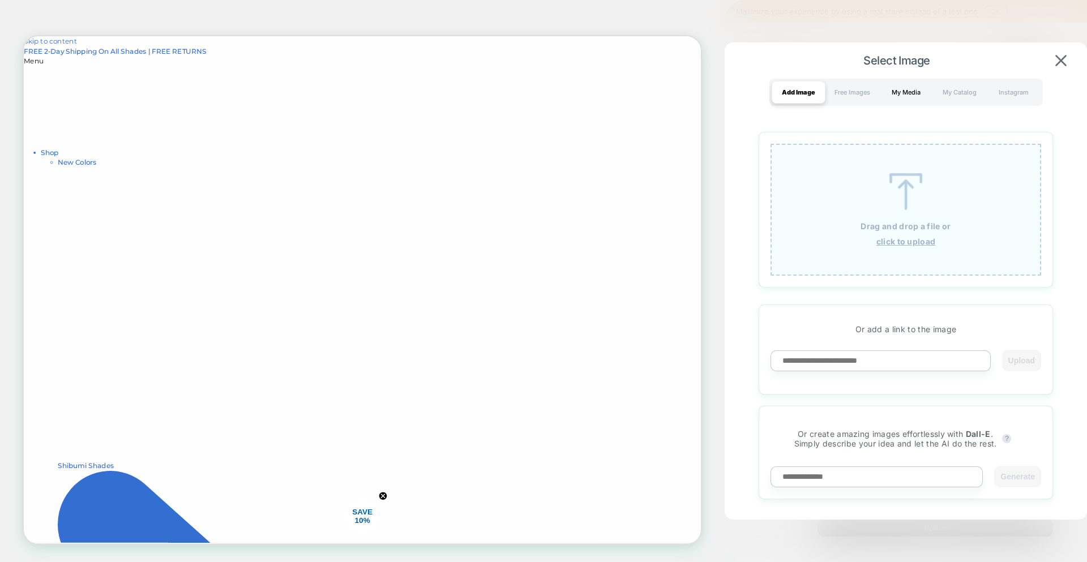
click at [899, 91] on div "My Media" at bounding box center [906, 92] width 54 height 23
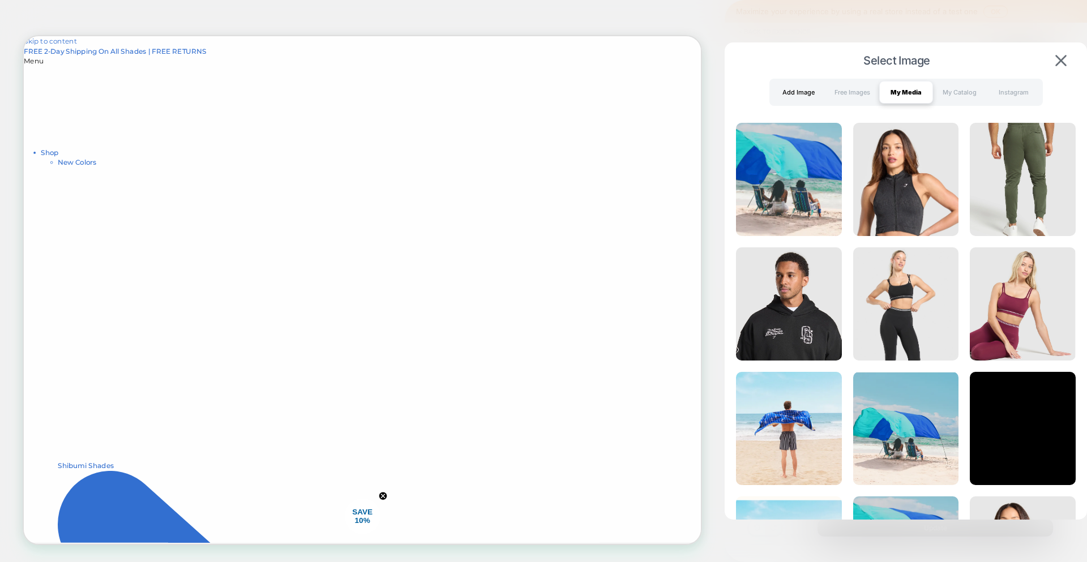
click at [792, 93] on div "Add Image" at bounding box center [799, 92] width 54 height 23
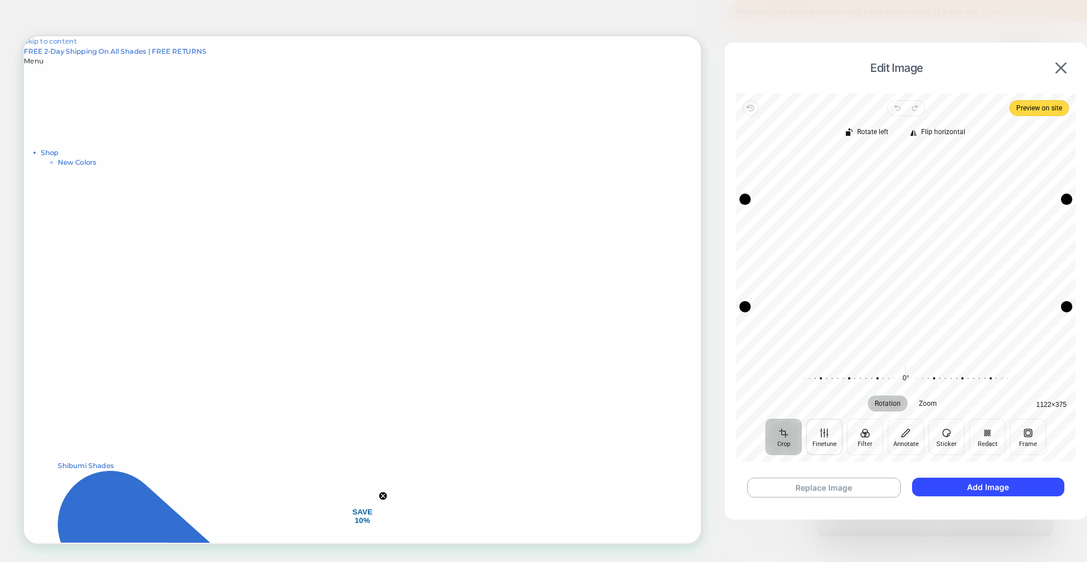
click at [814, 437] on button "Finetune" at bounding box center [824, 437] width 36 height 36
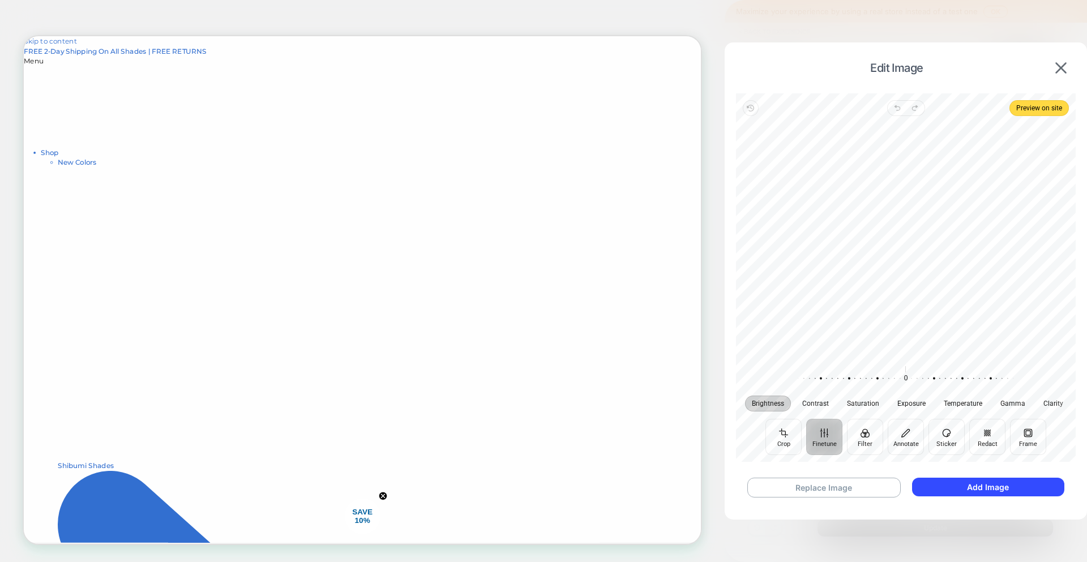
click at [766, 405] on span "Brightness" at bounding box center [768, 403] width 32 height 7
click at [858, 398] on button "Saturation" at bounding box center [863, 404] width 46 height 16
click at [777, 431] on button "Crop" at bounding box center [784, 437] width 36 height 36
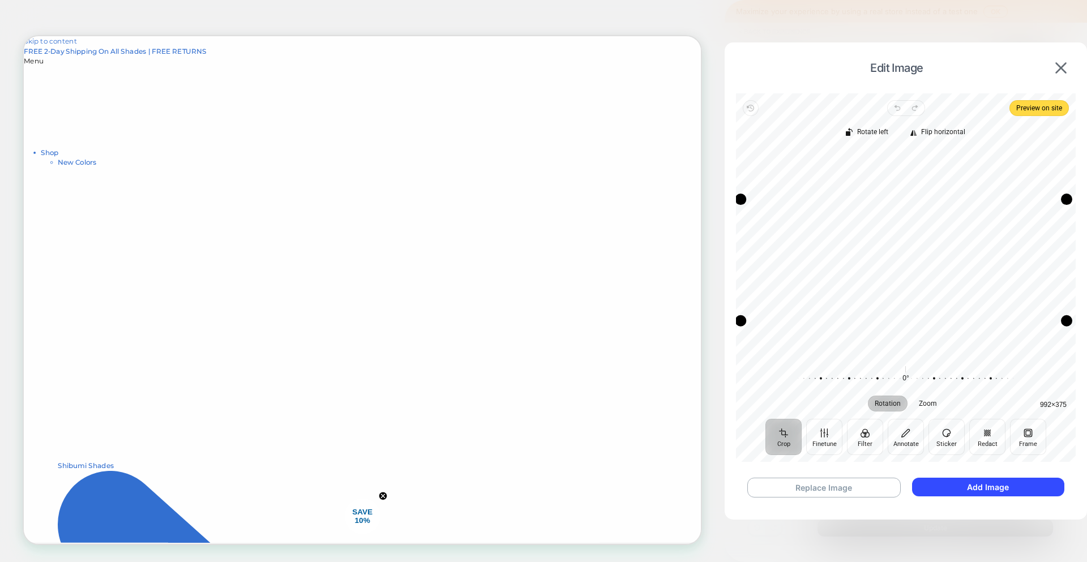
drag, startPoint x: 742, startPoint y: 306, endPoint x: 715, endPoint y: 320, distance: 31.1
click at [834, 341] on div "Edit Image Revert Undo Redo Preview on site Crop Finetune Filter Annotate Stick…" at bounding box center [905, 349] width 143 height 17
drag, startPoint x: 1063, startPoint y: 320, endPoint x: 1041, endPoint y: 323, distance: 22.3
click at [1041, 323] on div "Drag corner br" at bounding box center [1044, 323] width 11 height 11
click at [1022, 489] on button "Add Image" at bounding box center [988, 487] width 152 height 19
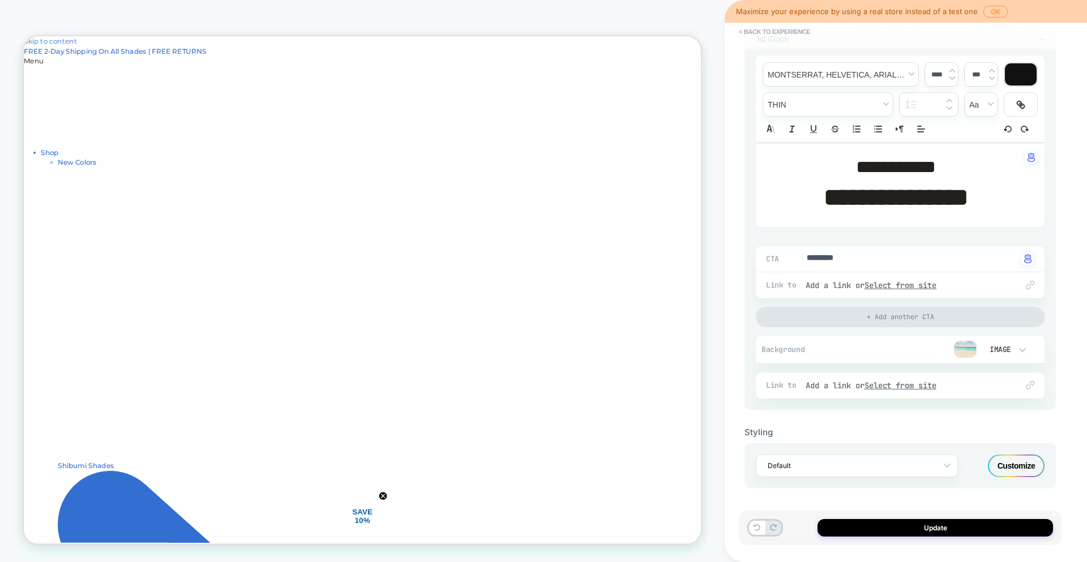
type textarea "*"
click at [925, 181] on p "**********" at bounding box center [896, 197] width 258 height 35
type input "****"
type textarea "*"
type input "****"
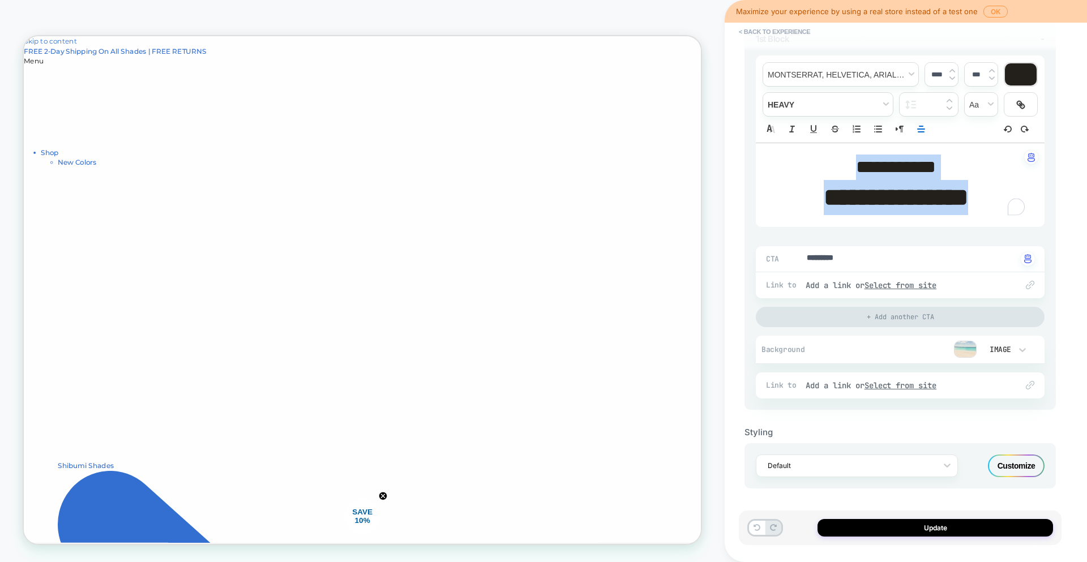
type textarea "*"
click at [1033, 68] on div at bounding box center [1021, 74] width 32 height 22
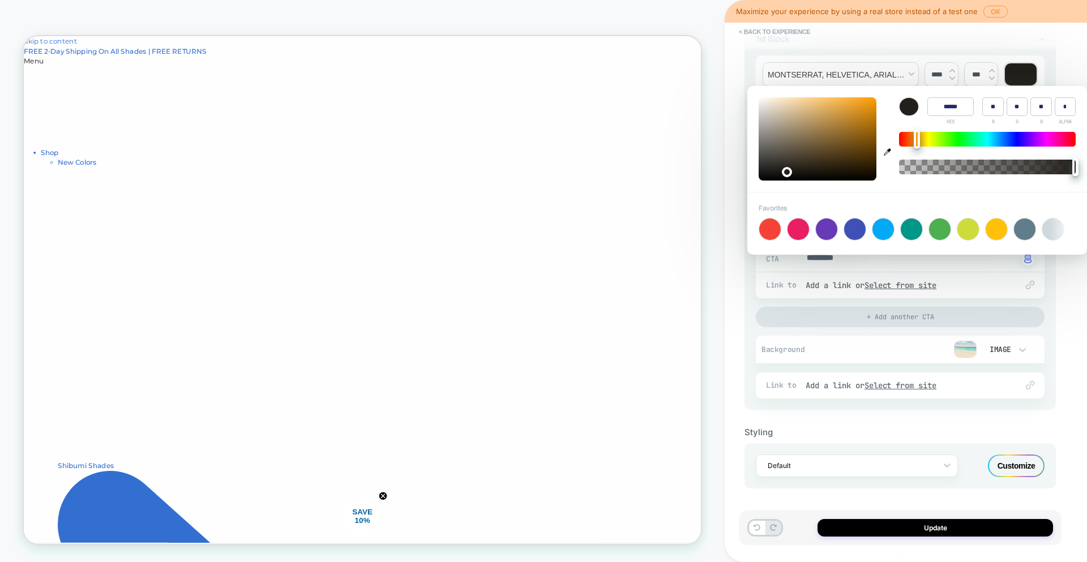
click at [887, 152] on icon "button" at bounding box center [887, 151] width 7 height 7
type input "******"
type input "**"
type input "***"
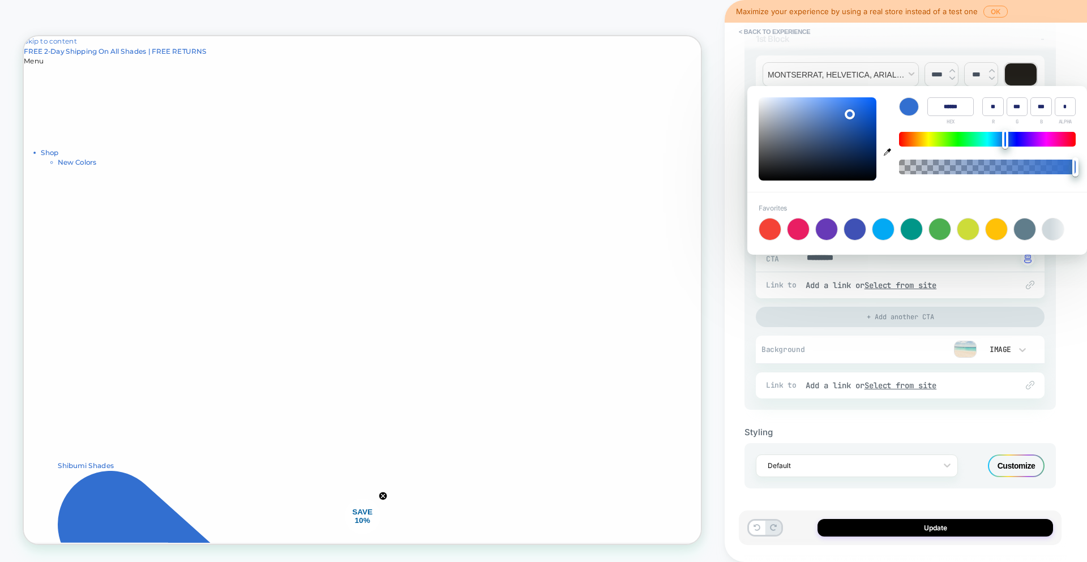
type textarea "*"
type input "******"
type input "***"
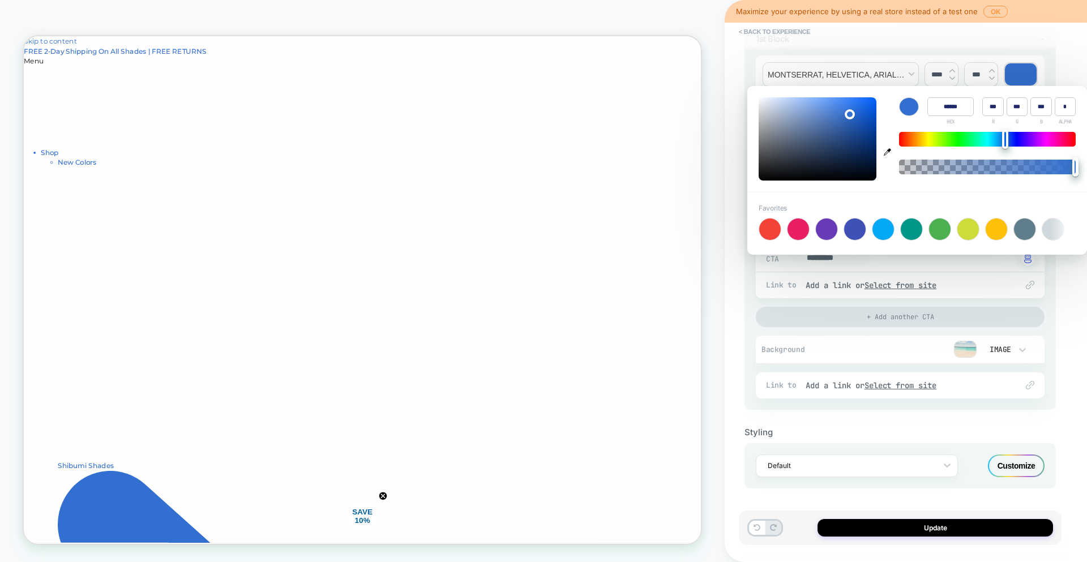
click at [762, 102] on div at bounding box center [818, 138] width 118 height 83
type textarea "*"
type input "******"
type input "**"
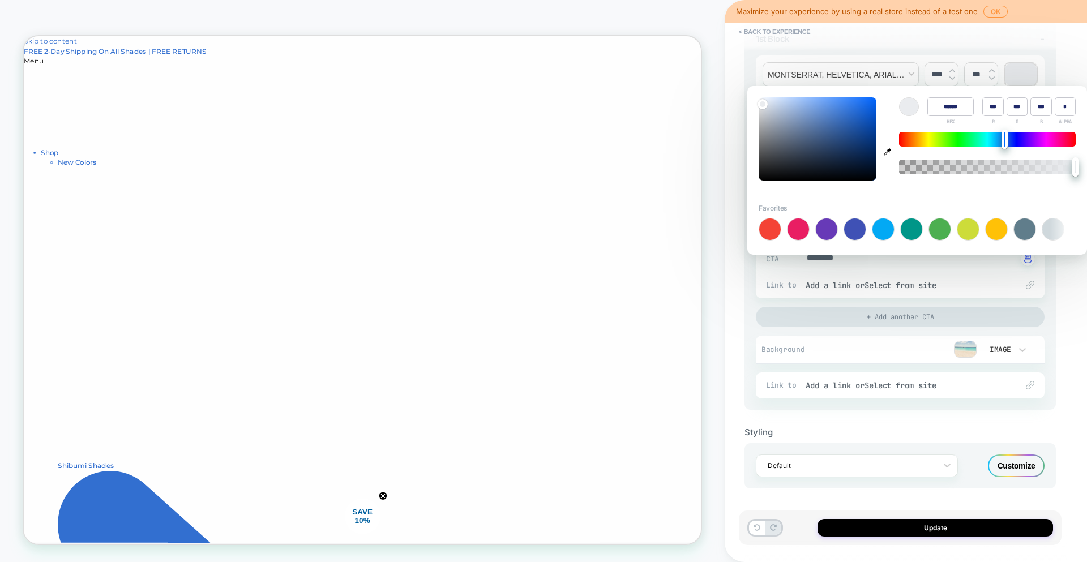
type input "**"
click at [810, 168] on div at bounding box center [818, 138] width 118 height 83
click at [1057, 328] on div "**********" at bounding box center [900, 281] width 323 height 540
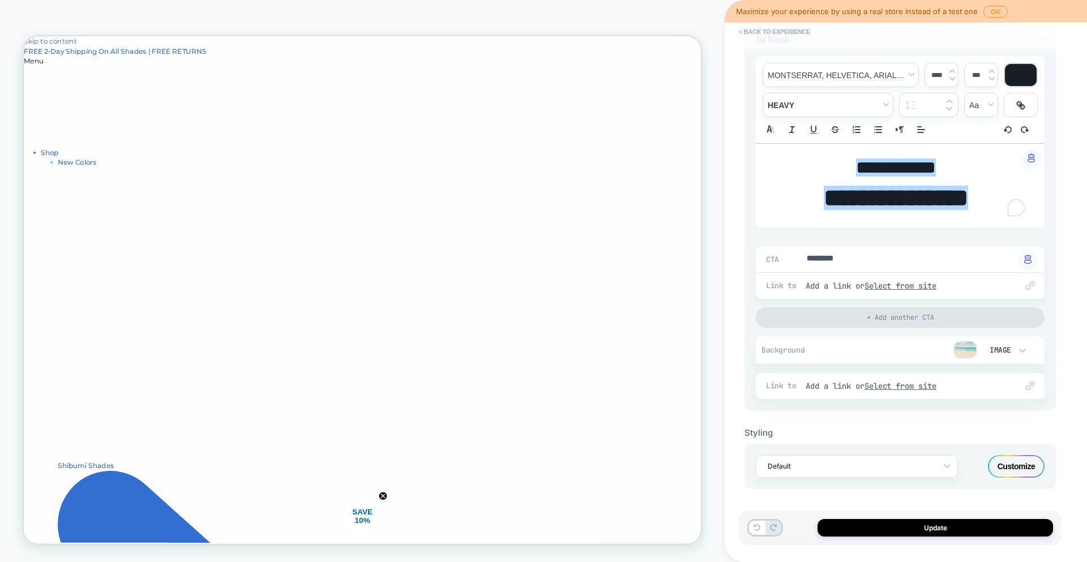
scroll to position [147, 0]
click at [992, 461] on div "Customize" at bounding box center [1016, 466] width 57 height 23
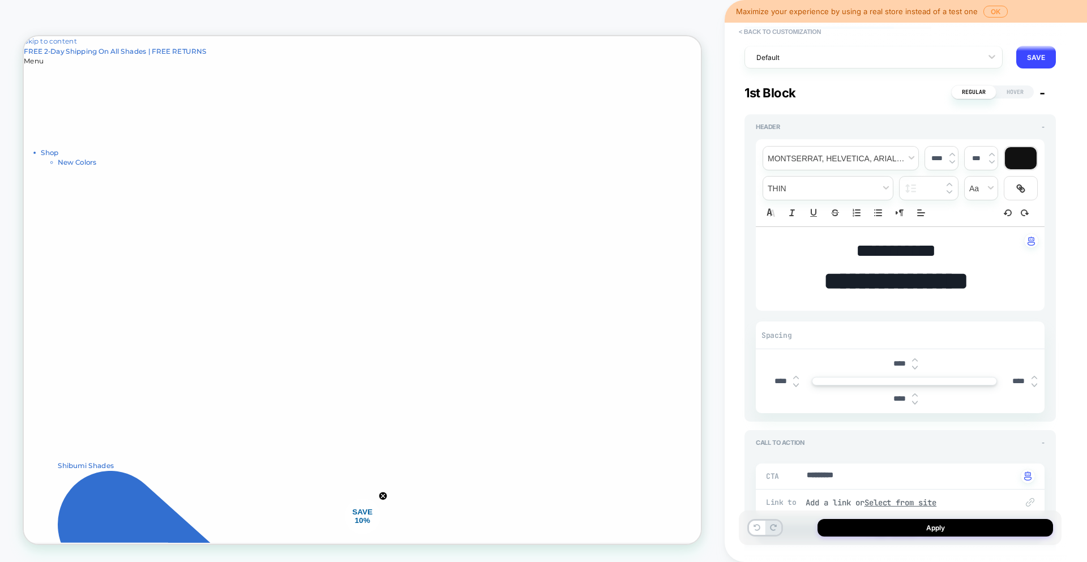
type textarea "*"
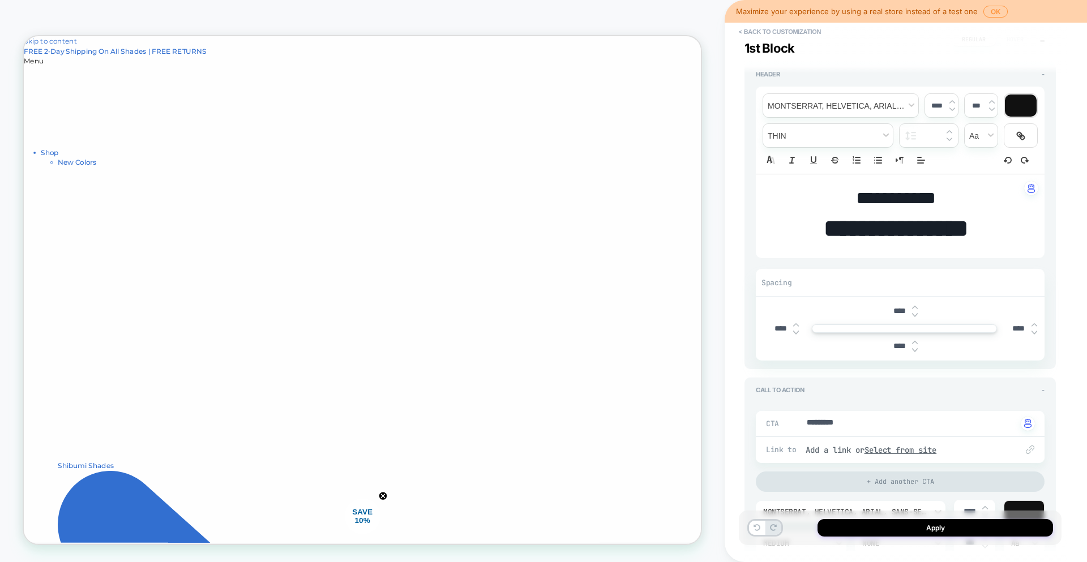
click at [899, 307] on input "****" at bounding box center [899, 311] width 25 height 10
type input "***"
type textarea "*"
click at [862, 347] on div "****" at bounding box center [904, 346] width 280 height 23
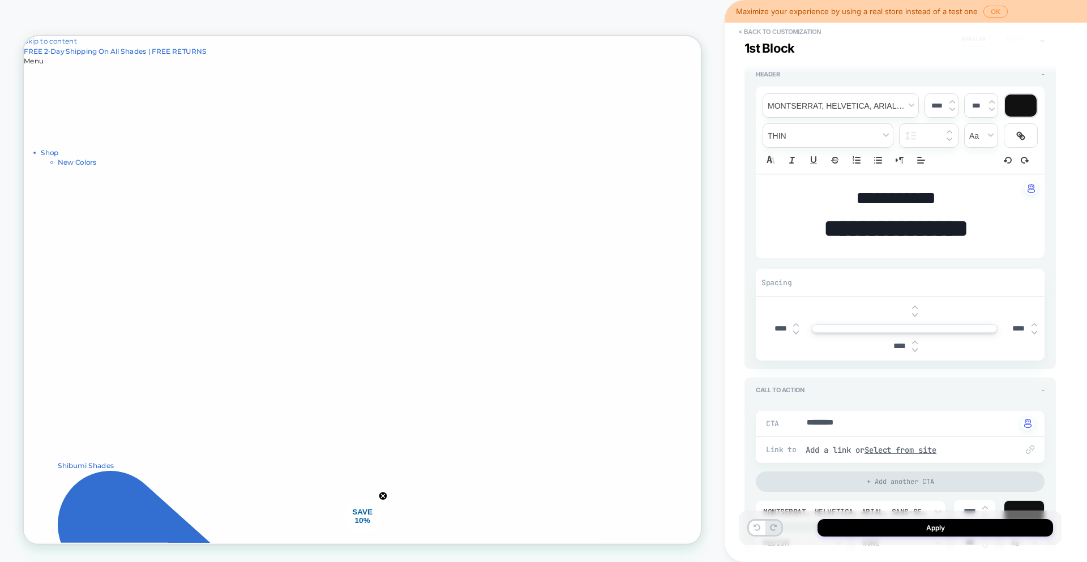
click at [905, 307] on input "text" at bounding box center [899, 311] width 25 height 8
type input "***"
type textarea "*"
type input "***"
click at [898, 349] on input "****" at bounding box center [899, 346] width 25 height 10
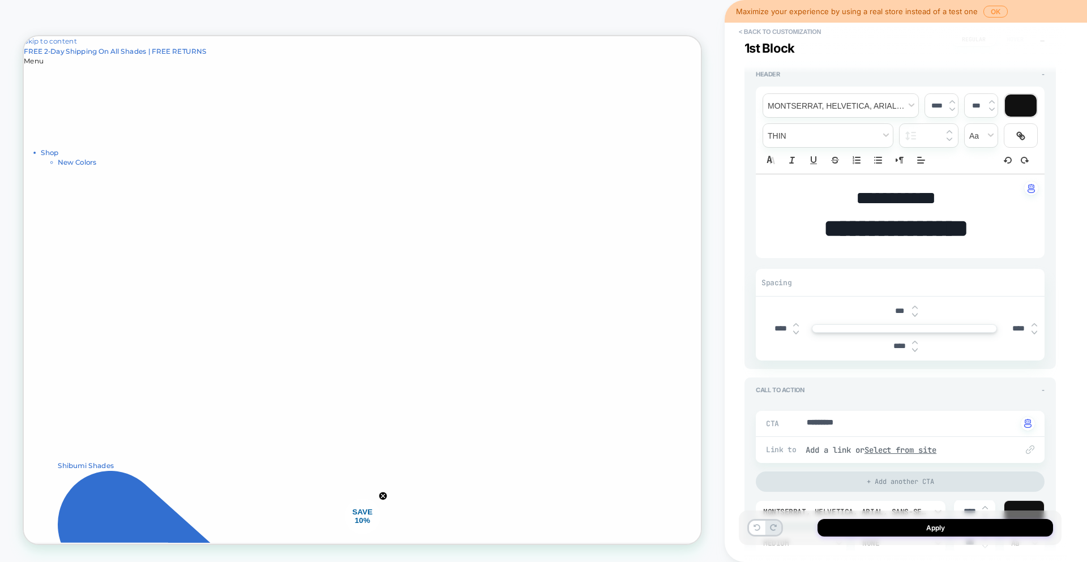
type input "***"
type textarea "*"
type input "****"
type textarea "*"
type input "***"
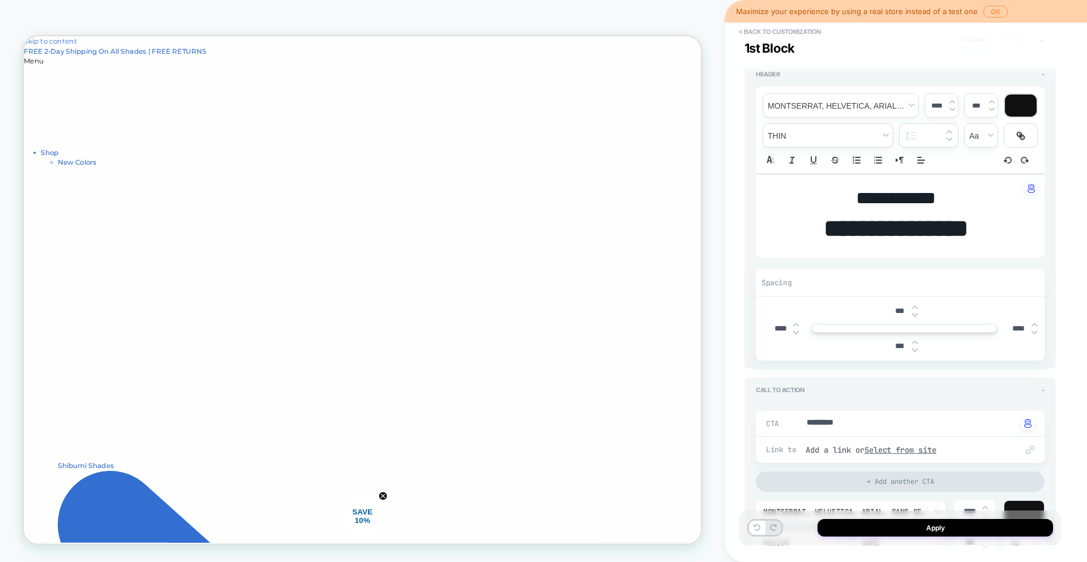
type textarea "*"
type input "****"
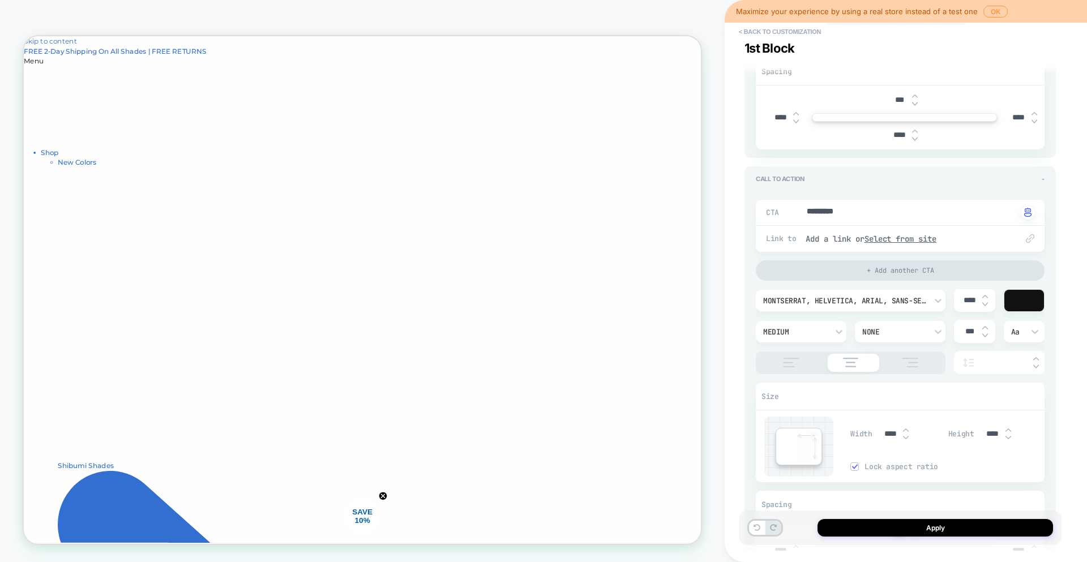
scroll to position [326, 0]
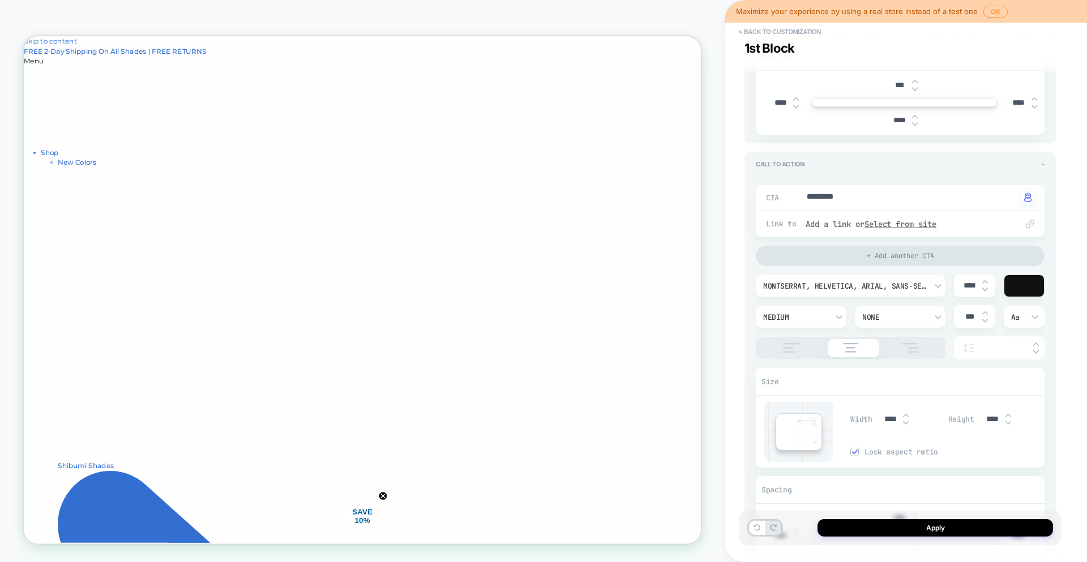
click at [784, 345] on img at bounding box center [791, 348] width 28 height 10
click at [847, 347] on img at bounding box center [850, 348] width 27 height 10
click at [911, 350] on img at bounding box center [910, 348] width 28 height 10
click at [870, 353] on div at bounding box center [851, 348] width 190 height 23
click at [851, 345] on img at bounding box center [850, 348] width 27 height 10
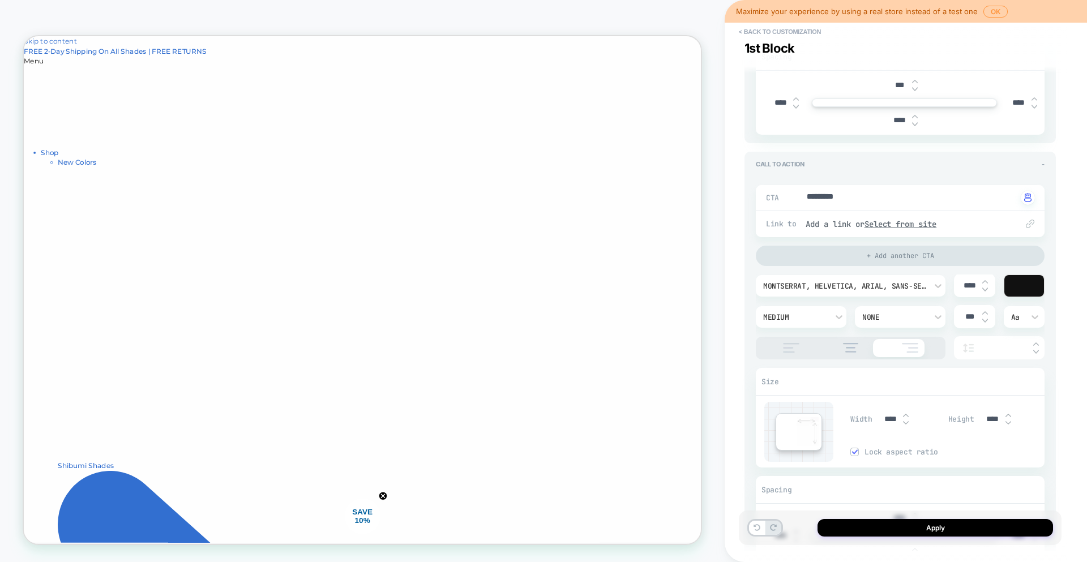
type textarea "*"
click at [887, 420] on input "****" at bounding box center [890, 420] width 25 height 10
type input "***"
type textarea "*"
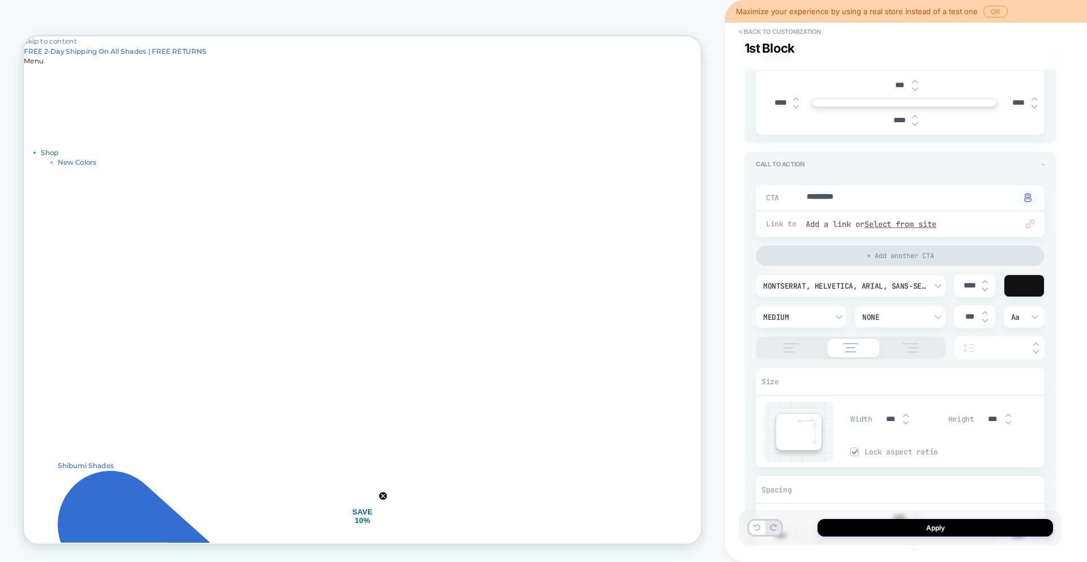
type input "***"
type input "****"
type textarea "*"
type input "****"
type textarea "*"
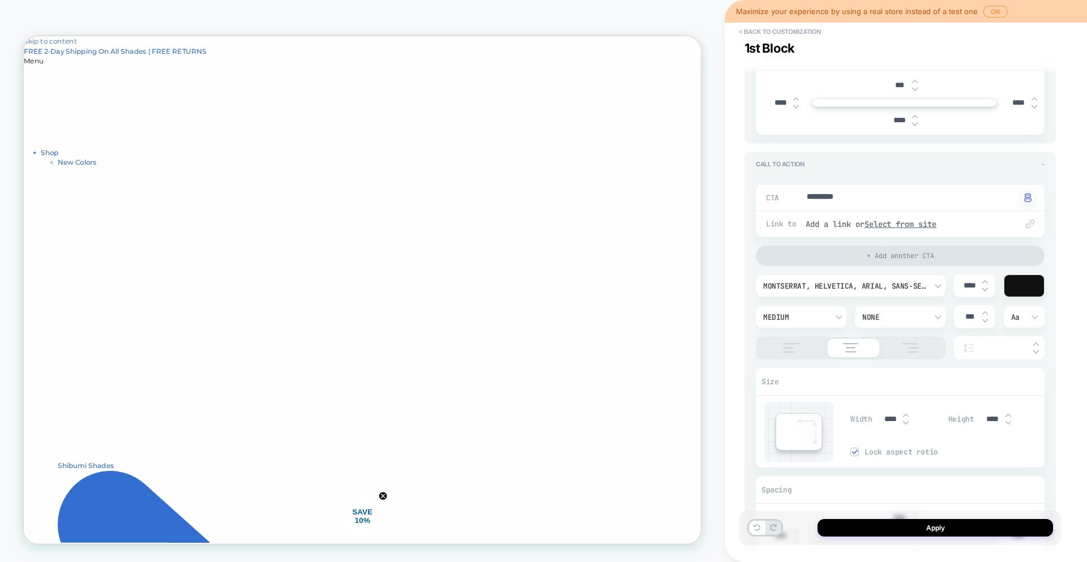
type input "***"
type textarea "*"
type input "***"
type textarea "*"
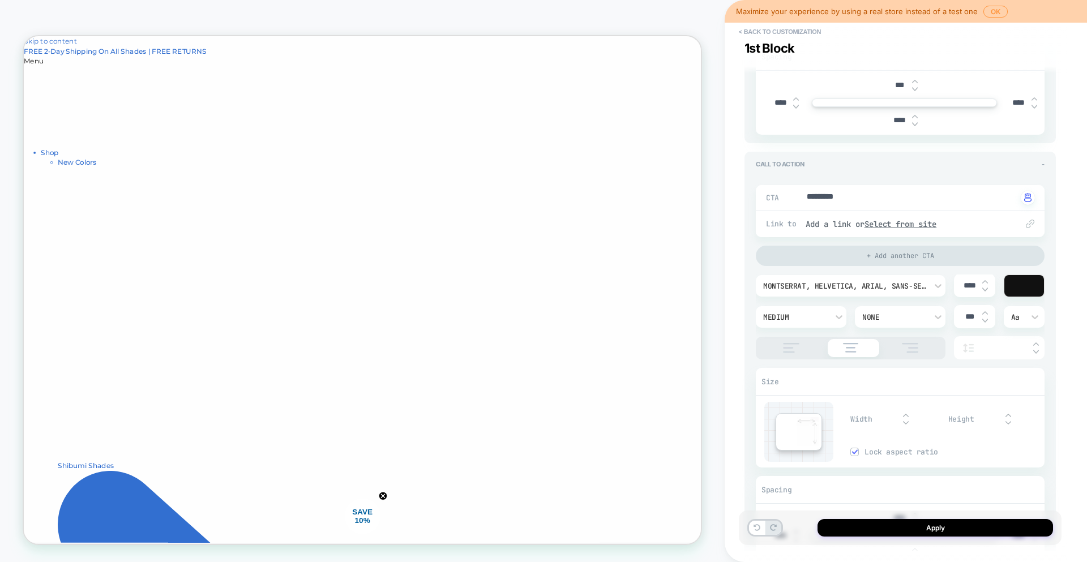
type textarea "*"
type input "***"
type textarea "*"
type input "***"
type textarea "*"
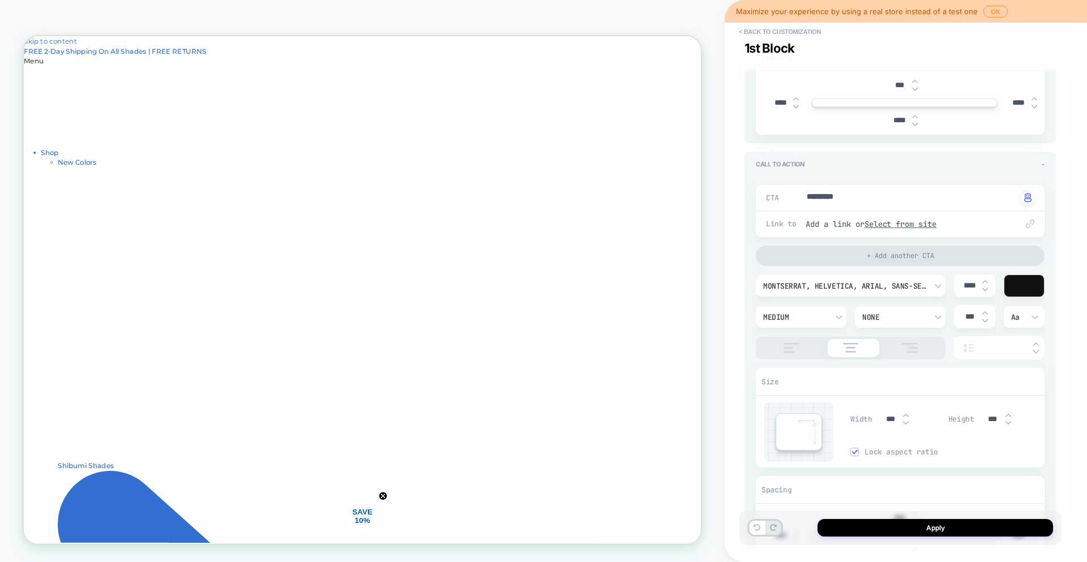
type input "****"
type textarea "*"
type input "****"
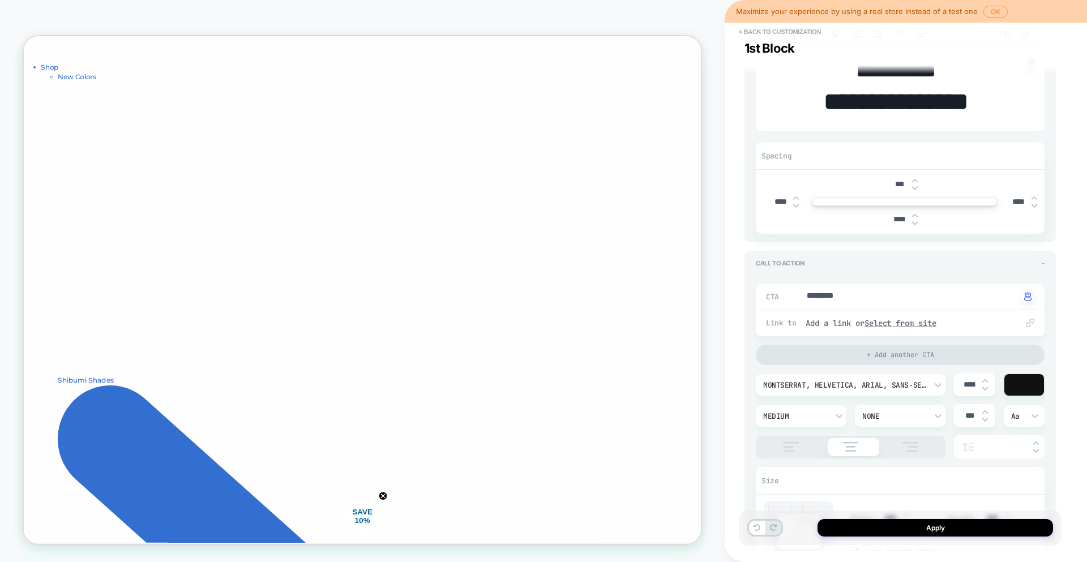
scroll to position [131, 0]
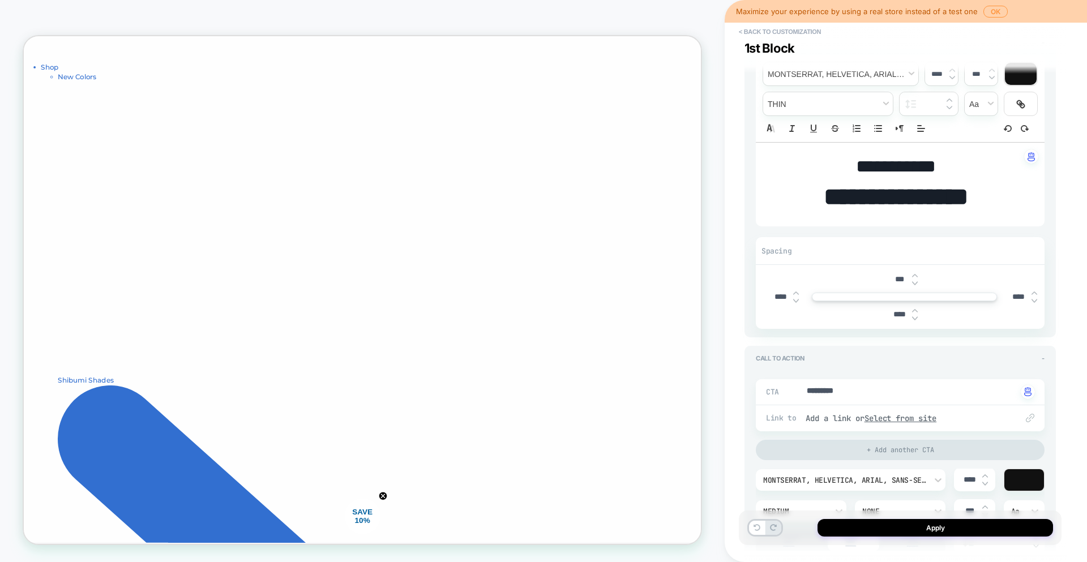
type textarea "*"
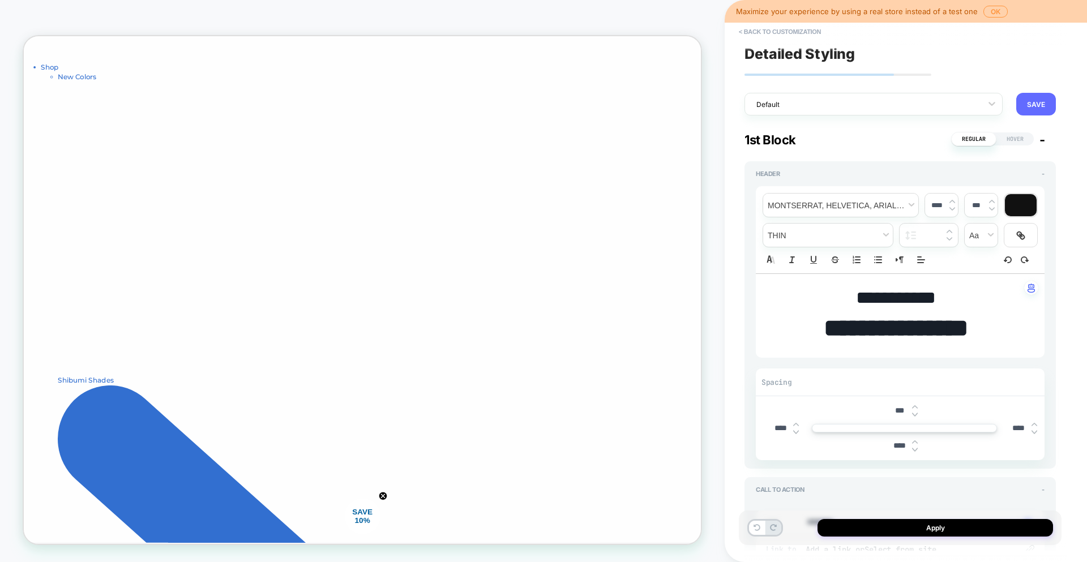
click at [1045, 103] on button "SAVE" at bounding box center [1036, 104] width 40 height 23
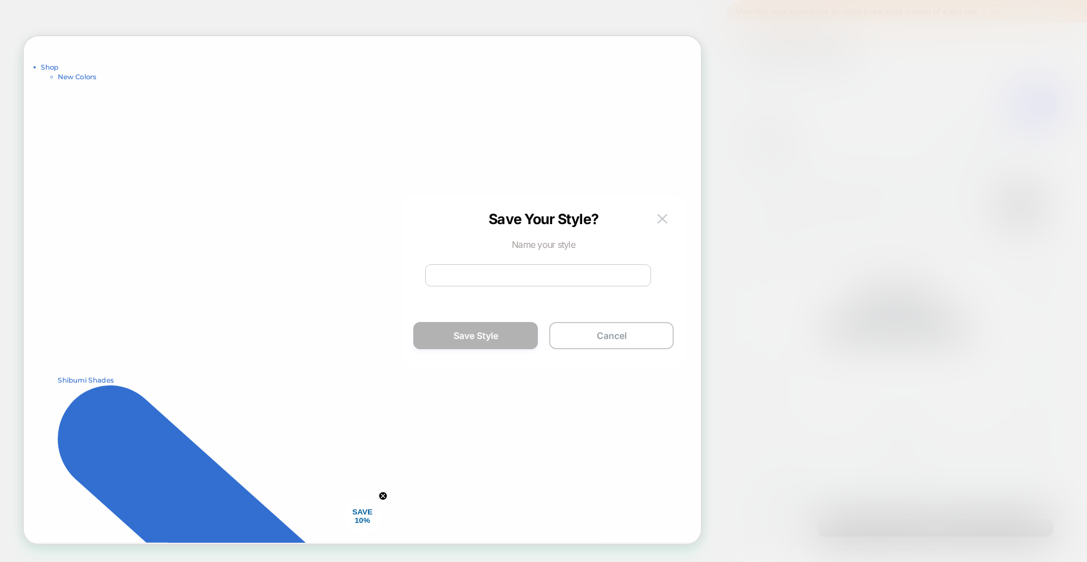
click at [504, 280] on input at bounding box center [538, 275] width 226 height 22
type input "*******"
click at [491, 329] on button "Save Style" at bounding box center [475, 335] width 125 height 27
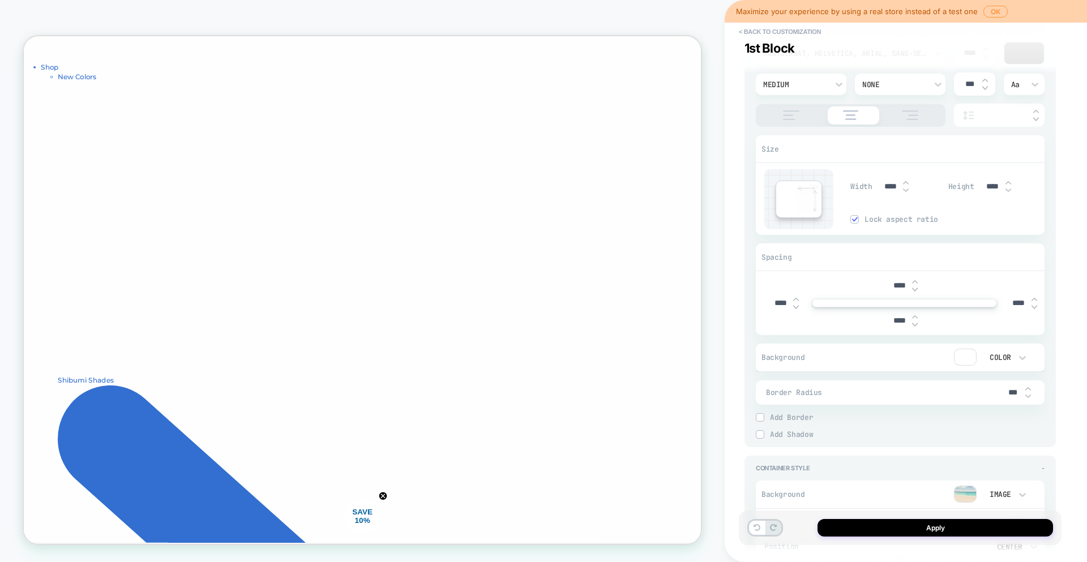
scroll to position [760, 0]
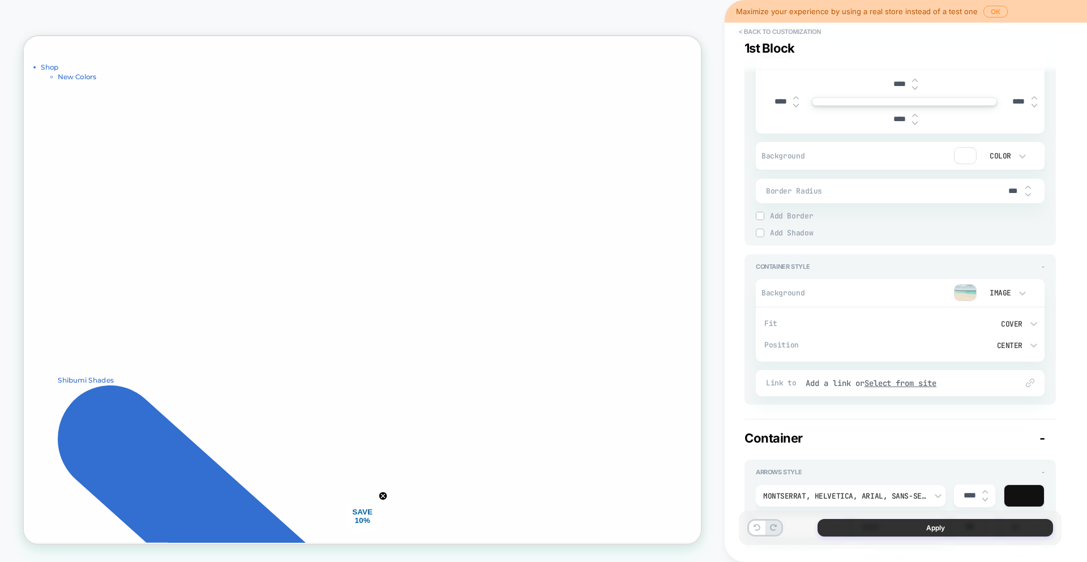
click at [892, 525] on button "Apply" at bounding box center [936, 528] width 236 height 18
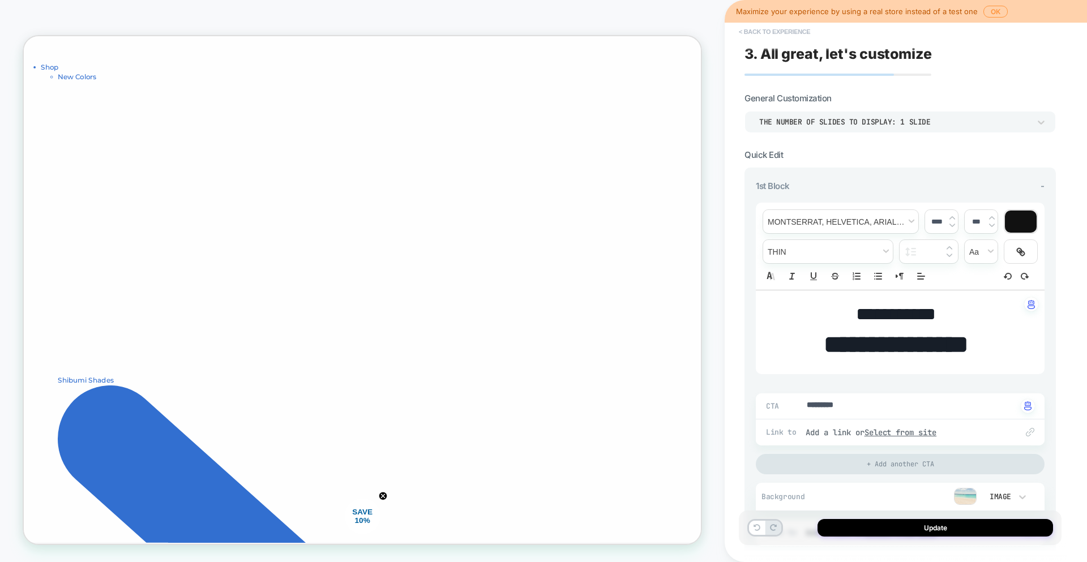
click at [763, 29] on button "< Back to experience" at bounding box center [774, 32] width 83 height 18
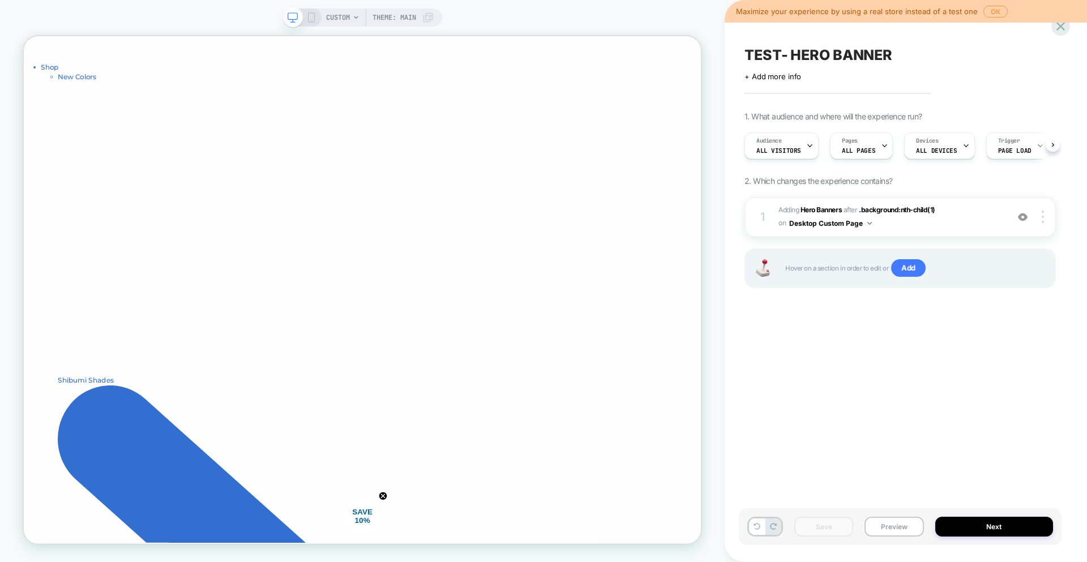
scroll to position [0, 1]
click at [968, 213] on span "#_loomi_addon_1757664007486 Adding Hero Banners AFTER .background:nth-child(1) …" at bounding box center [891, 217] width 224 height 27
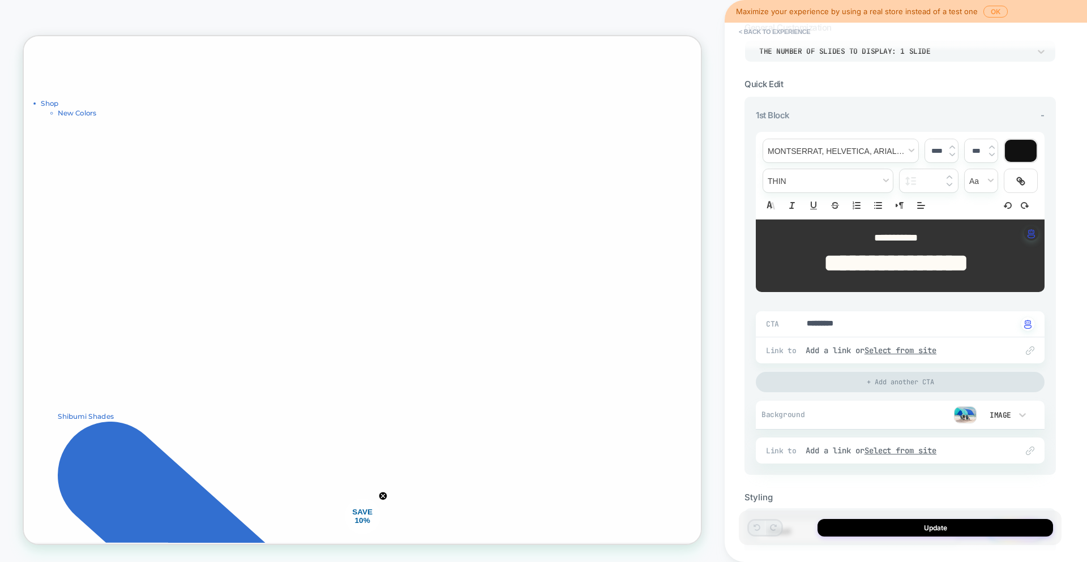
scroll to position [136, 0]
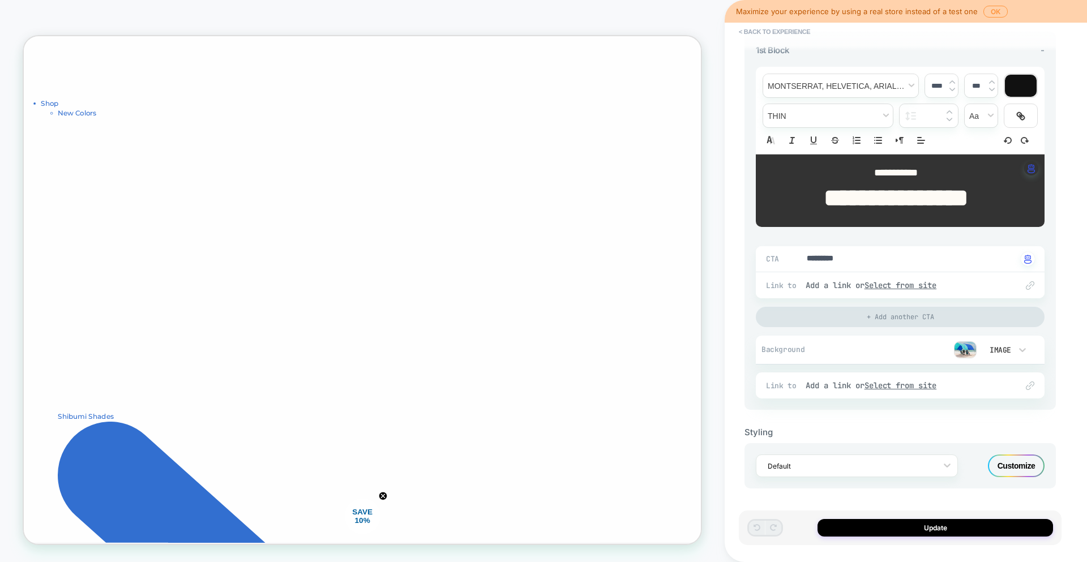
click at [966, 347] on img at bounding box center [965, 349] width 23 height 17
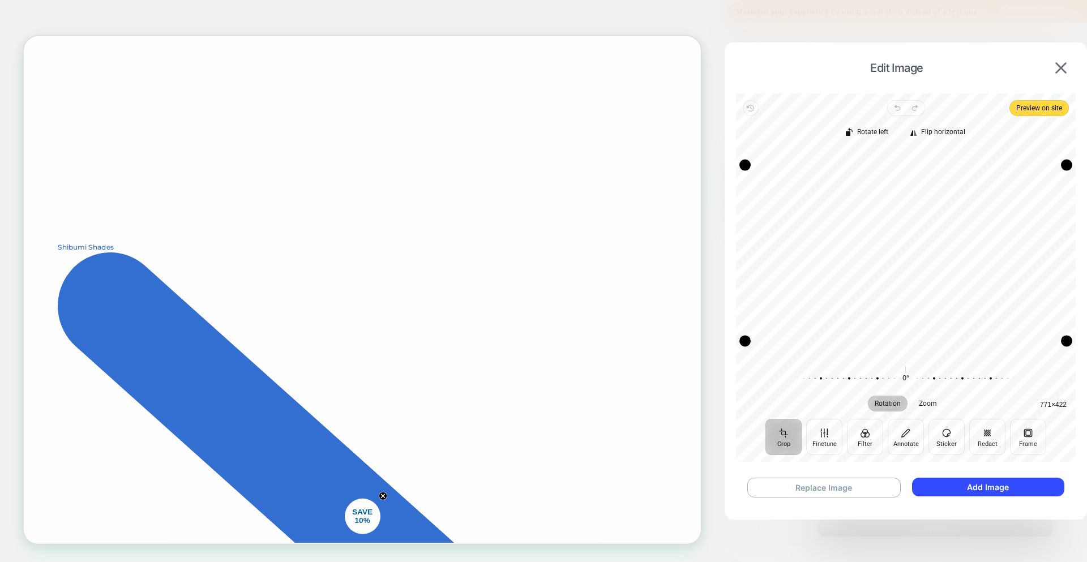
scroll to position [62, 0]
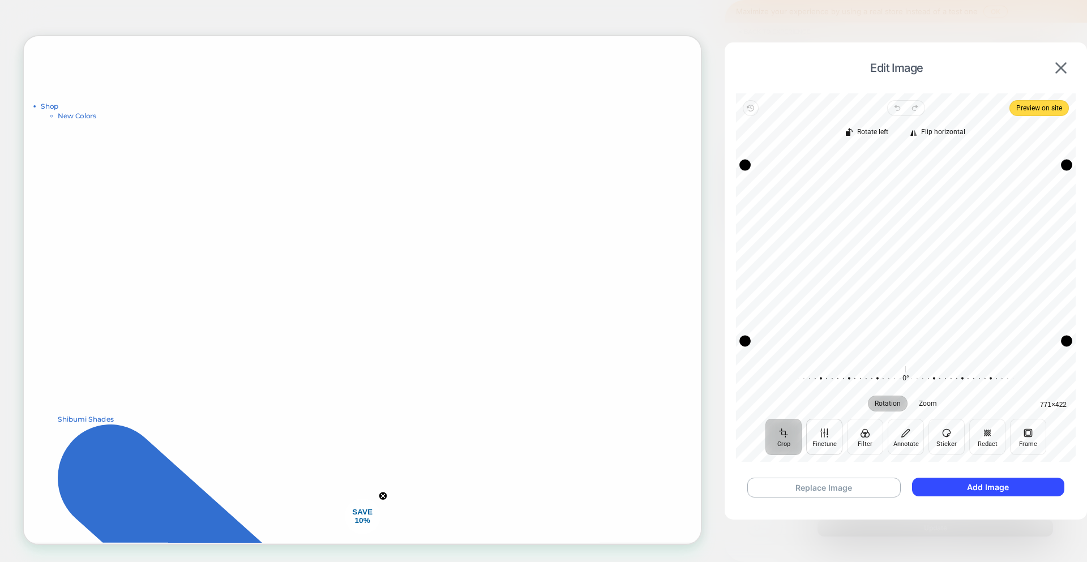
click at [835, 436] on button "Finetune" at bounding box center [824, 437] width 36 height 36
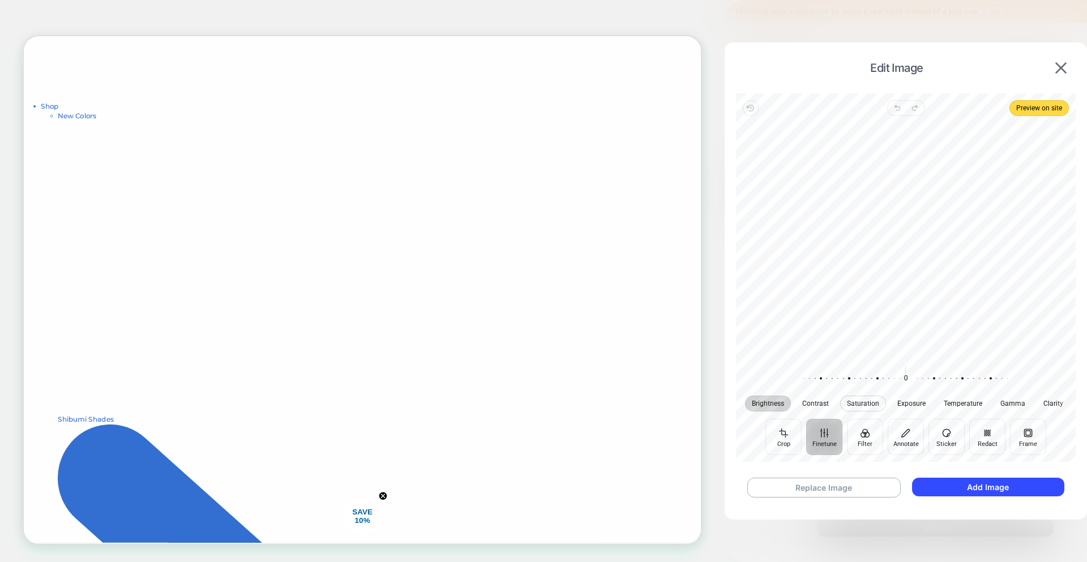
click at [878, 400] on span "Saturation" at bounding box center [863, 403] width 32 height 7
click at [980, 403] on span "Temperature" at bounding box center [963, 403] width 39 height 7
click at [1016, 404] on span "Gamma" at bounding box center [1013, 403] width 25 height 7
click at [820, 488] on button "Replace Image" at bounding box center [823, 488] width 153 height 20
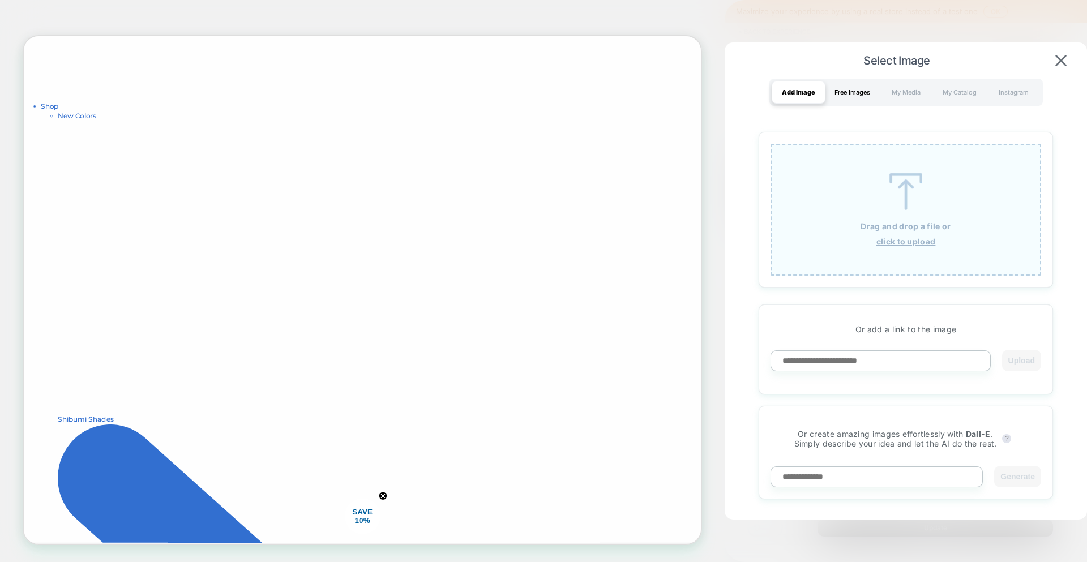
click at [852, 96] on div "Free Images" at bounding box center [853, 92] width 54 height 23
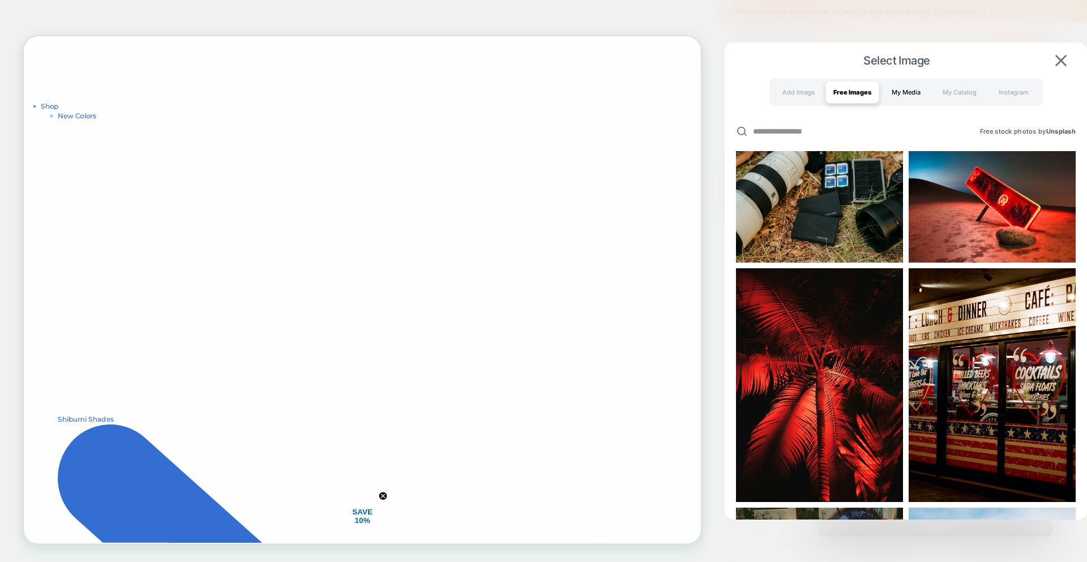
click at [913, 92] on div "My Media" at bounding box center [906, 92] width 54 height 23
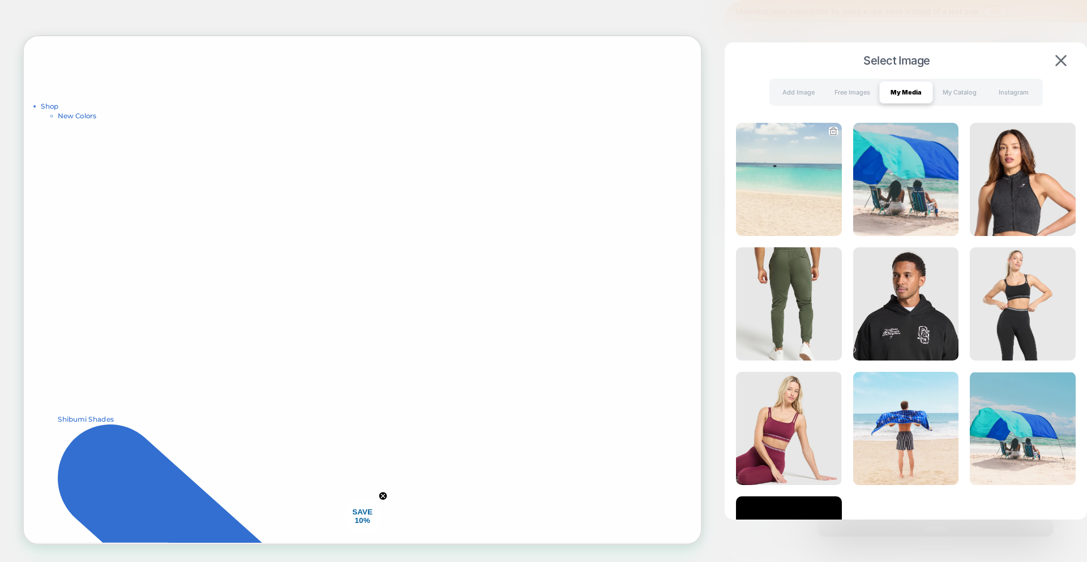
click at [749, 219] on img at bounding box center [789, 179] width 106 height 113
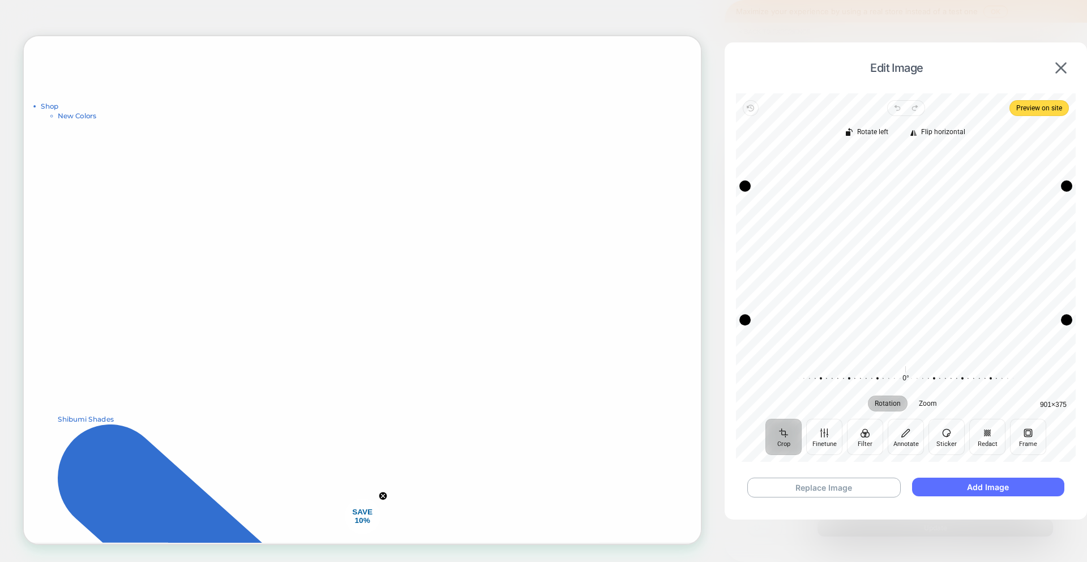
click at [950, 492] on button "Add Image" at bounding box center [988, 487] width 152 height 19
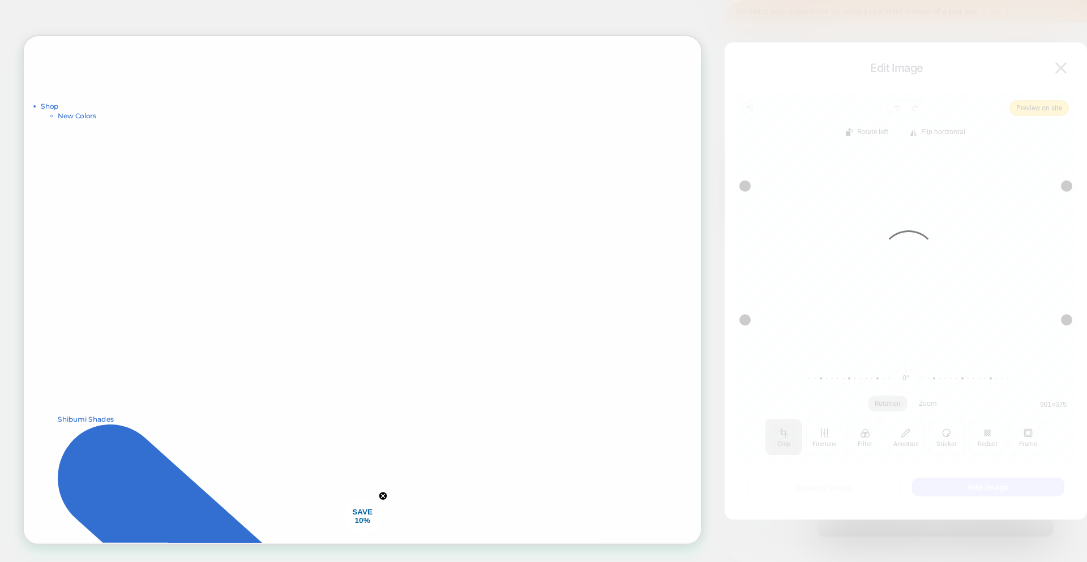
type textarea "*"
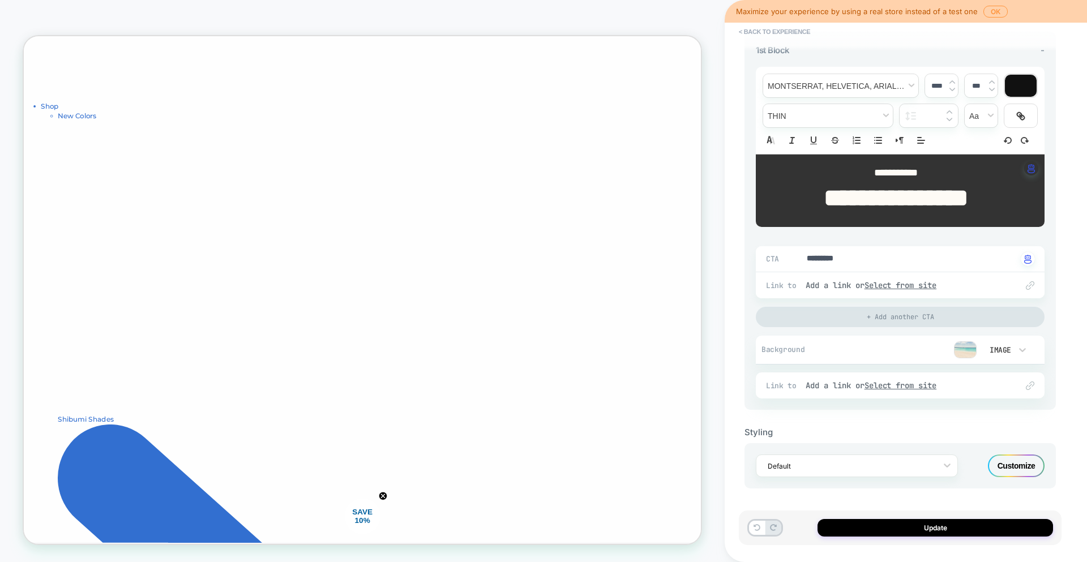
click at [929, 172] on p "**********" at bounding box center [896, 173] width 258 height 15
type input "****"
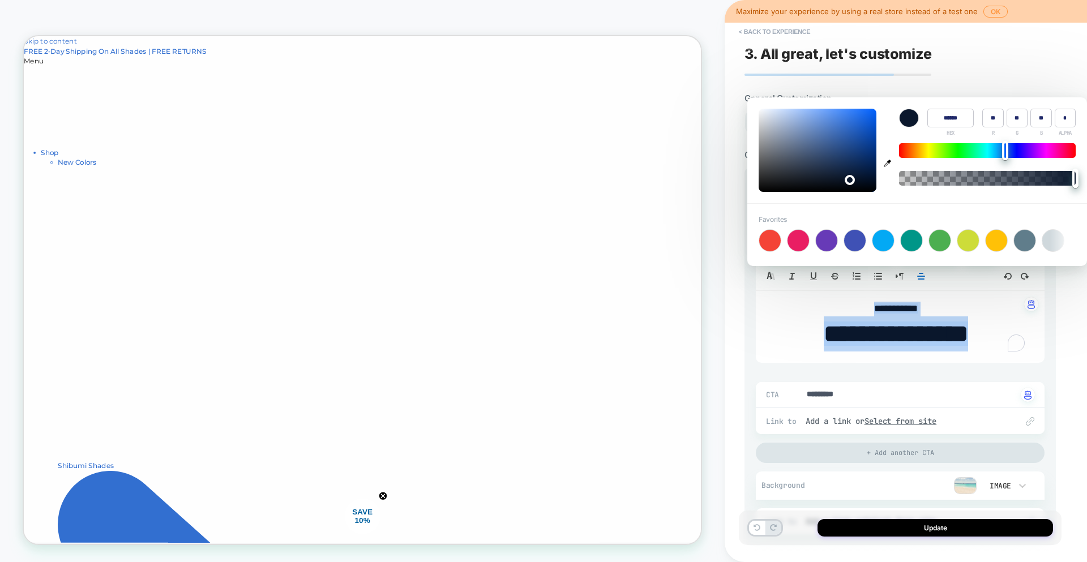
type textarea "*"
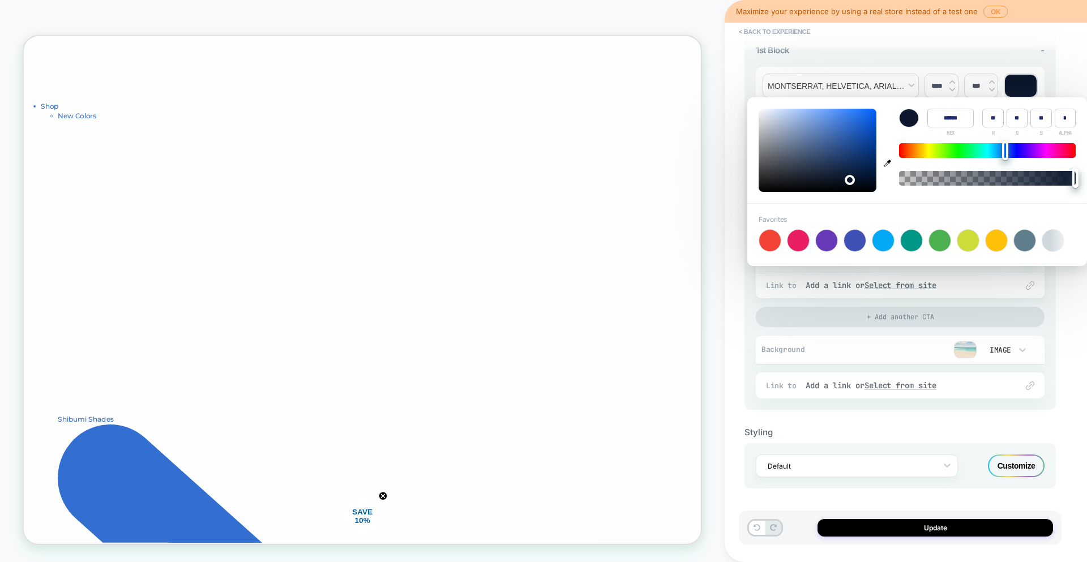
click at [1075, 305] on div "**********" at bounding box center [906, 281] width 362 height 562
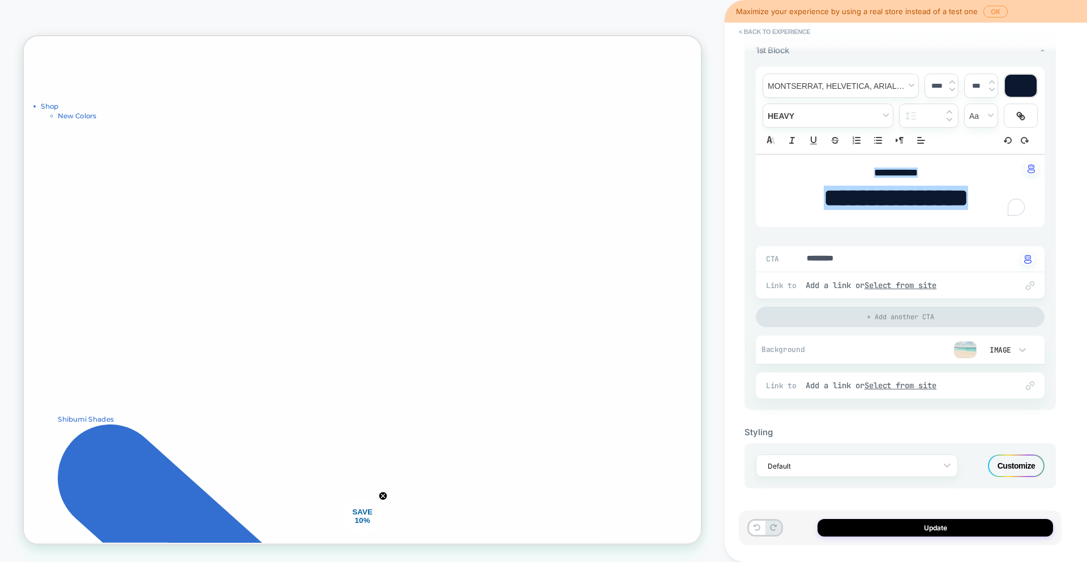
click at [934, 84] on input "****" at bounding box center [936, 86] width 23 height 8
type input "****"
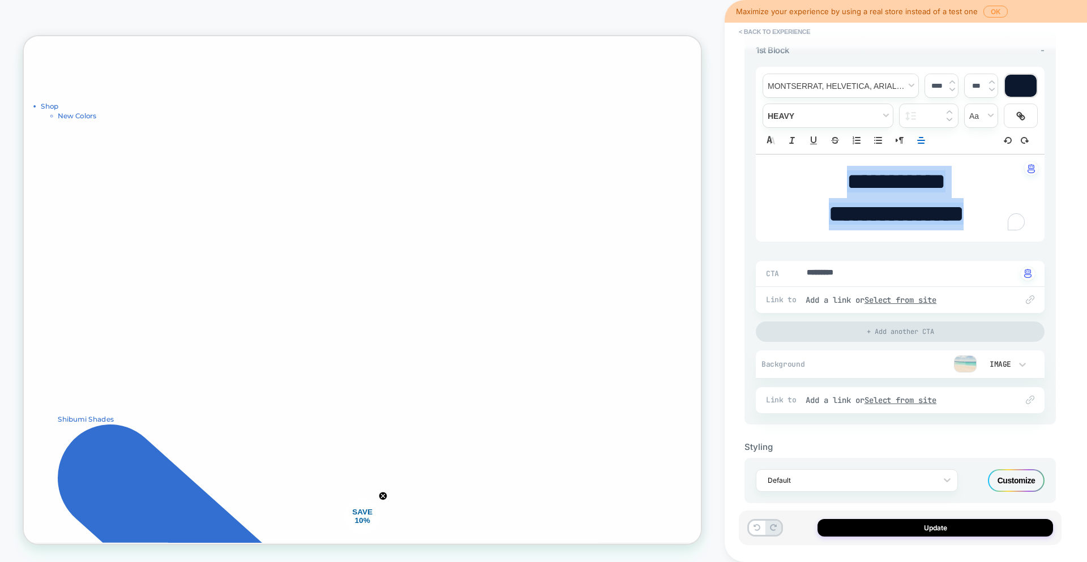
click at [939, 220] on strong "**********" at bounding box center [896, 214] width 135 height 22
type textarea "*"
click at [1018, 86] on div at bounding box center [1021, 86] width 32 height 22
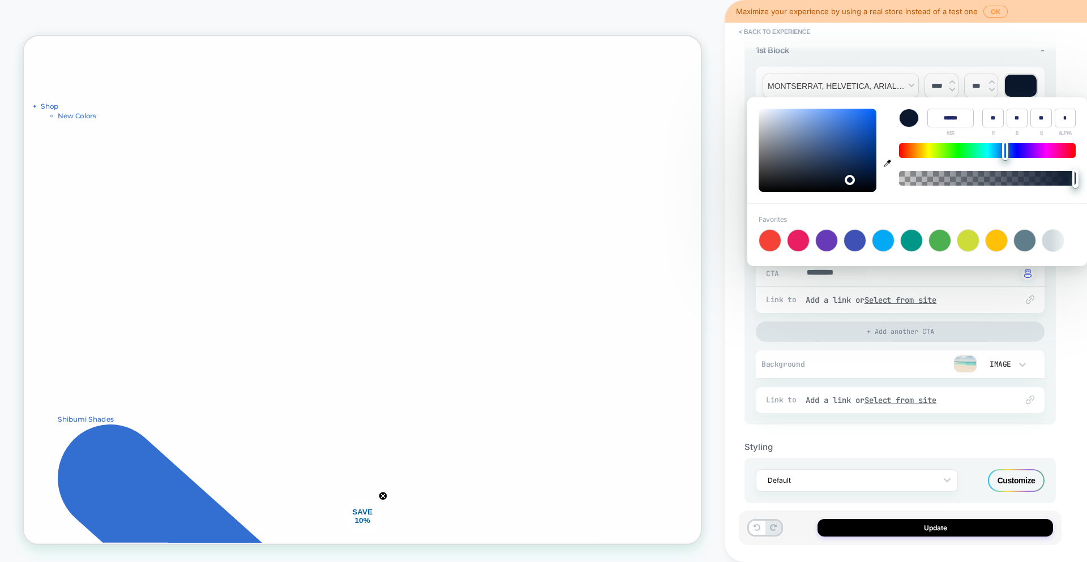
type input "******"
type input "***"
click at [761, 109] on div at bounding box center [818, 150] width 118 height 83
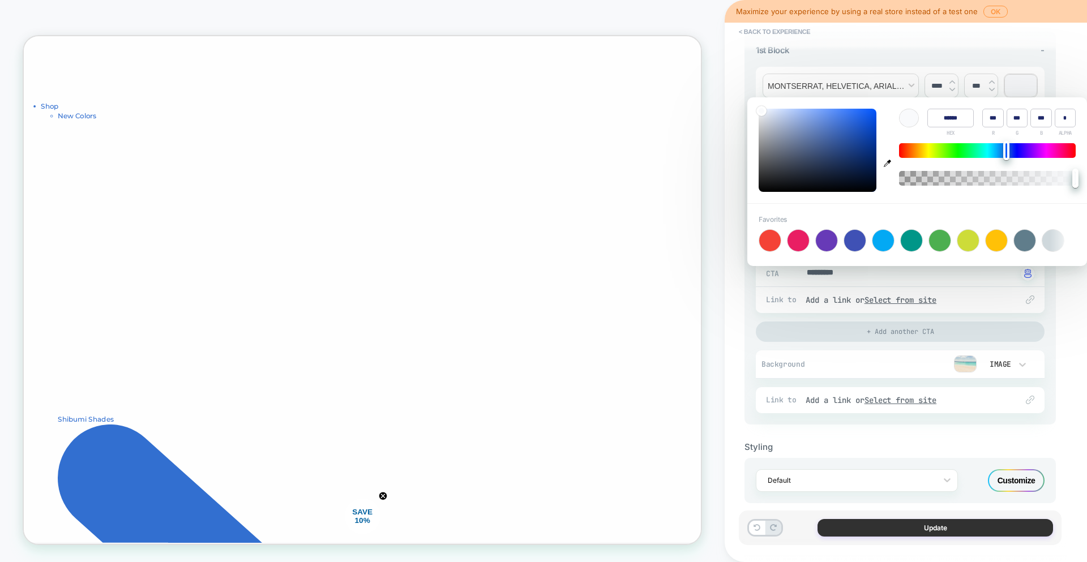
click at [935, 527] on button "Update" at bounding box center [936, 528] width 236 height 18
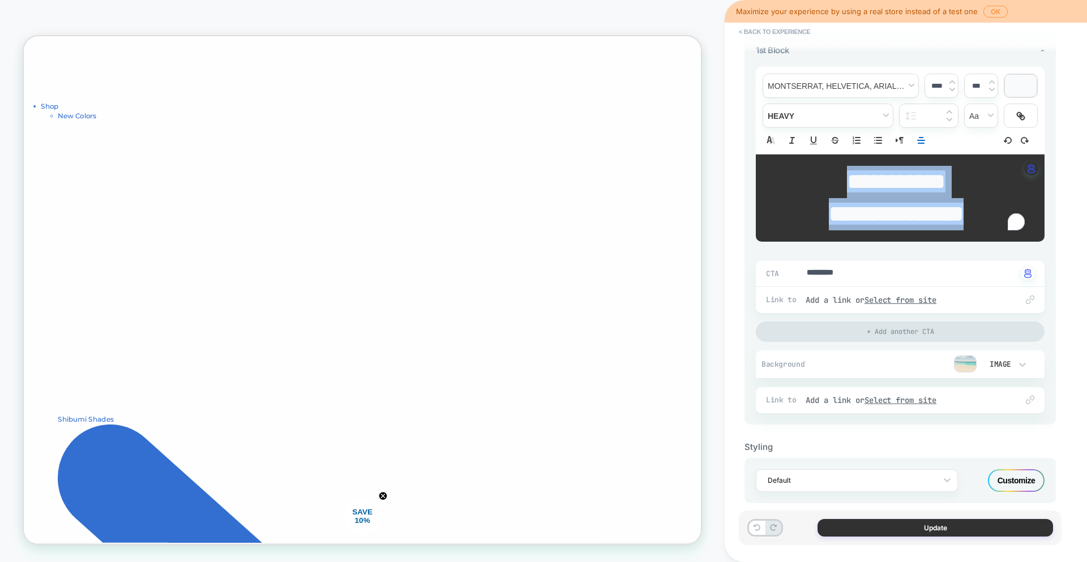
type textarea "*"
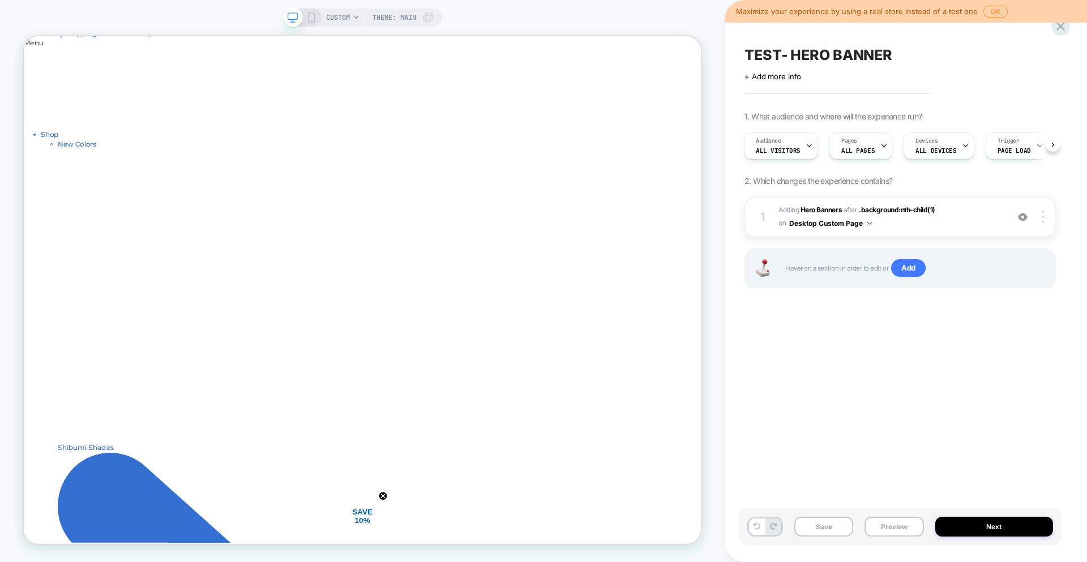
scroll to position [65, 0]
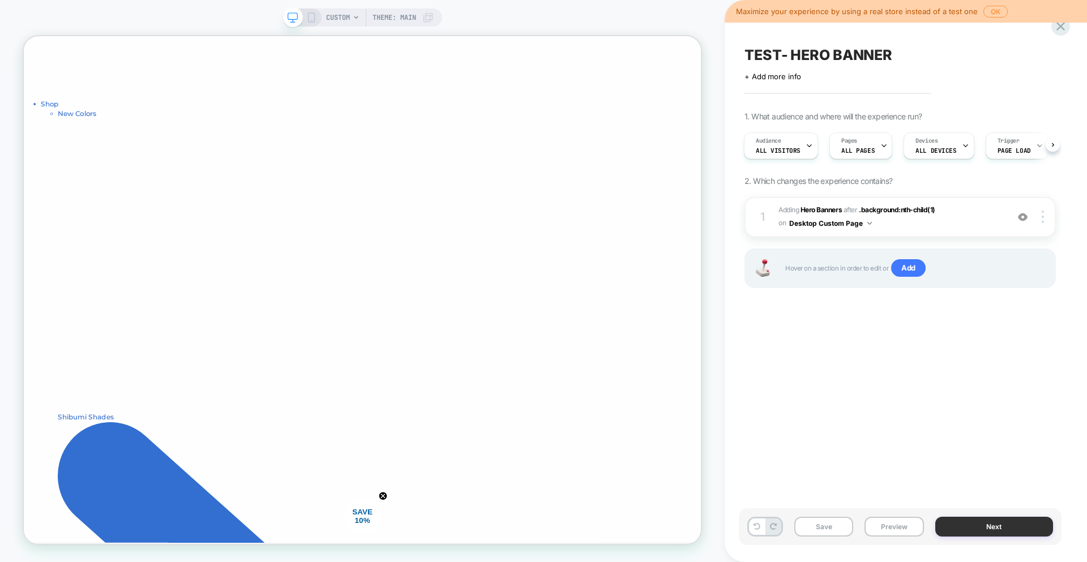
click at [1011, 525] on button "Next" at bounding box center [994, 527] width 118 height 20
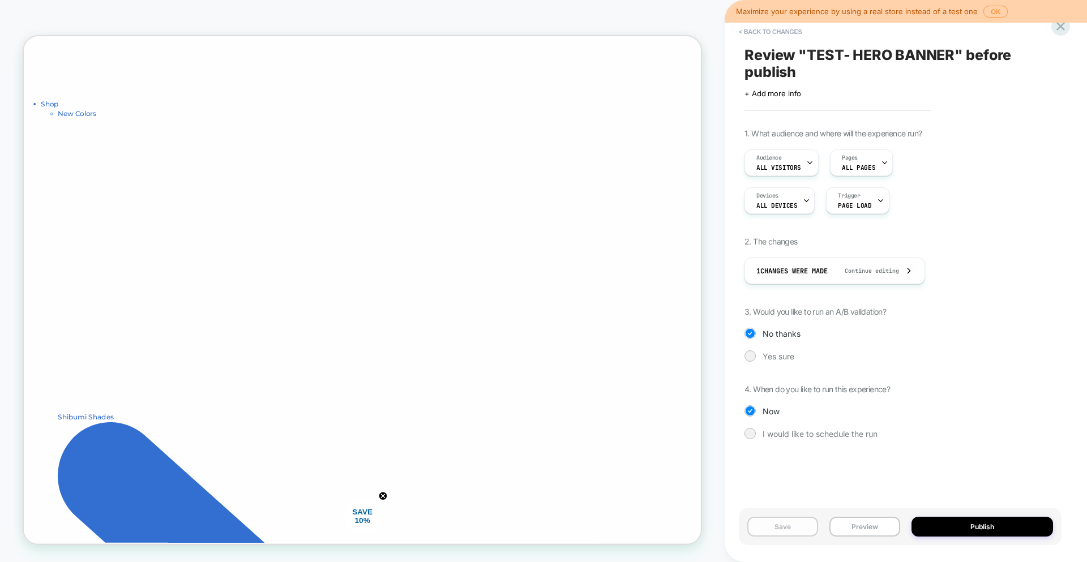
click at [779, 528] on button "Save" at bounding box center [782, 527] width 71 height 20
click at [1056, 29] on icon at bounding box center [1060, 26] width 15 height 15
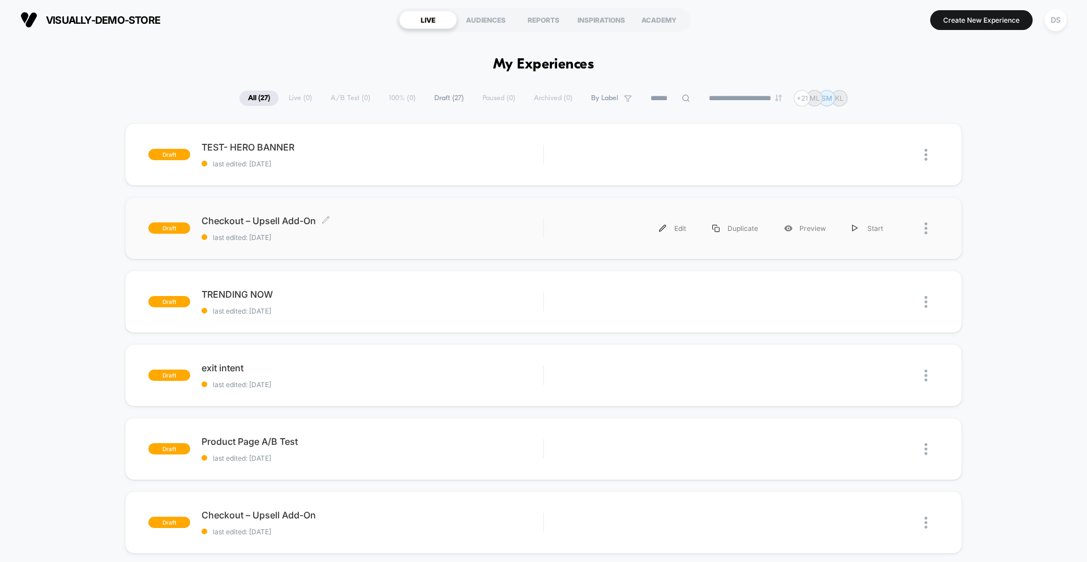
click at [281, 224] on span "Checkout – Upsell Add-On Click to edit experience details" at bounding box center [372, 220] width 341 height 11
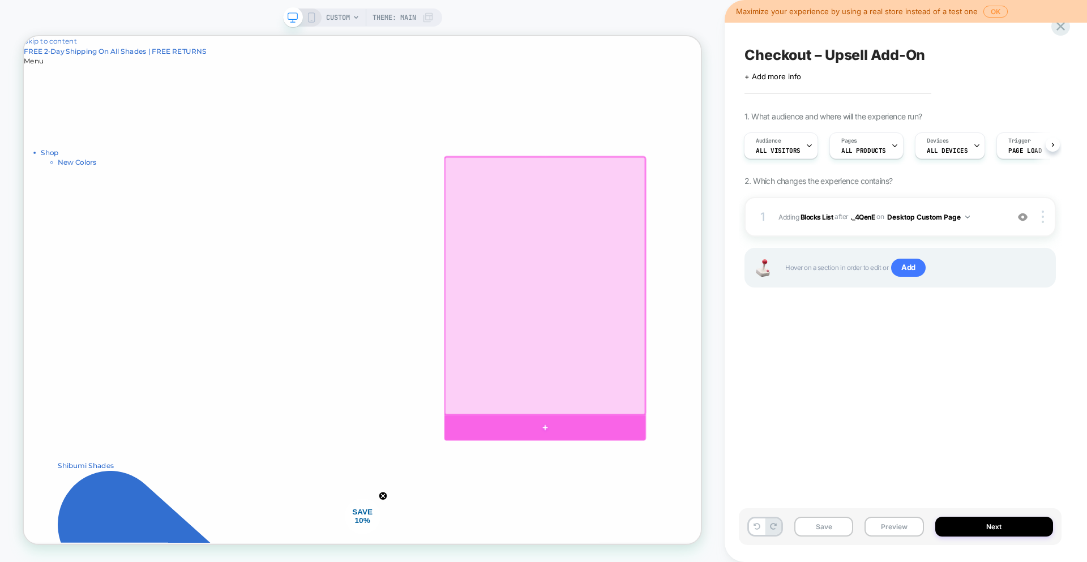
click at [713, 550] on div at bounding box center [718, 559] width 269 height 34
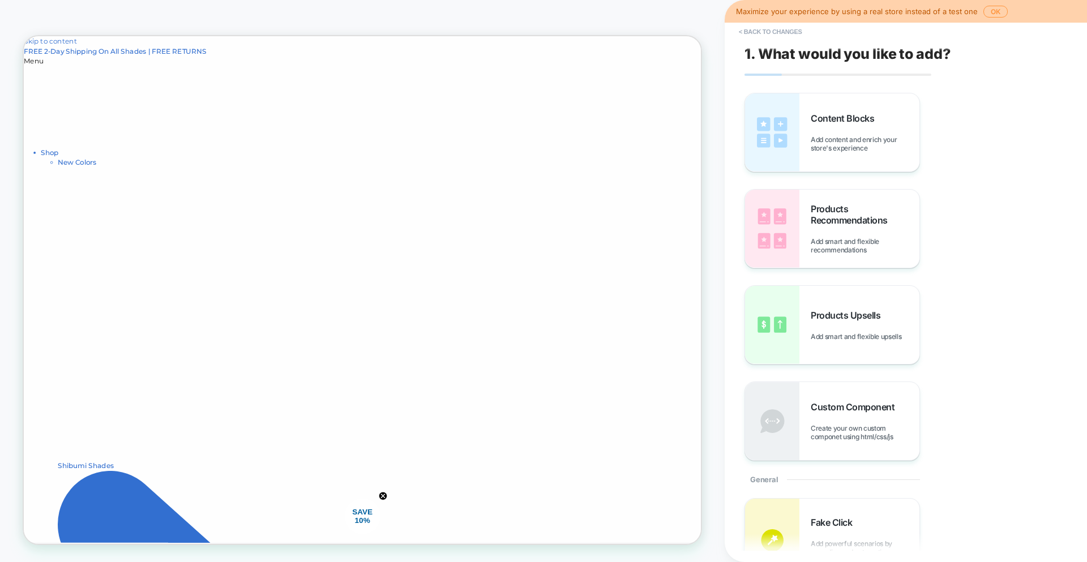
scroll to position [0, 1]
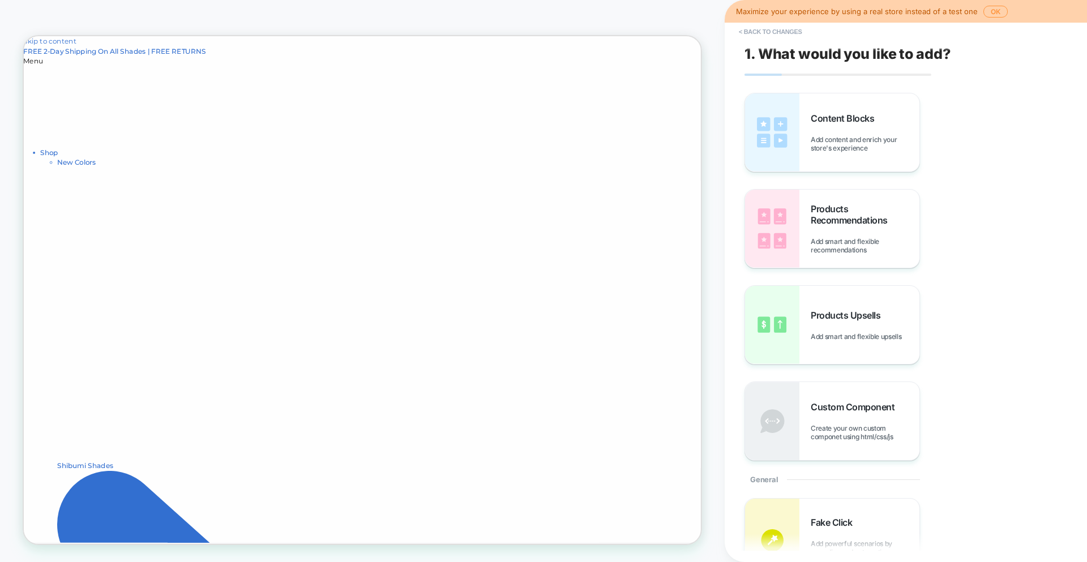
click at [1025, 303] on div "Content Blocks Add content and enrich your store's experience Products Recommen…" at bounding box center [900, 277] width 311 height 368
click at [783, 32] on button "< Back to changes" at bounding box center [770, 32] width 75 height 18
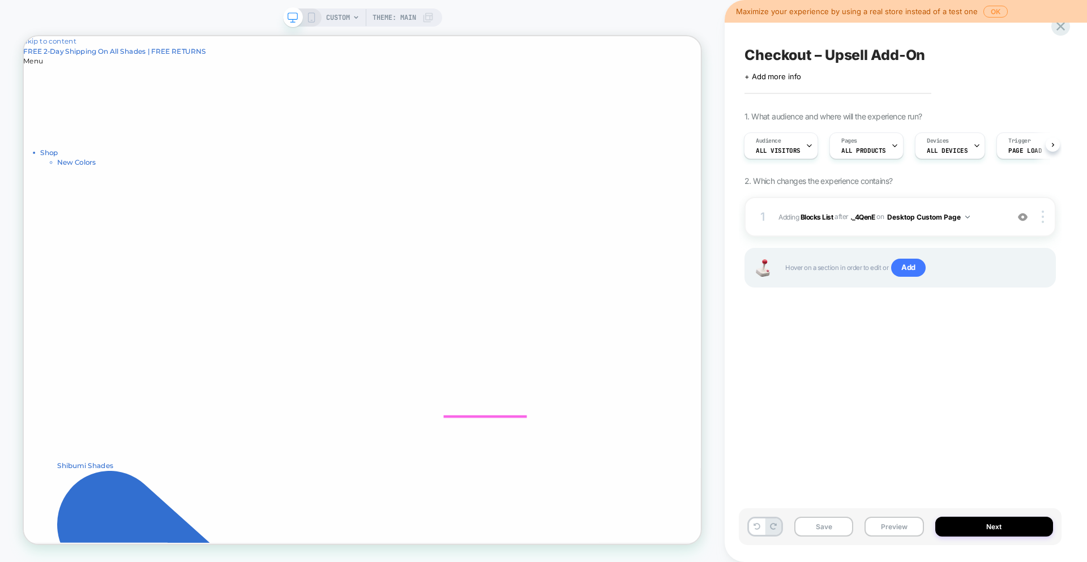
click at [635, 553] on div at bounding box center [639, 559] width 111 height 34
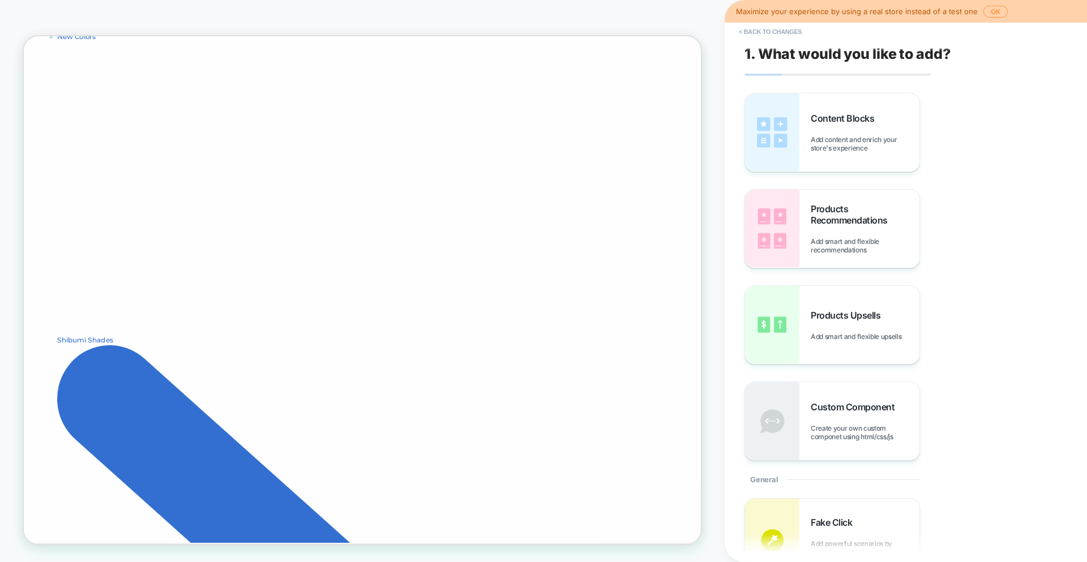
scroll to position [172, 0]
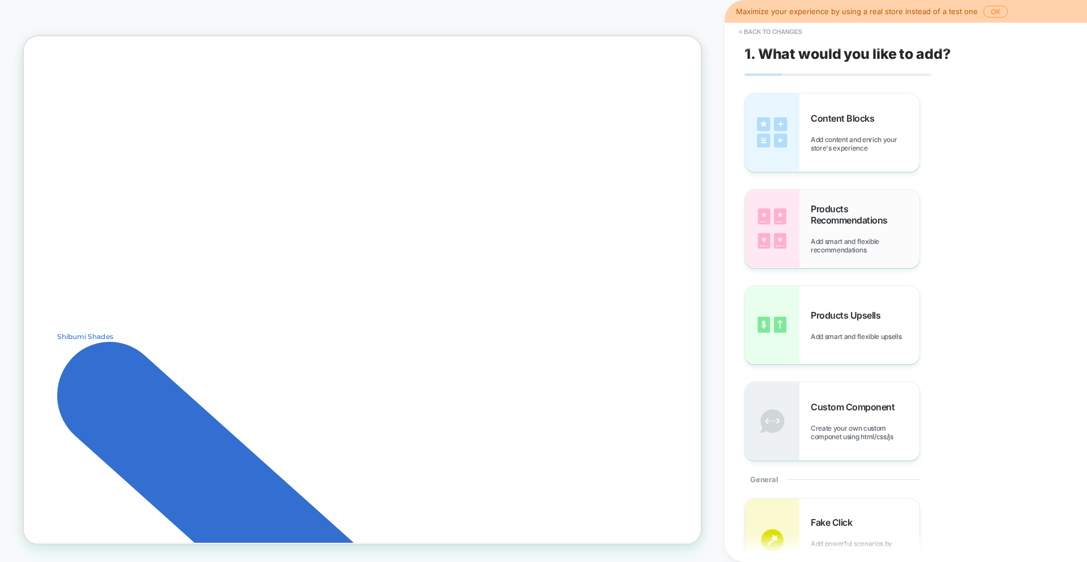
click at [768, 245] on img at bounding box center [772, 229] width 54 height 78
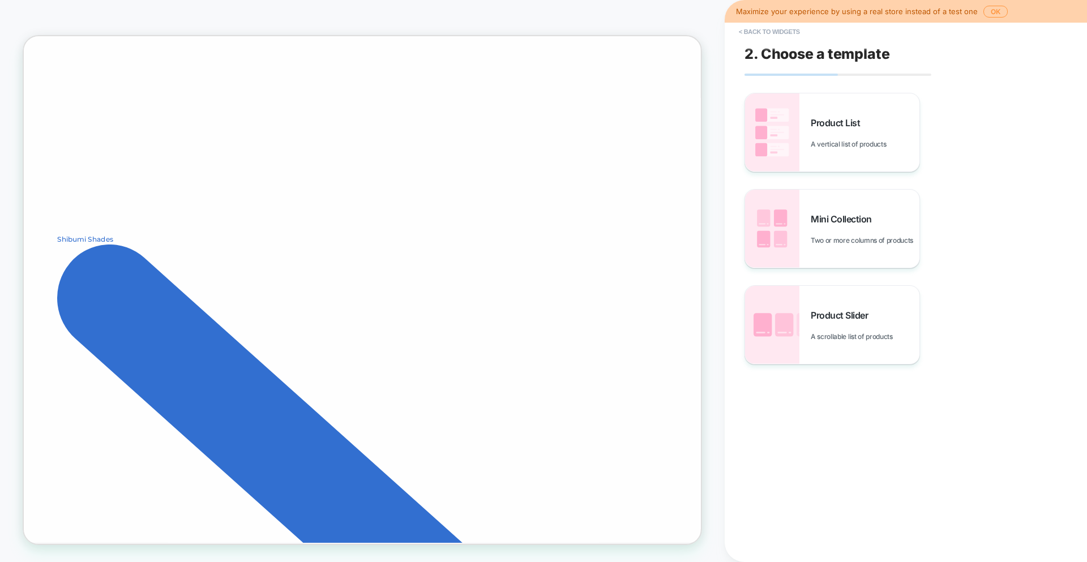
scroll to position [303, 0]
click at [776, 132] on img at bounding box center [772, 132] width 54 height 78
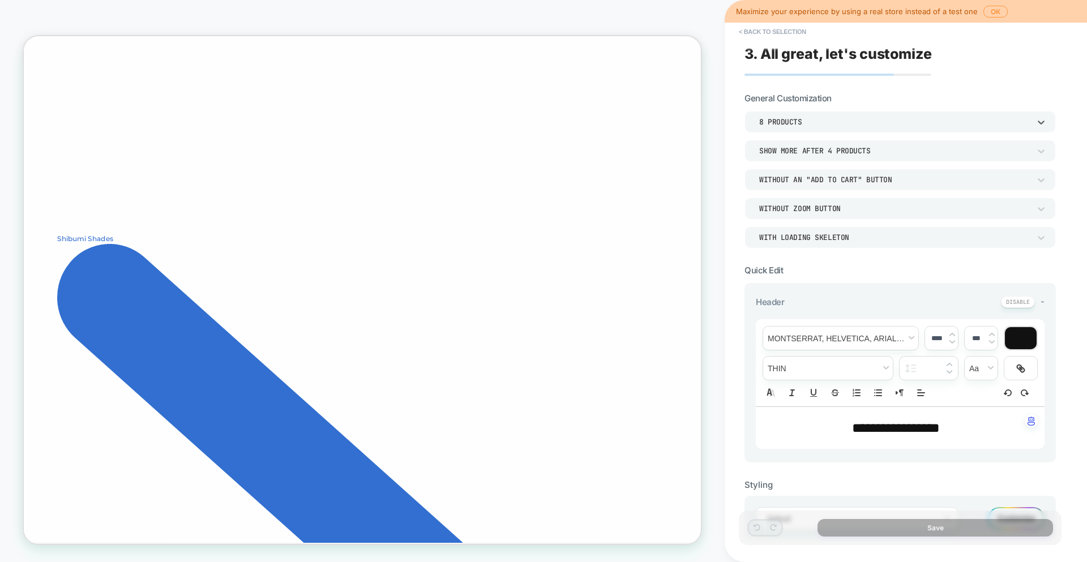
click at [780, 121] on div "8 Products" at bounding box center [894, 122] width 271 height 10
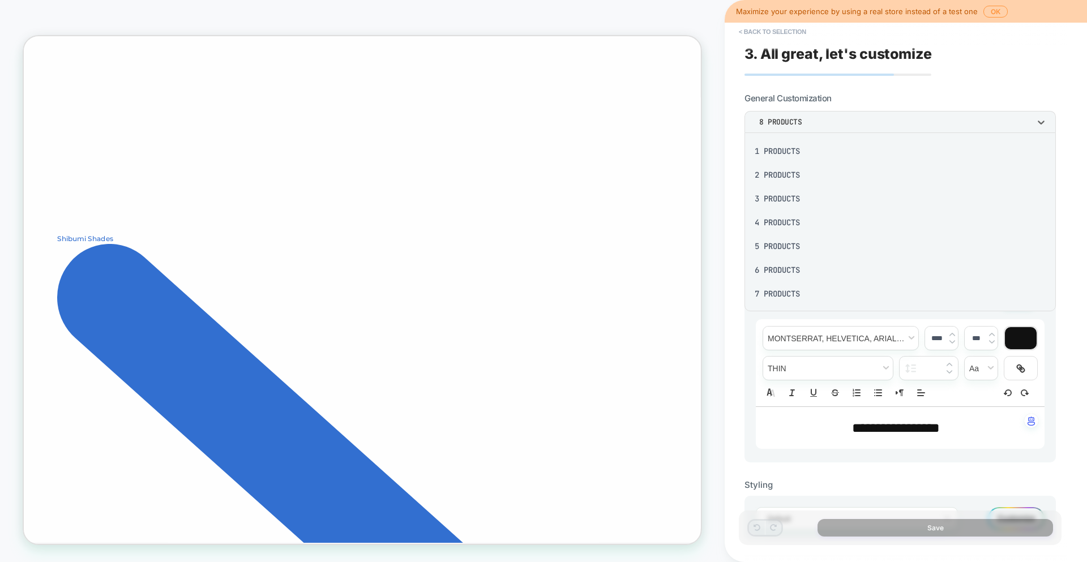
click at [775, 194] on div "3 Products" at bounding box center [900, 199] width 302 height 24
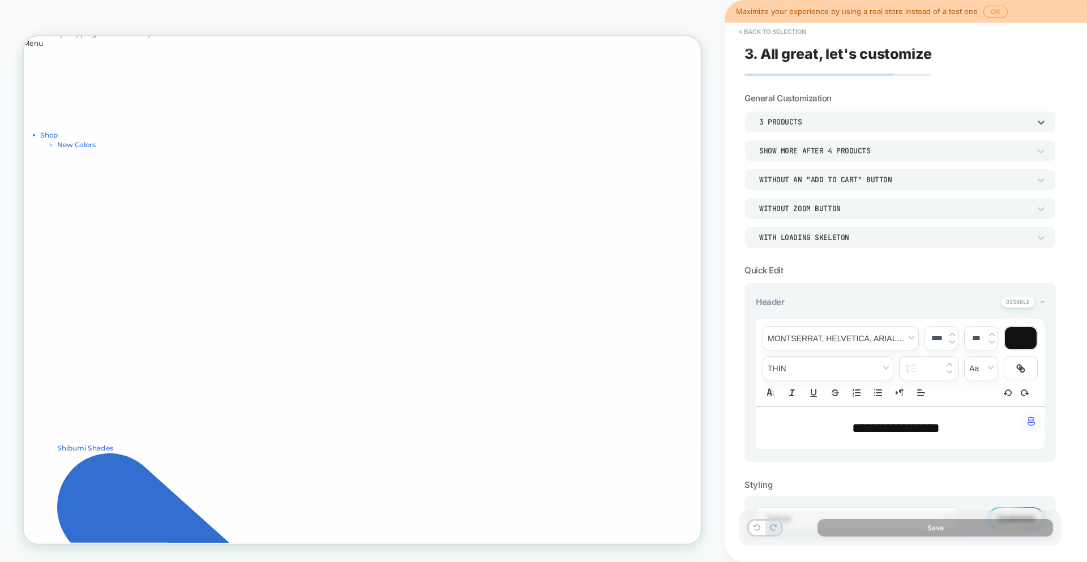
scroll to position [24, 0]
click at [858, 119] on div "3 Products" at bounding box center [894, 122] width 271 height 10
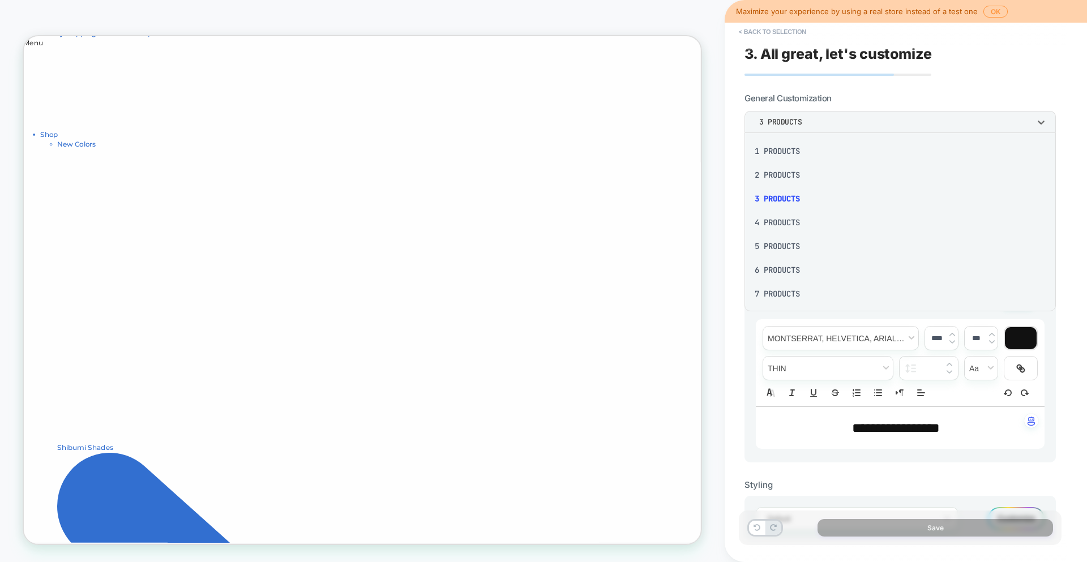
click at [812, 170] on div "2 Products" at bounding box center [900, 175] width 302 height 24
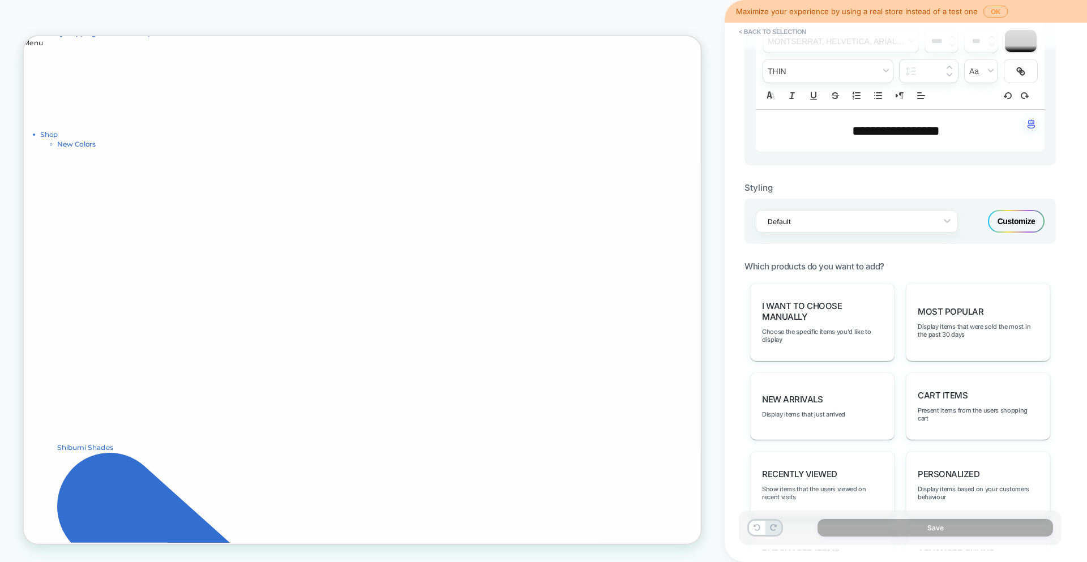
scroll to position [298, 0]
click at [959, 319] on div "Most Popular Display items that were sold the most in the past 30 days" at bounding box center [978, 322] width 144 height 78
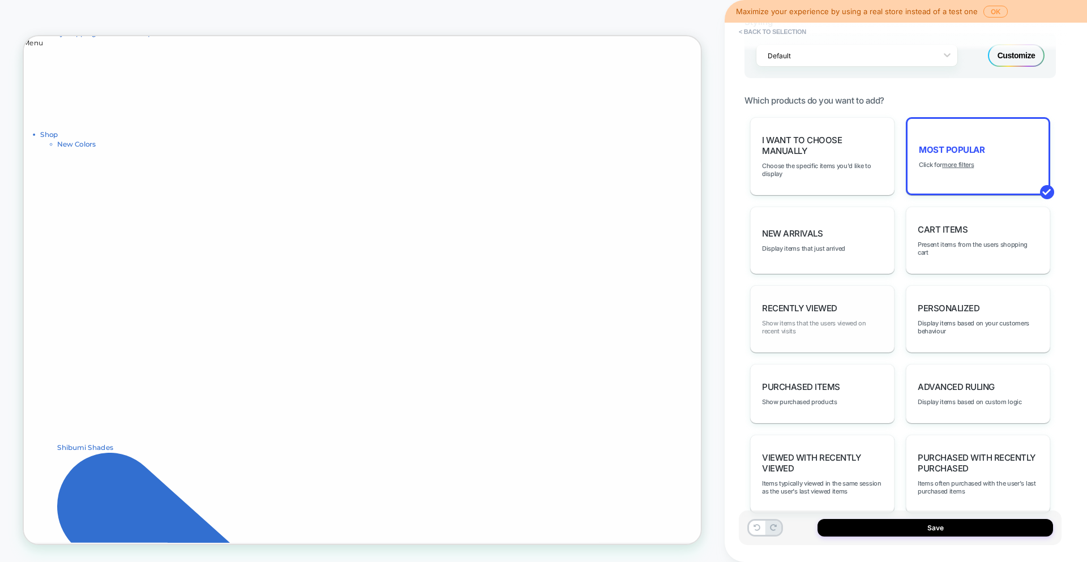
scroll to position [466, 0]
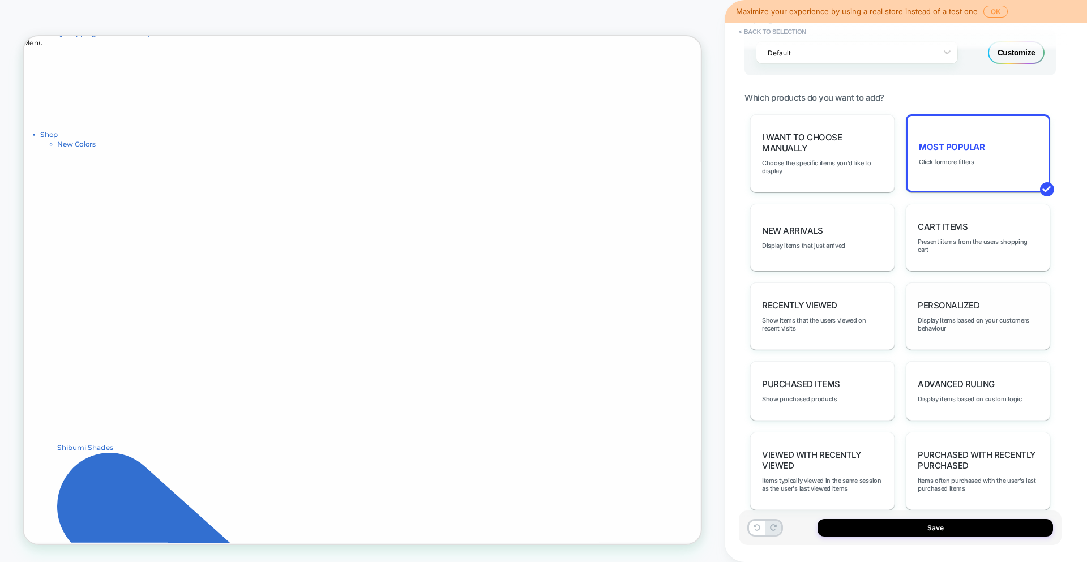
click at [939, 315] on div "personalized Display items based on your customers behaviour" at bounding box center [978, 316] width 144 height 67
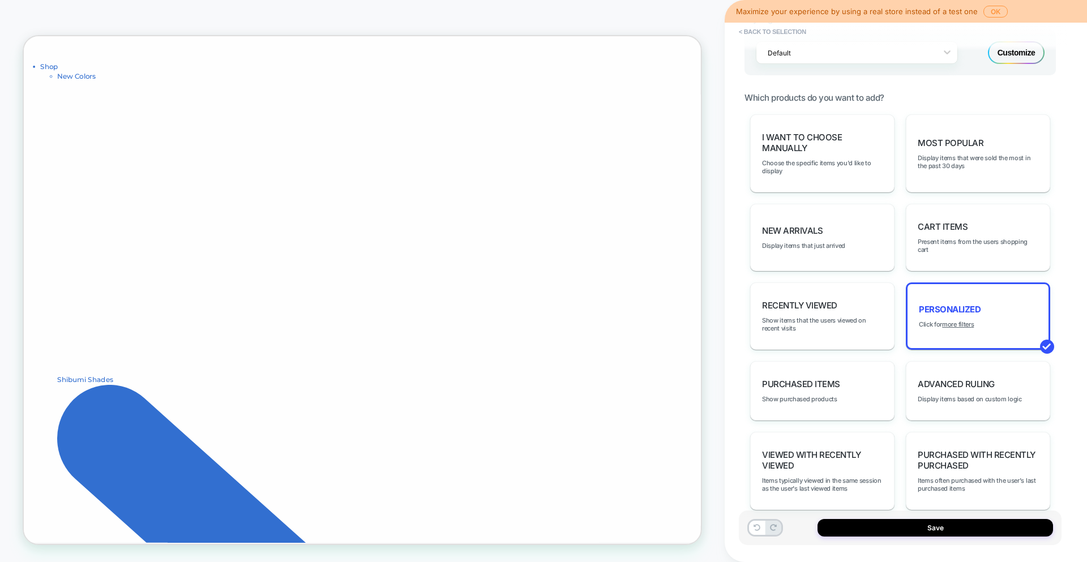
scroll to position [243, 0]
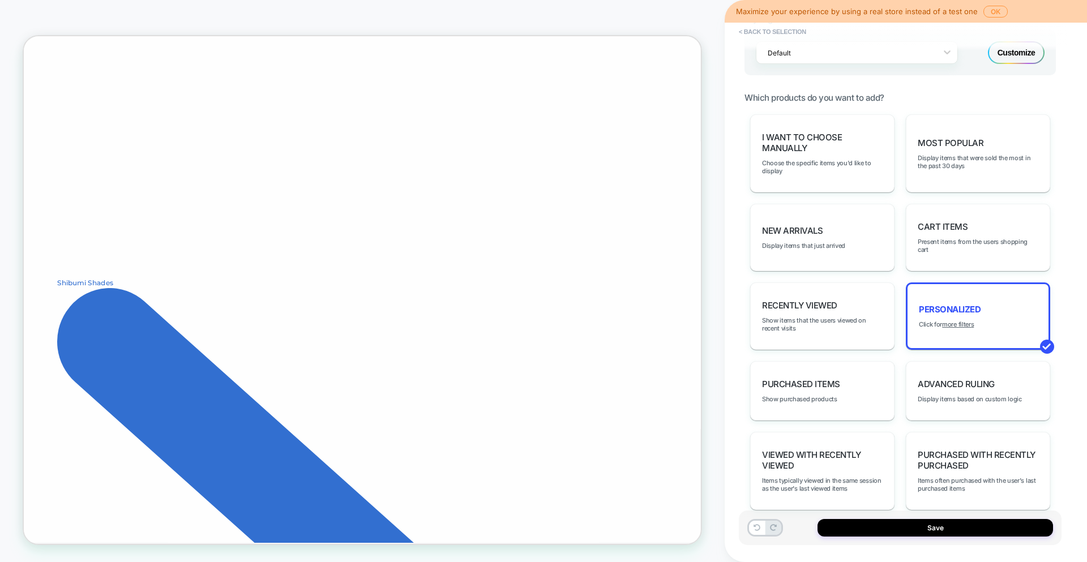
click at [931, 518] on div "Save" at bounding box center [900, 528] width 323 height 35
click at [930, 523] on button "Save" at bounding box center [936, 528] width 236 height 18
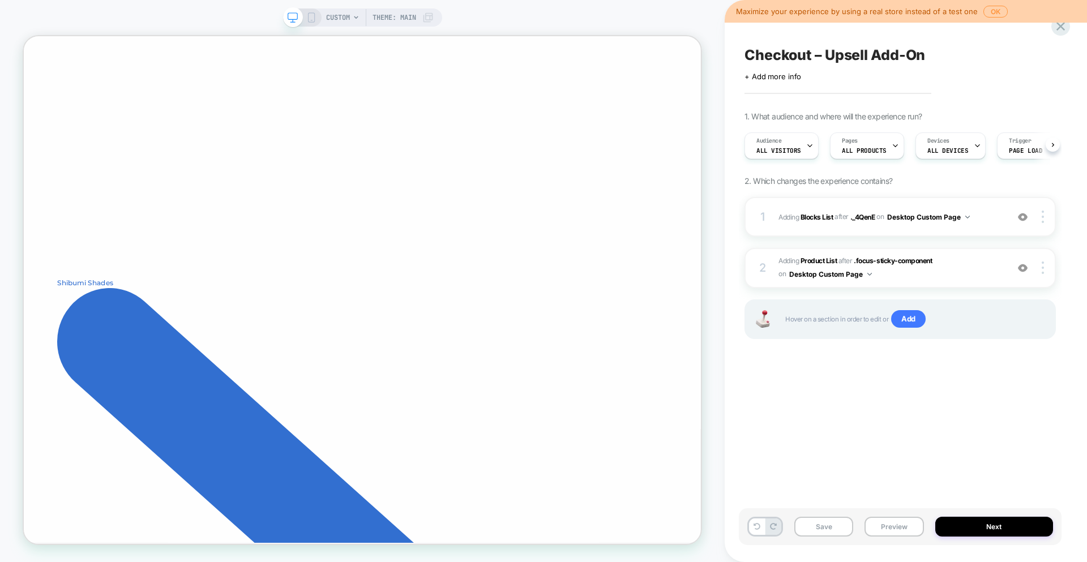
scroll to position [0, 1]
click at [953, 258] on span "#_loomi_addon_1758316391298 Adding Product List AFTER .focus-sticky-component .…" at bounding box center [891, 268] width 224 height 27
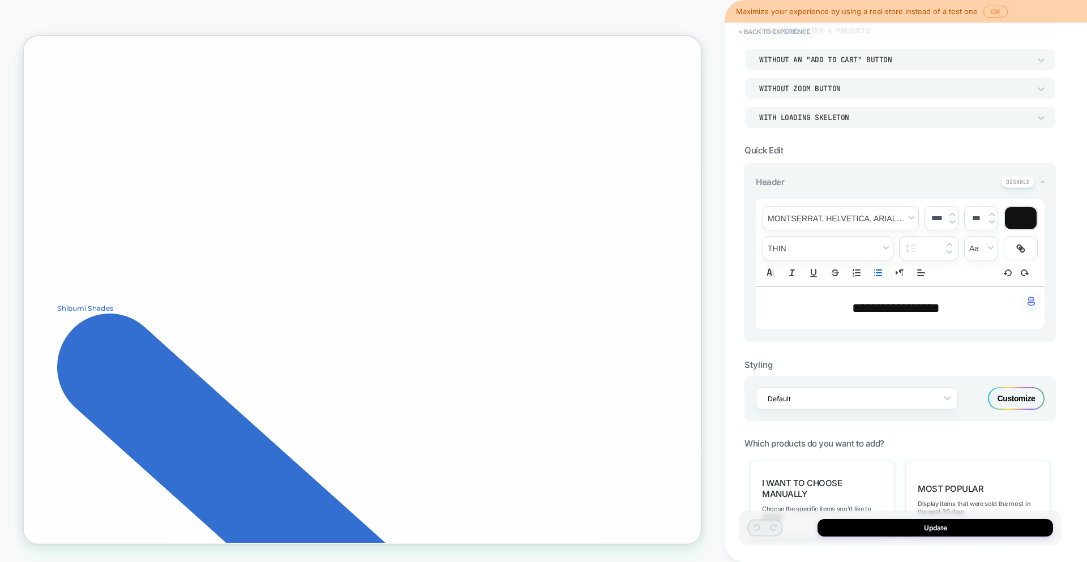
scroll to position [0, 0]
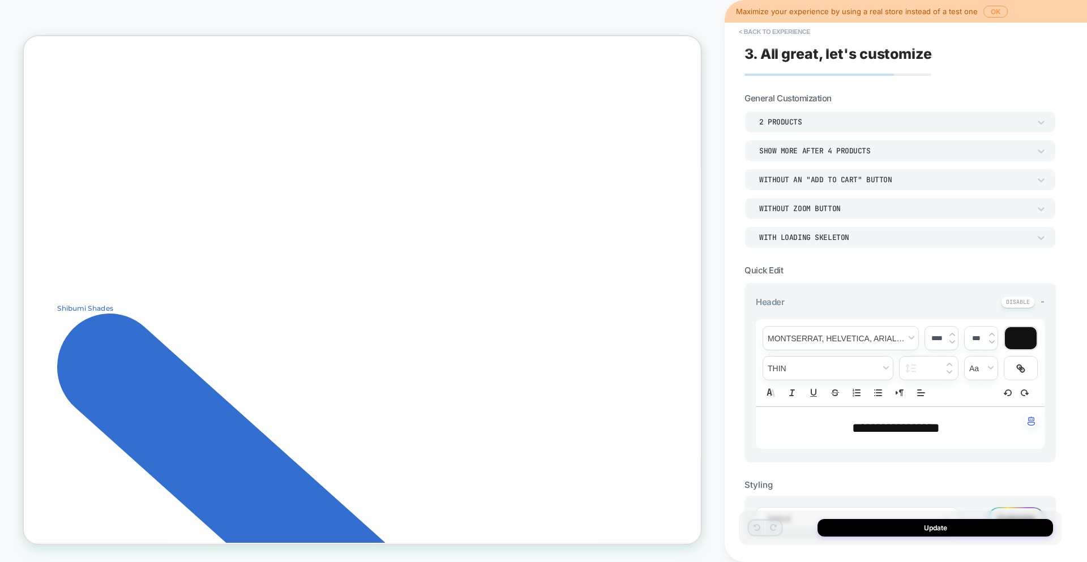
click at [857, 178] on div "Without an "add to cart" button" at bounding box center [894, 180] width 271 height 10
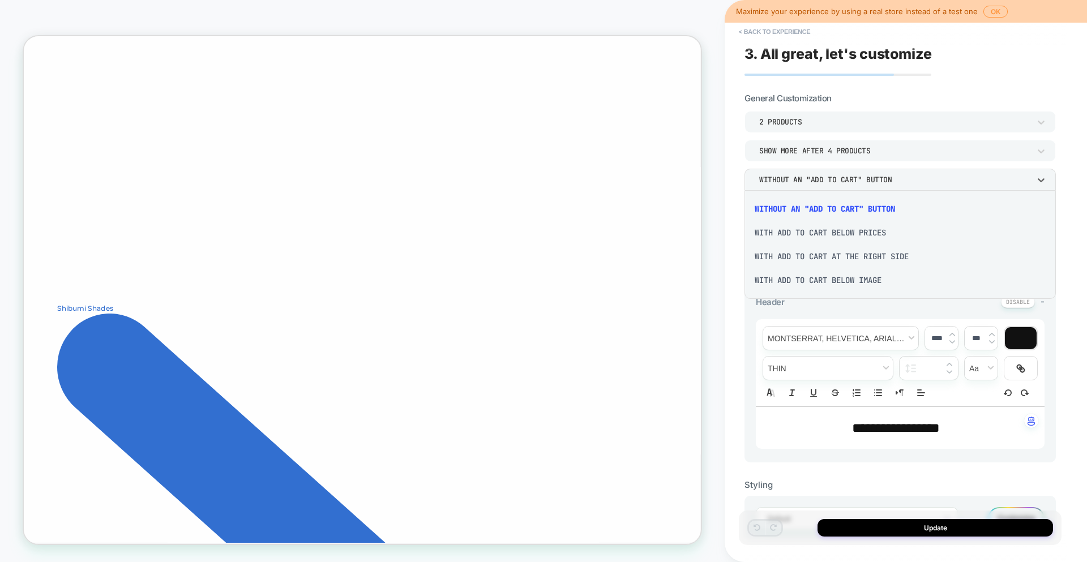
click at [841, 233] on div "With add to cart below prices" at bounding box center [900, 233] width 302 height 24
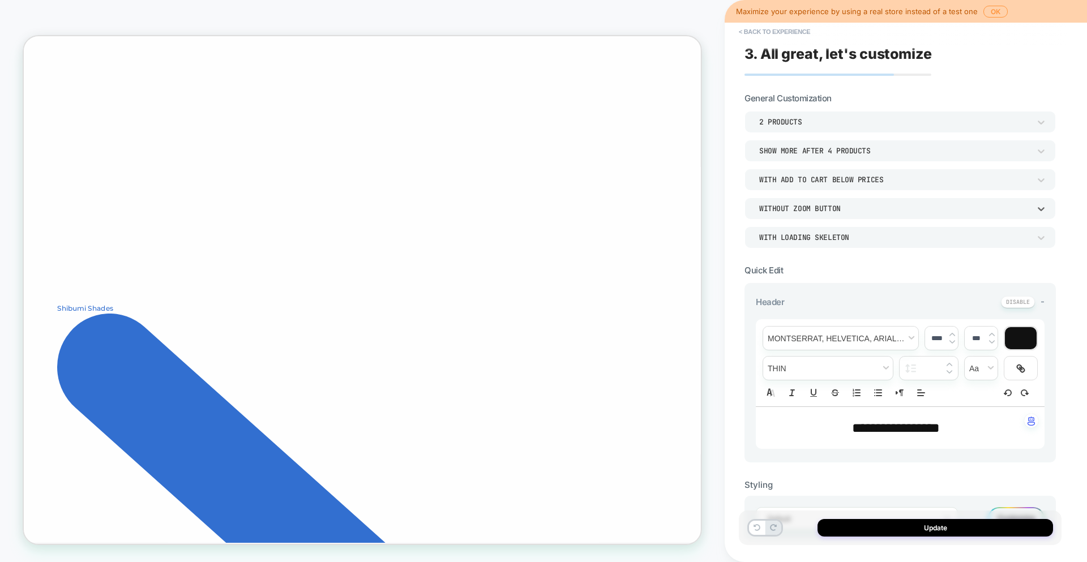
click at [837, 208] on div "Without Zoom Button" at bounding box center [894, 209] width 271 height 10
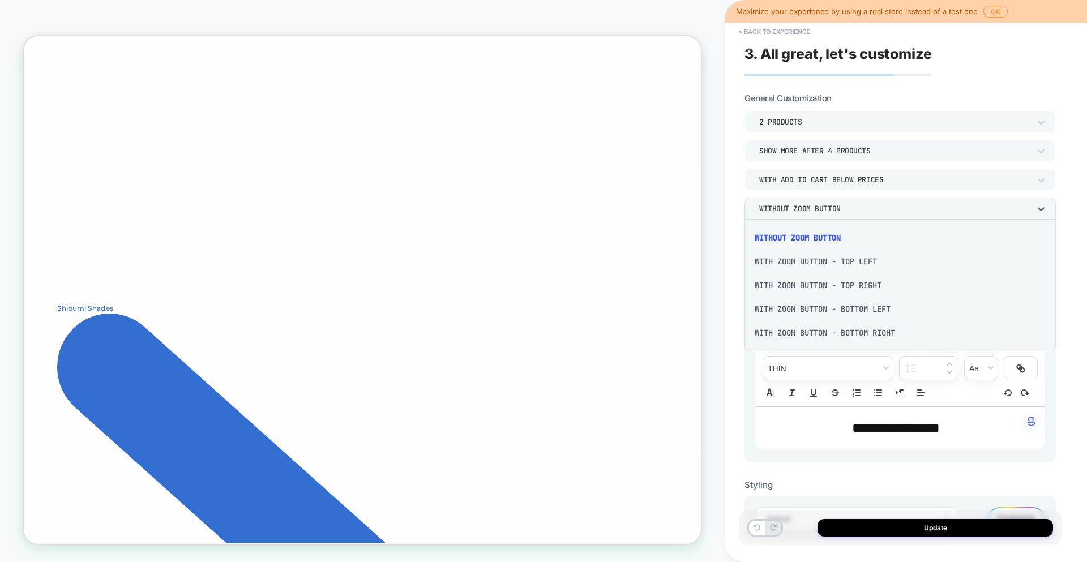
click at [832, 266] on div "With Zoom Button - Top Left" at bounding box center [900, 262] width 302 height 24
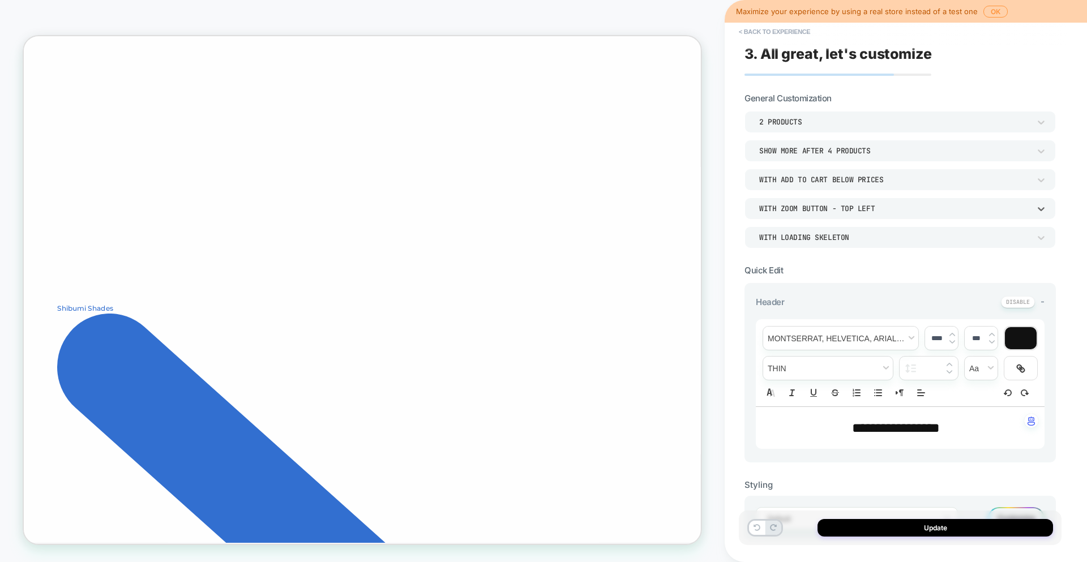
click at [844, 208] on div "With Zoom Button - Top Left" at bounding box center [894, 209] width 271 height 10
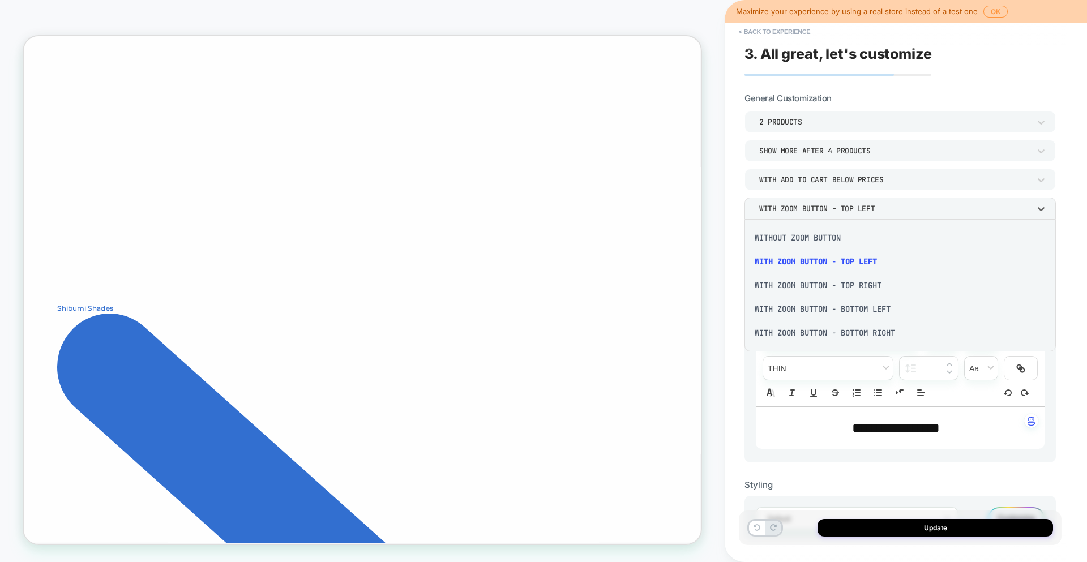
click at [836, 238] on div "Without Zoom Button" at bounding box center [900, 238] width 302 height 24
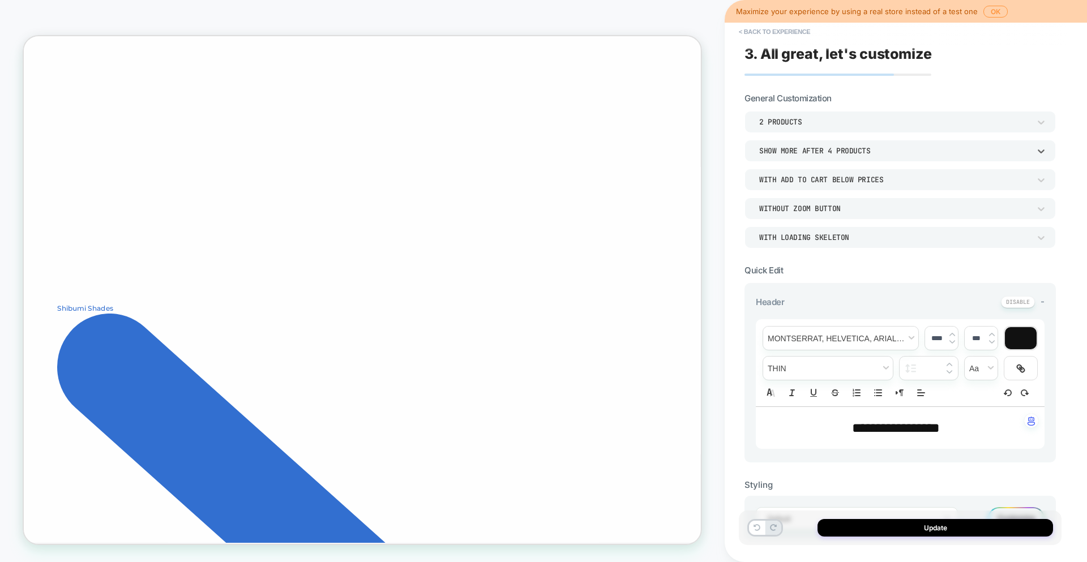
click at [856, 151] on div "Show more after 4 Products" at bounding box center [894, 151] width 271 height 10
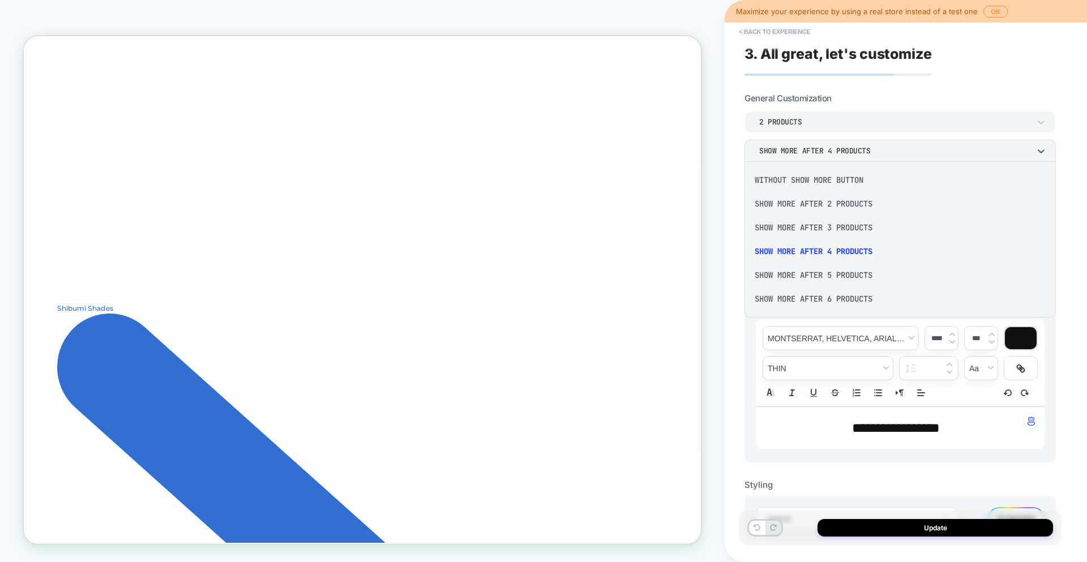
click at [830, 181] on div "Without Show more button" at bounding box center [900, 180] width 302 height 24
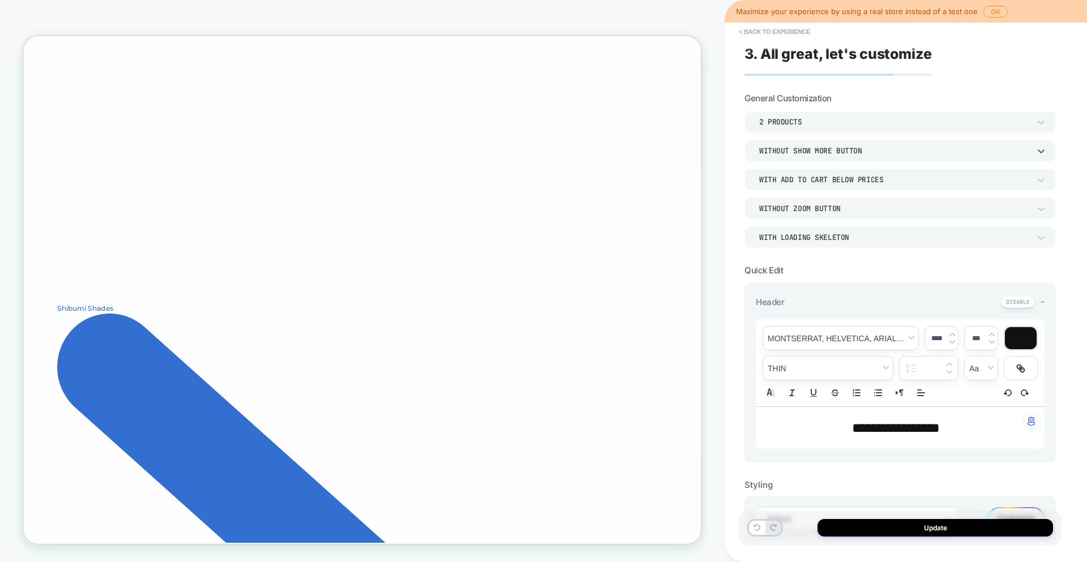
click at [844, 152] on div "Without Show more button" at bounding box center [894, 151] width 271 height 10
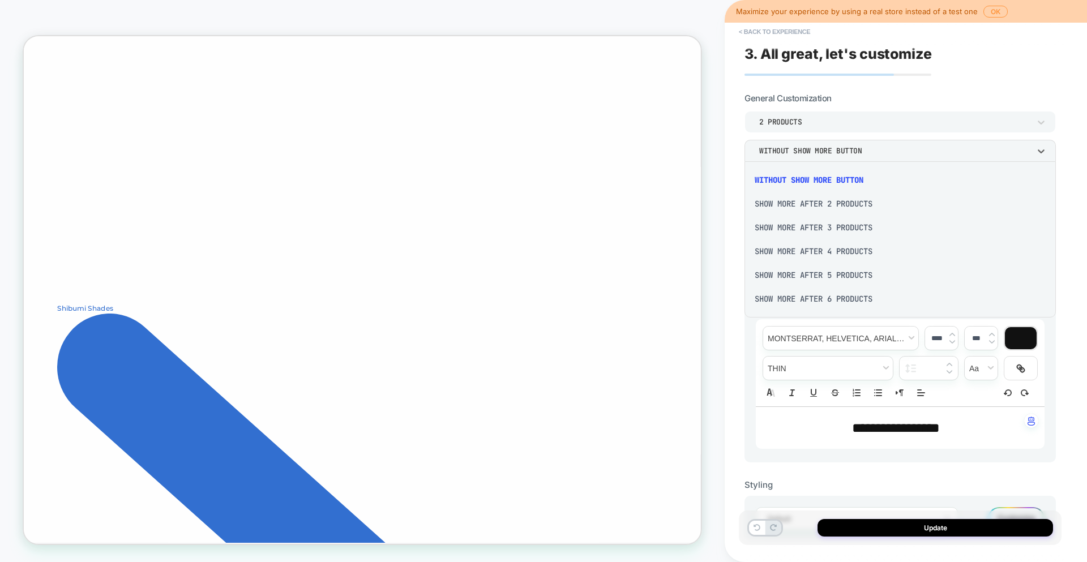
click at [829, 208] on div "Show more after 2 Products" at bounding box center [900, 204] width 302 height 24
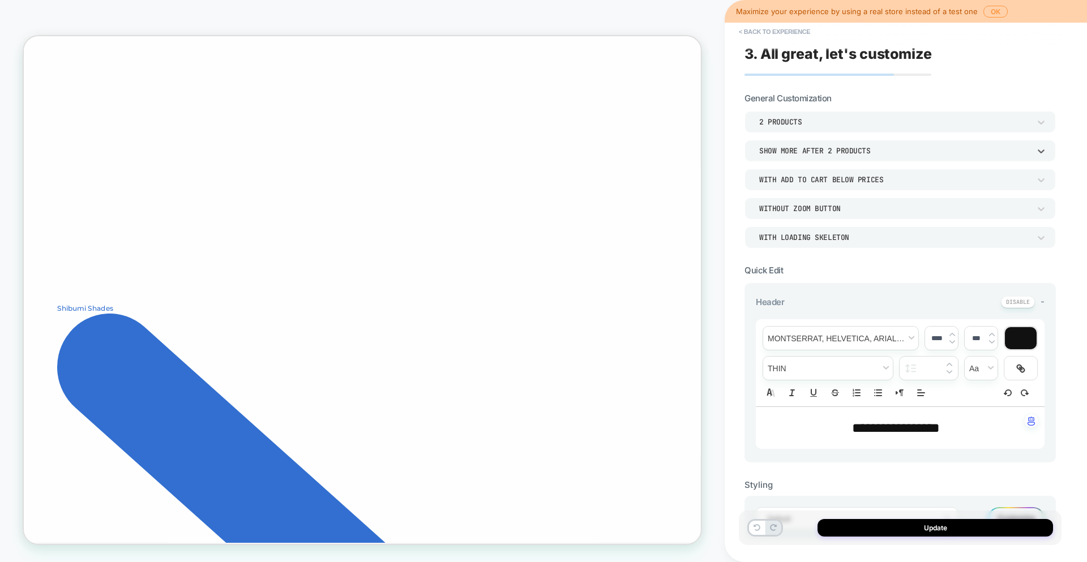
click at [825, 153] on div "Show more after 2 Products" at bounding box center [894, 151] width 271 height 10
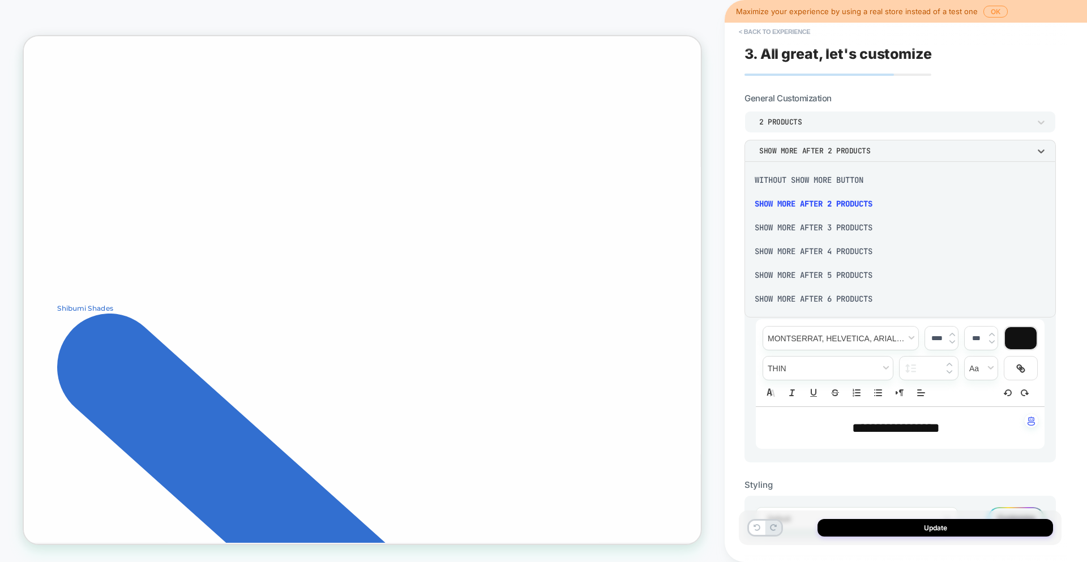
click at [826, 177] on div "Without Show more button" at bounding box center [900, 180] width 302 height 24
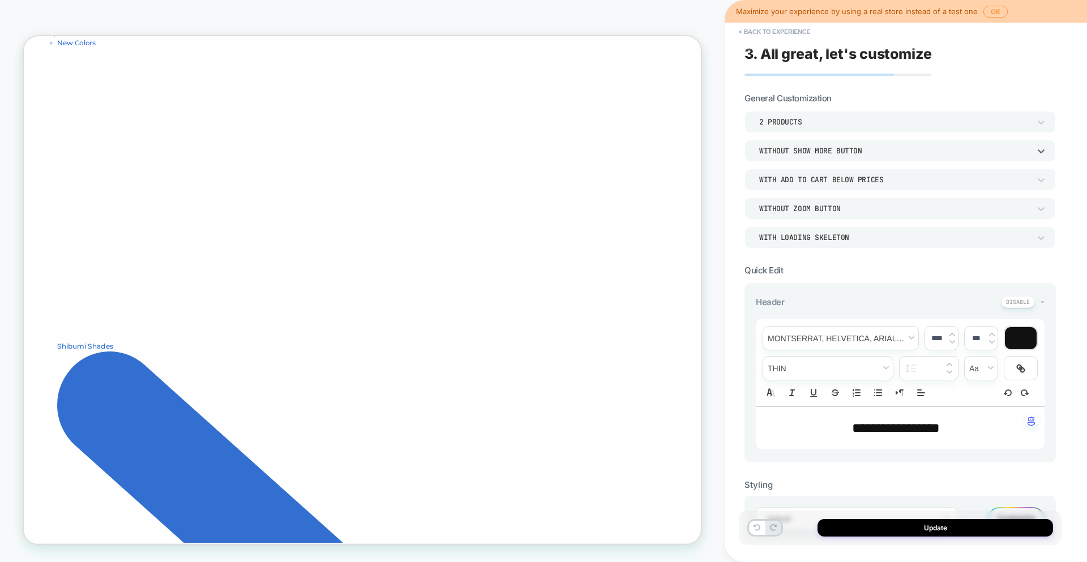
scroll to position [68, 0]
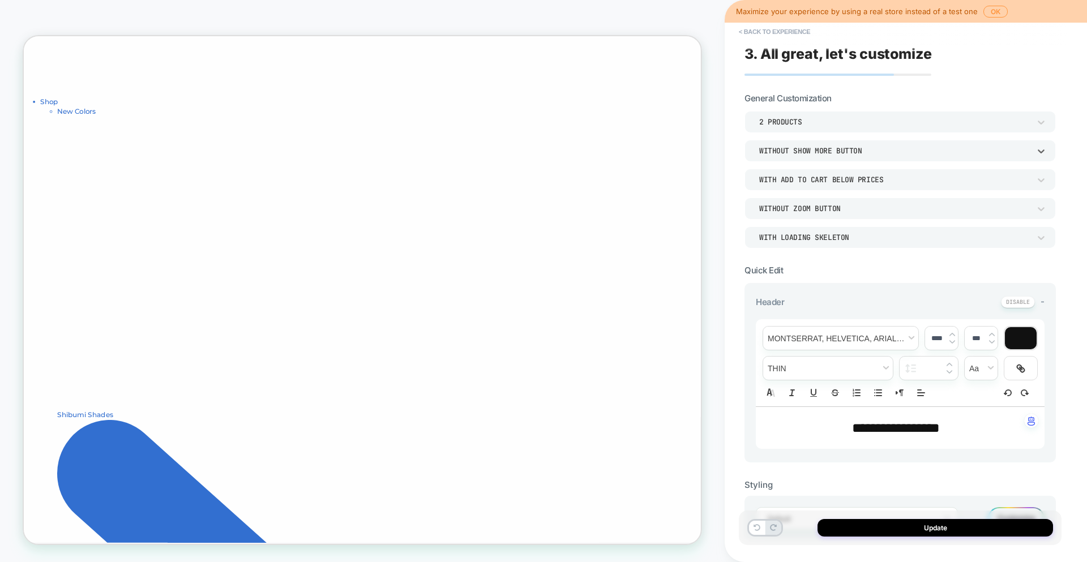
click at [840, 179] on div "With add to cart below prices" at bounding box center [894, 180] width 271 height 10
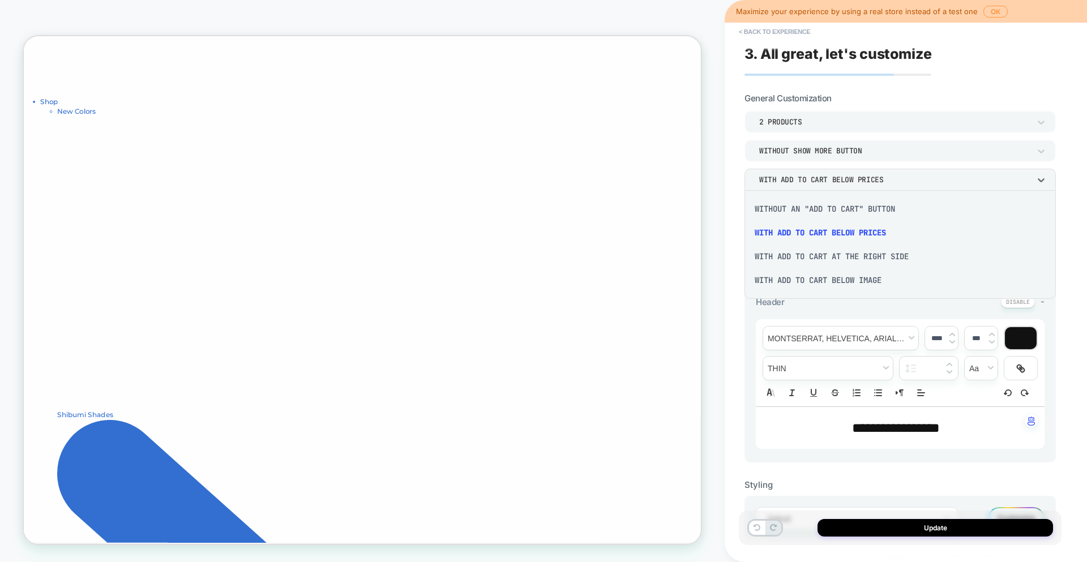
click at [835, 282] on div "With add to cart below image" at bounding box center [900, 280] width 302 height 24
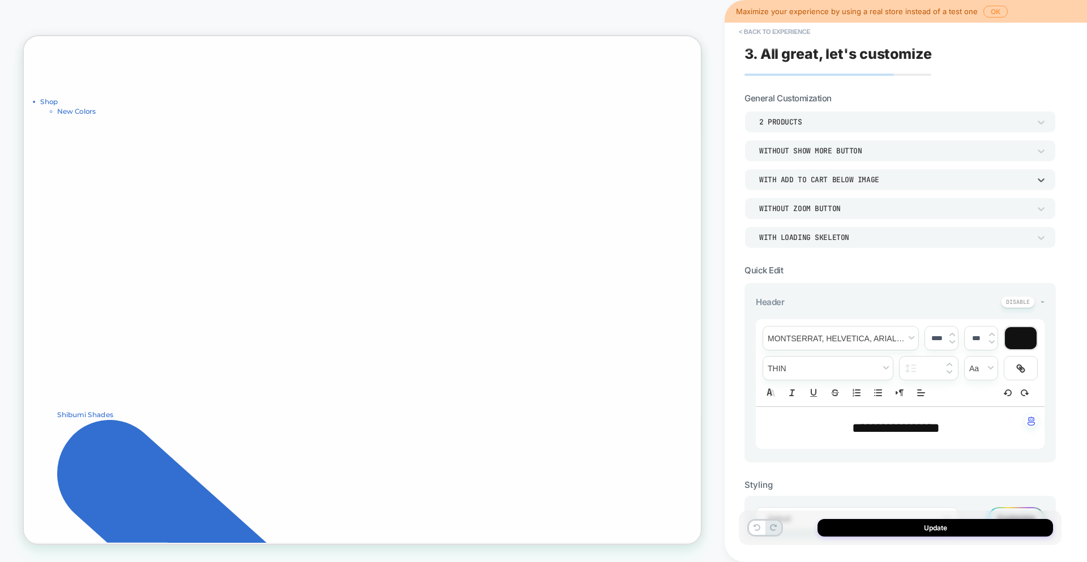
click at [836, 215] on div "Without Zoom Button" at bounding box center [900, 209] width 311 height 22
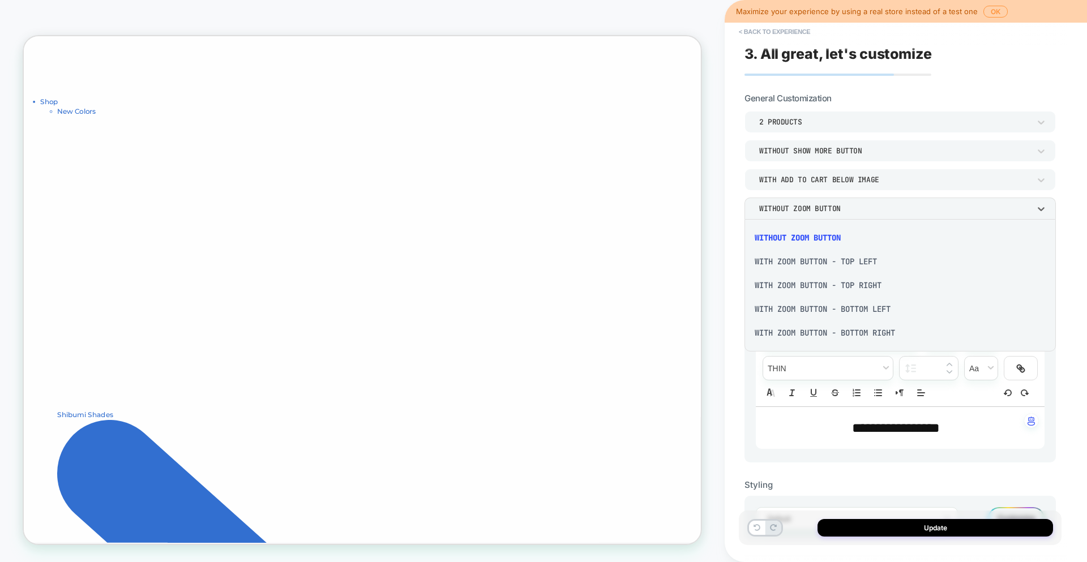
click at [828, 266] on div "With Zoom Button - Top Left" at bounding box center [900, 262] width 302 height 24
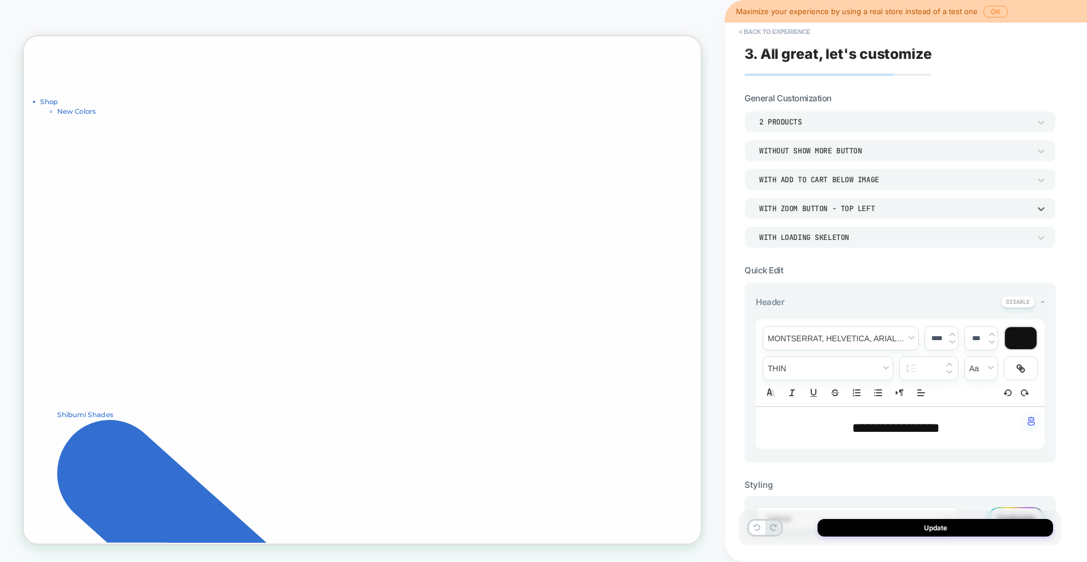
click at [827, 212] on div "With Zoom Button - Top Left" at bounding box center [894, 209] width 271 height 10
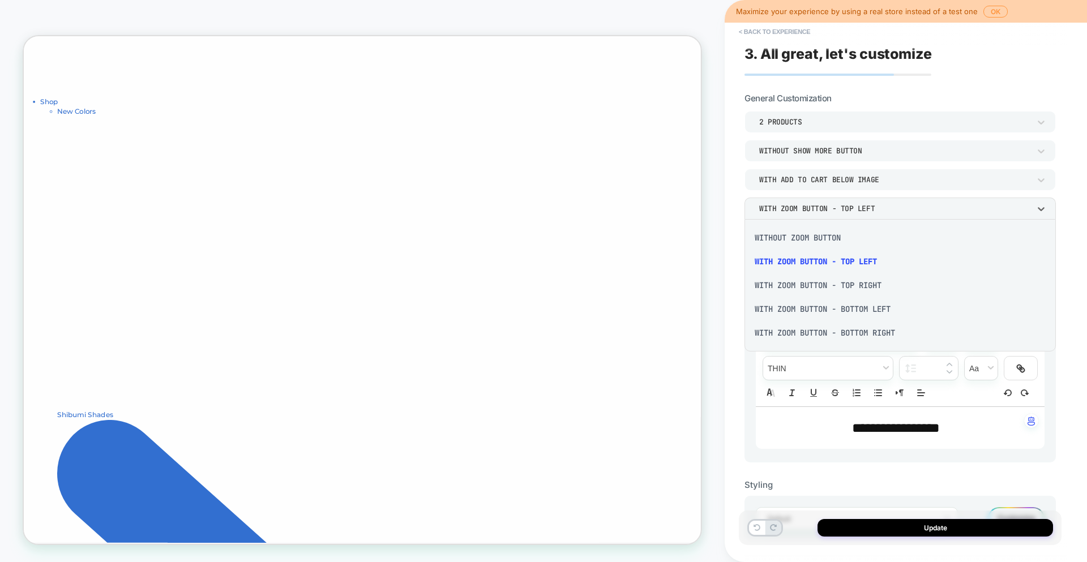
click at [828, 239] on div "Without Zoom Button" at bounding box center [900, 238] width 302 height 24
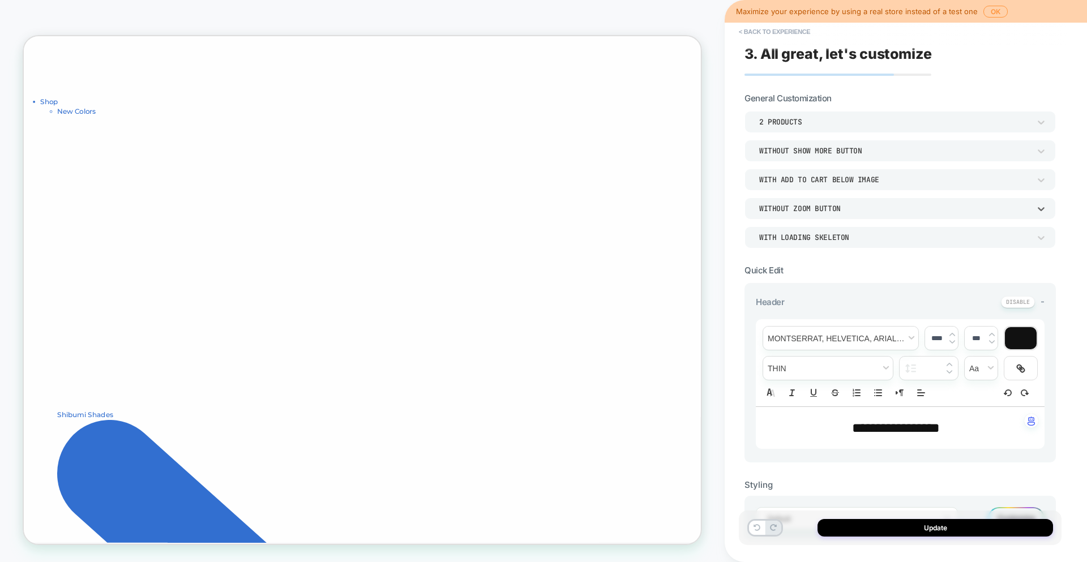
click at [834, 186] on div "With add to cart below image" at bounding box center [900, 180] width 311 height 22
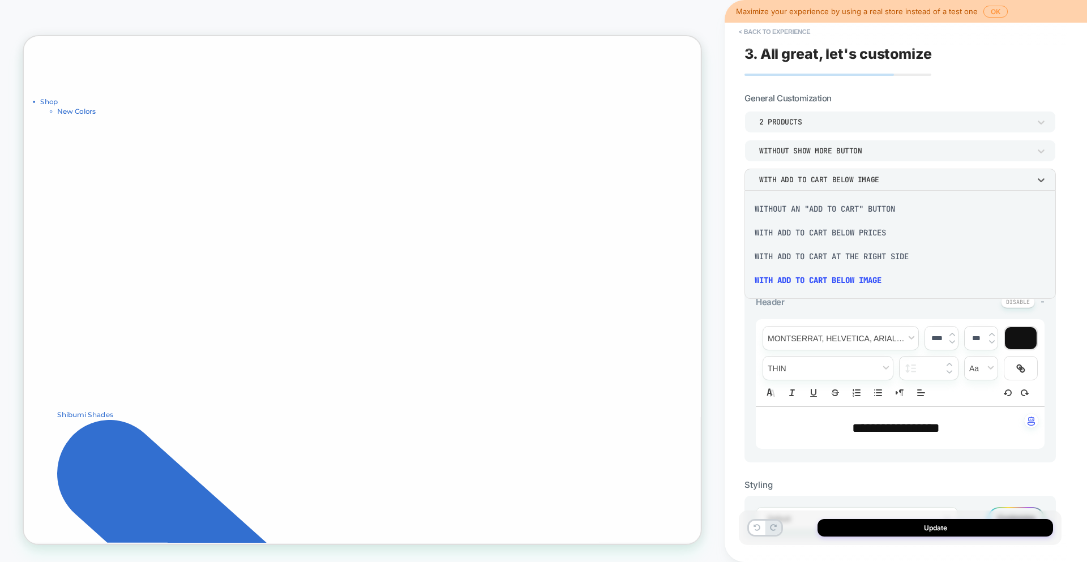
click at [834, 210] on div "Without an "add to cart" button" at bounding box center [900, 209] width 302 height 24
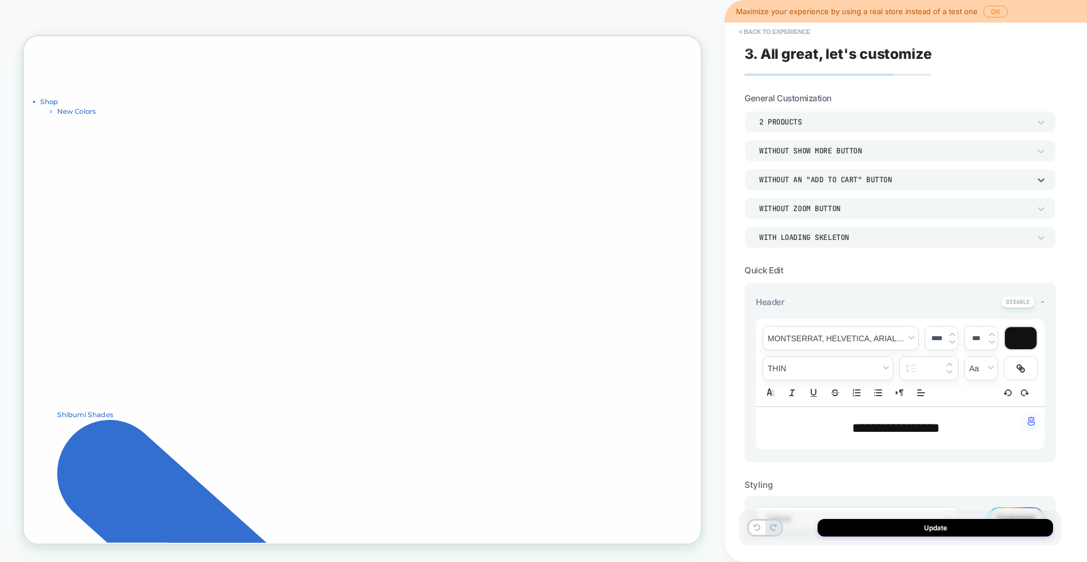
click at [837, 182] on div "Without an "add to cart" button" at bounding box center [894, 180] width 271 height 10
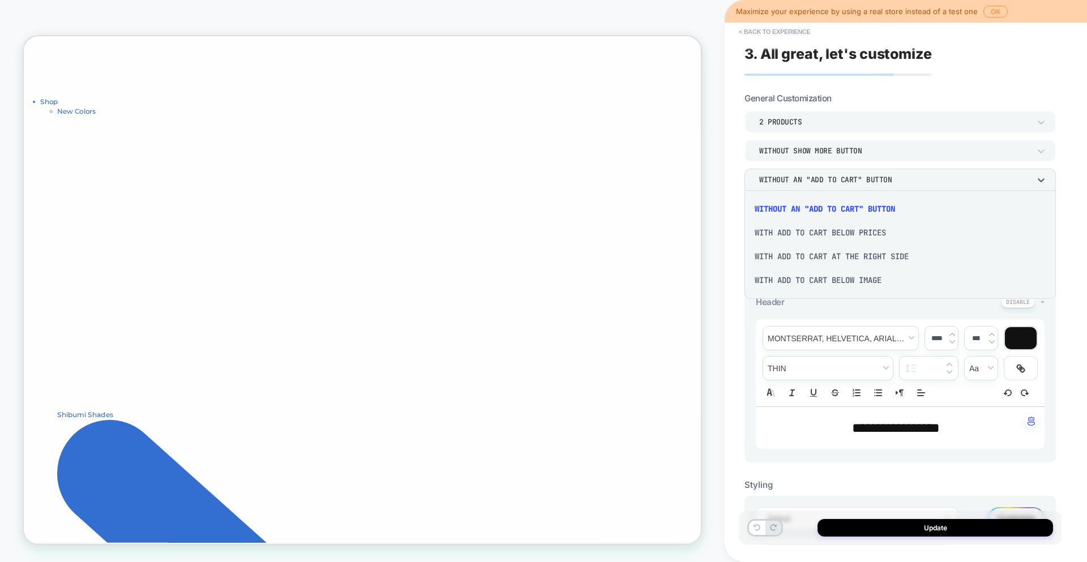
click at [833, 262] on div "With add to cart at the right side" at bounding box center [900, 257] width 302 height 24
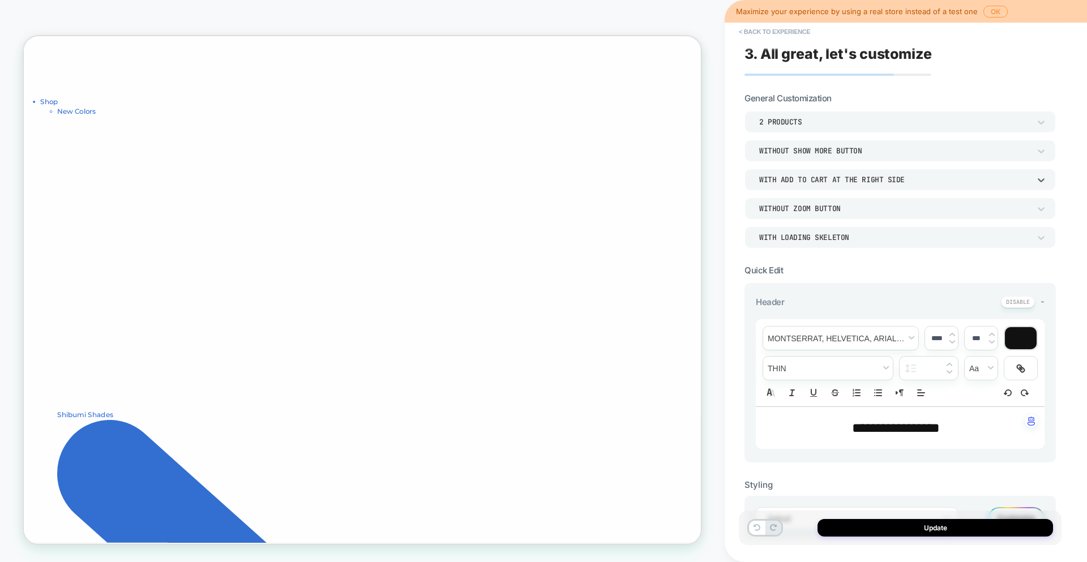
click at [843, 180] on div "With add to cart at the right side" at bounding box center [894, 180] width 271 height 10
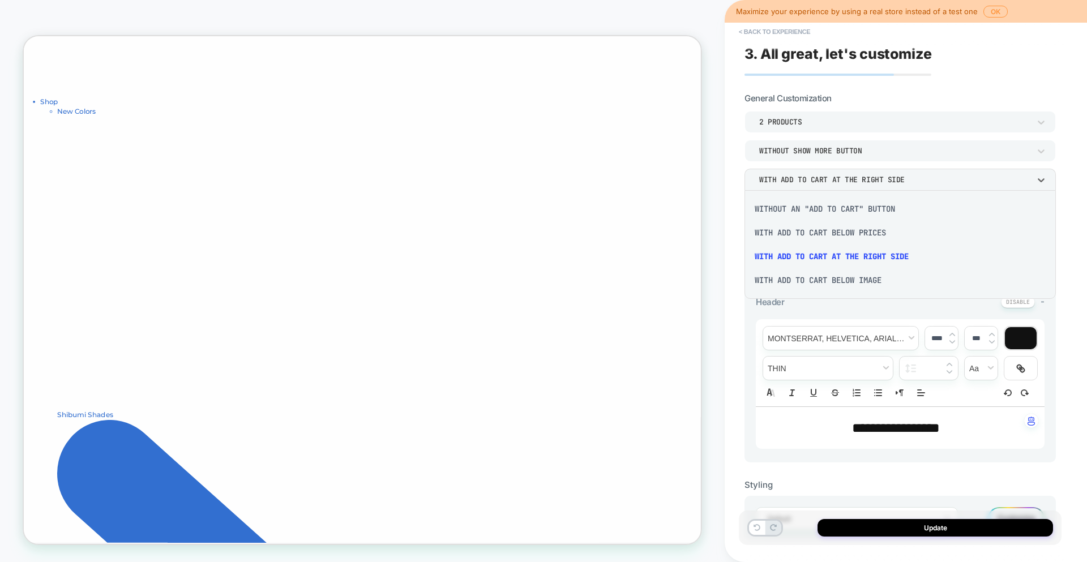
click at [831, 280] on div "With add to cart below image" at bounding box center [900, 280] width 302 height 24
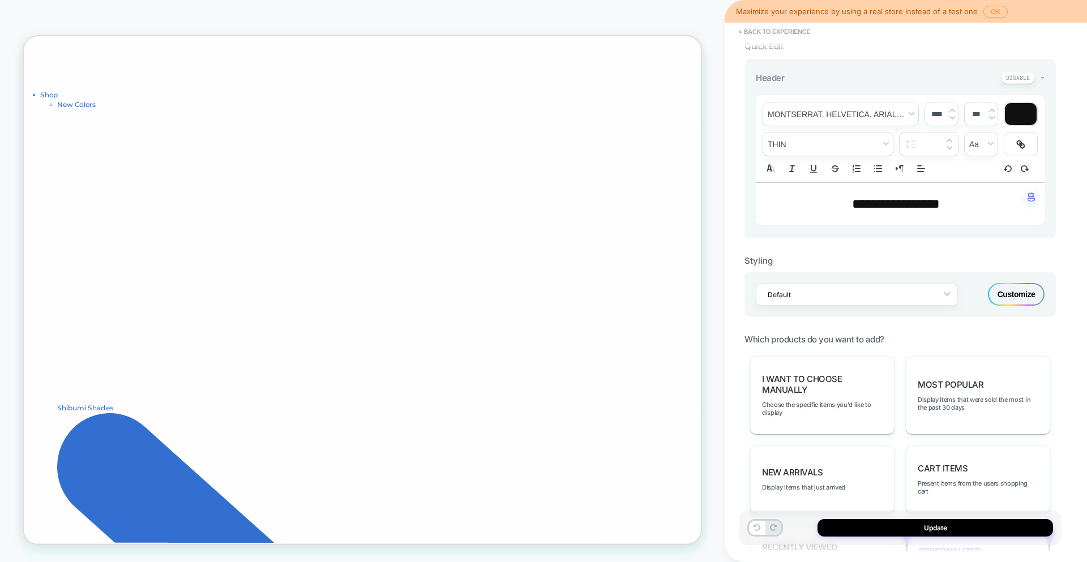
scroll to position [125, 0]
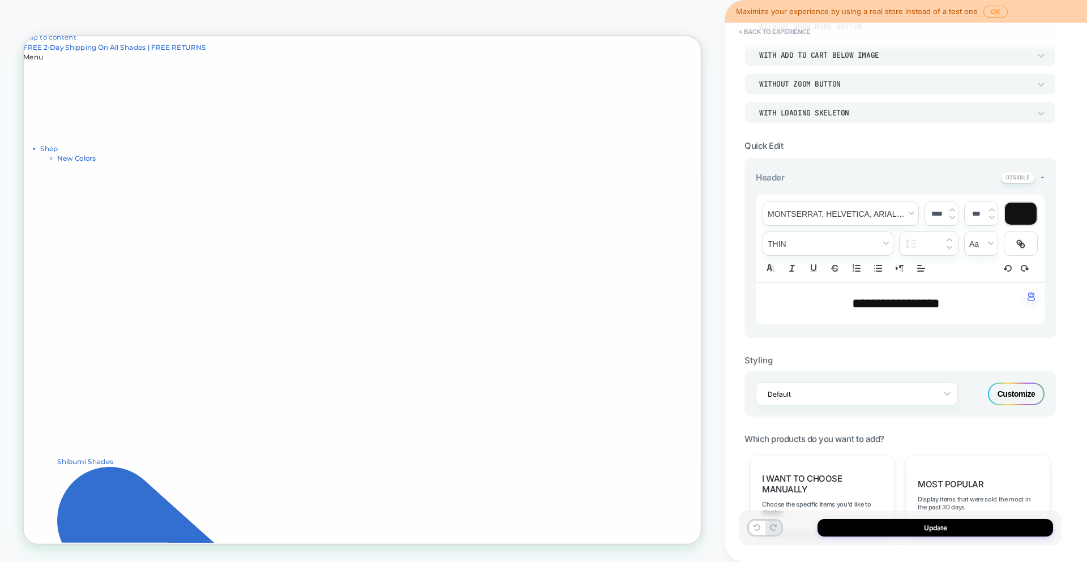
scroll to position [0, 0]
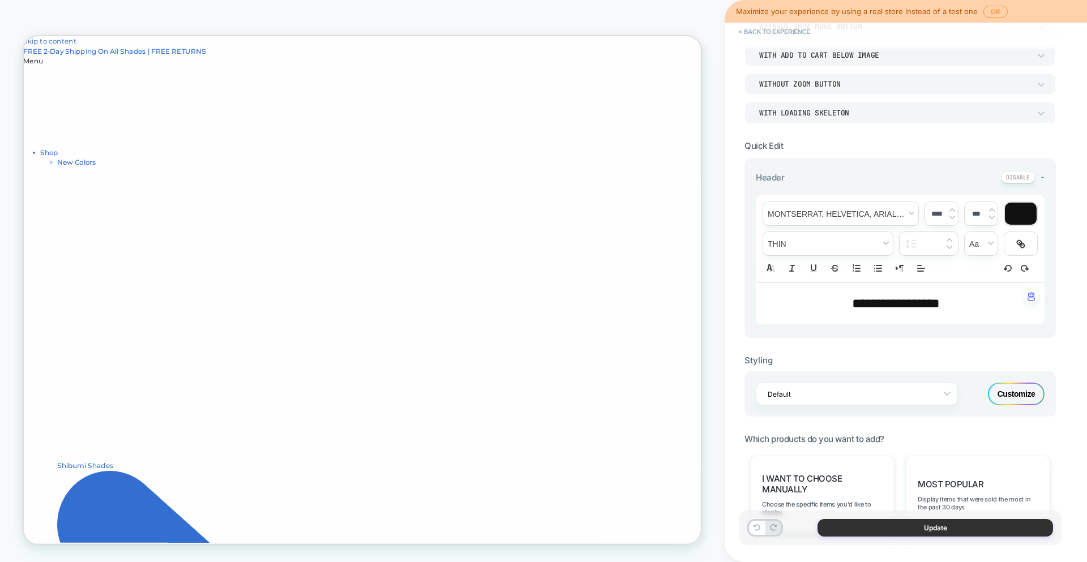
click at [971, 528] on button "Update" at bounding box center [936, 528] width 236 height 18
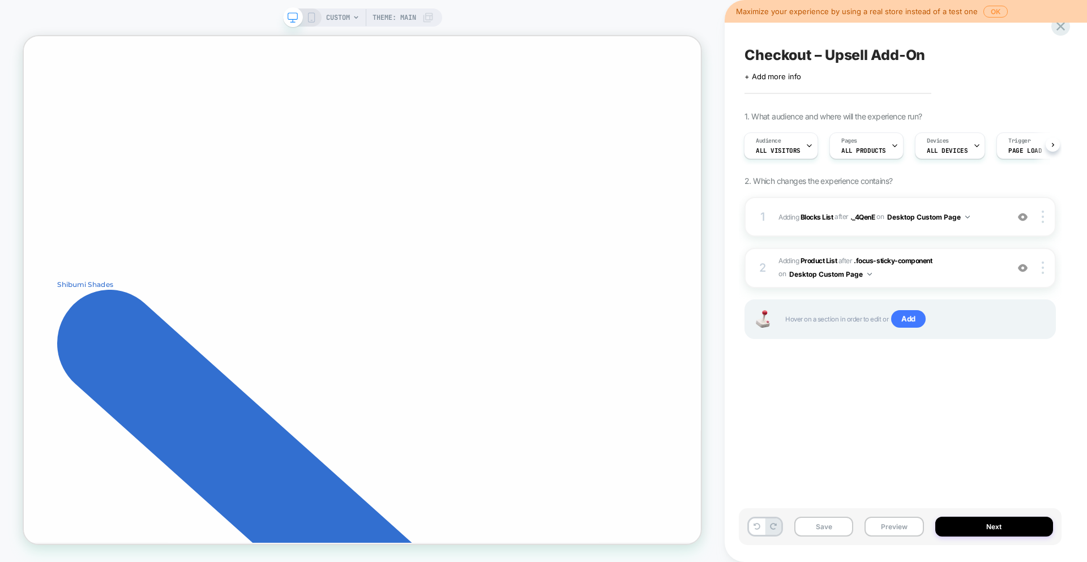
scroll to position [244, 0]
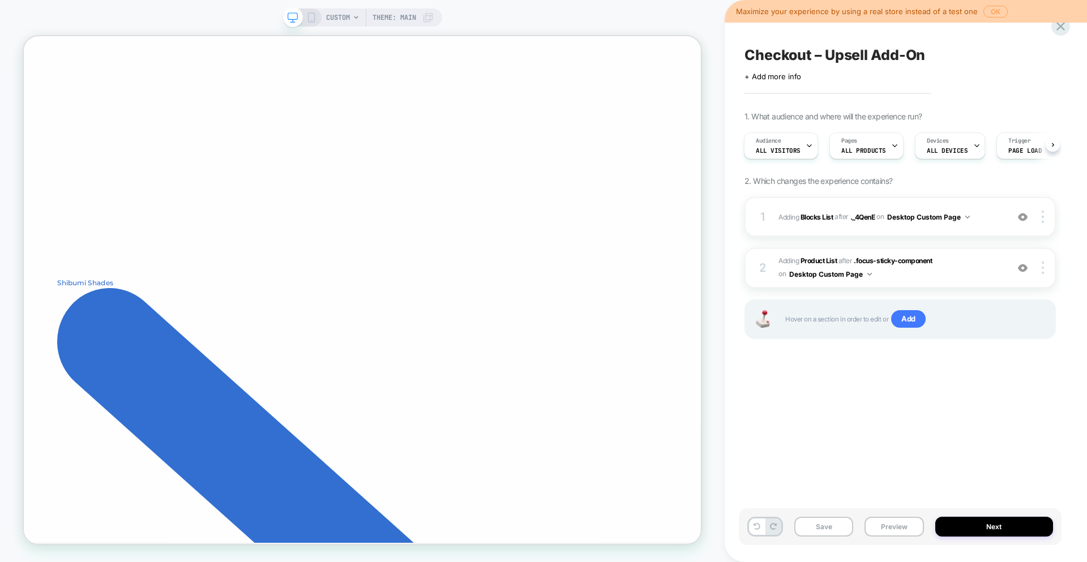
click at [985, 8] on button "OK" at bounding box center [996, 12] width 24 height 12
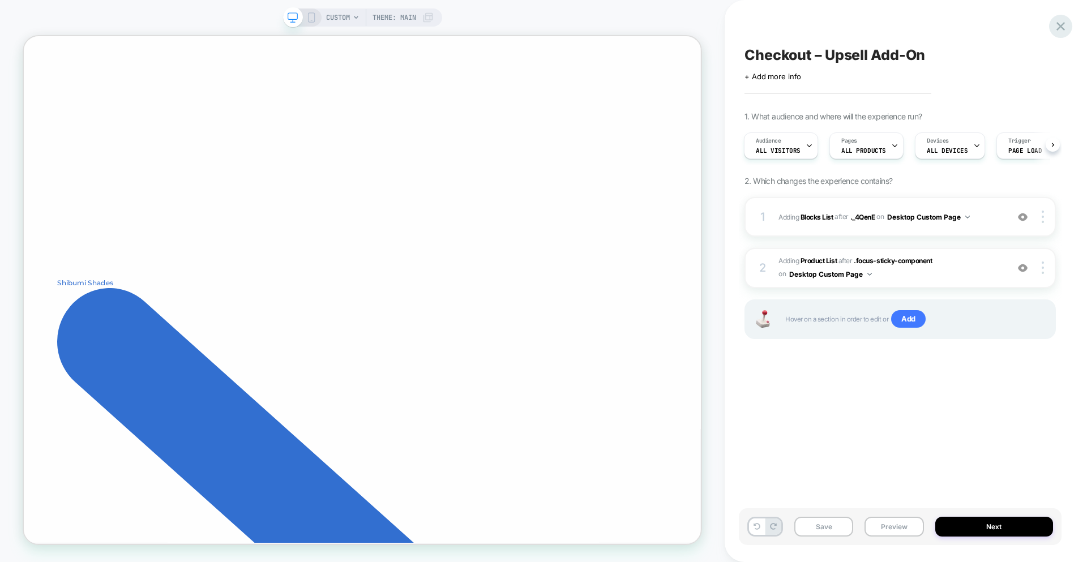
click at [1063, 28] on icon at bounding box center [1060, 26] width 15 height 15
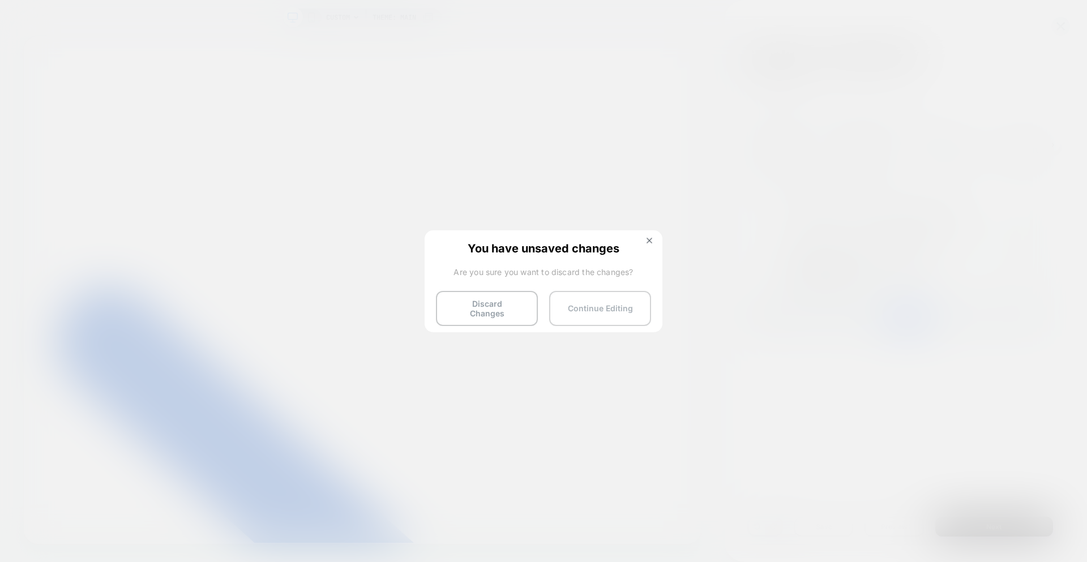
click at [619, 307] on button "Continue Editing" at bounding box center [600, 308] width 102 height 35
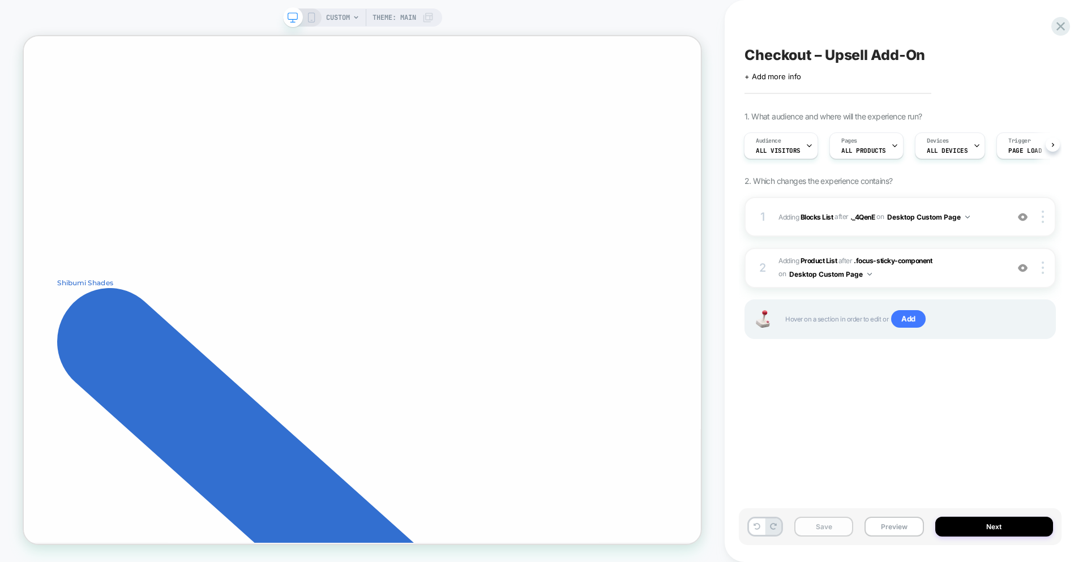
click at [809, 524] on button "Save" at bounding box center [823, 527] width 59 height 20
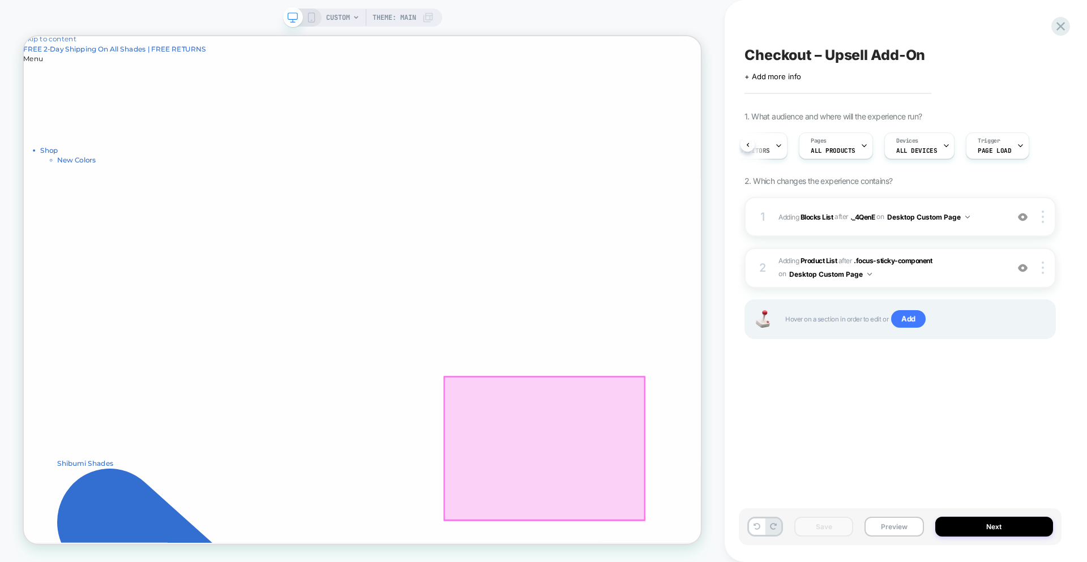
scroll to position [0, 0]
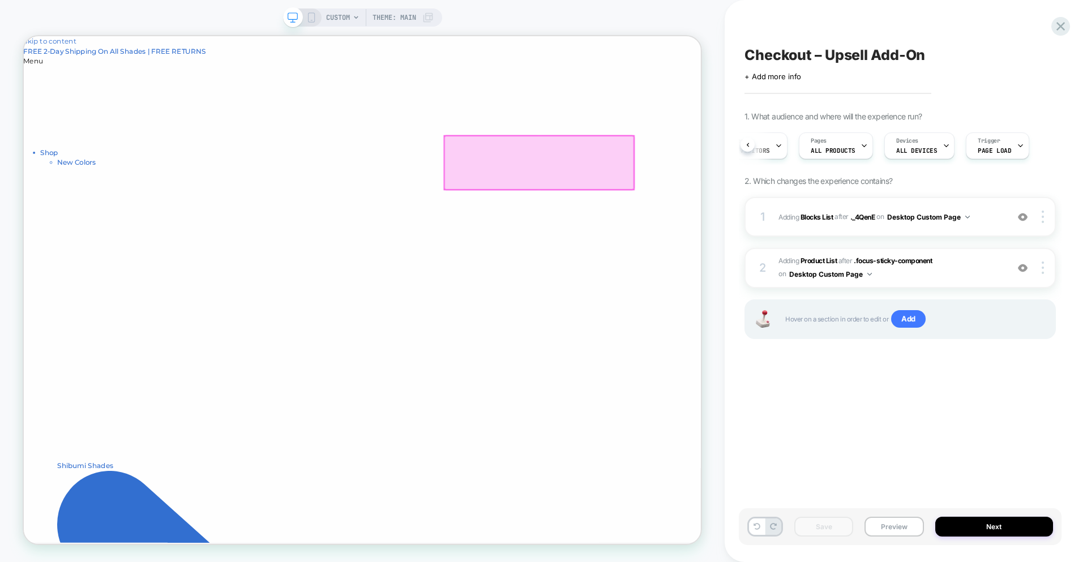
click at [745, 194] on div at bounding box center [711, 204] width 253 height 71
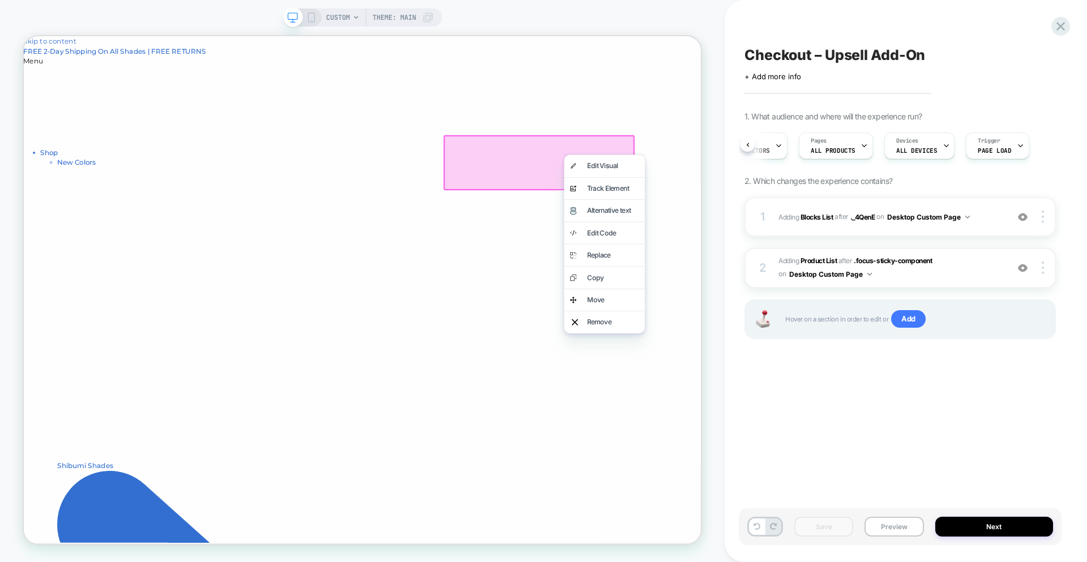
click at [719, 181] on div at bounding box center [711, 205] width 255 height 74
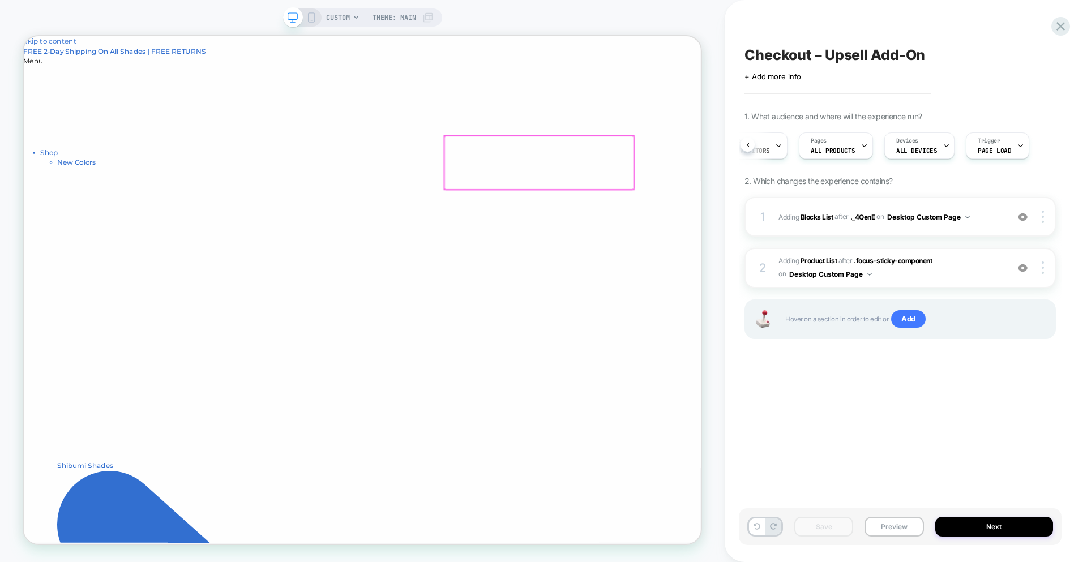
click at [719, 181] on div at bounding box center [711, 204] width 253 height 71
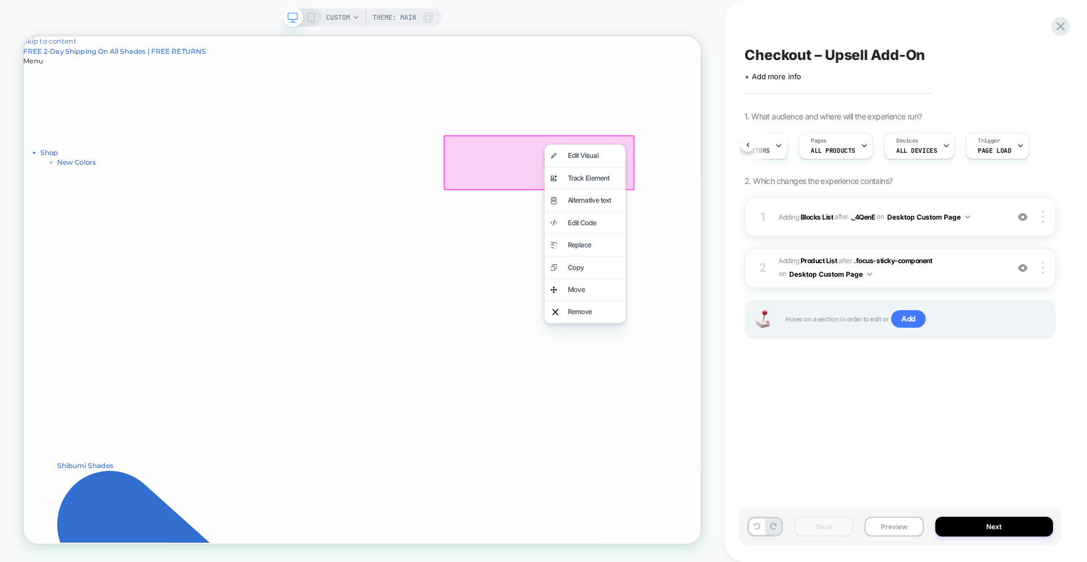
click at [661, 205] on div at bounding box center [711, 205] width 255 height 74
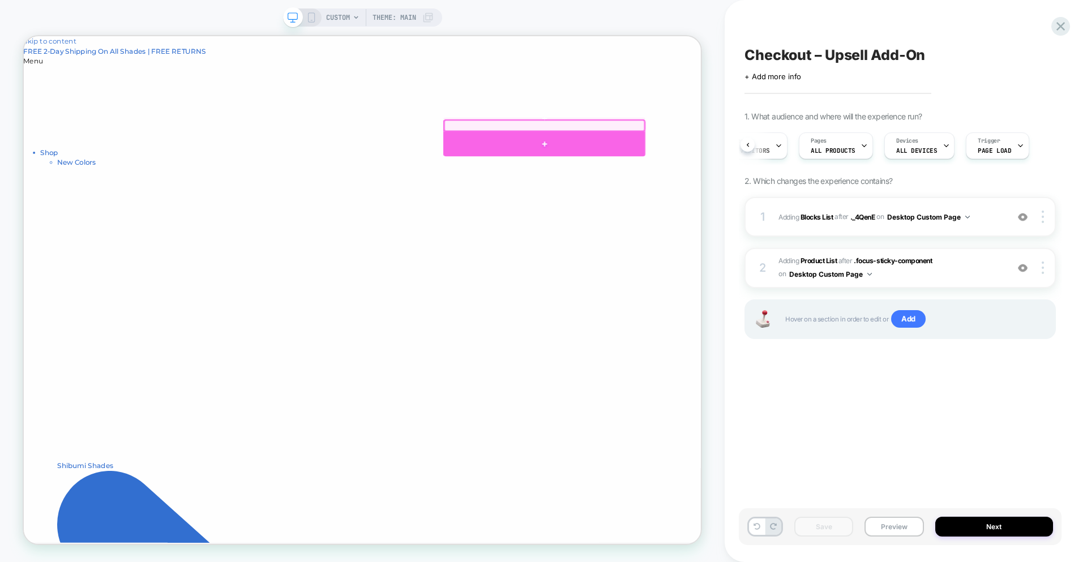
click at [711, 176] on div at bounding box center [718, 180] width 269 height 33
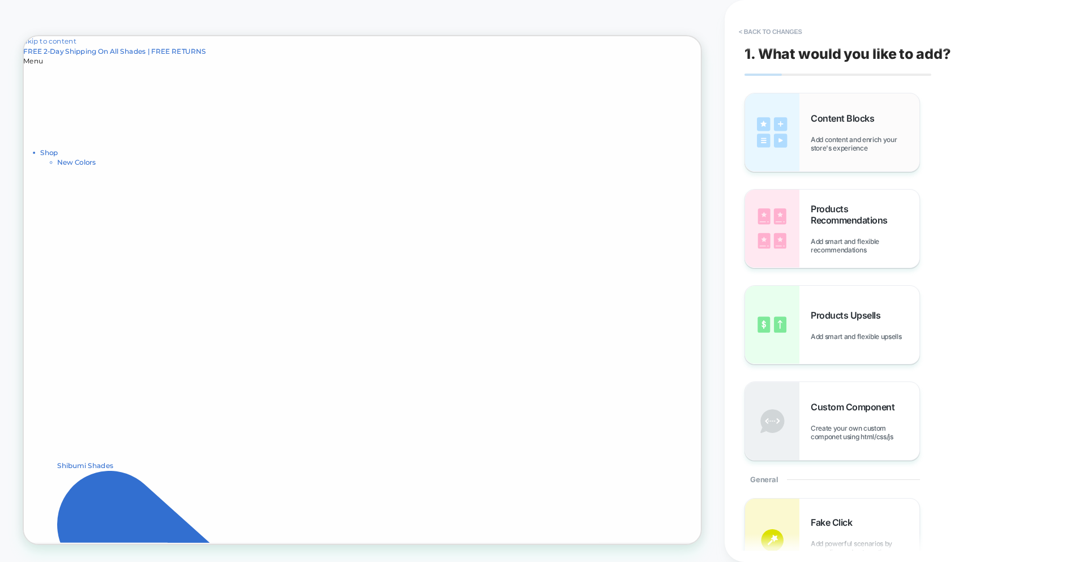
click at [833, 139] on span "Add content and enrich your store's experience" at bounding box center [865, 143] width 109 height 17
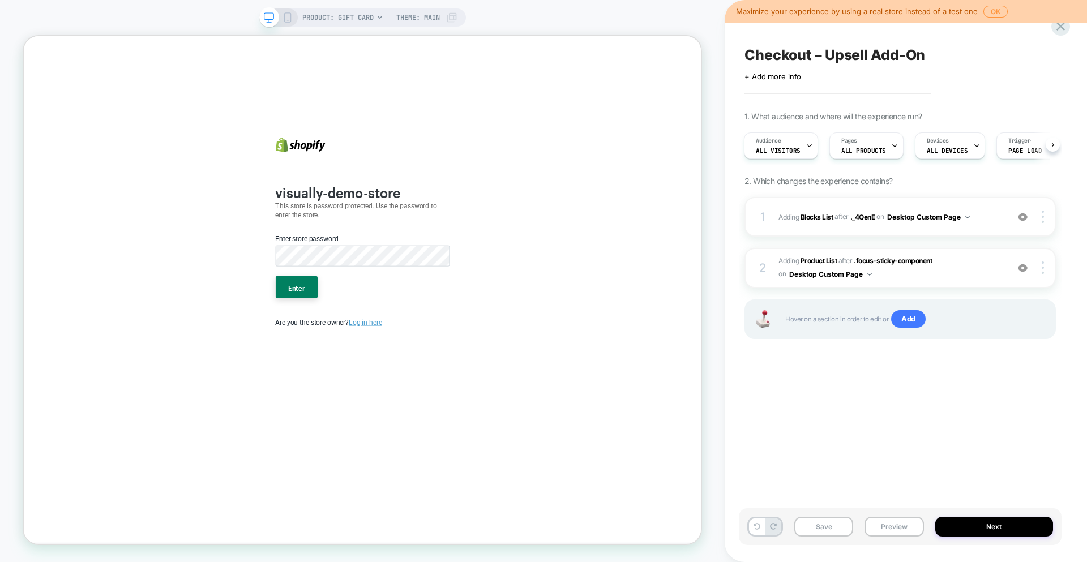
click at [369, 20] on span "PRODUCT: Gift Card" at bounding box center [337, 17] width 71 height 18
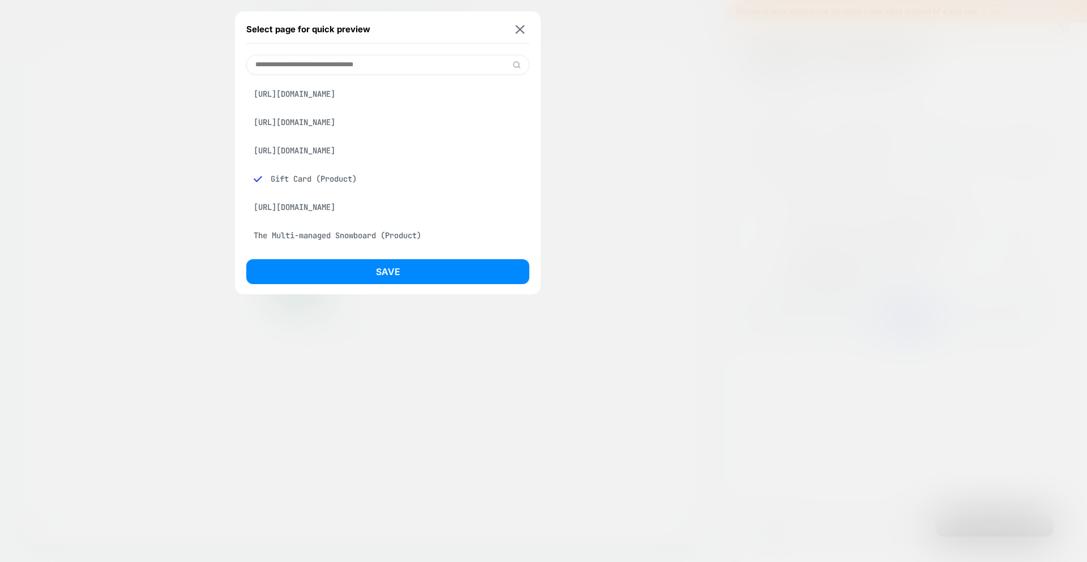
click at [354, 133] on div "[URL][DOMAIN_NAME]" at bounding box center [387, 123] width 283 height 22
click at [370, 161] on div "[URL][DOMAIN_NAME]" at bounding box center [387, 151] width 283 height 22
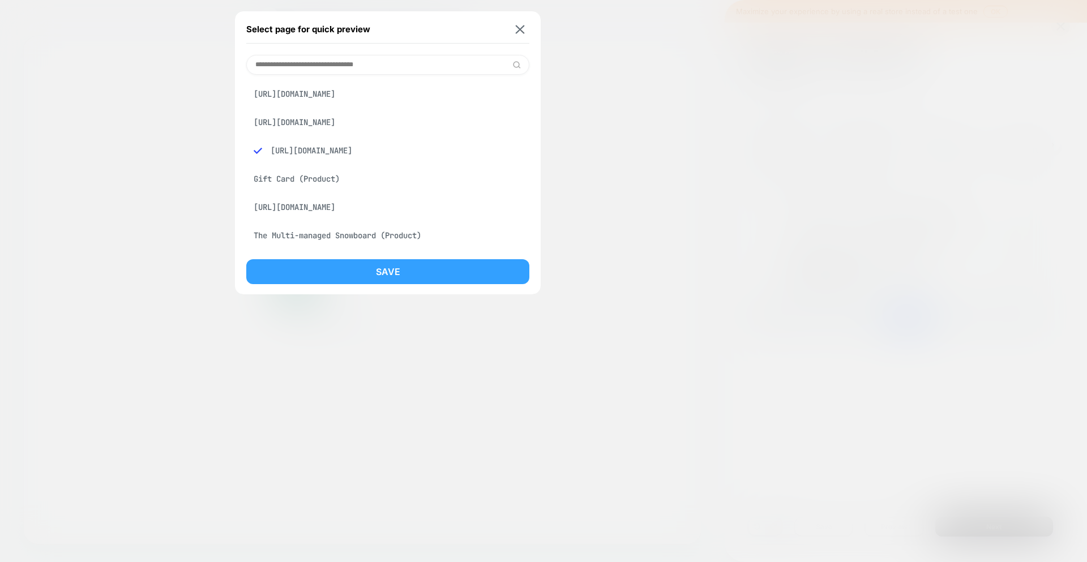
click at [413, 272] on button "Save" at bounding box center [387, 271] width 283 height 25
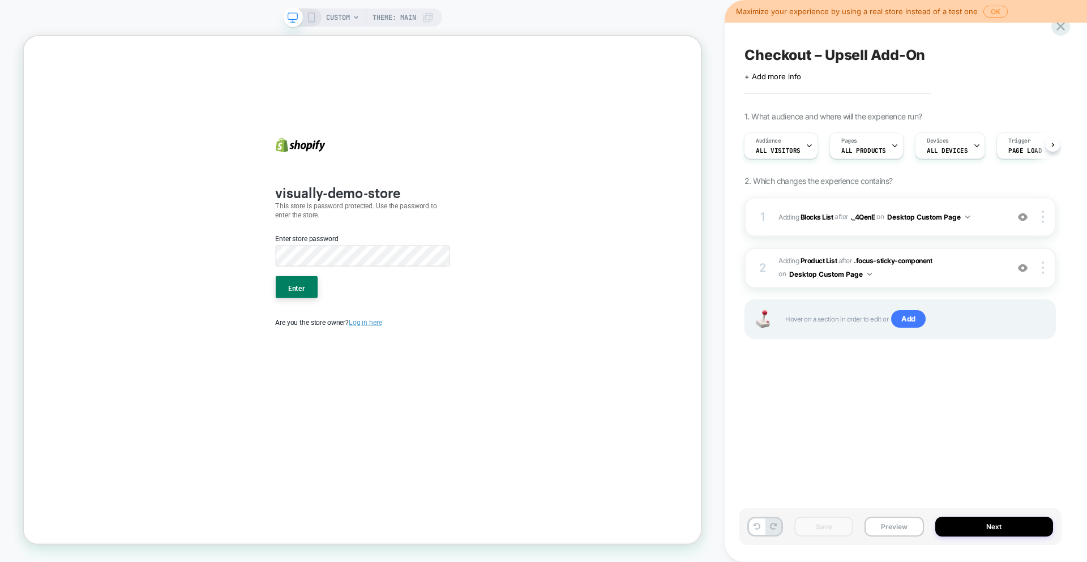
scroll to position [0, 1]
click at [998, 528] on button "Next" at bounding box center [994, 527] width 118 height 20
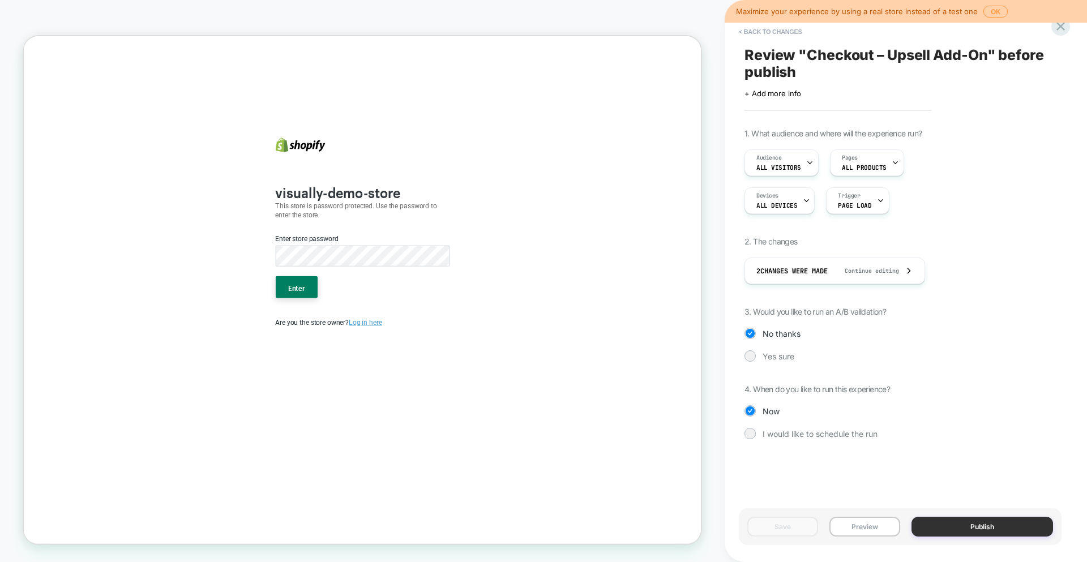
click at [997, 527] on button "Publish" at bounding box center [983, 527] width 142 height 20
click at [1064, 28] on icon at bounding box center [1060, 26] width 15 height 15
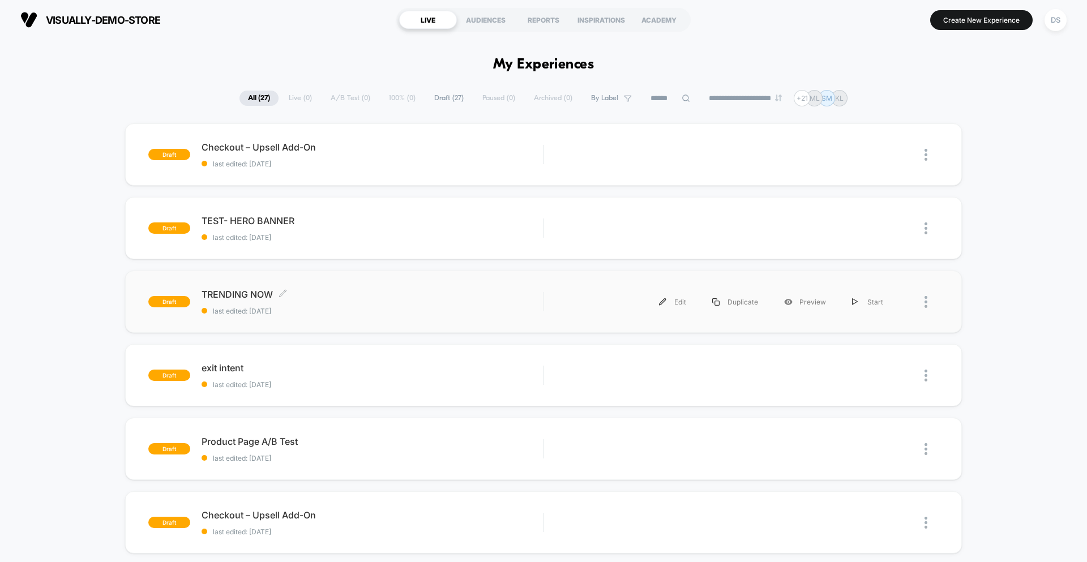
click at [307, 300] on div "TRENDING NOW Click to edit experience details Click to edit experience details …" at bounding box center [372, 302] width 341 height 27
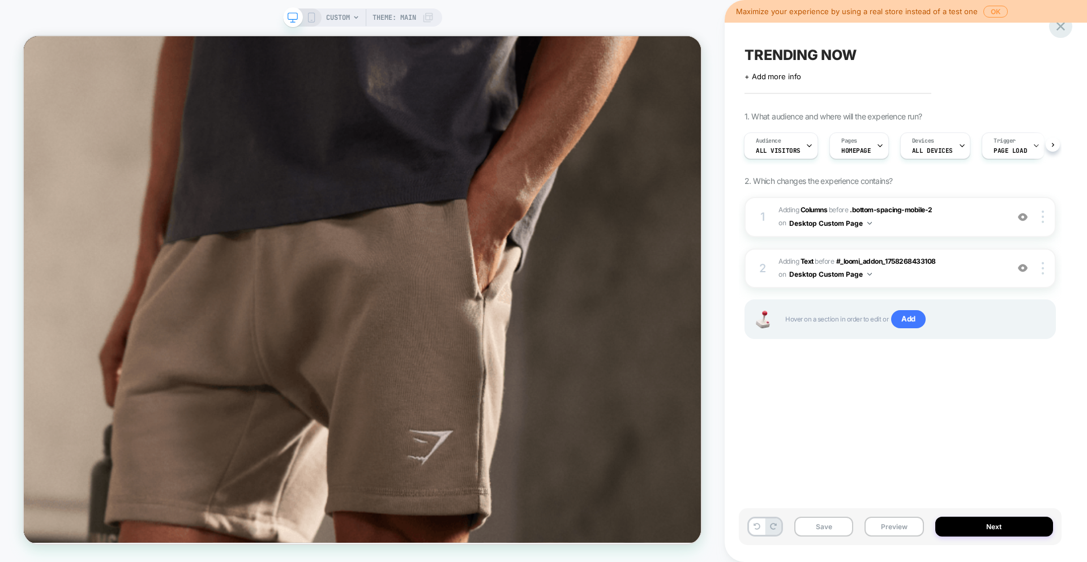
click at [1061, 29] on icon at bounding box center [1060, 26] width 15 height 15
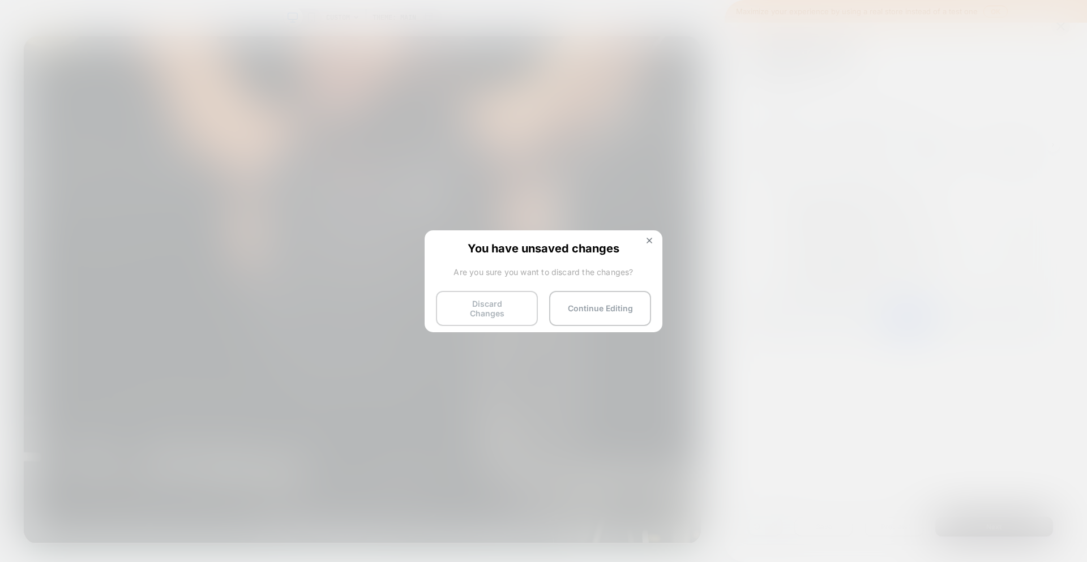
click at [481, 307] on button "Discard Changes" at bounding box center [487, 308] width 102 height 35
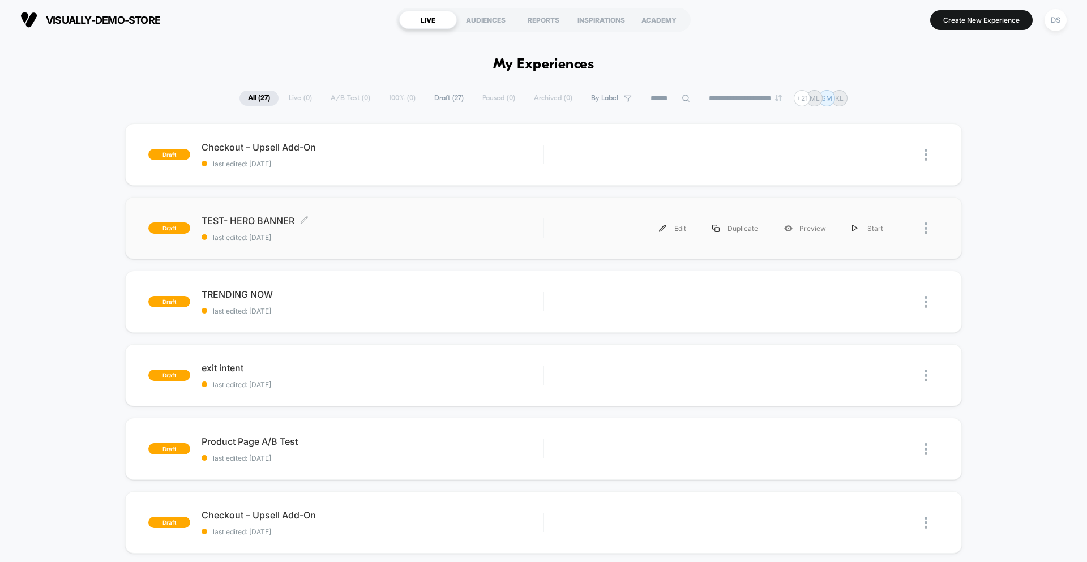
click at [366, 229] on div "TEST- HERO BANNER Click to edit experience details Click to edit experience det…" at bounding box center [372, 228] width 341 height 27
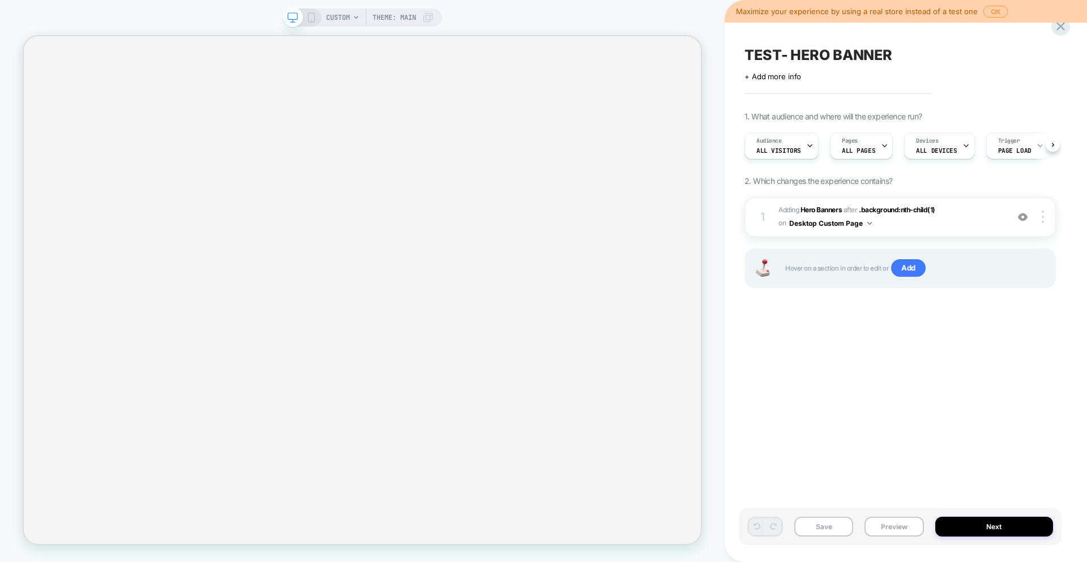
scroll to position [0, 1]
click at [342, 15] on span "CUSTOM" at bounding box center [338, 17] width 24 height 18
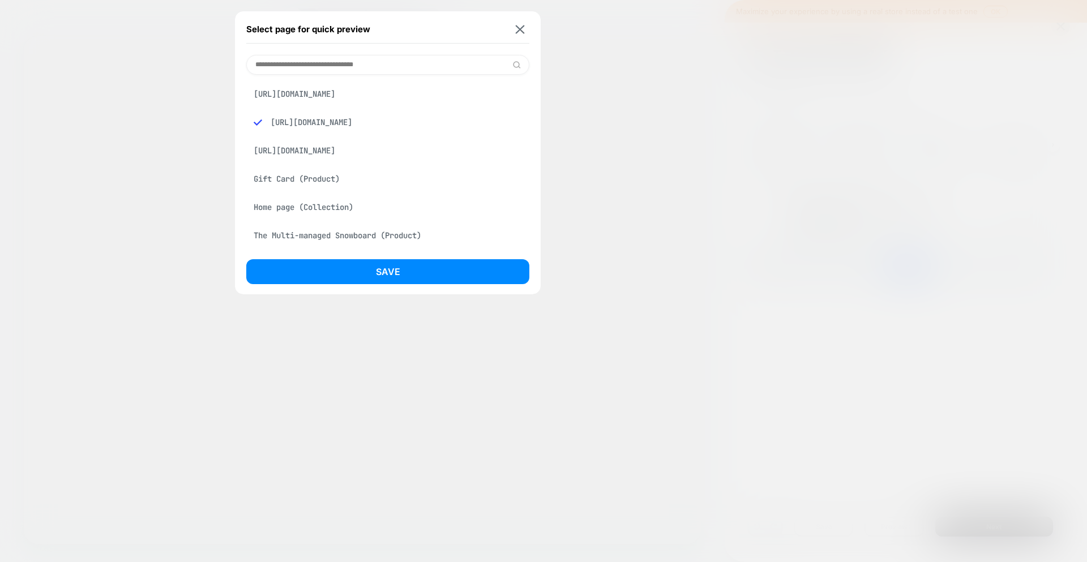
click at [336, 95] on div "[URL][DOMAIN_NAME]" at bounding box center [387, 94] width 283 height 22
click at [347, 133] on div "[URL][DOMAIN_NAME]" at bounding box center [387, 123] width 283 height 22
click at [365, 161] on div "[URL][DOMAIN_NAME]" at bounding box center [387, 151] width 283 height 22
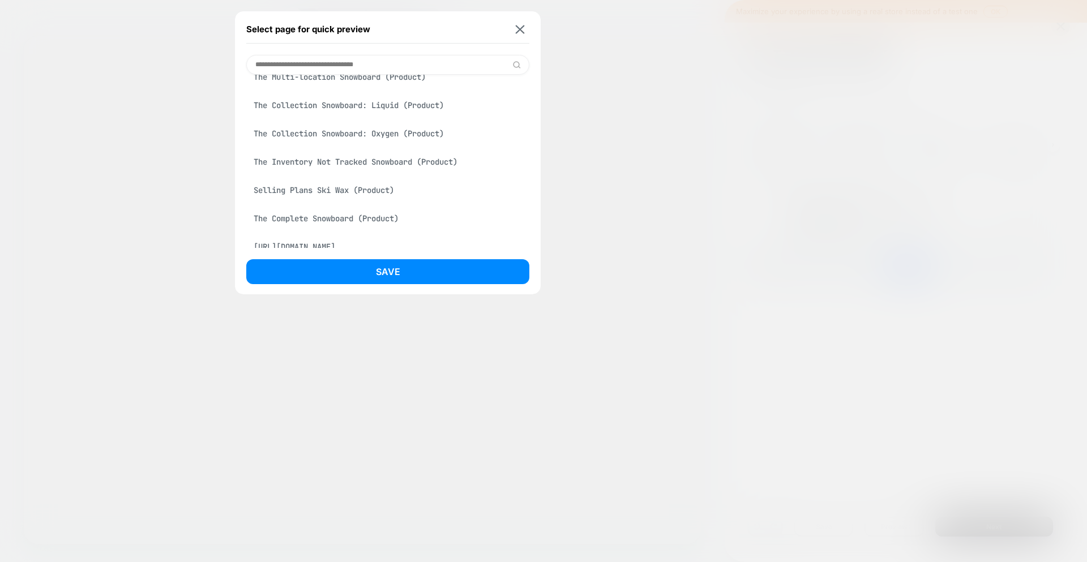
scroll to position [526, 0]
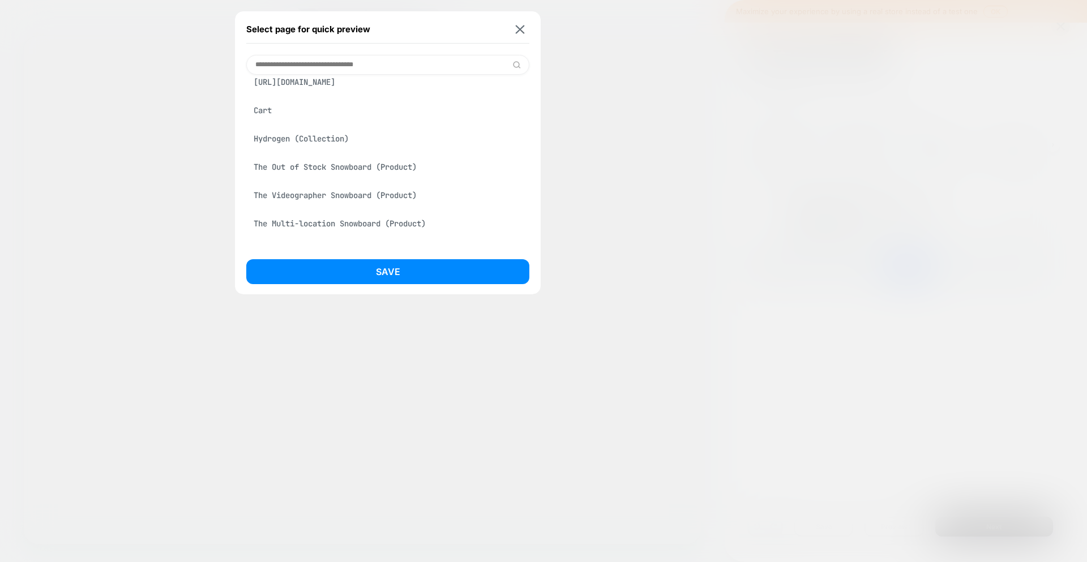
click at [319, 93] on div "[URL][DOMAIN_NAME]" at bounding box center [387, 82] width 283 height 22
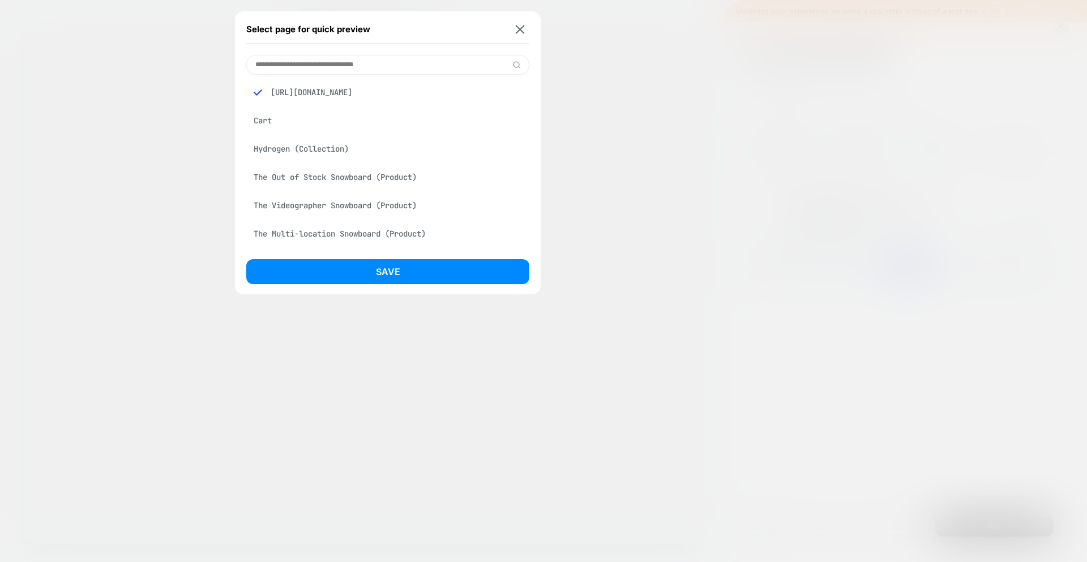
click at [319, 103] on div "[URL][DOMAIN_NAME]" at bounding box center [387, 93] width 283 height 22
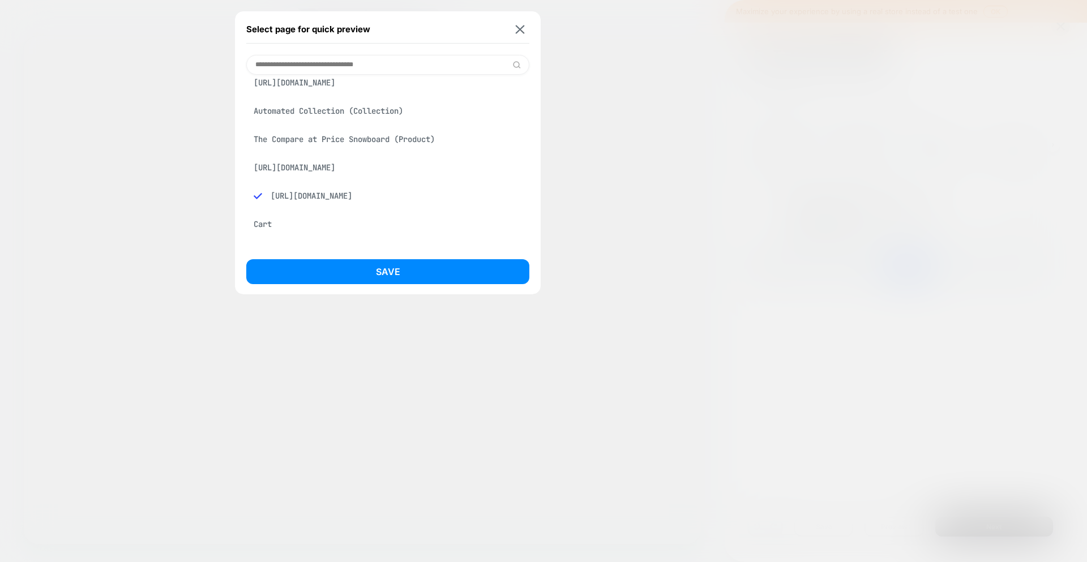
click at [343, 93] on div "[URL][DOMAIN_NAME]" at bounding box center [387, 83] width 283 height 22
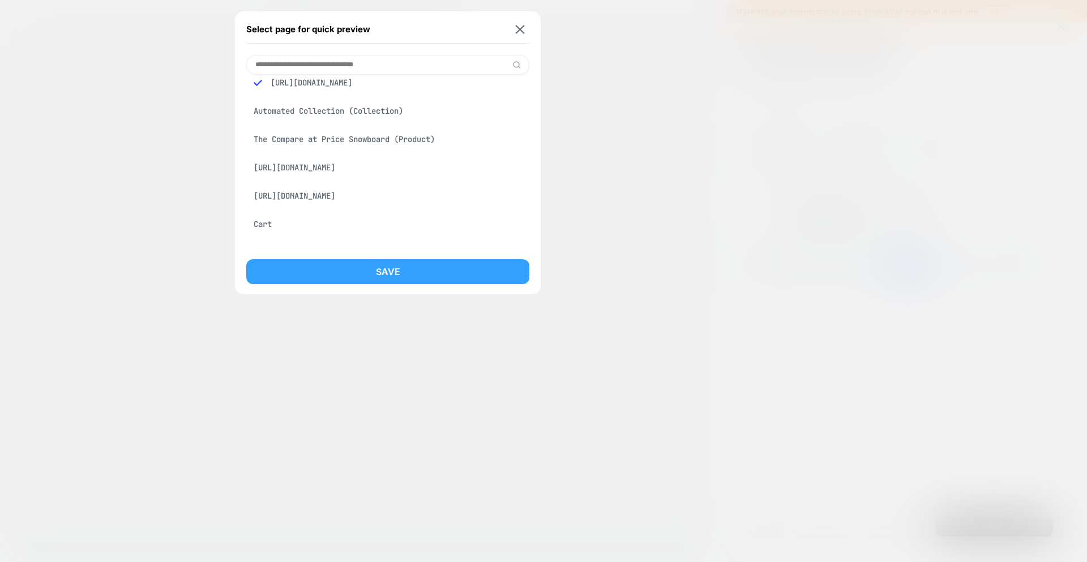
click at [443, 273] on button "Save" at bounding box center [387, 271] width 283 height 25
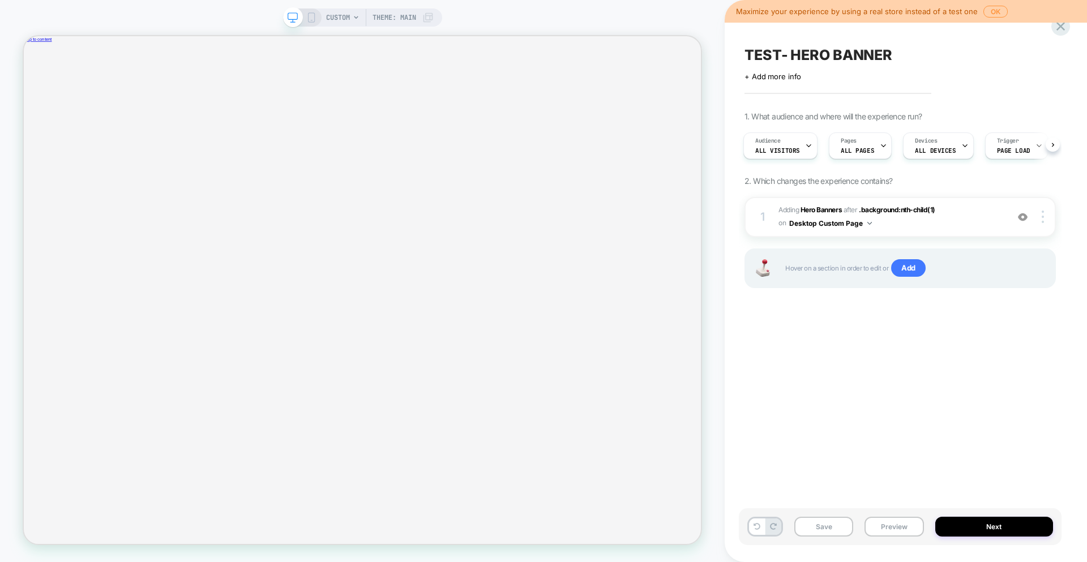
scroll to position [0, 0]
click at [791, 57] on span "TEST- HERO BANNER" at bounding box center [819, 54] width 148 height 17
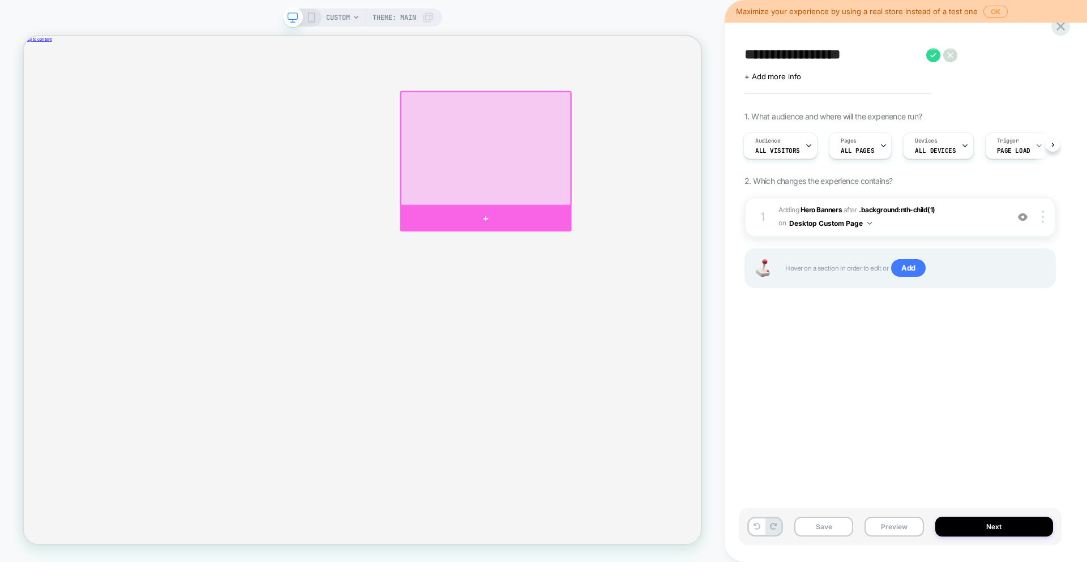
click at [685, 278] on div at bounding box center [639, 280] width 229 height 34
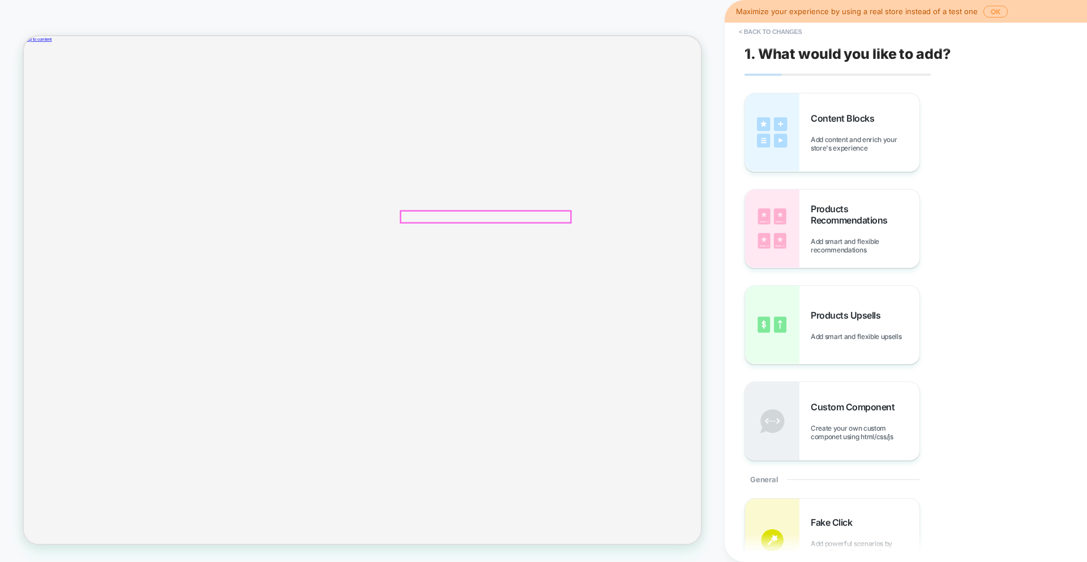
scroll to position [0, 1]
click at [775, 224] on img at bounding box center [772, 229] width 54 height 78
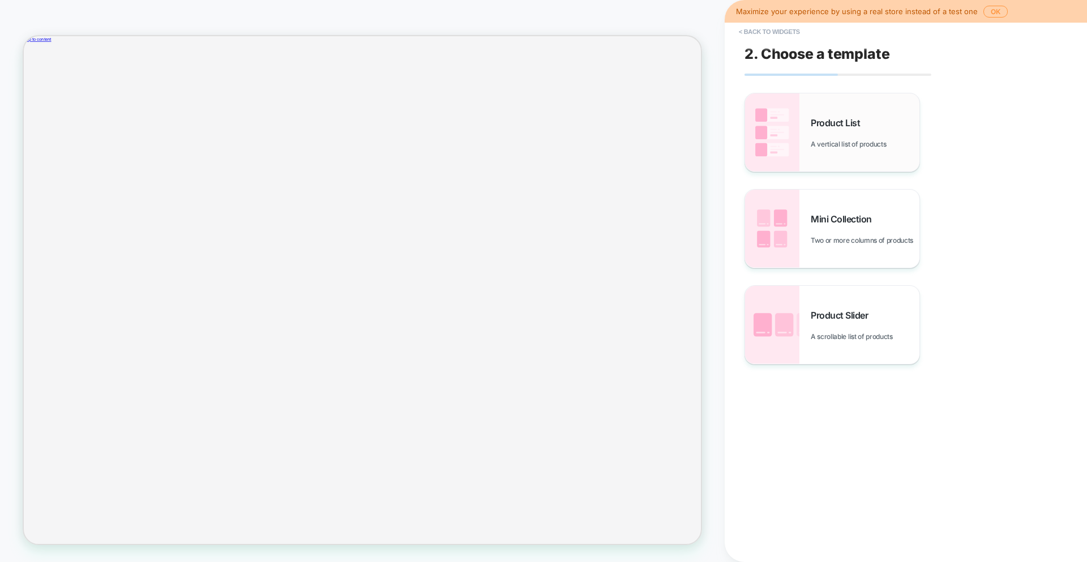
click at [781, 123] on img at bounding box center [772, 132] width 54 height 78
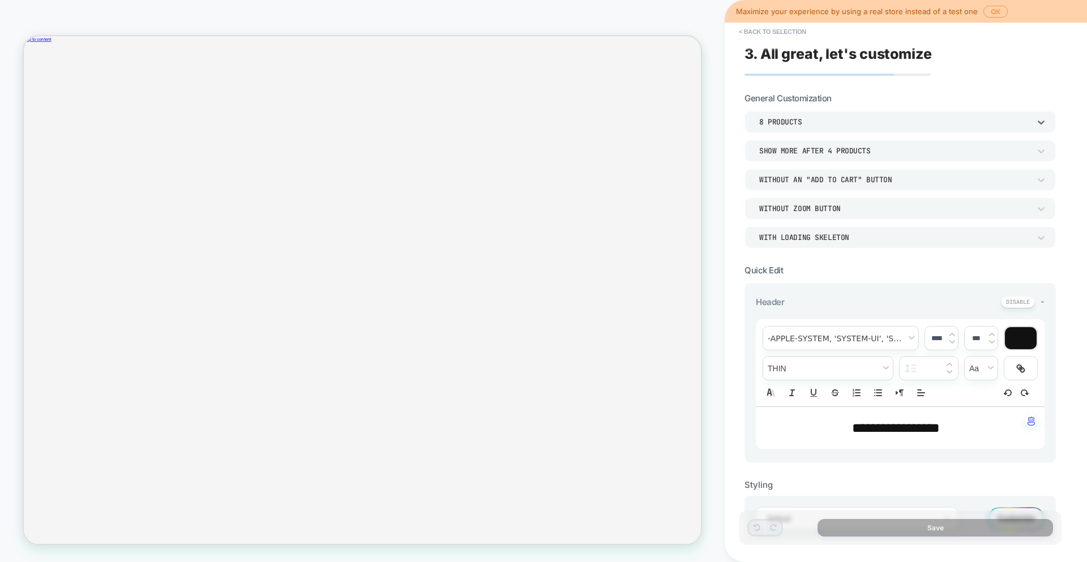
click at [827, 121] on div "8 Products" at bounding box center [894, 122] width 271 height 10
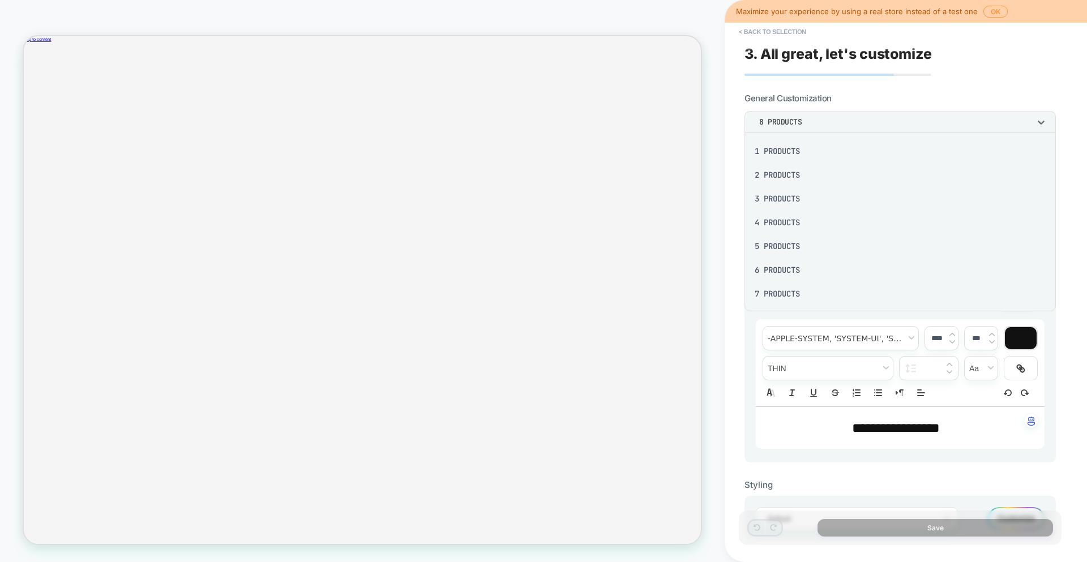
click at [793, 174] on div "2 Products" at bounding box center [900, 175] width 302 height 24
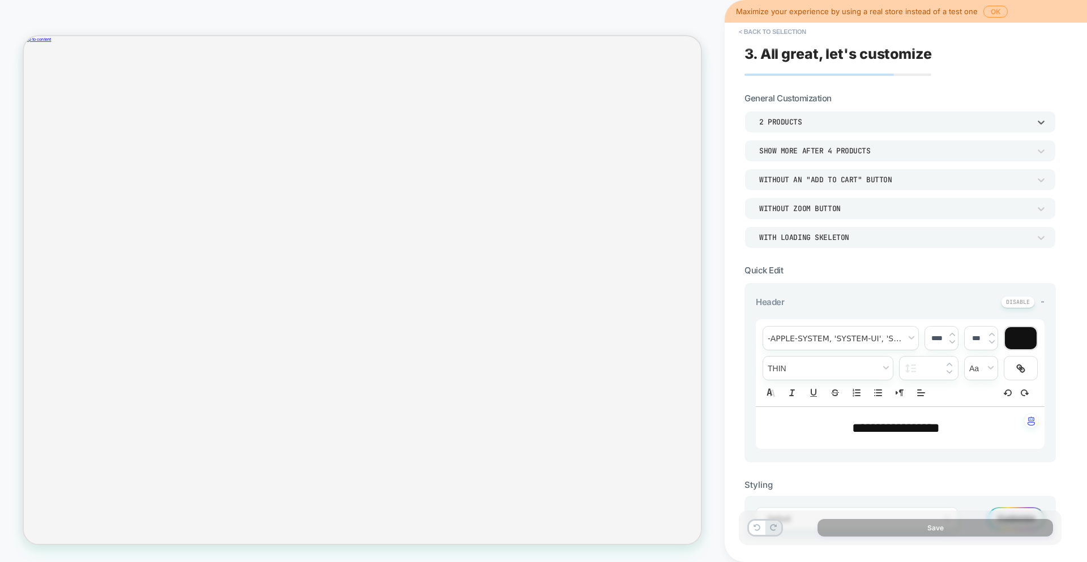
click at [806, 125] on div "2 Products" at bounding box center [894, 122] width 271 height 10
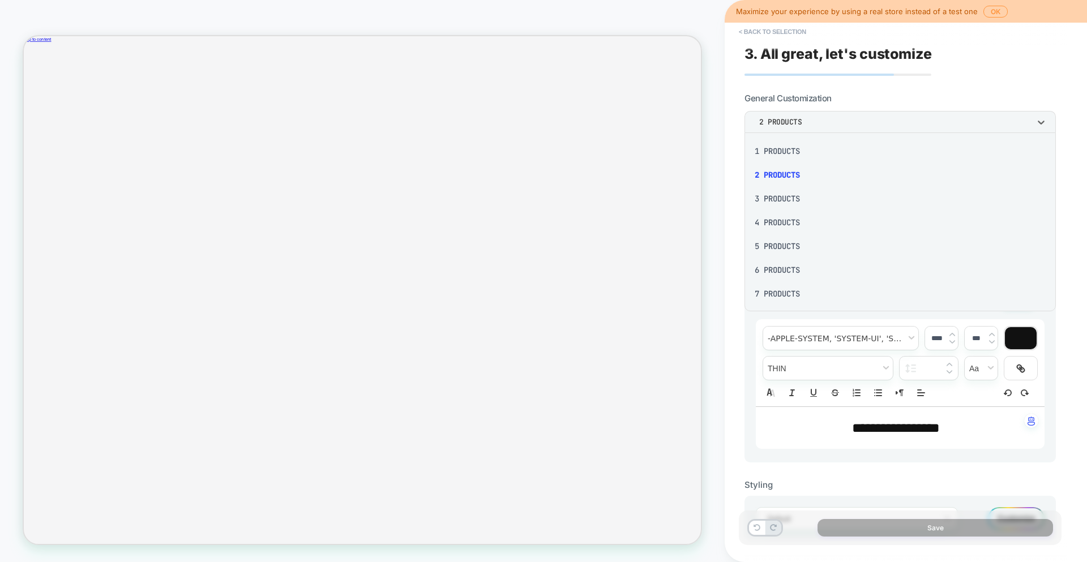
click at [779, 220] on div "4 Products" at bounding box center [900, 223] width 302 height 24
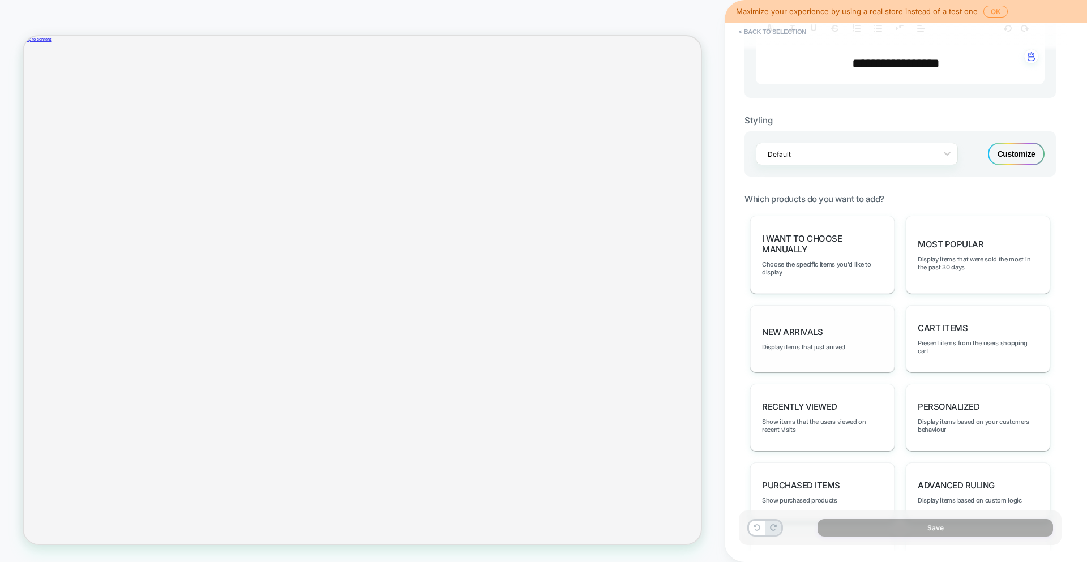
scroll to position [473, 0]
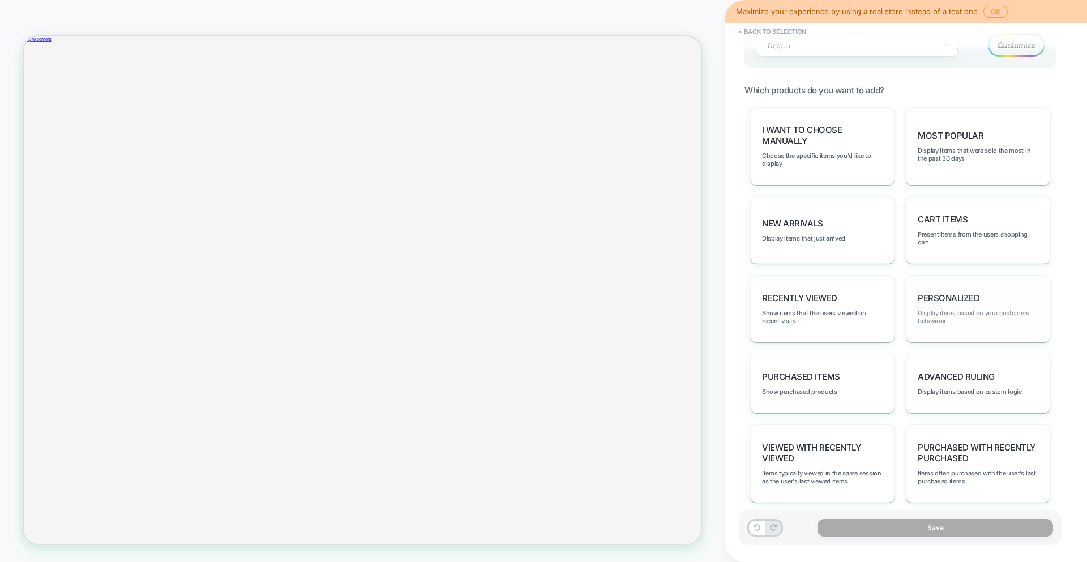
click at [971, 318] on span "Display items based on your customers behaviour" at bounding box center [978, 317] width 121 height 16
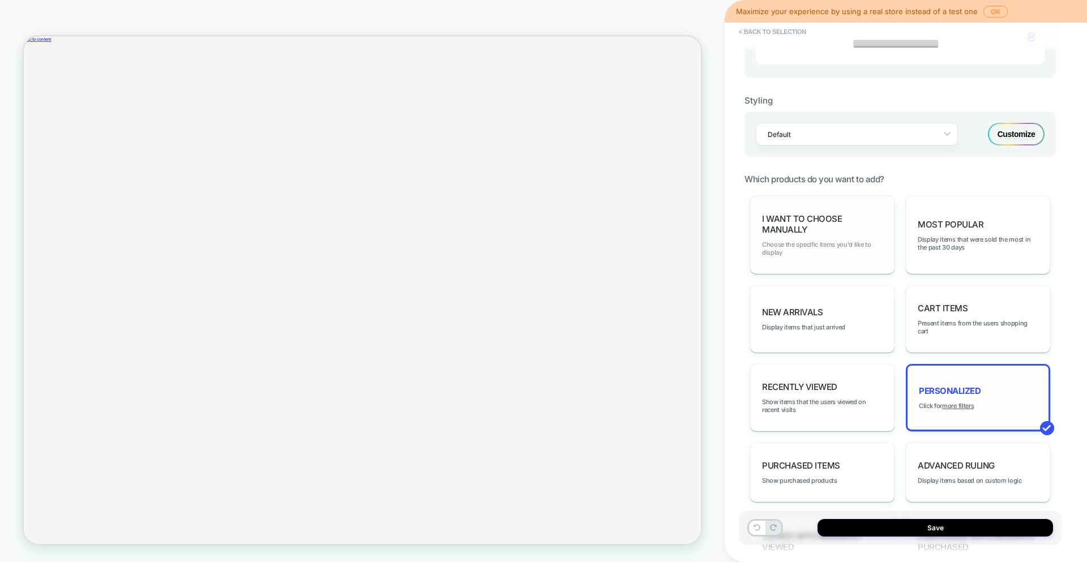
scroll to position [488, 0]
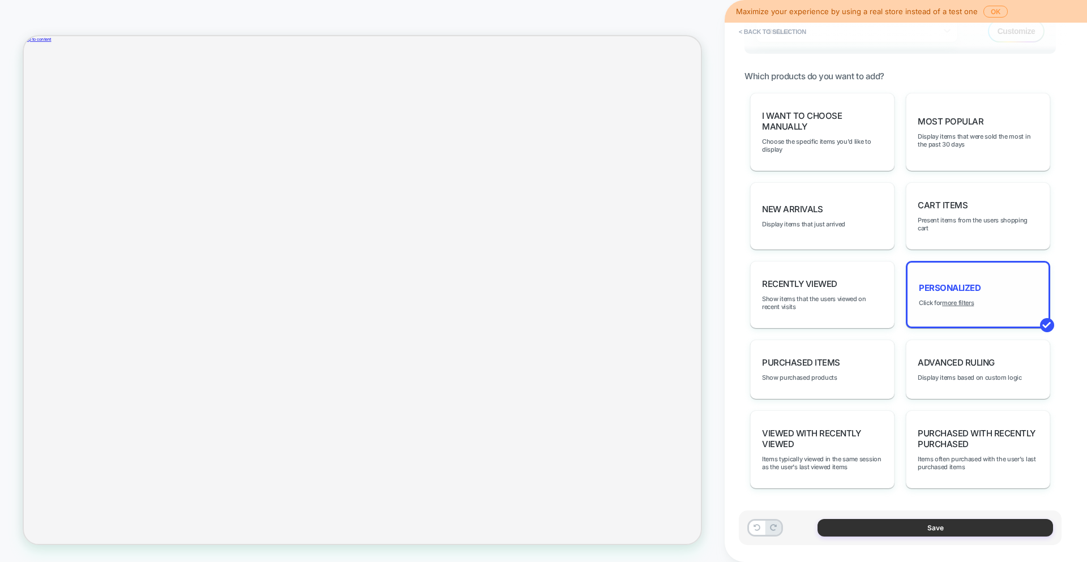
click at [890, 524] on button "Save" at bounding box center [936, 528] width 236 height 18
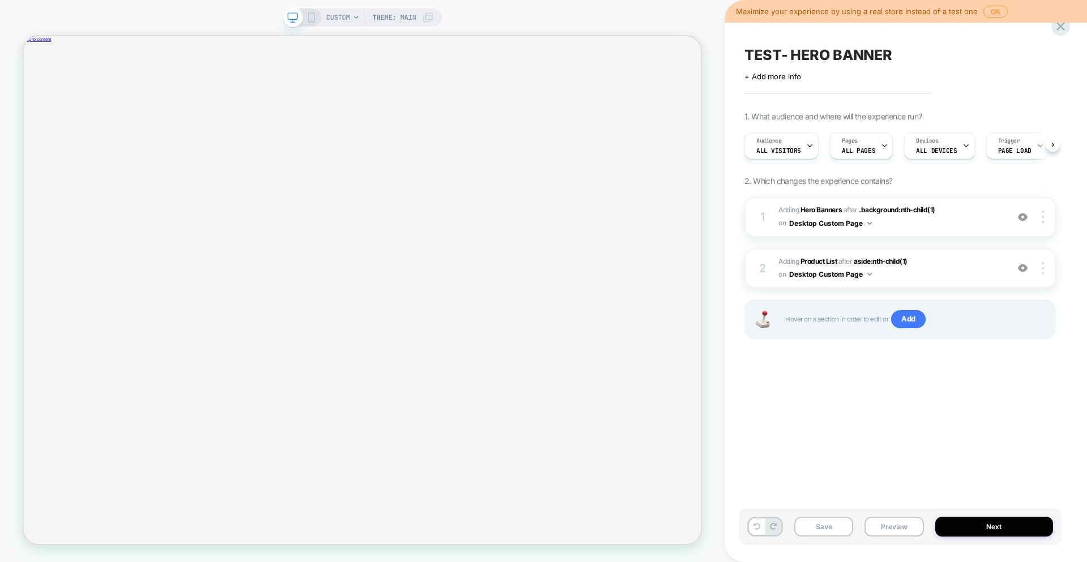
scroll to position [0, 1]
click at [886, 275] on span "#_loomi_addon_1758316923022 Adding Product List AFTER aside:nth-child(1) aside:…" at bounding box center [891, 268] width 224 height 27
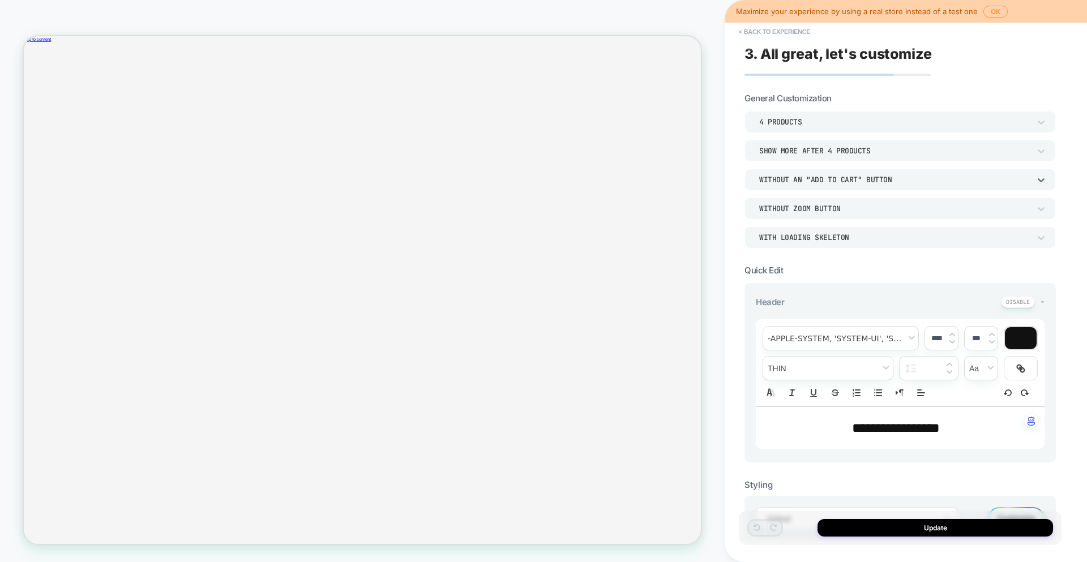
click at [843, 178] on div "Without an "add to cart" button" at bounding box center [894, 180] width 271 height 10
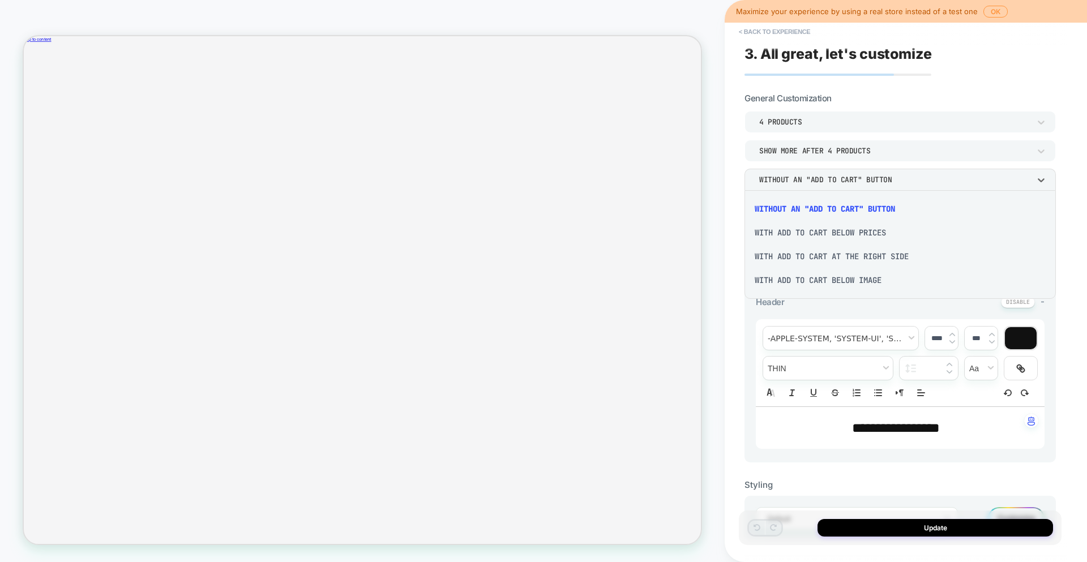
click at [831, 232] on div "With add to cart below prices" at bounding box center [900, 233] width 302 height 24
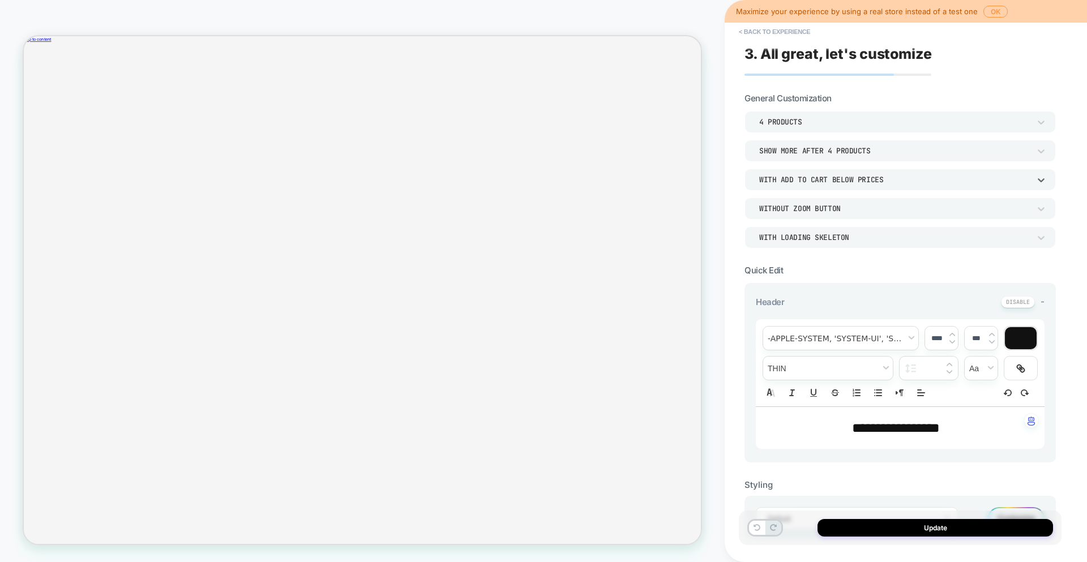
click at [832, 122] on div "4 Products" at bounding box center [894, 122] width 271 height 10
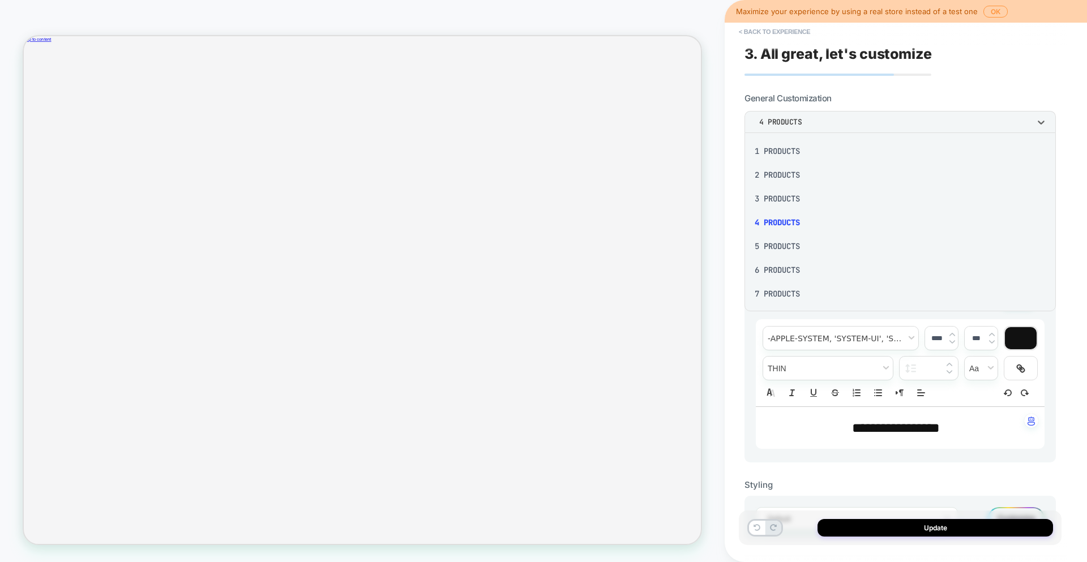
click at [773, 170] on div "2 Products" at bounding box center [900, 175] width 302 height 24
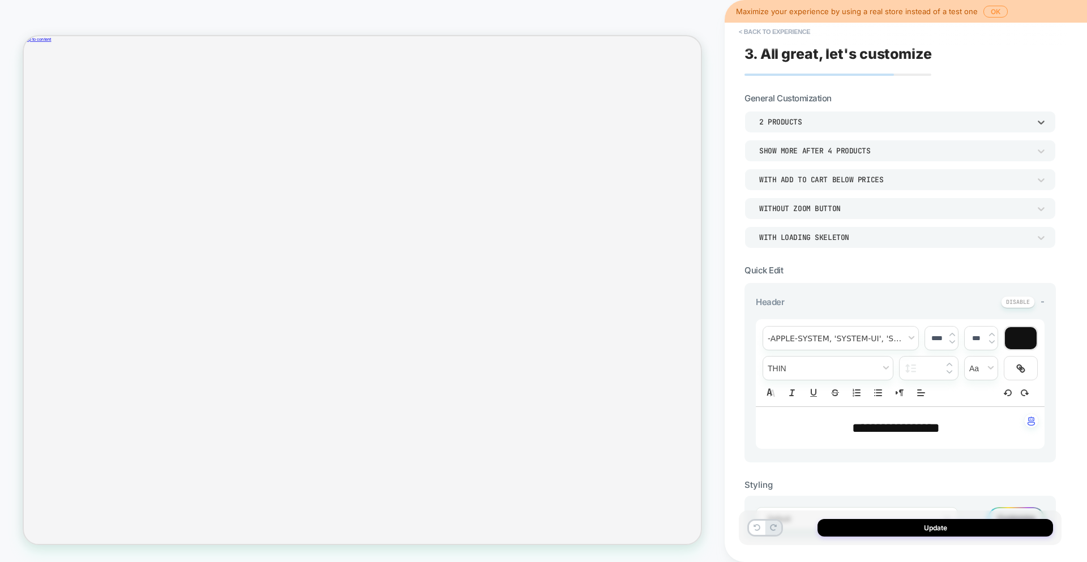
click at [805, 150] on div "Show more after 4 Products" at bounding box center [894, 151] width 271 height 10
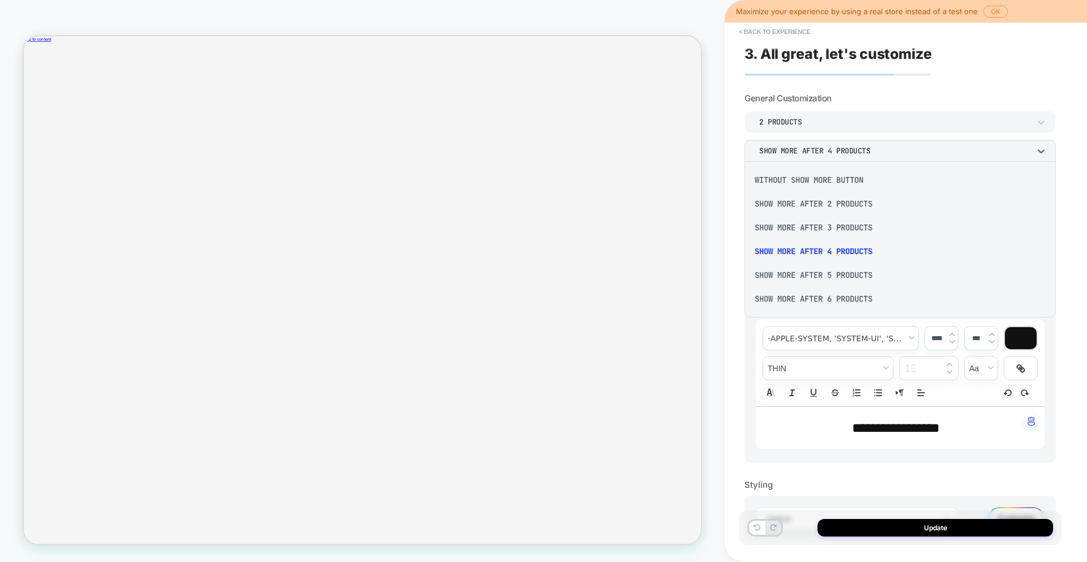
click at [800, 204] on div "Show more after 2 Products" at bounding box center [900, 204] width 302 height 24
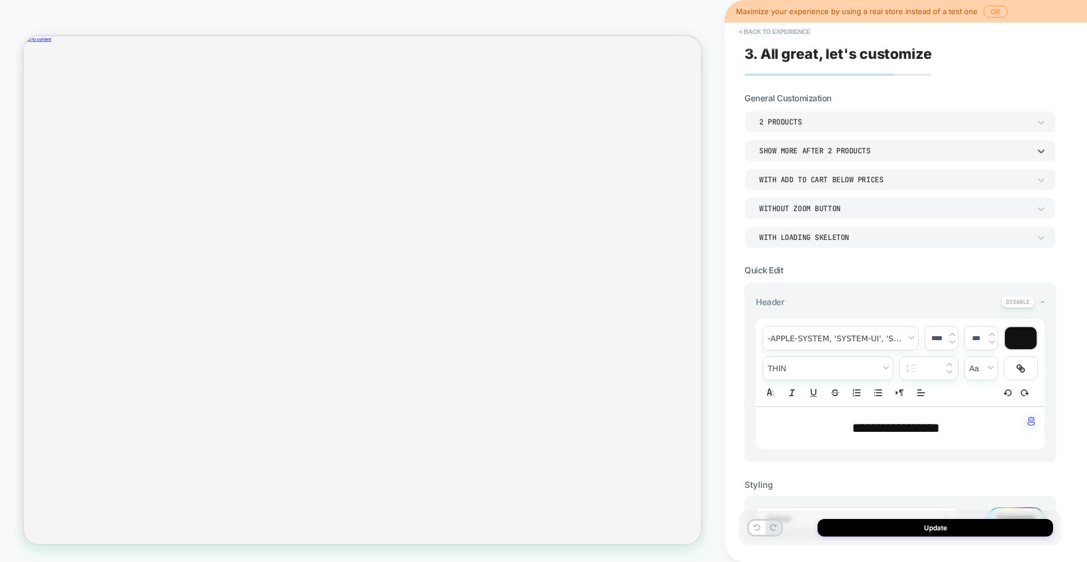
click at [823, 238] on div "WITH LOADING SKELETON" at bounding box center [894, 238] width 271 height 10
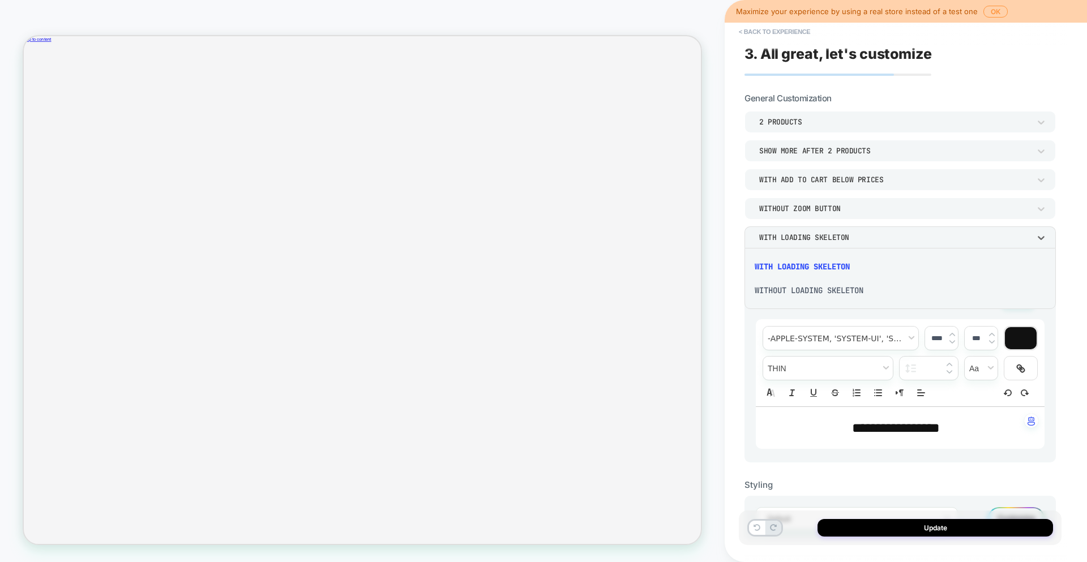
click at [826, 288] on div "WITHOUT LOADING SKELETON" at bounding box center [900, 291] width 302 height 24
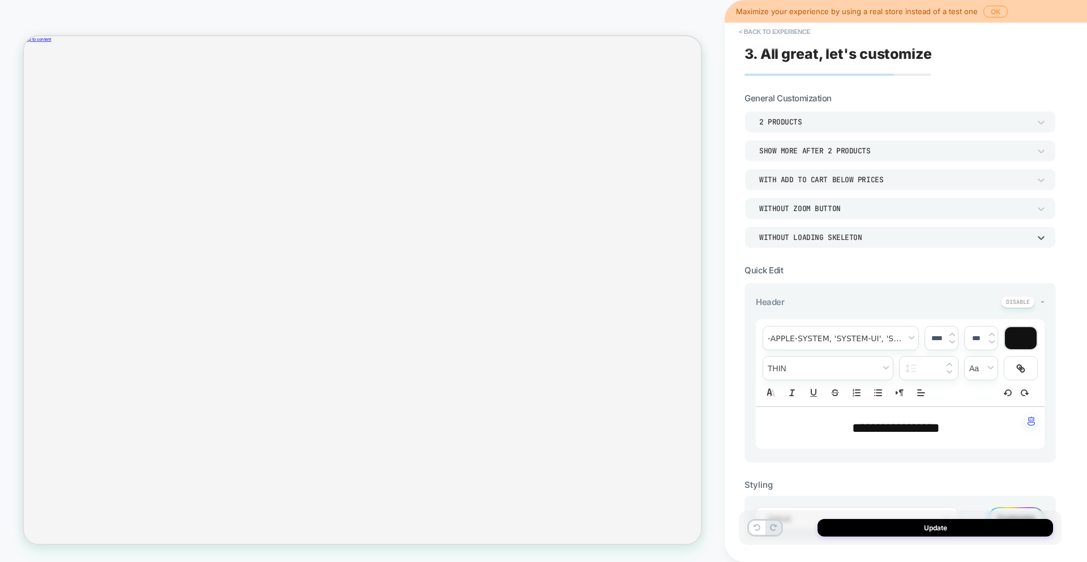
click at [821, 234] on div "WITHOUT LOADING SKELETON" at bounding box center [894, 238] width 271 height 10
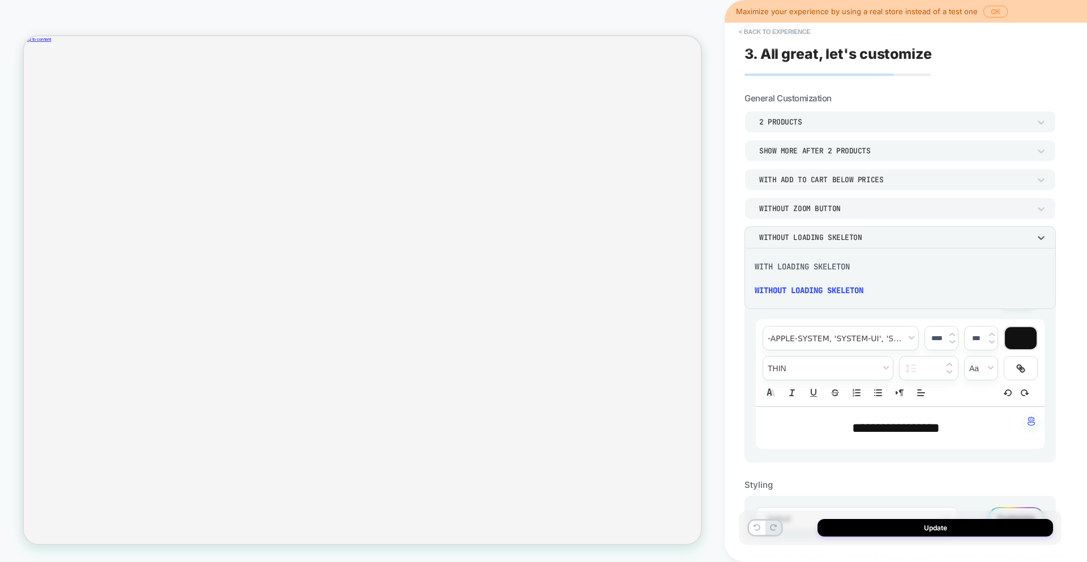
click at [815, 262] on div "WITH LOADING SKELETON" at bounding box center [900, 267] width 302 height 24
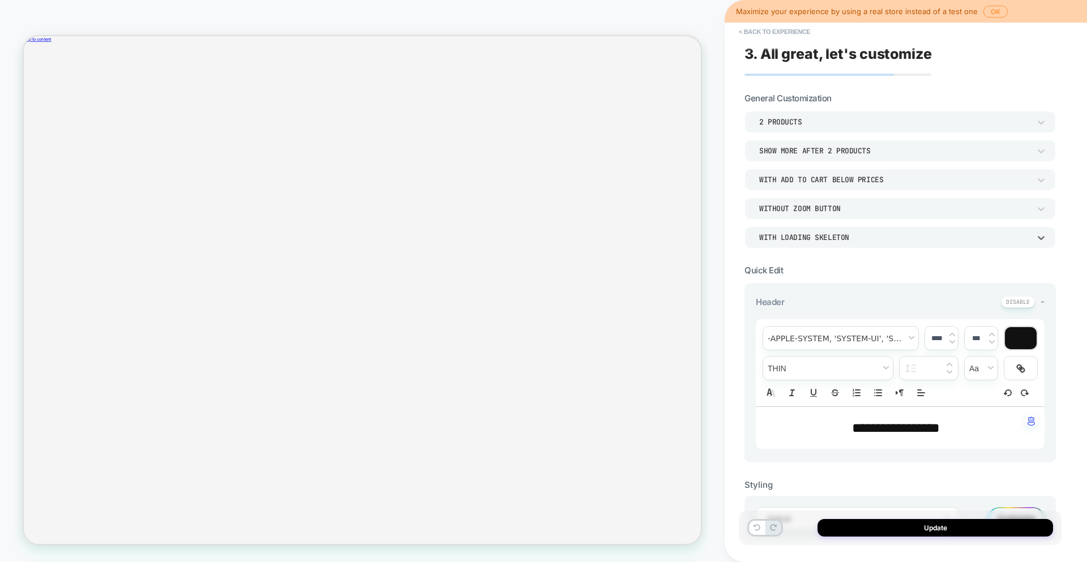
click at [811, 207] on div "Without Zoom Button" at bounding box center [894, 209] width 271 height 10
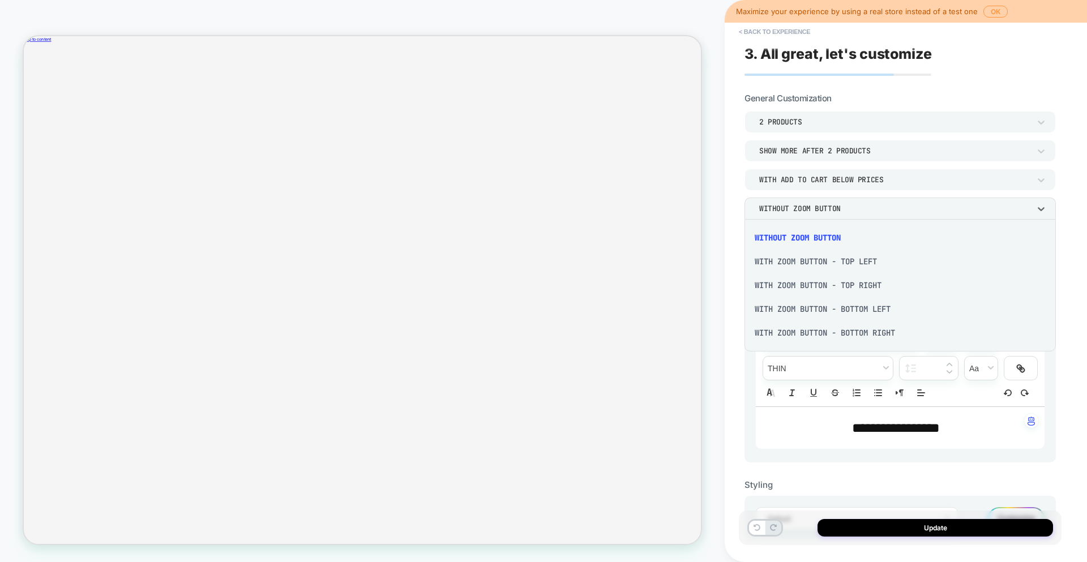
click at [806, 262] on div "With Zoom Button - Top Left" at bounding box center [900, 262] width 302 height 24
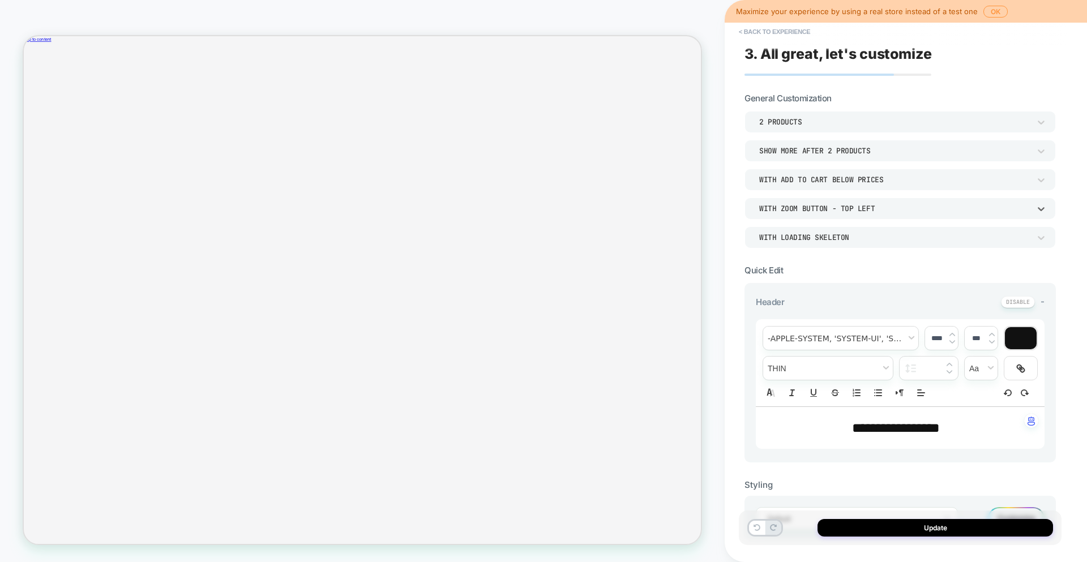
click at [809, 208] on div "With Zoom Button - Top Left" at bounding box center [894, 209] width 271 height 10
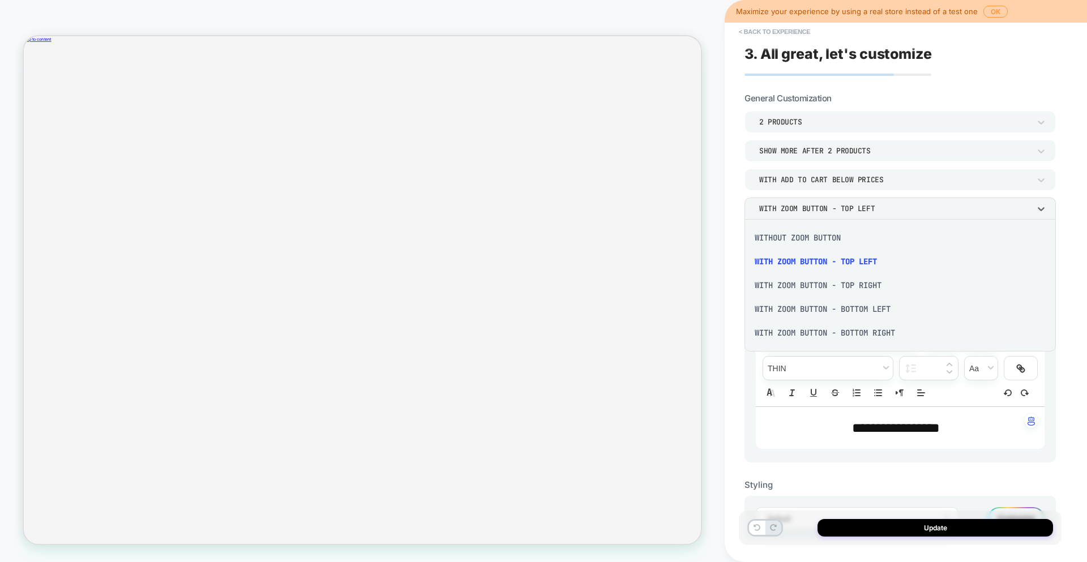
click at [817, 242] on div "Without Zoom Button" at bounding box center [900, 238] width 302 height 24
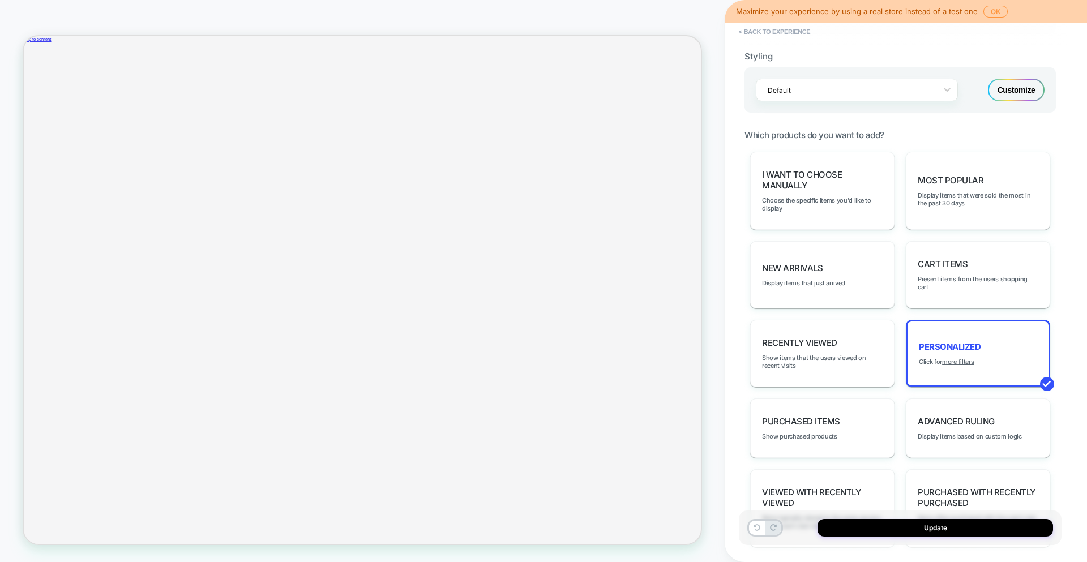
scroll to position [181, 0]
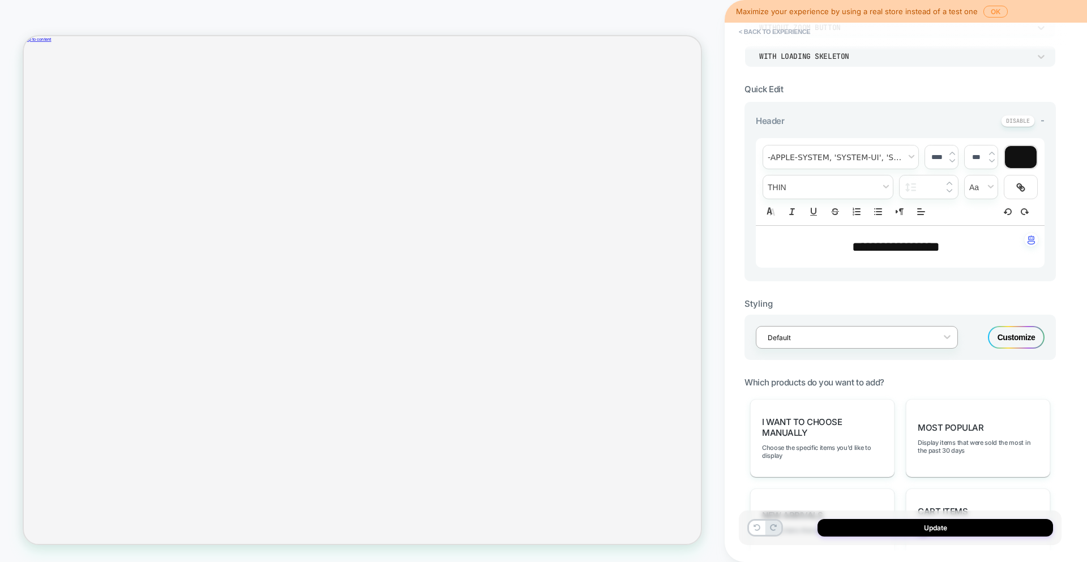
click at [940, 348] on div "Default" at bounding box center [857, 337] width 202 height 23
click at [885, 313] on div "D Product List (LATEST EDIT)" at bounding box center [857, 309] width 202 height 20
click at [930, 337] on div at bounding box center [850, 337] width 164 height 11
click at [860, 287] on div "Default" at bounding box center [857, 289] width 202 height 20
click at [1017, 327] on div "Customize" at bounding box center [1016, 337] width 57 height 23
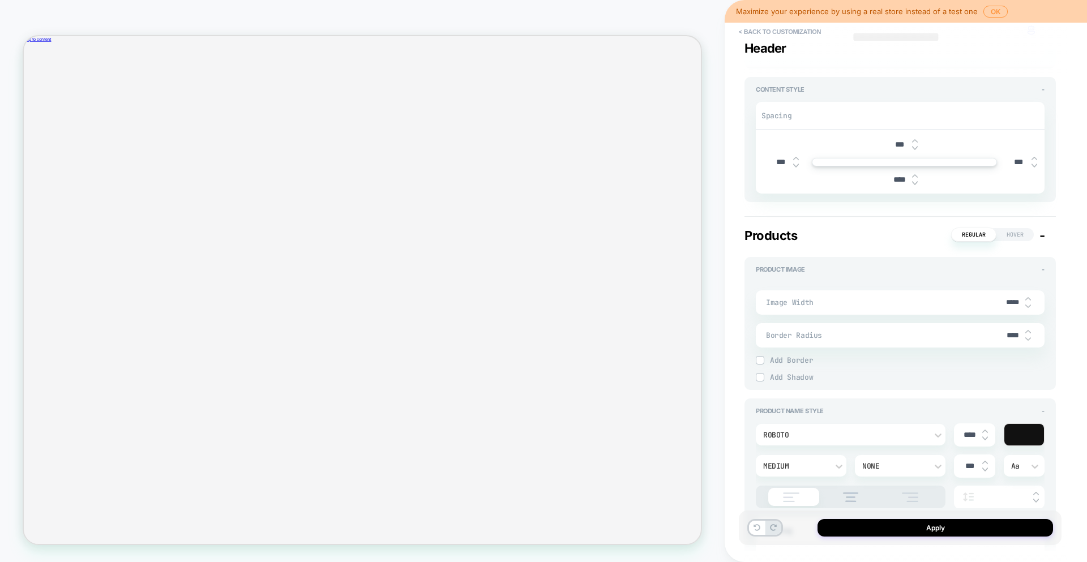
scroll to position [330, 0]
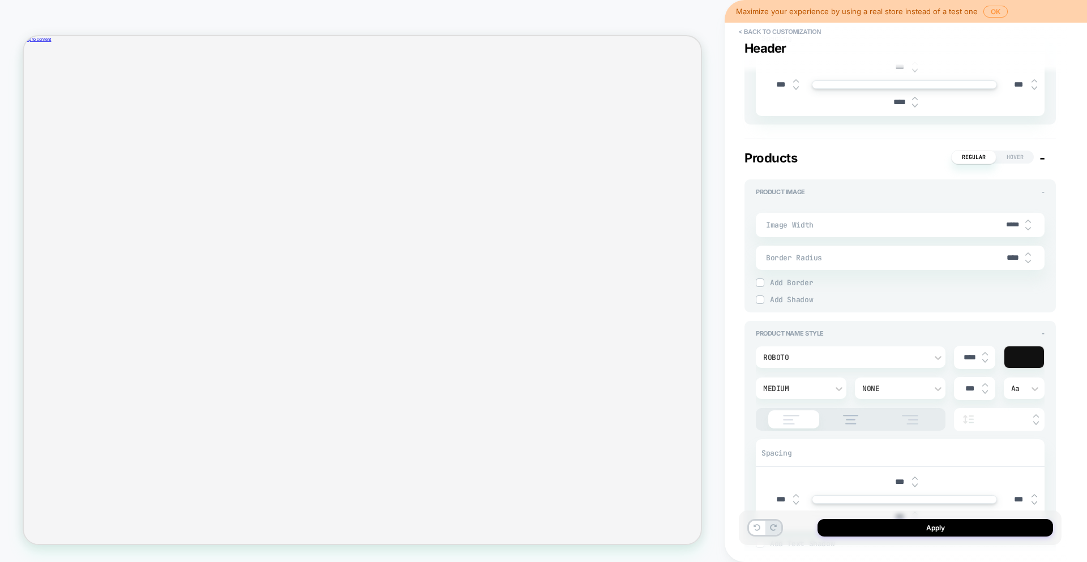
type textarea "*"
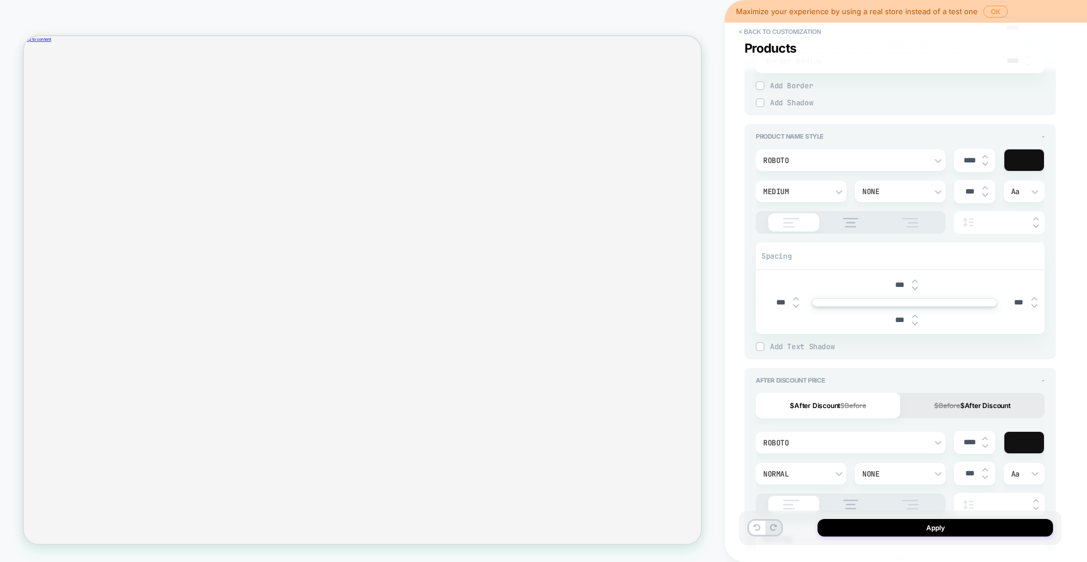
click at [779, 301] on input "***" at bounding box center [780, 303] width 25 height 10
type textarea "*"
type input "***"
type textarea "*"
type input "****"
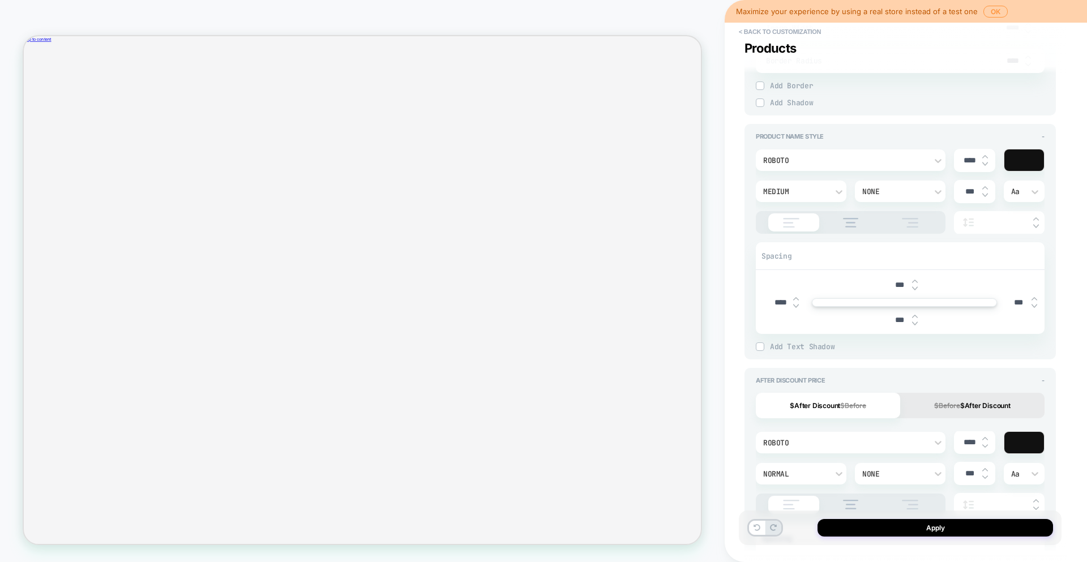
type textarea "*"
type input "***"
type textarea "*"
type input "****"
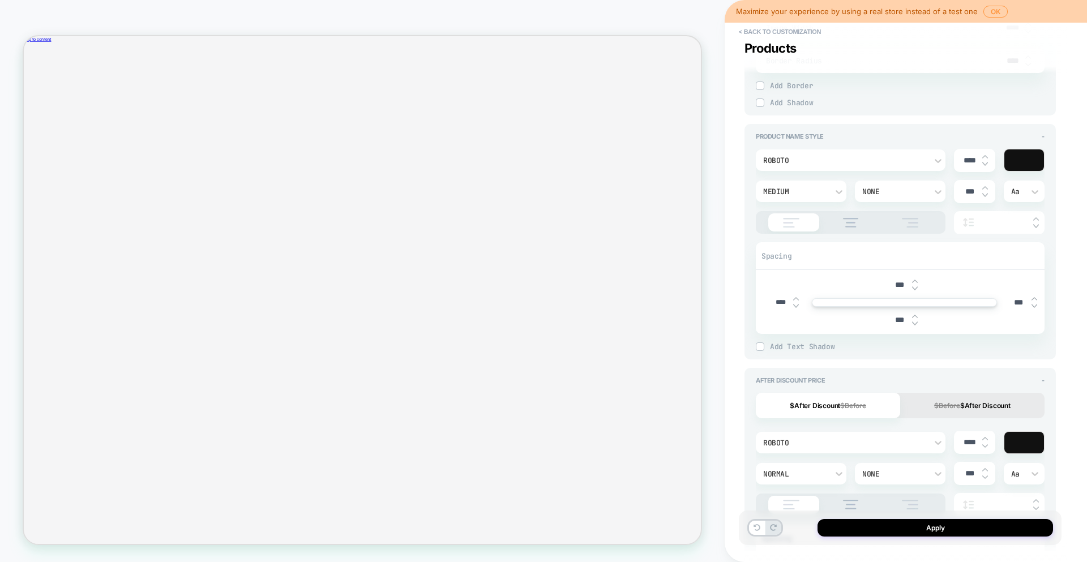
type textarea "*"
type input "*****"
type textarea "*"
type input "*****"
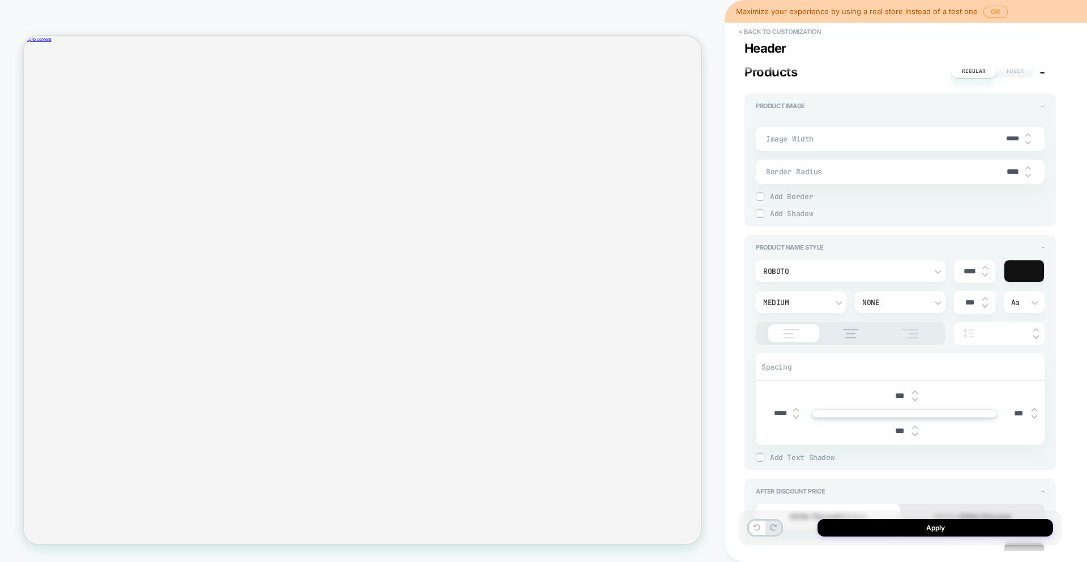
scroll to position [0, 0]
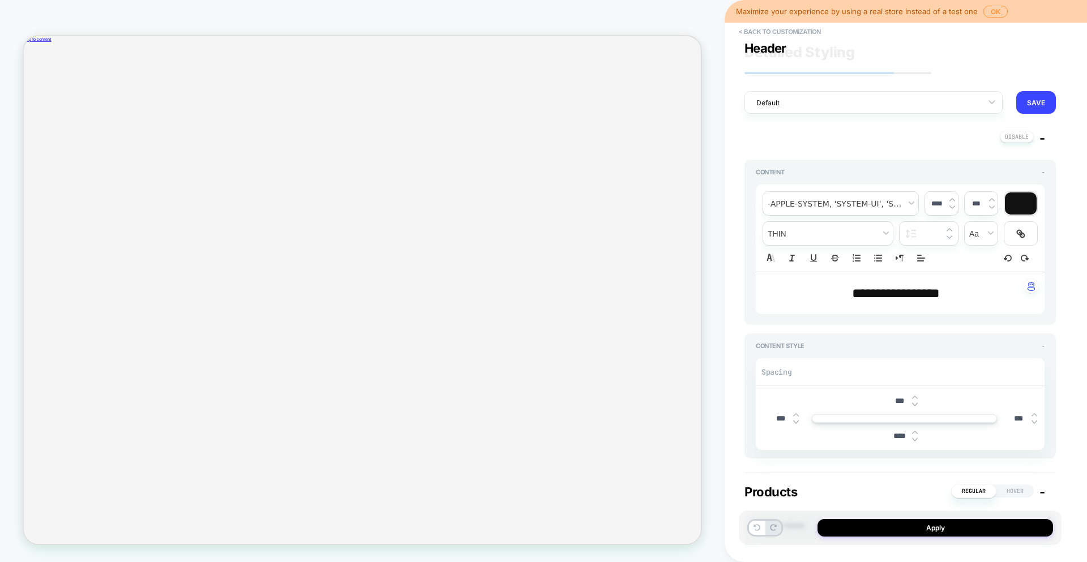
type textarea "*"
click at [761, 32] on button "< Back to customization" at bounding box center [779, 32] width 93 height 18
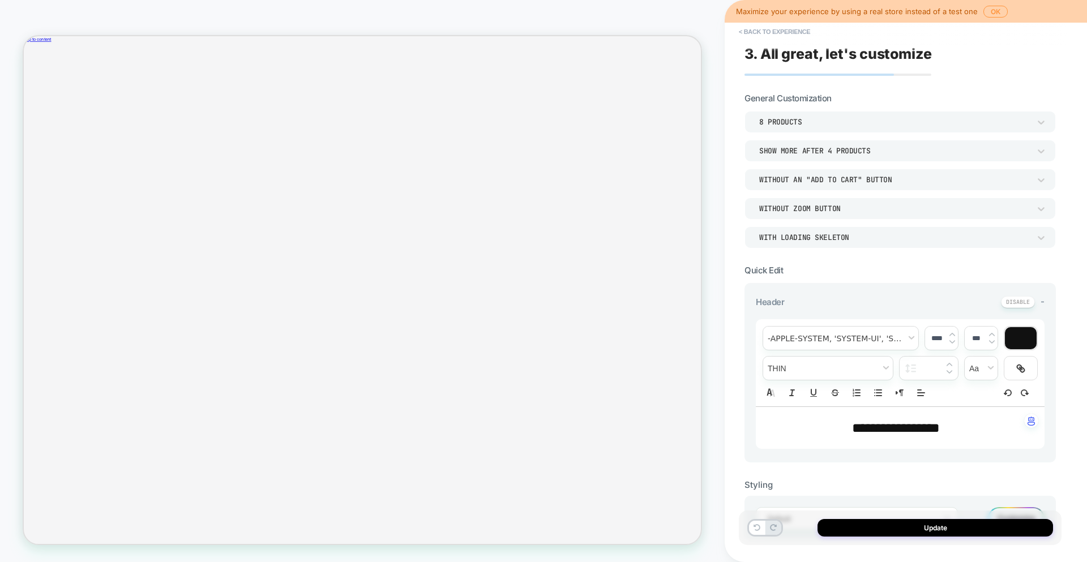
click at [803, 122] on div "8 Products" at bounding box center [894, 122] width 271 height 10
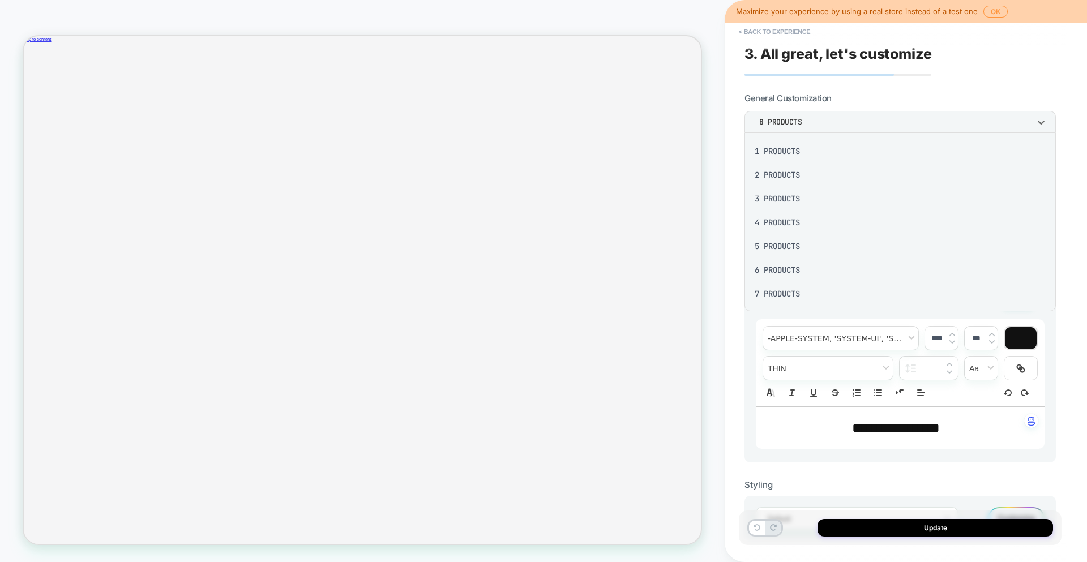
click at [796, 178] on div "2 Products" at bounding box center [900, 175] width 302 height 24
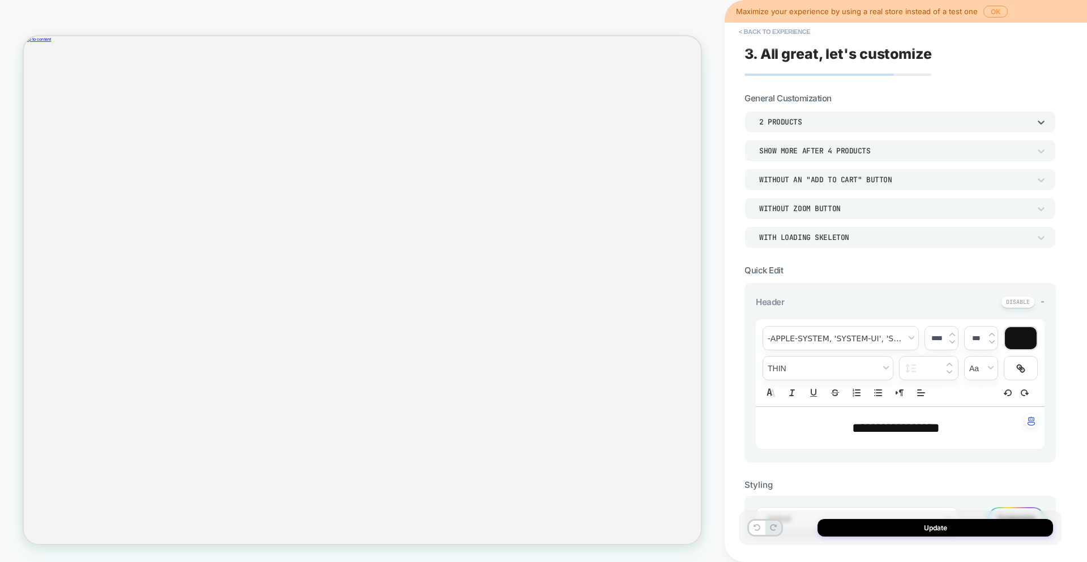
click at [829, 238] on div "WITH LOADING SKELETON" at bounding box center [894, 238] width 271 height 10
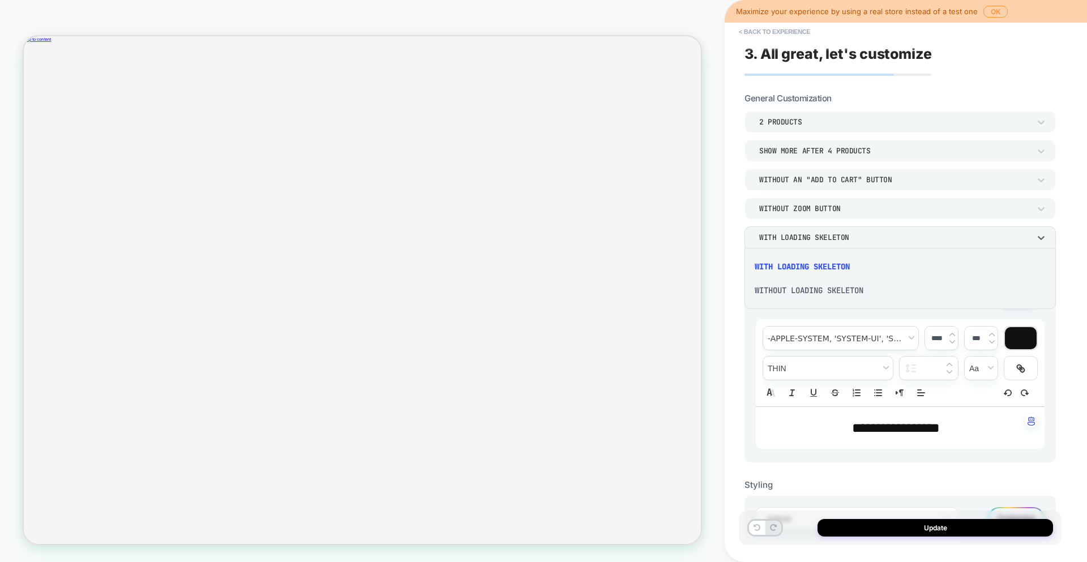
click at [829, 238] on div at bounding box center [543, 281] width 1087 height 562
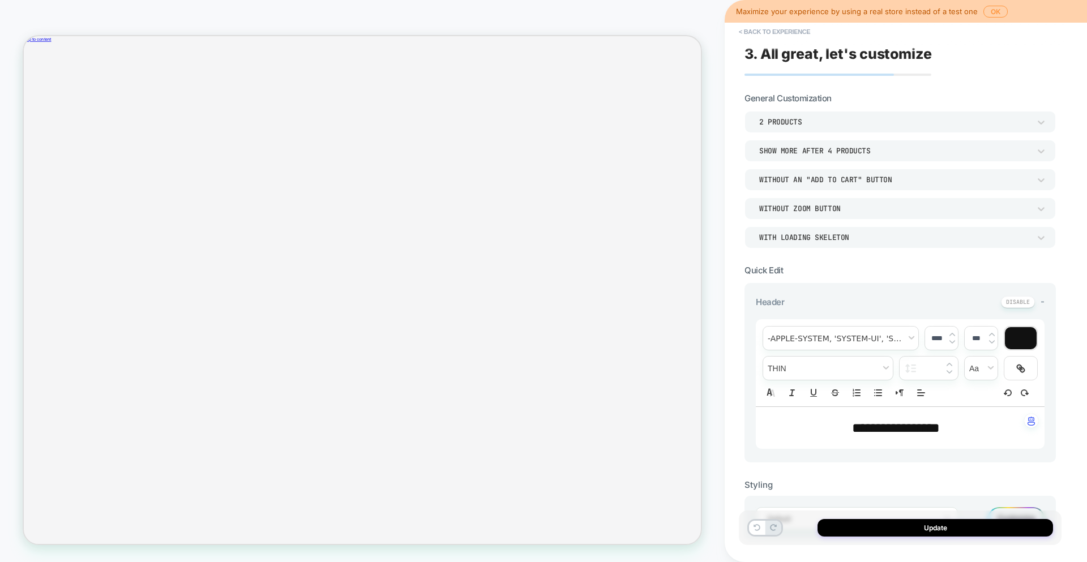
click at [841, 182] on div "Without an "add to cart" button" at bounding box center [894, 180] width 271 height 10
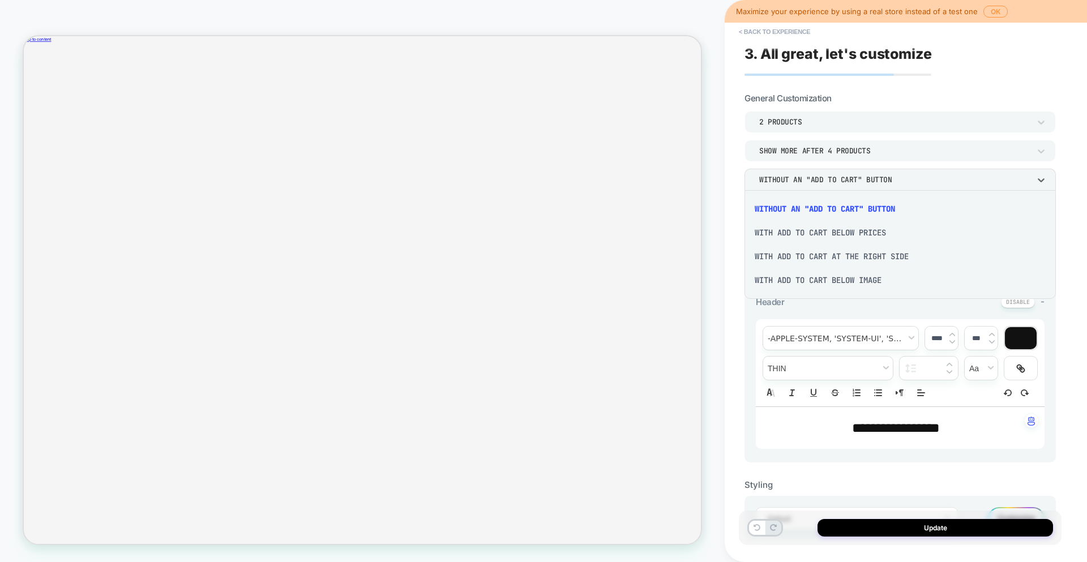
click at [831, 236] on div "With add to cart below prices" at bounding box center [900, 233] width 302 height 24
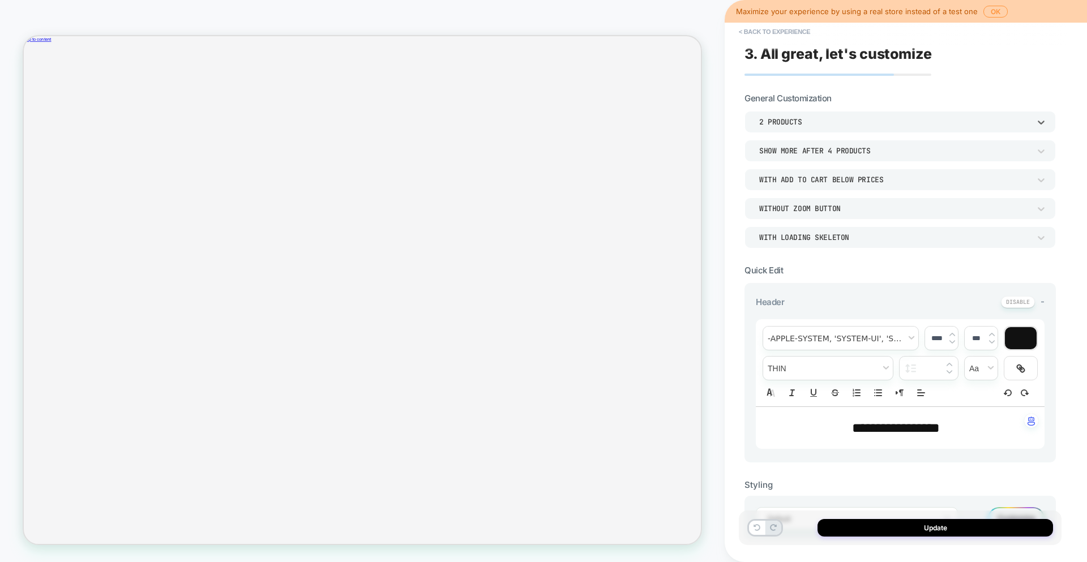
click at [789, 128] on div "2 Products" at bounding box center [900, 122] width 311 height 22
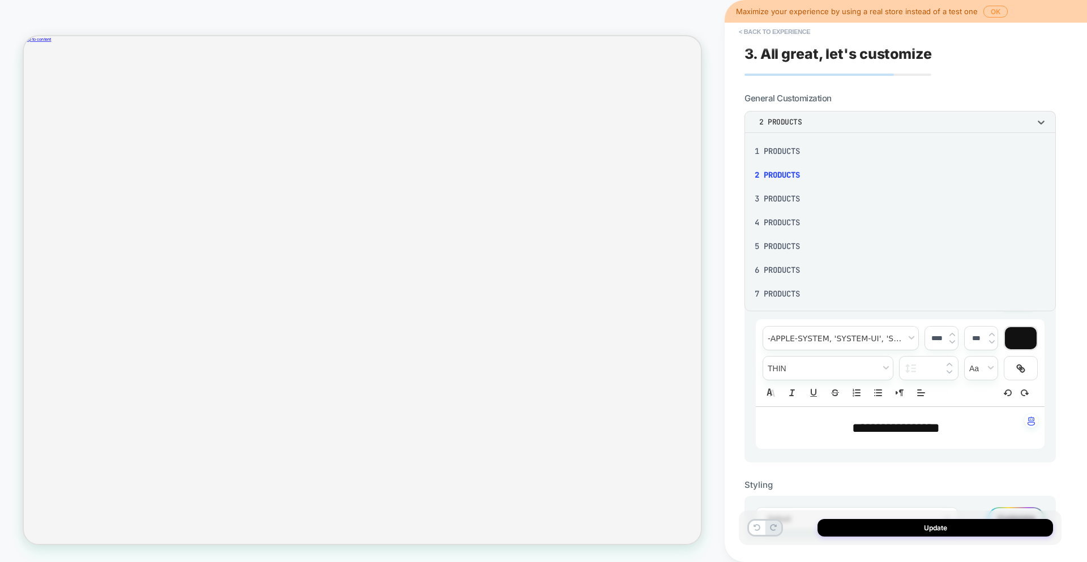
click at [788, 149] on div "1 Products" at bounding box center [900, 151] width 302 height 24
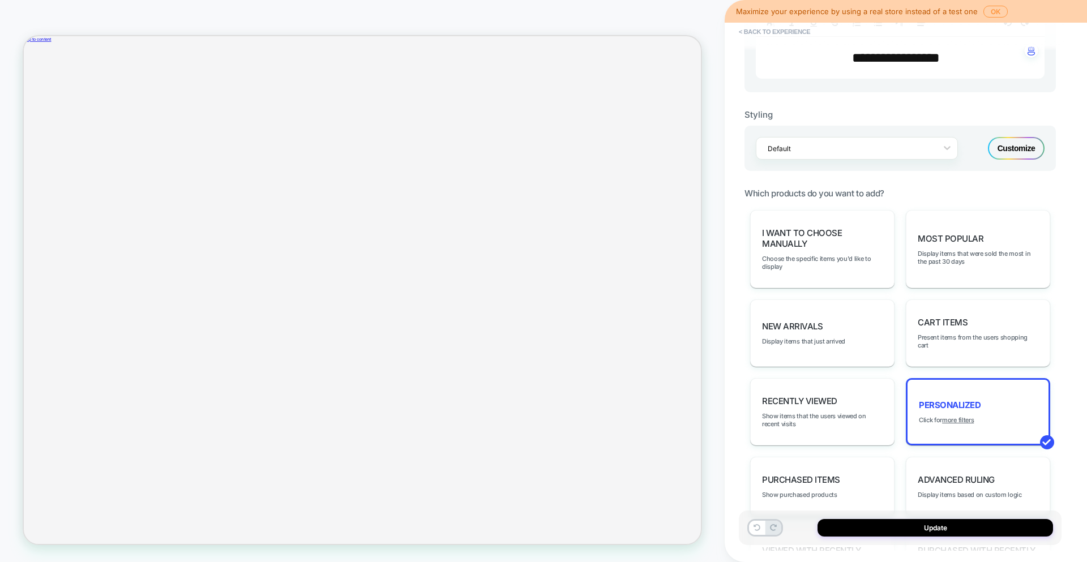
scroll to position [488, 0]
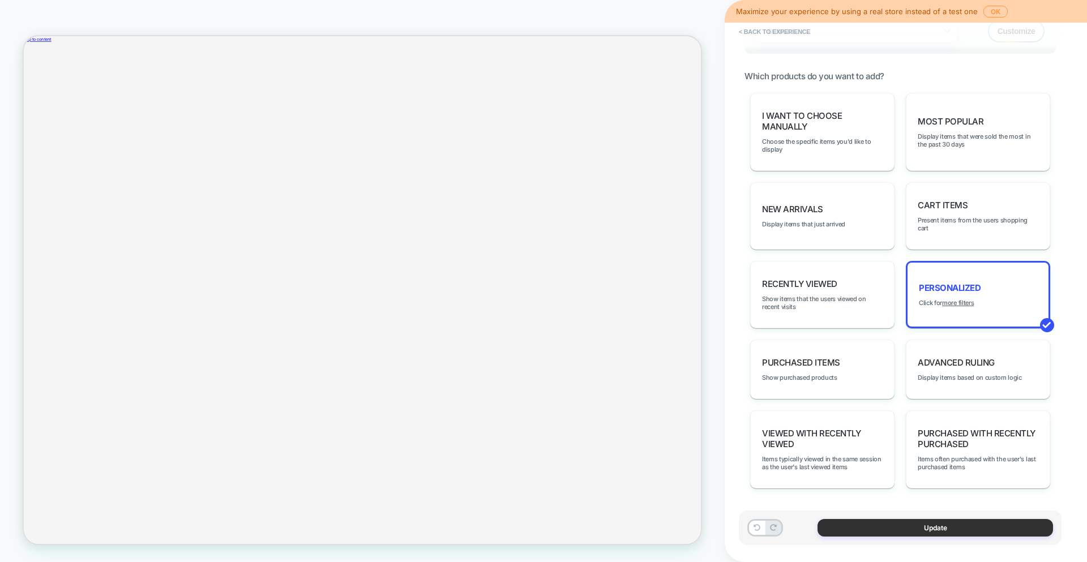
click at [917, 525] on button "Update" at bounding box center [936, 528] width 236 height 18
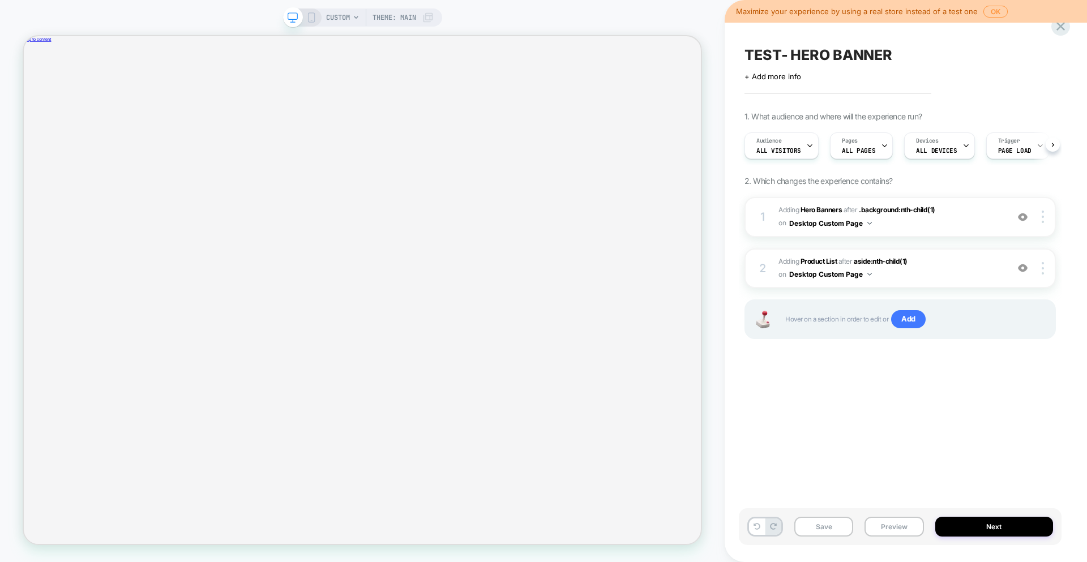
scroll to position [0, 1]
click at [853, 54] on span "TEST- HERO BANNER" at bounding box center [819, 54] width 148 height 17
drag, startPoint x: 899, startPoint y: 51, endPoint x: 740, endPoint y: 53, distance: 159.1
click at [740, 53] on div "**********" at bounding box center [900, 281] width 323 height 540
type textarea "*******"
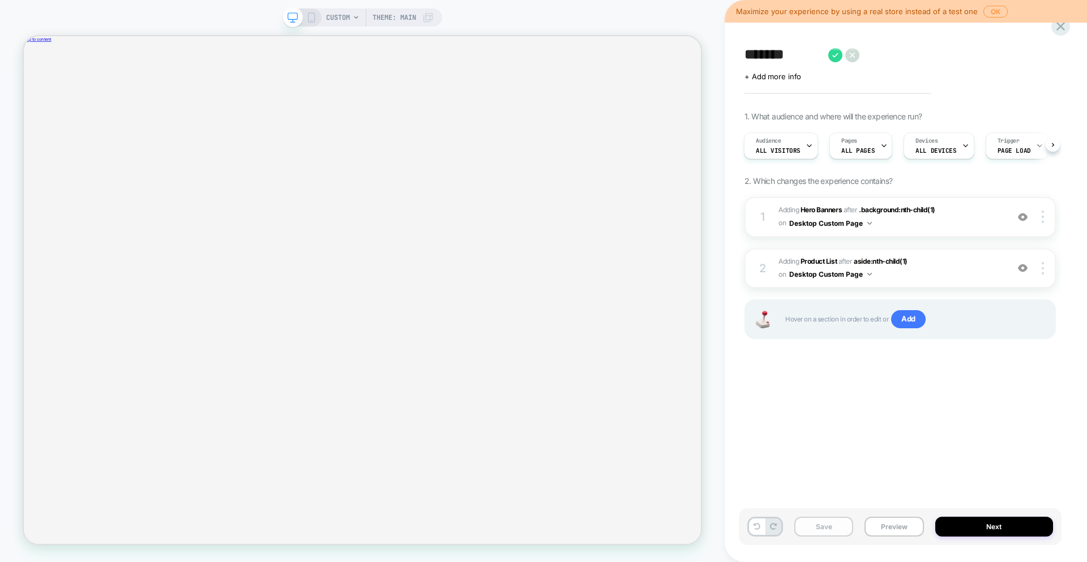
click at [828, 523] on button "Save" at bounding box center [823, 527] width 59 height 20
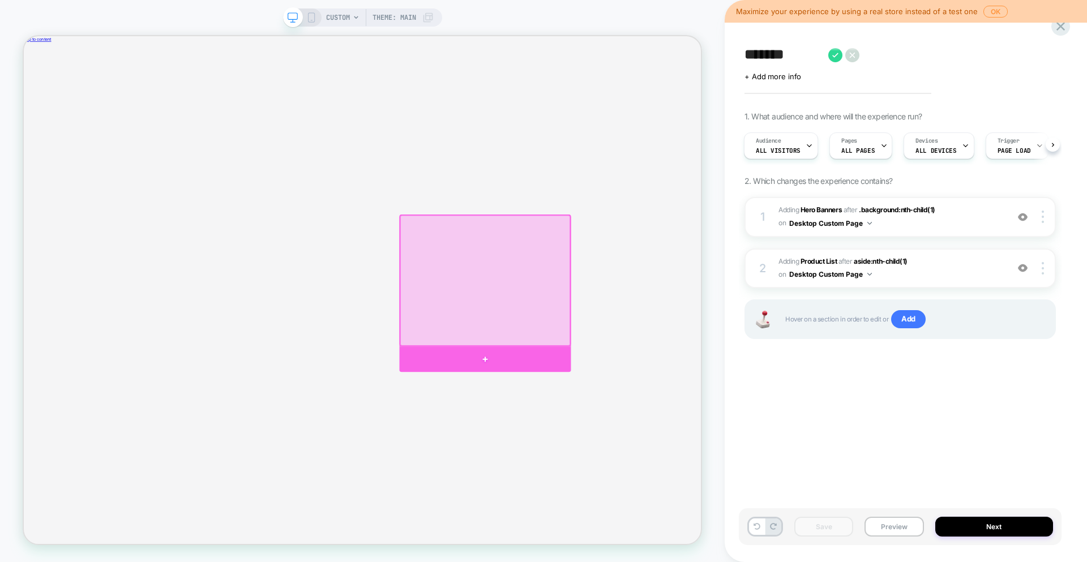
click at [642, 467] on div at bounding box center [639, 467] width 229 height 34
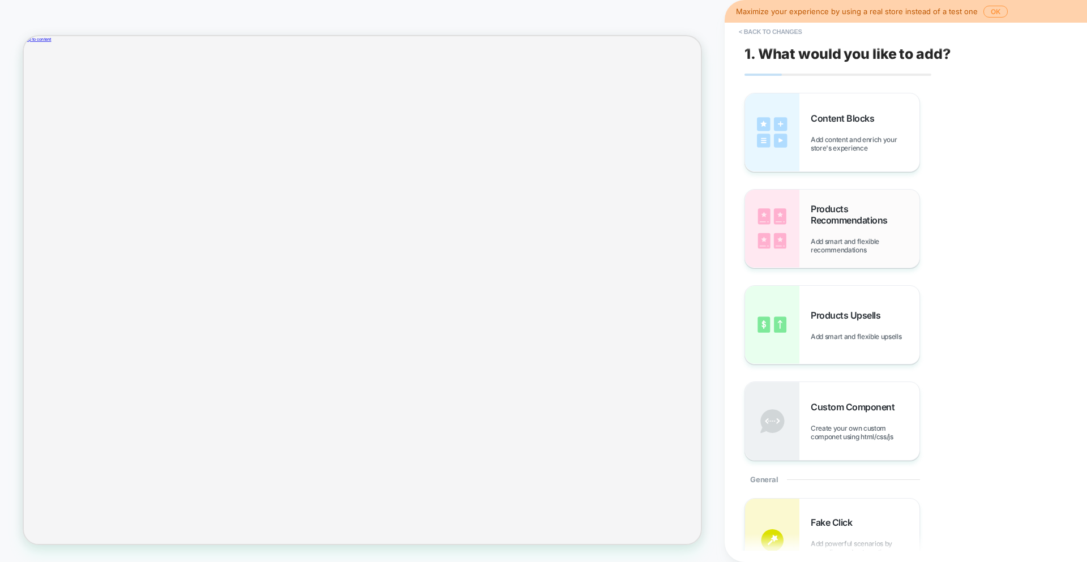
click at [777, 227] on img at bounding box center [772, 229] width 54 height 78
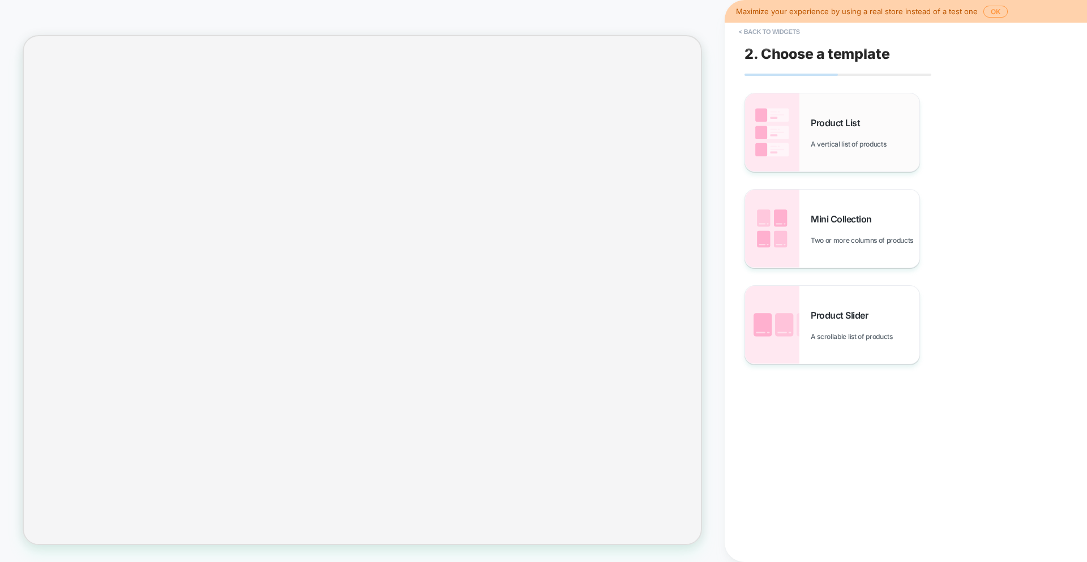
scroll to position [142, 0]
click at [779, 123] on img at bounding box center [772, 132] width 54 height 78
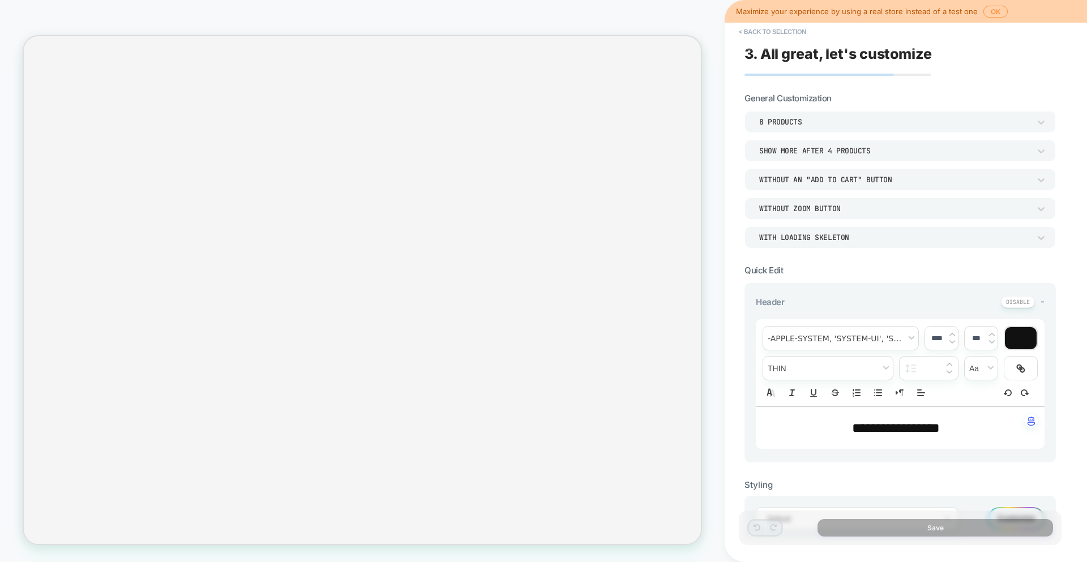
click at [779, 122] on div "8 Products" at bounding box center [894, 122] width 271 height 10
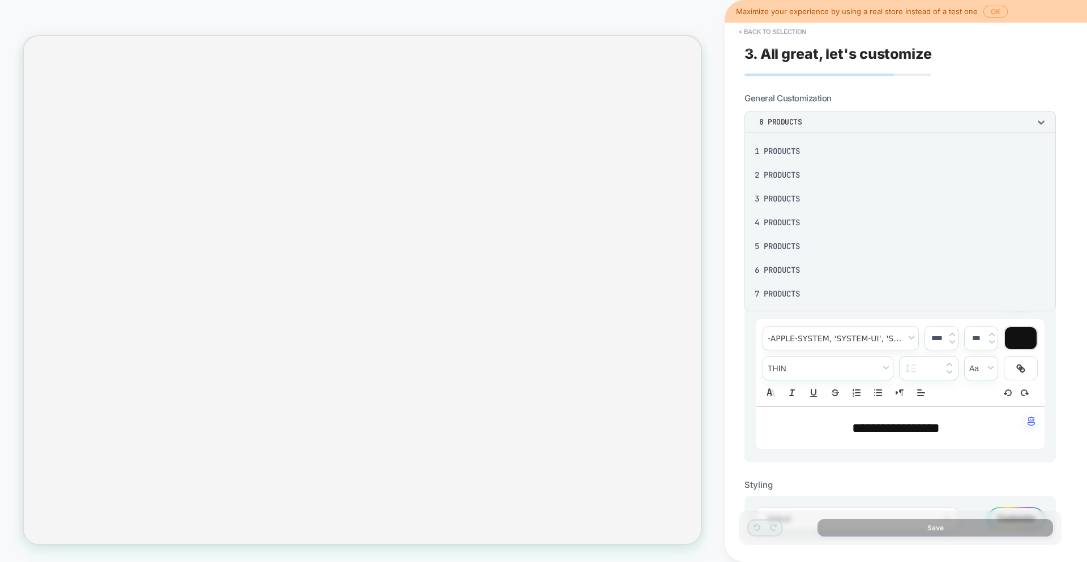
click at [775, 147] on div "1 Products" at bounding box center [900, 151] width 302 height 24
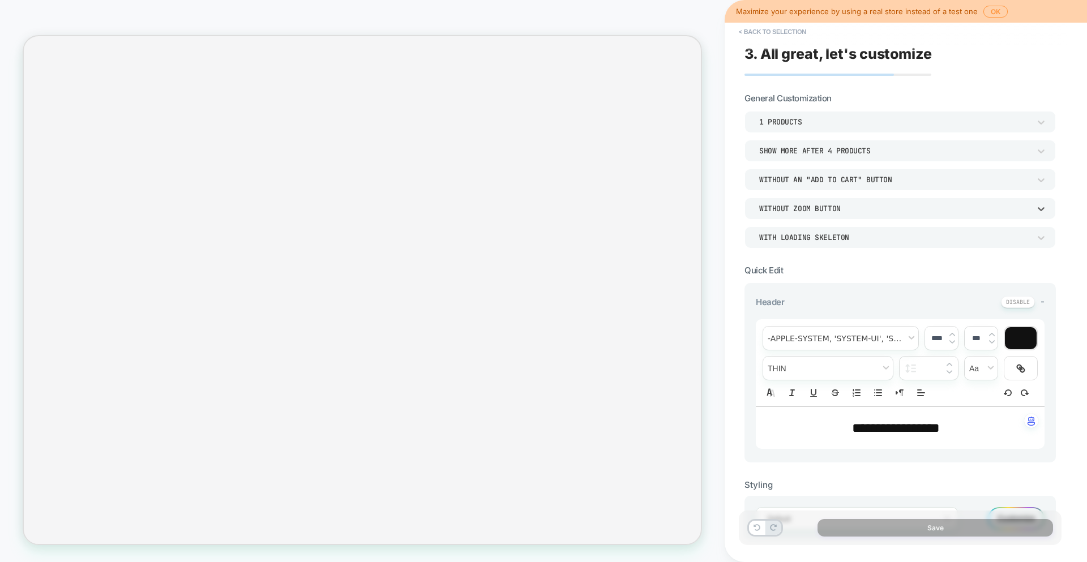
click at [854, 214] on div "Without Zoom Button" at bounding box center [895, 209] width 282 height 12
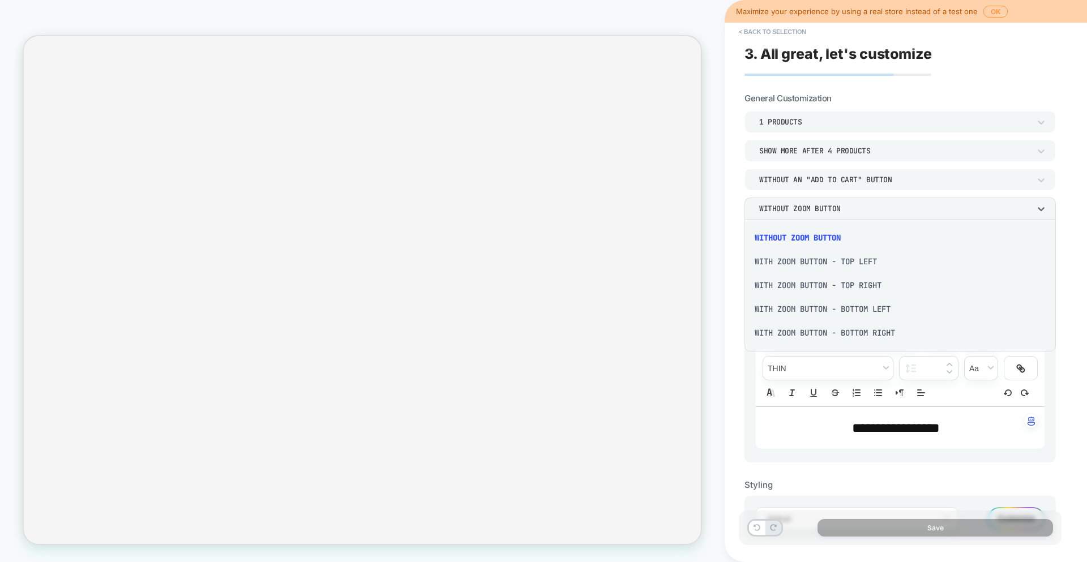
click at [854, 212] on div at bounding box center [543, 281] width 1087 height 562
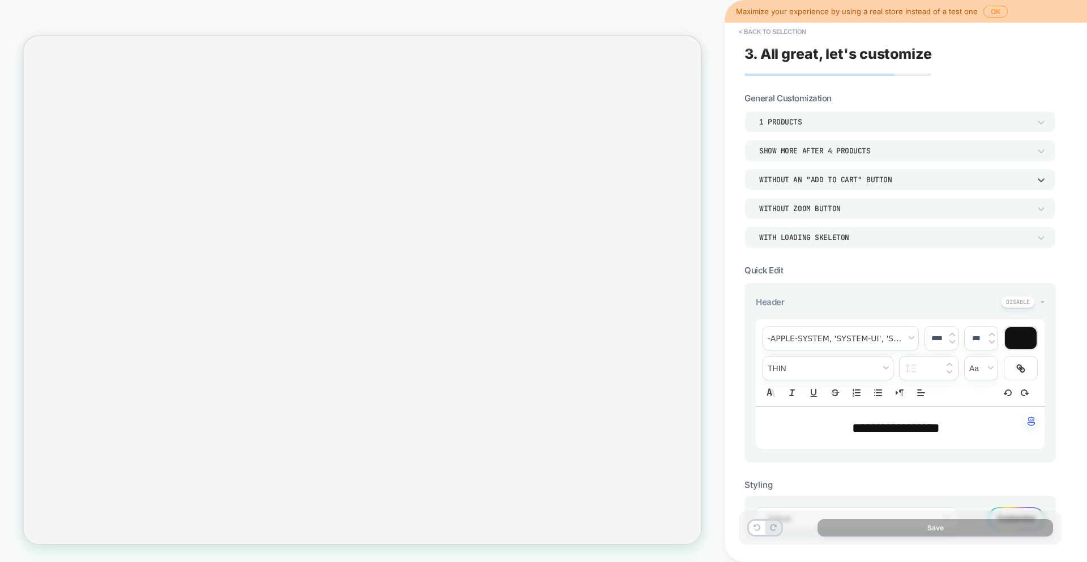
click at [845, 176] on div "Without an "add to cart" button" at bounding box center [894, 180] width 271 height 10
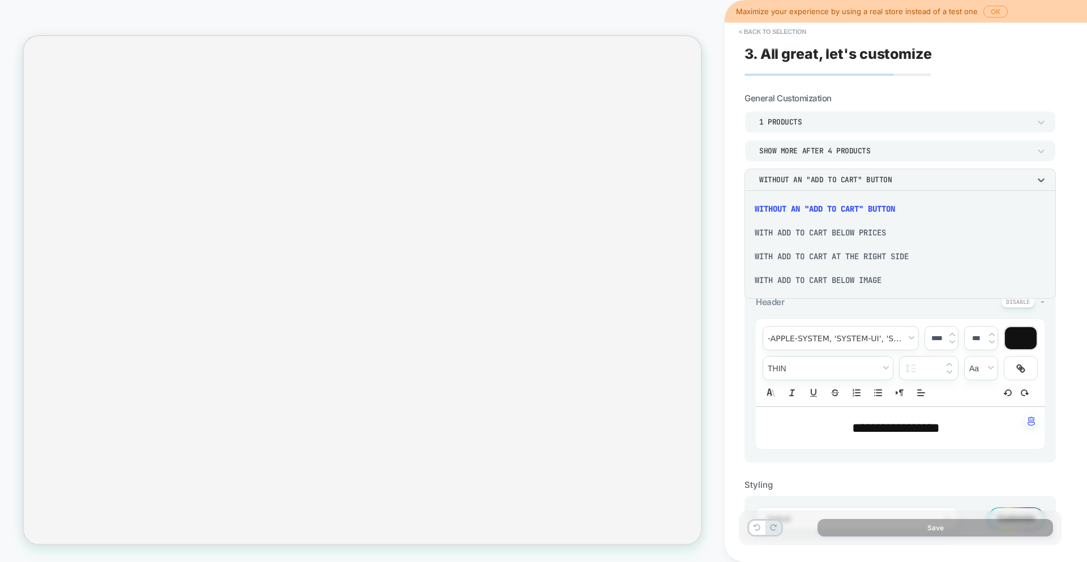
click at [834, 239] on div "With add to cart below prices" at bounding box center [900, 233] width 302 height 24
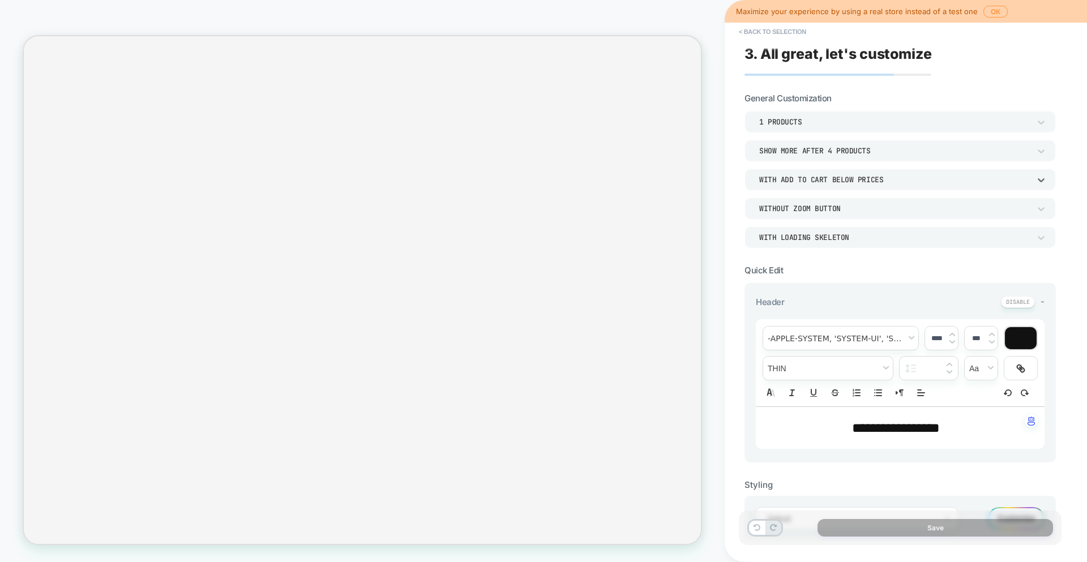
click at [821, 207] on div "Without Zoom Button" at bounding box center [894, 209] width 271 height 10
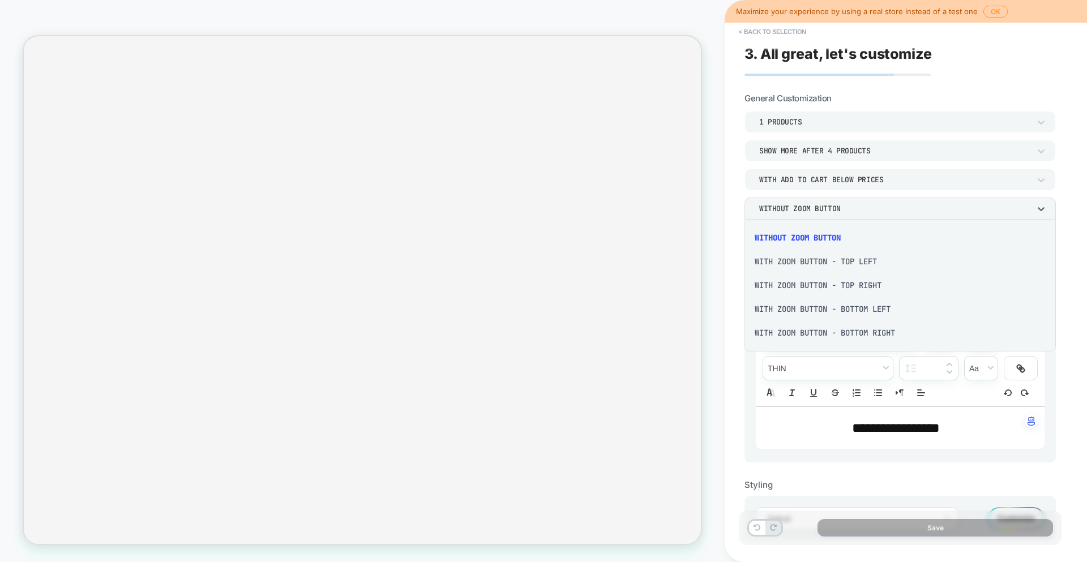
click at [824, 212] on div at bounding box center [543, 281] width 1087 height 562
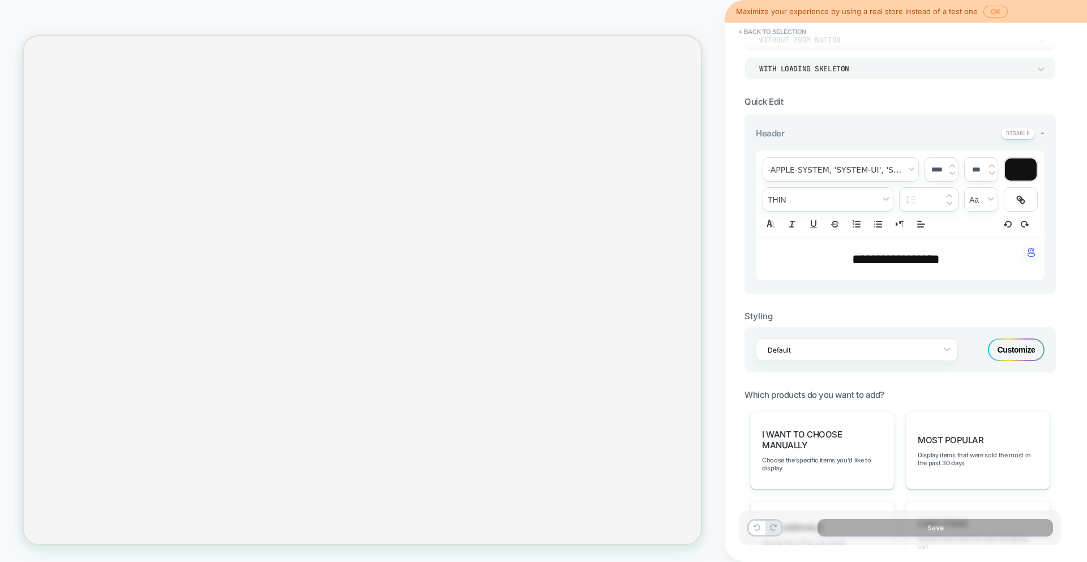
scroll to position [488, 0]
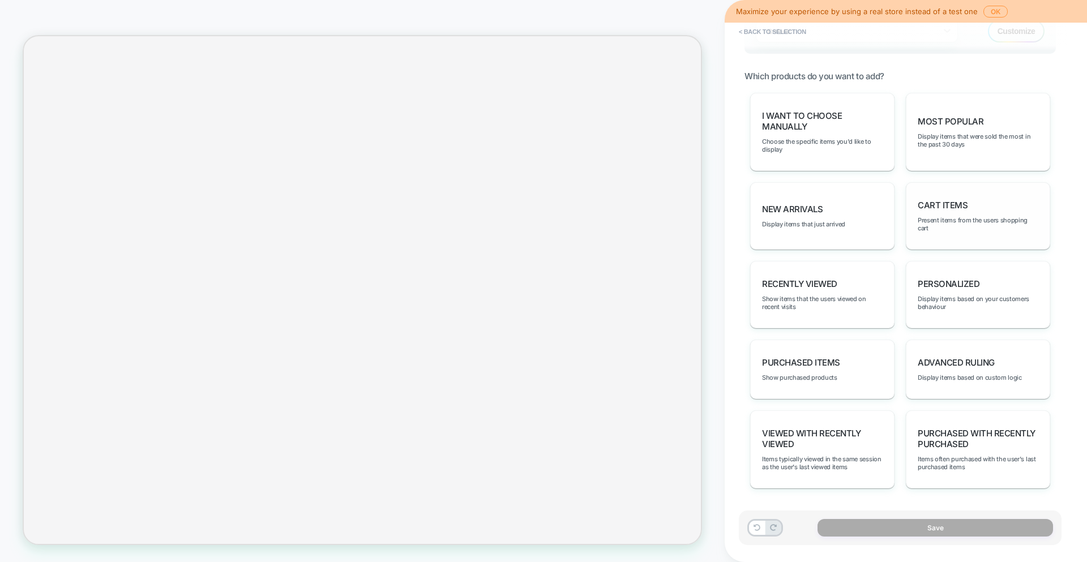
click at [975, 209] on div "Cart Items Present items from the users shopping cart" at bounding box center [978, 215] width 144 height 67
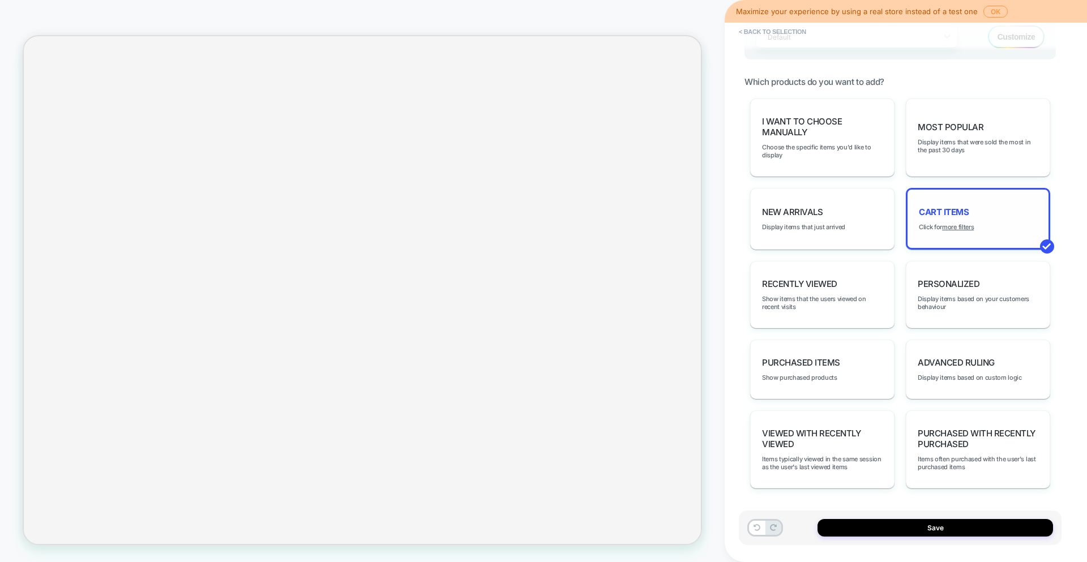
scroll to position [482, 0]
click at [955, 153] on span "Display items that were sold the most in the past 30 days" at bounding box center [978, 146] width 121 height 16
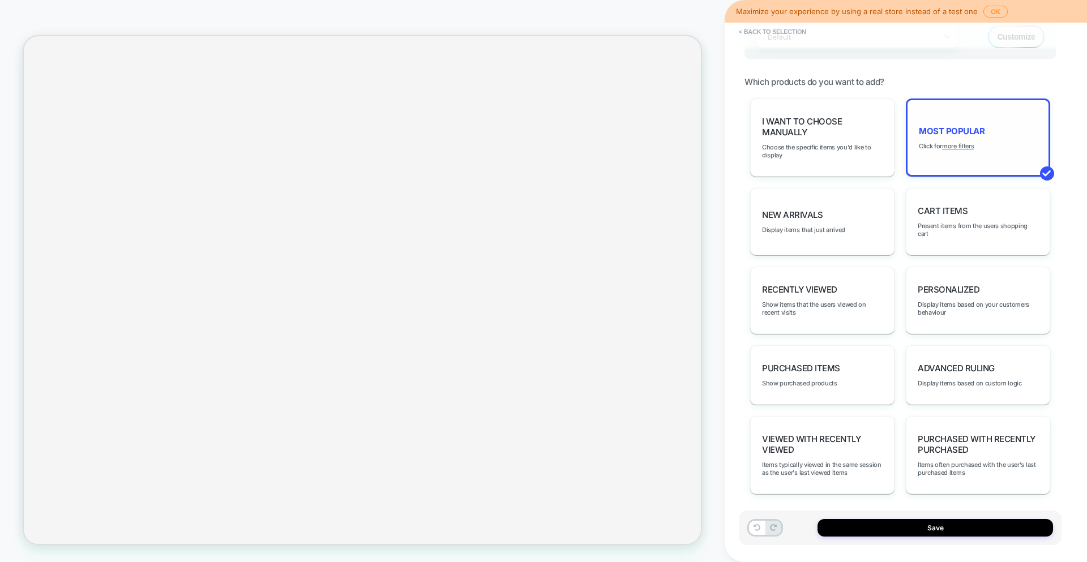
scroll to position [488, 0]
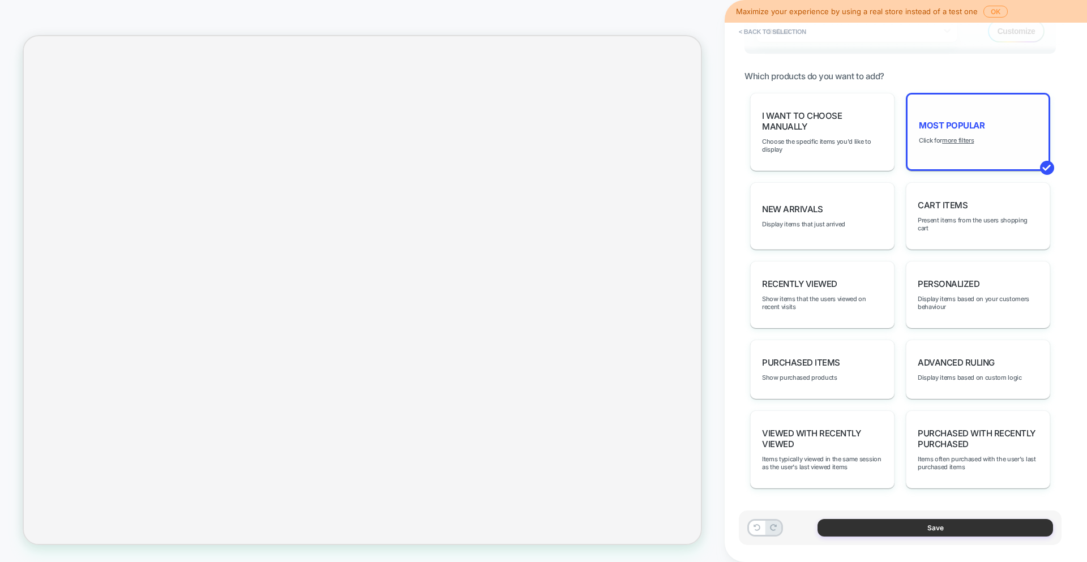
click at [887, 528] on button "Save" at bounding box center [936, 528] width 236 height 18
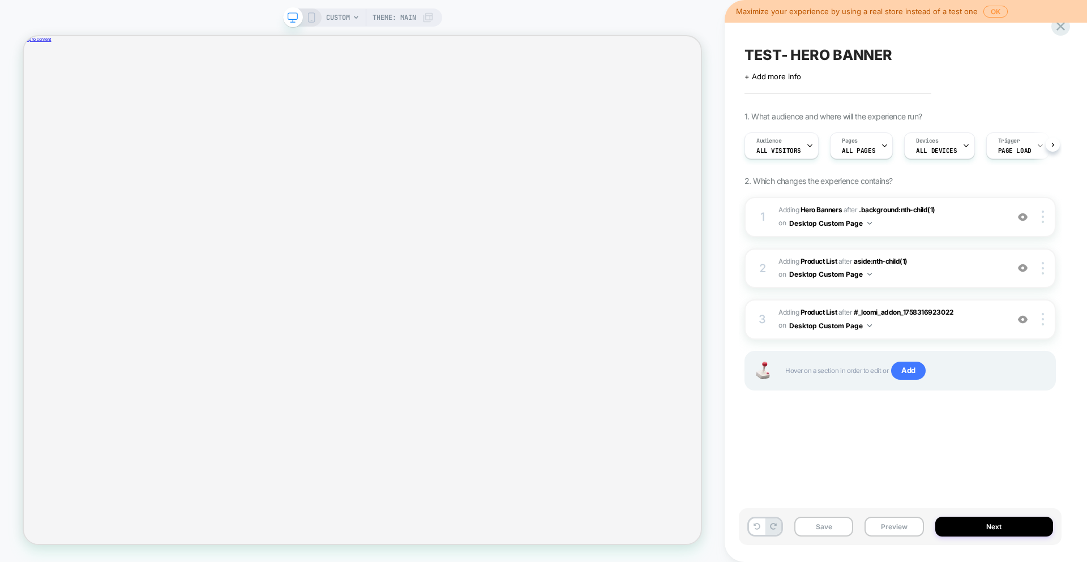
scroll to position [0, 1]
click at [833, 529] on button "Save" at bounding box center [823, 527] width 59 height 20
click at [873, 55] on span "TEST- HERO BANNER" at bounding box center [819, 54] width 148 height 17
drag, startPoint x: 892, startPoint y: 57, endPoint x: 738, endPoint y: 47, distance: 153.8
click at [738, 47] on div "**********" at bounding box center [906, 281] width 362 height 562
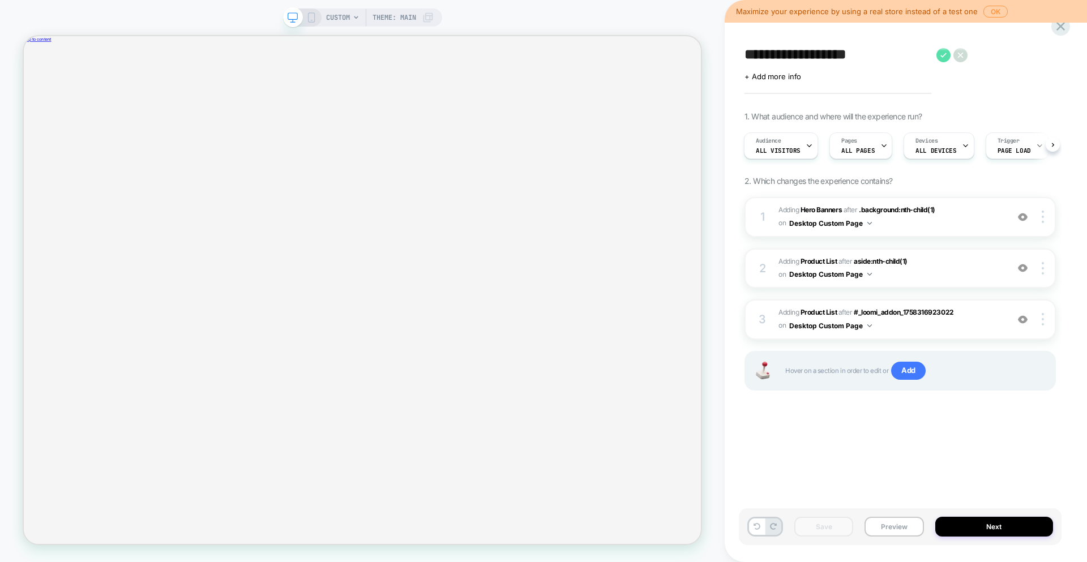
type textarea "**********"
click at [940, 57] on icon at bounding box center [944, 55] width 14 height 14
click at [822, 531] on button "Save" at bounding box center [823, 527] width 59 height 20
click at [1066, 25] on icon at bounding box center [1060, 26] width 15 height 15
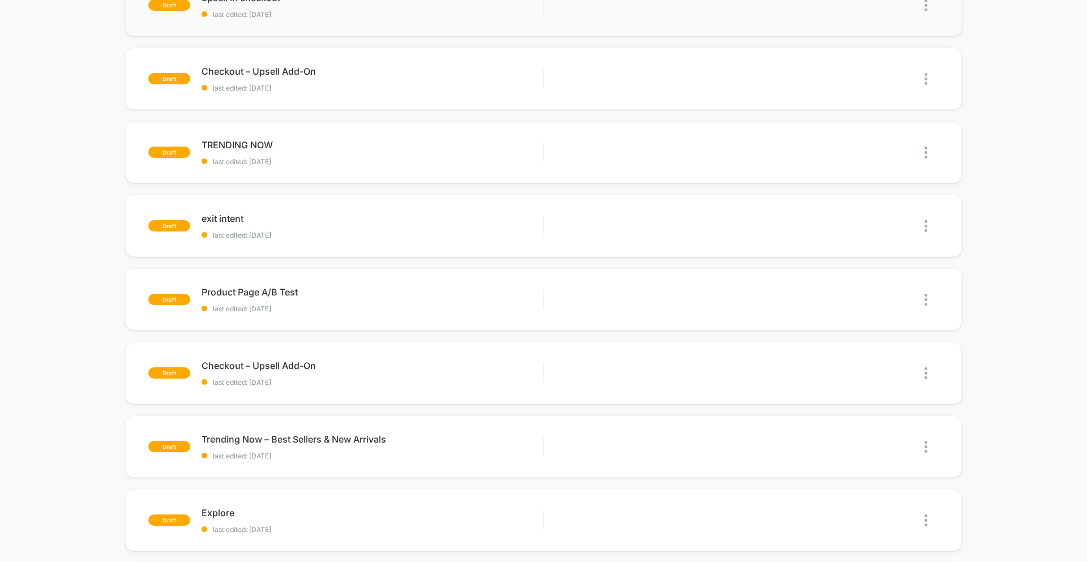
scroll to position [52, 0]
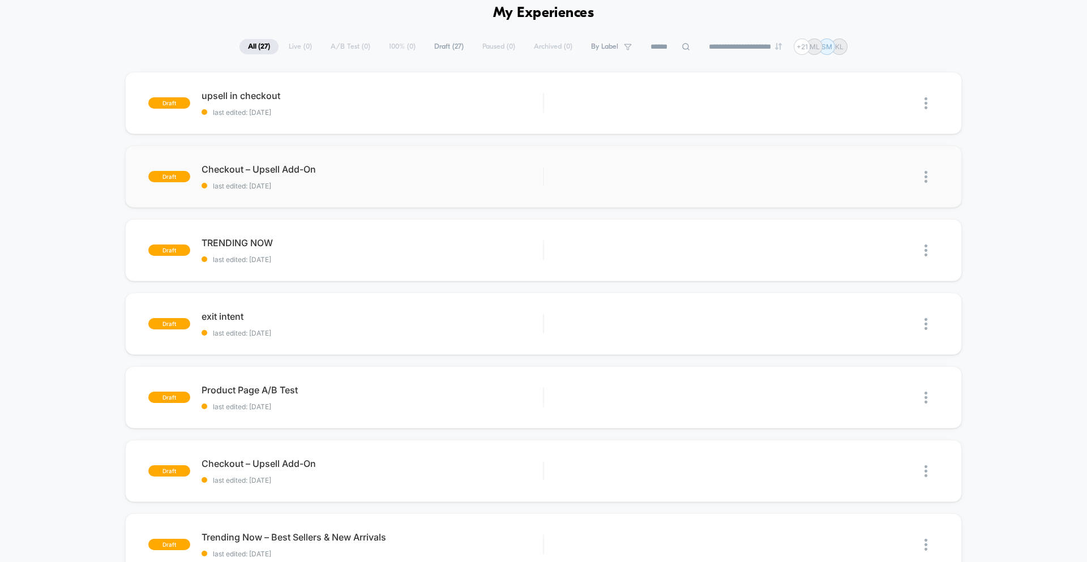
click at [928, 177] on img at bounding box center [926, 177] width 3 height 12
click at [877, 223] on div "Delete" at bounding box center [868, 229] width 102 height 25
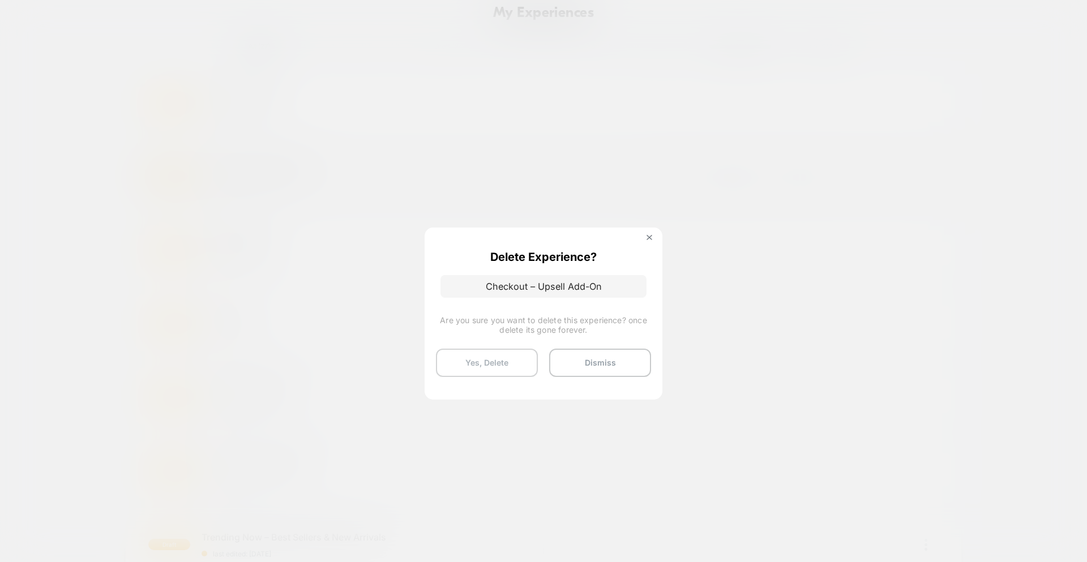
click at [477, 367] on button "Yes, Delete" at bounding box center [487, 363] width 102 height 28
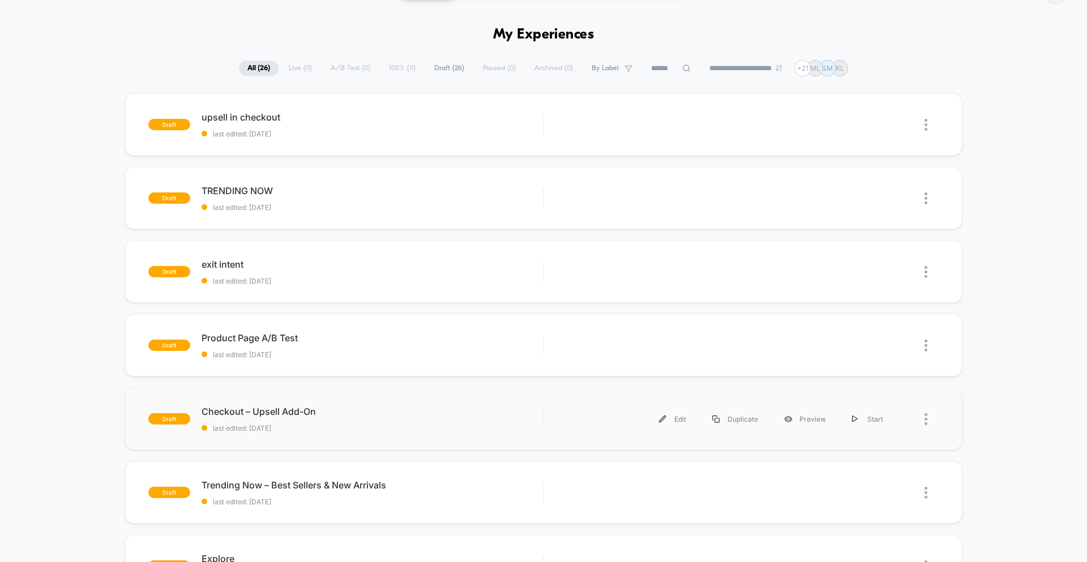
scroll to position [85, 0]
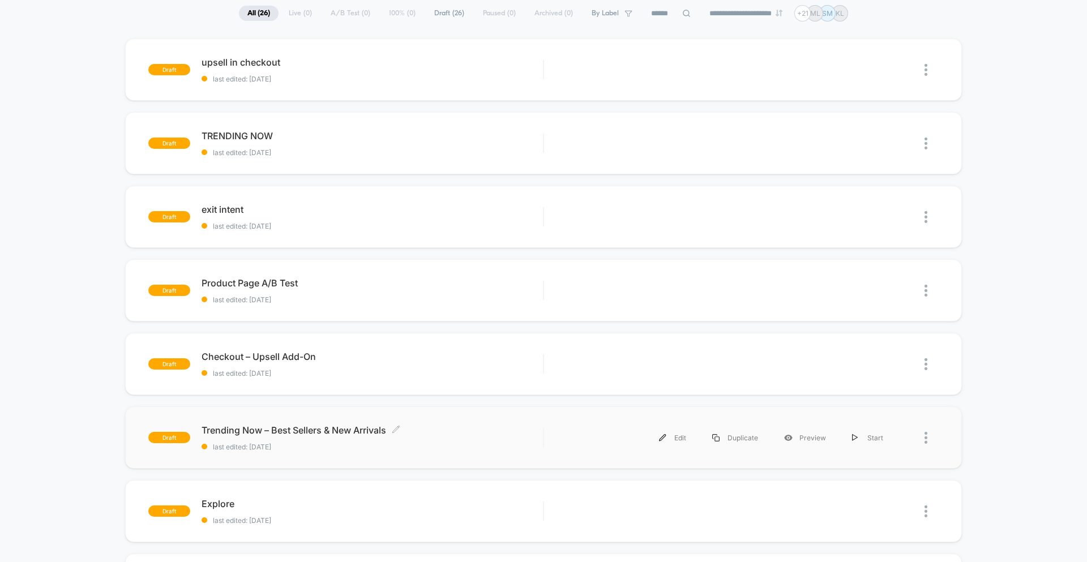
click at [356, 433] on span "Trending Now – Best Sellers & New Arrivals Click to edit experience details" at bounding box center [372, 430] width 341 height 11
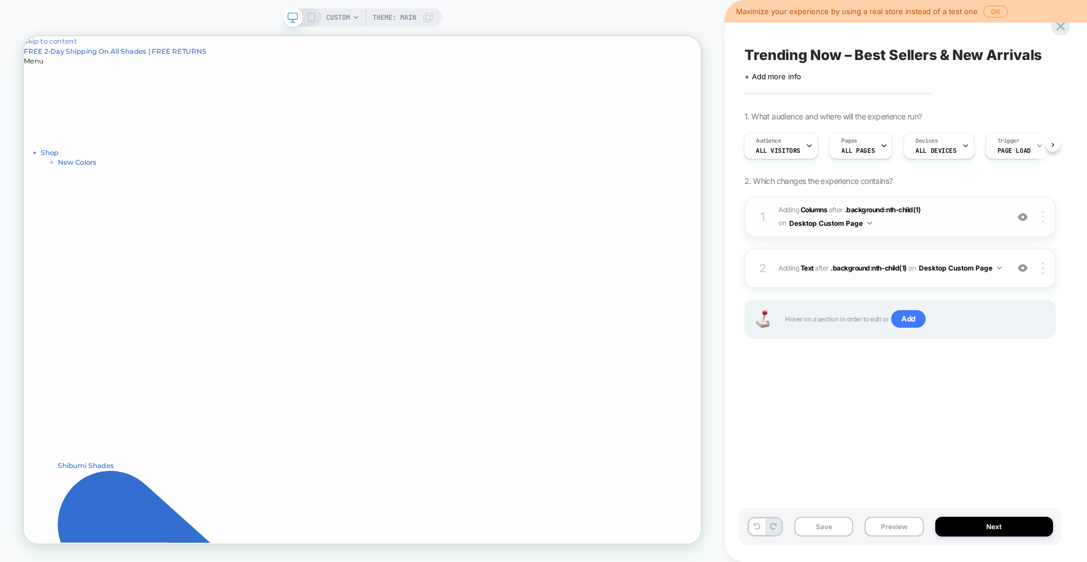
click at [1042, 219] on img at bounding box center [1043, 217] width 2 height 12
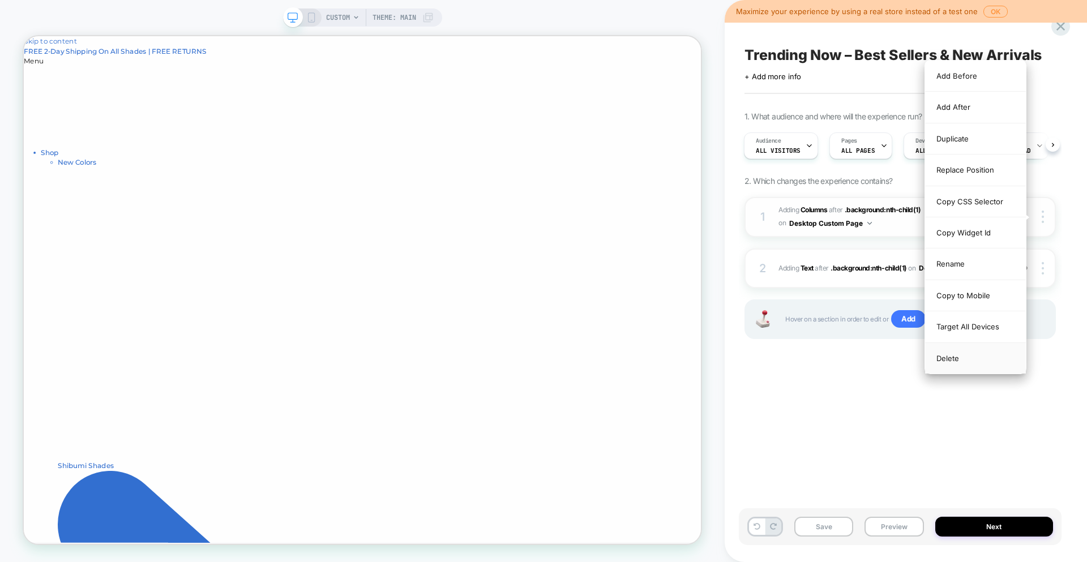
click at [950, 357] on div "Delete" at bounding box center [975, 358] width 101 height 31
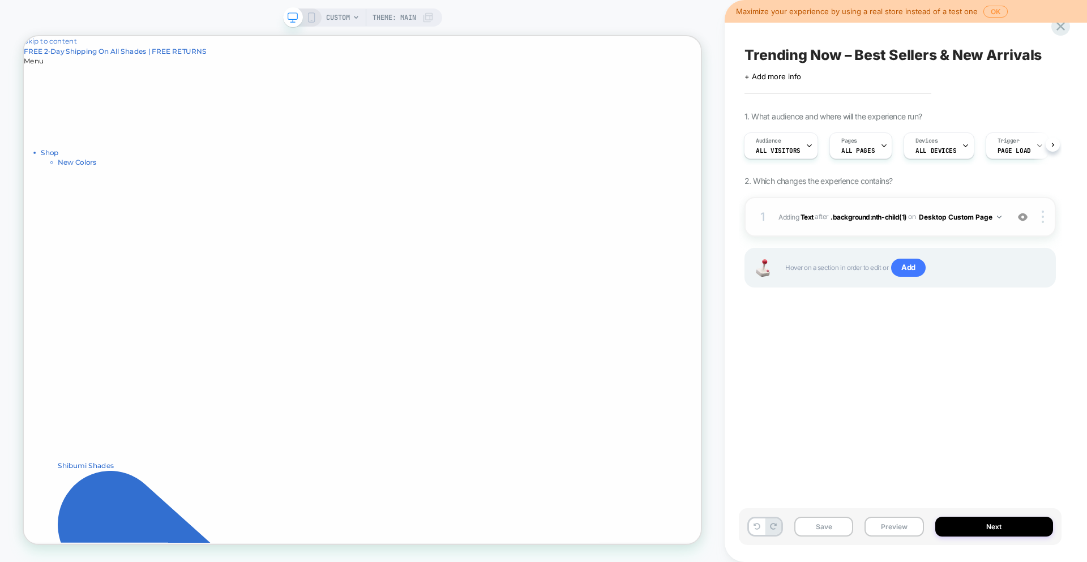
click at [945, 211] on span "#_loomi_addon_1757780391650 Adding Text AFTER .background:nth-child(1) .backgro…" at bounding box center [891, 217] width 224 height 14
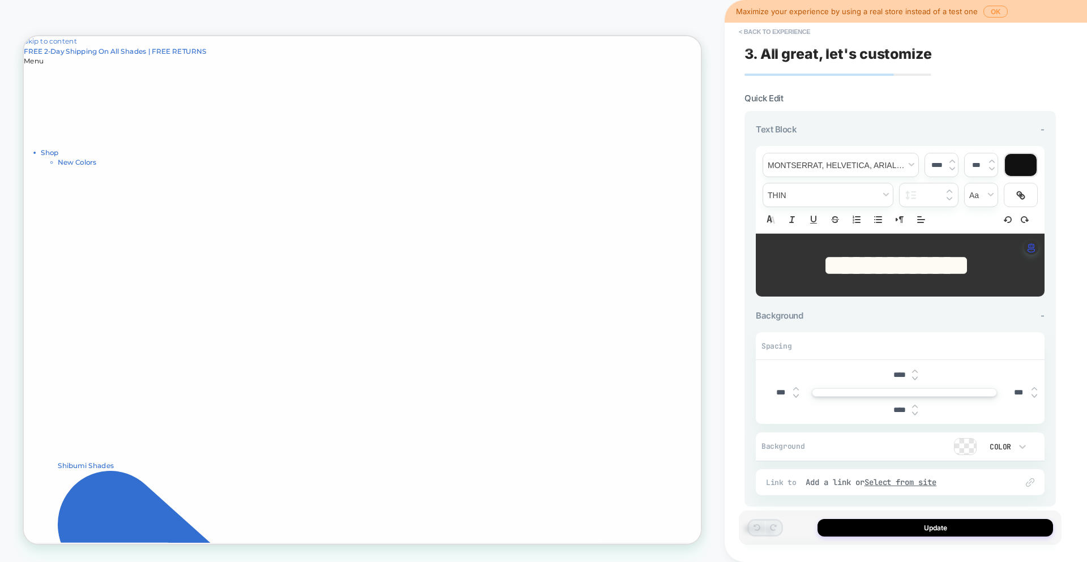
click at [746, 37] on button "< Back to experience" at bounding box center [774, 32] width 83 height 18
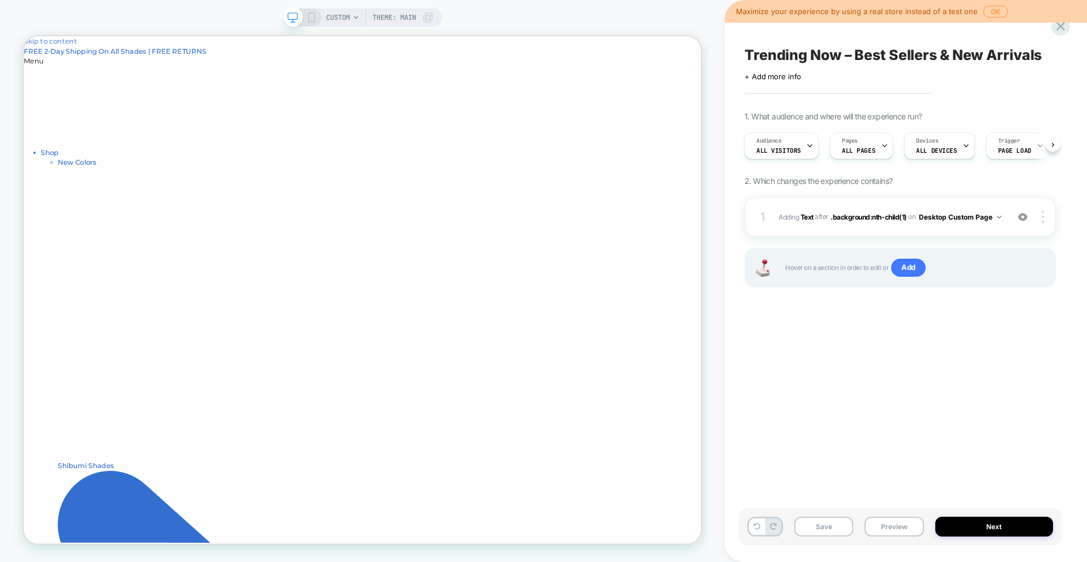
scroll to position [0, 1]
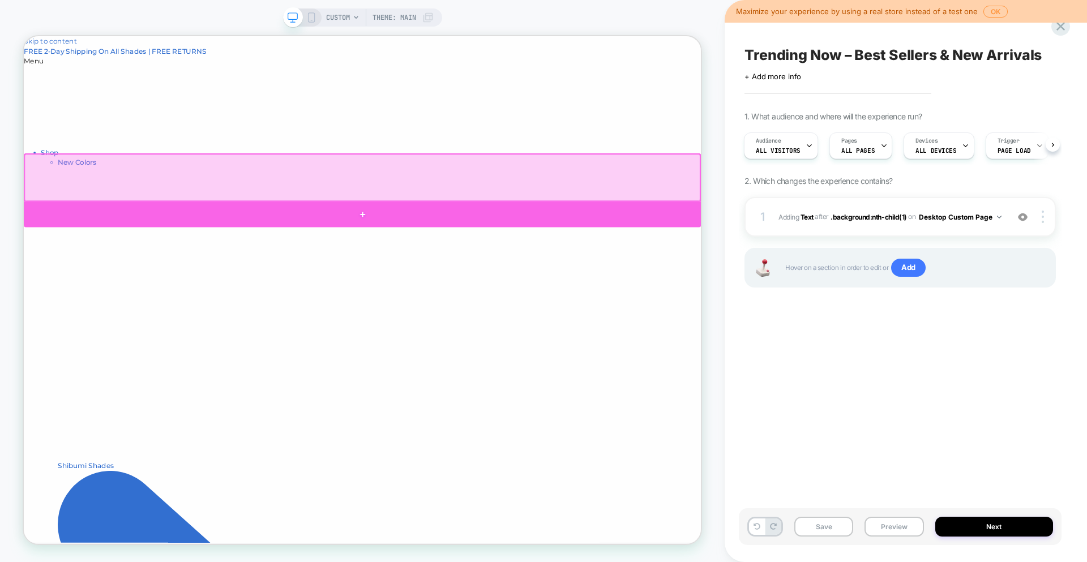
click at [595, 268] on div at bounding box center [475, 274] width 903 height 34
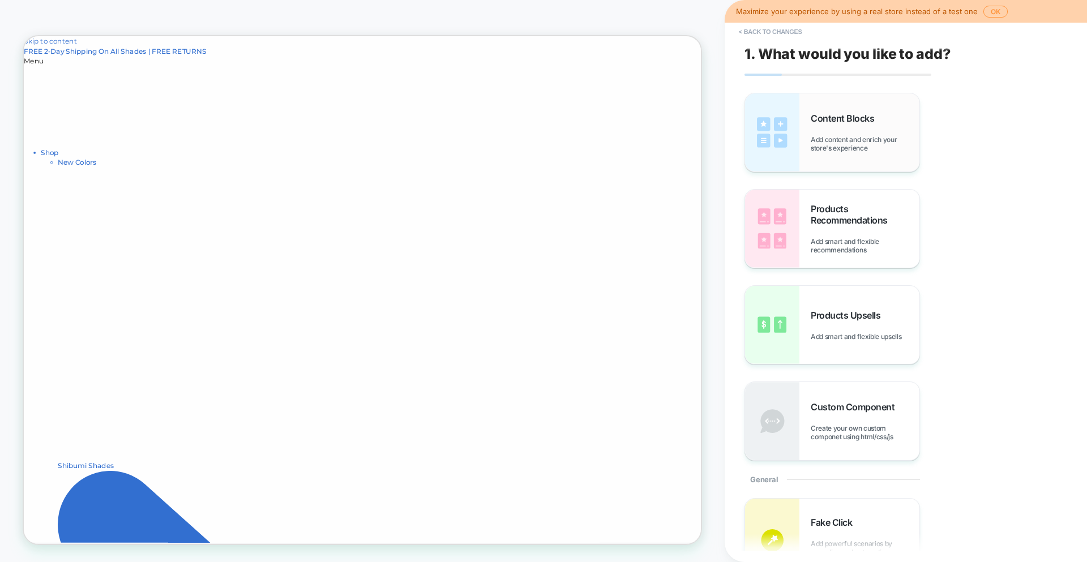
click at [757, 149] on img at bounding box center [772, 132] width 54 height 78
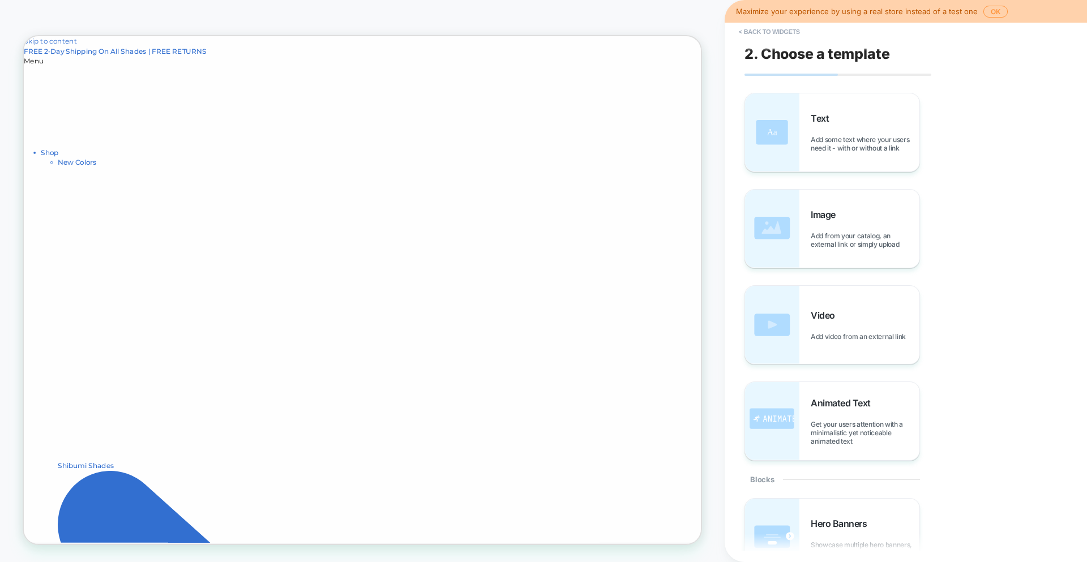
scroll to position [106, 0]
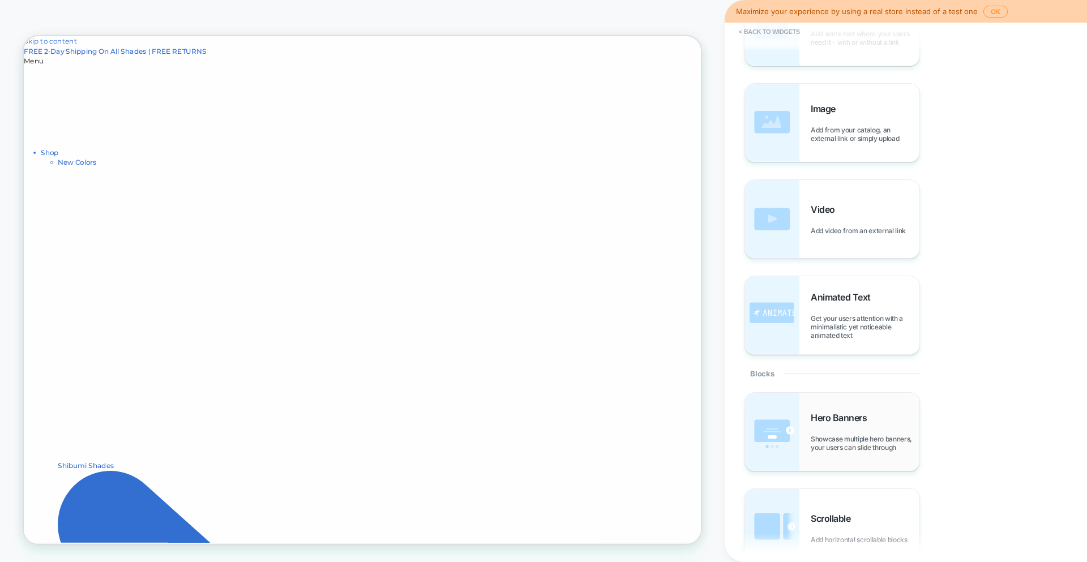
click at [771, 447] on img at bounding box center [772, 432] width 54 height 78
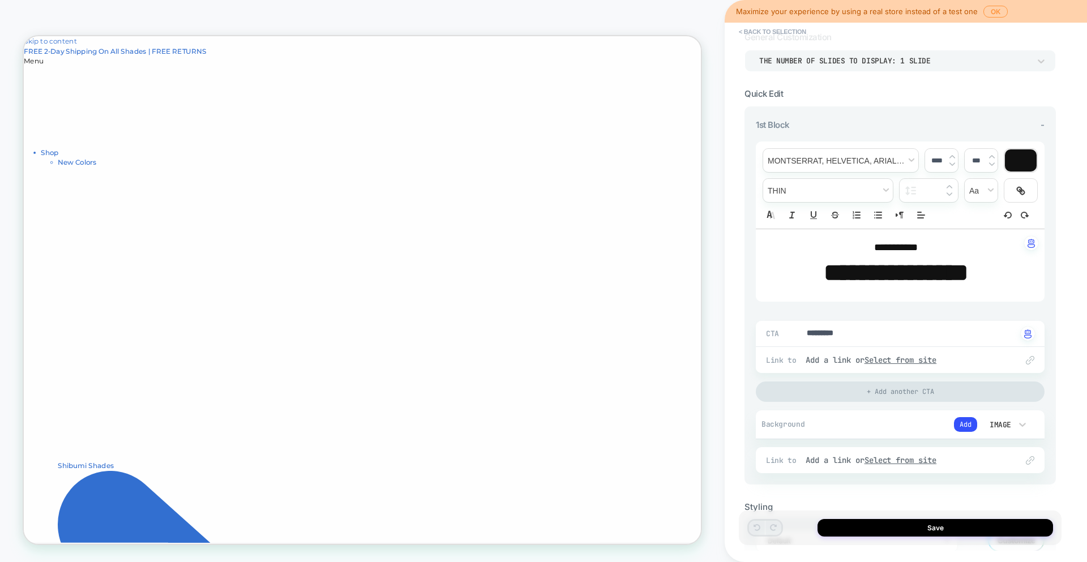
scroll to position [136, 0]
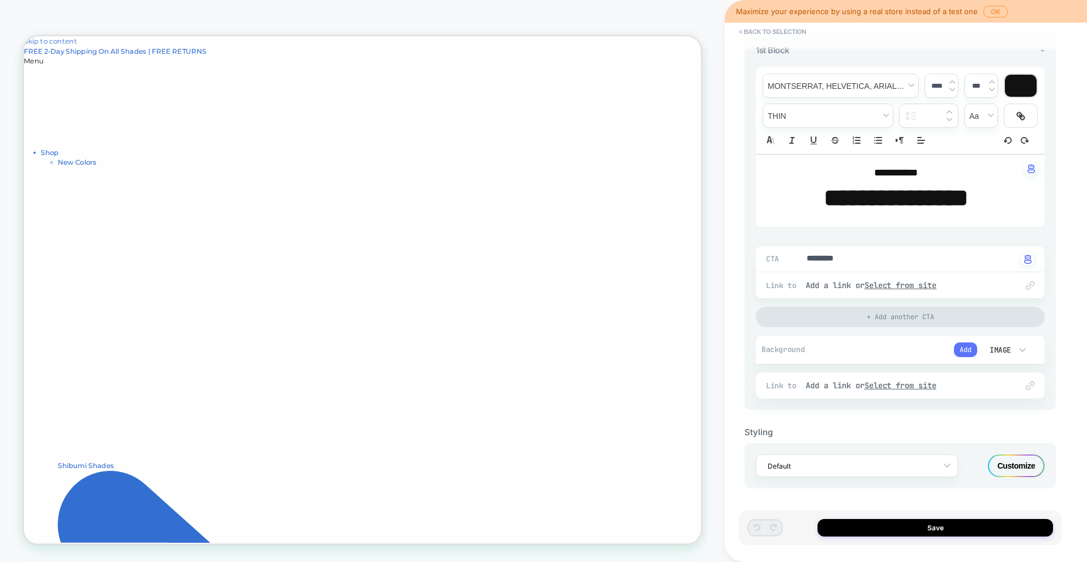
click at [965, 343] on button "Add" at bounding box center [965, 350] width 23 height 15
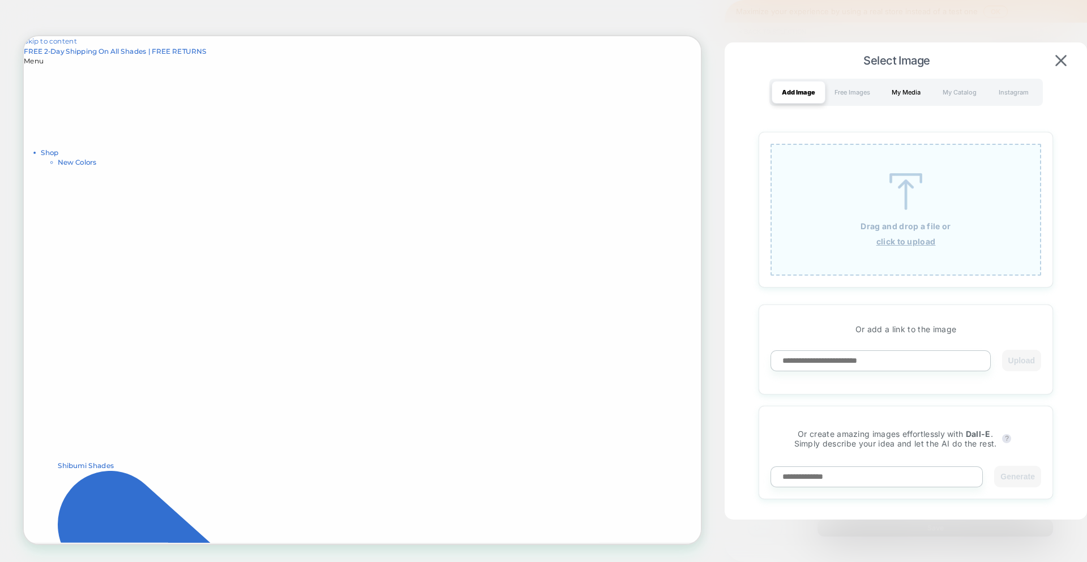
click at [885, 87] on div "My Media" at bounding box center [906, 92] width 54 height 23
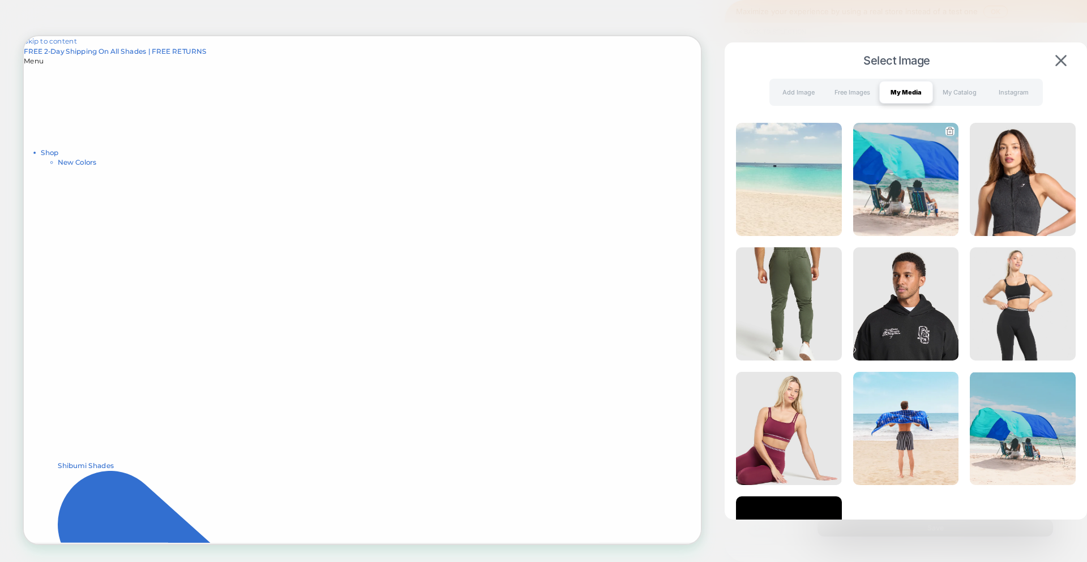
click at [881, 187] on img at bounding box center [906, 179] width 106 height 113
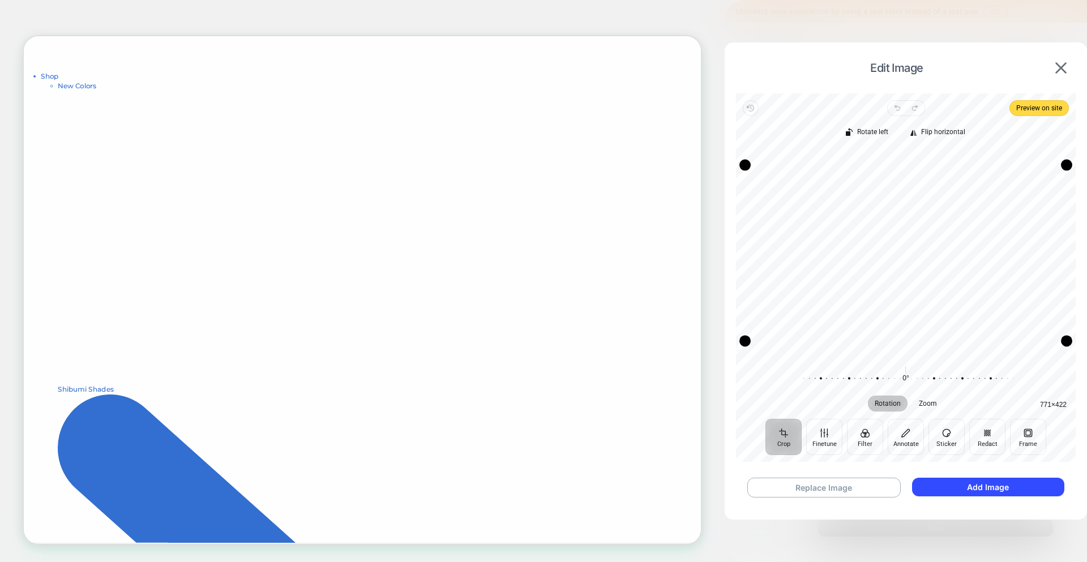
scroll to position [172, 0]
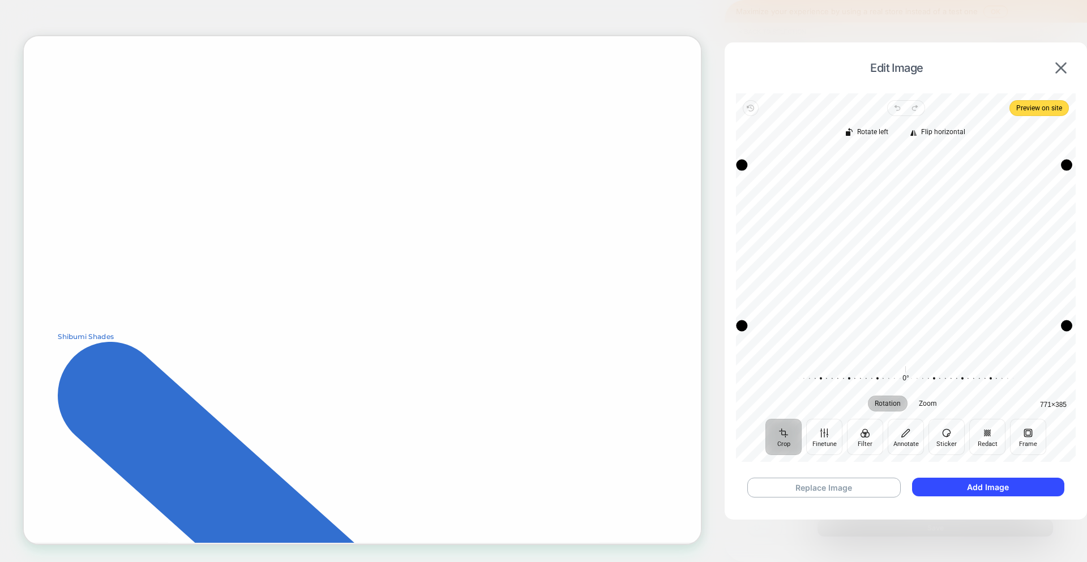
drag, startPoint x: 745, startPoint y: 337, endPoint x: 730, endPoint y: 322, distance: 21.6
click at [730, 322] on div "Edit Image Revert Undo Redo Preview on site Crop Finetune Filter Annotate Stick…" at bounding box center [906, 277] width 362 height 471
click at [933, 492] on button "Add Image" at bounding box center [988, 487] width 152 height 19
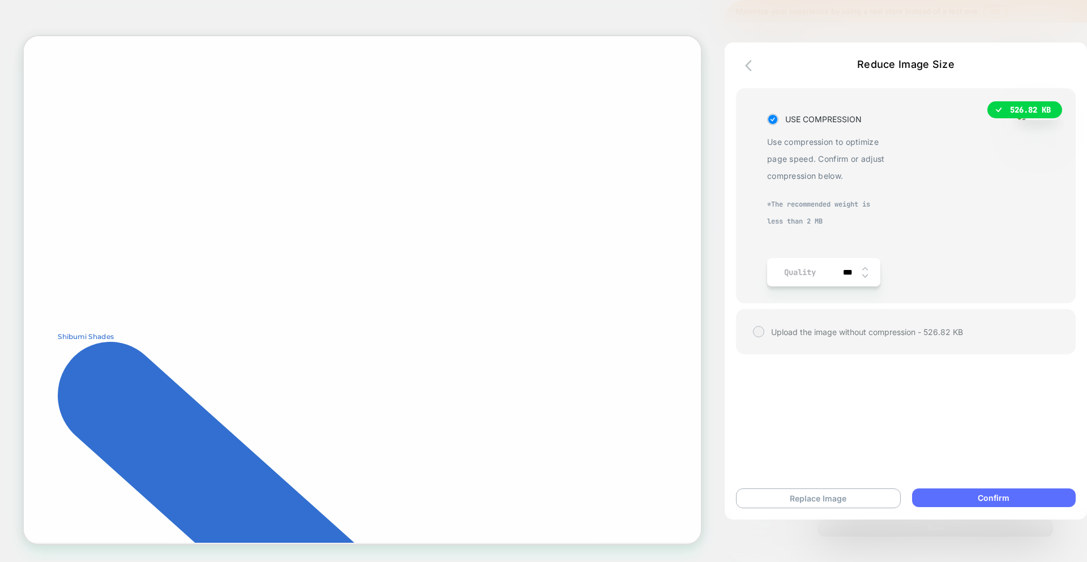
click at [1011, 498] on button "Confirm" at bounding box center [994, 498] width 164 height 19
type textarea "*"
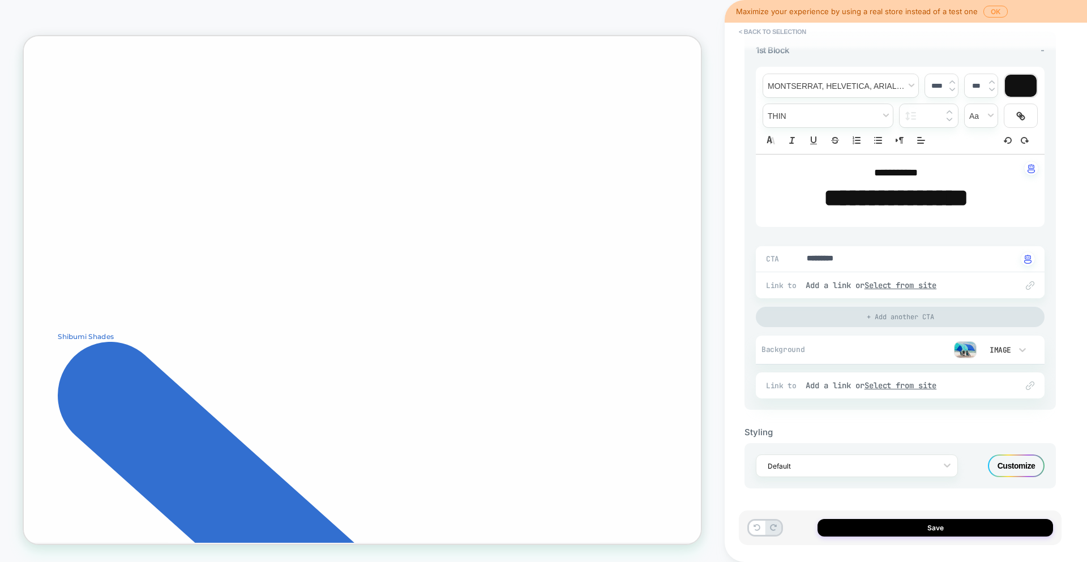
click at [910, 198] on strong "**********" at bounding box center [896, 198] width 144 height 24
type input "****"
type textarea "*"
type input "****"
type textarea "*"
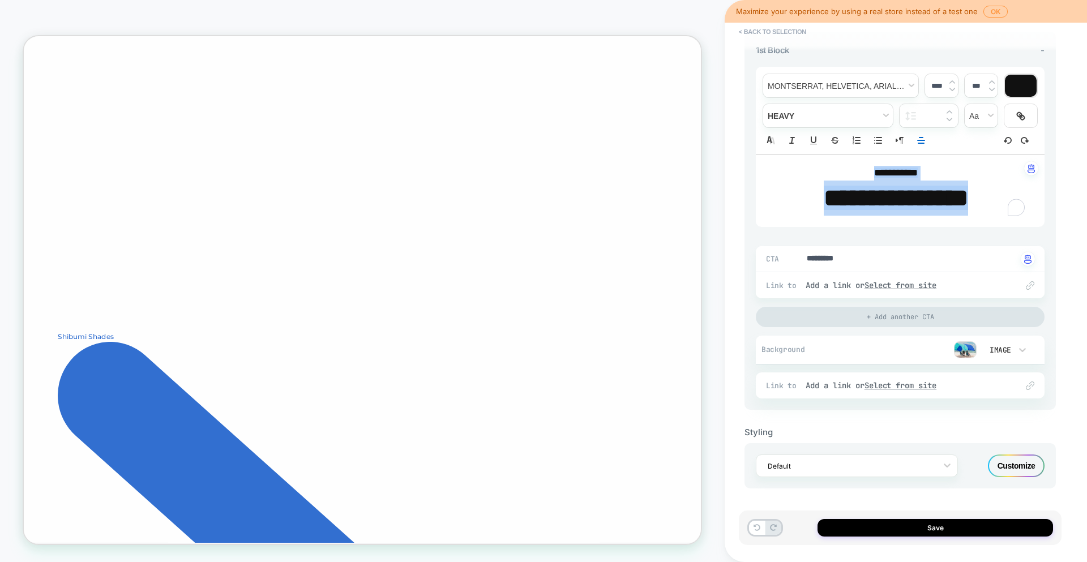
click at [1016, 87] on div at bounding box center [1021, 86] width 32 height 22
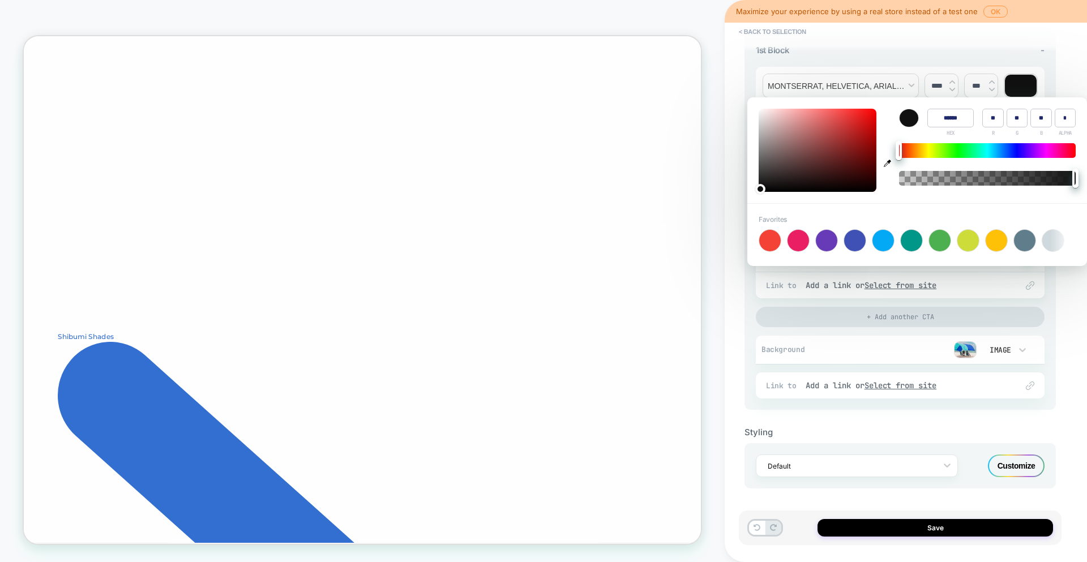
type input "******"
type input "***"
click at [759, 115] on div at bounding box center [818, 150] width 118 height 83
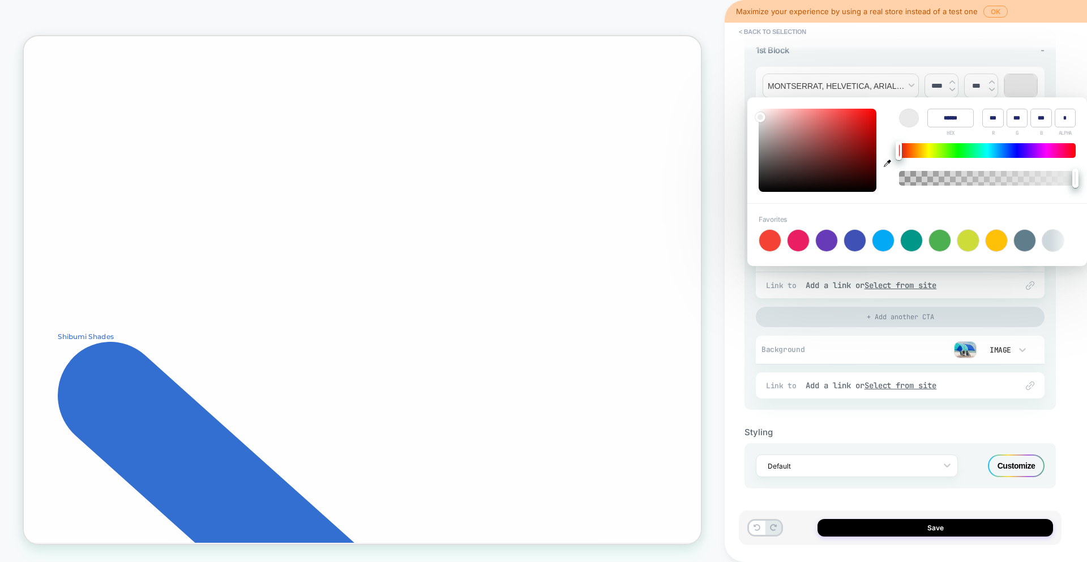
click at [733, 319] on div "**********" at bounding box center [906, 281] width 362 height 562
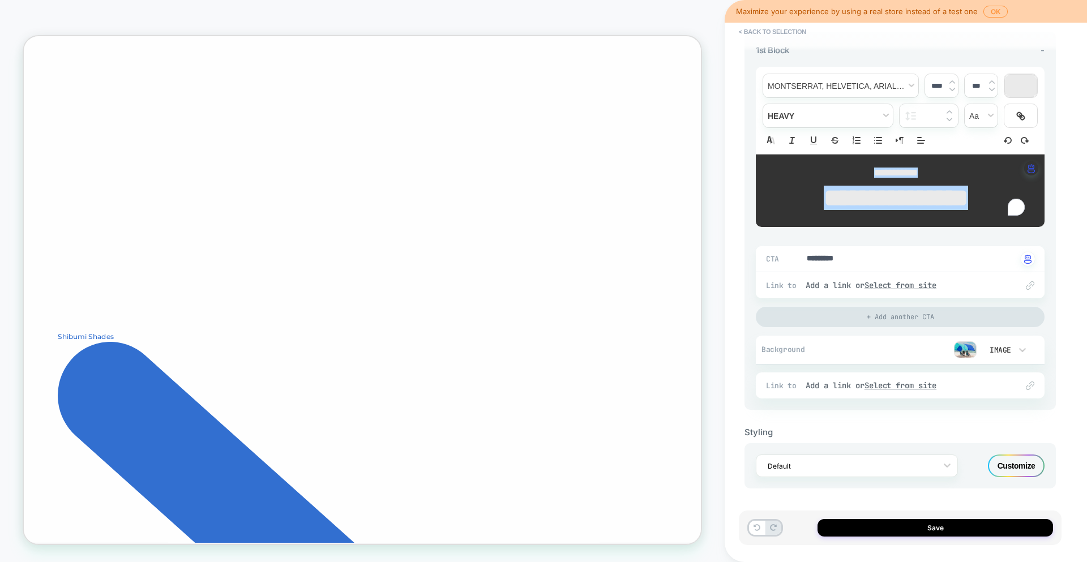
click at [958, 157] on div "**********" at bounding box center [900, 191] width 289 height 72
drag, startPoint x: 930, startPoint y: 173, endPoint x: 857, endPoint y: 167, distance: 72.7
click at [857, 167] on p "**********" at bounding box center [896, 173] width 258 height 15
type textarea "*"
click at [933, 86] on input "****" at bounding box center [936, 86] width 23 height 8
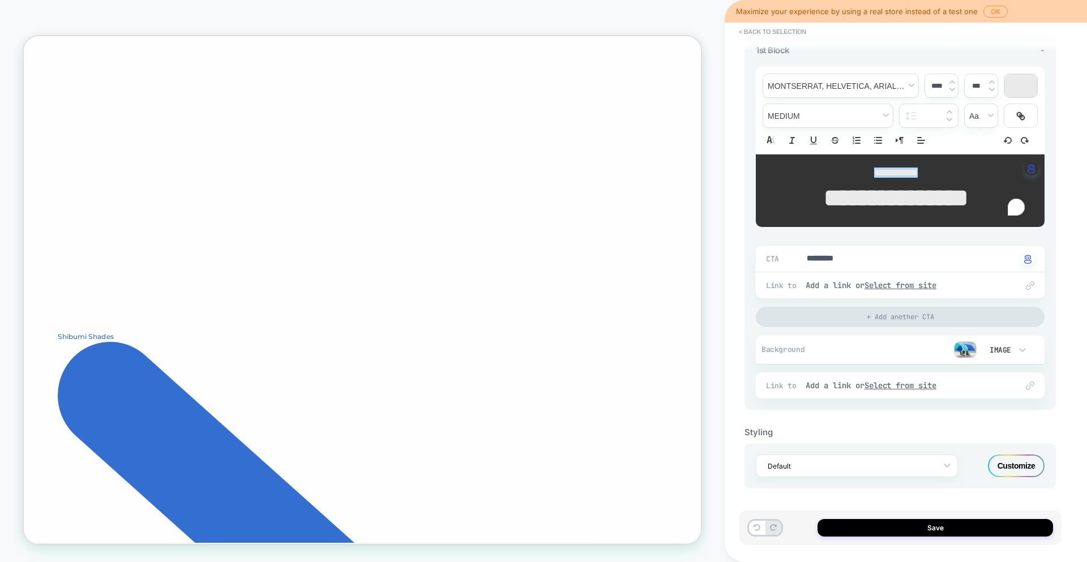
click at [933, 86] on input "****" at bounding box center [936, 86] width 23 height 8
type input "*****"
type textarea "*"
type input "****"
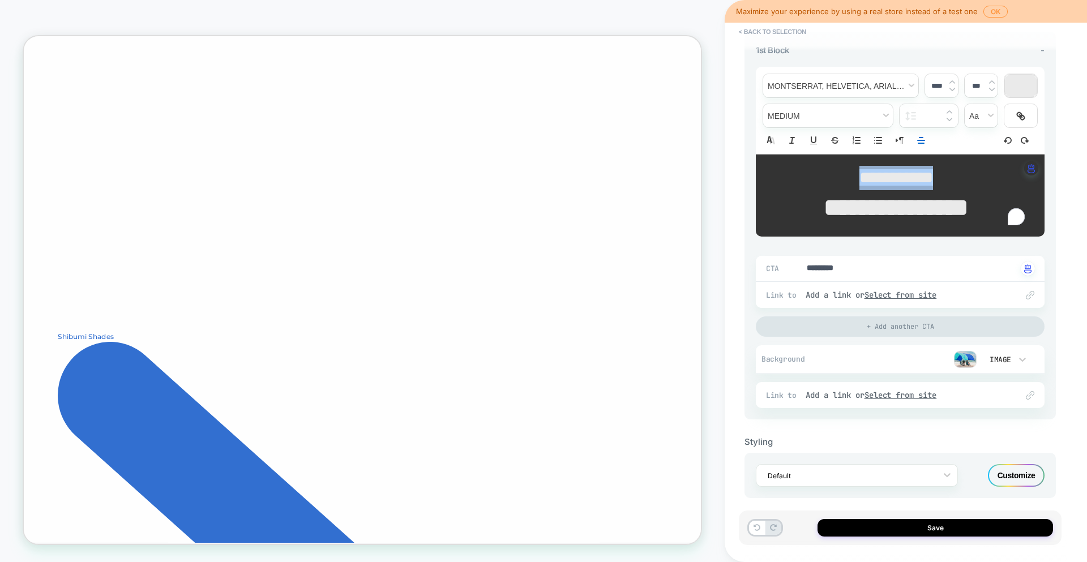
type textarea "*"
type input "****"
drag, startPoint x: 950, startPoint y: 178, endPoint x: 834, endPoint y: 176, distance: 116.7
click at [834, 176] on p "**********" at bounding box center [896, 178] width 258 height 24
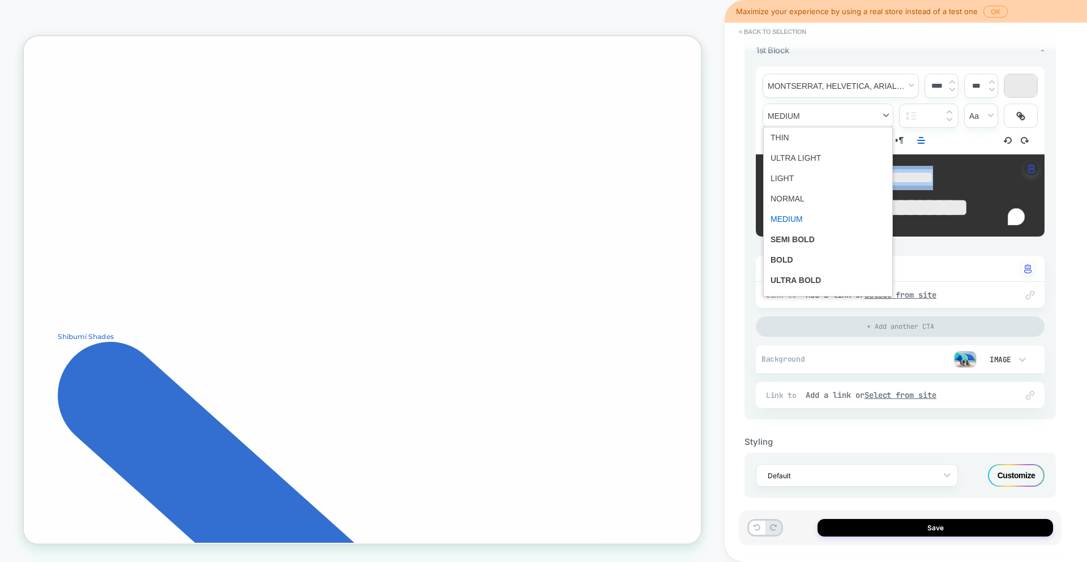
click at [809, 122] on span "fontWeight" at bounding box center [828, 115] width 130 height 23
click at [797, 258] on span "fontWeight" at bounding box center [828, 260] width 115 height 20
type textarea "*"
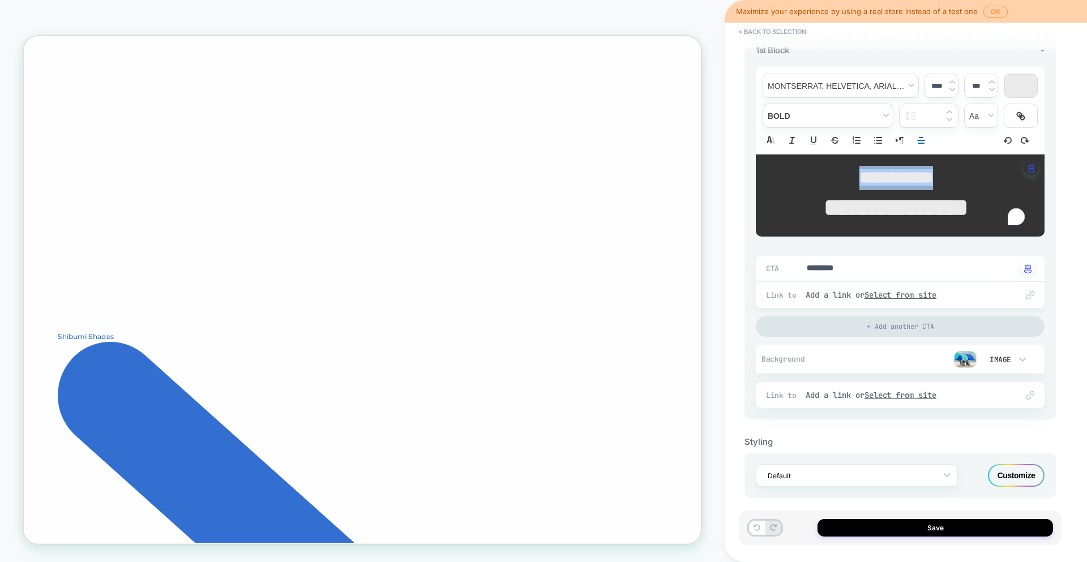
click at [1010, 92] on div at bounding box center [1021, 86] width 32 height 22
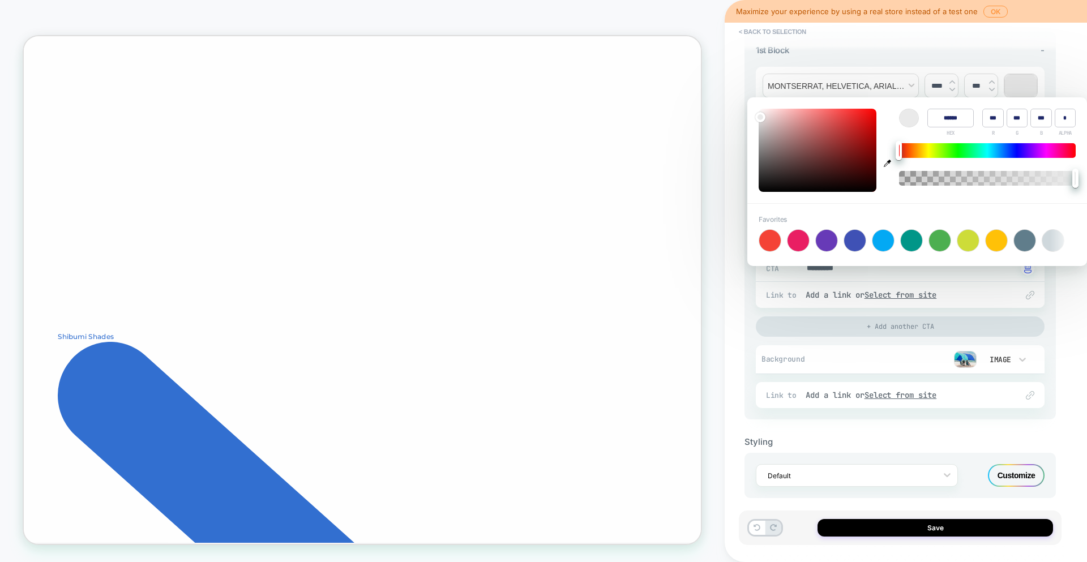
type input "******"
type input "**"
click at [766, 184] on div at bounding box center [818, 150] width 118 height 83
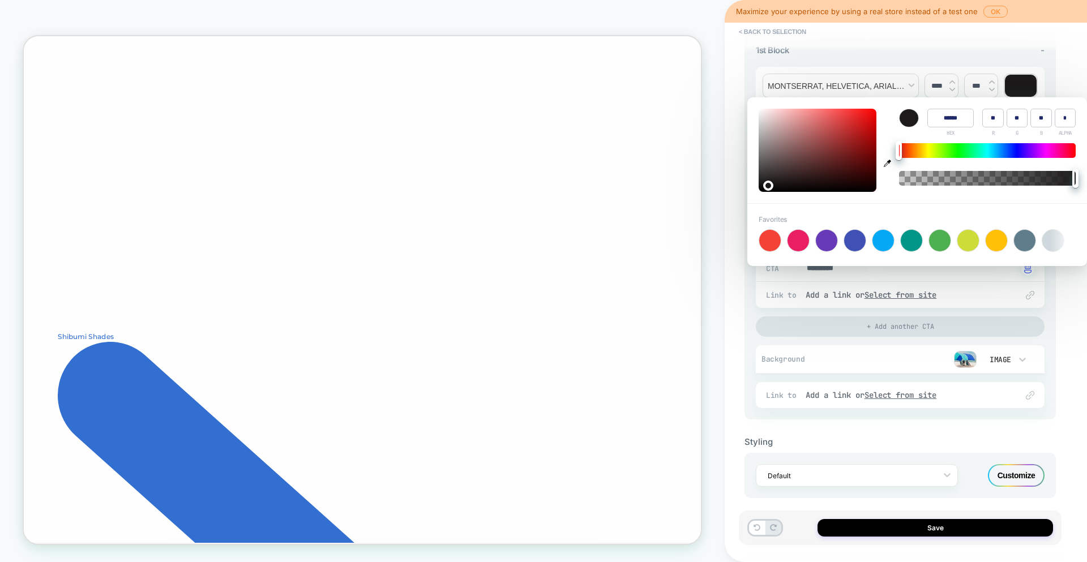
click at [938, 36] on span "< Back to selection" at bounding box center [894, 32] width 323 height 18
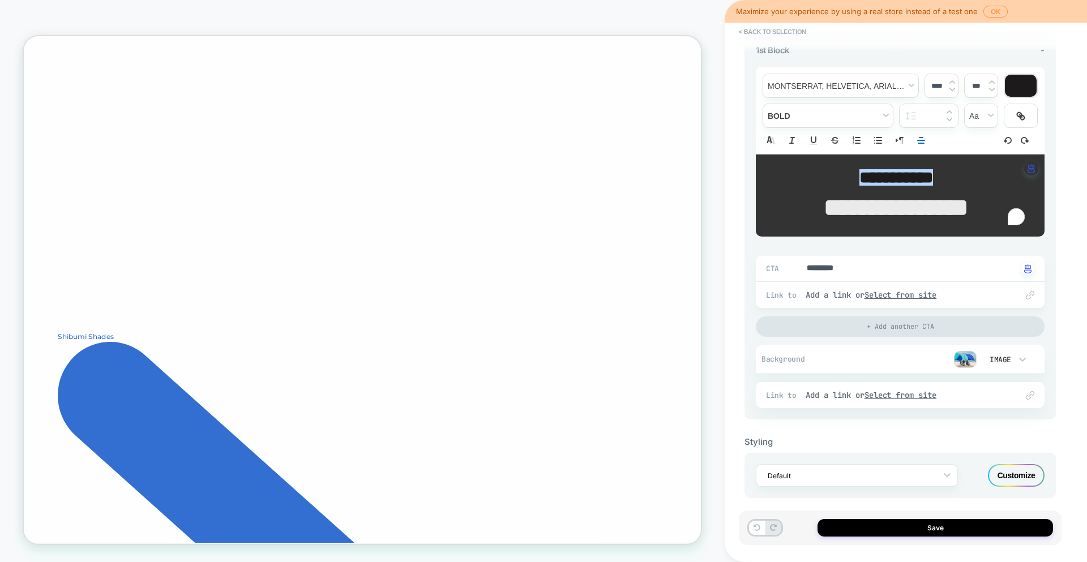
click at [901, 213] on strong "**********" at bounding box center [896, 207] width 144 height 24
type textarea "*"
type input "****"
type textarea "*"
type input "****"
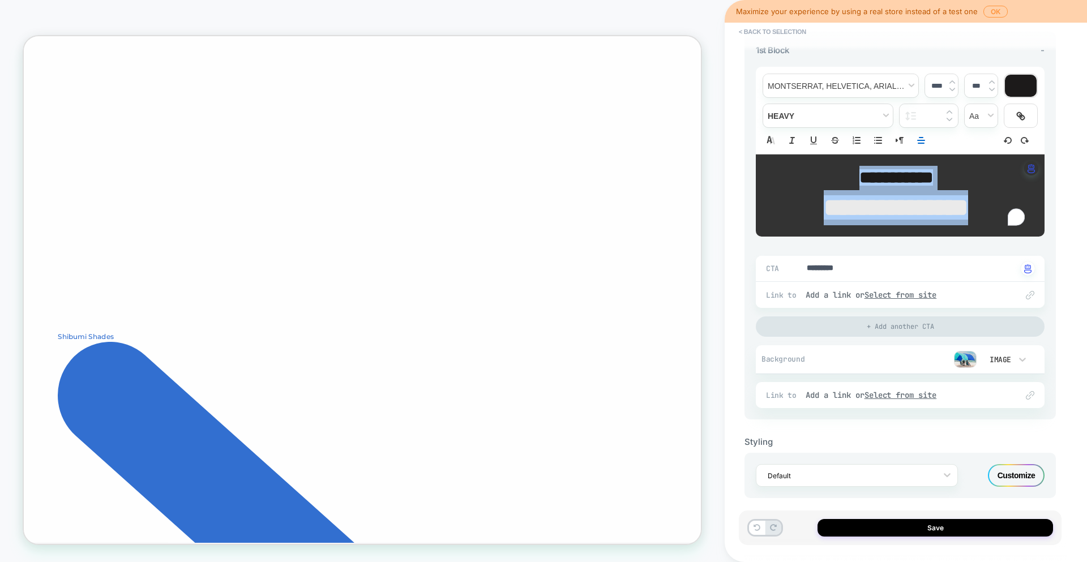
click at [1023, 87] on div at bounding box center [1021, 86] width 32 height 22
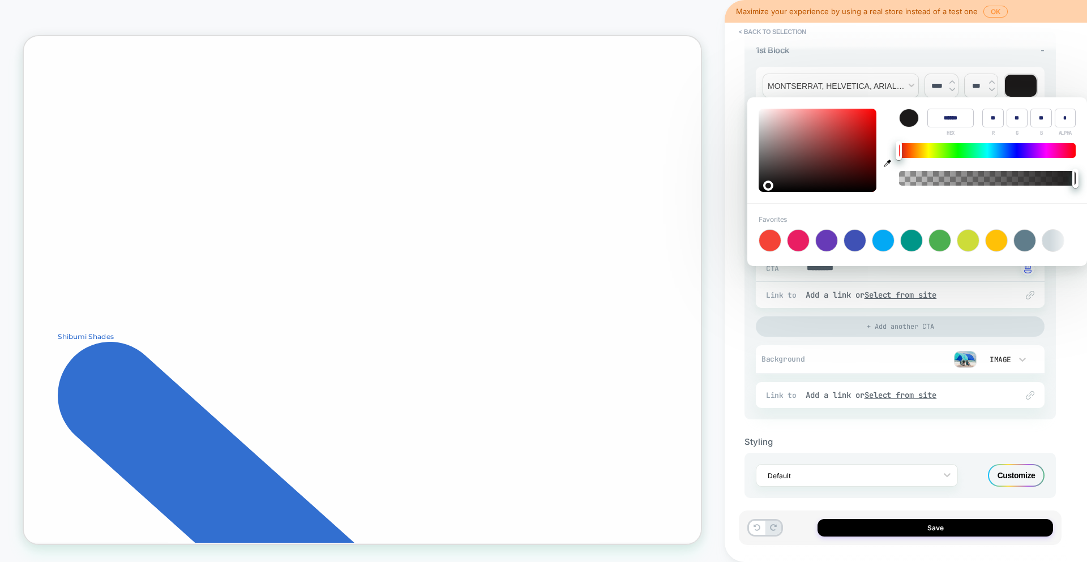
click at [1023, 87] on div at bounding box center [1021, 86] width 32 height 22
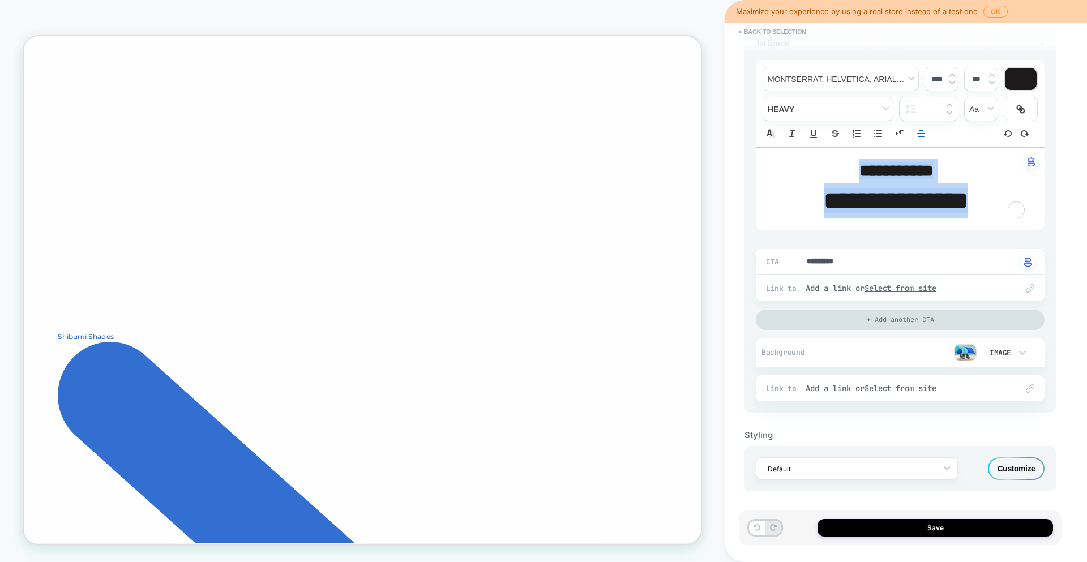
scroll to position [146, 0]
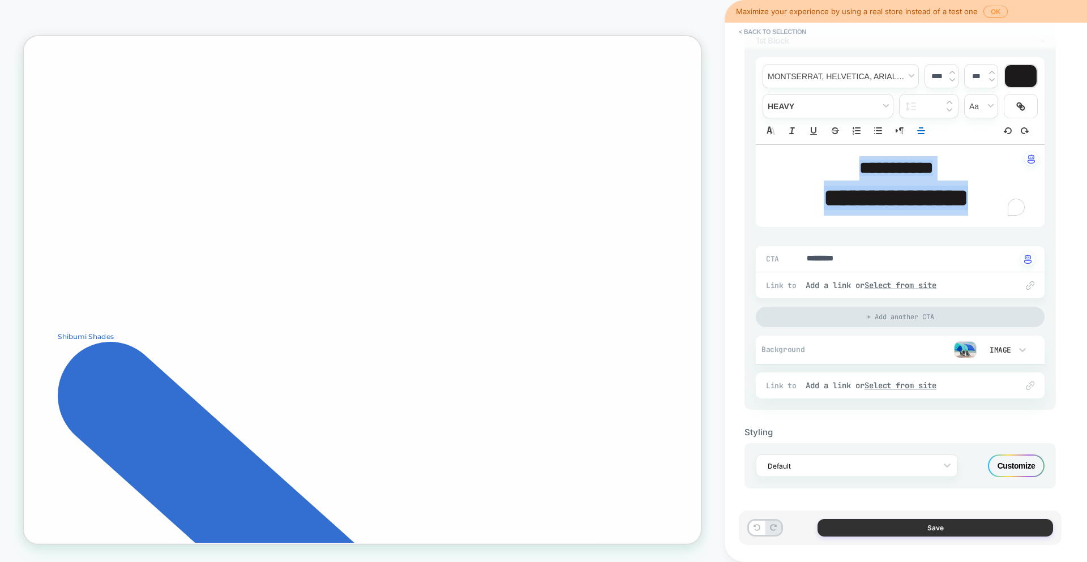
click at [955, 524] on button "Save" at bounding box center [936, 528] width 236 height 18
type textarea "*"
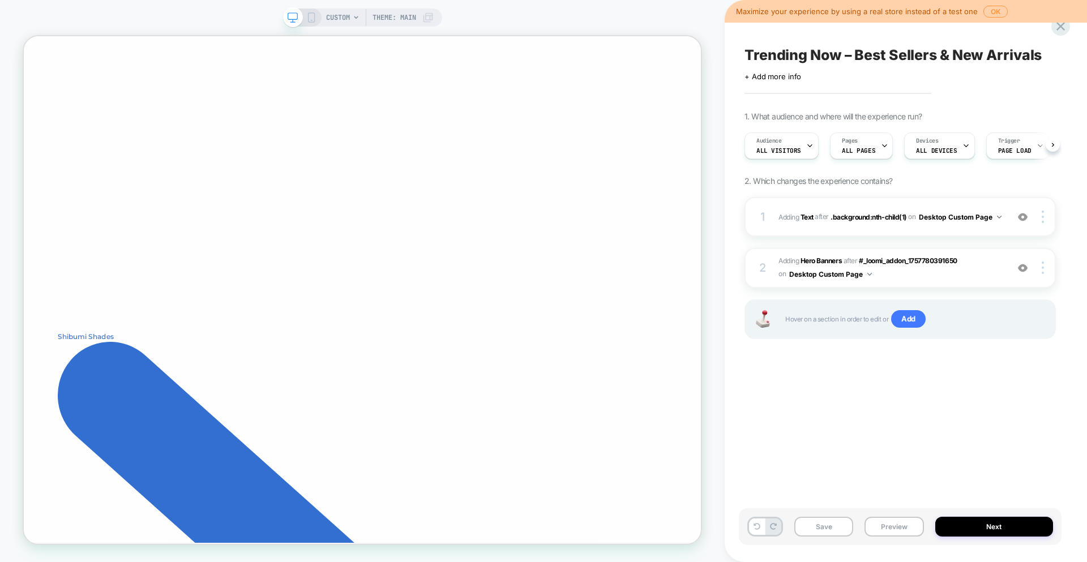
scroll to position [0, 1]
click at [894, 55] on span "Trending Now – Best Sellers & New Arrivals" at bounding box center [893, 54] width 297 height 17
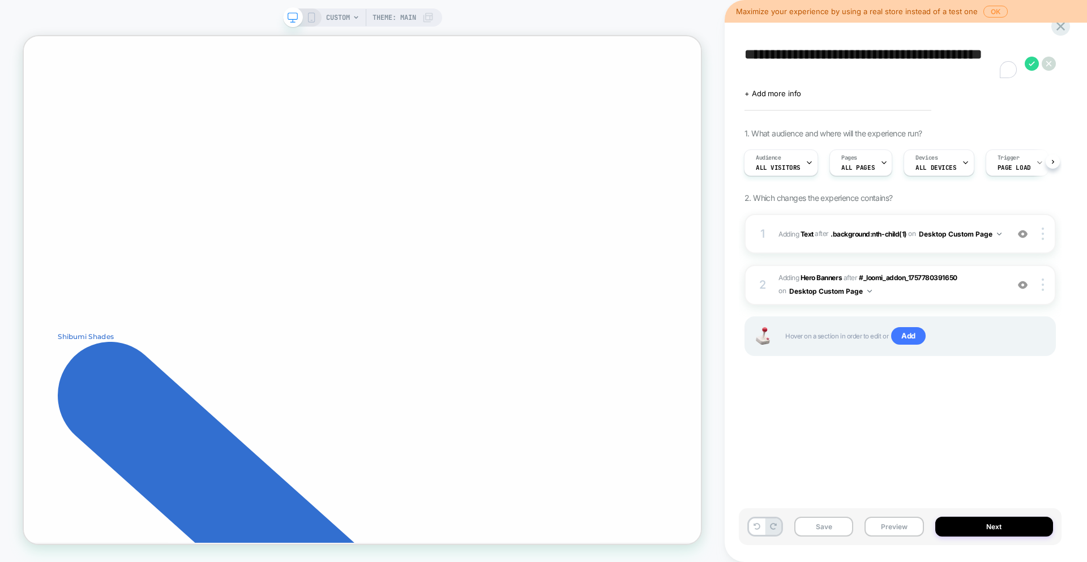
drag, startPoint x: 807, startPoint y: 67, endPoint x: 745, endPoint y: 50, distance: 64.6
click at [745, 50] on textarea "**********" at bounding box center [882, 63] width 275 height 34
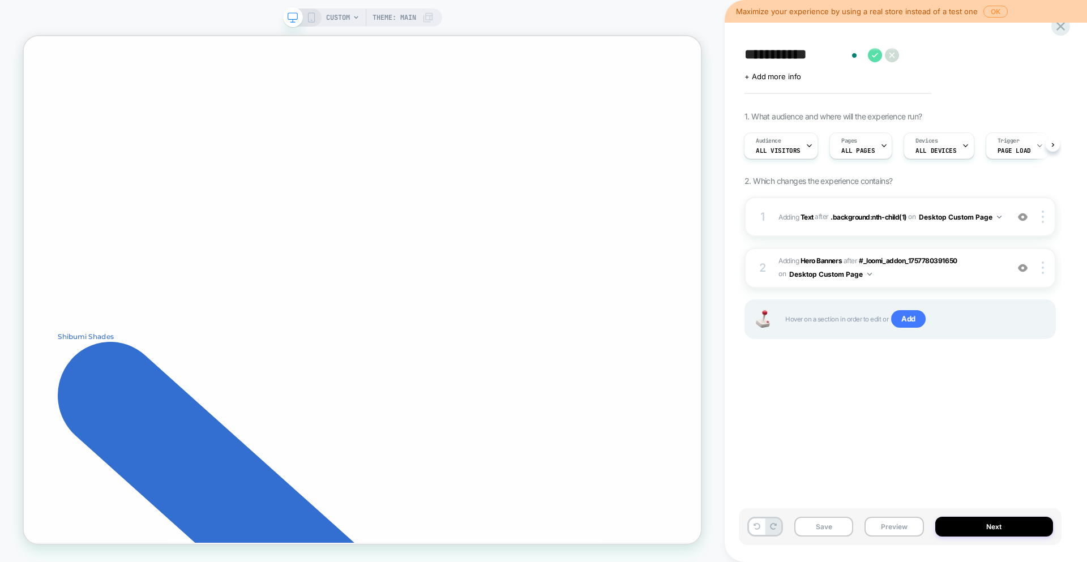
type textarea "**********"
click at [878, 59] on icon at bounding box center [875, 55] width 14 height 14
click at [812, 143] on div "Audience All Visitors" at bounding box center [781, 146] width 74 height 27
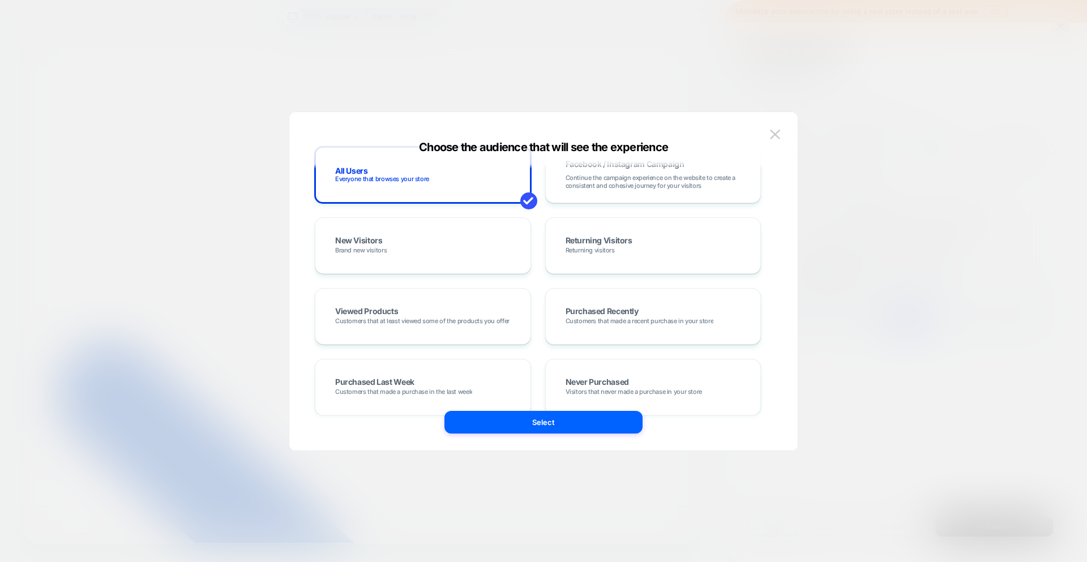
scroll to position [109, 0]
click at [472, 260] on div "New Visitors Brand new visitors" at bounding box center [423, 247] width 193 height 33
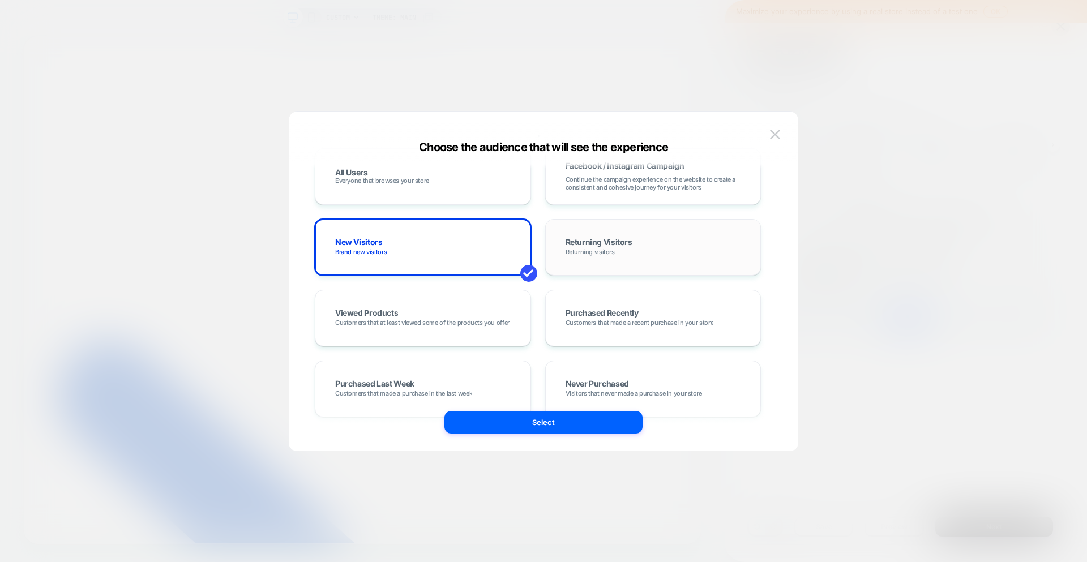
click at [636, 260] on div "Returning Visitors Returning visitors" at bounding box center [653, 247] width 193 height 33
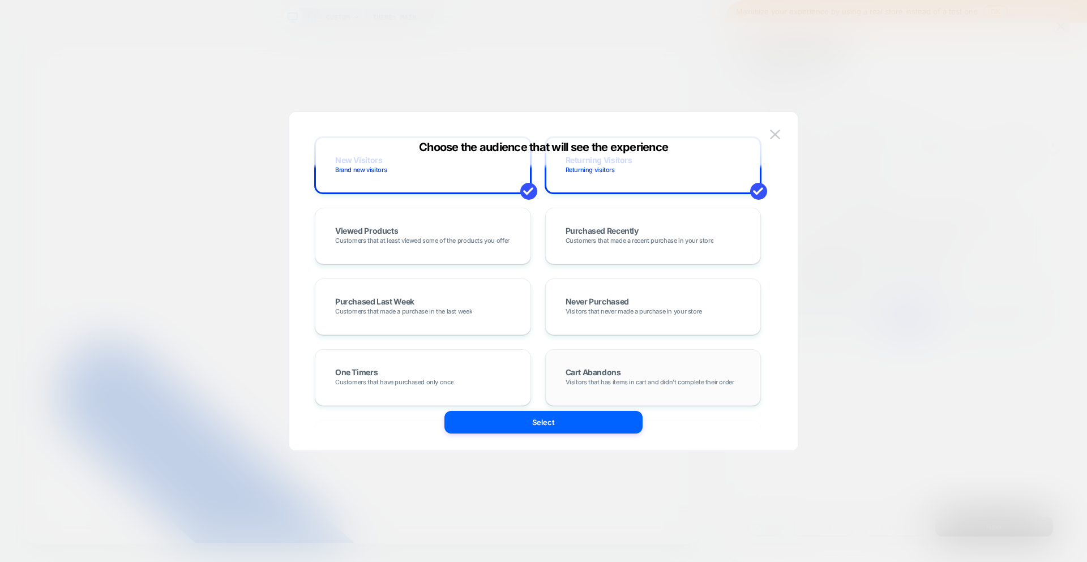
scroll to position [193, 0]
click at [620, 312] on span "Visitors that never made a purchase in your store" at bounding box center [634, 310] width 136 height 8
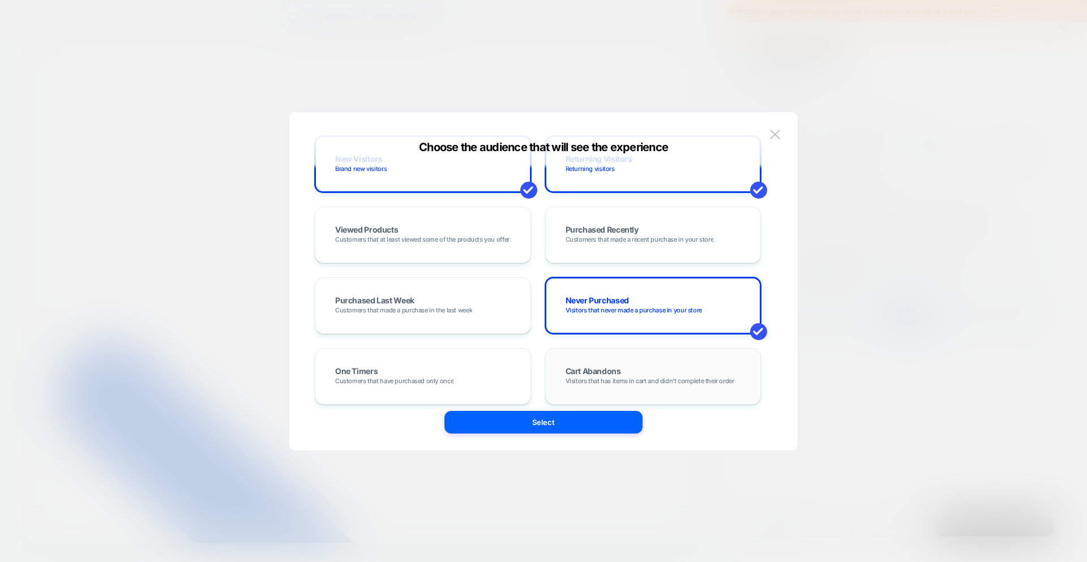
click at [591, 364] on div "Cart Abandons Visitors that has items in cart and didn't complete their order" at bounding box center [653, 376] width 193 height 33
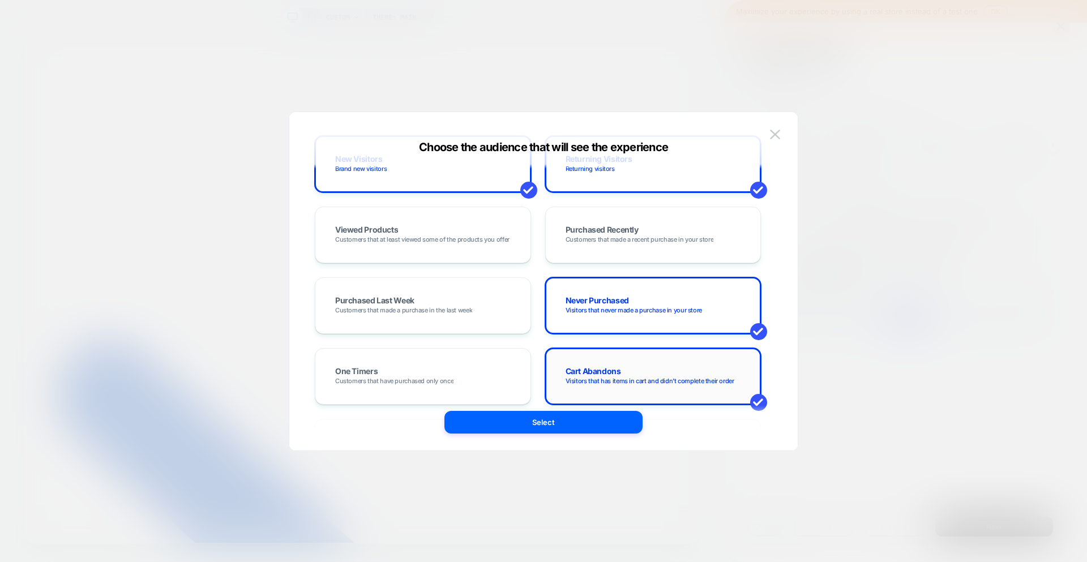
click at [633, 356] on div "Cart Abandons Visitors that has items in cart and didn't complete their order" at bounding box center [653, 376] width 216 height 57
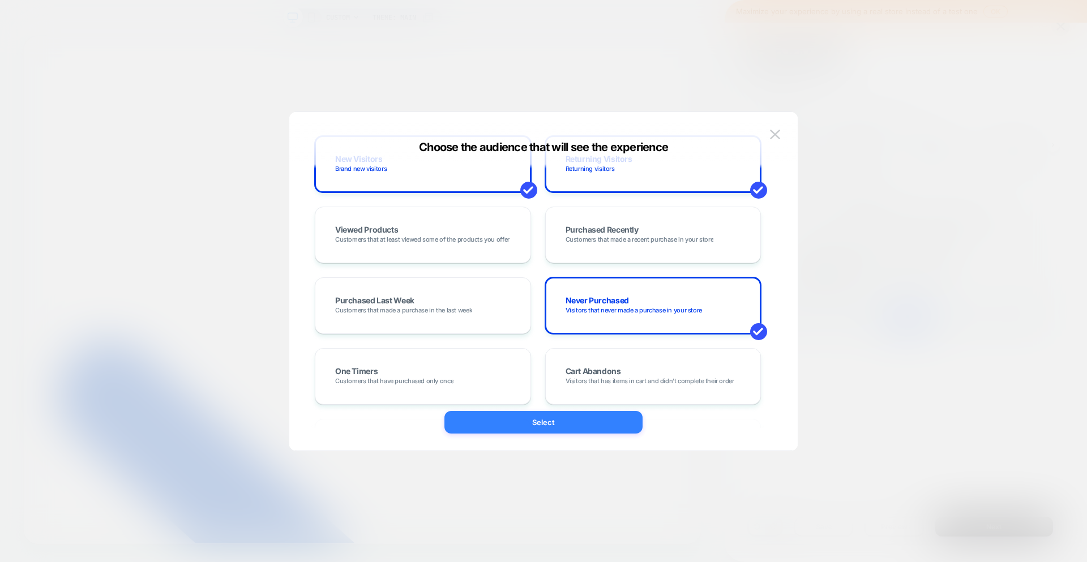
click at [574, 430] on button "Select" at bounding box center [544, 422] width 198 height 23
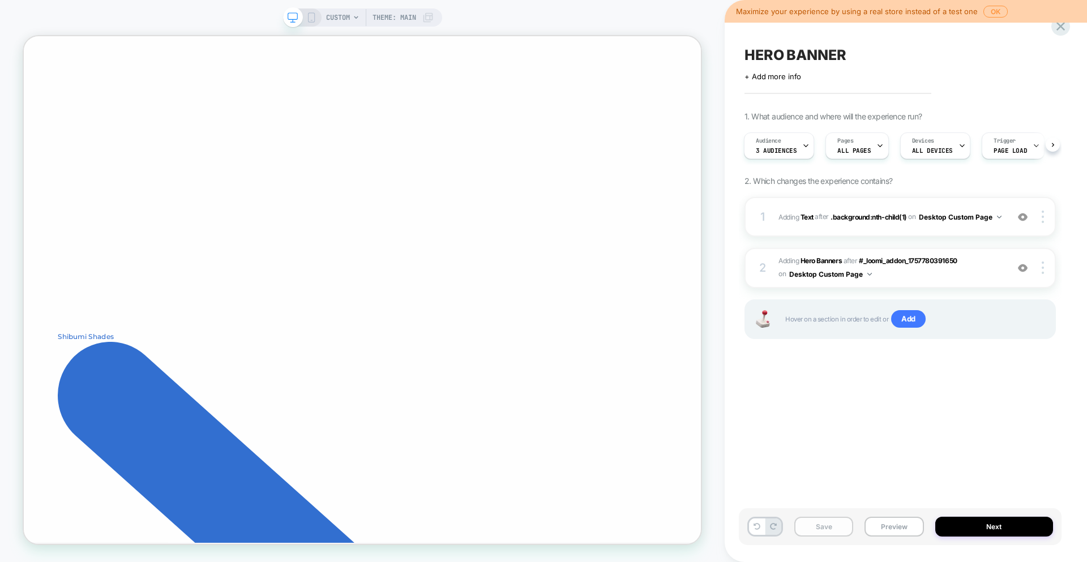
click at [820, 523] on button "Save" at bounding box center [823, 527] width 59 height 20
click at [944, 149] on span "ALL DEVICES" at bounding box center [932, 151] width 41 height 8
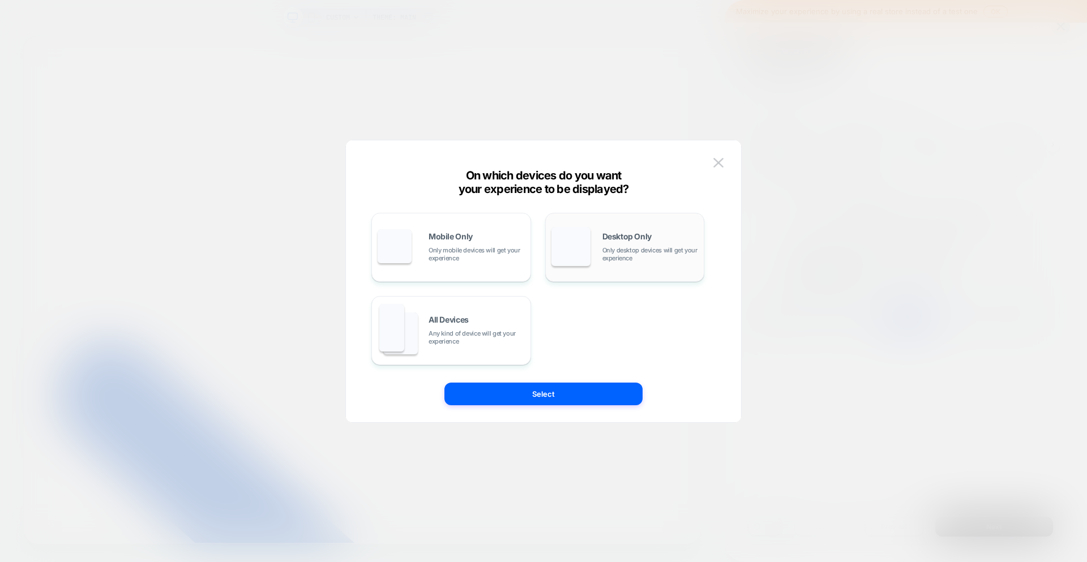
click at [654, 245] on div "Desktop Only Only desktop devices will get your experience" at bounding box center [651, 247] width 96 height 29
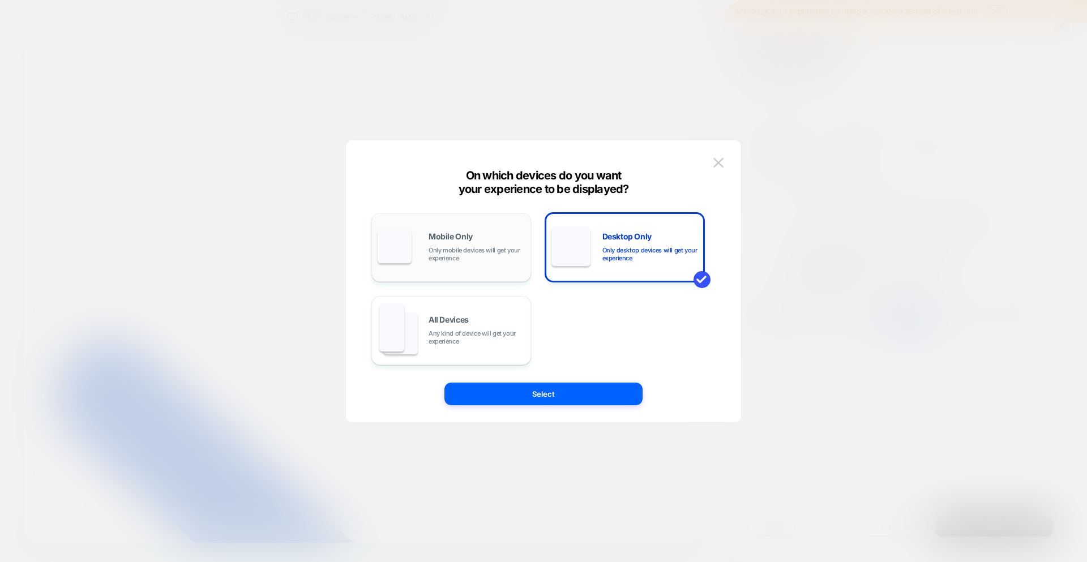
click at [484, 228] on div "Mobile Only Only mobile devices will get your experience" at bounding box center [451, 248] width 147 height 58
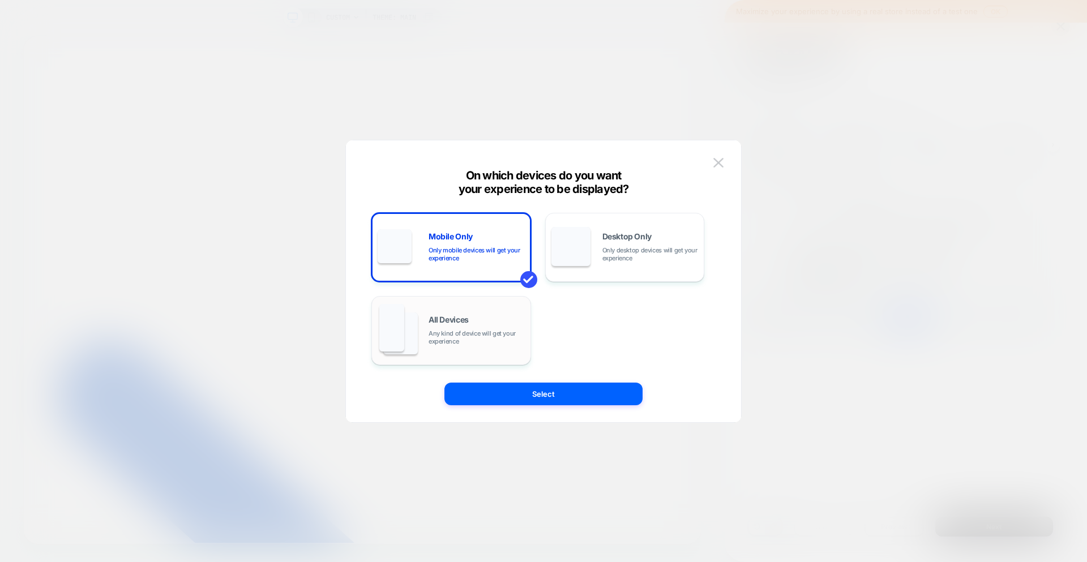
click at [497, 336] on span "Any kind of device will get your experience" at bounding box center [477, 338] width 96 height 16
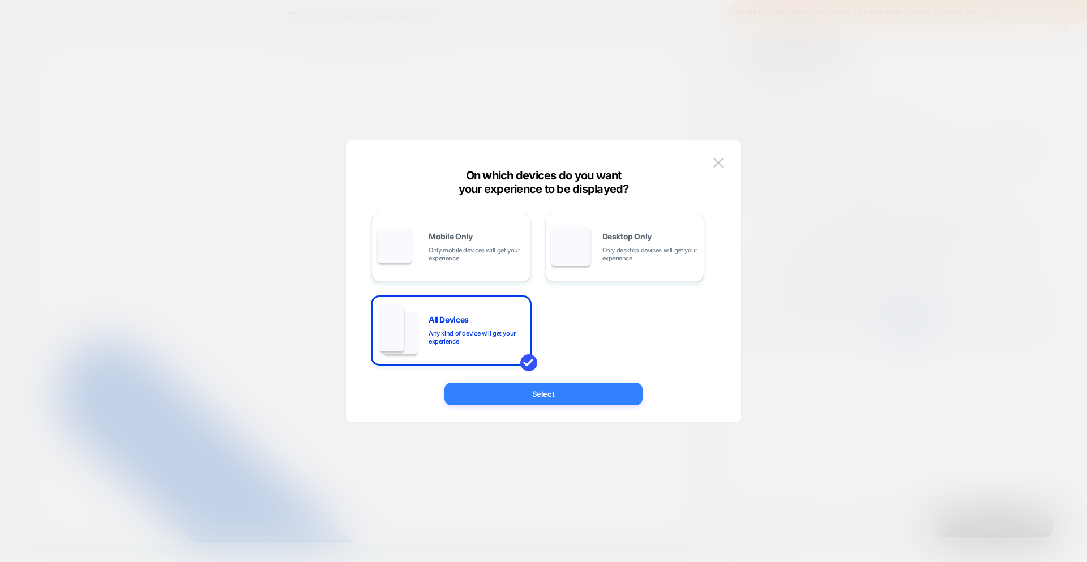
click at [537, 398] on button "Select" at bounding box center [544, 394] width 198 height 23
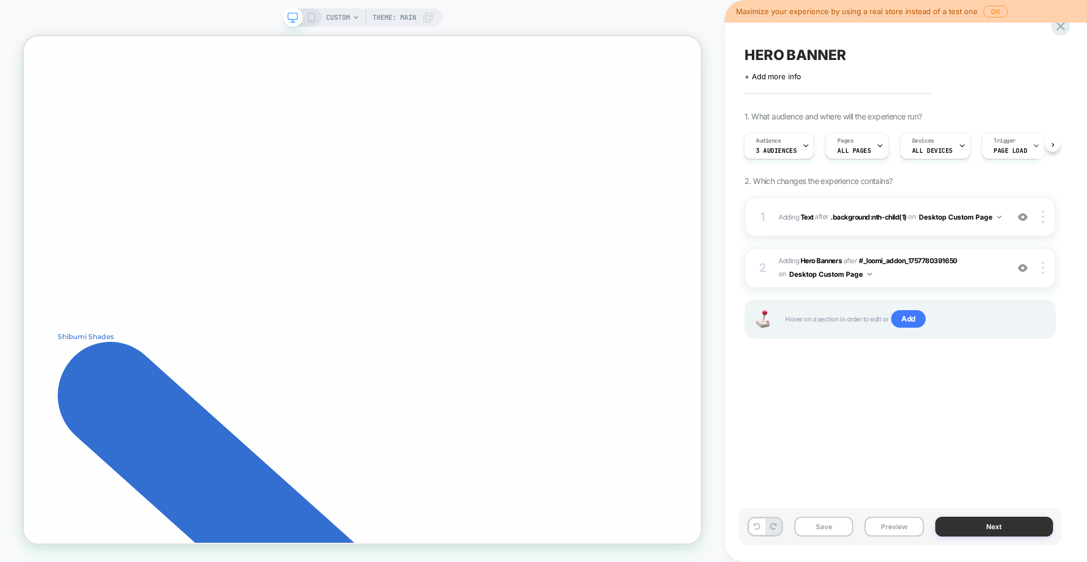
click at [995, 533] on button "Next" at bounding box center [994, 527] width 118 height 20
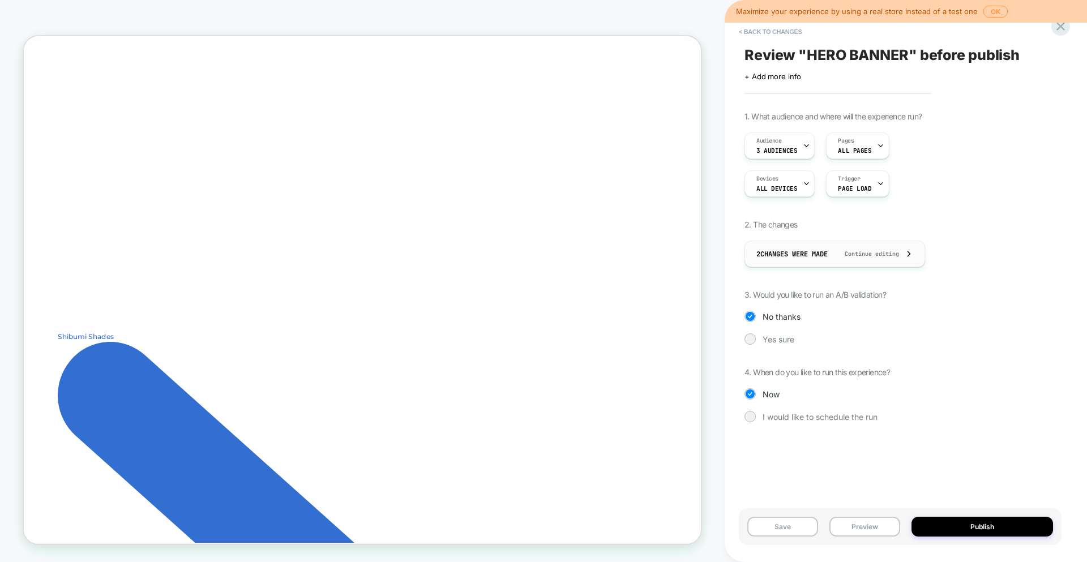
click at [863, 252] on span "Continue editing" at bounding box center [867, 253] width 66 height 7
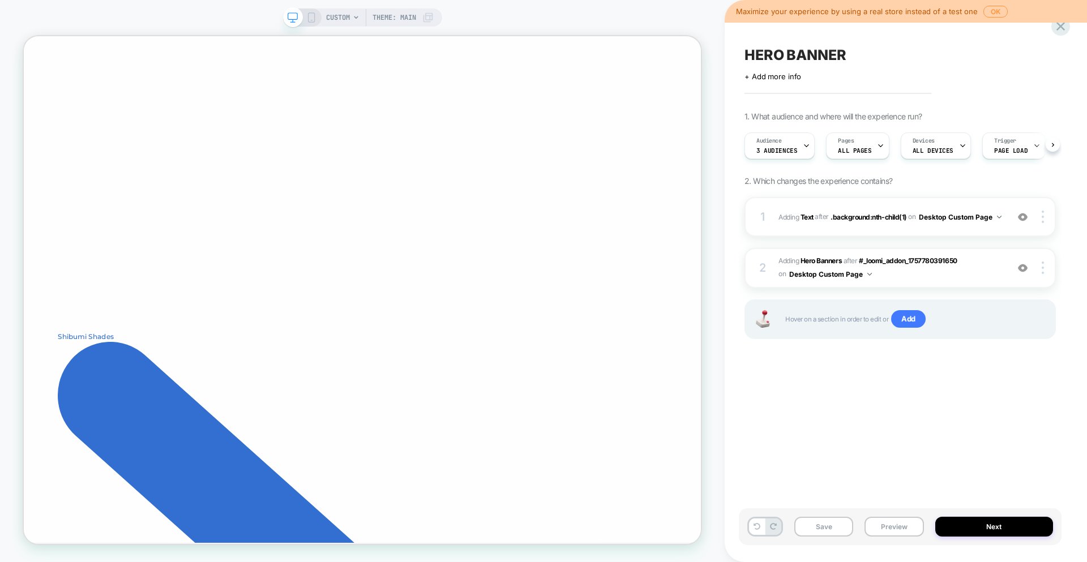
scroll to position [0, 1]
click at [977, 531] on button "Next" at bounding box center [994, 527] width 118 height 20
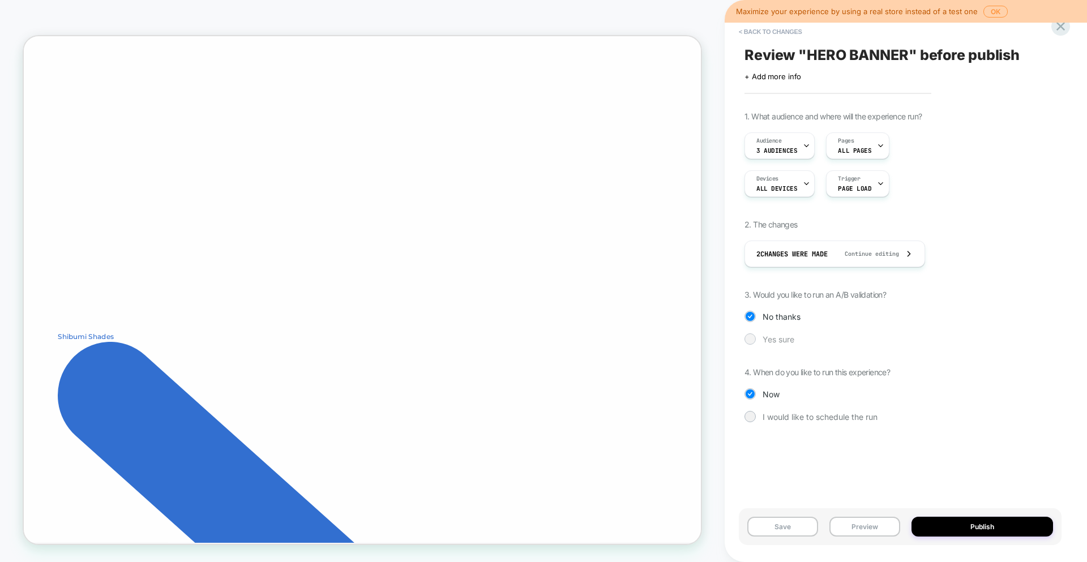
click at [750, 336] on div at bounding box center [750, 339] width 8 height 8
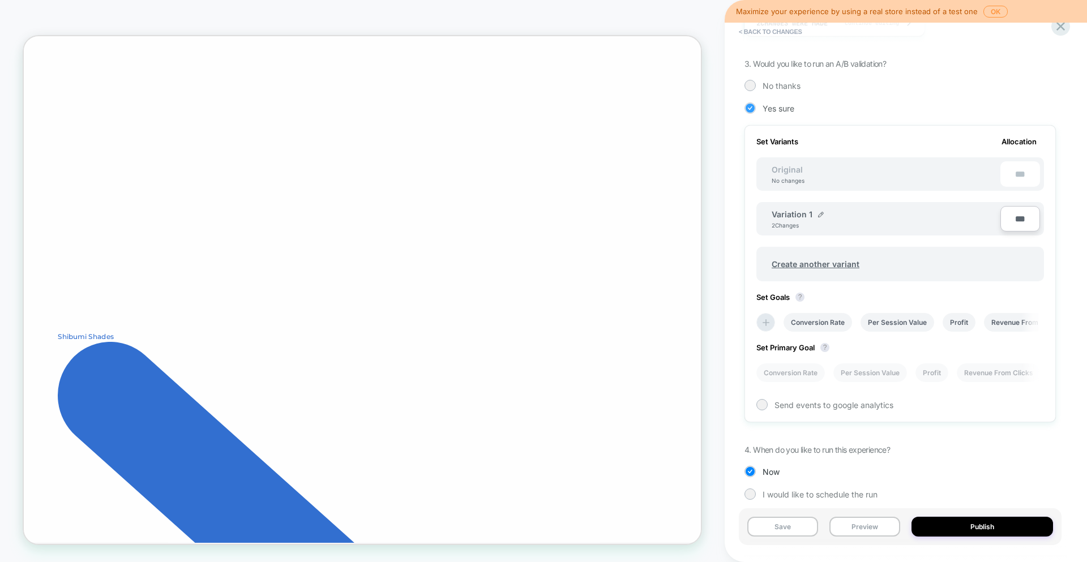
scroll to position [0, 1]
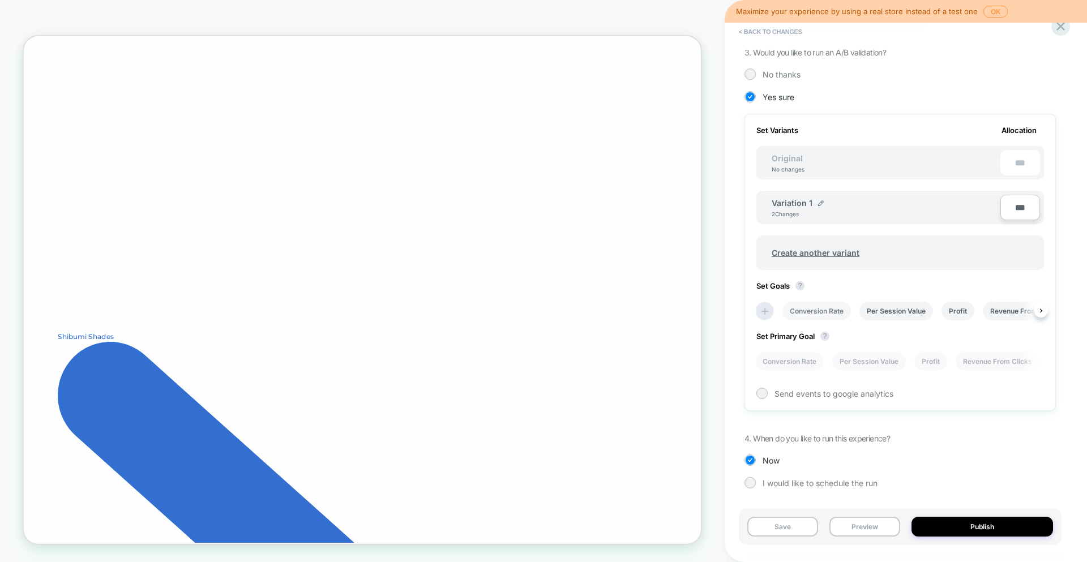
click at [810, 314] on li "Conversion Rate" at bounding box center [817, 311] width 69 height 19
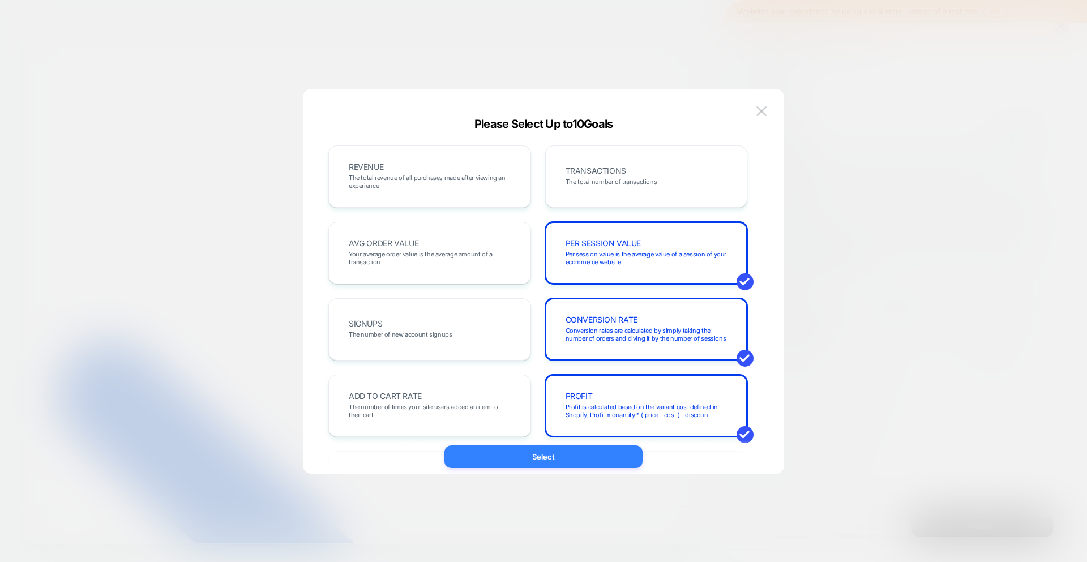
click at [543, 456] on button "Select" at bounding box center [544, 457] width 198 height 23
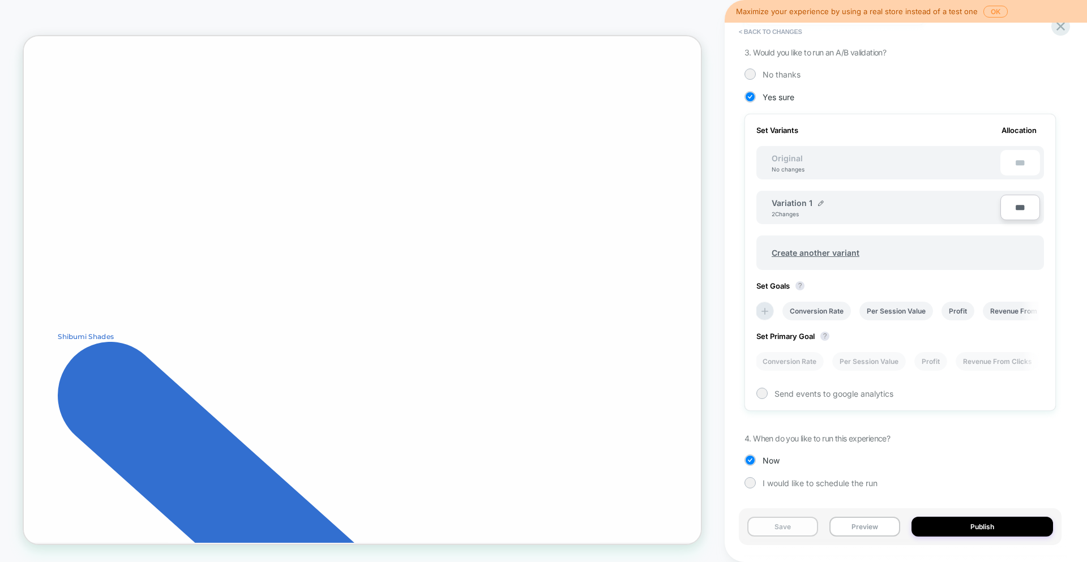
click at [779, 532] on button "Save" at bounding box center [782, 527] width 71 height 20
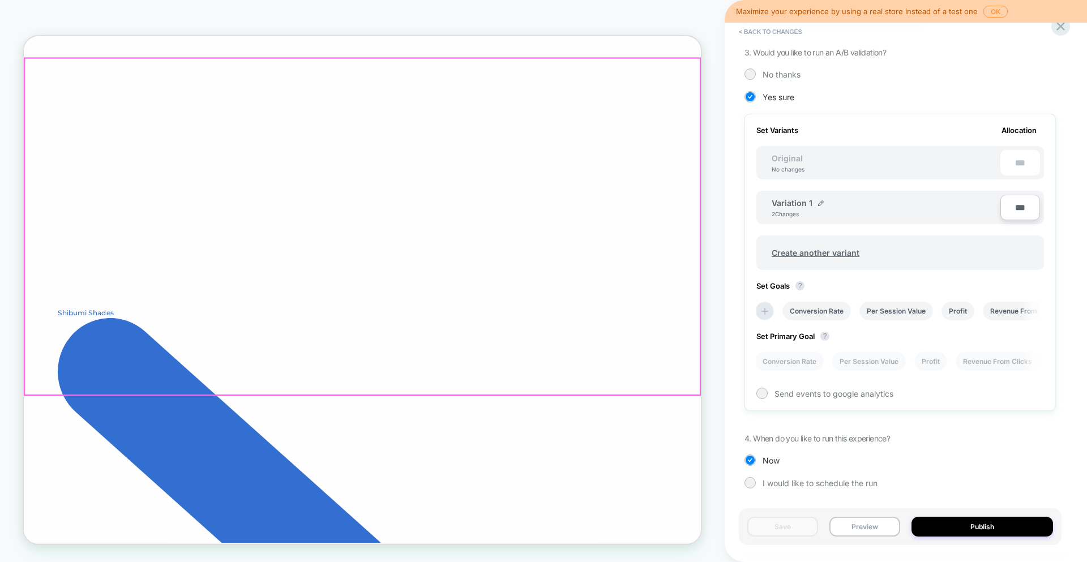
scroll to position [167, 0]
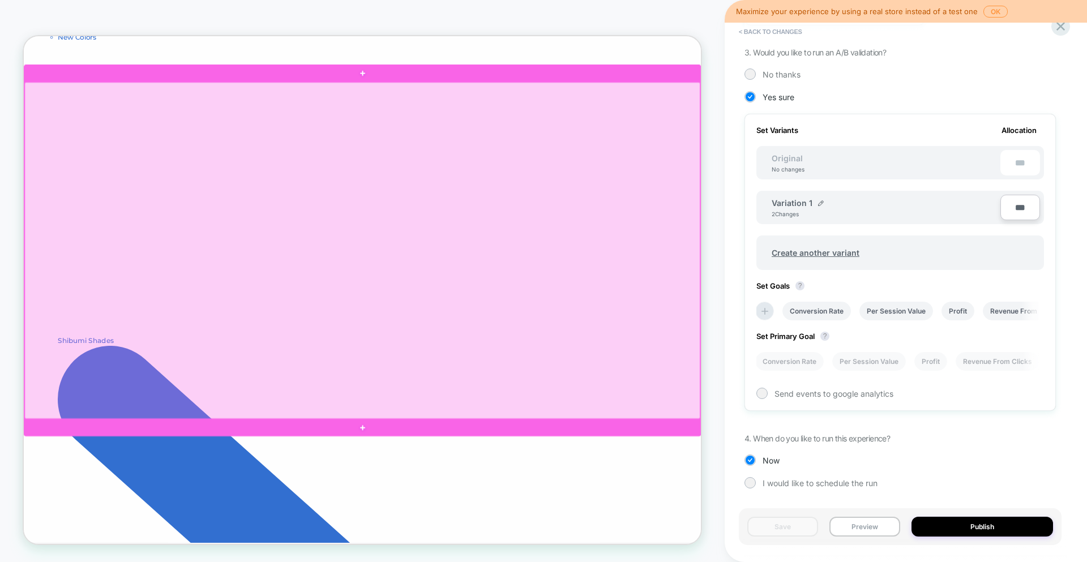
click at [488, 362] on div at bounding box center [475, 321] width 901 height 449
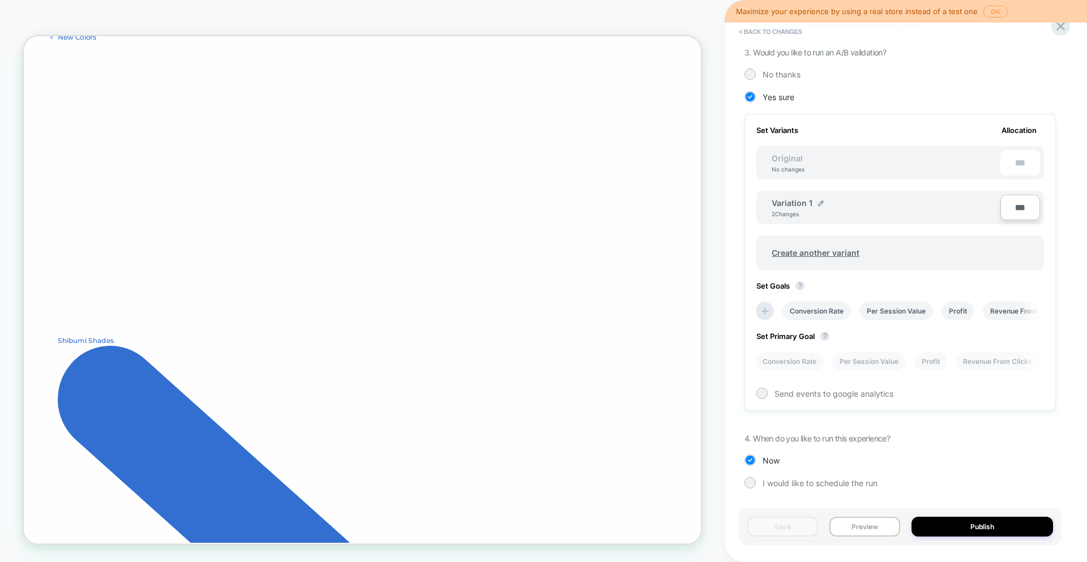
click at [987, 11] on button "OK" at bounding box center [996, 12] width 24 height 12
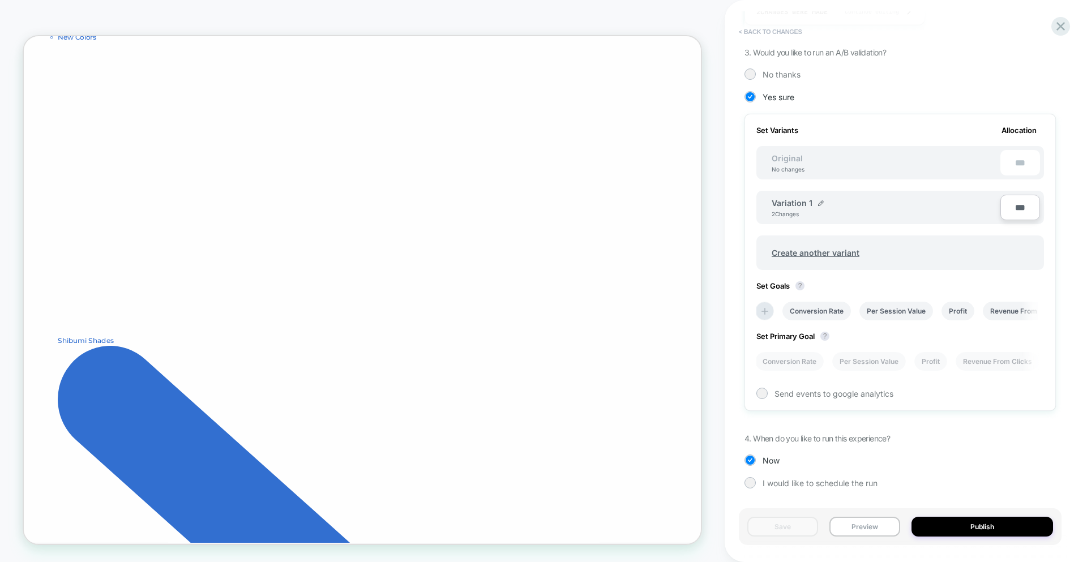
click at [781, 29] on button "< Back to changes" at bounding box center [770, 32] width 75 height 18
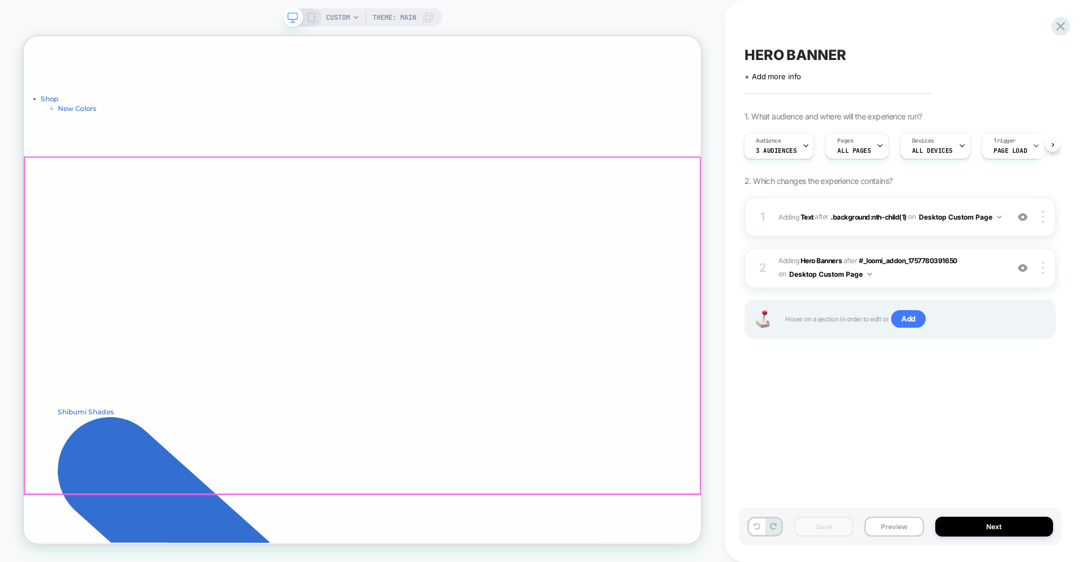
scroll to position [0, 0]
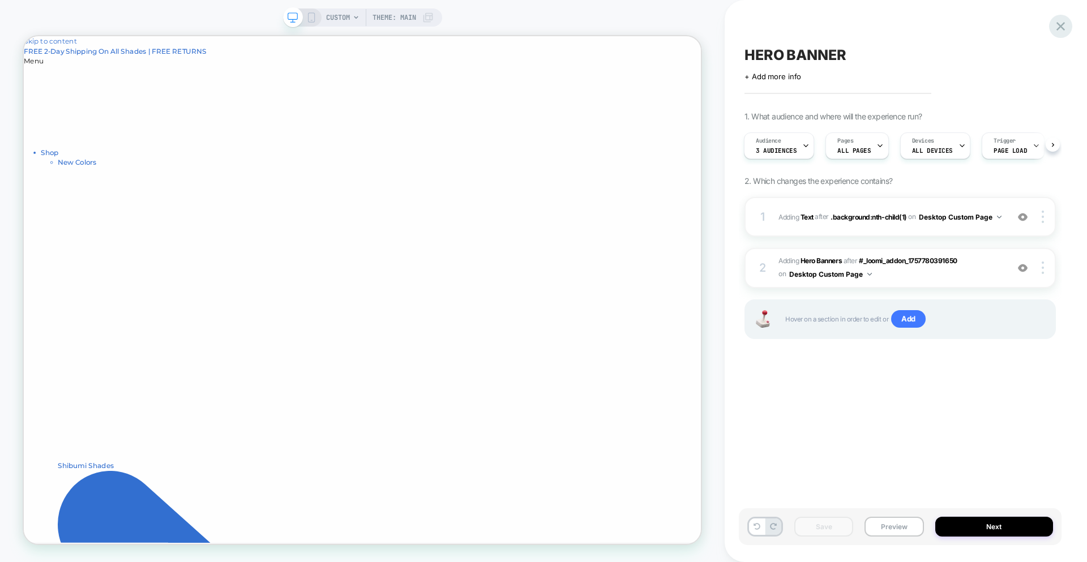
click at [1065, 28] on icon at bounding box center [1060, 26] width 15 height 15
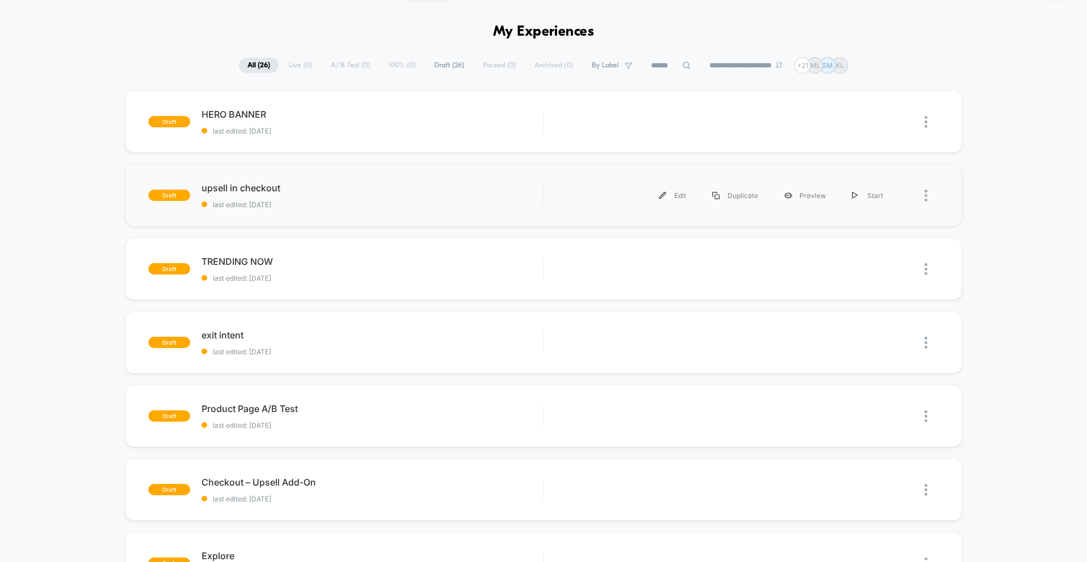
scroll to position [89, 0]
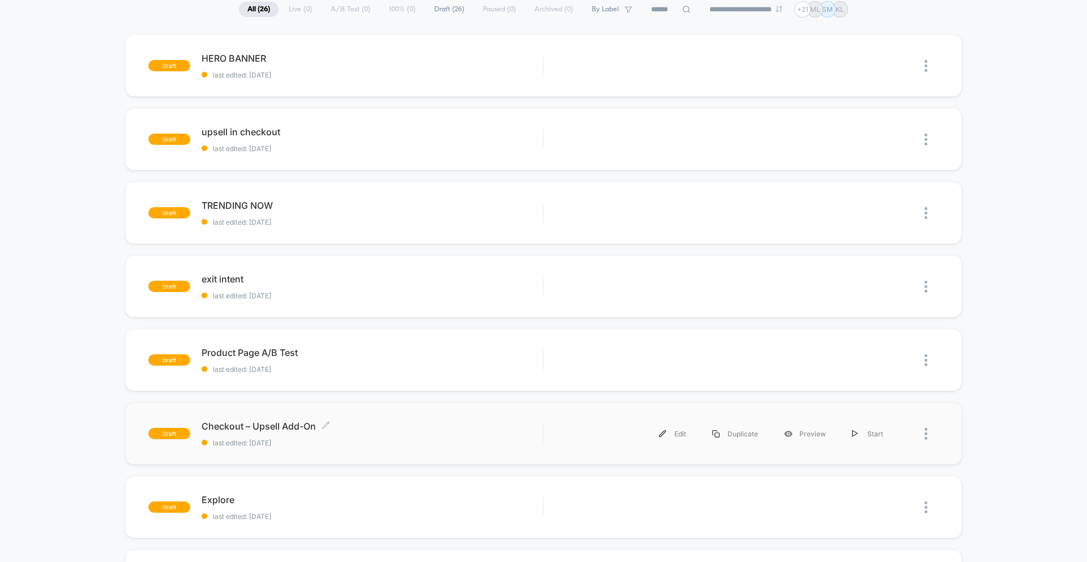
click at [420, 432] on span "Checkout – Upsell Add-On Click to edit experience details" at bounding box center [372, 426] width 341 height 11
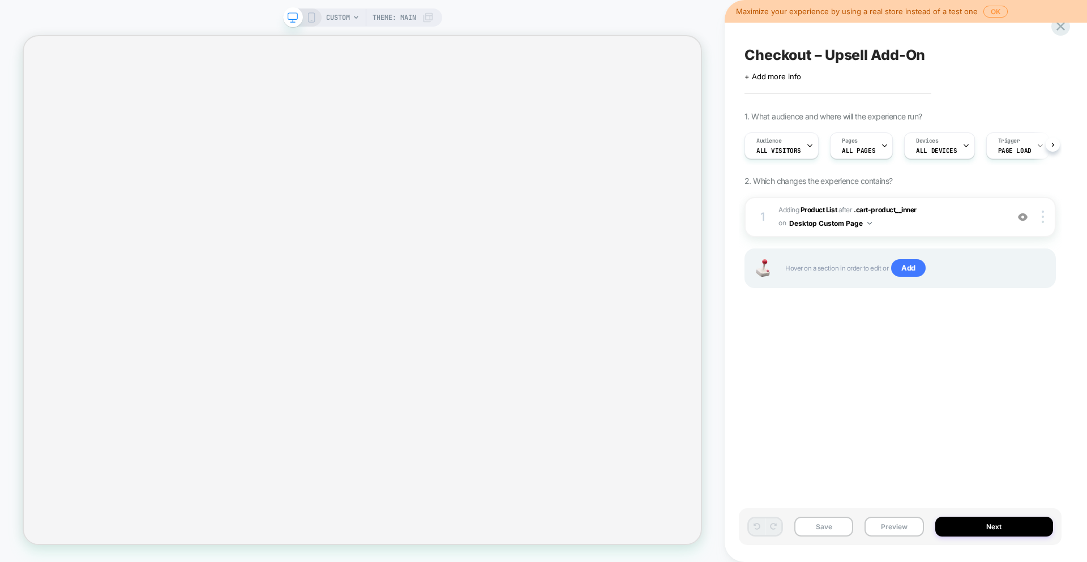
scroll to position [0, 1]
click at [1065, 28] on icon at bounding box center [1060, 26] width 15 height 15
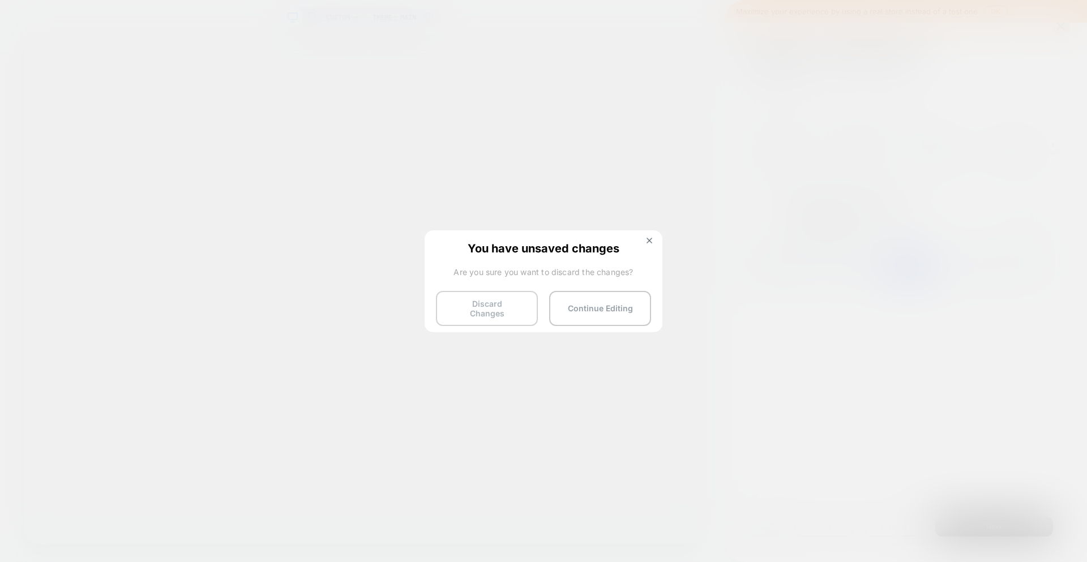
click at [509, 304] on button "Discard Changes" at bounding box center [487, 308] width 102 height 35
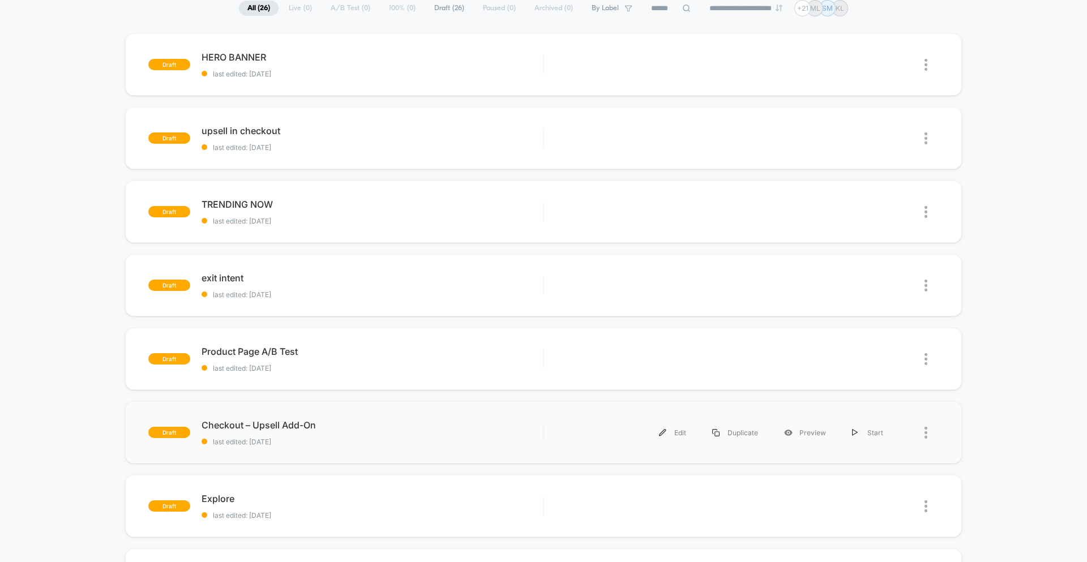
scroll to position [91, 0]
click at [927, 433] on img at bounding box center [926, 432] width 3 height 12
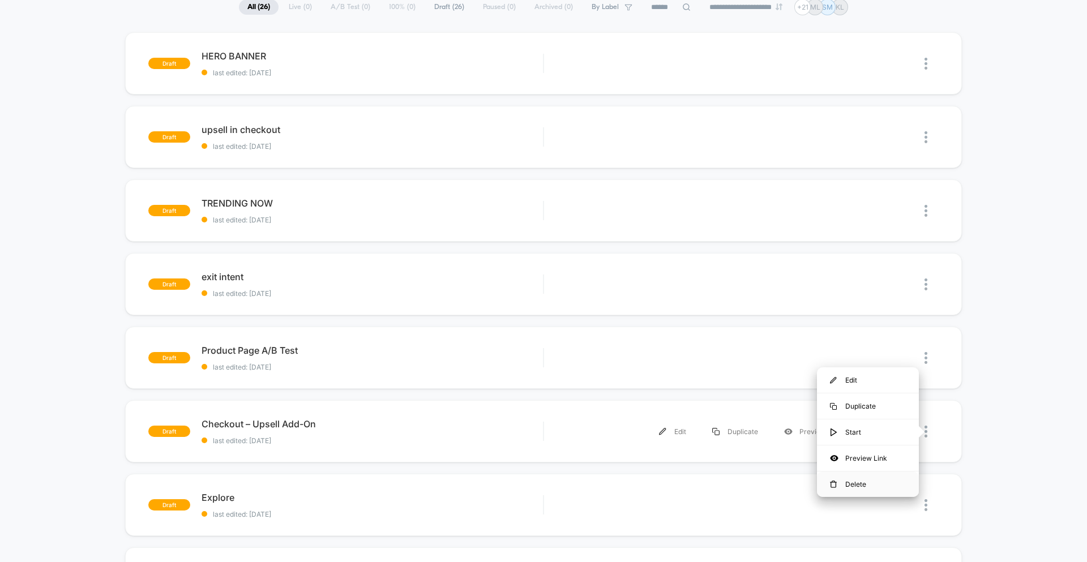
click at [867, 480] on div "Delete" at bounding box center [868, 484] width 102 height 25
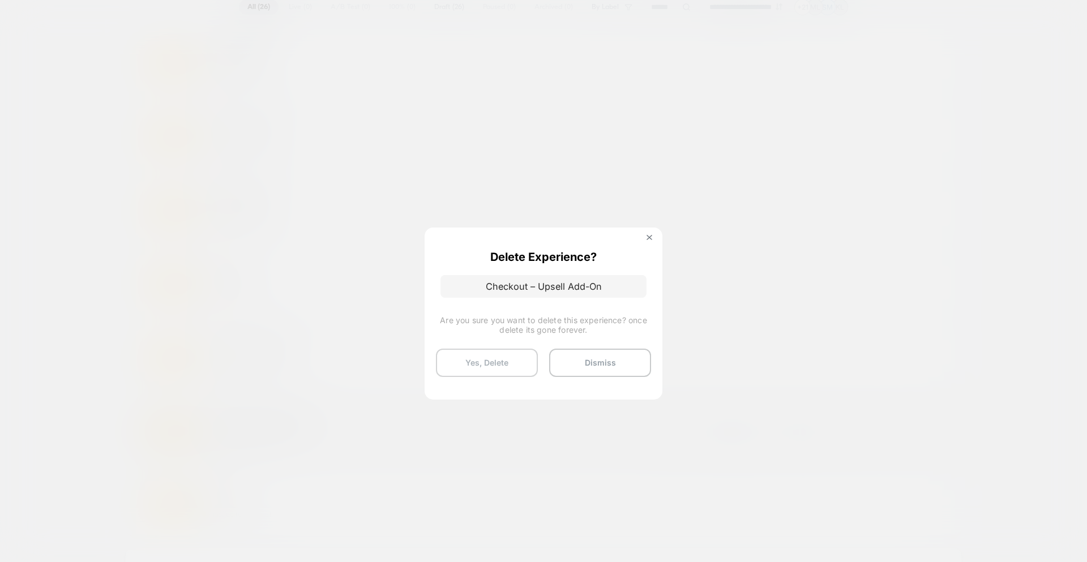
click at [494, 358] on button "Yes, Delete" at bounding box center [487, 363] width 102 height 28
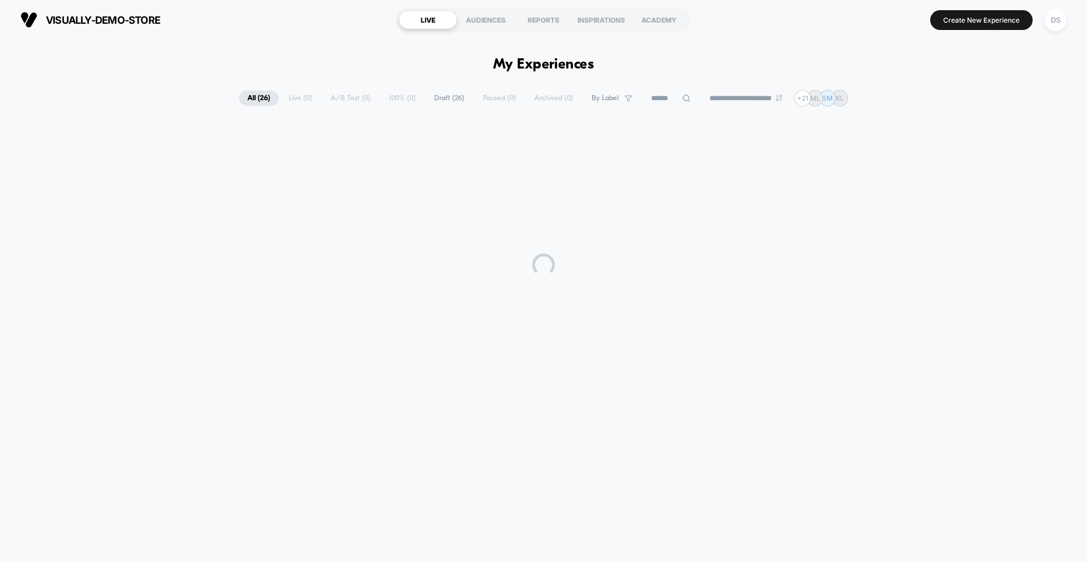
scroll to position [0, 0]
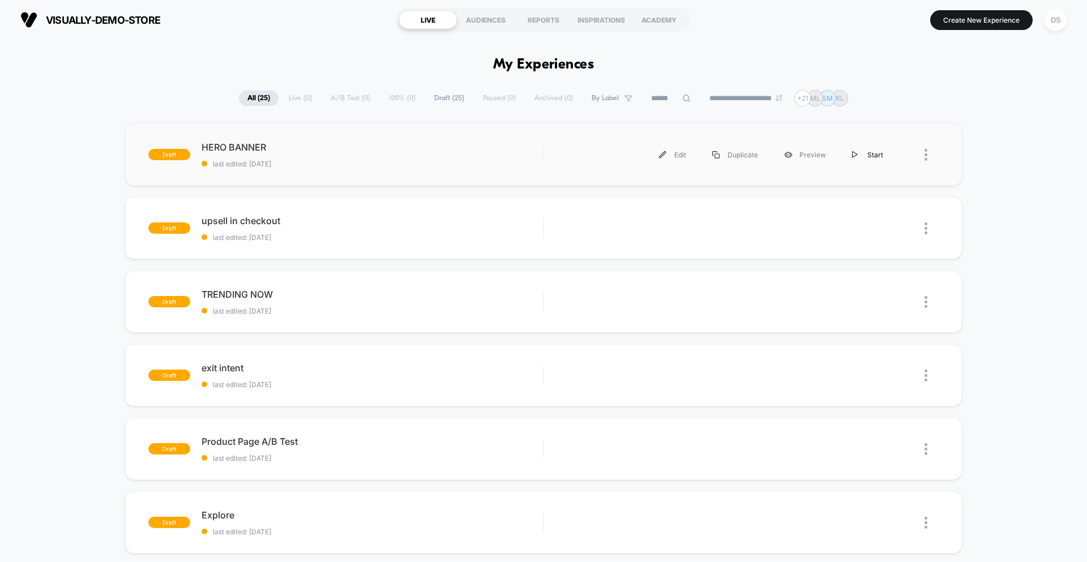
click at [864, 155] on div "Start" at bounding box center [867, 154] width 57 height 25
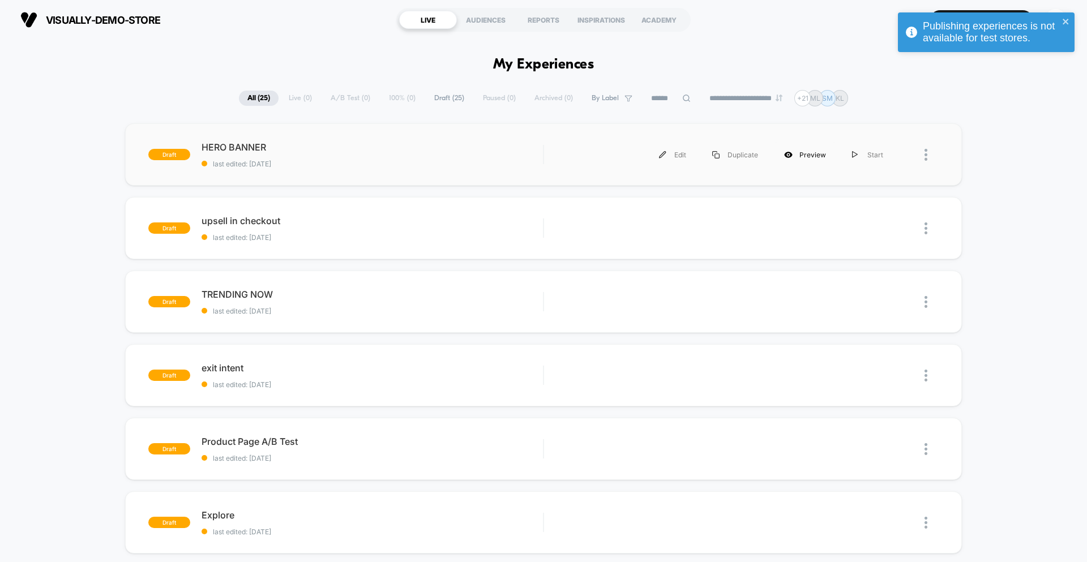
click at [798, 153] on div "Preview" at bounding box center [805, 154] width 68 height 25
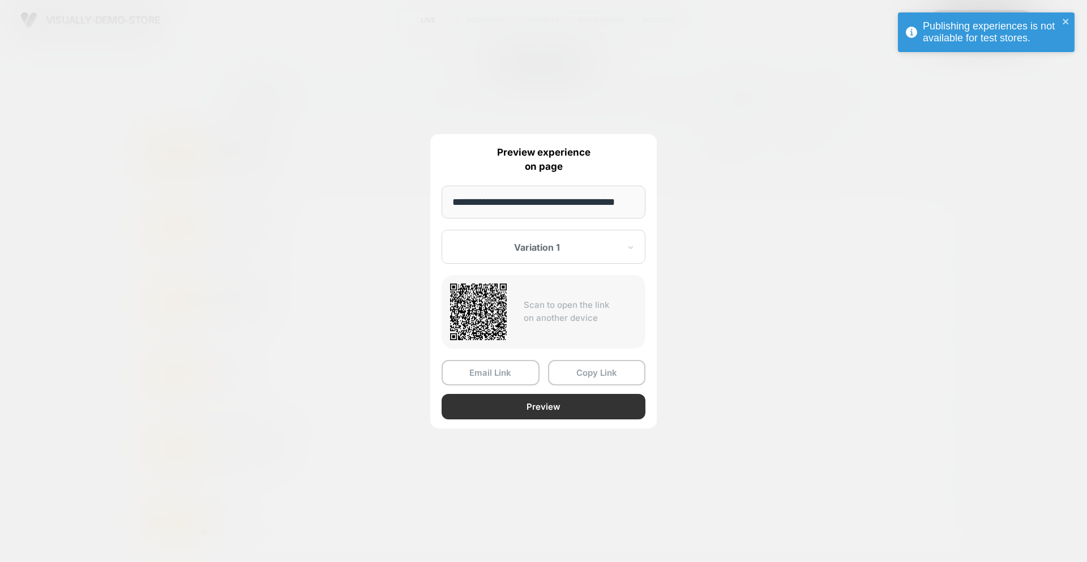
click at [532, 413] on button "Preview" at bounding box center [544, 406] width 204 height 25
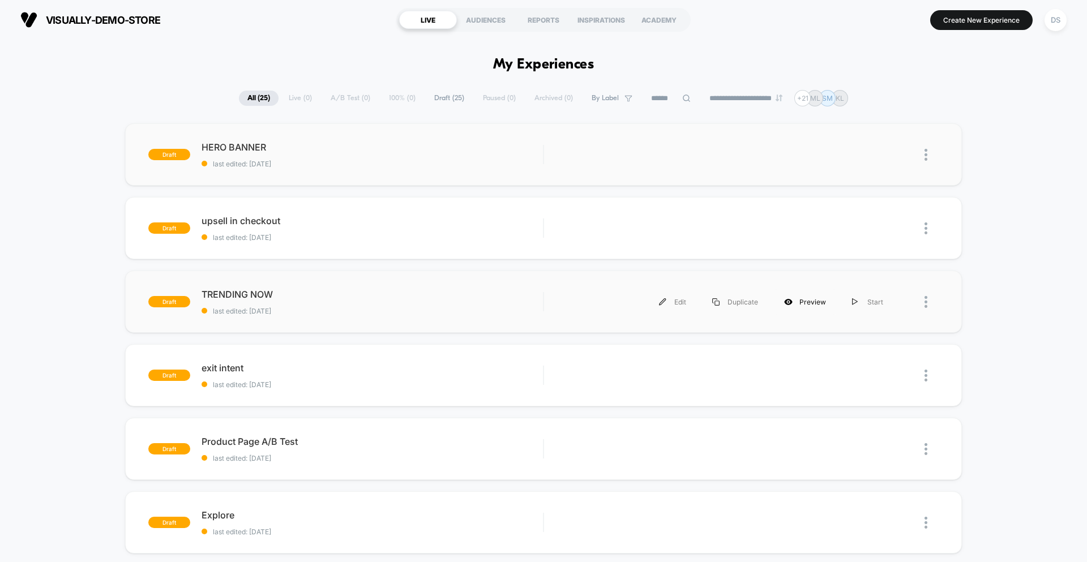
click at [823, 307] on div "Preview" at bounding box center [805, 301] width 68 height 25
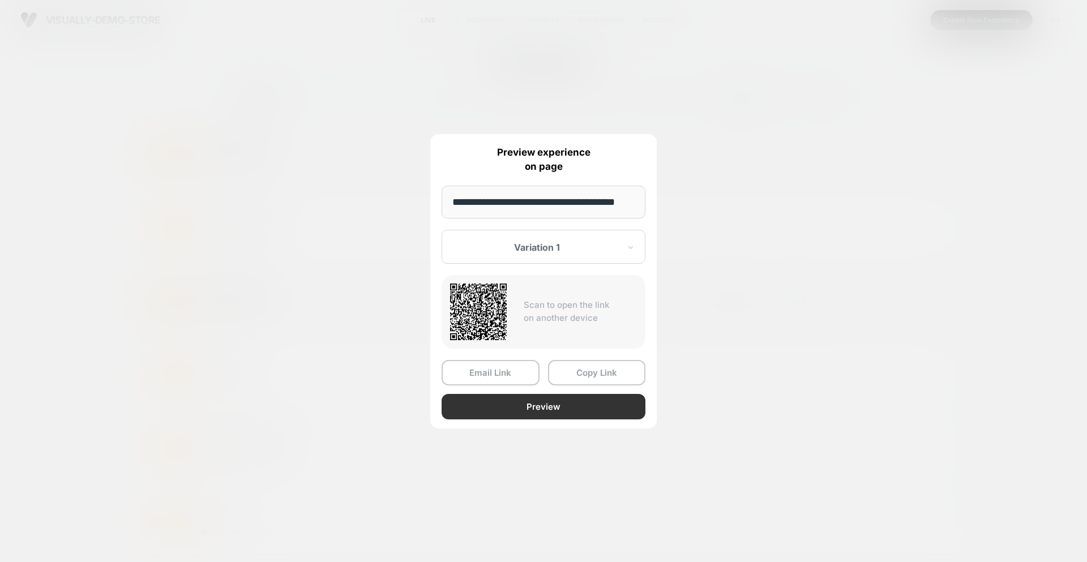
click at [491, 410] on button "Preview" at bounding box center [544, 406] width 204 height 25
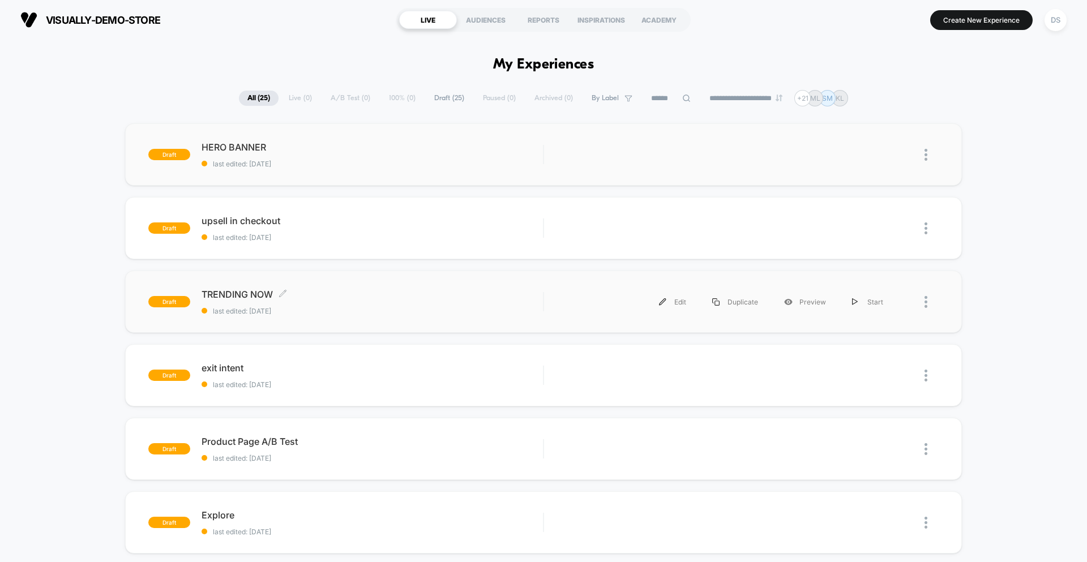
click at [534, 311] on span "last edited: [DATE]" at bounding box center [372, 311] width 341 height 8
